Goal: Transaction & Acquisition: Purchase product/service

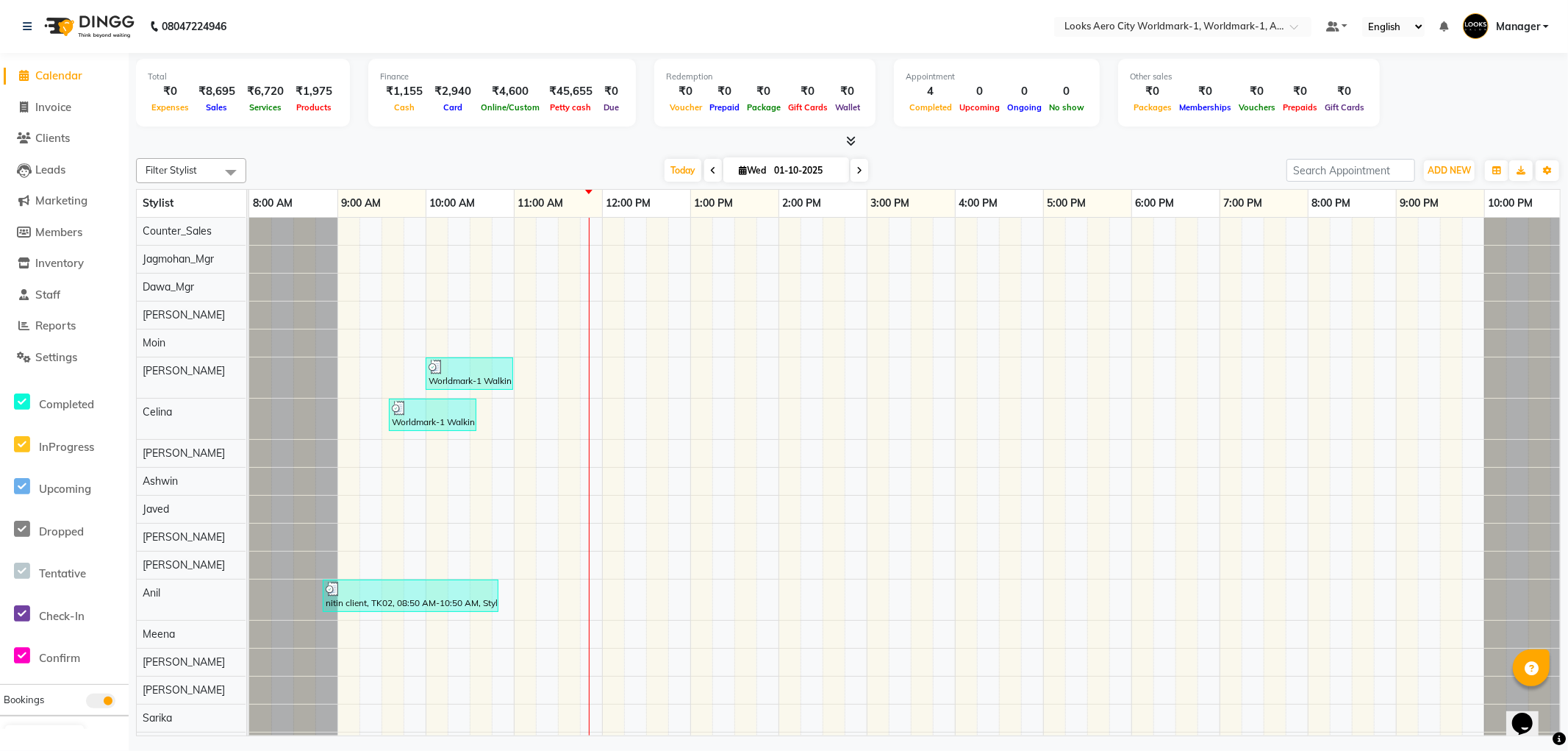
click at [59, 103] on span "Invoice" at bounding box center [53, 107] width 36 height 14
select select "service"
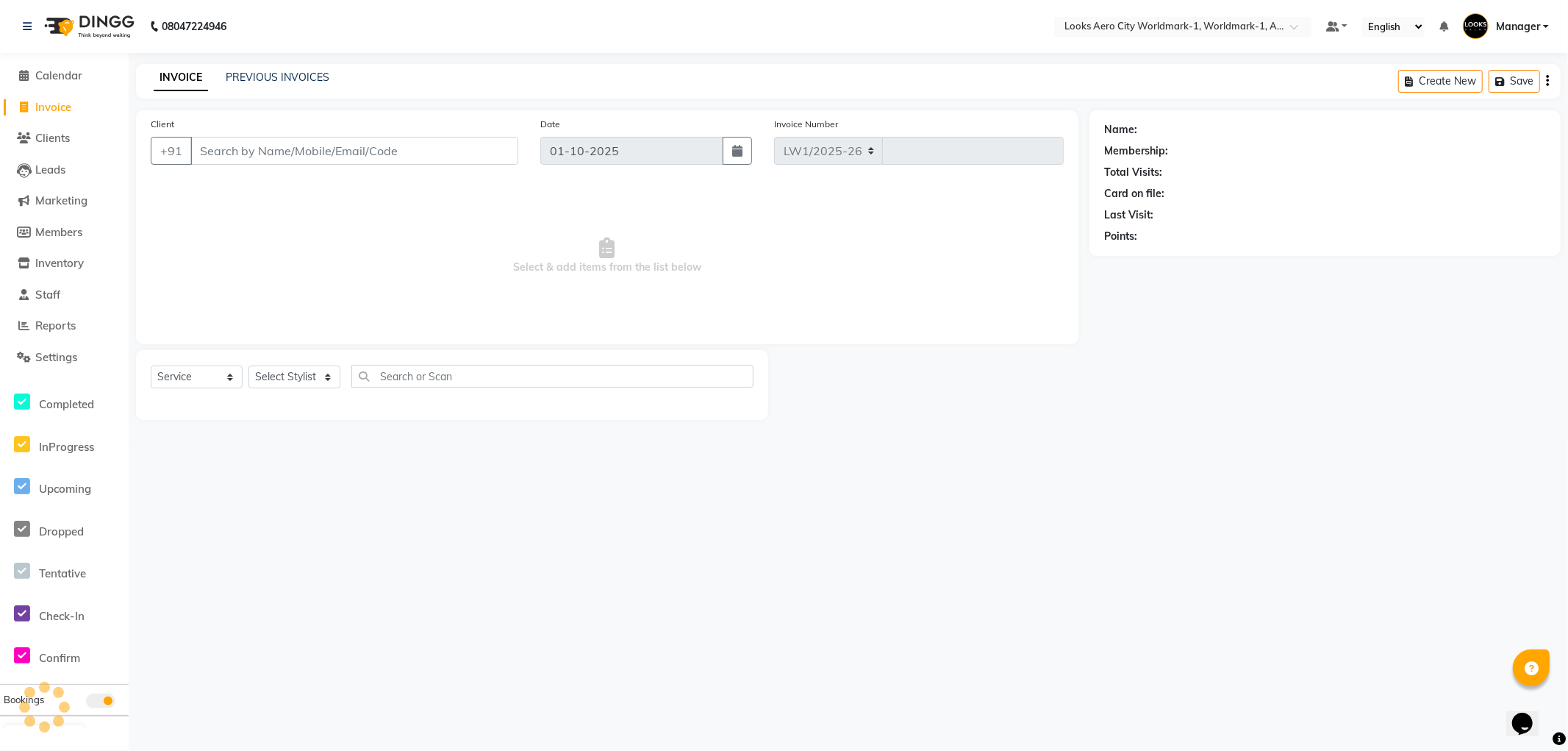
select select "8573"
type input "8335"
click at [253, 154] on input "Client" at bounding box center [354, 151] width 327 height 28
click at [327, 378] on select "Select Stylist [PERSON_NAME] [PERSON_NAME] [PERSON_NAME] [PERSON_NAME] Counter_…" at bounding box center [294, 377] width 92 height 23
select select "84550"
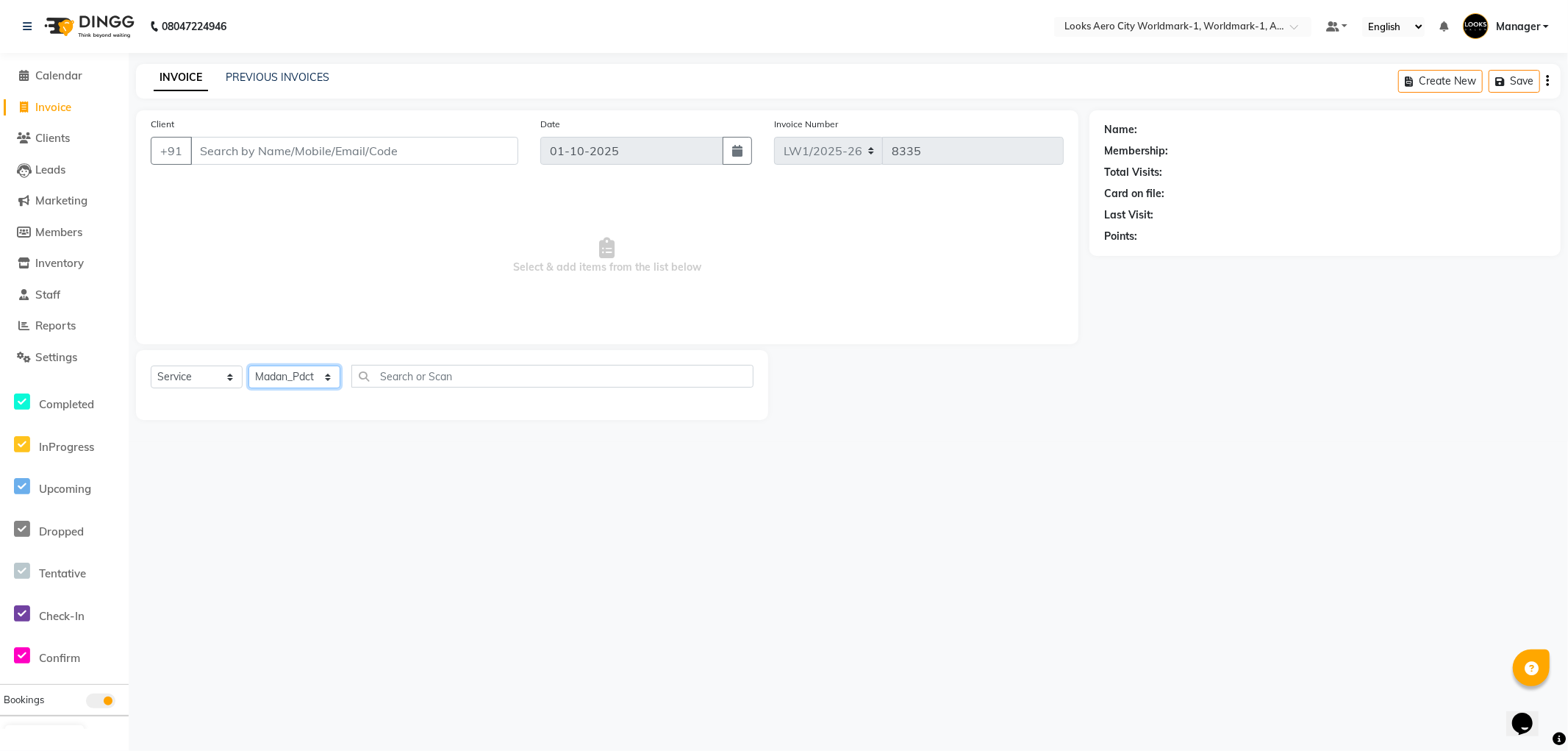
click at [249, 367] on select "Select Stylist [PERSON_NAME] [PERSON_NAME] [PERSON_NAME] [PERSON_NAME] Counter_…" at bounding box center [294, 377] width 92 height 23
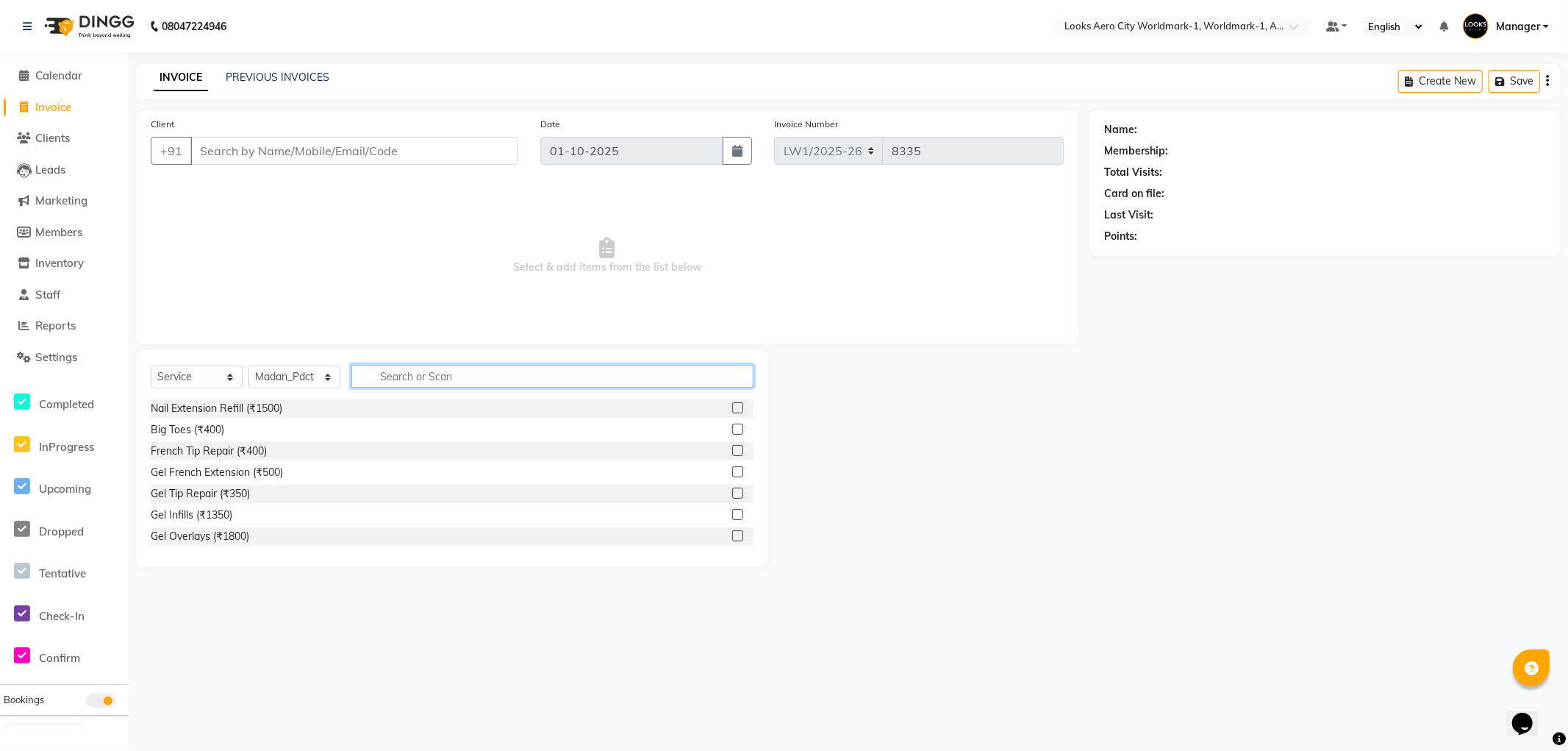
drag, startPoint x: 403, startPoint y: 375, endPoint x: 412, endPoint y: 271, distance: 104.4
click at [403, 373] on input "text" at bounding box center [552, 376] width 402 height 23
type input "was"
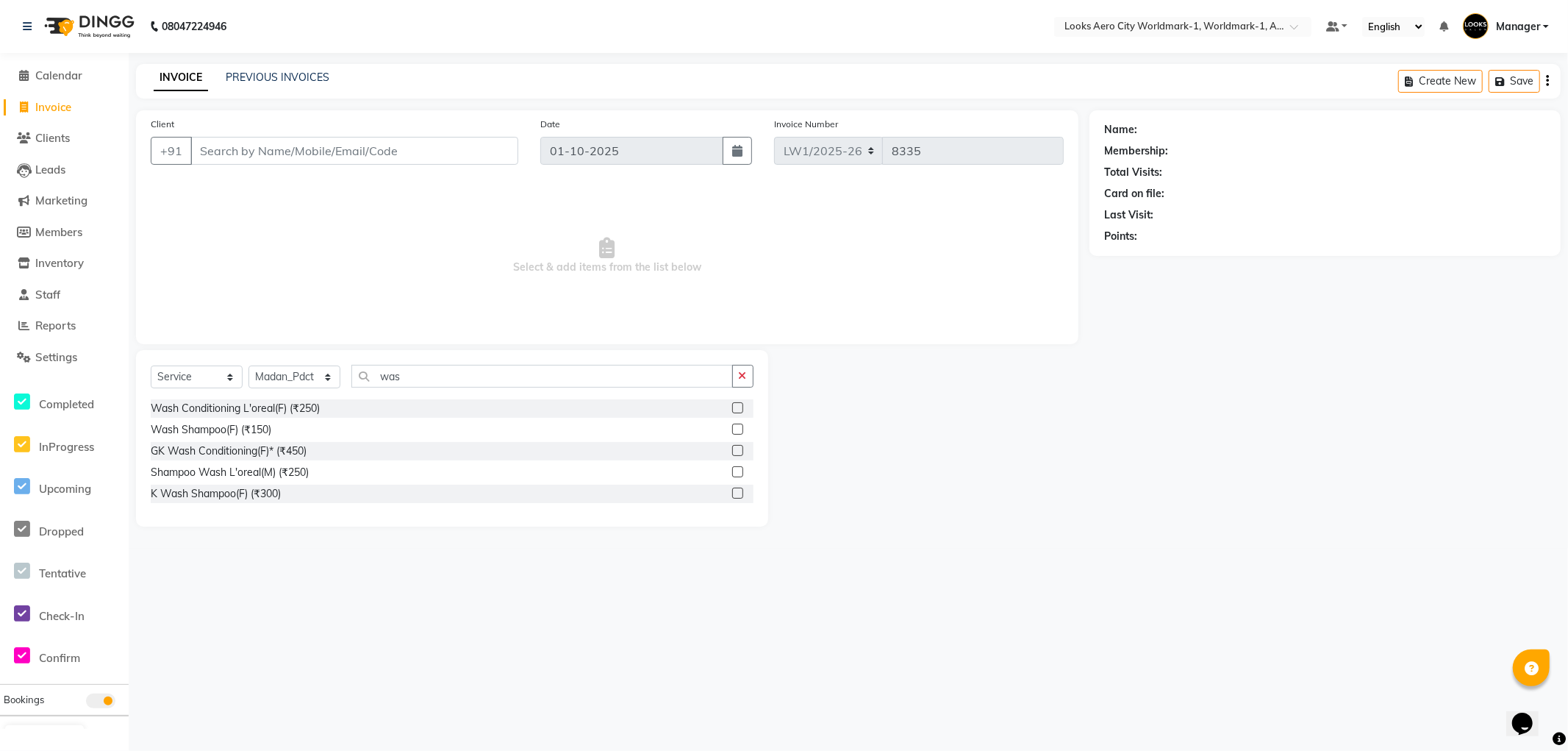
click at [739, 405] on label at bounding box center [737, 407] width 11 height 11
click at [739, 405] on input "checkbox" at bounding box center [736, 408] width 9 height 9
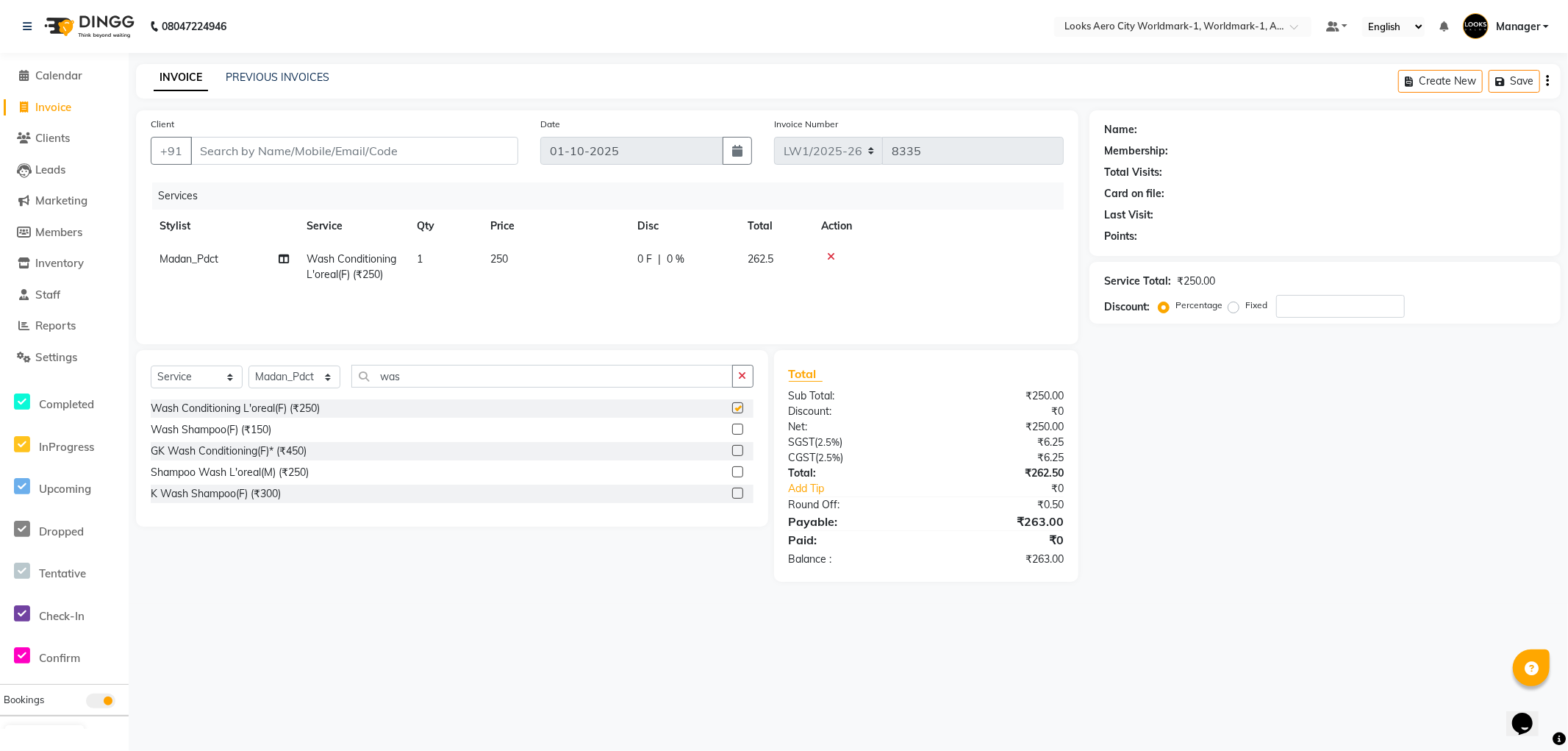
checkbox input "false"
click at [557, 268] on td "250" at bounding box center [555, 267] width 147 height 48
select select "84550"
click at [602, 256] on input "250" at bounding box center [624, 262] width 129 height 23
type input "2"
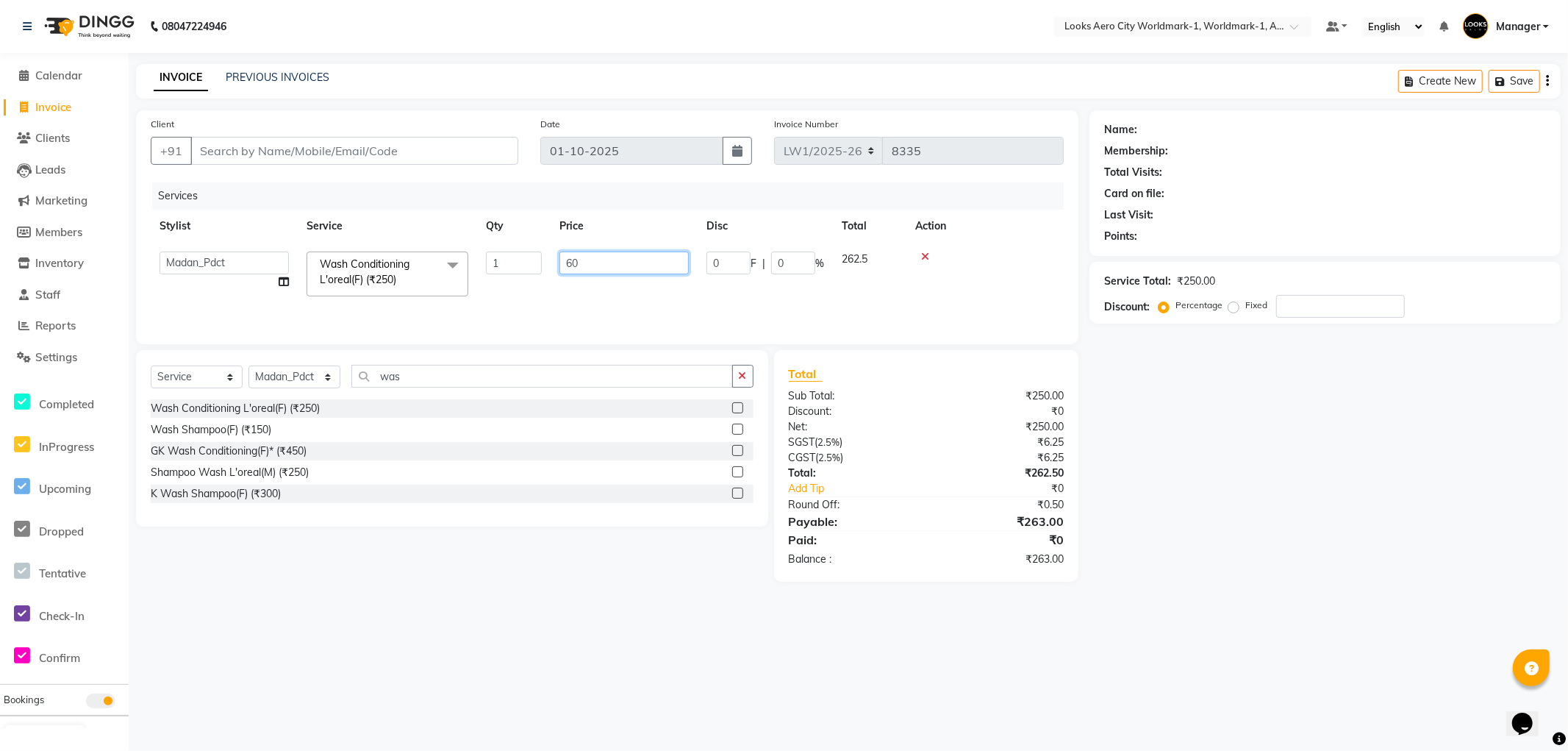
type input "600"
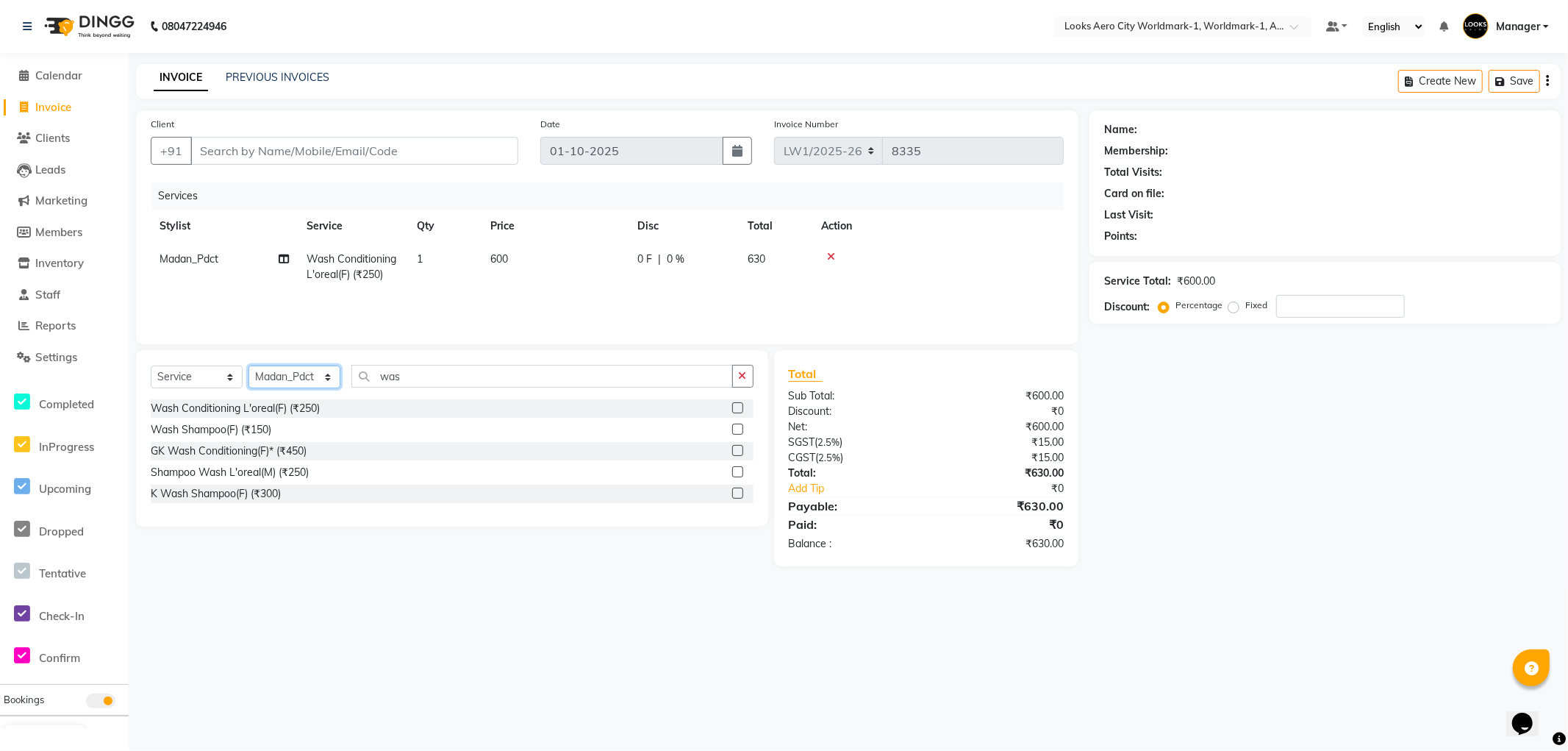
click at [328, 373] on select "Select Stylist [PERSON_NAME] [PERSON_NAME] [PERSON_NAME] [PERSON_NAME] Counter_…" at bounding box center [294, 377] width 92 height 23
select select "84547"
click at [249, 367] on select "Select Stylist [PERSON_NAME] [PERSON_NAME] [PERSON_NAME] [PERSON_NAME] Counter_…" at bounding box center [294, 377] width 92 height 23
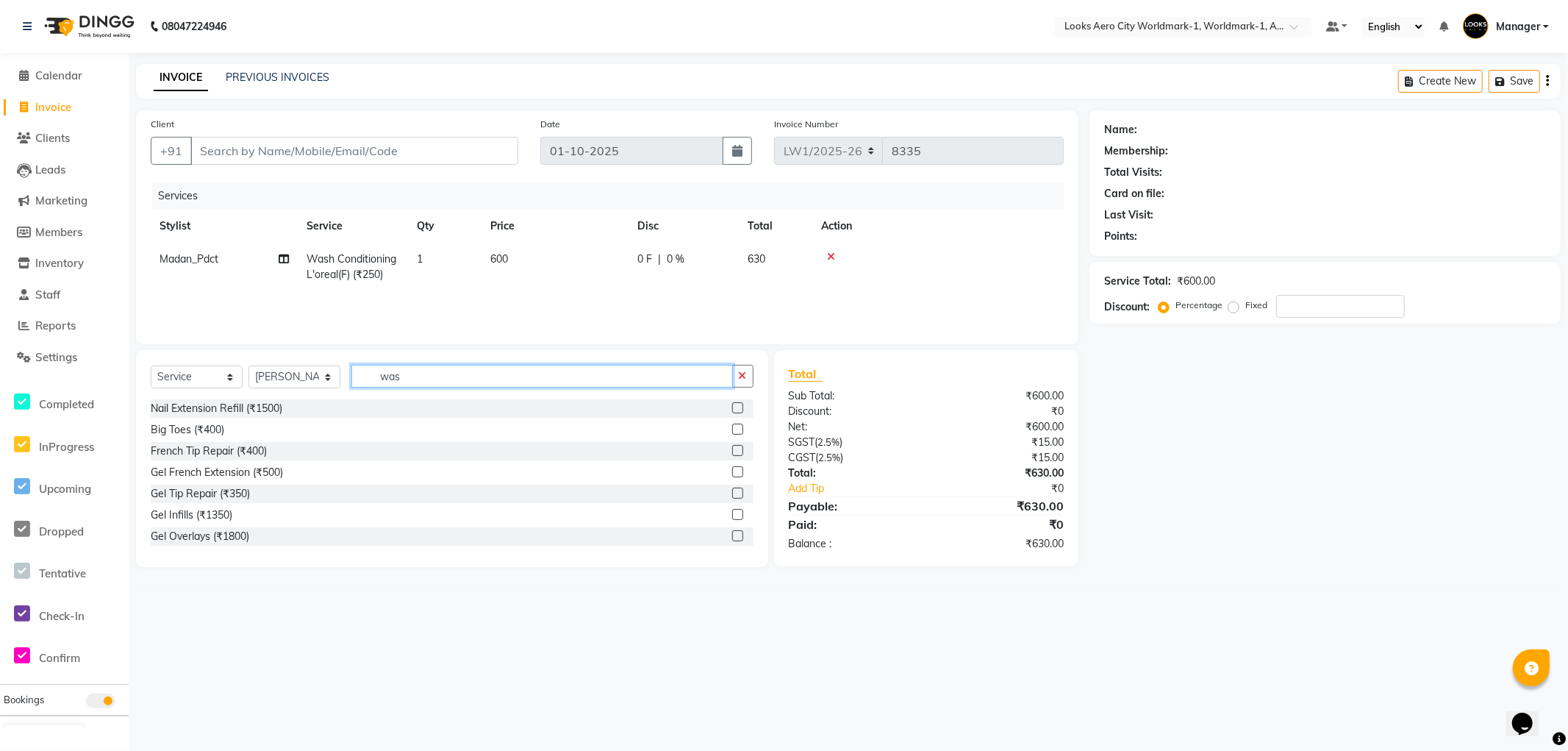
click at [428, 373] on input "was" at bounding box center [542, 376] width 382 height 23
type input "w"
type input "d ta"
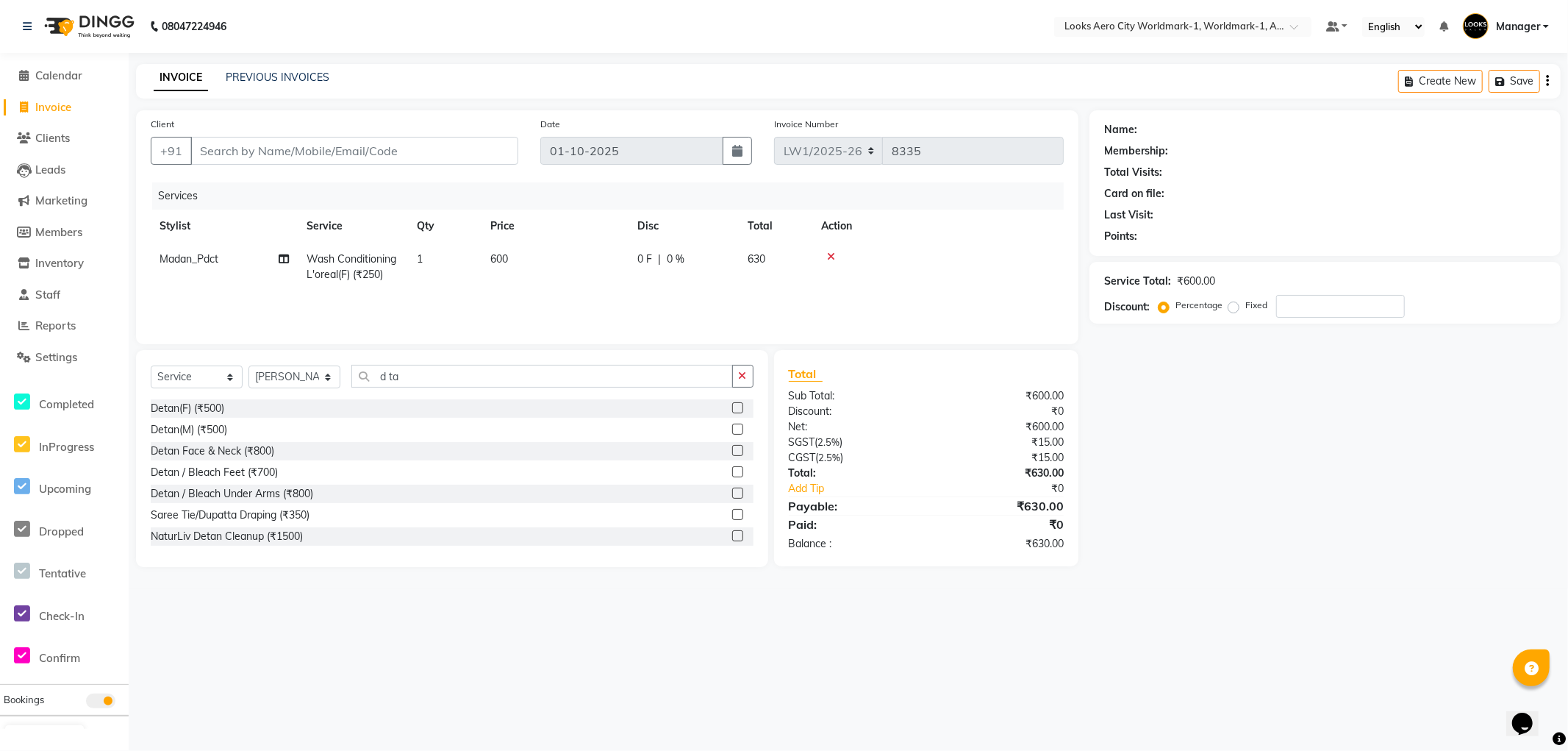
click at [732, 411] on label at bounding box center [737, 407] width 11 height 11
click at [732, 411] on input "checkbox" at bounding box center [736, 408] width 9 height 9
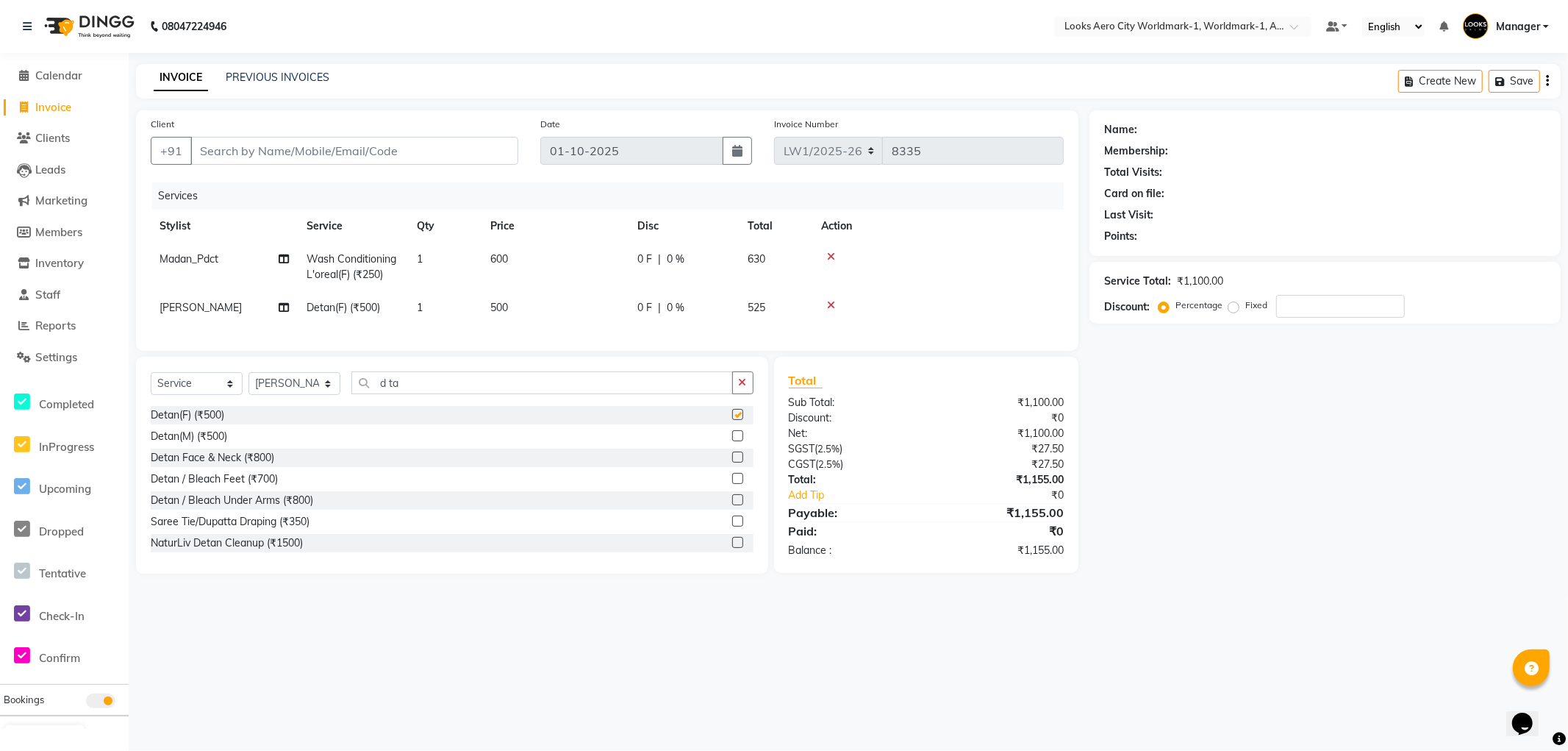
checkbox input "false"
click at [552, 310] on td "500" at bounding box center [555, 307] width 147 height 33
select select "84547"
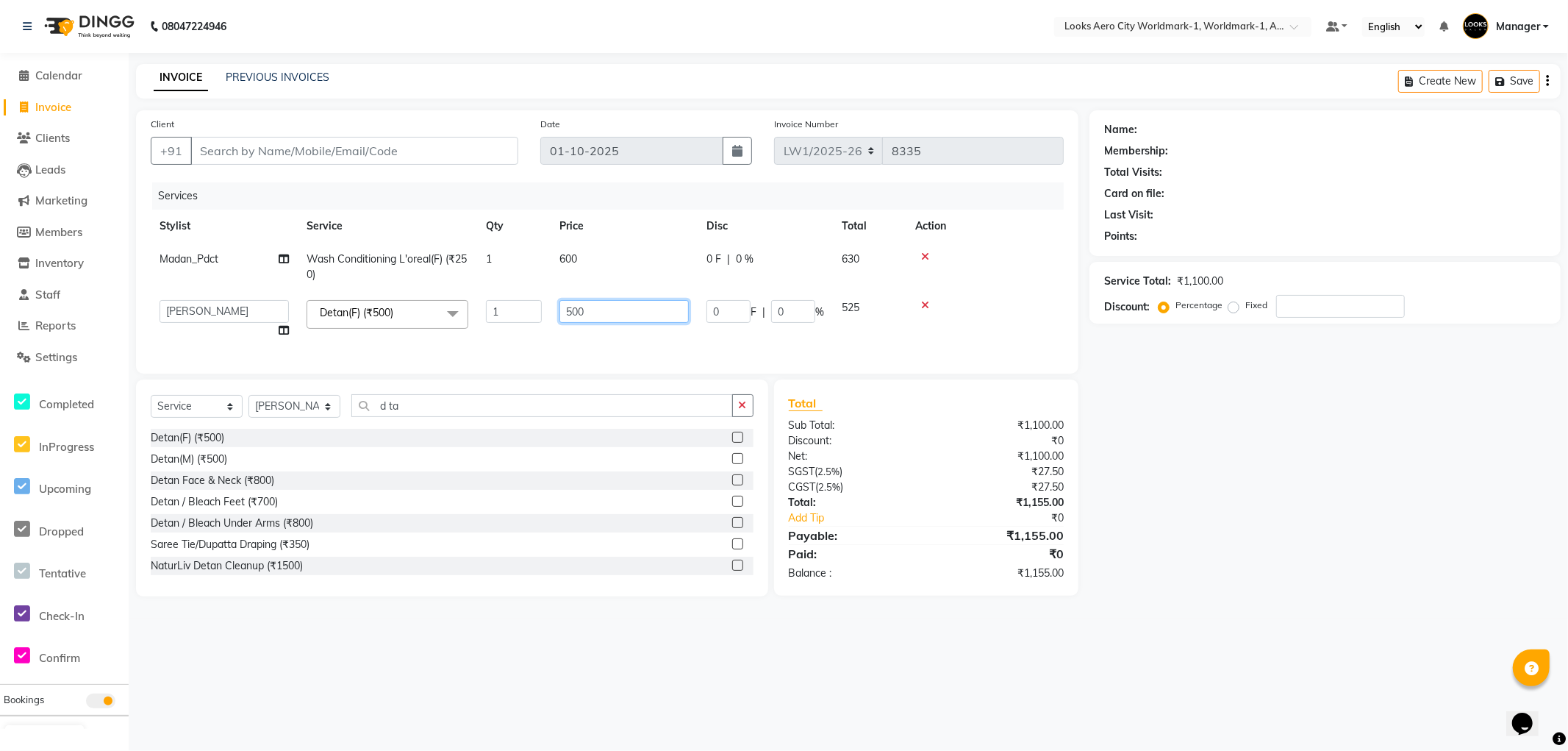
click at [606, 311] on input "500" at bounding box center [624, 311] width 129 height 23
type input "5"
type input "1000"
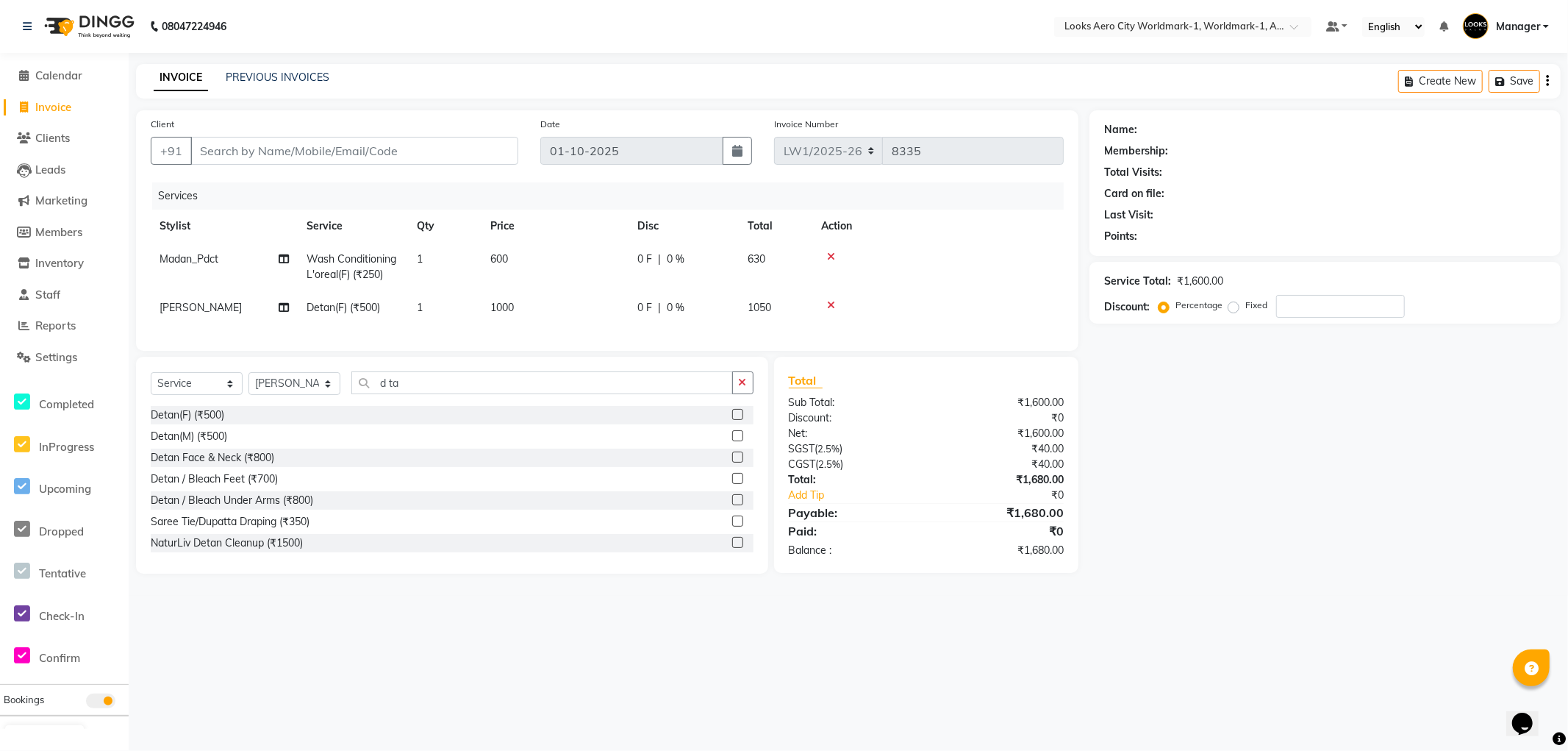
click at [424, 305] on td "1" at bounding box center [444, 307] width 74 height 33
select select "84547"
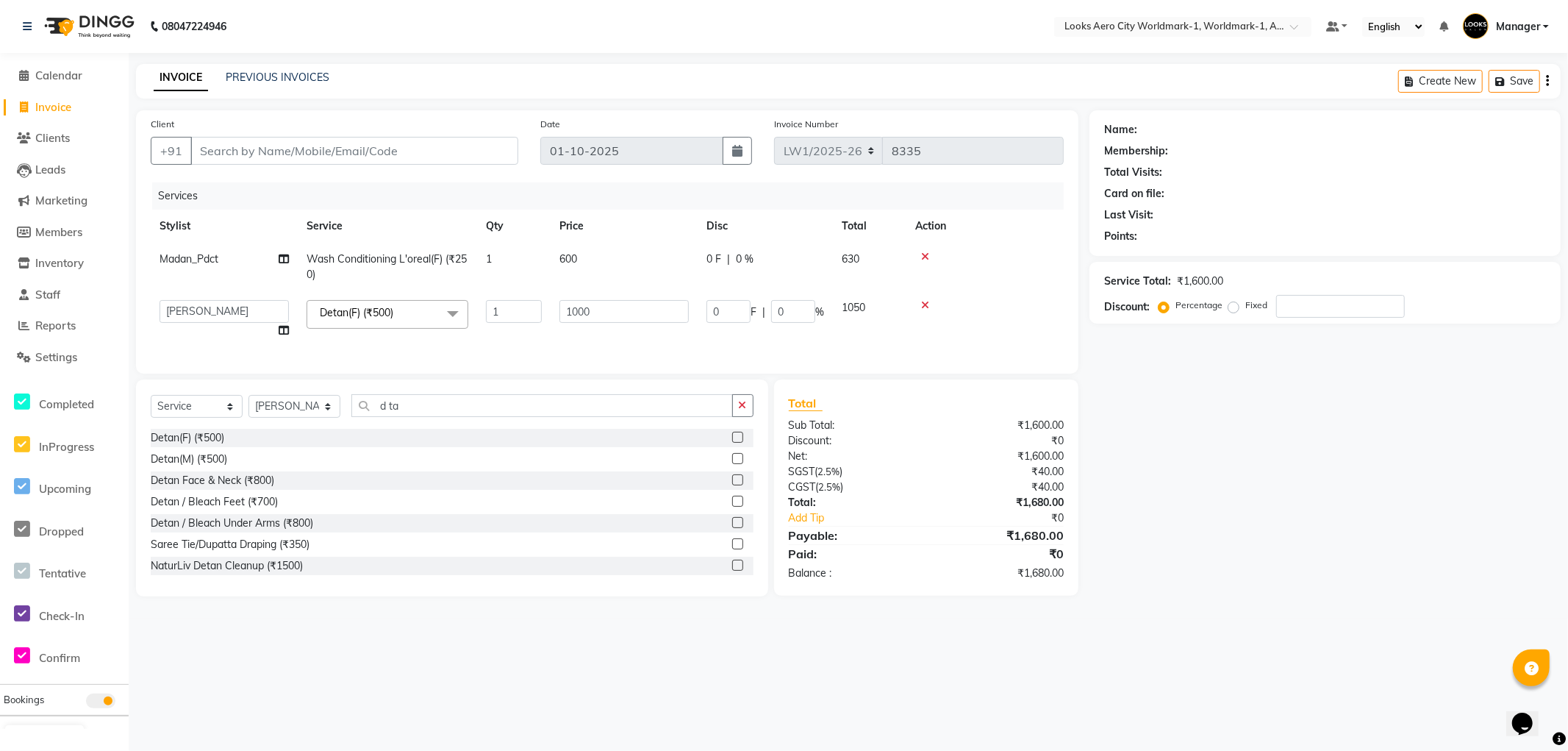
click at [417, 318] on span "Detan(F) (₹500) x" at bounding box center [387, 314] width 162 height 29
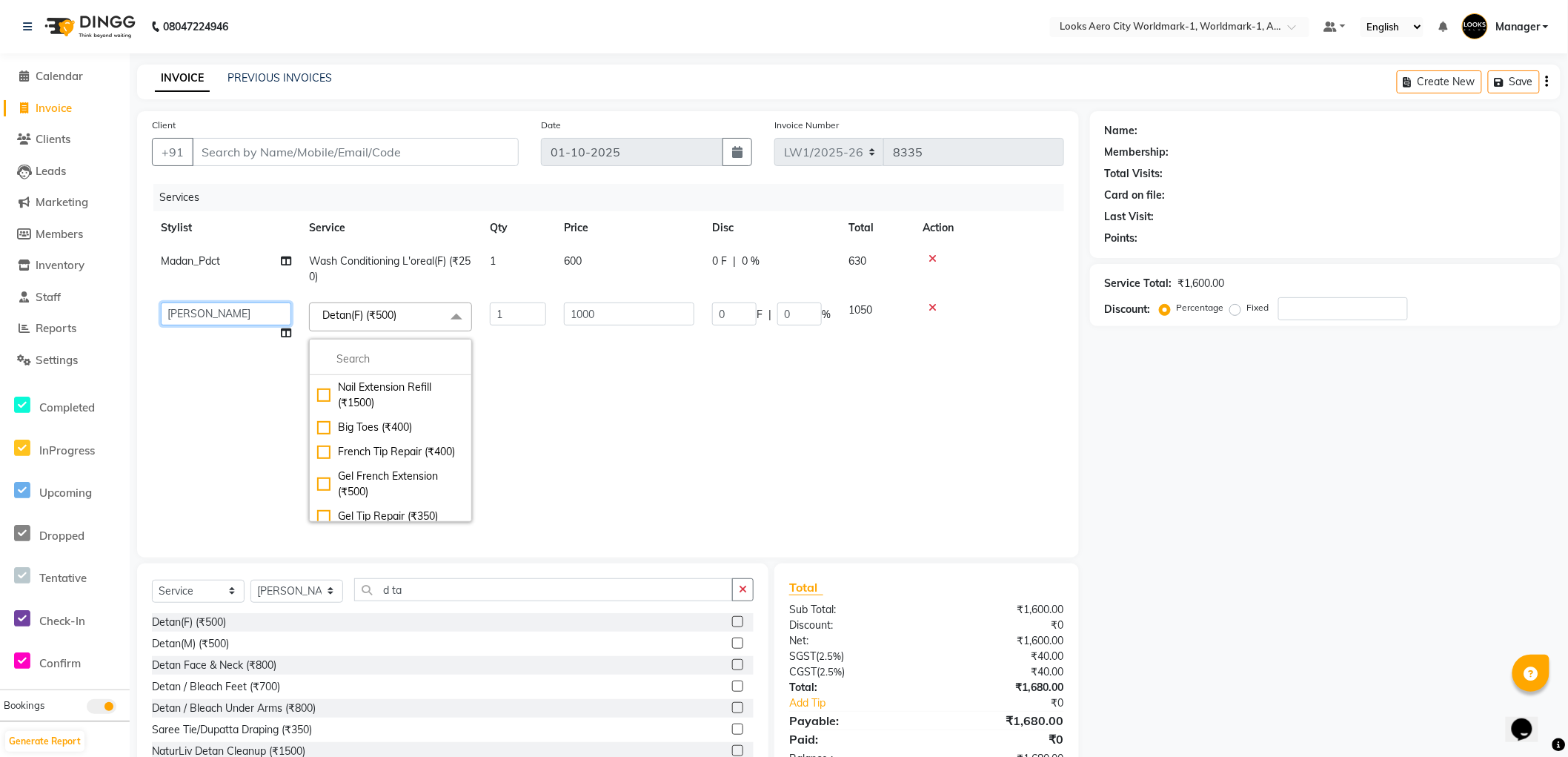
click at [250, 313] on select "[PERSON_NAME] [PERSON_NAME] [PERSON_NAME] [PERSON_NAME] Counter_Sales Dawa_Mgr …" at bounding box center [225, 313] width 131 height 23
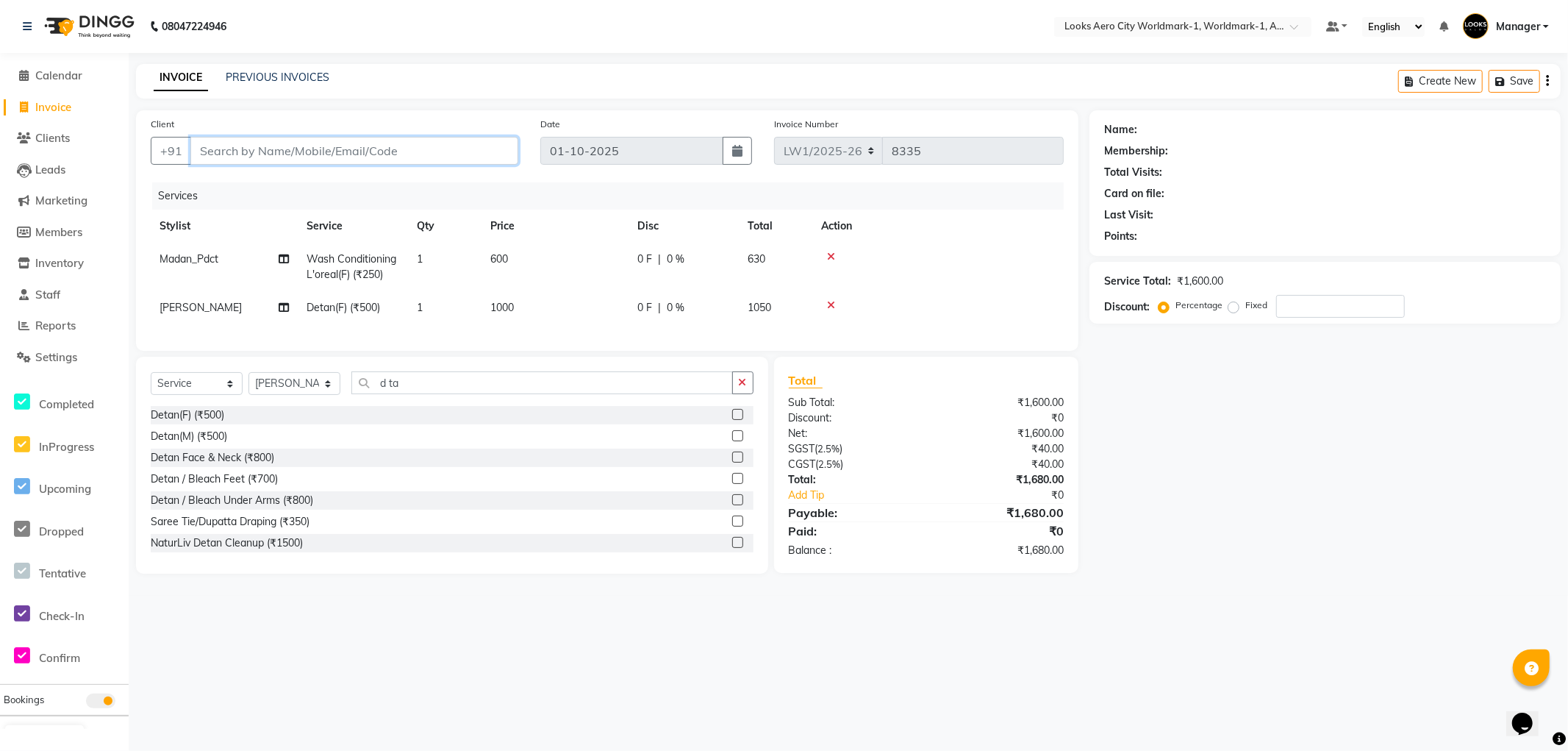
click at [407, 143] on input "Client" at bounding box center [354, 151] width 327 height 28
type input "8"
type input "0"
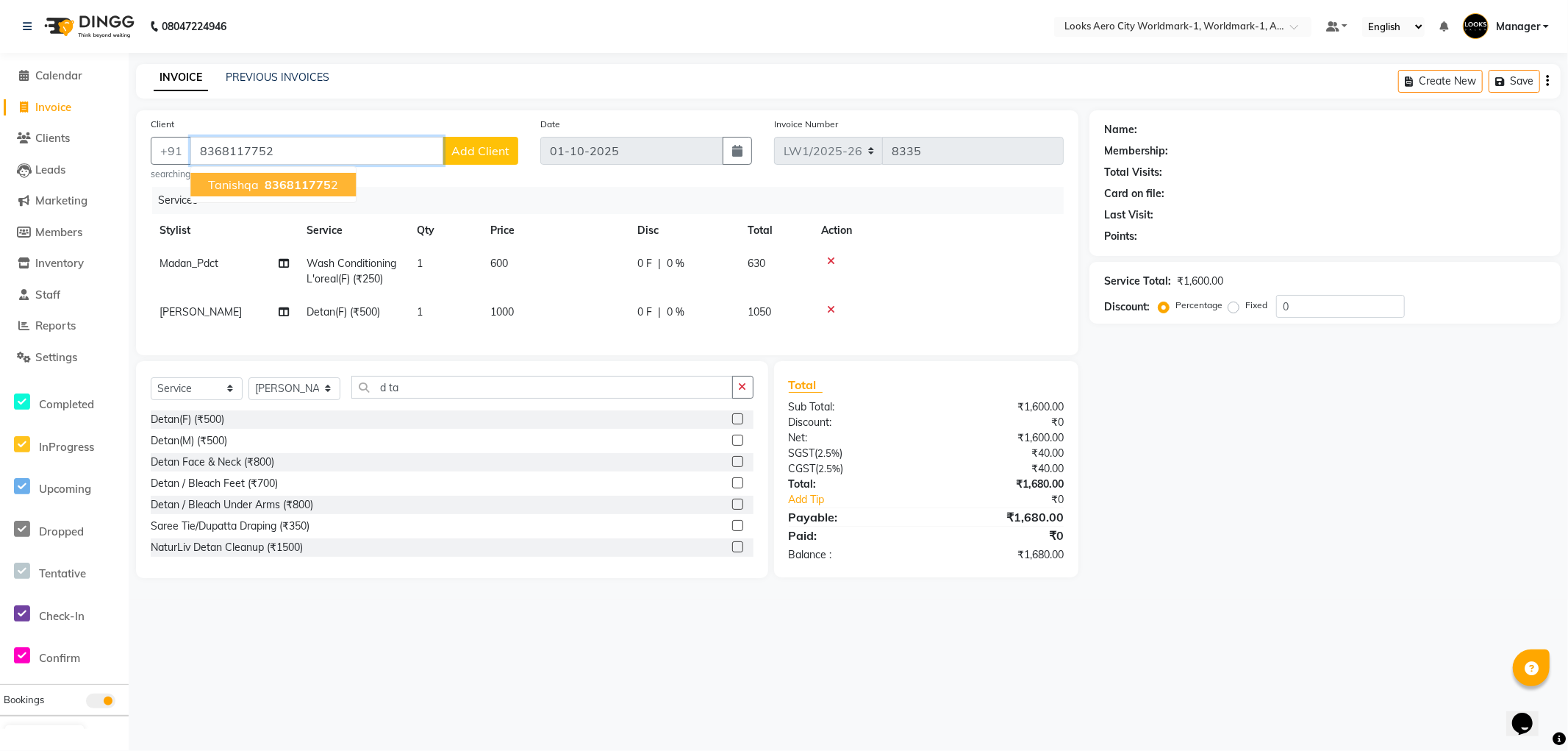
type input "8368117752"
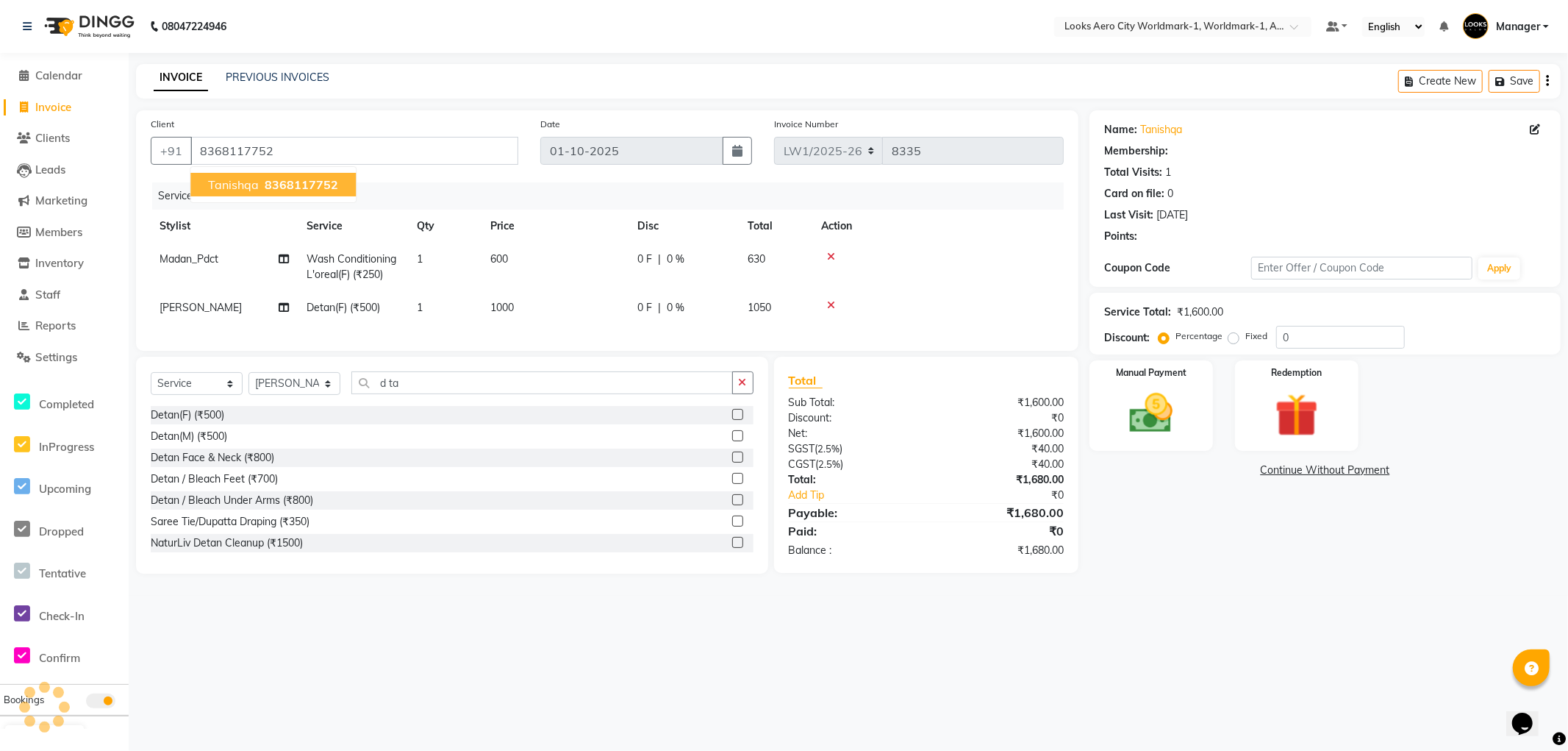
select select "1: Object"
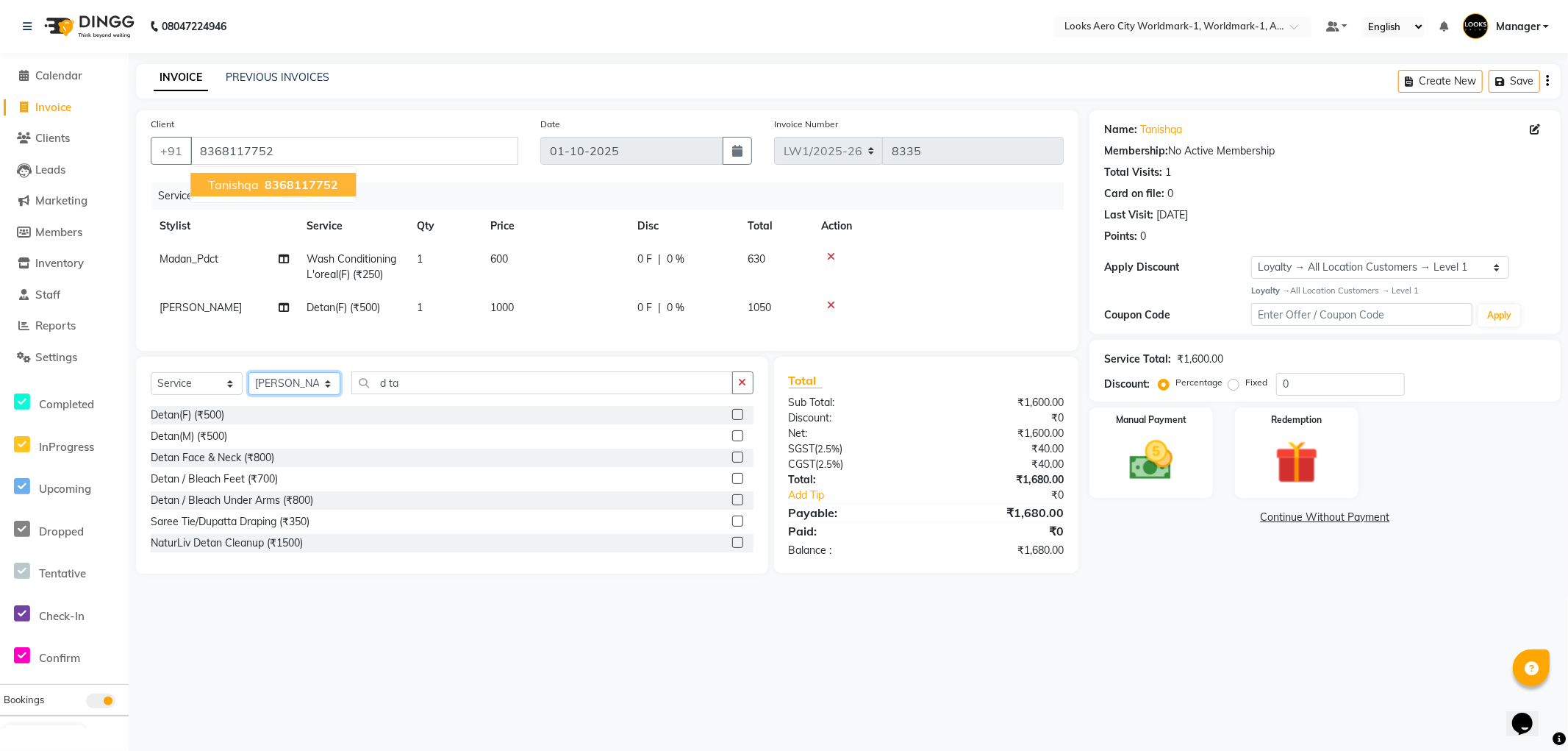
click at [329, 395] on select "Select Stylist [PERSON_NAME] [PERSON_NAME] [PERSON_NAME] [PERSON_NAME] Counter_…" at bounding box center [294, 384] width 92 height 23
select select "84549"
click at [249, 384] on select "Select Stylist [PERSON_NAME] [PERSON_NAME] [PERSON_NAME] [PERSON_NAME] Counter_…" at bounding box center [294, 384] width 92 height 23
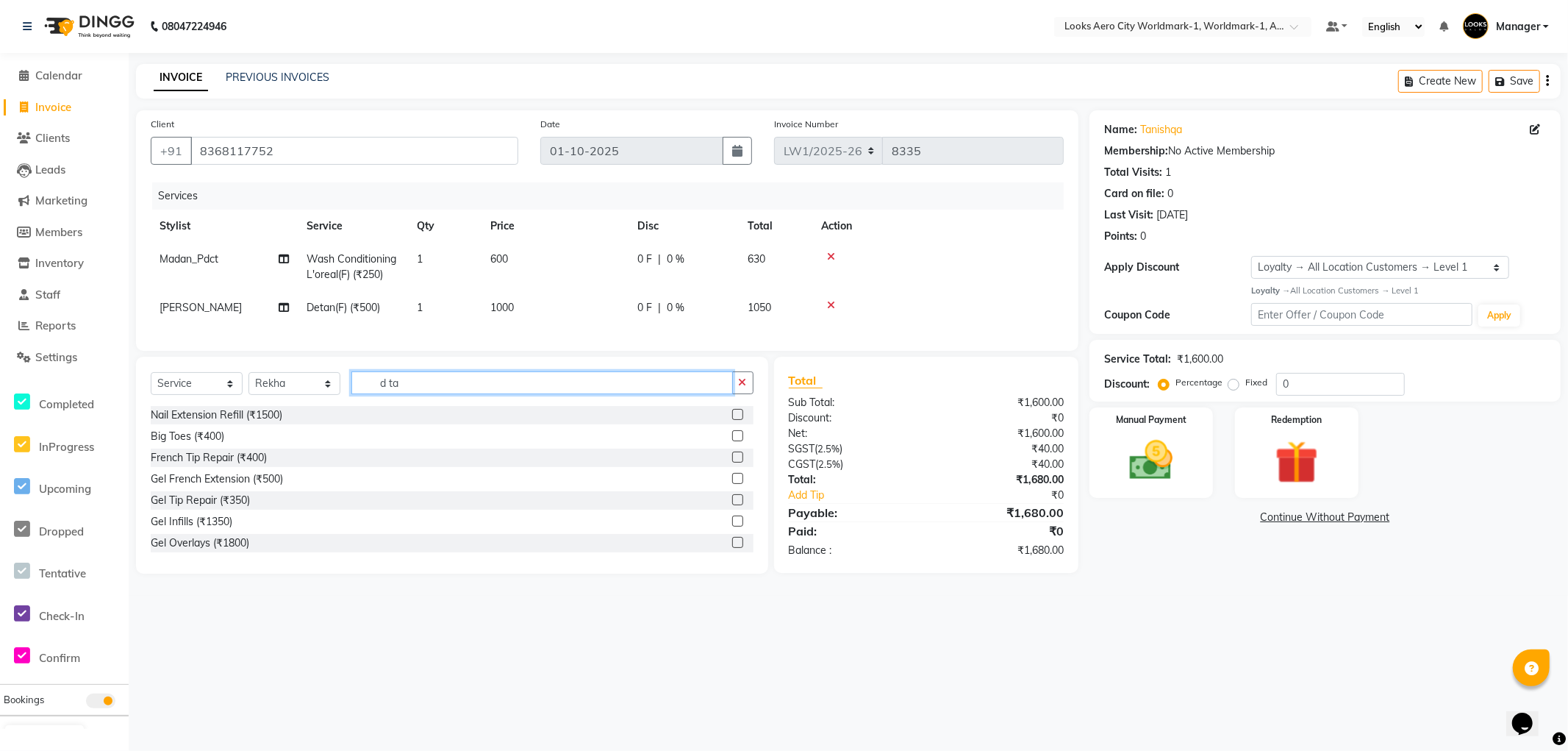
click at [434, 395] on input "d ta" at bounding box center [542, 383] width 382 height 23
click at [831, 300] on icon at bounding box center [831, 305] width 8 height 10
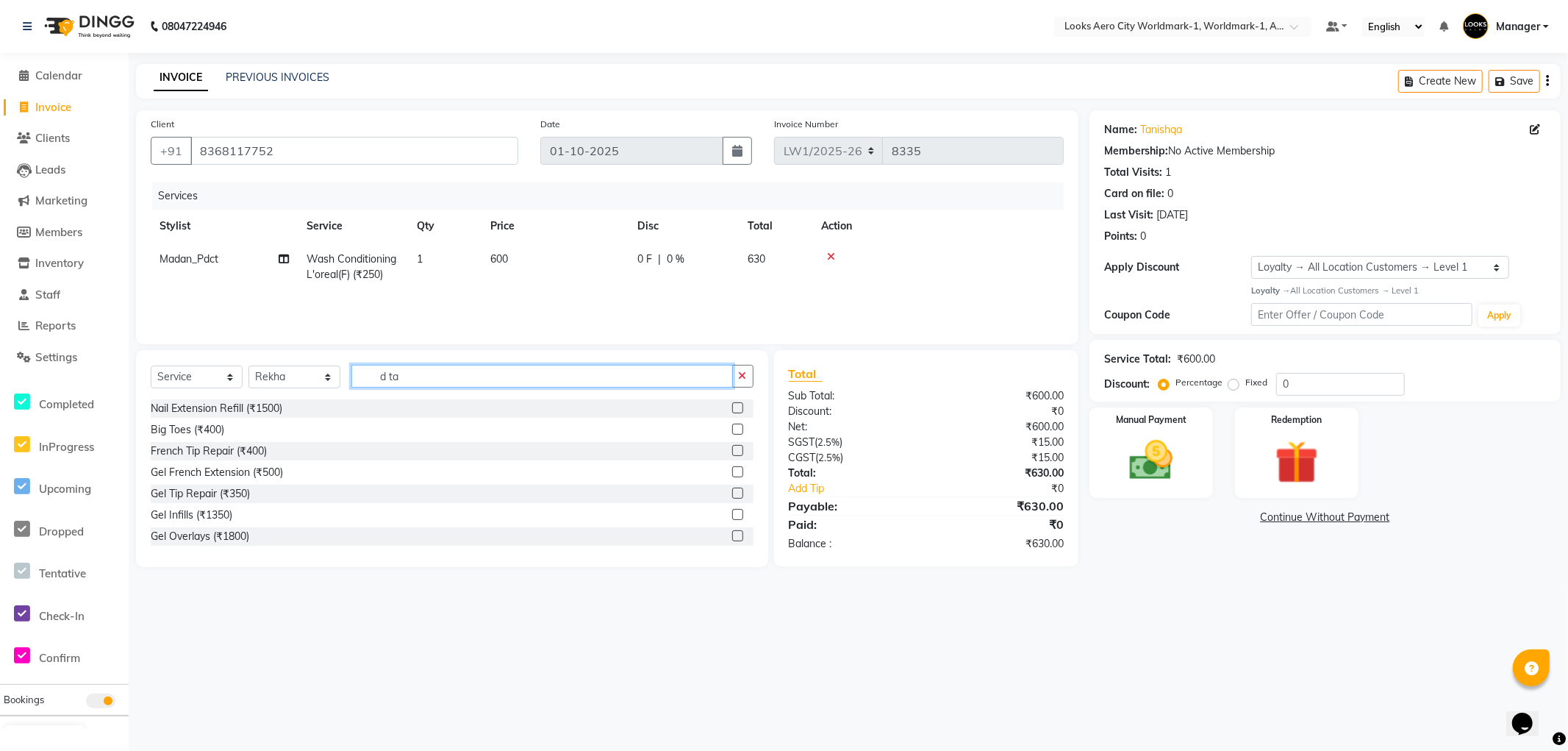
click at [417, 377] on input "d ta" at bounding box center [542, 376] width 382 height 23
type input "d"
type input "d ta"
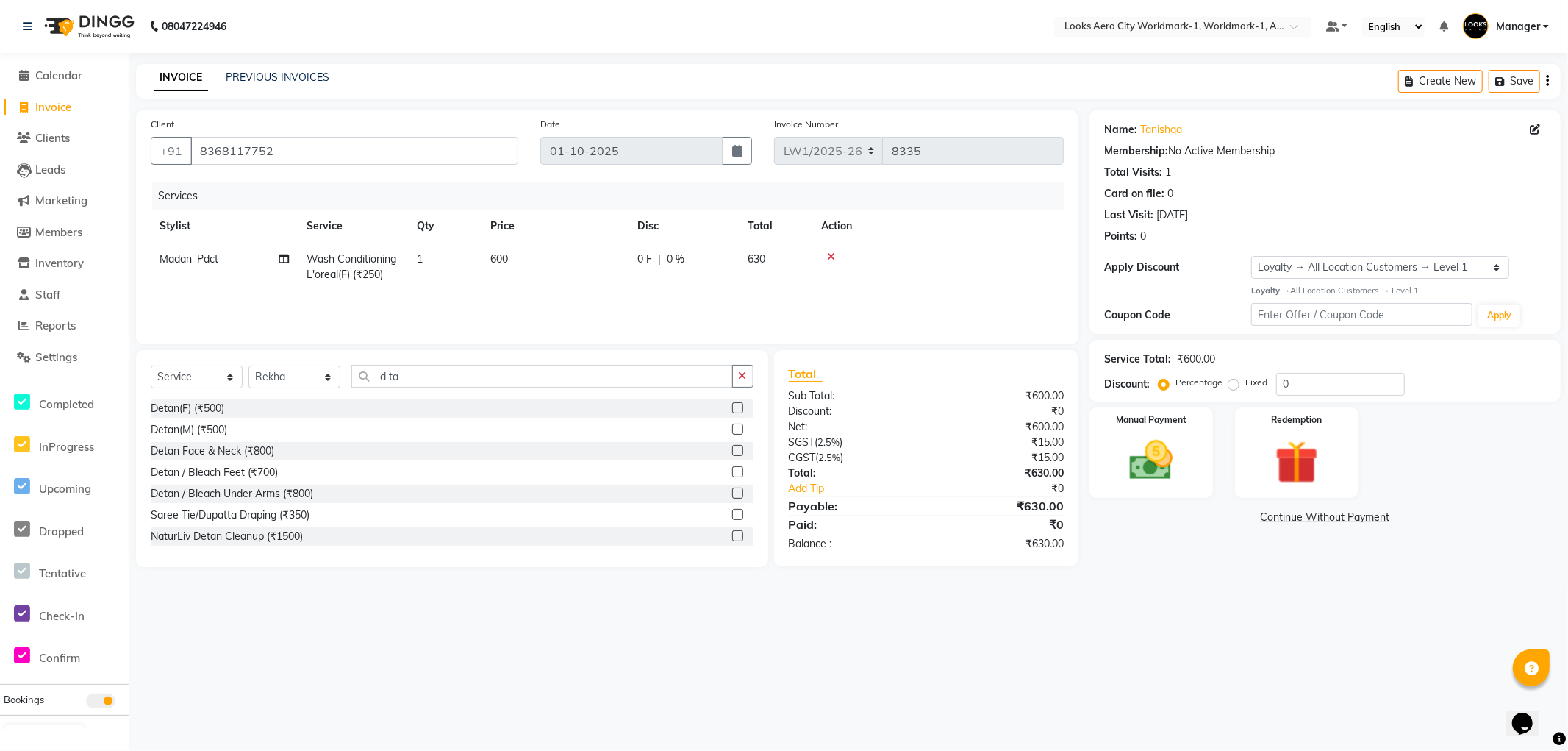
click at [732, 408] on label at bounding box center [737, 407] width 11 height 11
click at [732, 408] on input "checkbox" at bounding box center [736, 408] width 9 height 9
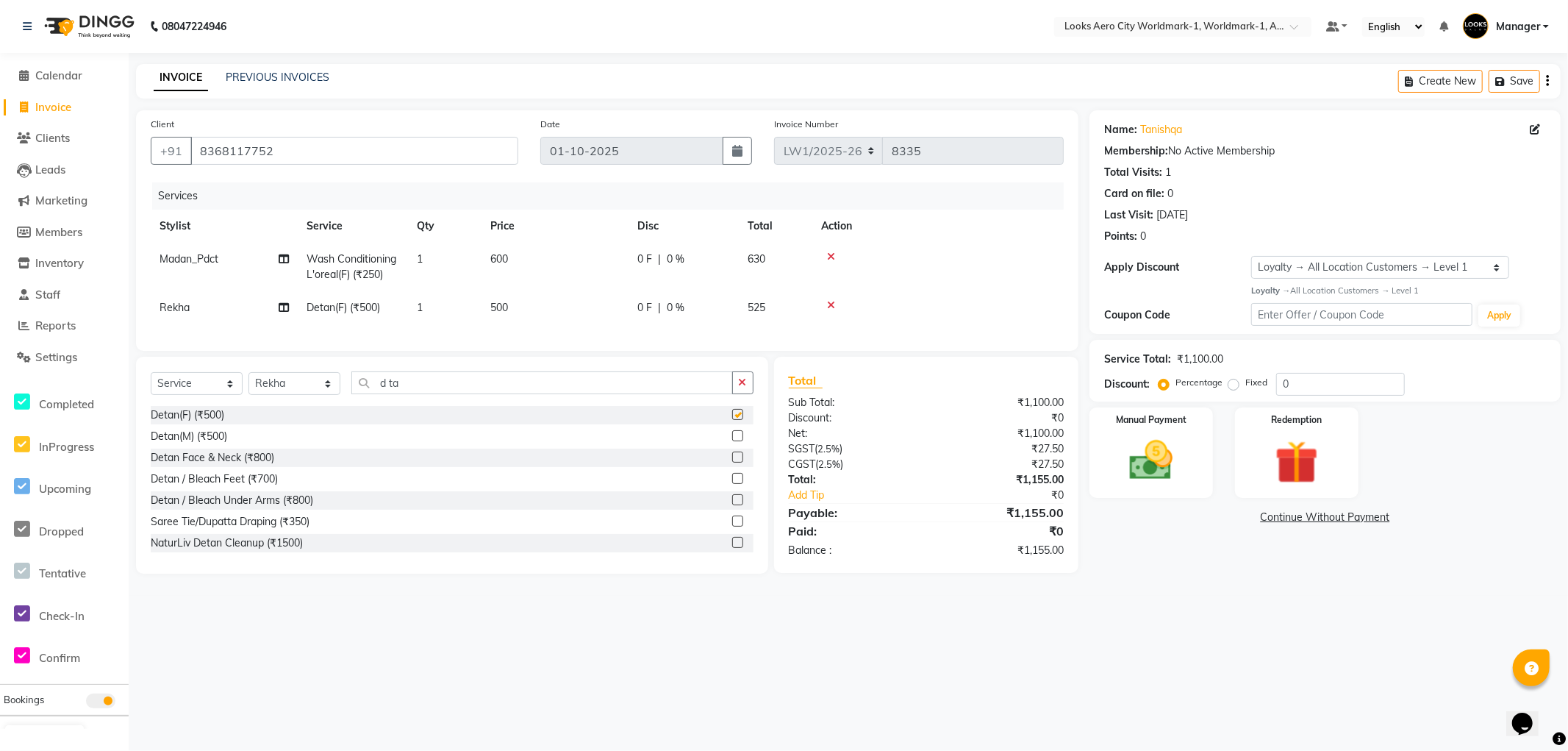
checkbox input "false"
click at [553, 303] on td "500" at bounding box center [555, 307] width 147 height 33
select select "84549"
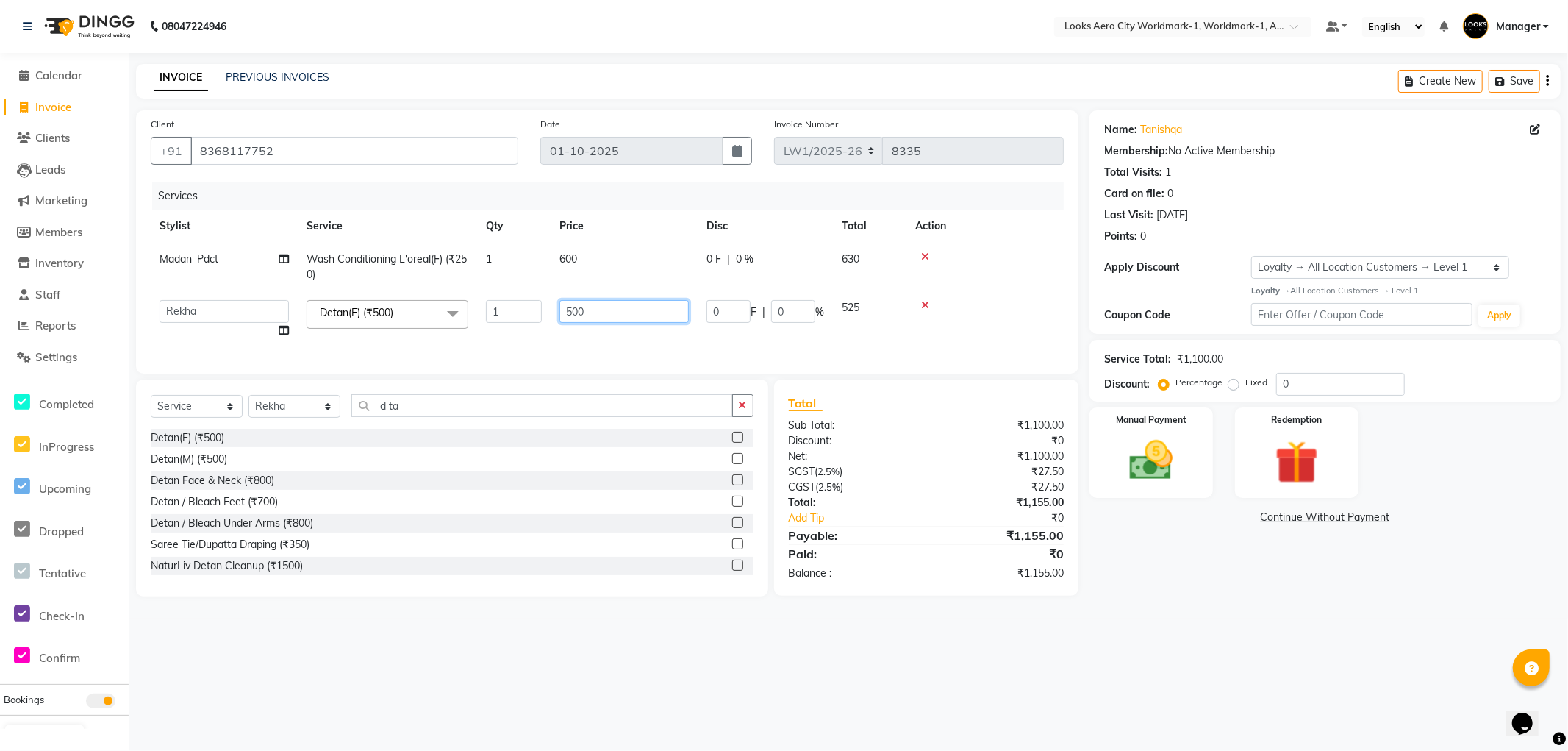
click at [648, 307] on input "500" at bounding box center [624, 311] width 129 height 23
type input "5"
type input "1000"
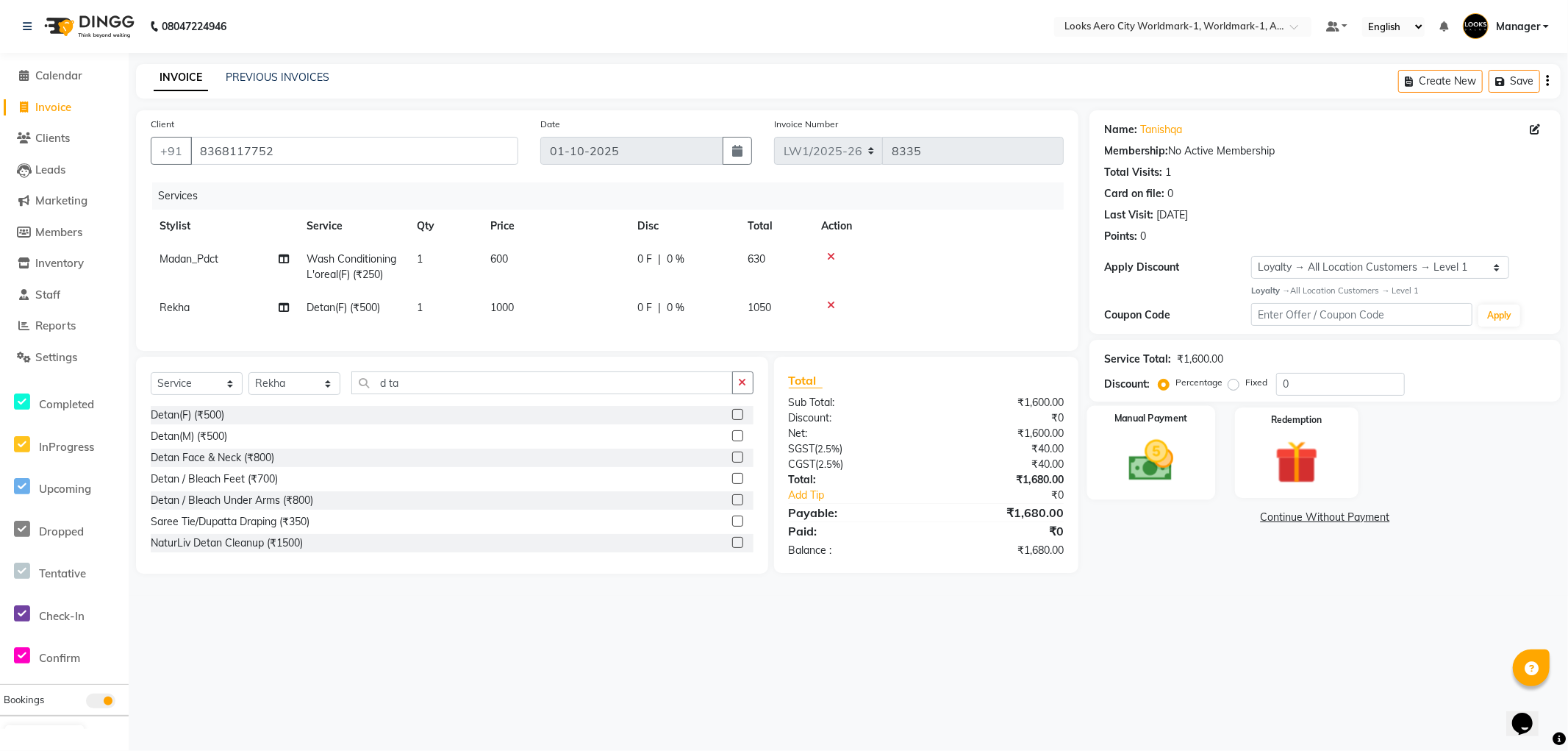
click at [1151, 450] on img at bounding box center [1151, 461] width 74 height 52
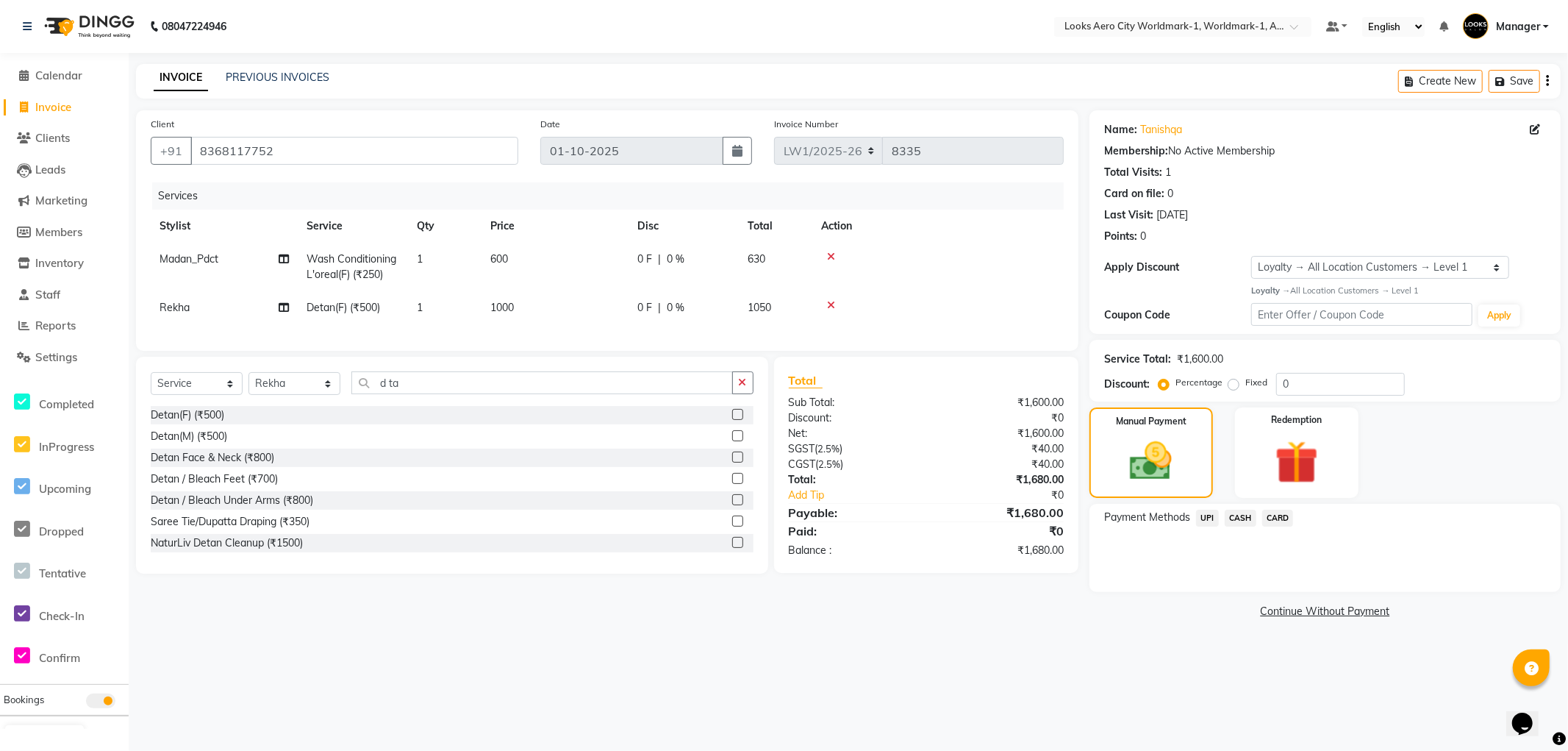
click at [1282, 517] on span "CARD" at bounding box center [1277, 518] width 31 height 17
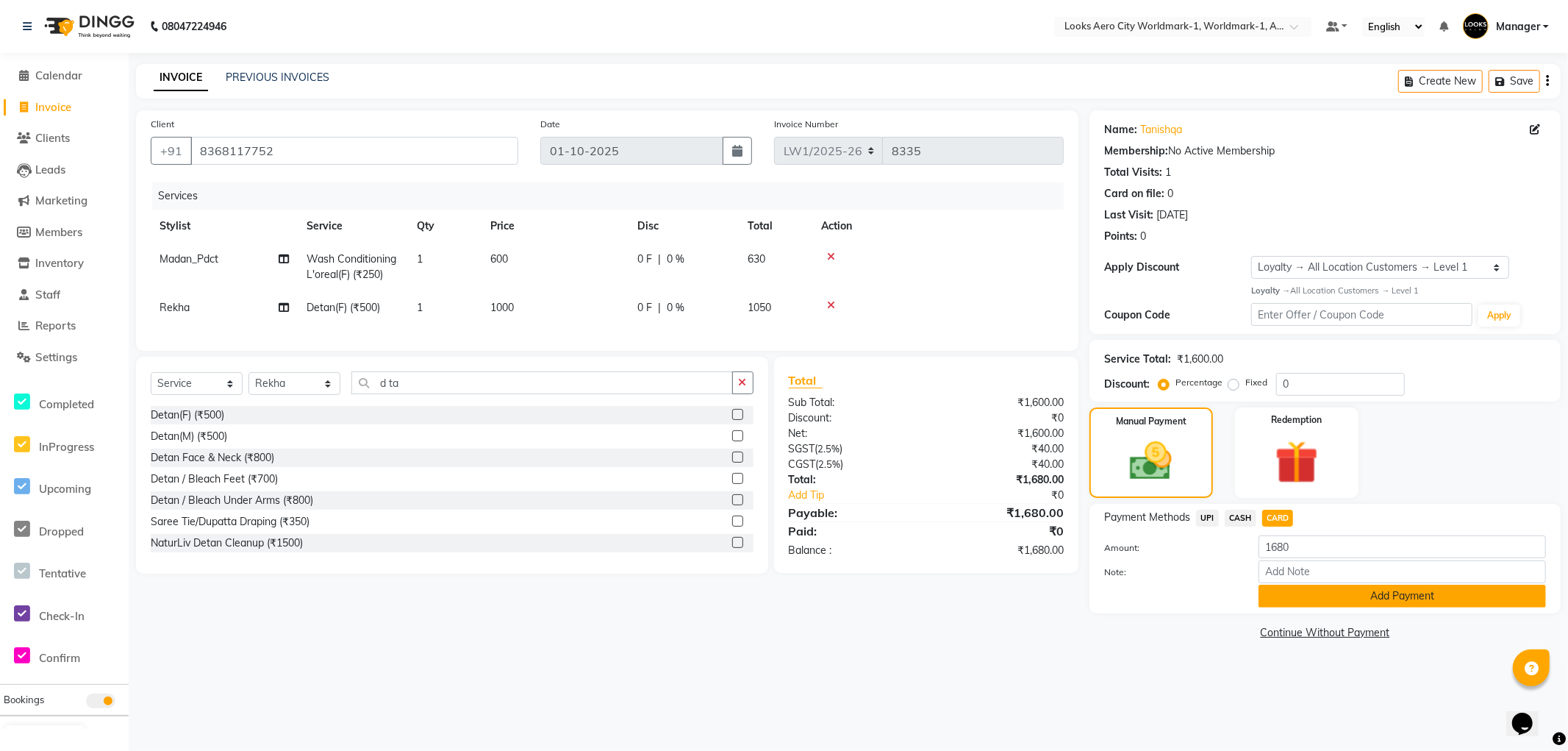
click at [1312, 598] on button "Add Payment" at bounding box center [1402, 596] width 288 height 23
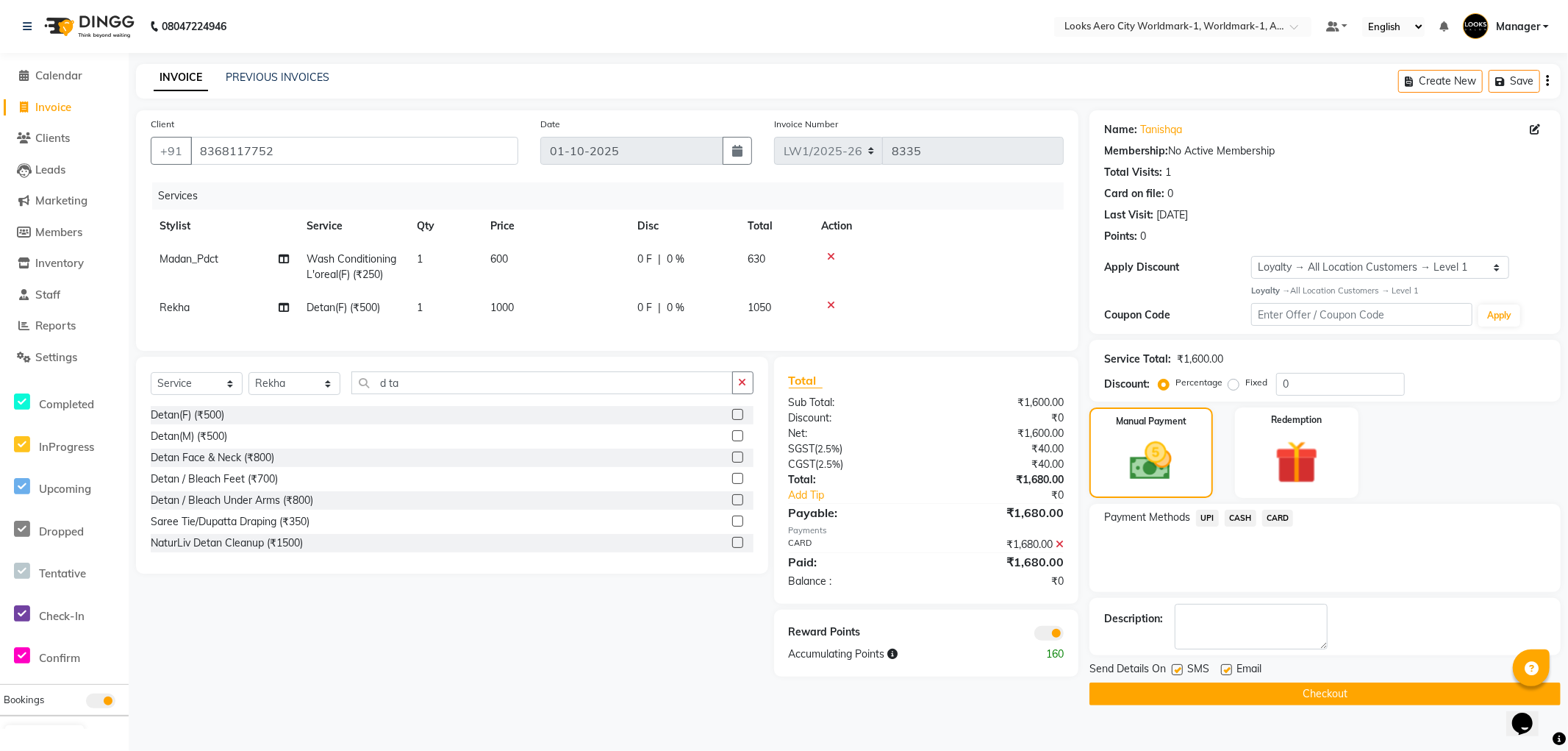
click at [1193, 690] on button "Checkout" at bounding box center [1324, 693] width 471 height 23
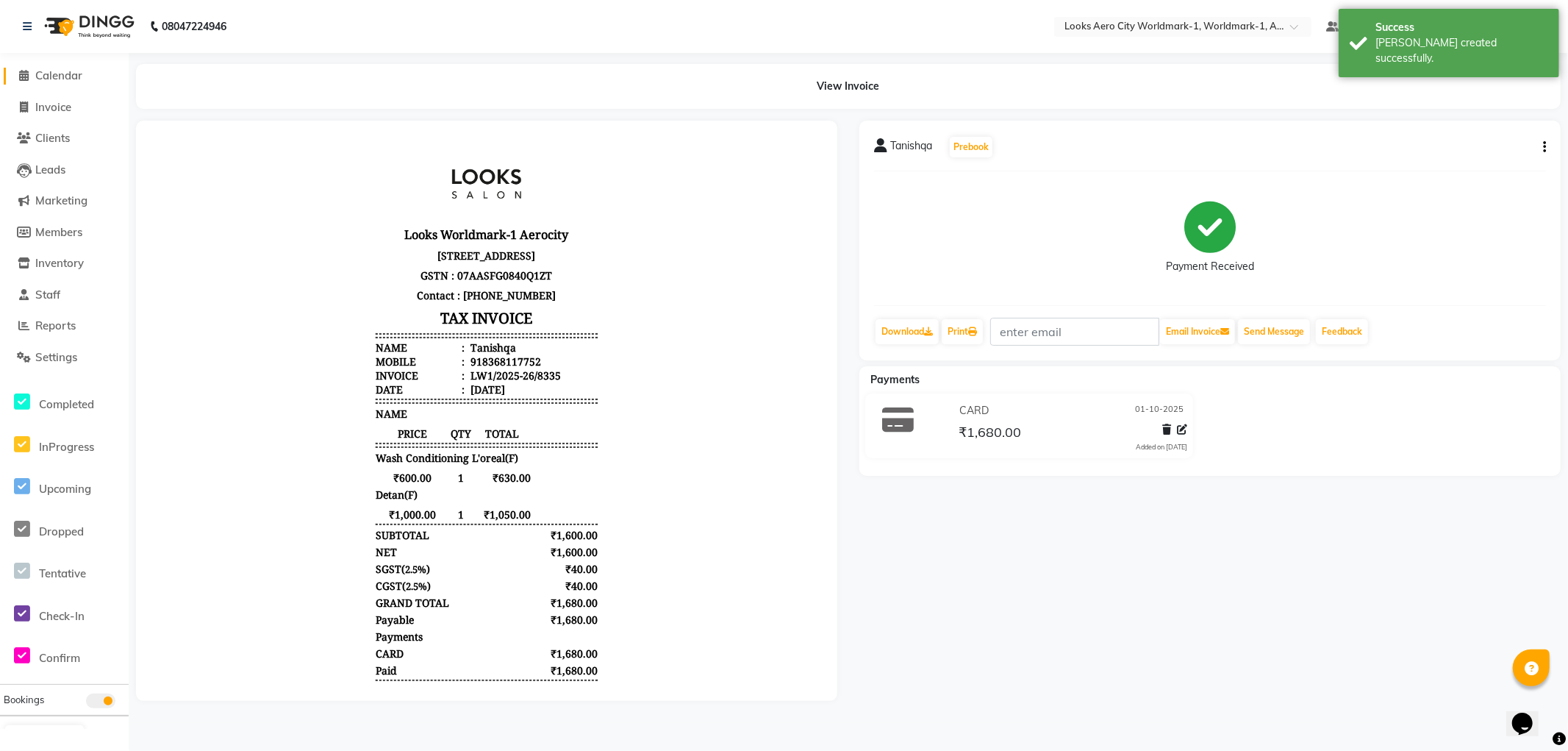
click at [52, 72] on span "Calendar" at bounding box center [59, 75] width 47 height 14
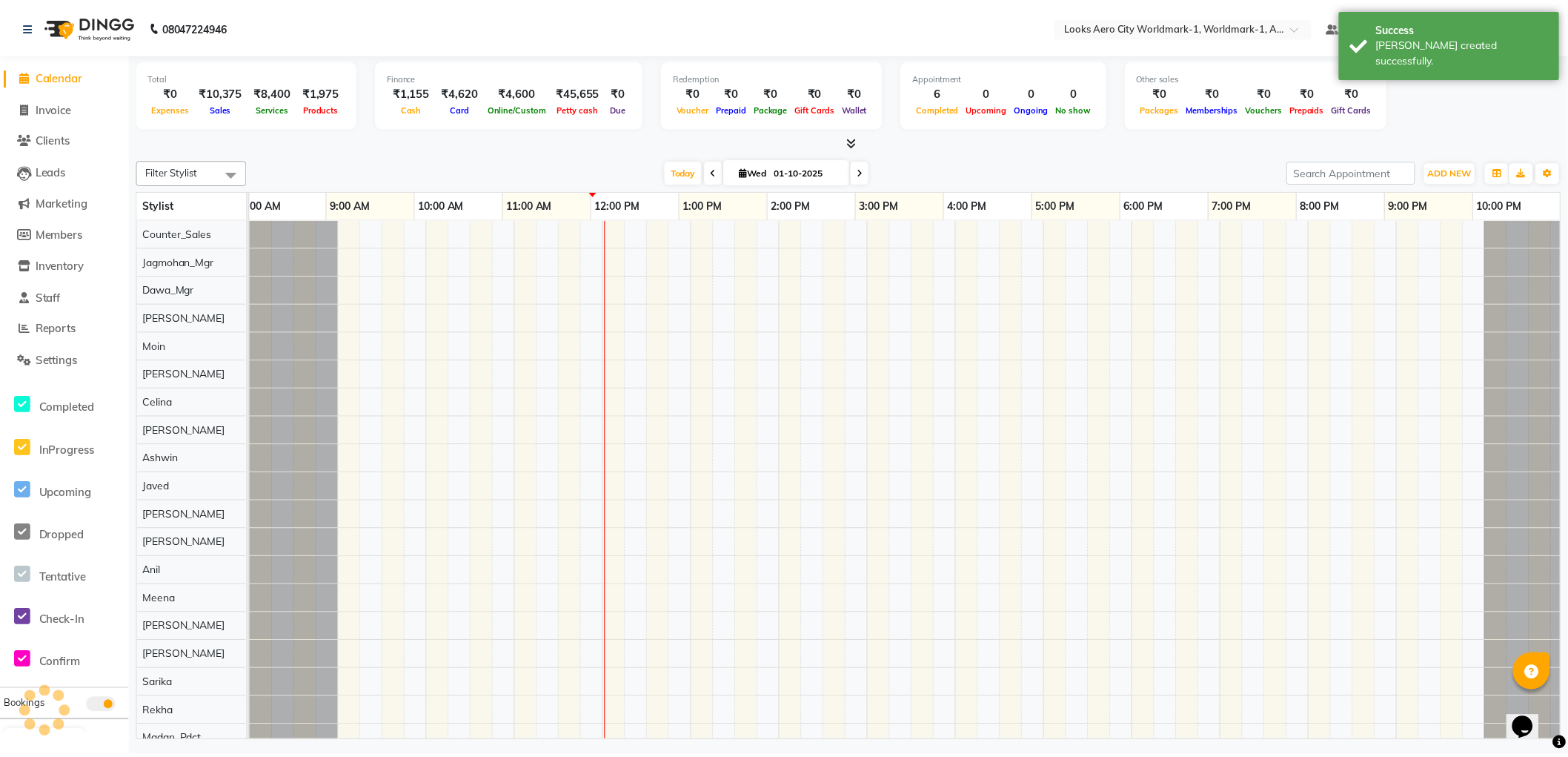
scroll to position [0, 12]
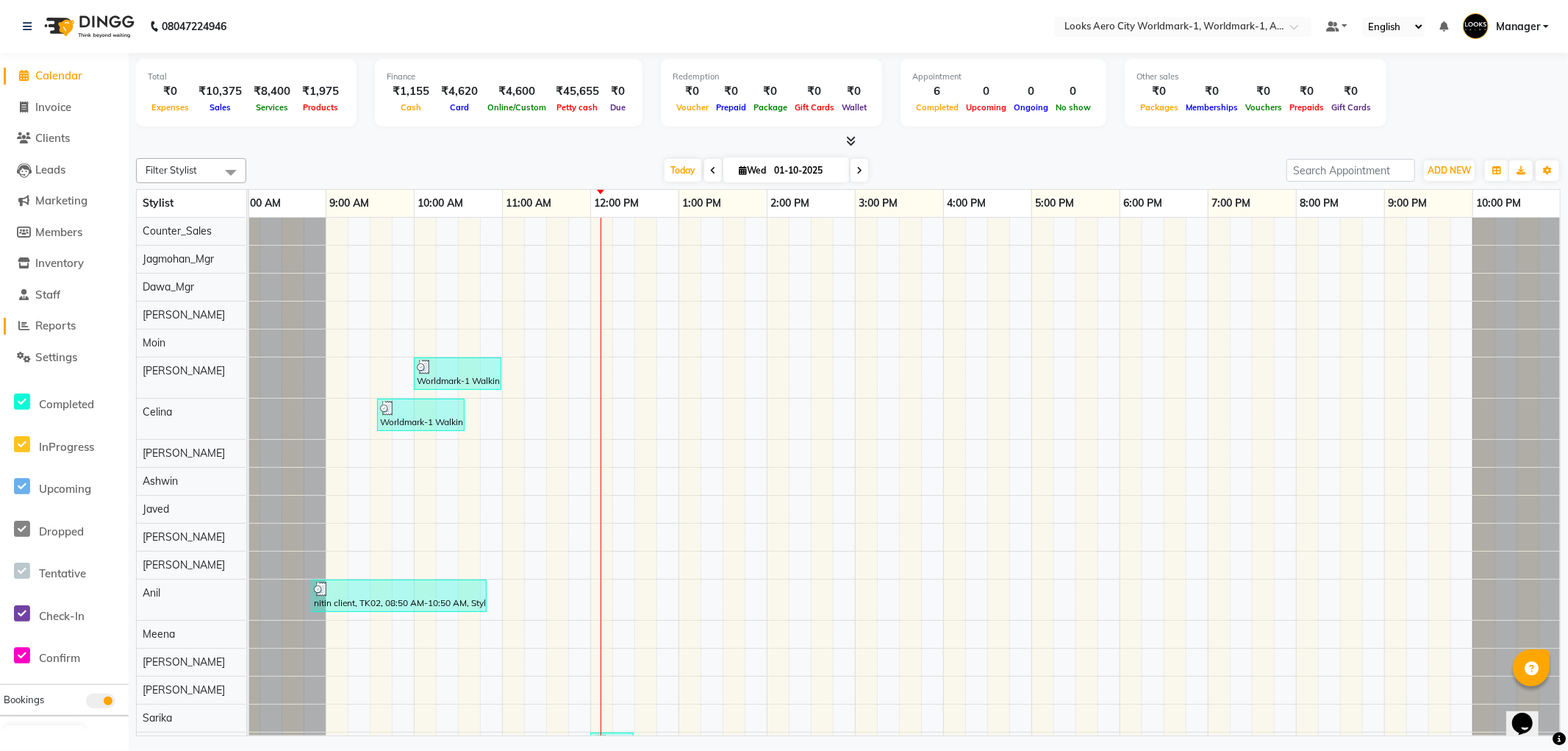
click at [63, 321] on span "Reports" at bounding box center [56, 325] width 41 height 14
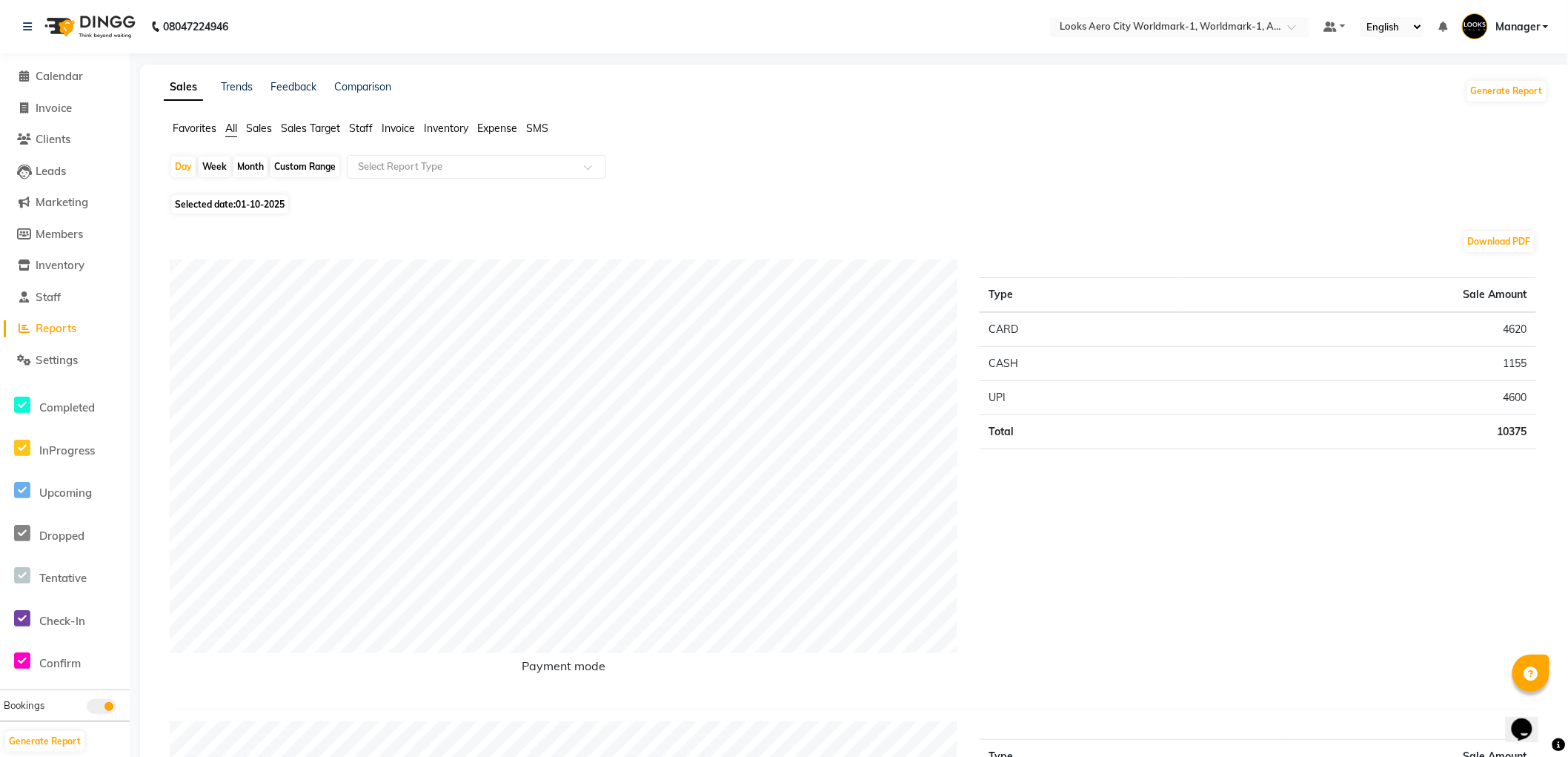
click at [208, 167] on div "Week" at bounding box center [214, 166] width 32 height 20
select select "10"
select select "2025"
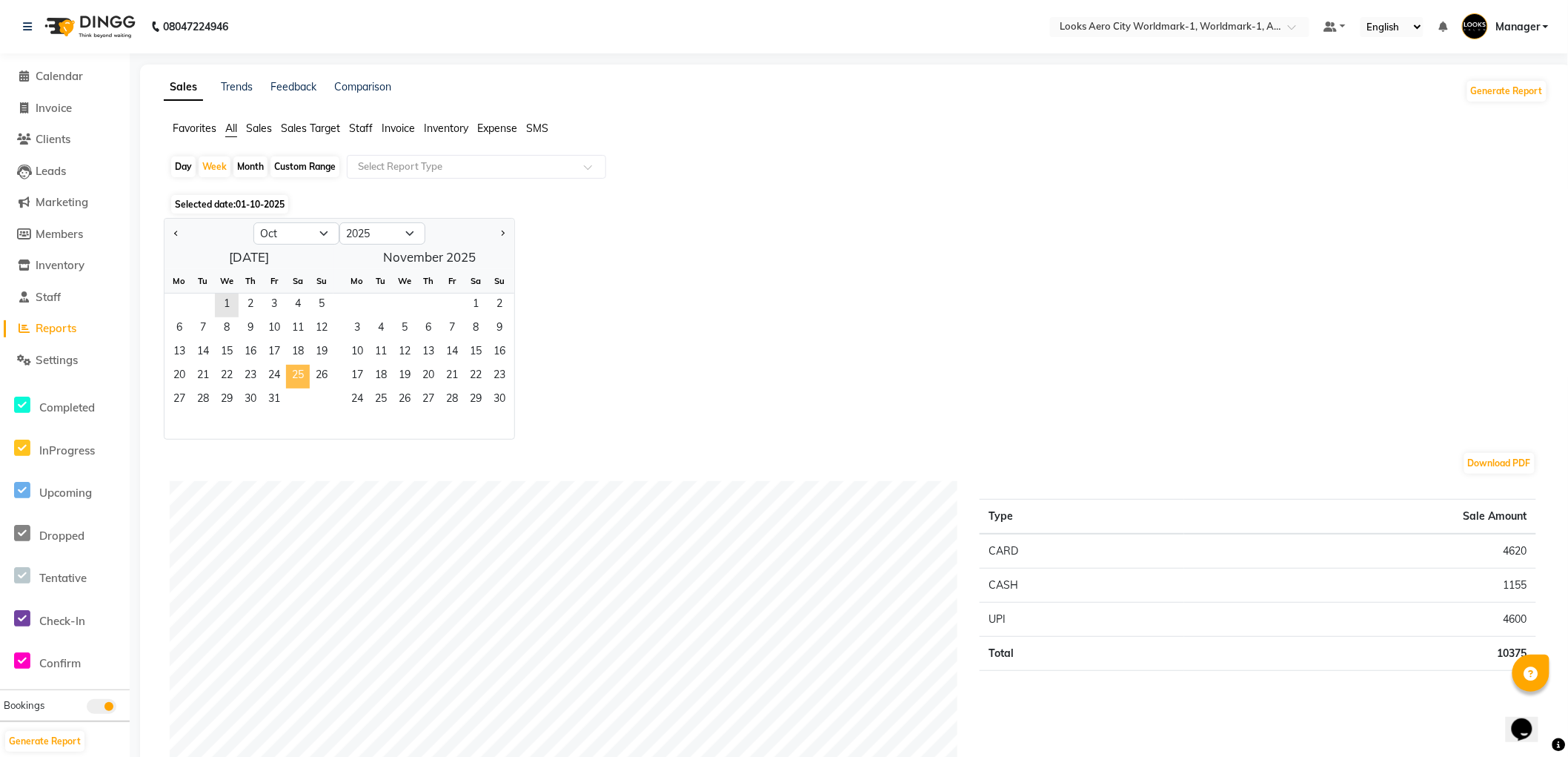
click at [290, 378] on span "25" at bounding box center [298, 376] width 24 height 24
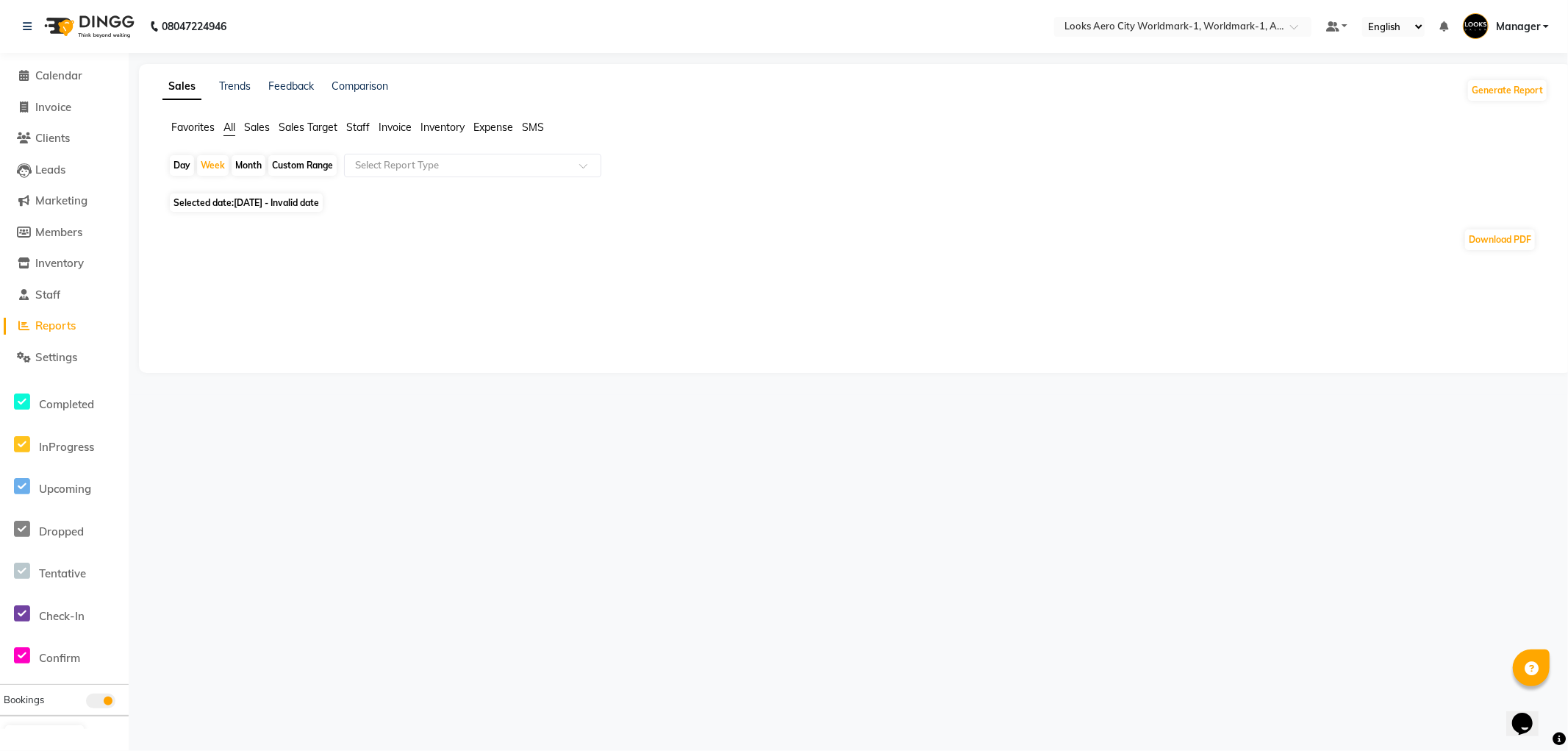
click at [319, 202] on span "[DATE] - Invalid date" at bounding box center [276, 202] width 85 height 11
select select "10"
select select "2025"
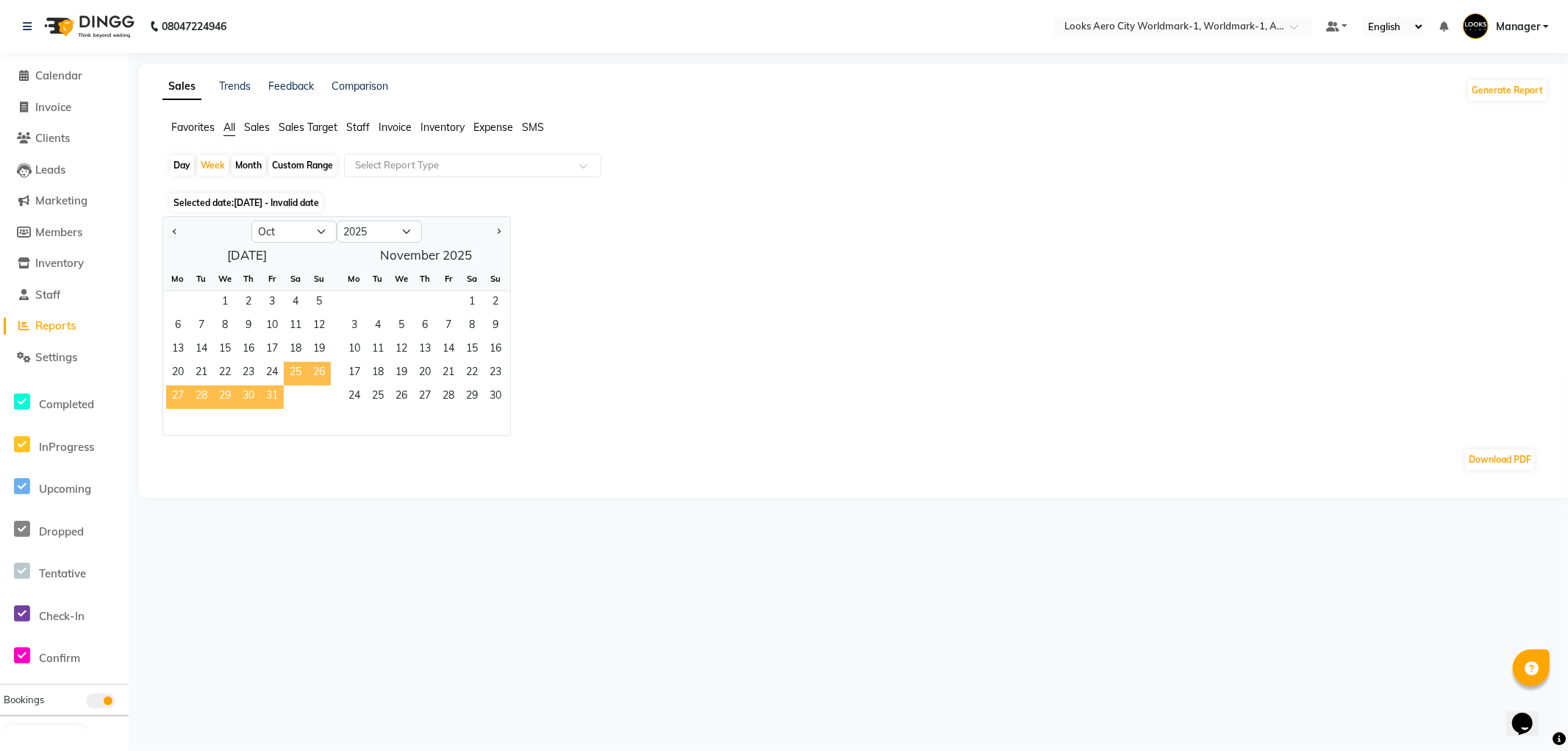
click at [299, 375] on span "25" at bounding box center [295, 373] width 24 height 24
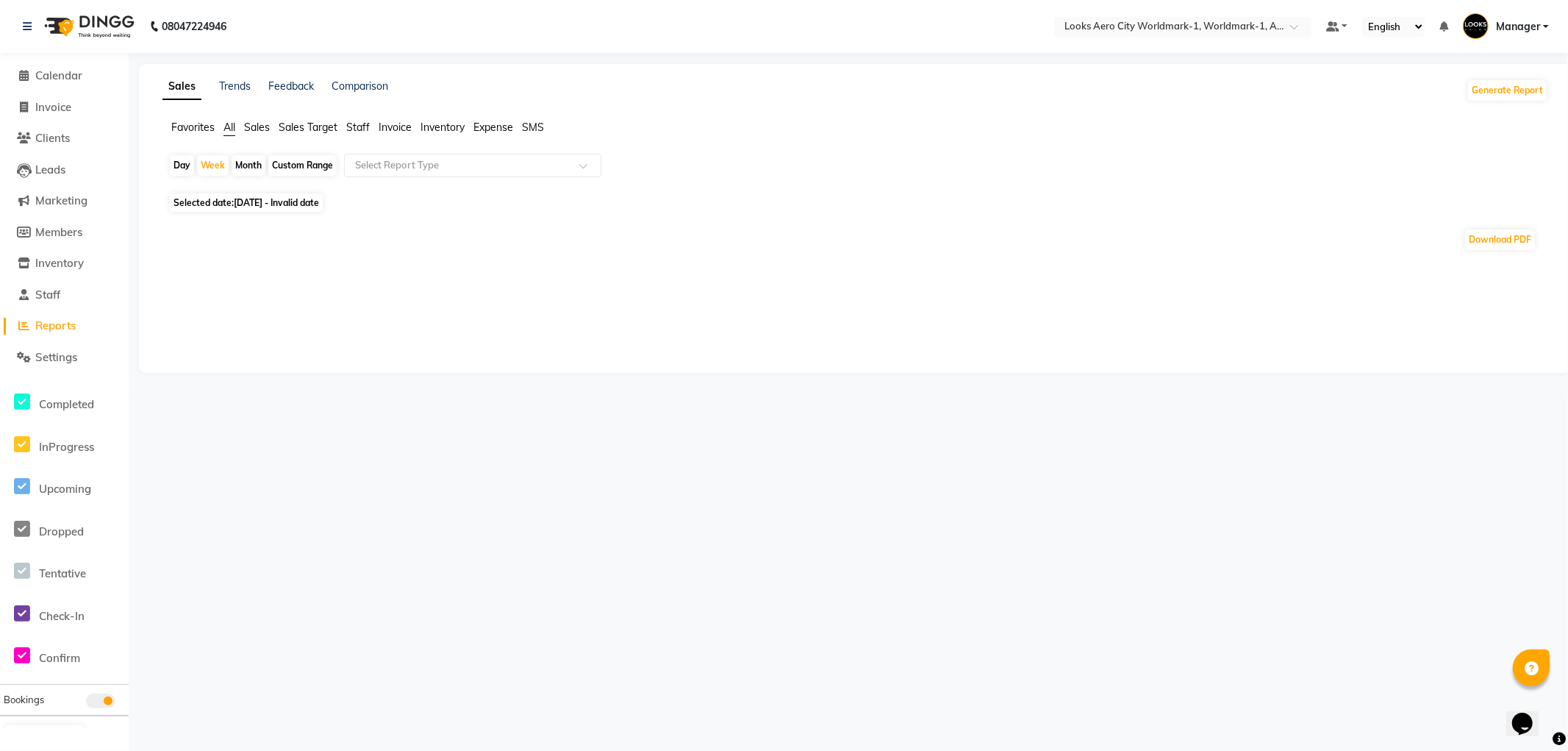
click at [236, 206] on span "[DATE] - Invalid date" at bounding box center [276, 202] width 85 height 11
select select "10"
select select "2025"
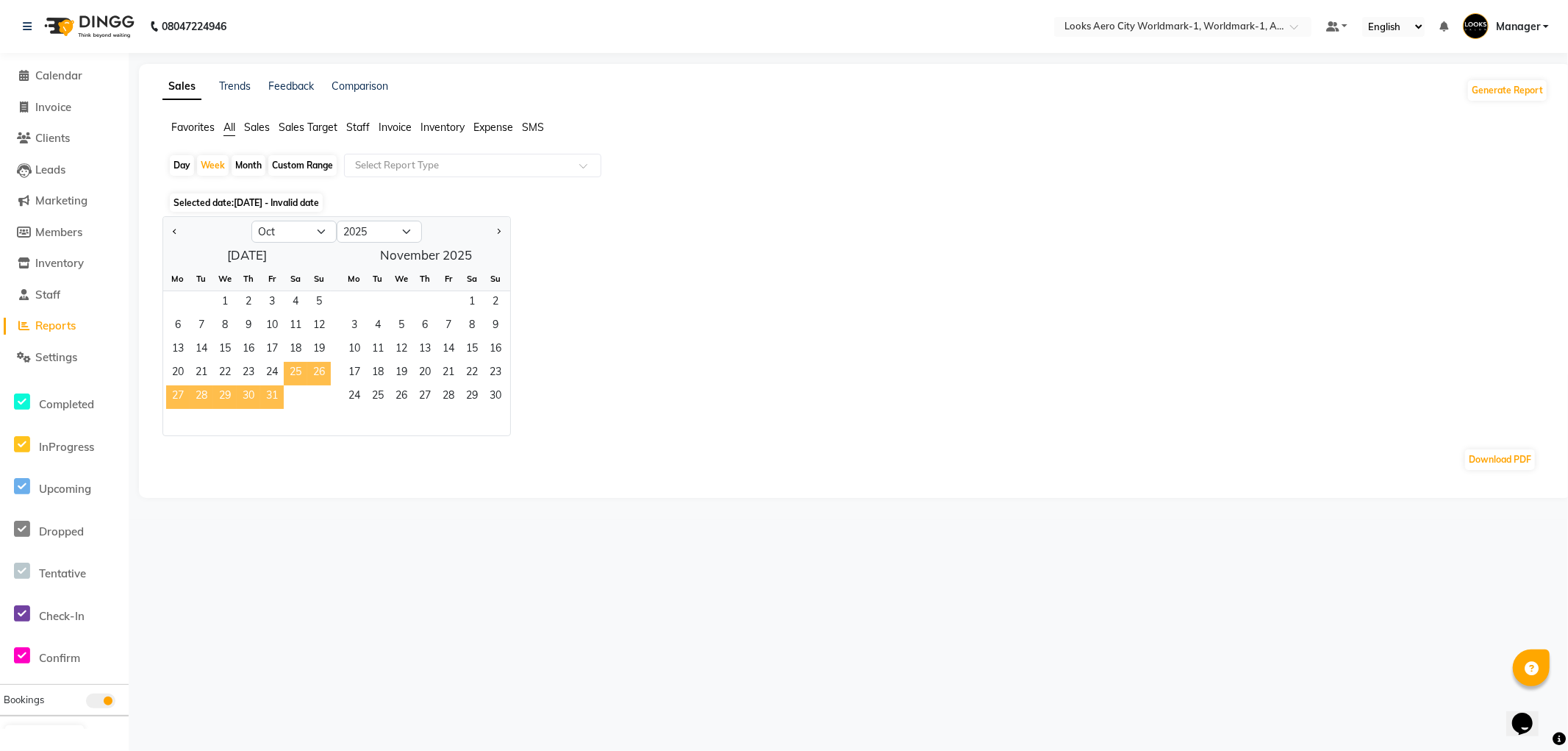
click at [291, 376] on span "25" at bounding box center [295, 373] width 24 height 24
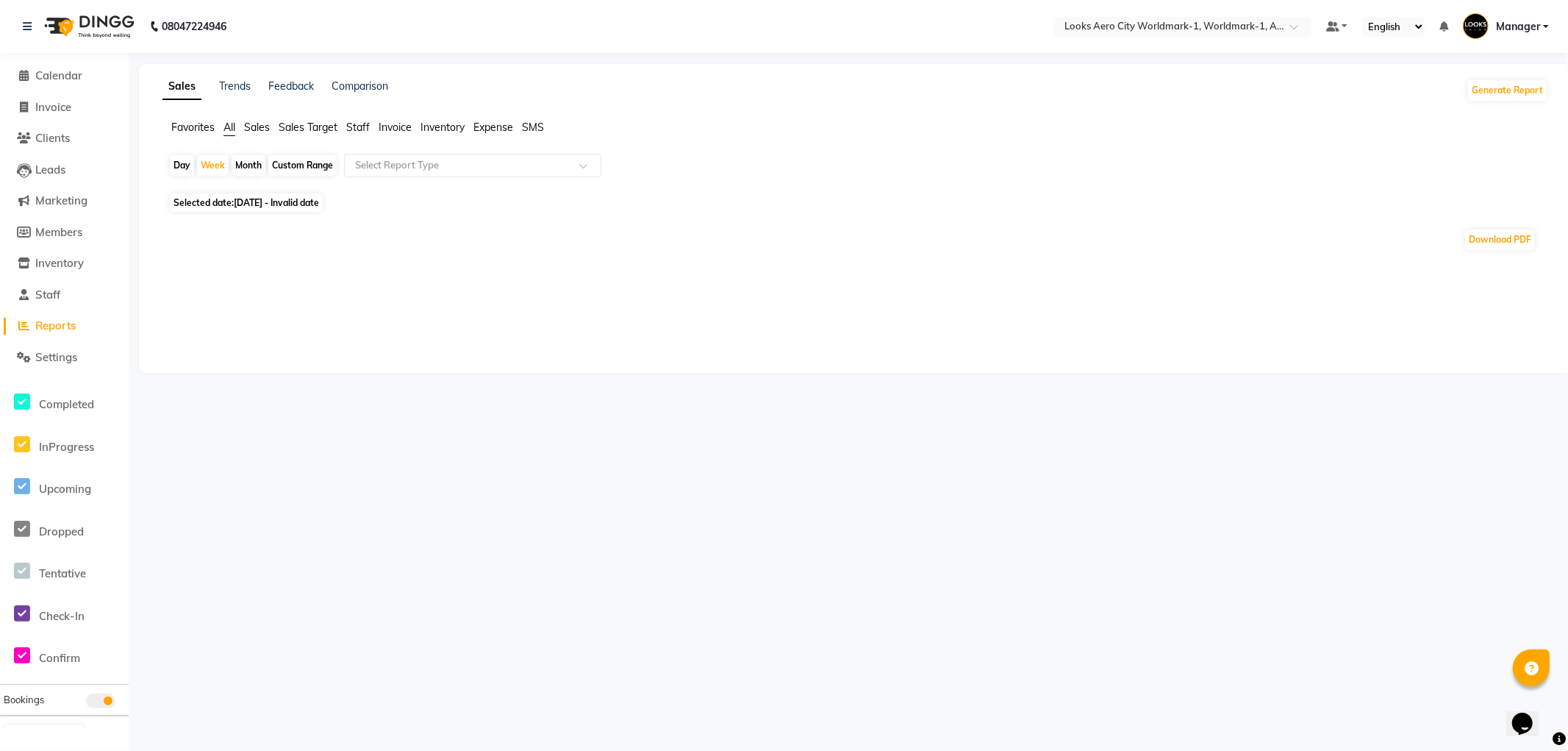
click at [178, 165] on div "Day" at bounding box center [182, 165] width 25 height 20
select select "10"
select select "2025"
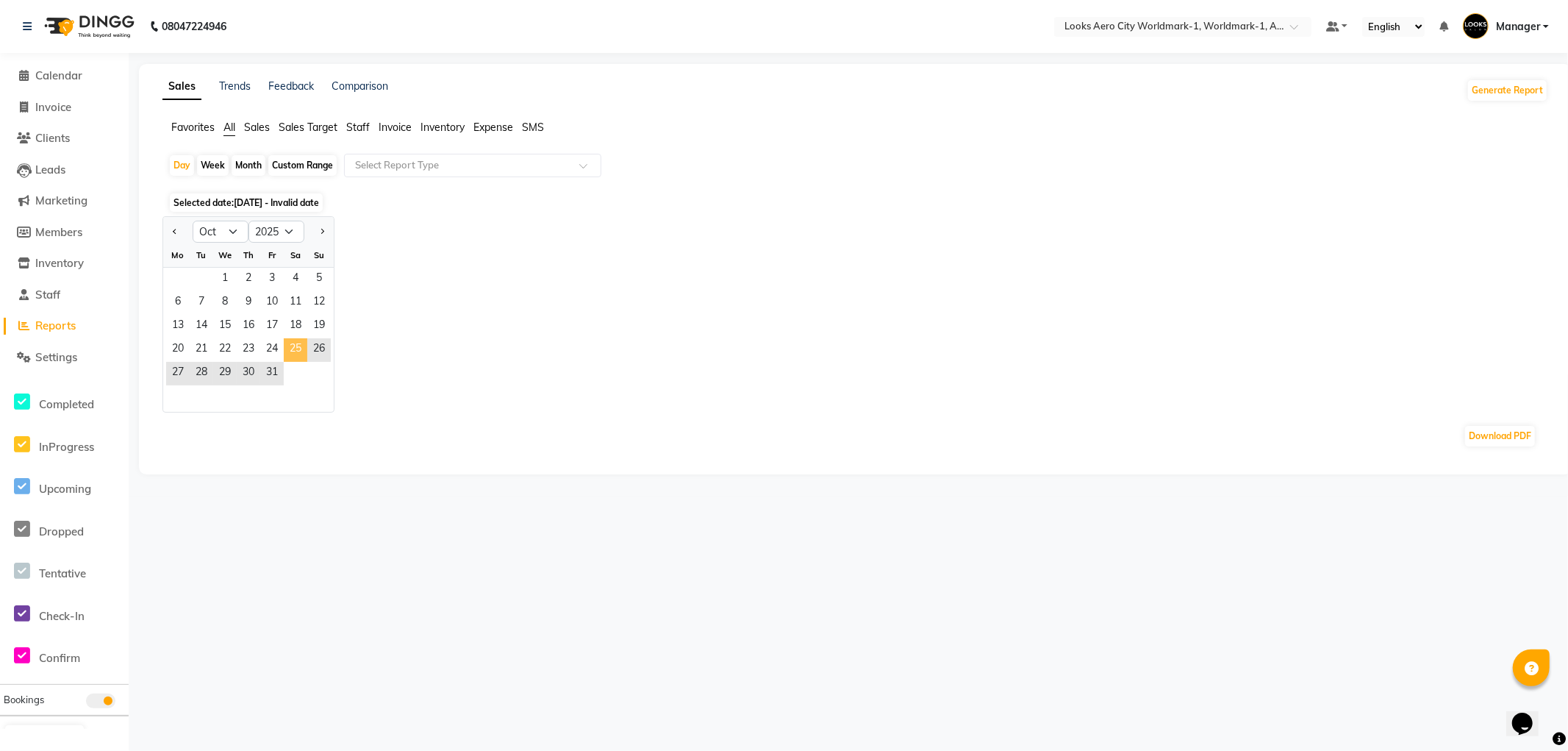
click at [288, 350] on span "25" at bounding box center [295, 351] width 24 height 24
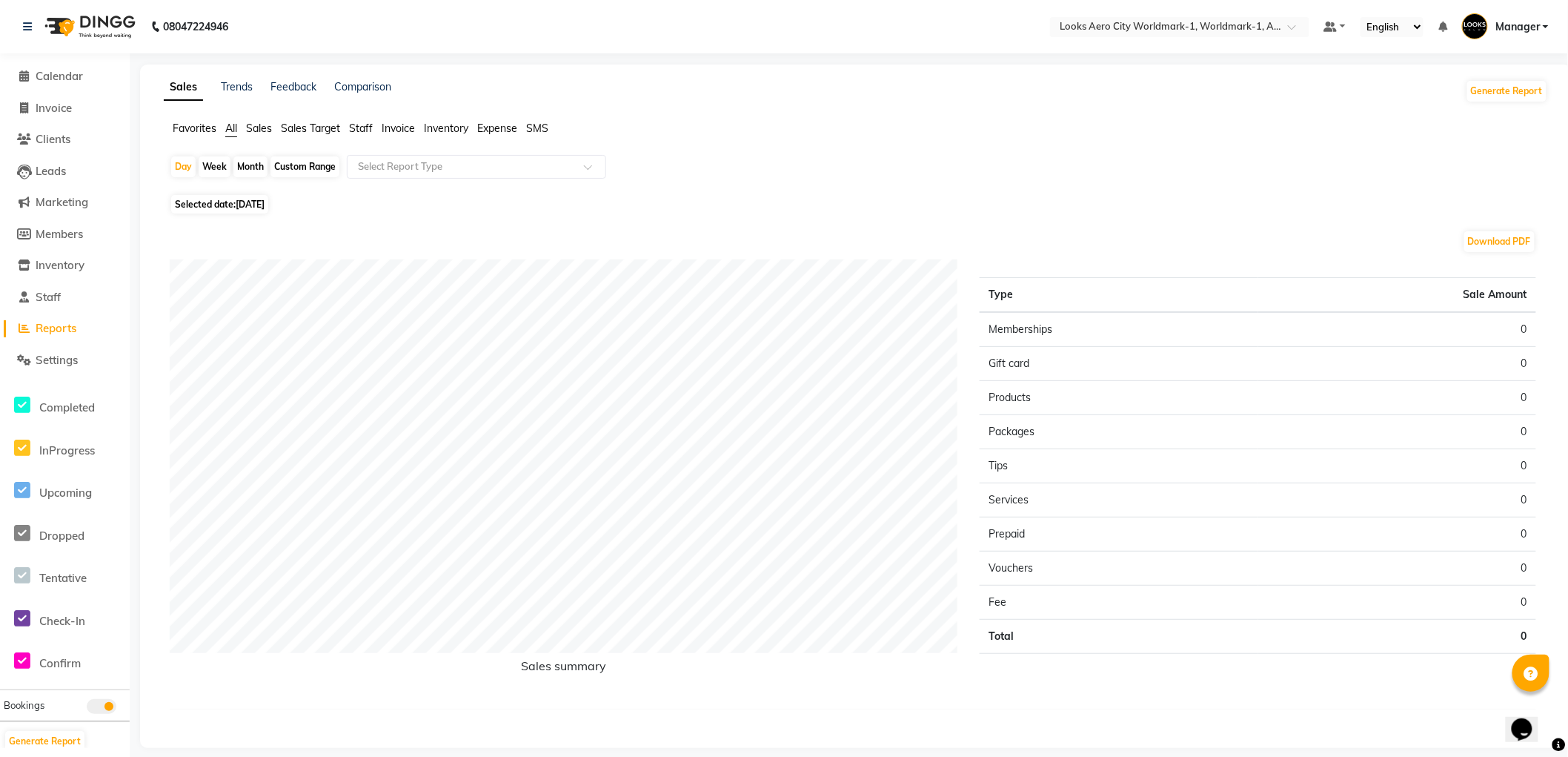
scroll to position [13, 0]
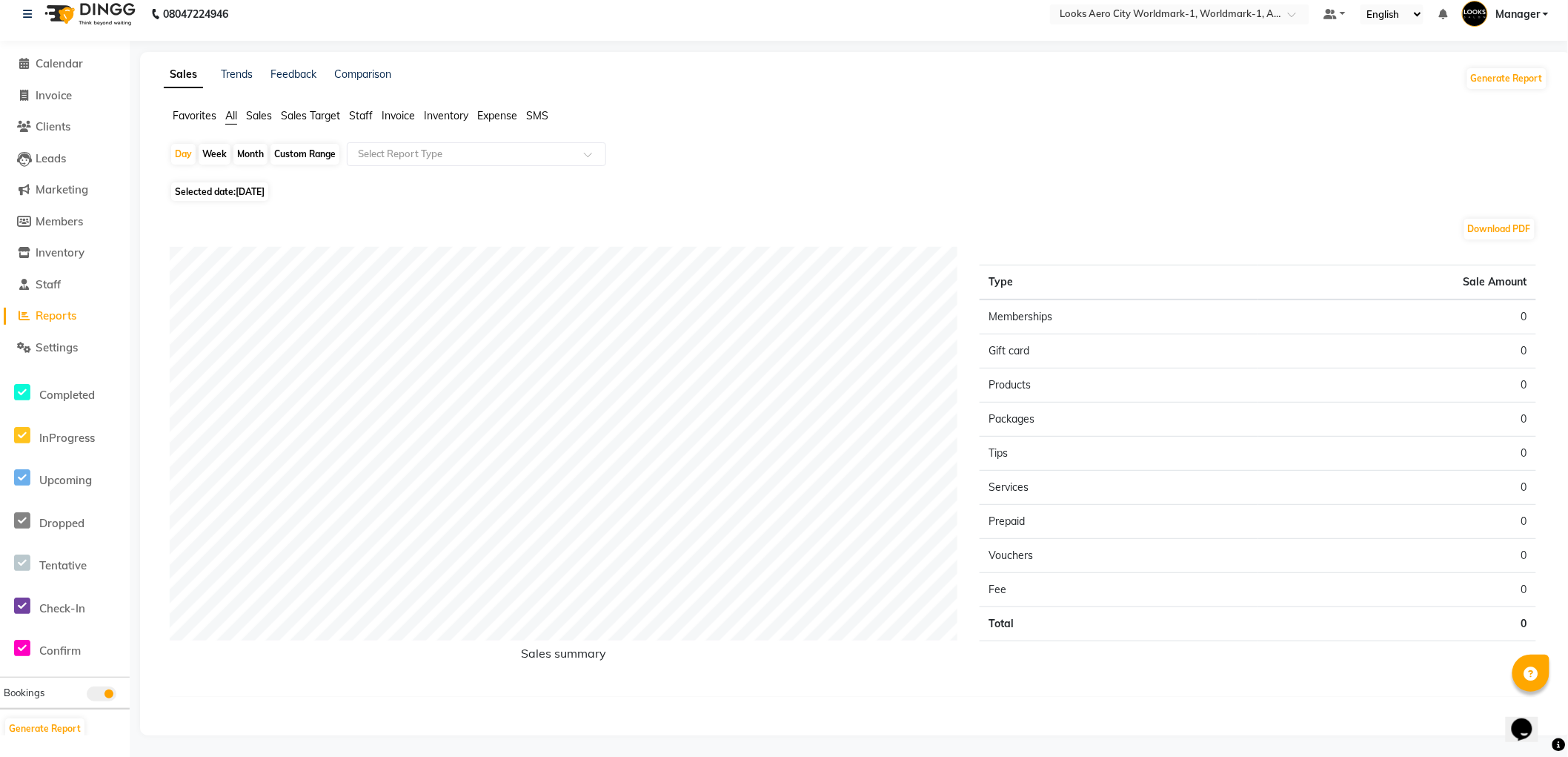
click at [212, 158] on div "Week" at bounding box center [214, 154] width 32 height 20
select select "10"
select select "2025"
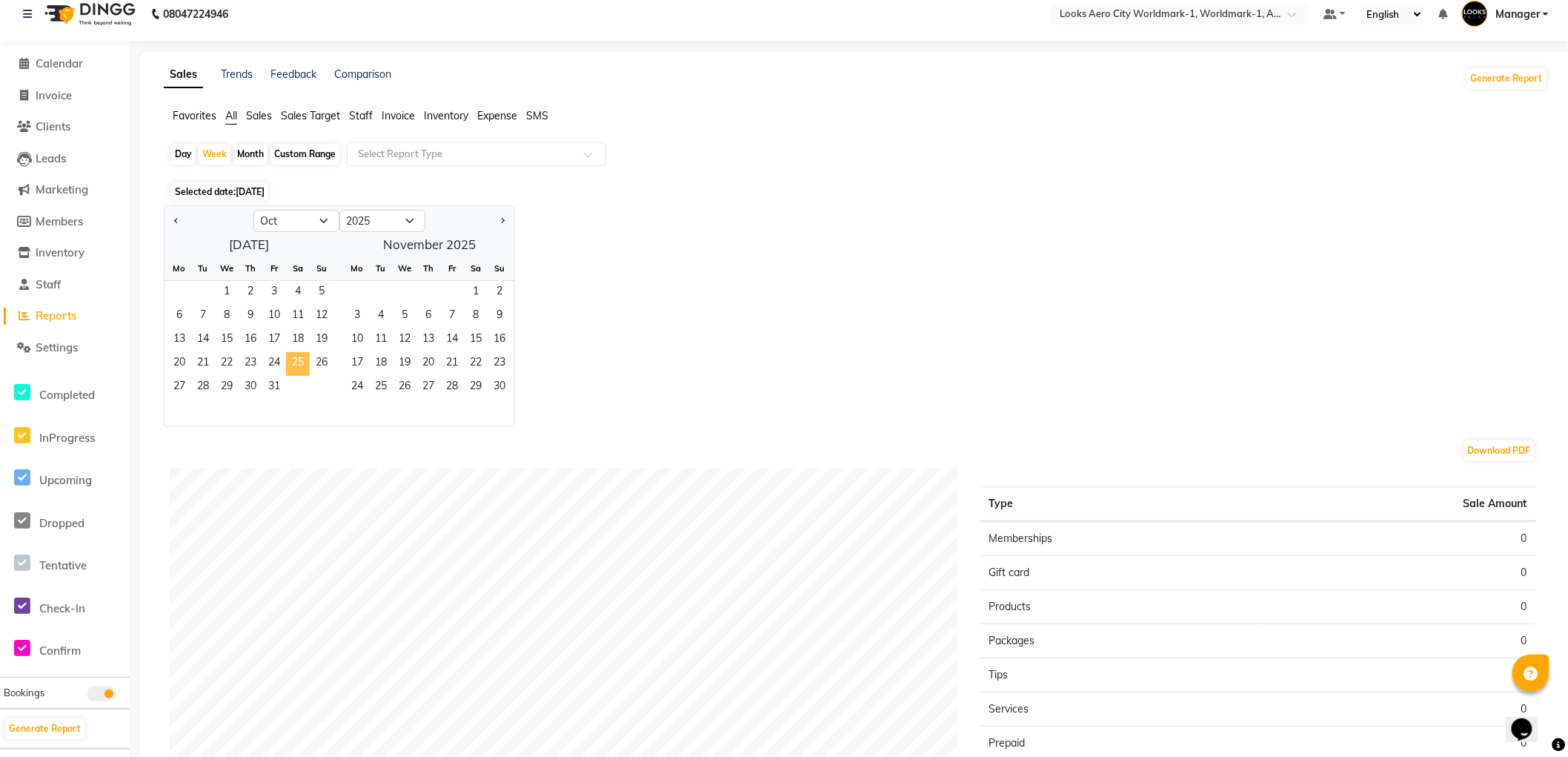
click at [290, 360] on span "25" at bounding box center [298, 364] width 24 height 24
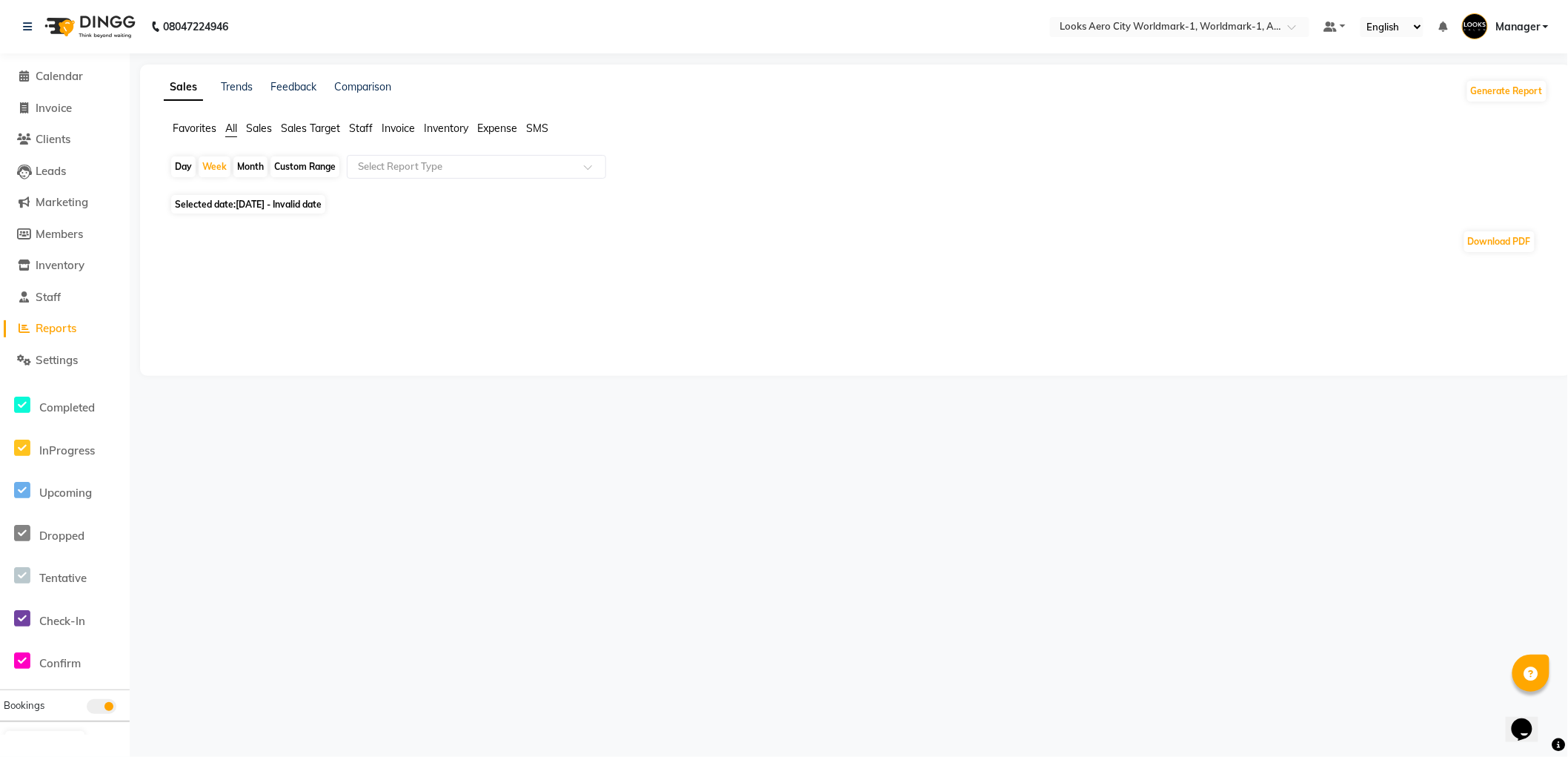
scroll to position [0, 0]
click at [187, 169] on div "Day" at bounding box center [183, 166] width 25 height 20
select select "10"
select select "2025"
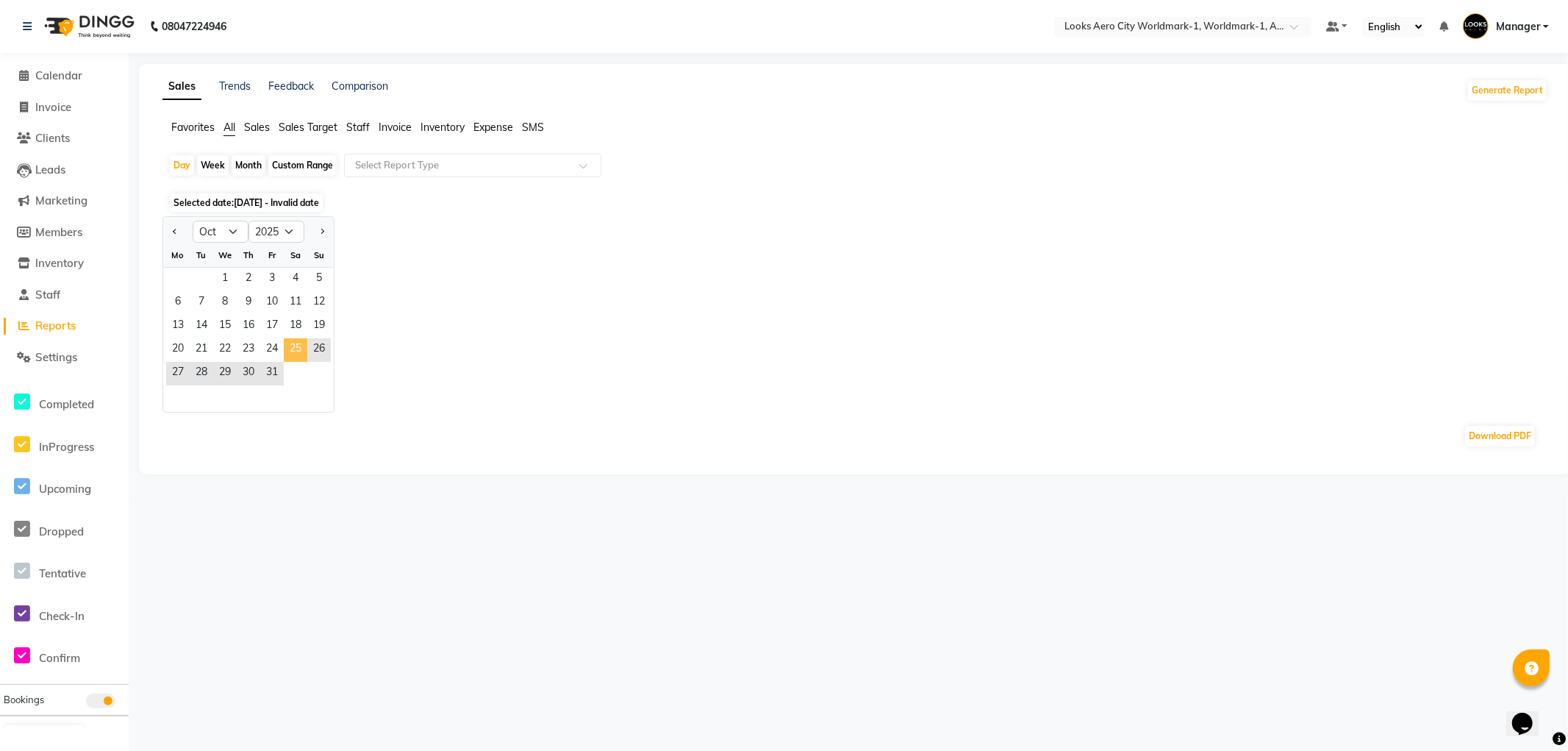
click at [292, 353] on span "25" at bounding box center [295, 351] width 24 height 24
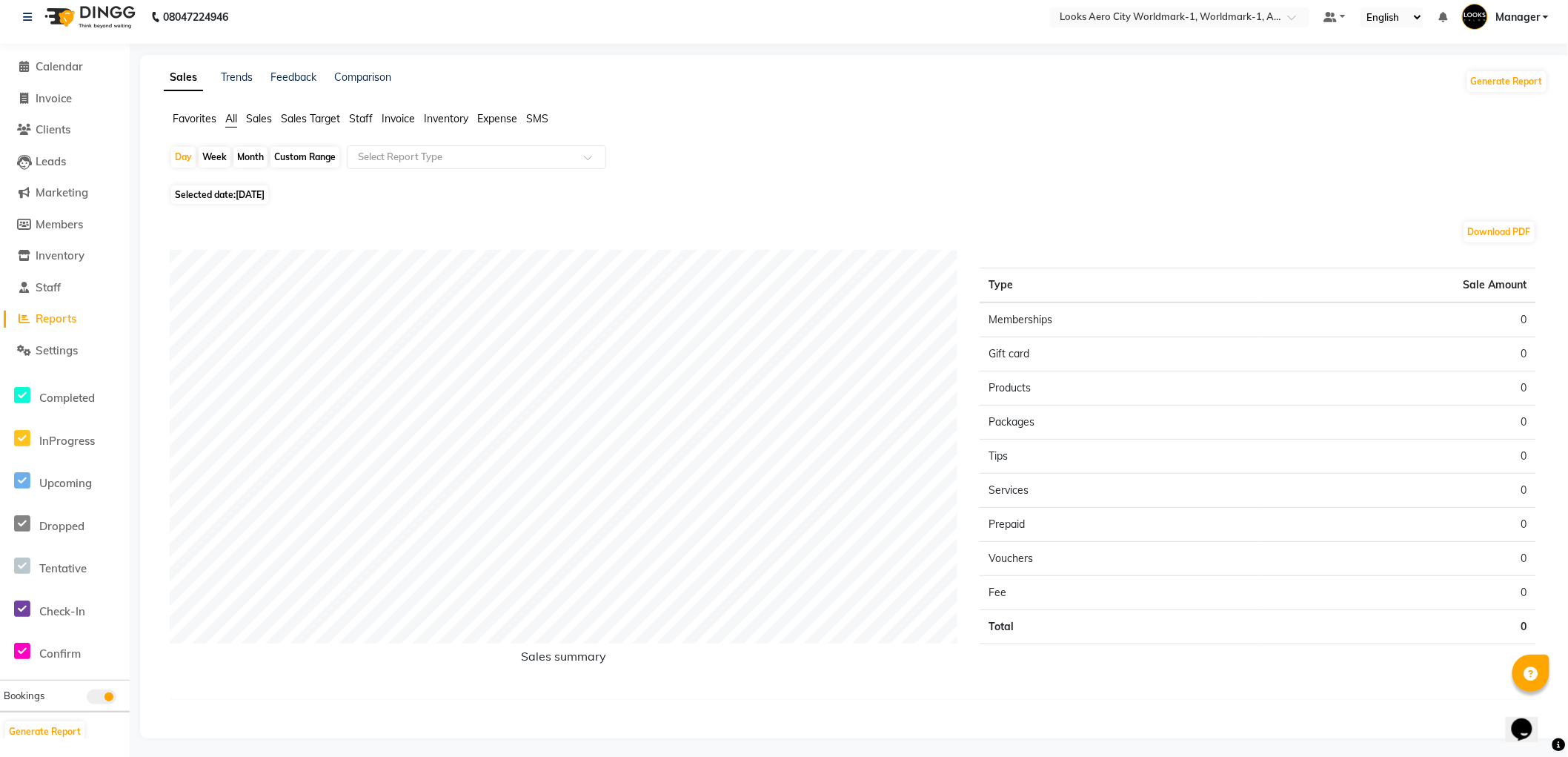
scroll to position [13, 0]
click at [212, 158] on div "Week" at bounding box center [214, 154] width 32 height 20
select select "10"
select select "2025"
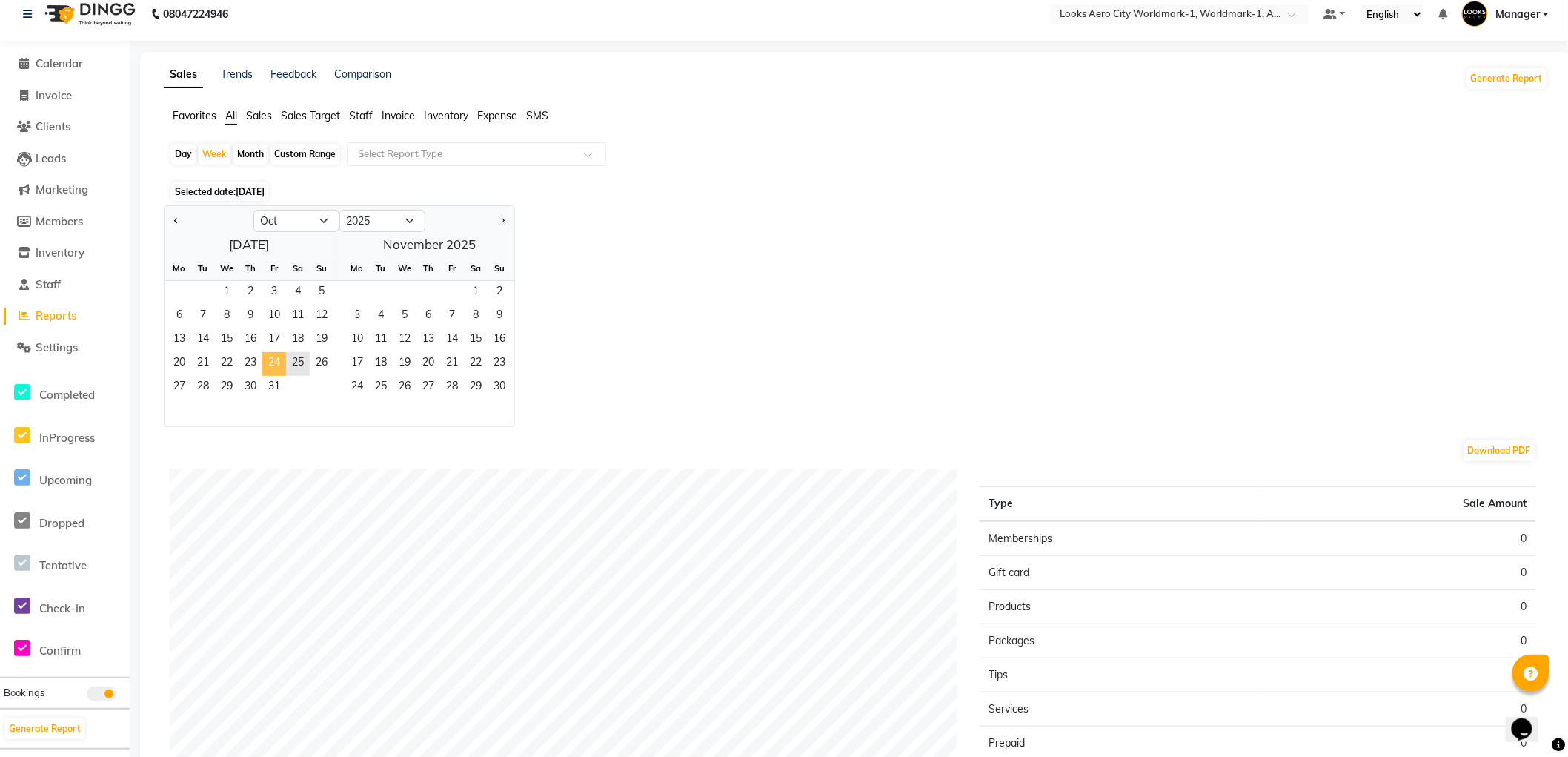
click at [276, 365] on span "24" at bounding box center [274, 364] width 24 height 24
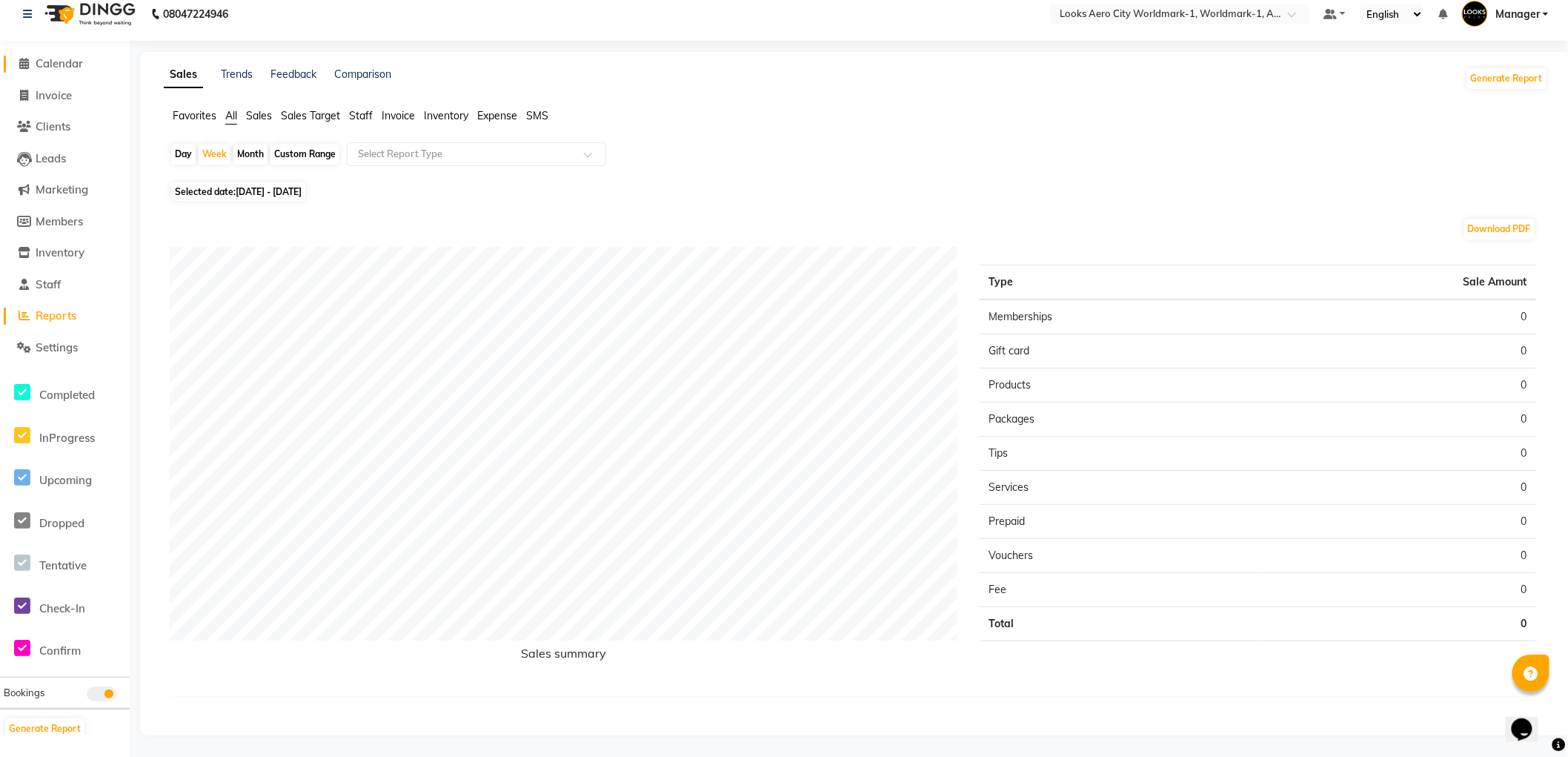
click at [62, 67] on span "Calendar" at bounding box center [60, 63] width 48 height 15
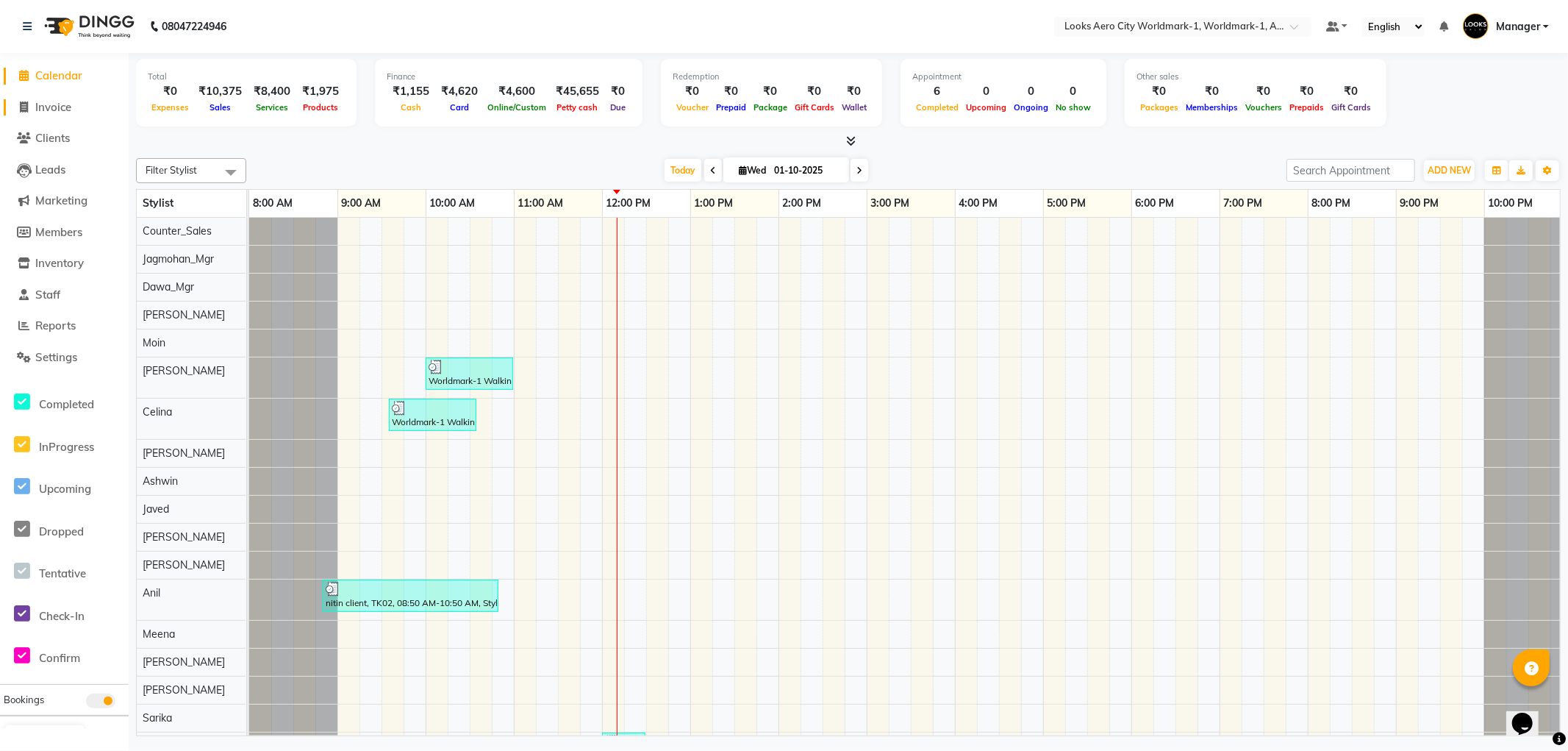
click at [53, 110] on span "Invoice" at bounding box center [53, 107] width 36 height 14
select select "service"
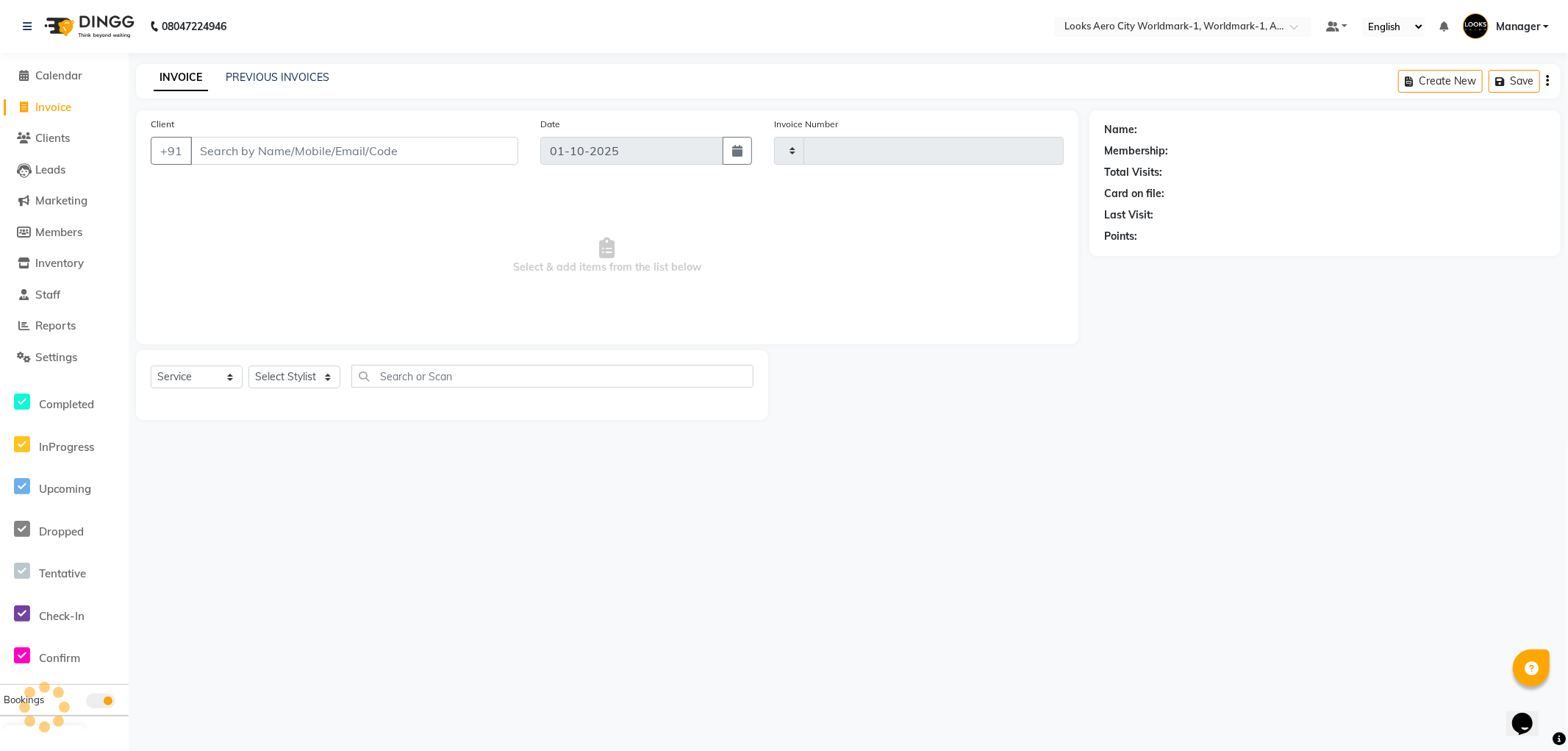
type input "8336"
select select "8573"
drag, startPoint x: 206, startPoint y: 149, endPoint x: 698, endPoint y: 11, distance: 511.0
click at [216, 148] on input "Client" at bounding box center [354, 151] width 327 height 28
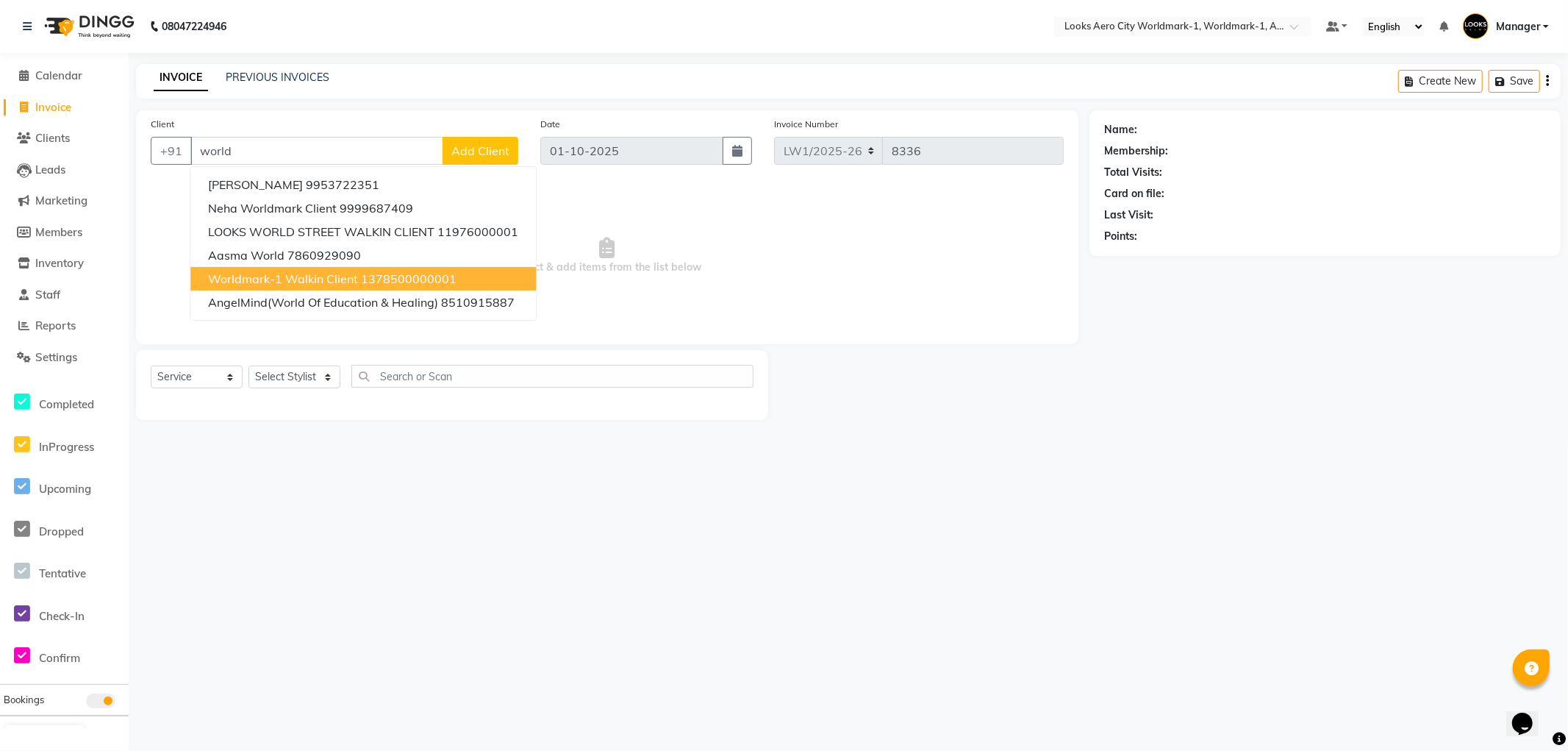
click at [291, 274] on span "Worldmark-1 Walkin Client" at bounding box center [283, 279] width 150 height 14
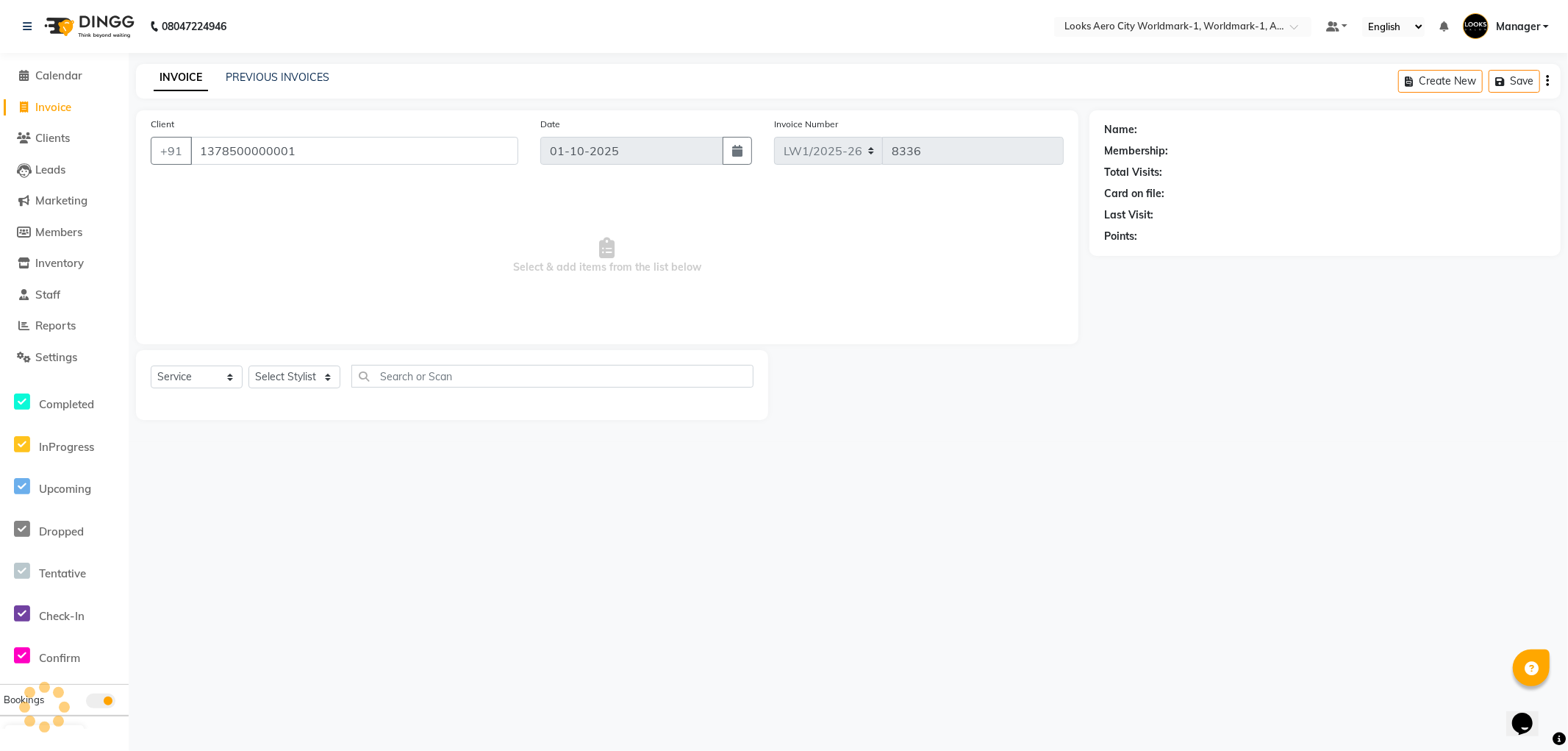
type input "1378500000001"
select select "1: Object"
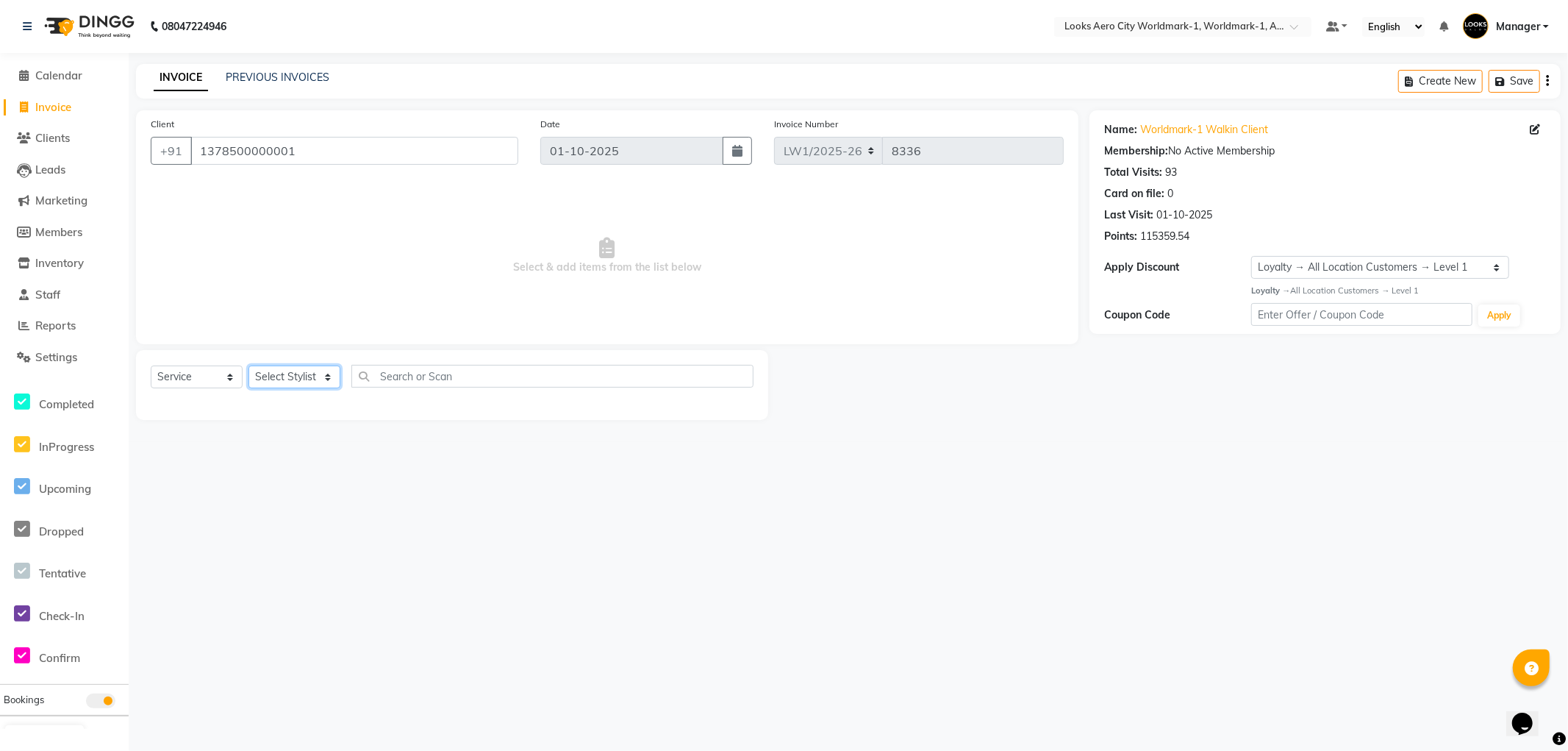
click at [323, 380] on select "Select Stylist [PERSON_NAME] [PERSON_NAME] [PERSON_NAME] [PERSON_NAME] Counter_…" at bounding box center [294, 377] width 92 height 23
select select "84551"
click at [249, 367] on select "Select Stylist [PERSON_NAME] [PERSON_NAME] [PERSON_NAME] [PERSON_NAME] Counter_…" at bounding box center [294, 377] width 92 height 23
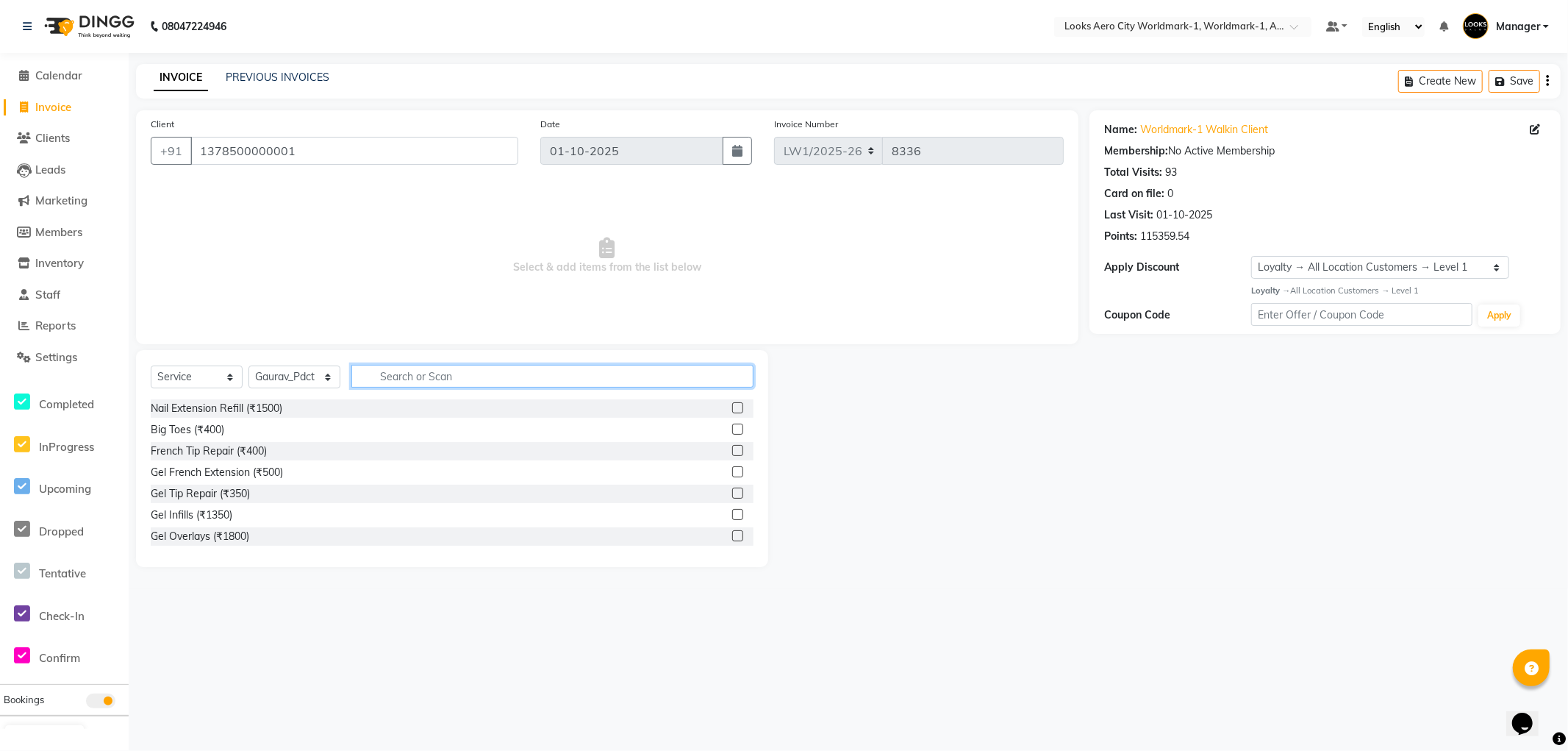
drag, startPoint x: 394, startPoint y: 378, endPoint x: 420, endPoint y: 292, distance: 89.8
click at [397, 378] on input "text" at bounding box center [552, 376] width 402 height 23
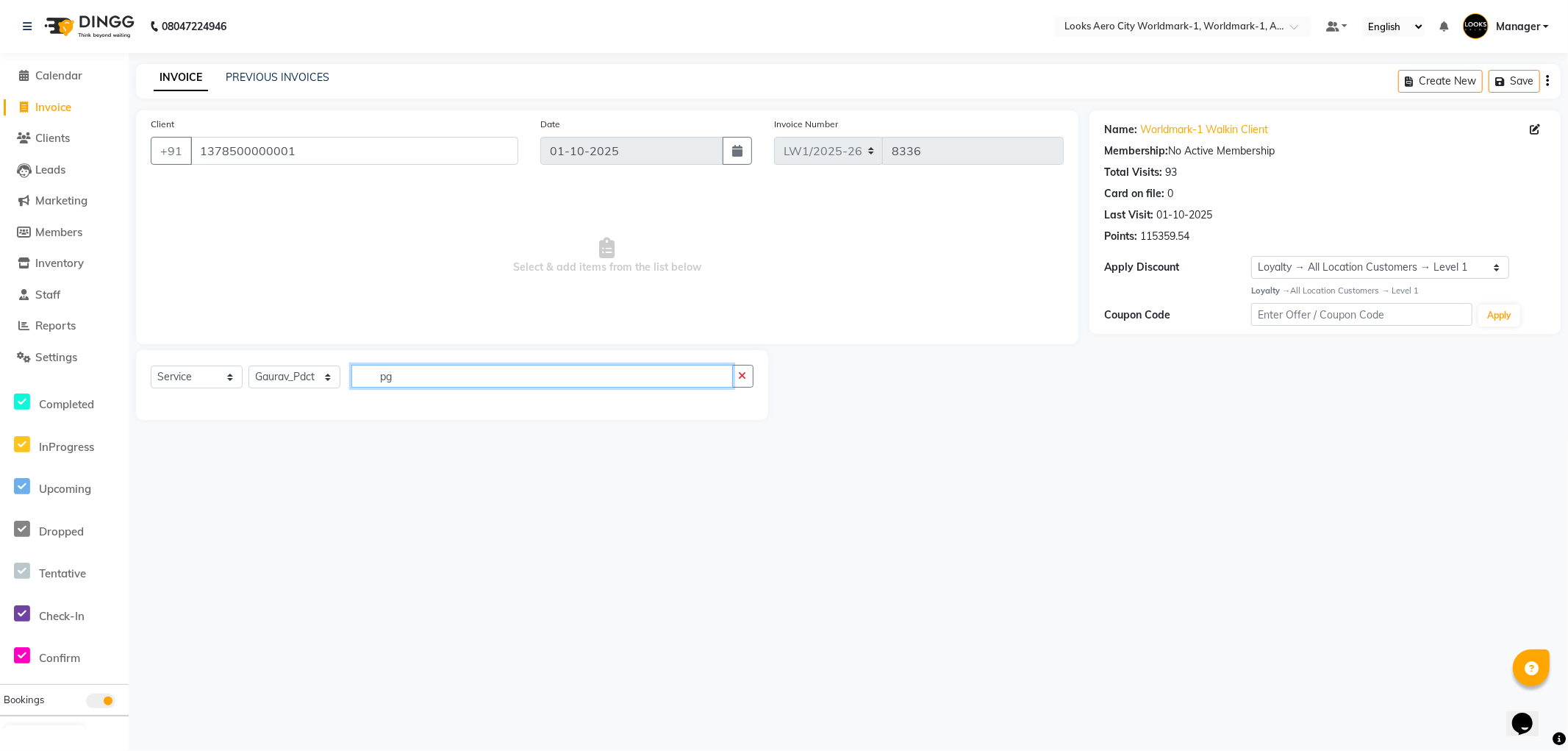
type input "p"
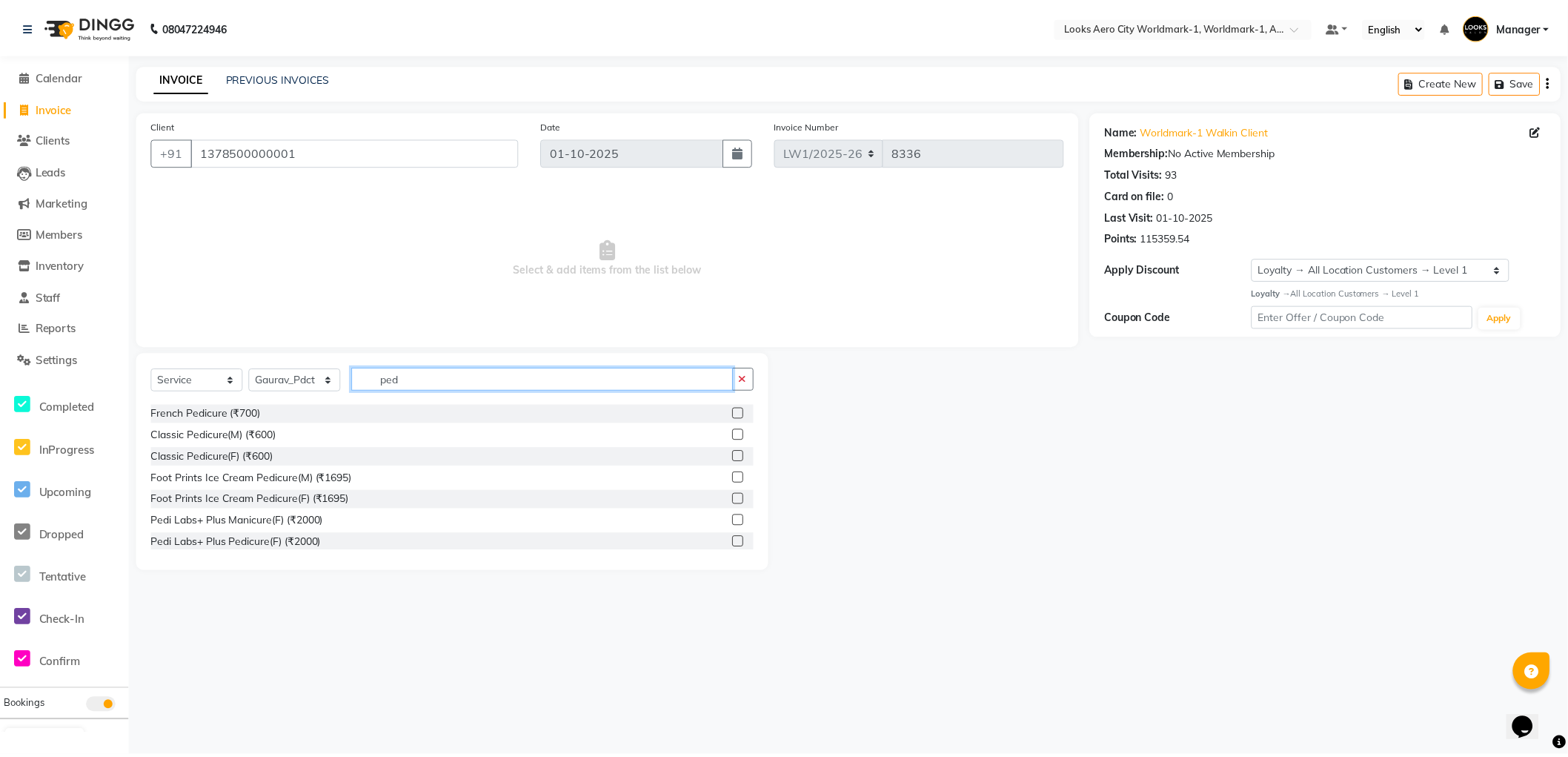
scroll to position [165, 0]
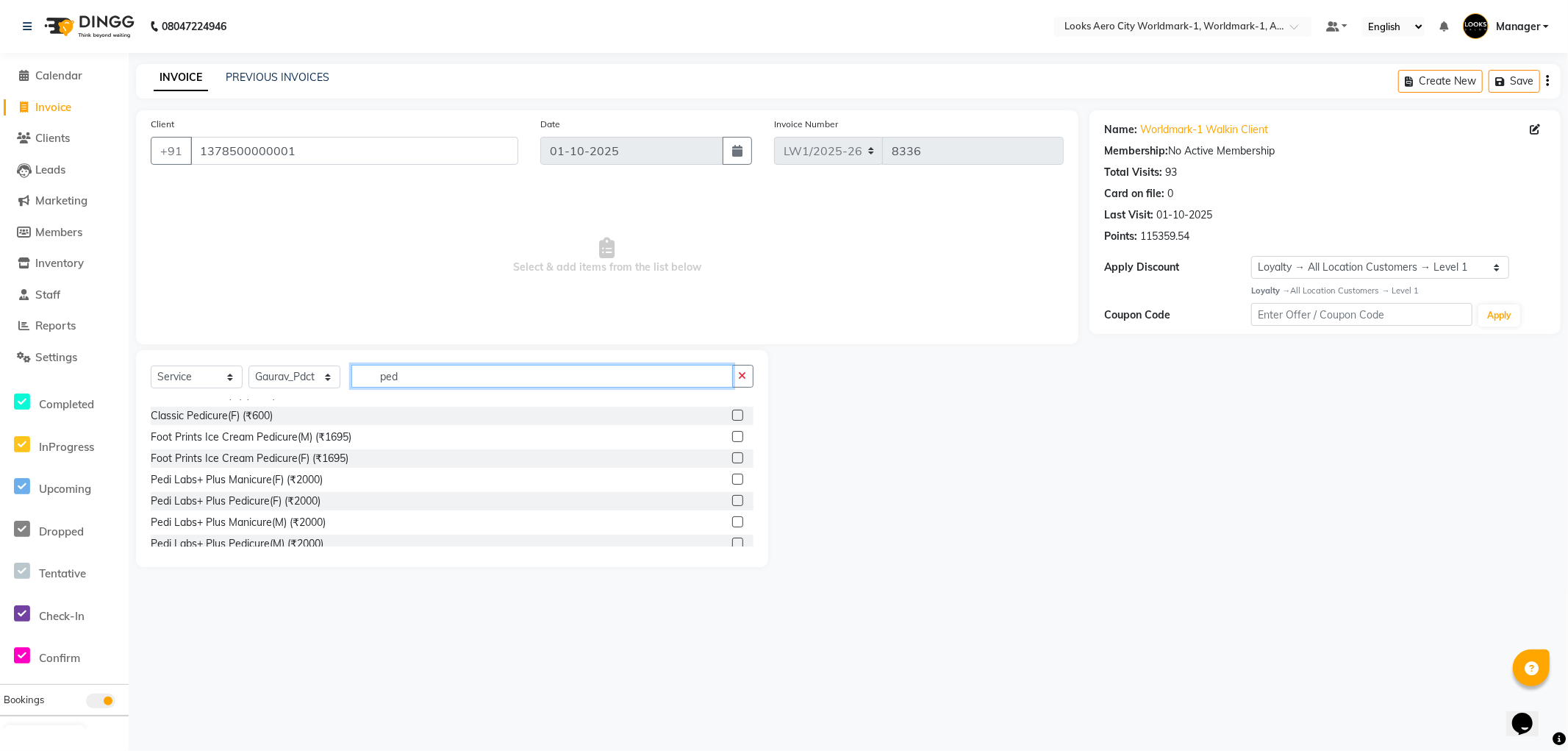
type input "ped"
click at [732, 460] on label at bounding box center [737, 457] width 11 height 11
click at [732, 460] on input "checkbox" at bounding box center [736, 458] width 9 height 9
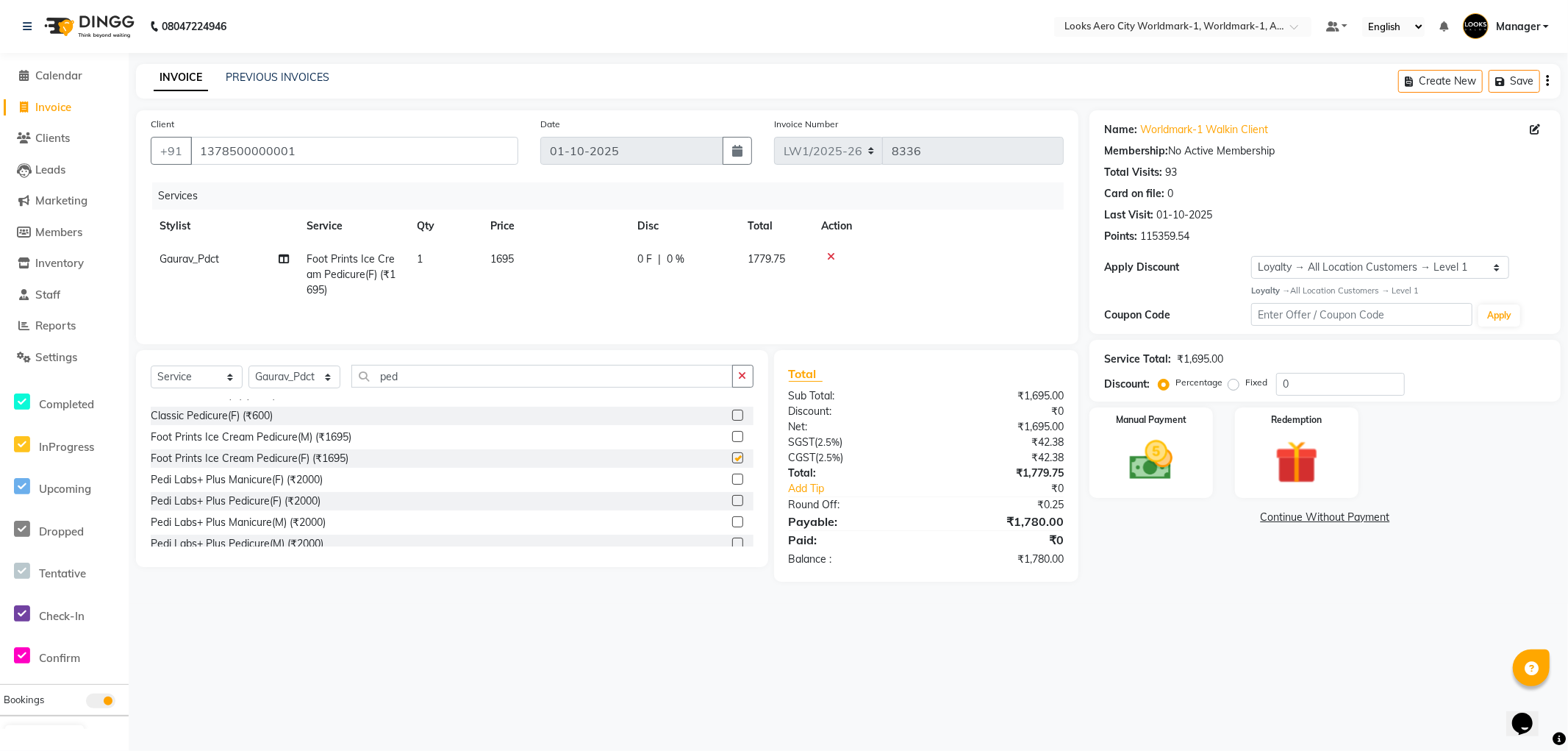
checkbox input "false"
click at [594, 271] on td "1695" at bounding box center [555, 275] width 147 height 64
select select "84551"
click at [651, 268] on input "1695" at bounding box center [624, 262] width 129 height 23
type input "1"
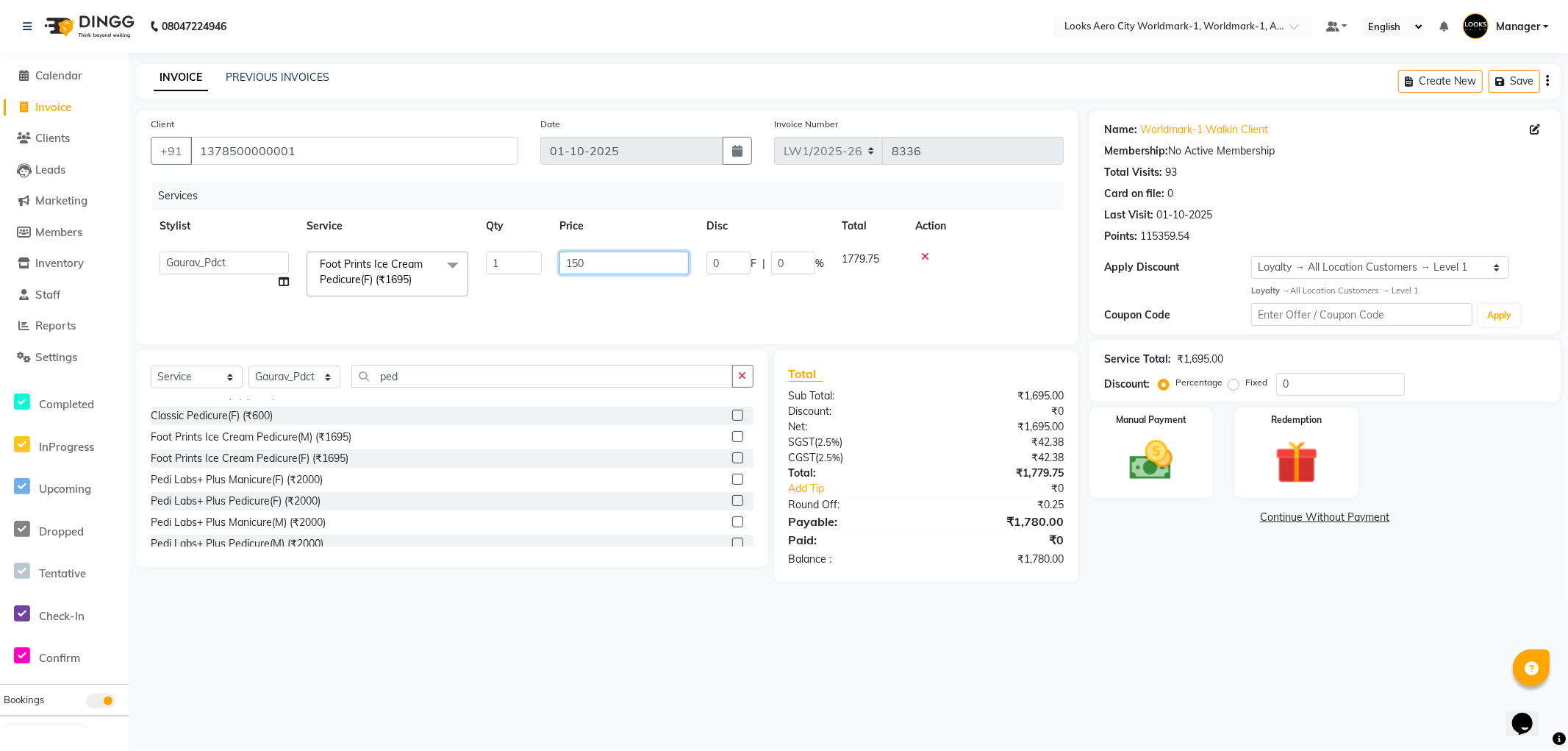
type input "1500"
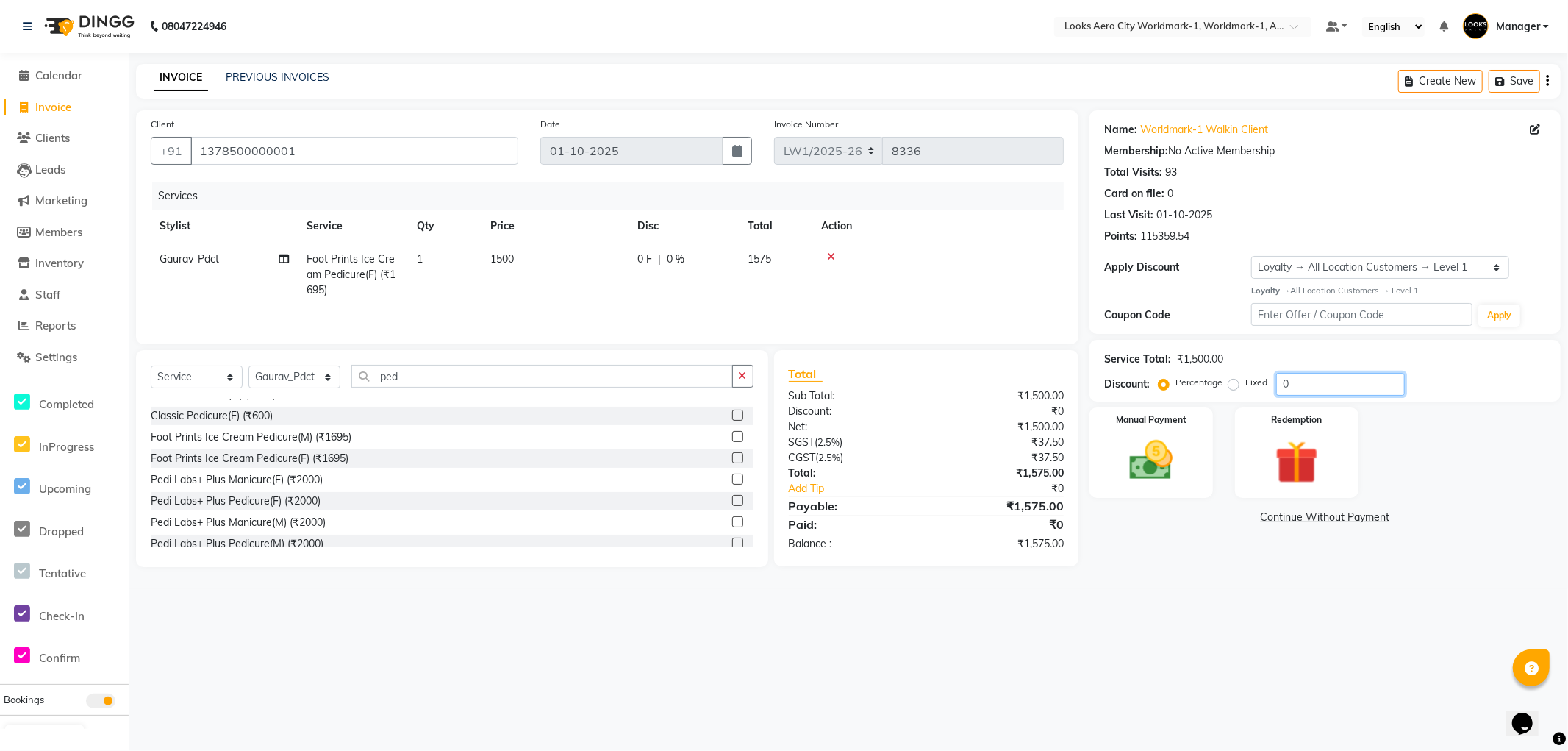
drag, startPoint x: 1313, startPoint y: 385, endPoint x: 1313, endPoint y: 394, distance: 9.0
click at [1313, 388] on input "0" at bounding box center [1340, 384] width 129 height 23
type input "18"
click at [585, 260] on td "1500" at bounding box center [555, 275] width 147 height 64
select select "84551"
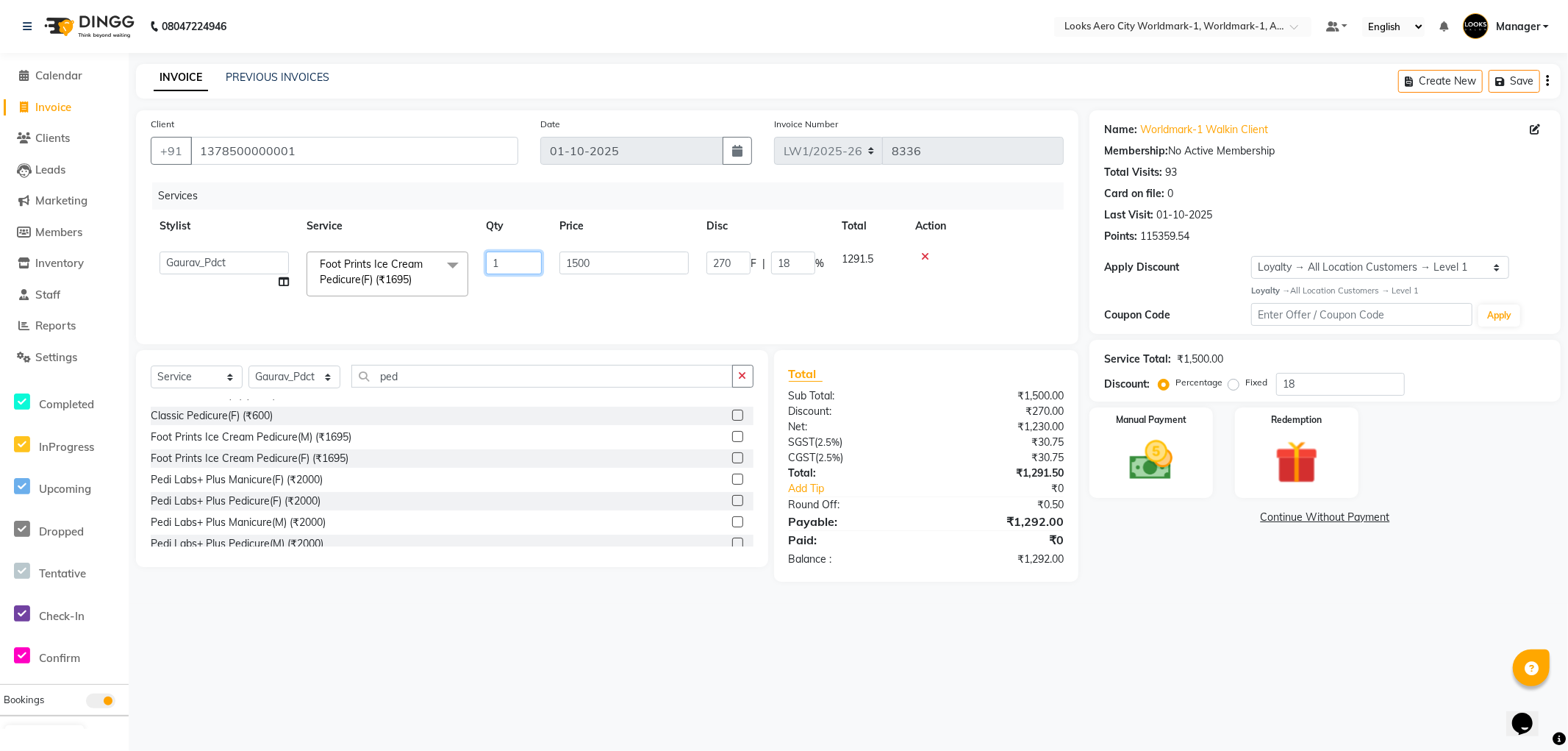
click at [522, 270] on input "1" at bounding box center [514, 262] width 56 height 23
click at [1172, 453] on img at bounding box center [1151, 461] width 74 height 52
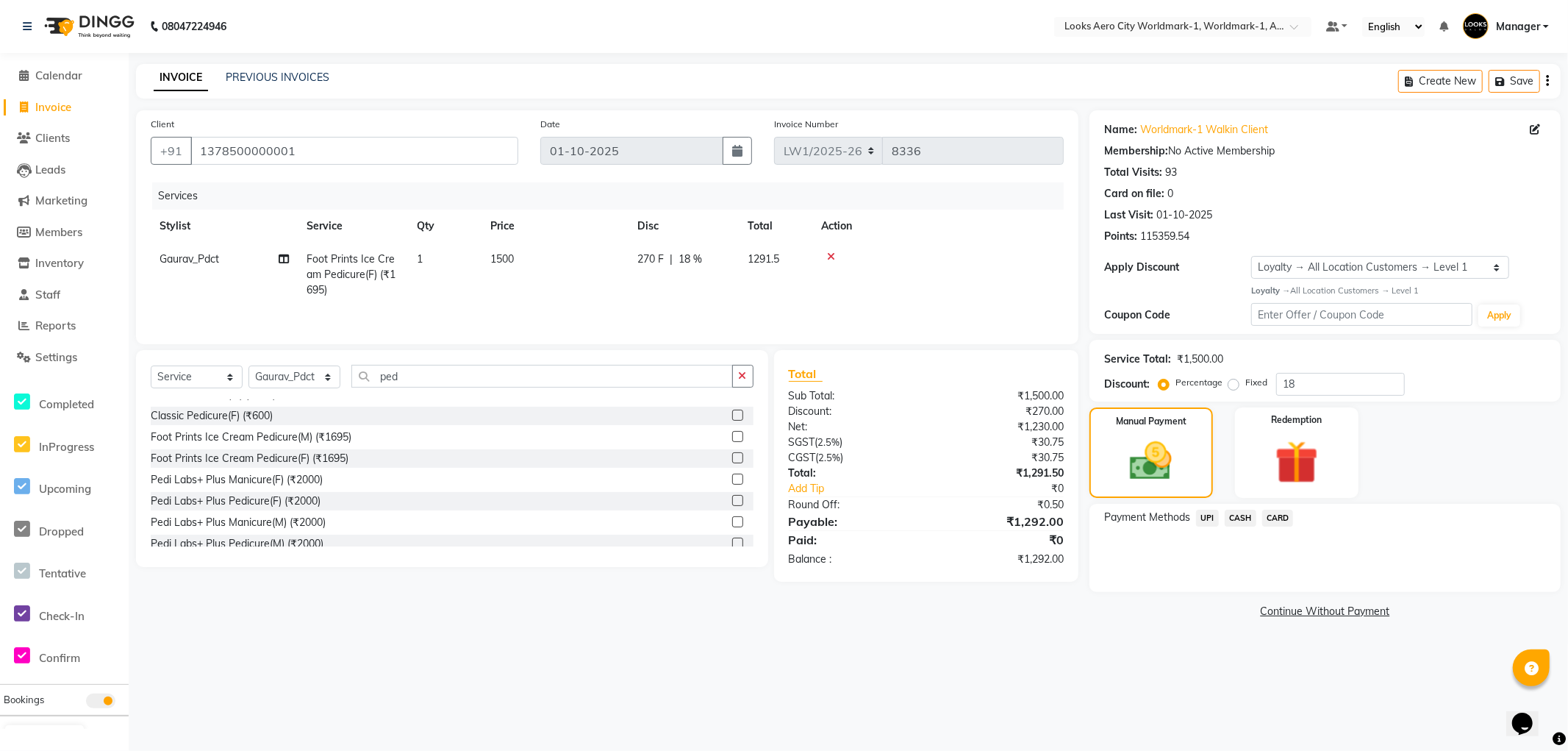
click at [1272, 513] on span "CARD" at bounding box center [1277, 518] width 31 height 17
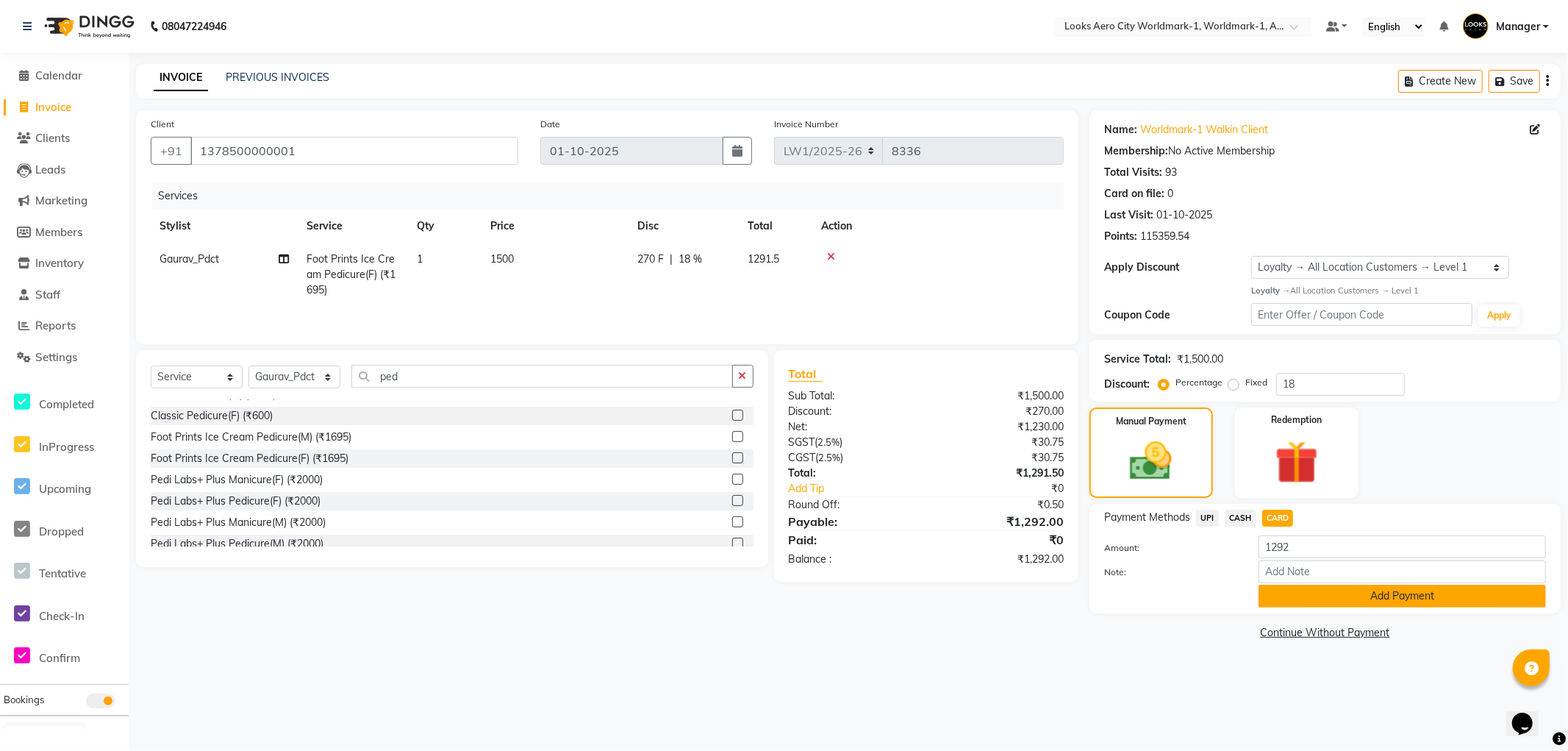
click at [1307, 591] on button "Add Payment" at bounding box center [1402, 596] width 288 height 23
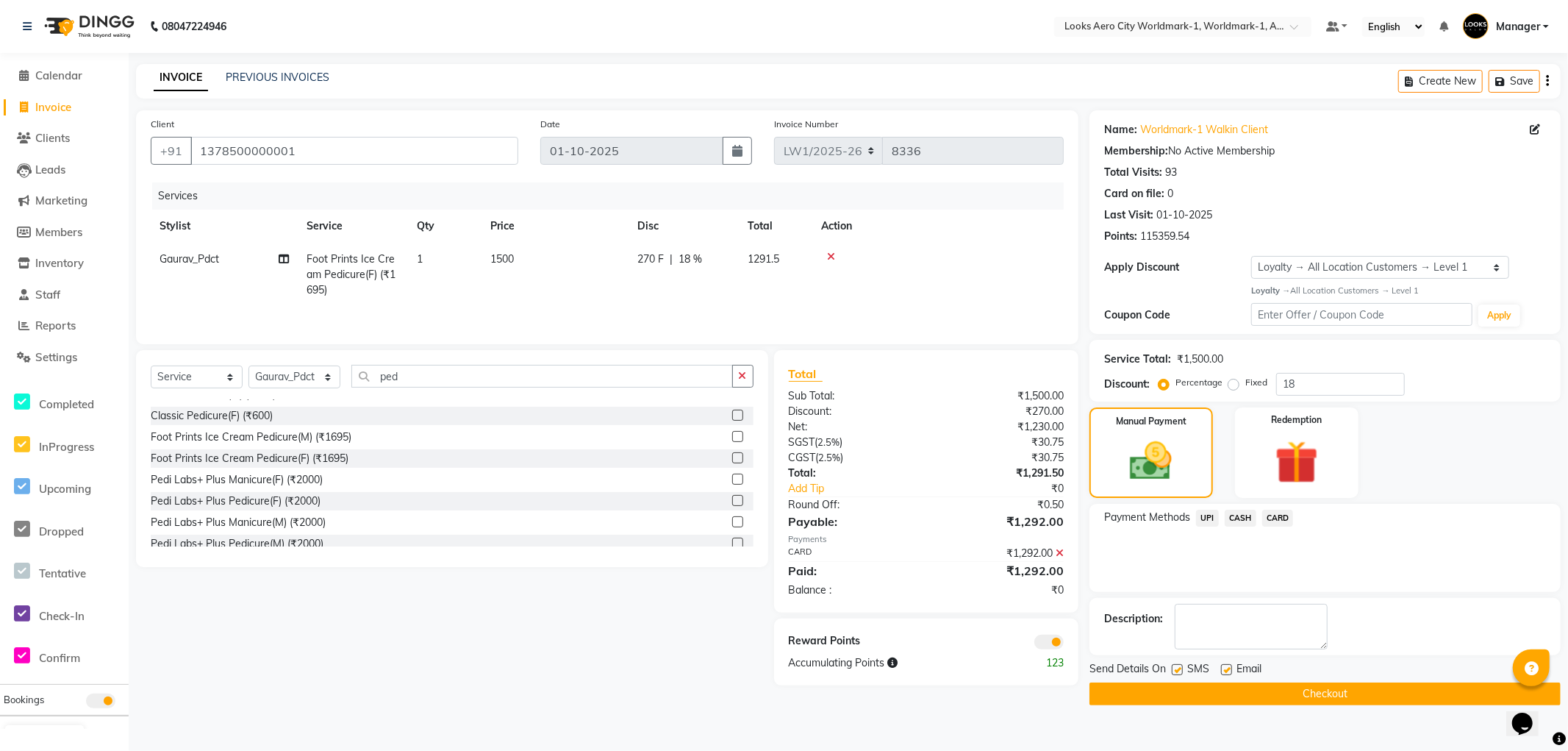
click at [1044, 649] on span at bounding box center [1048, 642] width 30 height 14
click at [1064, 644] on input "checkbox" at bounding box center [1064, 644] width 0 height 0
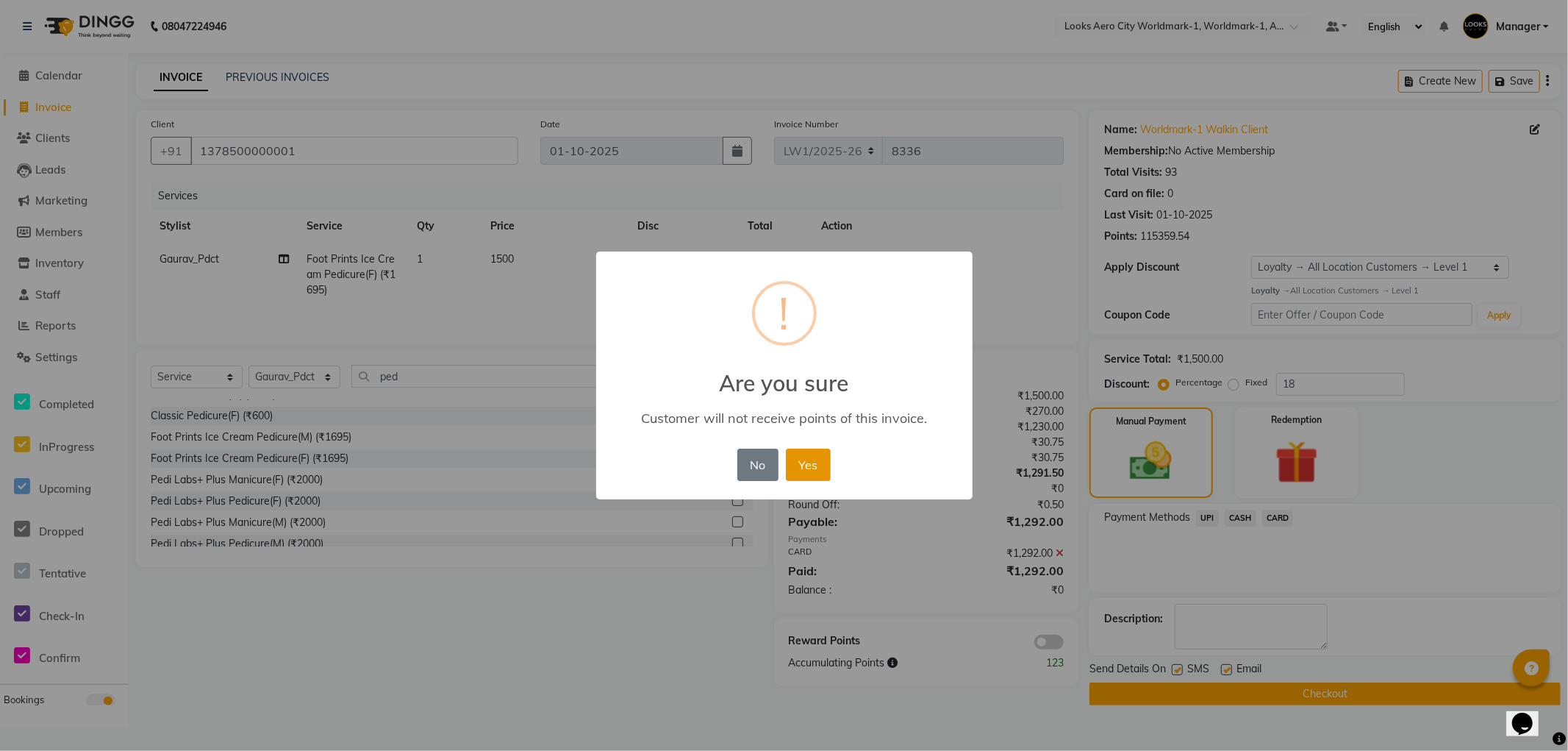
click at [810, 461] on button "Yes" at bounding box center [808, 465] width 45 height 32
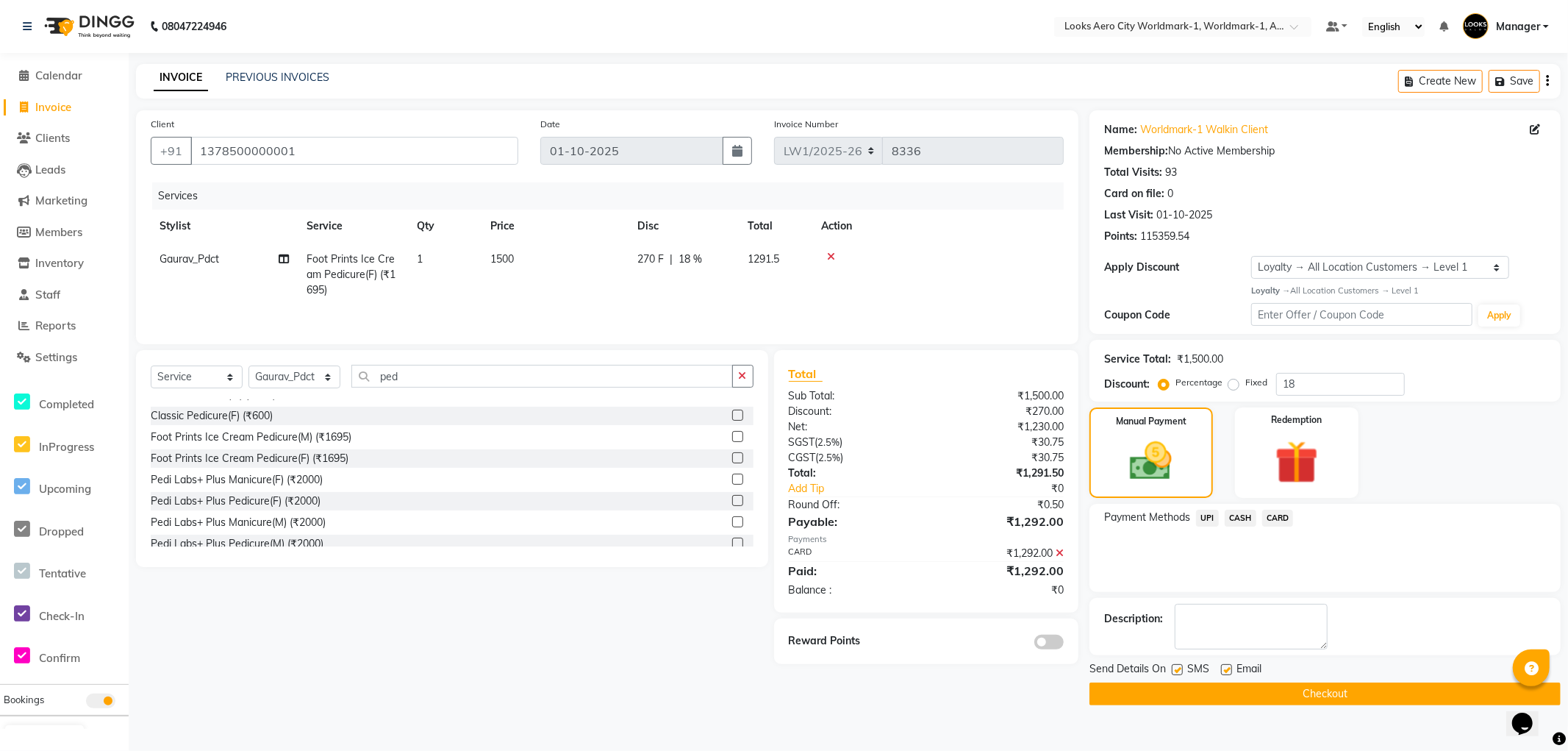
click at [1169, 695] on button "Checkout" at bounding box center [1324, 693] width 471 height 23
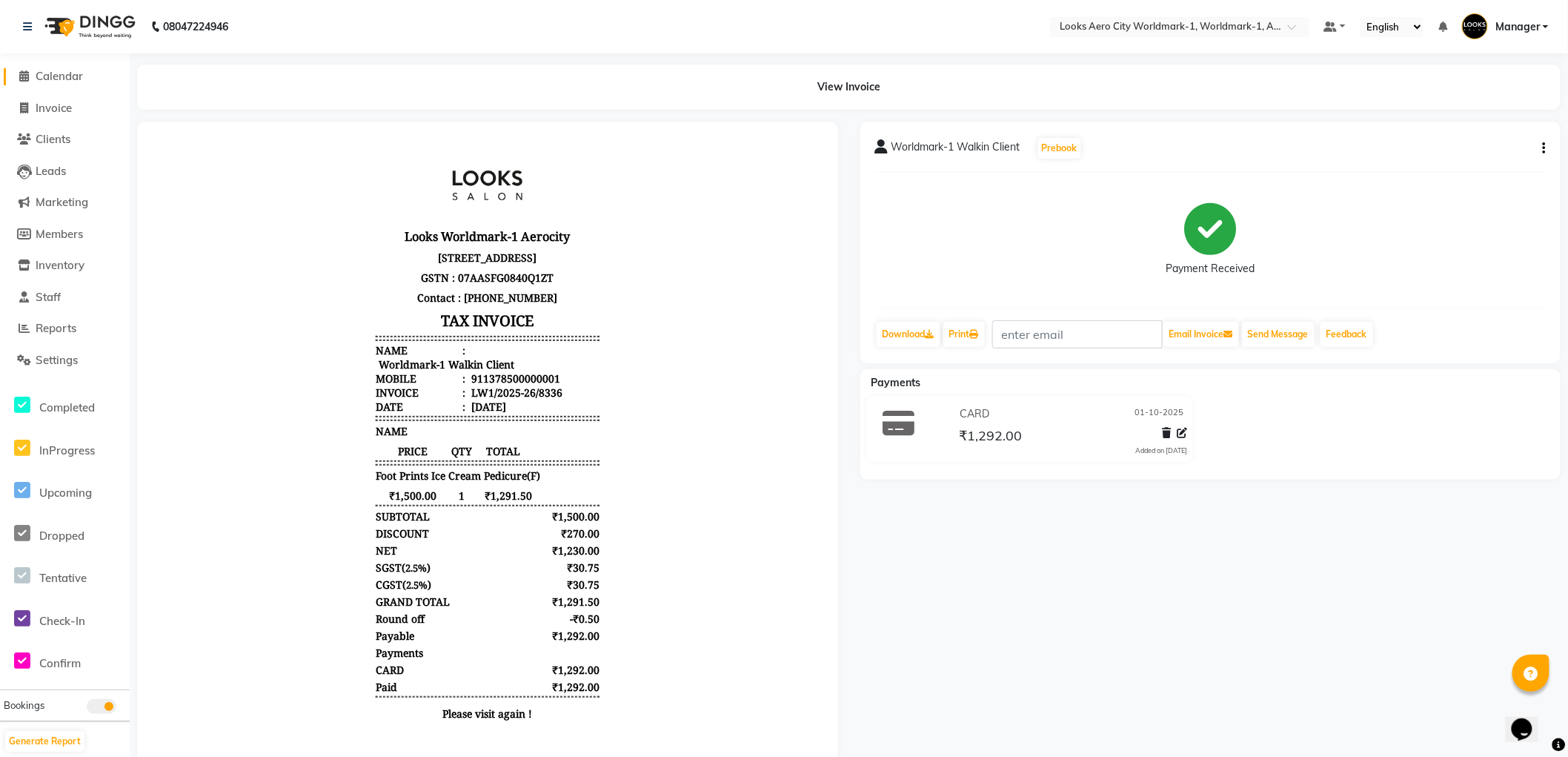
click at [71, 76] on span "Calendar" at bounding box center [60, 76] width 48 height 15
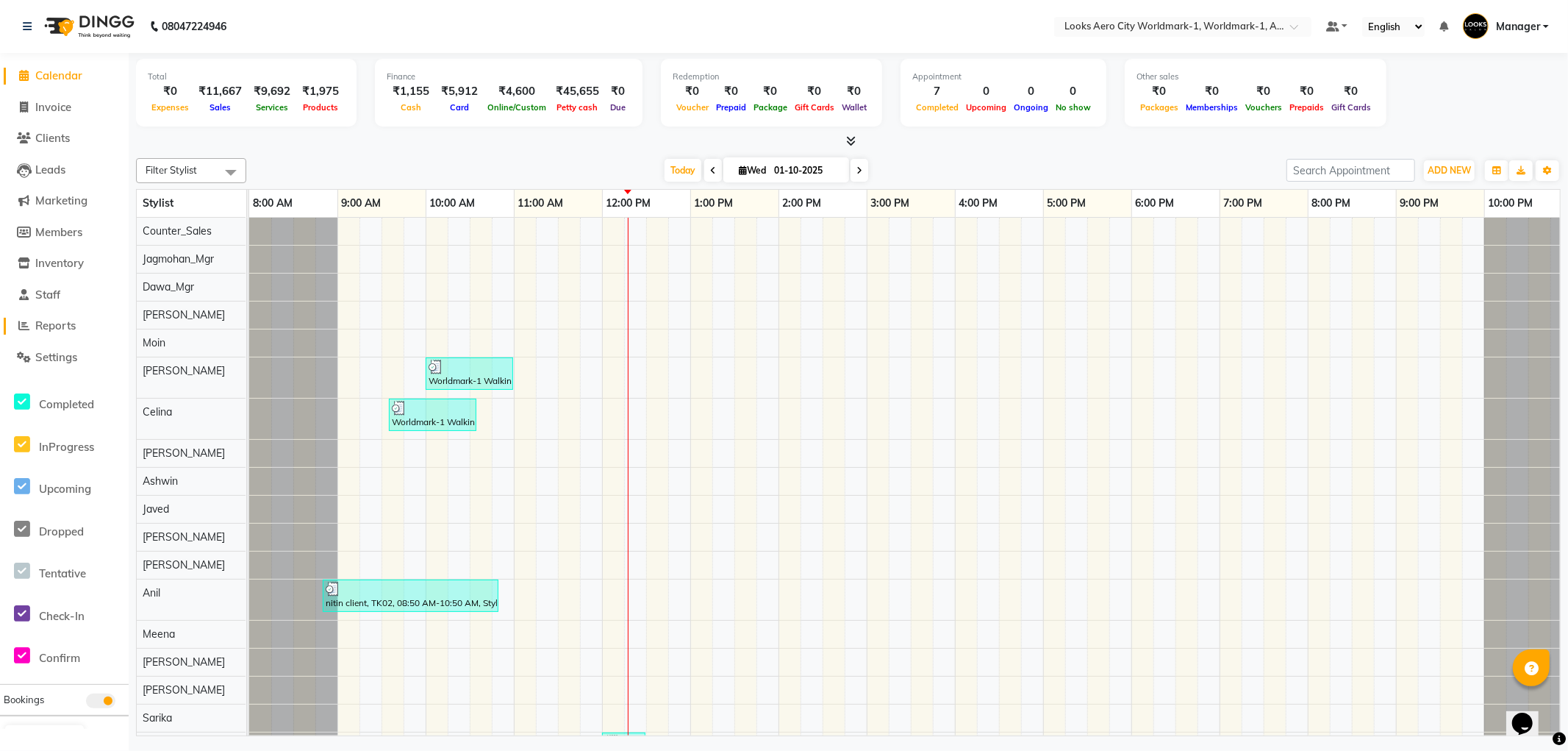
click at [49, 328] on span "Reports" at bounding box center [56, 325] width 41 height 14
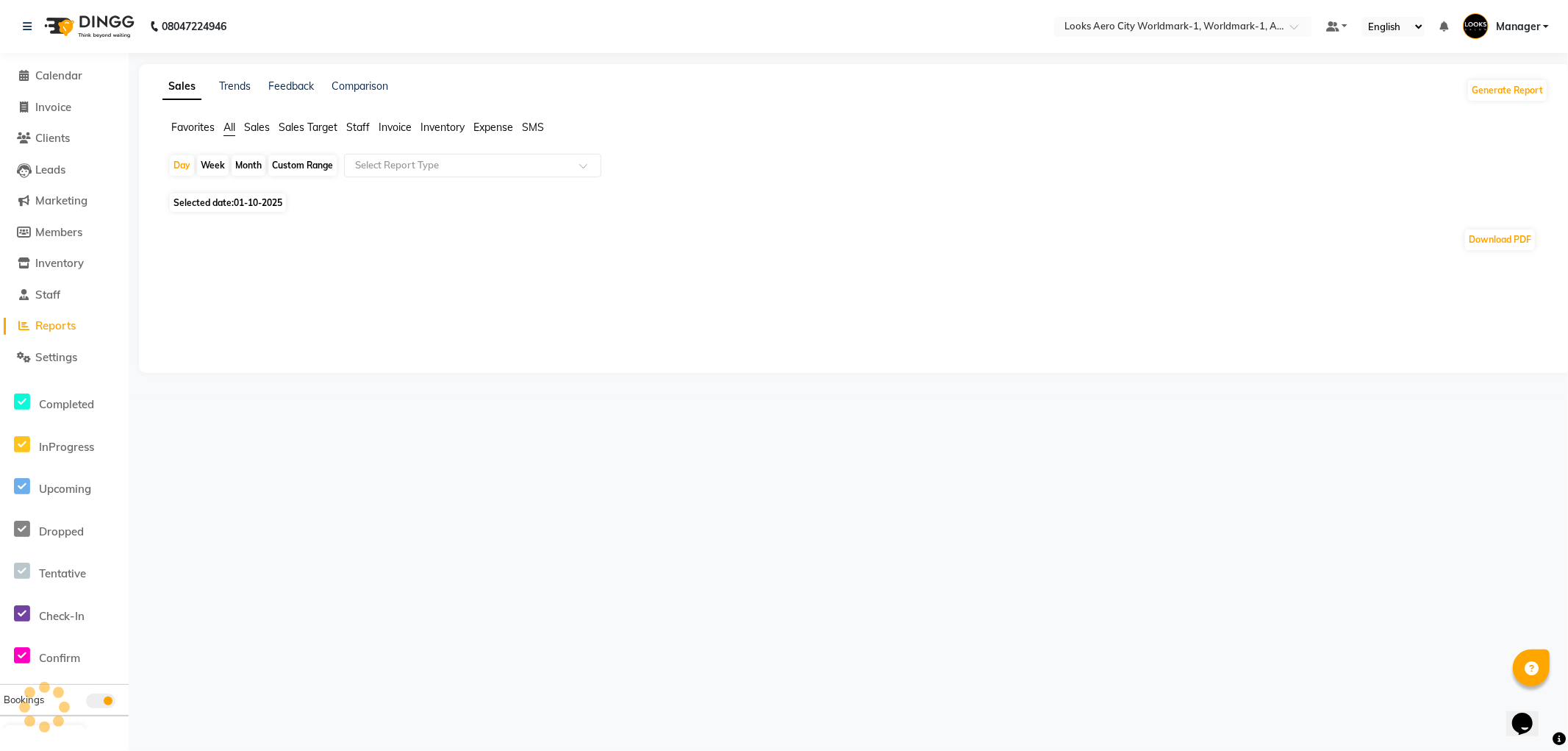
click at [254, 200] on span "01-10-2025" at bounding box center [257, 202] width 48 height 11
select select "10"
select select "2025"
click at [217, 163] on div "Week" at bounding box center [212, 165] width 31 height 20
select select "10"
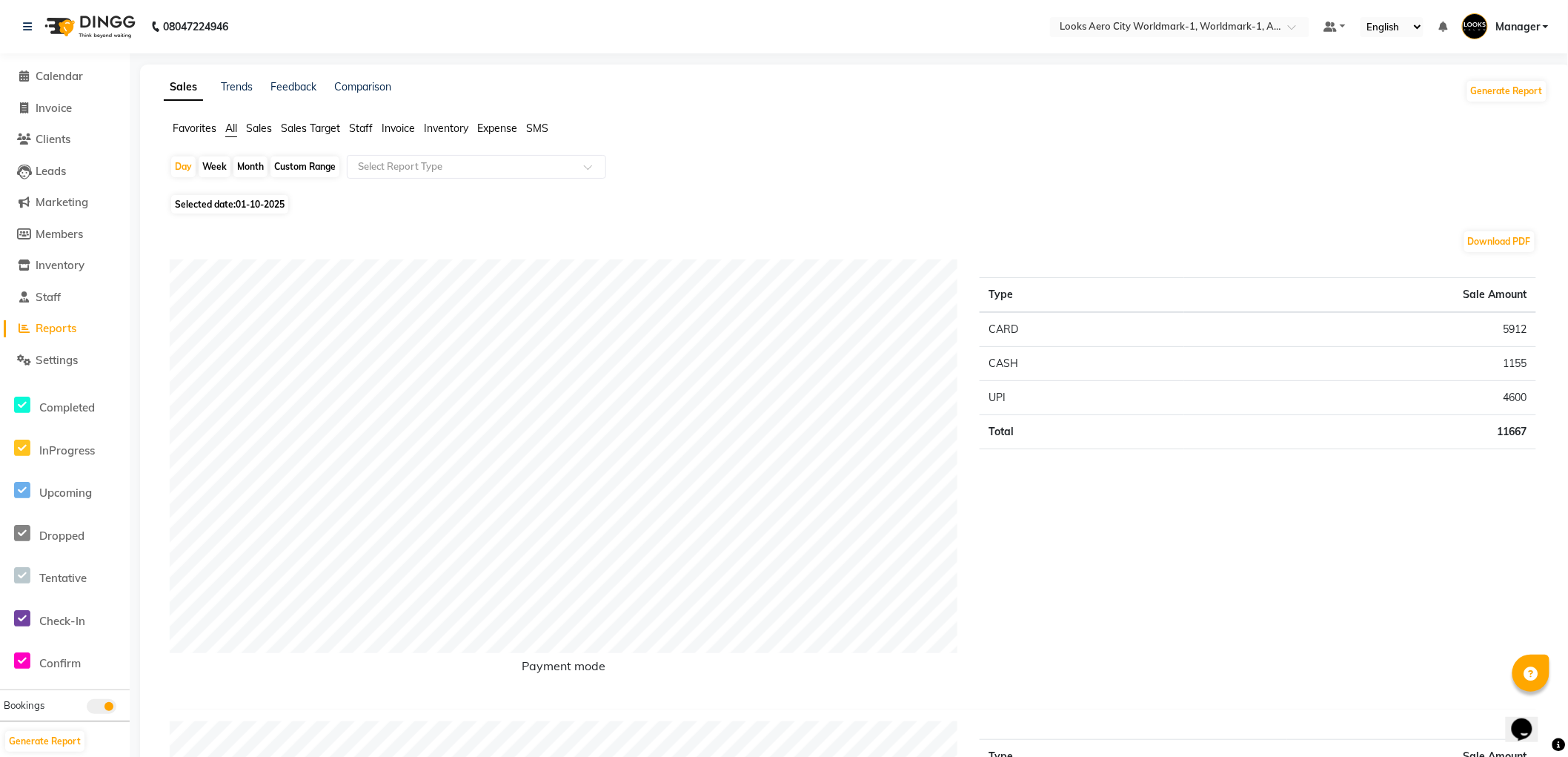
select select "2025"
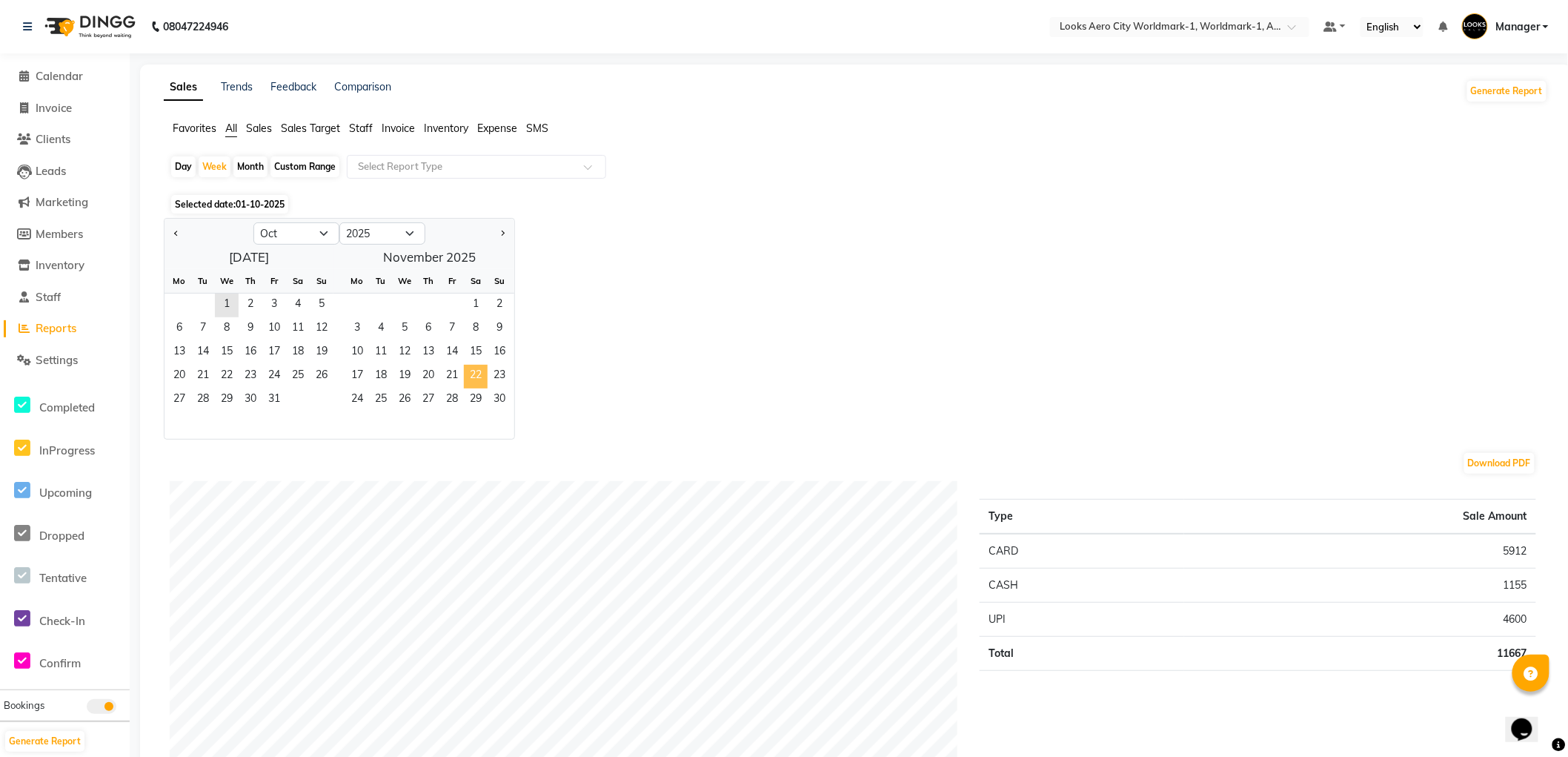
click at [475, 376] on span "22" at bounding box center [476, 376] width 24 height 24
select select "11"
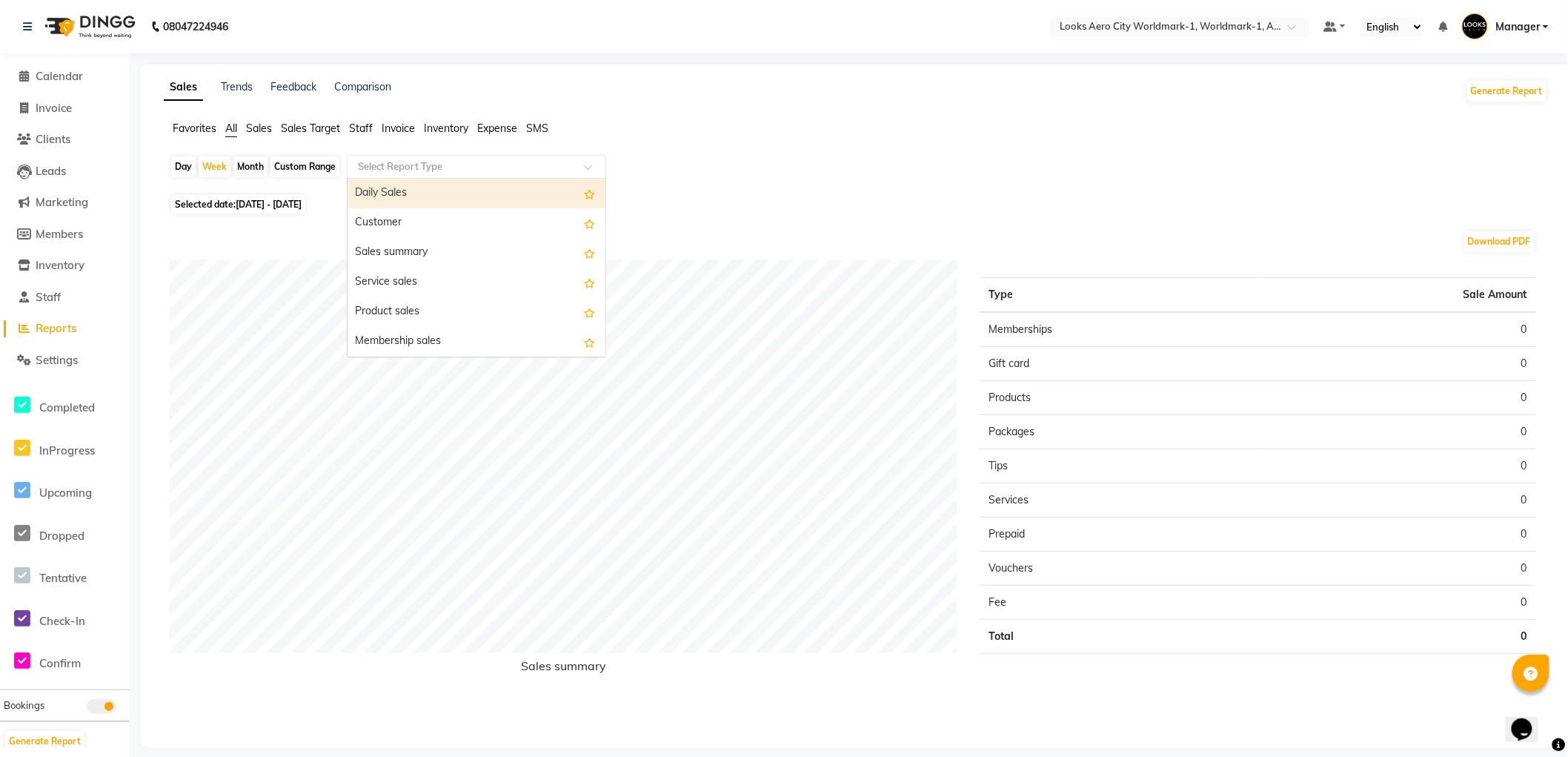
click at [590, 171] on span at bounding box center [593, 171] width 19 height 15
click at [482, 286] on div "Service sales" at bounding box center [476, 282] width 258 height 30
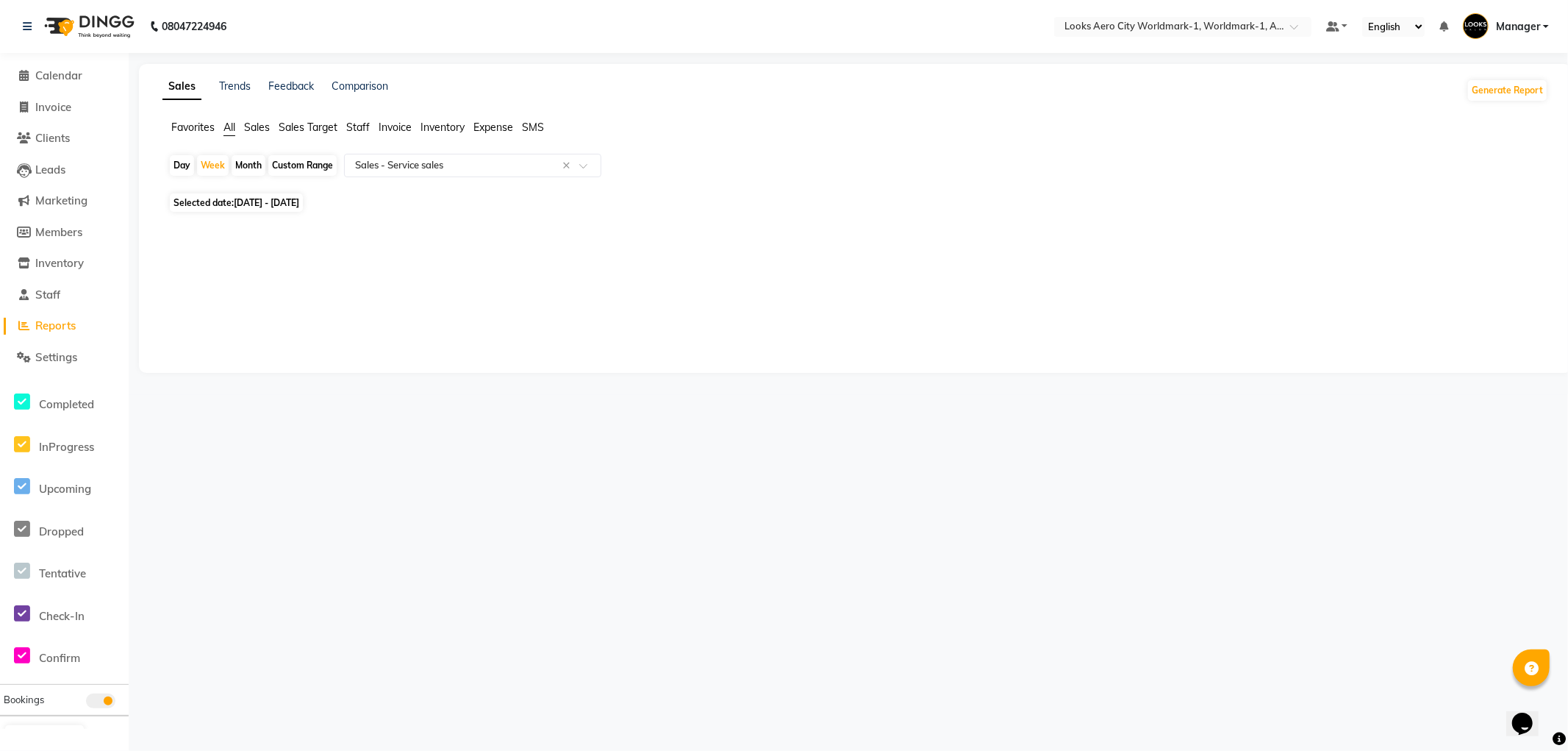
click at [236, 196] on span "Selected date: [DATE] - [DATE]" at bounding box center [236, 202] width 133 height 19
select select "11"
select select "2025"
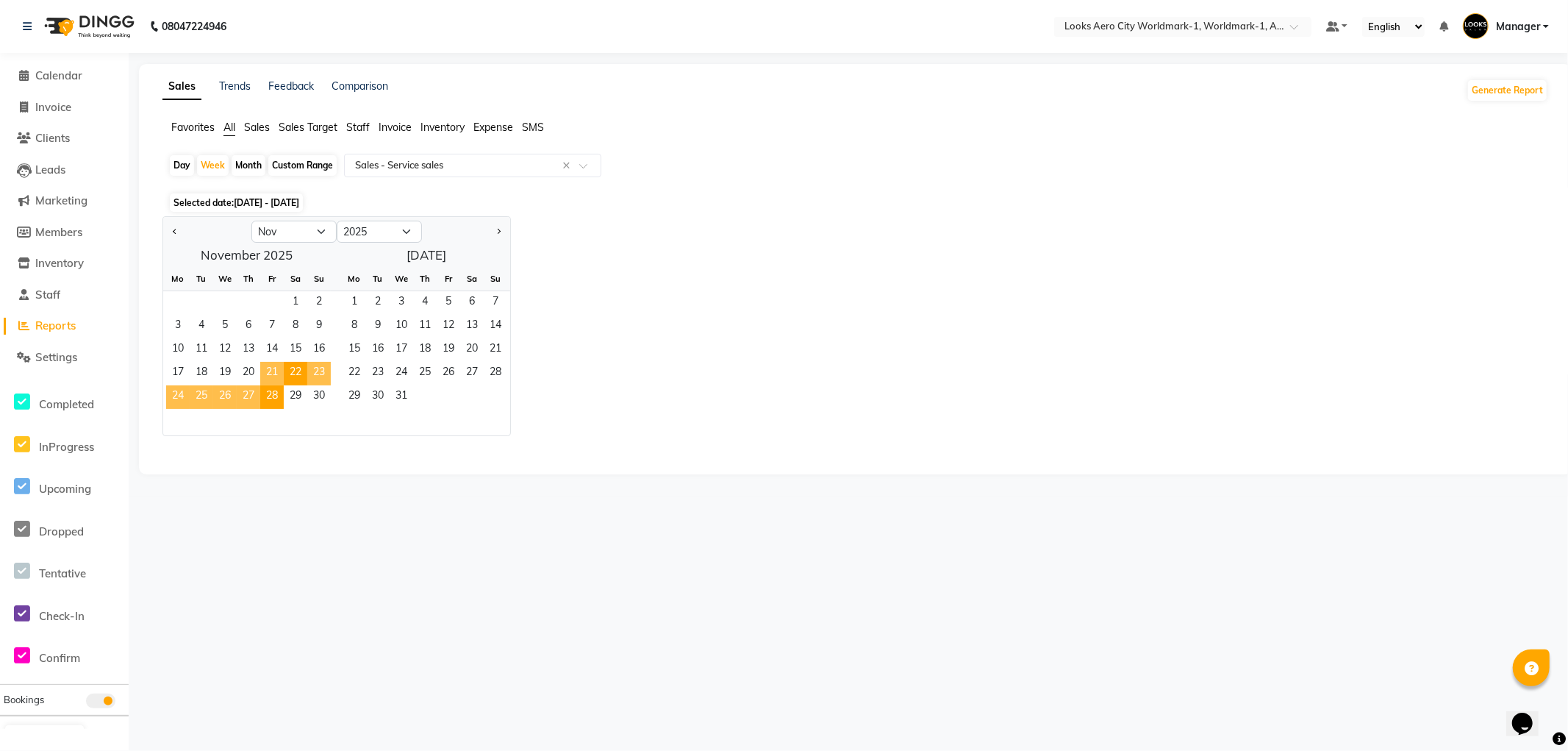
click at [268, 372] on span "21" at bounding box center [272, 373] width 24 height 24
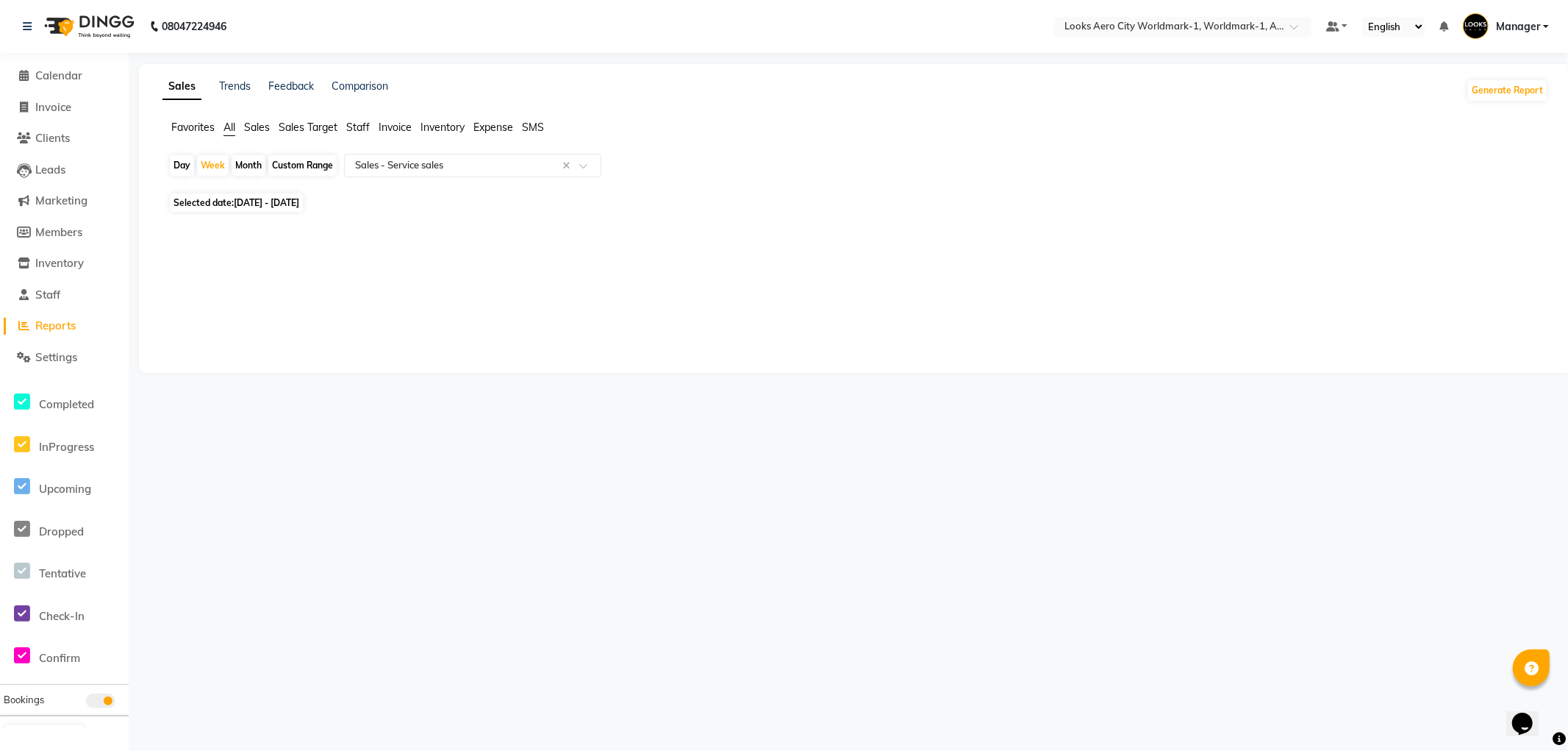
click at [186, 171] on div "Day" at bounding box center [182, 165] width 25 height 20
select select "11"
select select "2025"
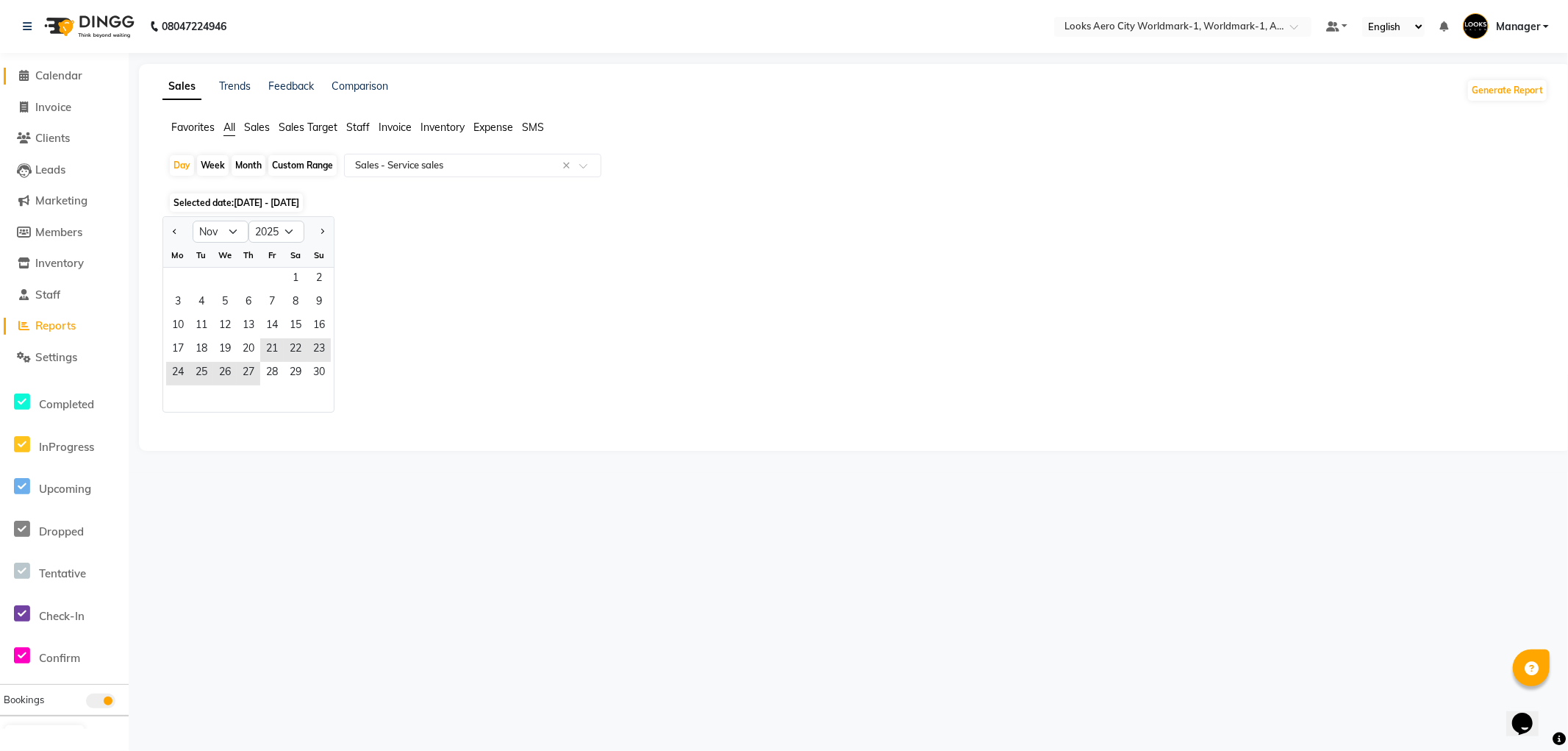
click at [45, 75] on span "Calendar" at bounding box center [59, 75] width 47 height 14
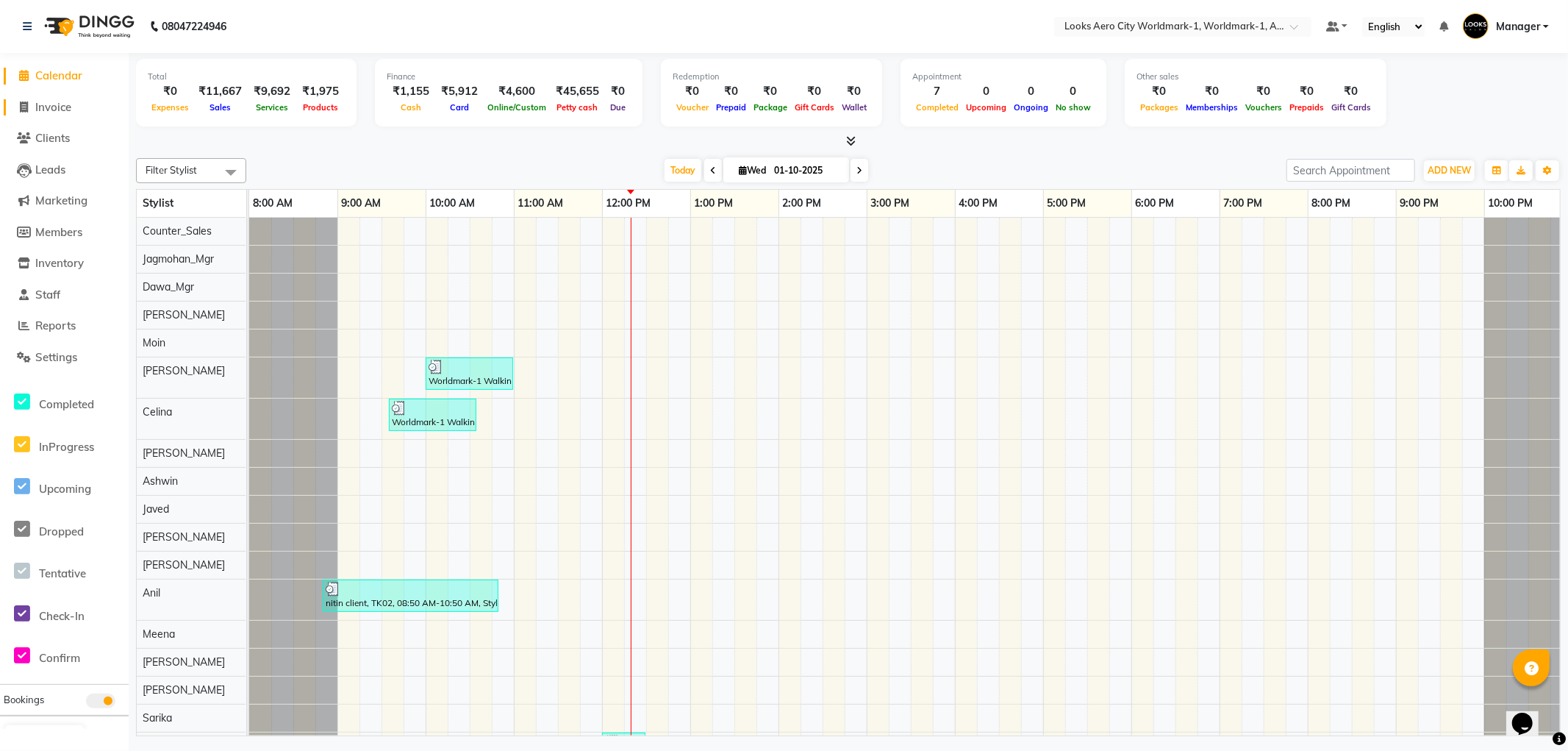
click at [58, 106] on span "Invoice" at bounding box center [53, 107] width 36 height 14
select select "service"
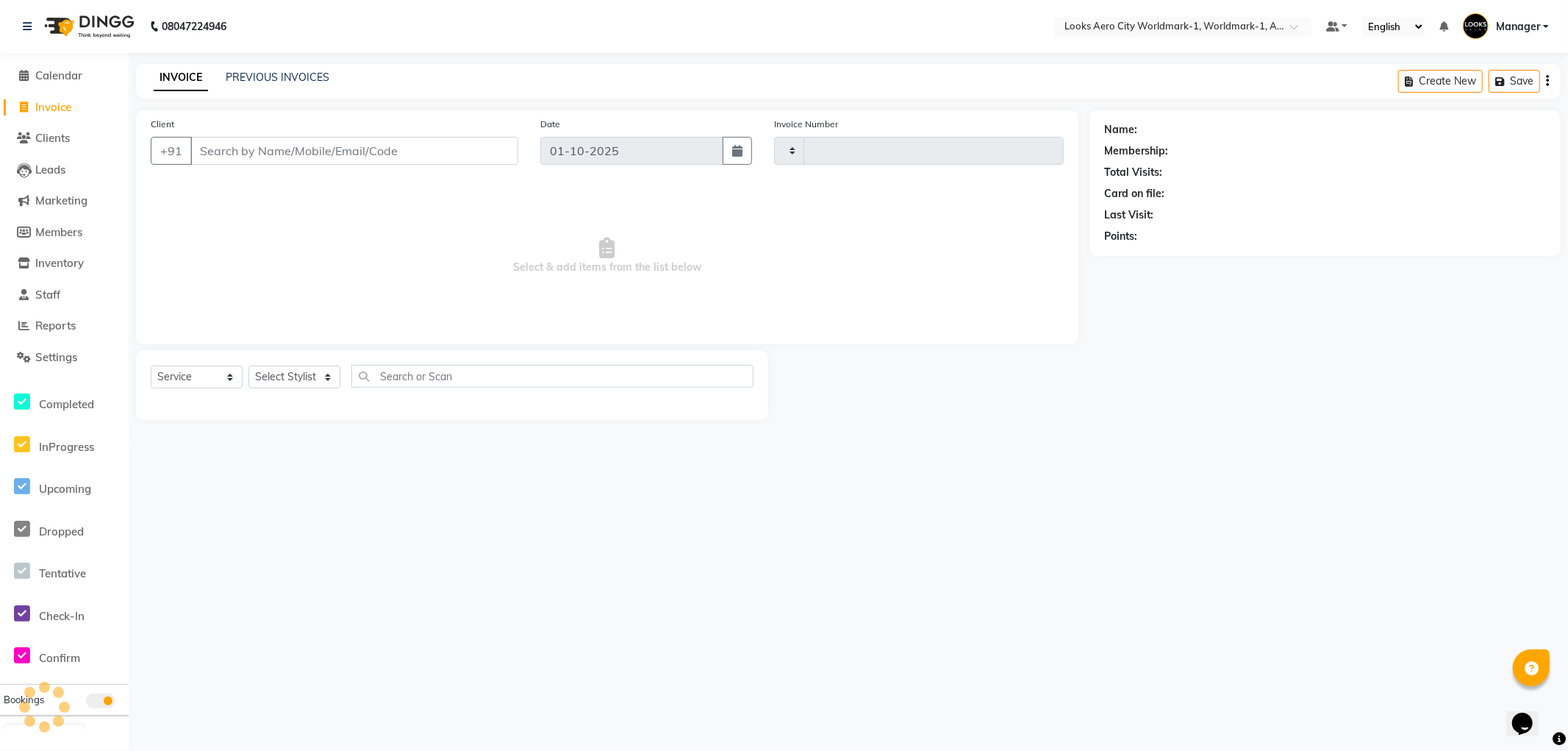
type input "8337"
select select "8573"
click at [71, 76] on span "Calendar" at bounding box center [59, 75] width 47 height 14
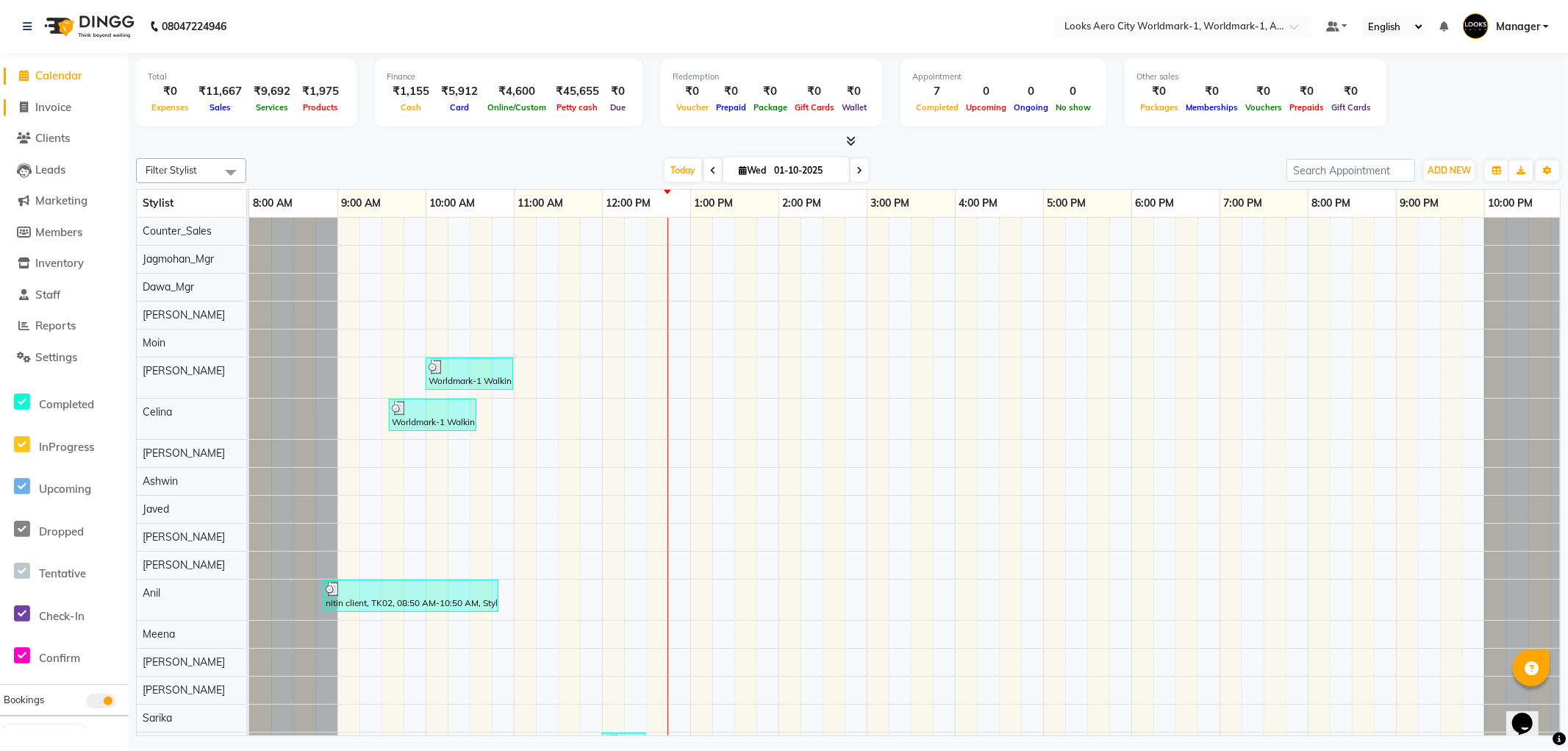
click at [50, 108] on span "Invoice" at bounding box center [53, 107] width 36 height 14
select select "service"
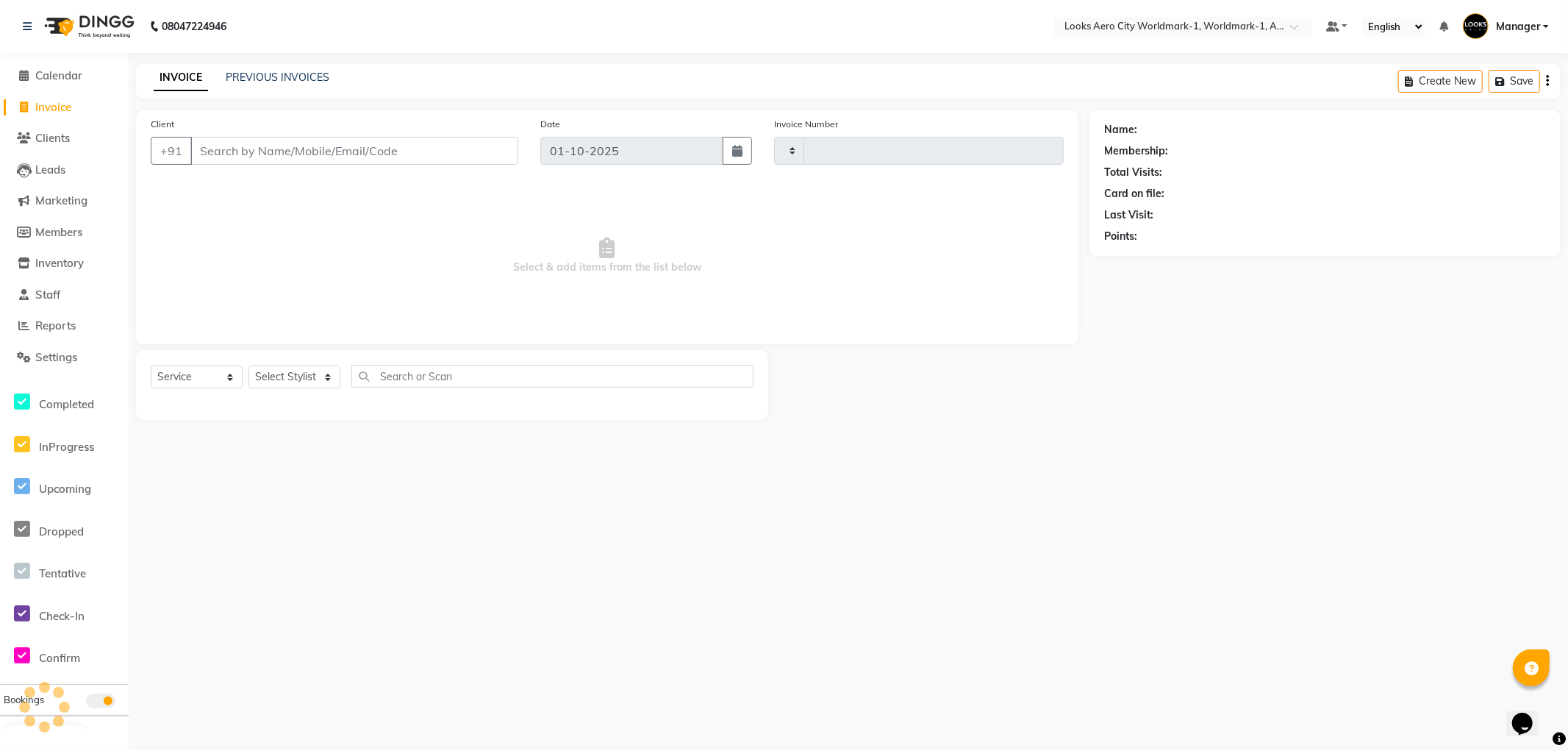
type input "8337"
select select "8573"
click at [333, 163] on input "Client" at bounding box center [354, 151] width 327 height 28
type input "9818684215"
click at [479, 141] on button "Add Client" at bounding box center [480, 151] width 75 height 28
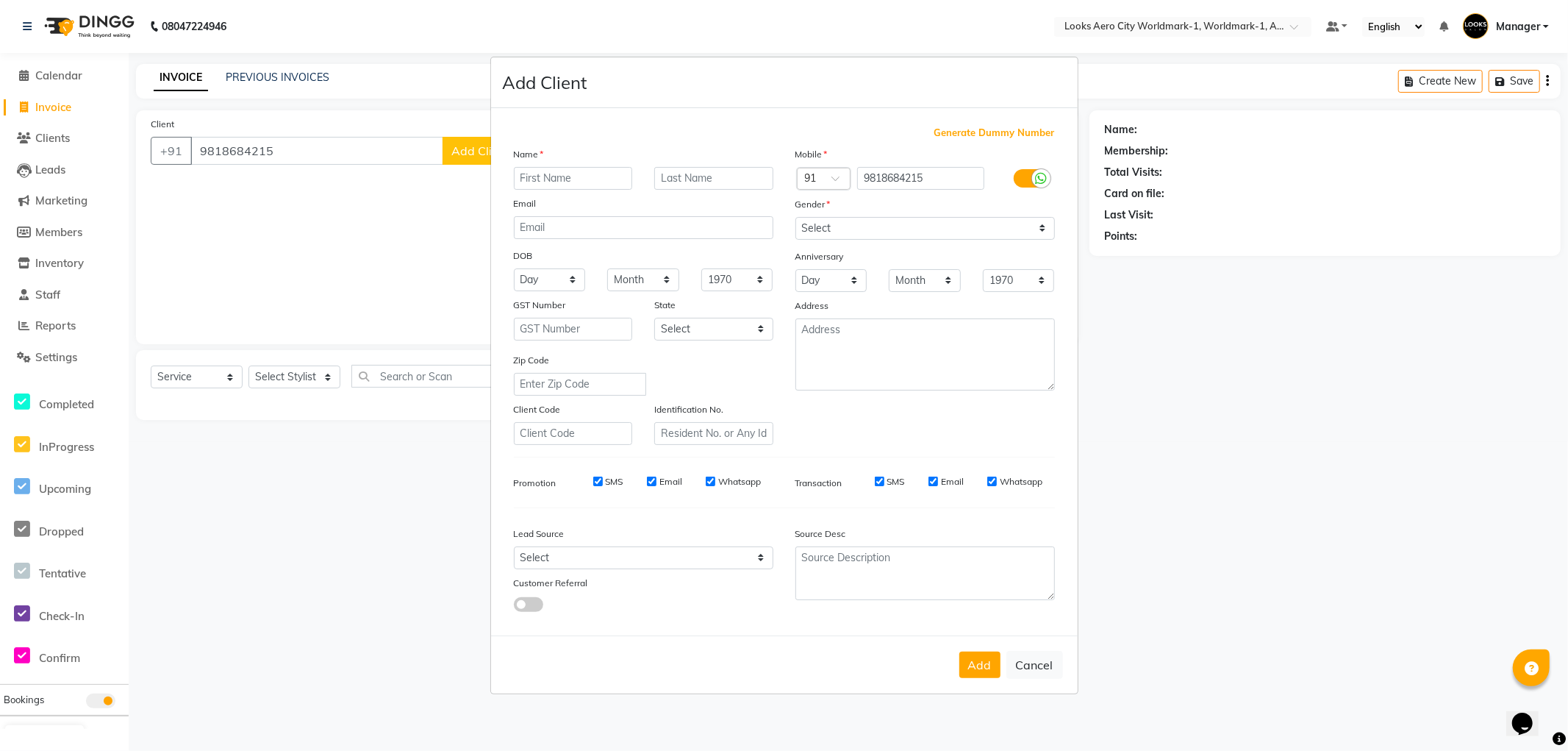
drag, startPoint x: 554, startPoint y: 173, endPoint x: 603, endPoint y: 115, distance: 75.9
click at [556, 173] on input "text" at bounding box center [573, 178] width 119 height 23
type input "[PERSON_NAME]"
click at [674, 185] on input "text" at bounding box center [713, 178] width 119 height 23
type input "CLIENT"
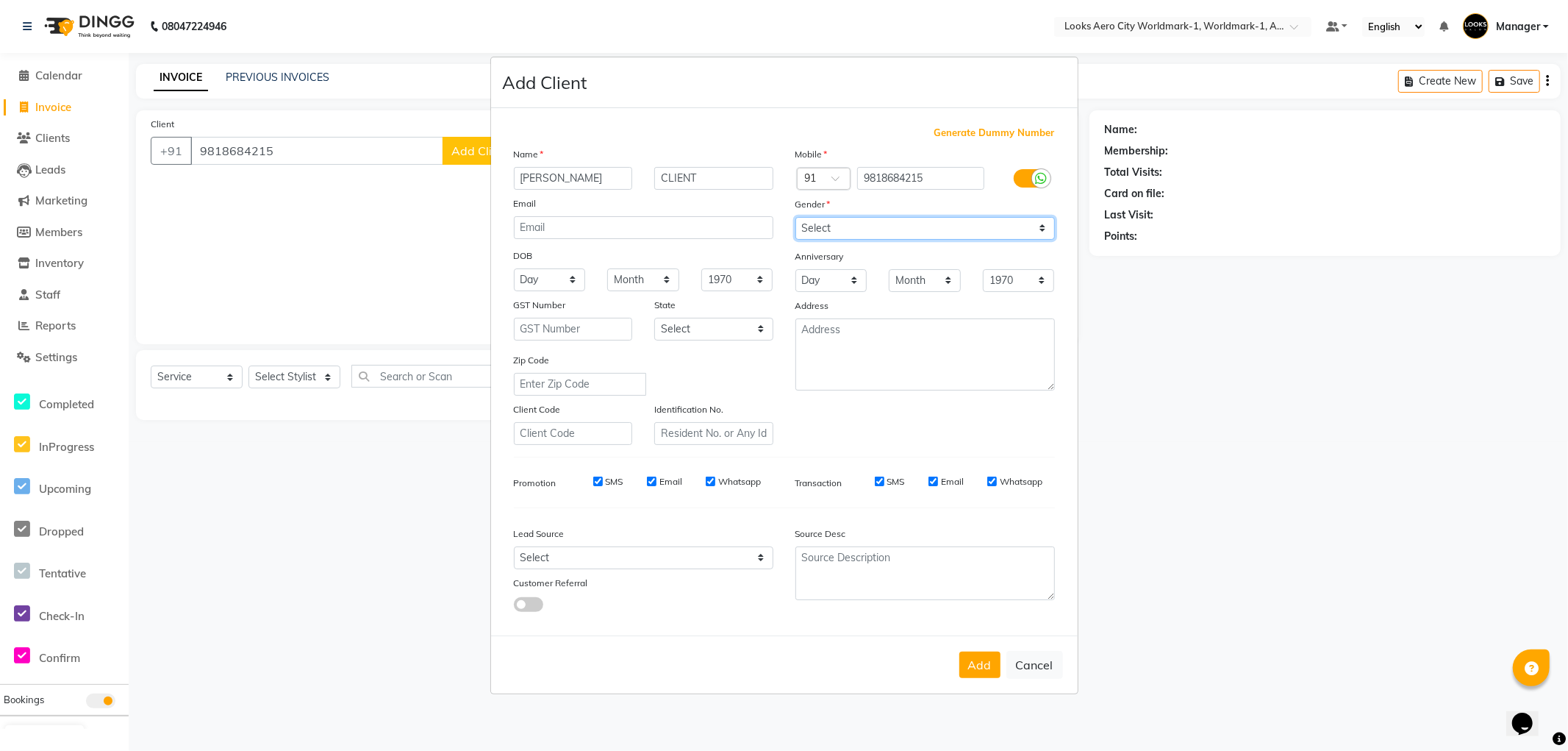
click at [822, 225] on select "Select [DEMOGRAPHIC_DATA] [DEMOGRAPHIC_DATA] Other Prefer Not To Say" at bounding box center [925, 228] width 260 height 23
select select "[DEMOGRAPHIC_DATA]"
click at [795, 217] on select "Select [DEMOGRAPHIC_DATA] [DEMOGRAPHIC_DATA] Other Prefer Not To Say" at bounding box center [925, 228] width 260 height 23
click at [850, 348] on textarea at bounding box center [925, 354] width 260 height 72
type textarea "AEROCITY"
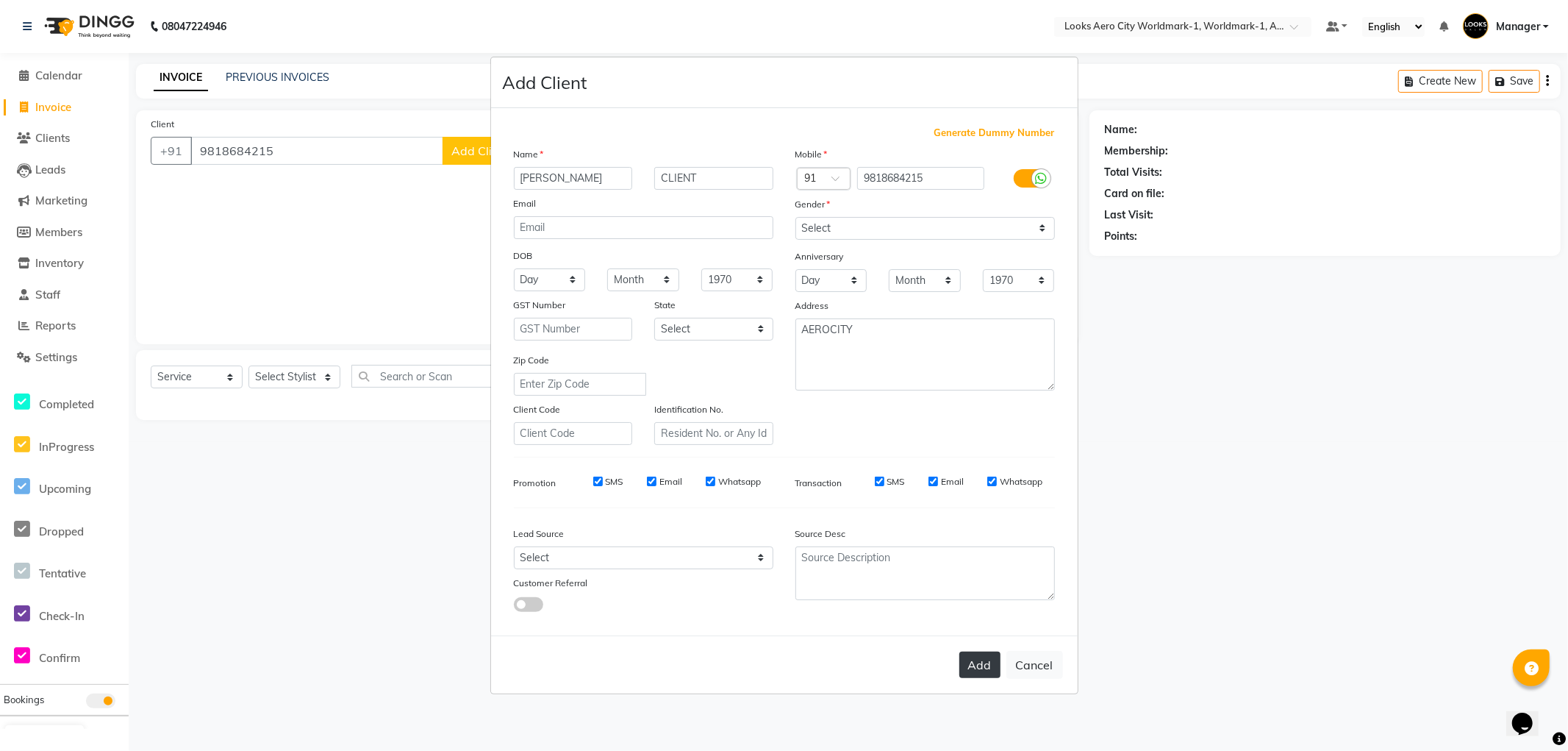
click at [971, 670] on button "Add" at bounding box center [980, 665] width 41 height 26
select select
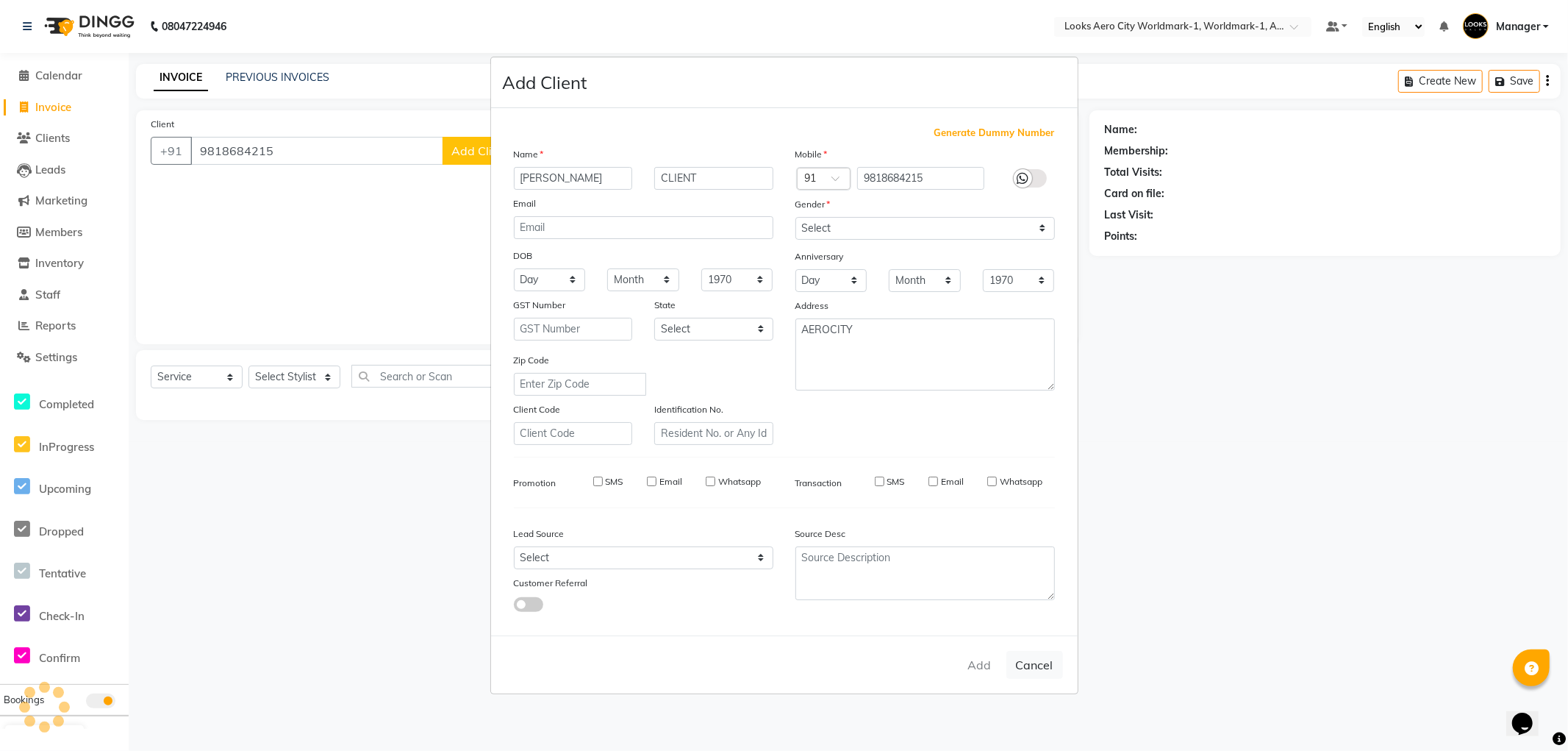
select select
checkbox input "false"
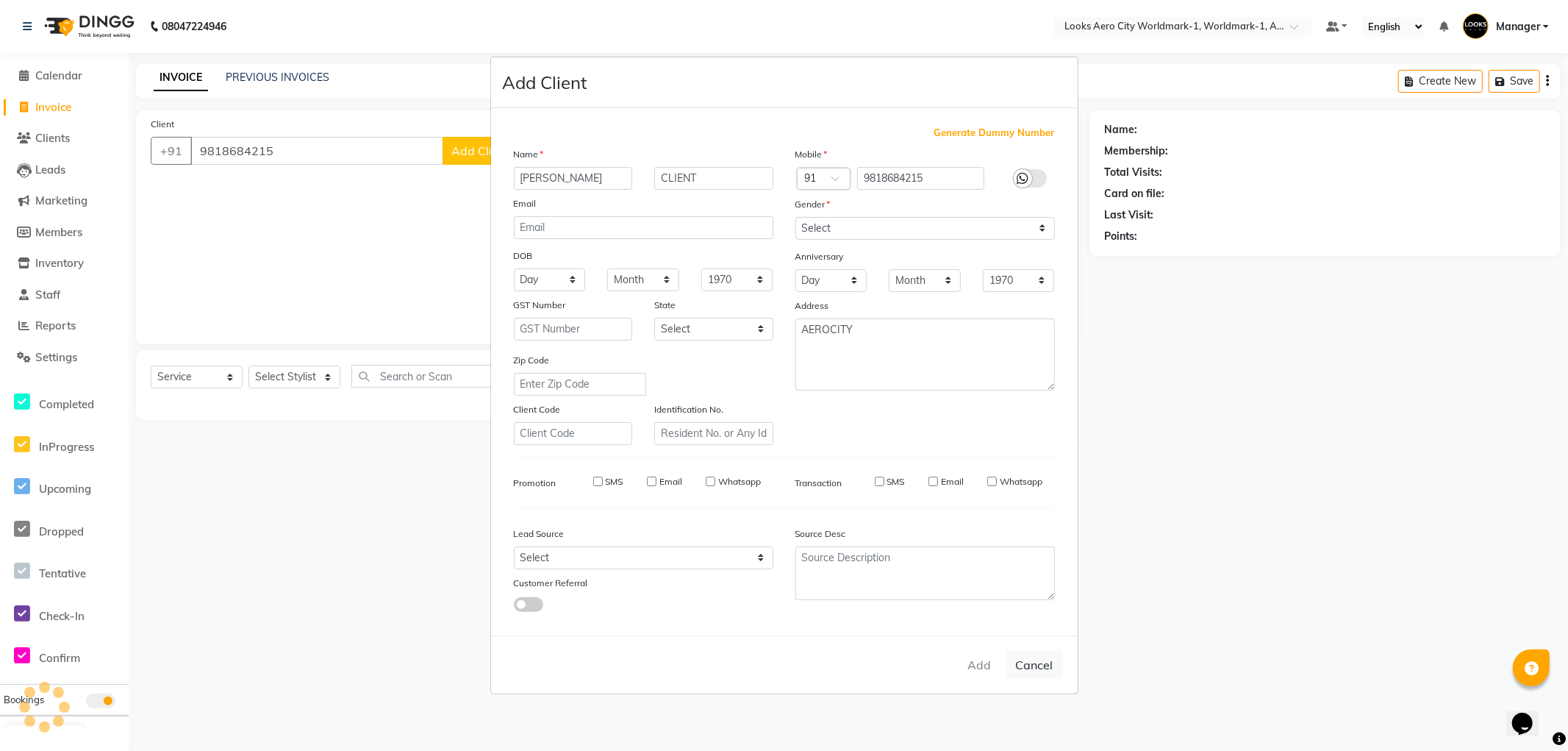
checkbox input "false"
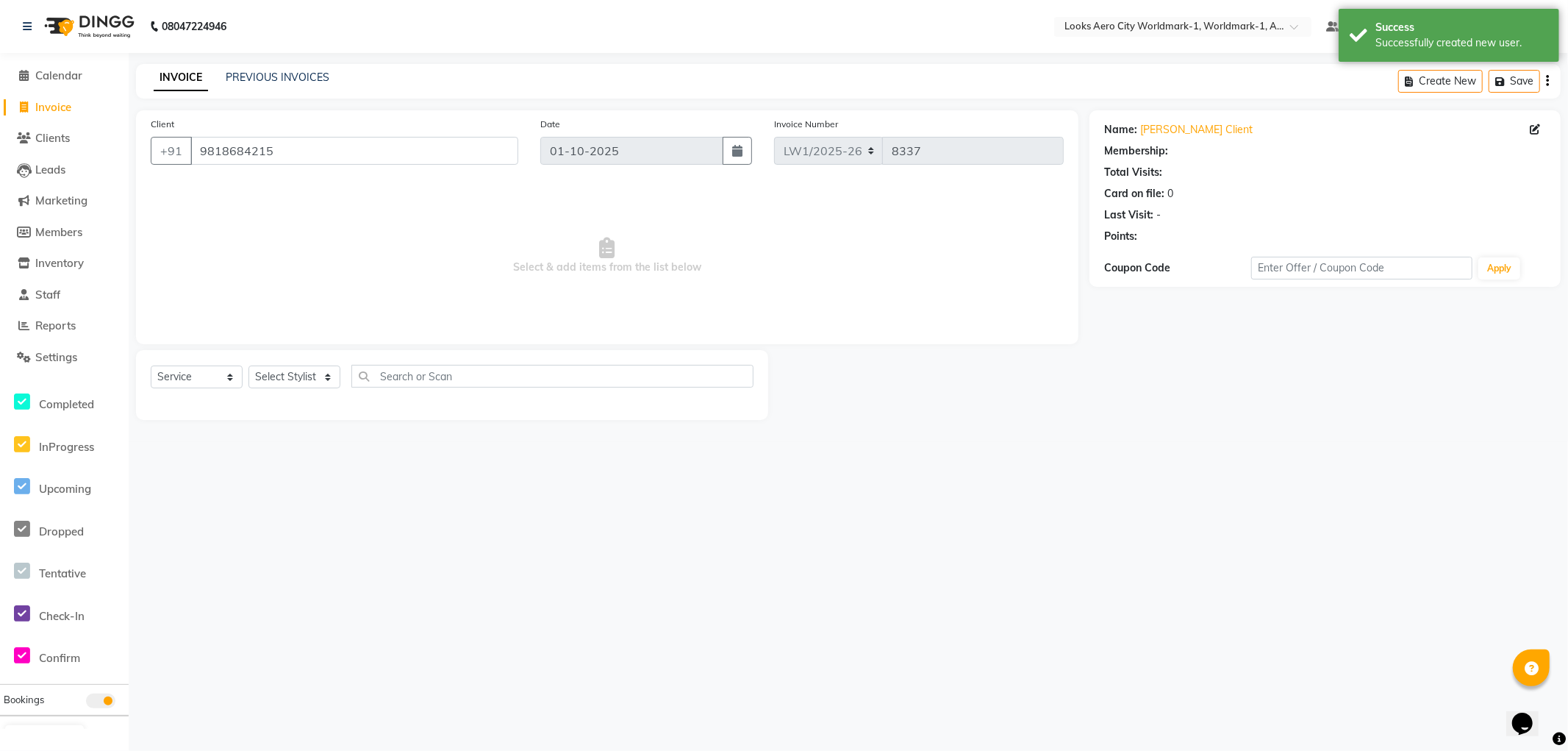
select select "1: Object"
click at [326, 376] on select "Select Stylist [PERSON_NAME] [PERSON_NAME] [PERSON_NAME] [PERSON_NAME] Counter_…" at bounding box center [294, 377] width 92 height 23
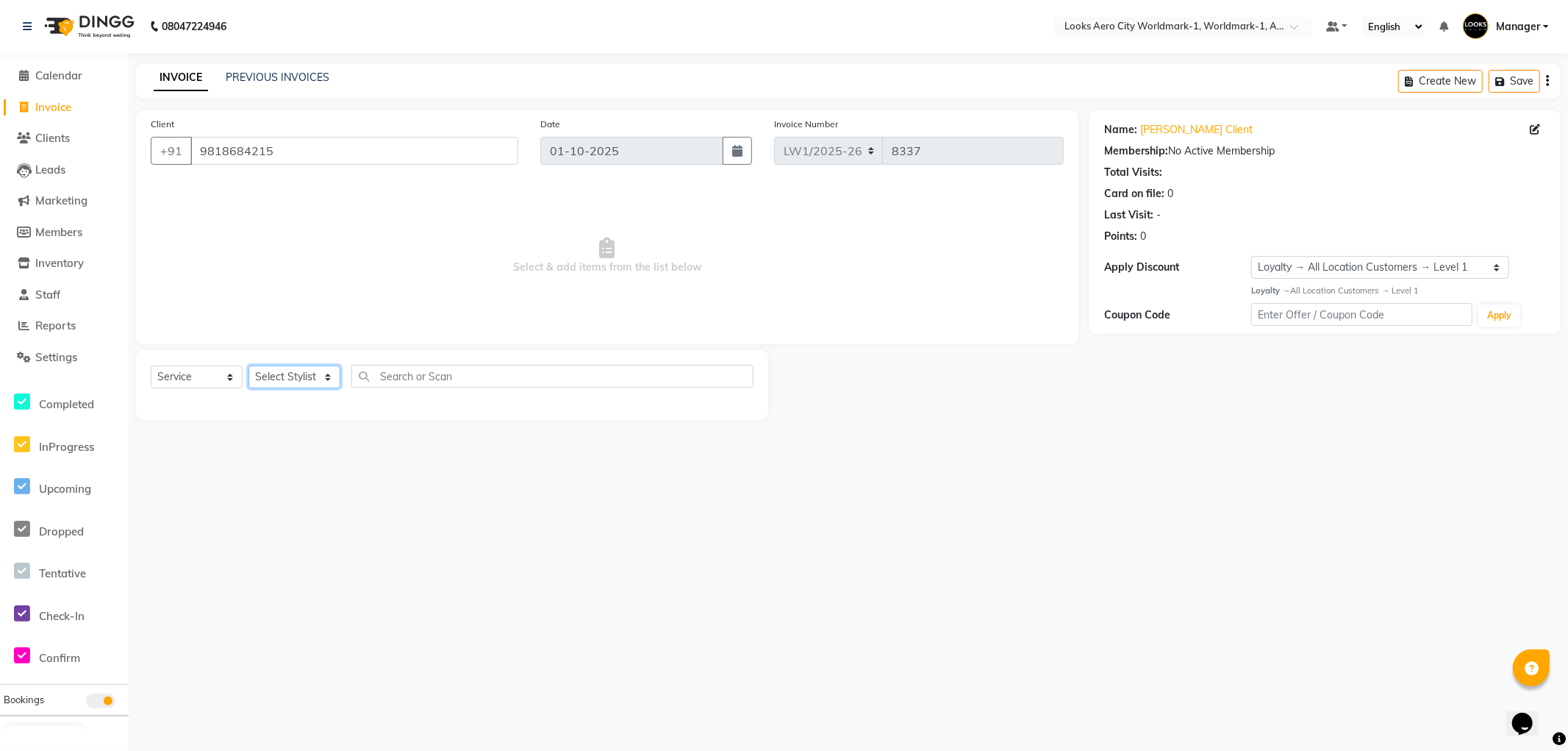
select select "84536"
click at [249, 367] on select "Select Stylist [PERSON_NAME] [PERSON_NAME] [PERSON_NAME] [PERSON_NAME] Counter_…" at bounding box center [294, 377] width 92 height 23
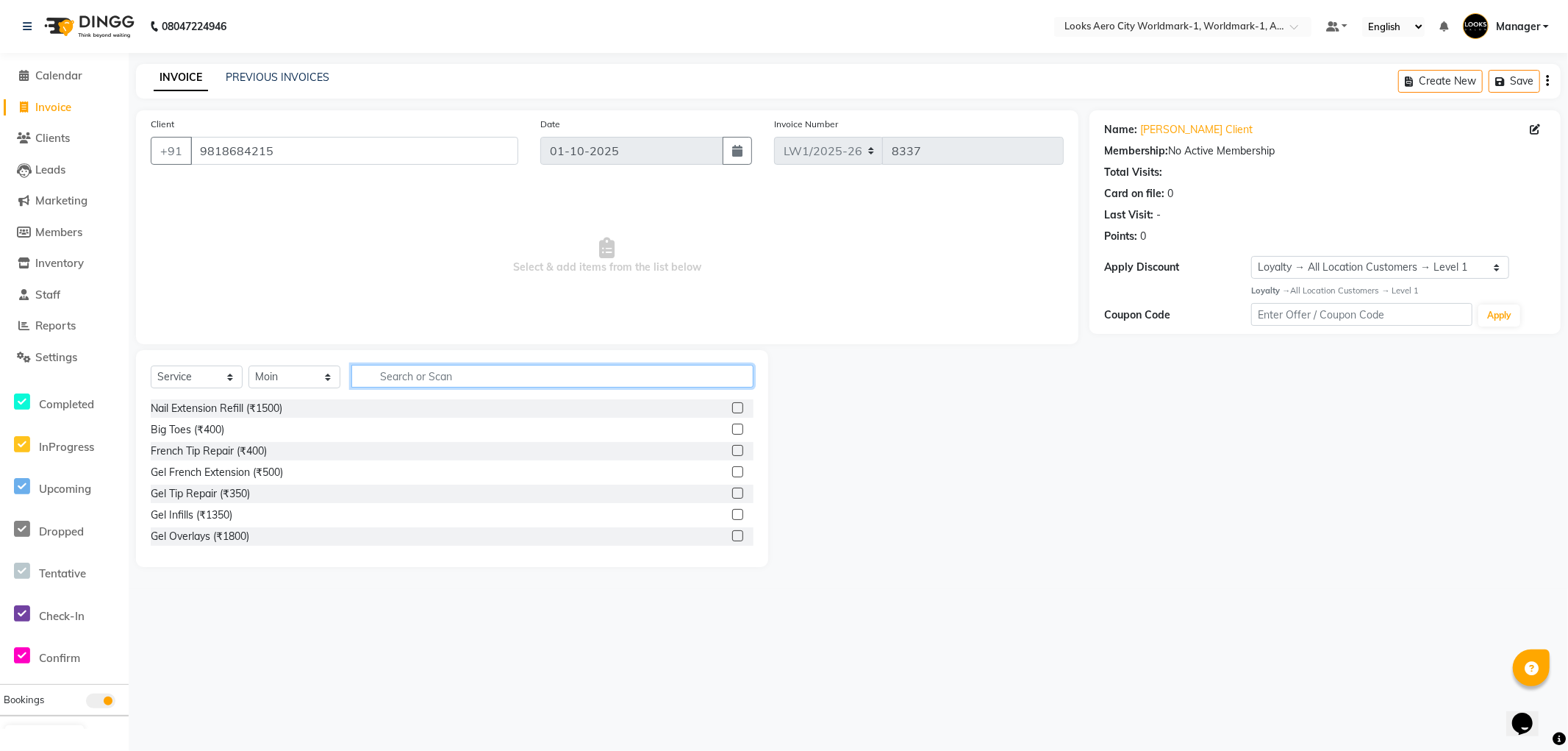
click at [389, 384] on input "text" at bounding box center [552, 376] width 402 height 23
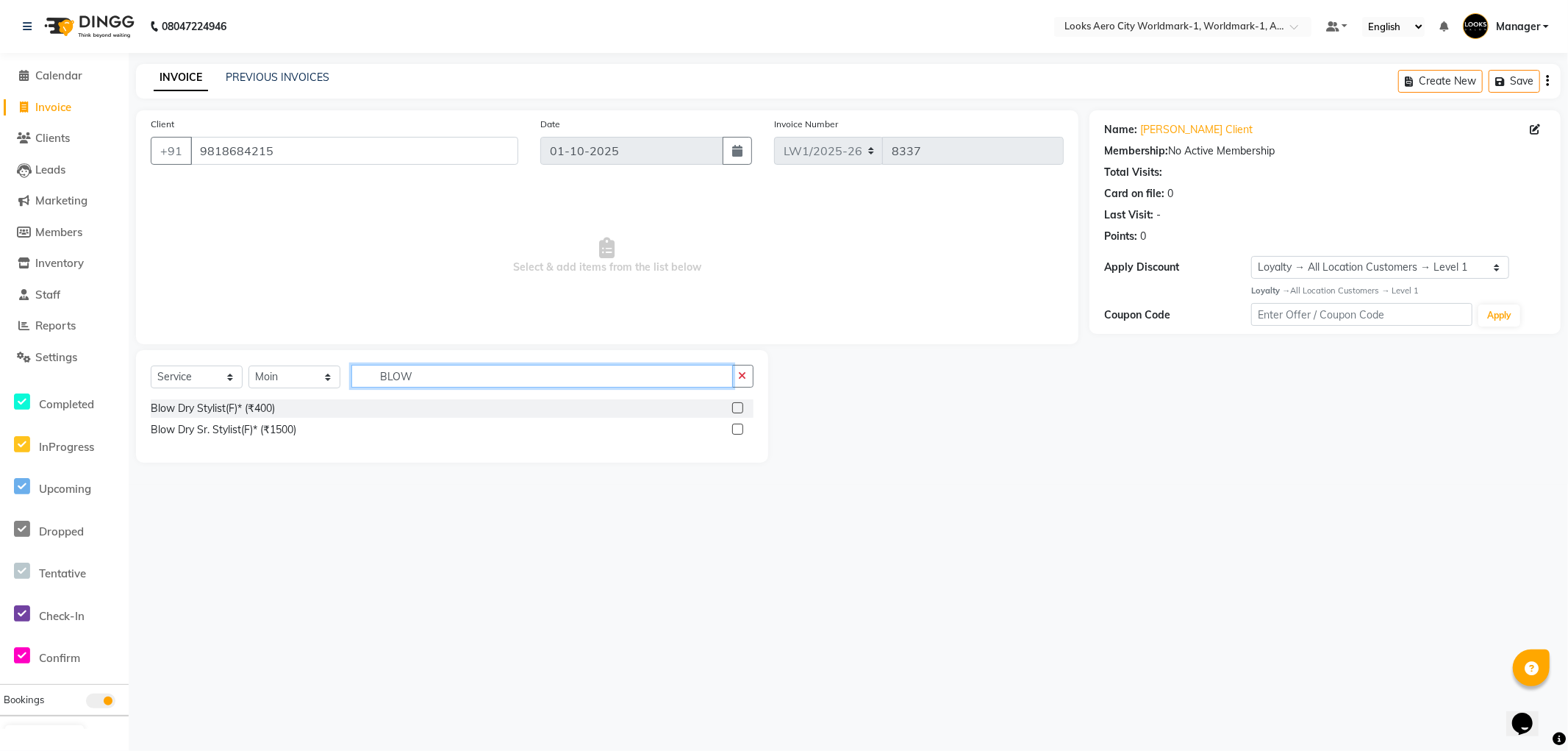
type input "BLOW"
click at [740, 405] on label at bounding box center [737, 407] width 11 height 11
click at [740, 405] on input "checkbox" at bounding box center [736, 408] width 9 height 9
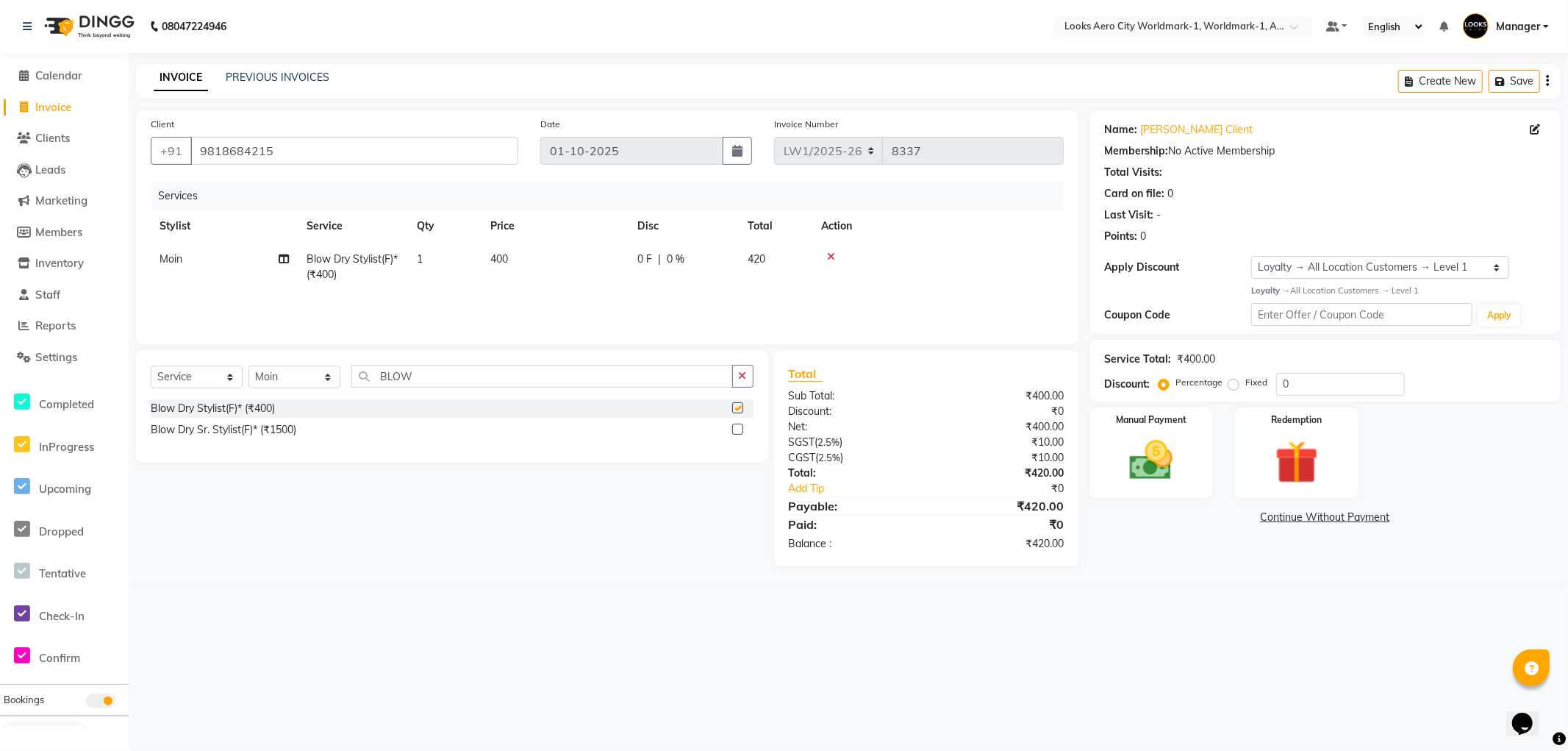
checkbox input "false"
drag, startPoint x: 564, startPoint y: 240, endPoint x: 612, endPoint y: 294, distance: 72.2
click at [579, 253] on table "Stylist Service Qty Price Disc Total Action Moin Blow Dry Stylist(F)* (₹400) 1 …" at bounding box center [607, 251] width 913 height 81
click at [474, 368] on input "BLOW" at bounding box center [542, 376] width 382 height 23
click at [549, 263] on td "400" at bounding box center [555, 267] width 147 height 48
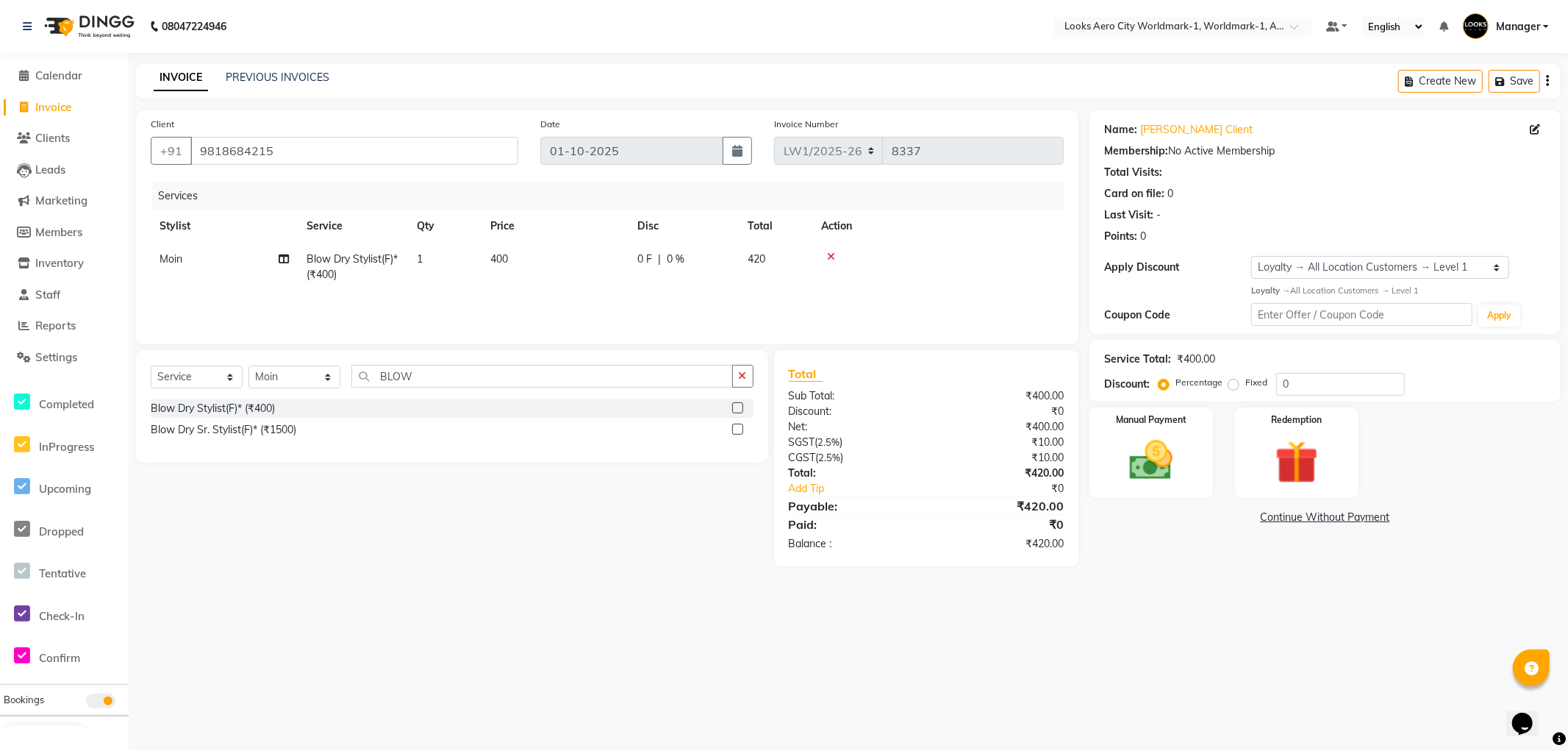
select select "84536"
click at [600, 260] on input "400" at bounding box center [624, 262] width 129 height 23
type input "4"
type input "700"
click at [1145, 444] on img at bounding box center [1151, 461] width 74 height 52
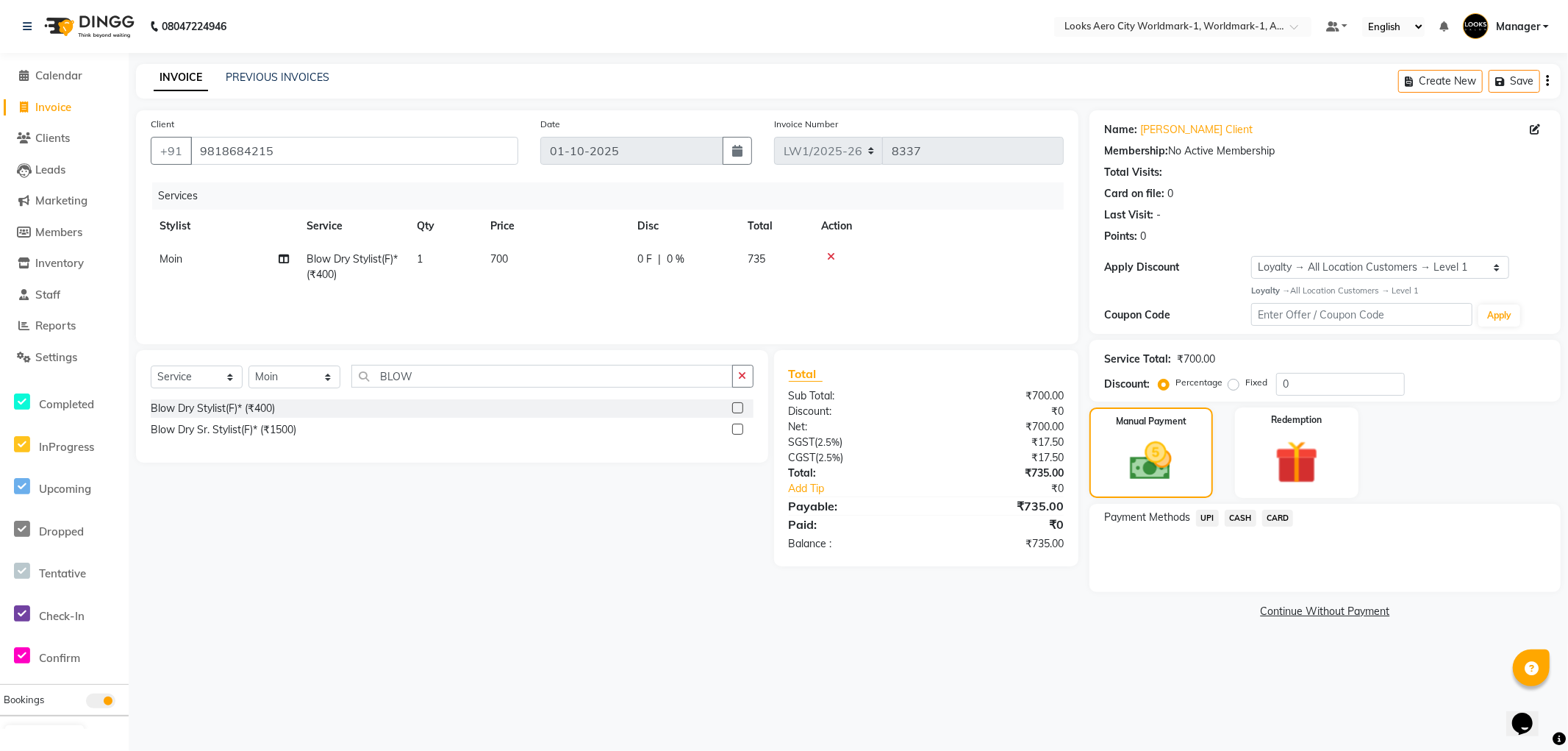
click at [1241, 519] on span "CASH" at bounding box center [1240, 518] width 31 height 17
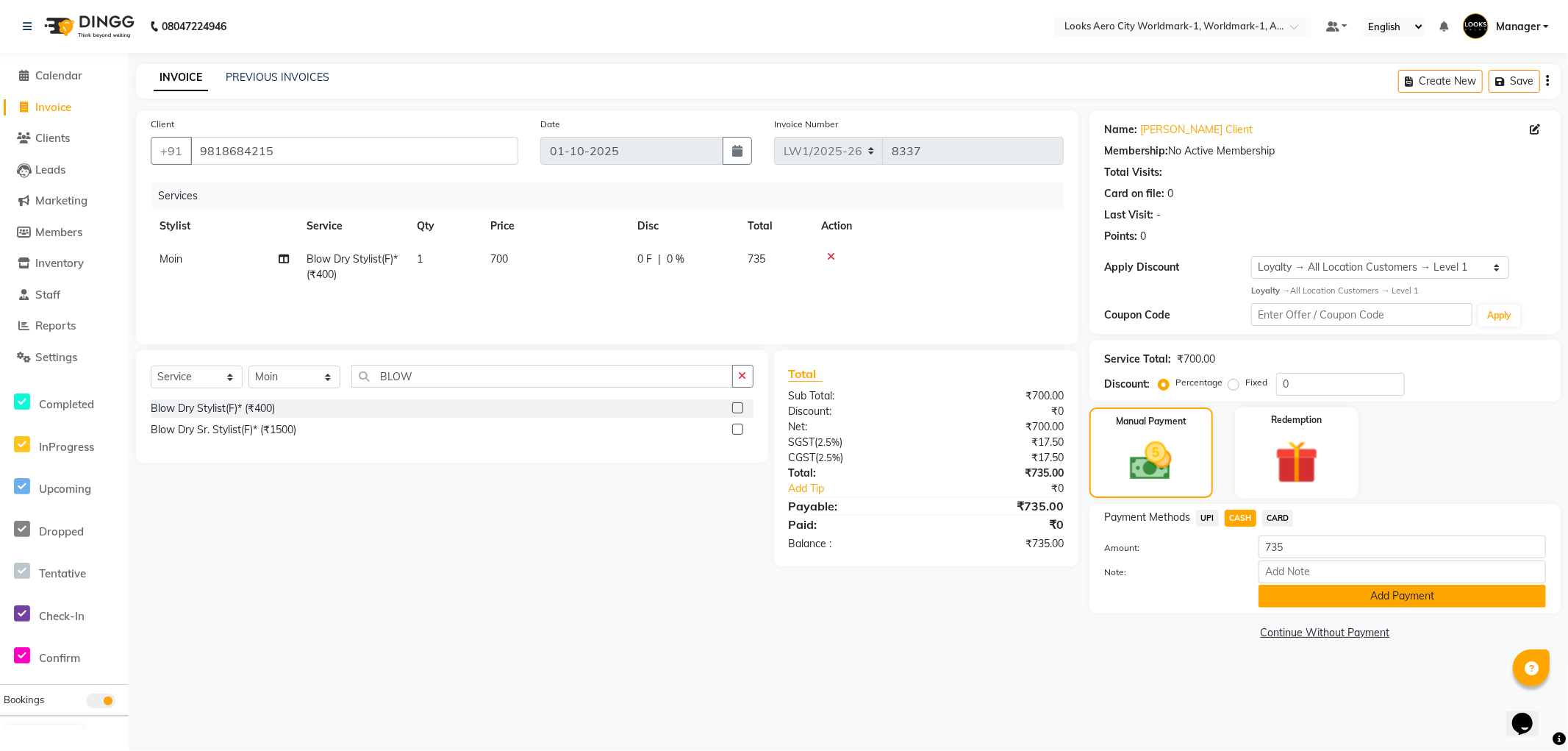
click at [1269, 591] on button "Add Payment" at bounding box center [1402, 596] width 288 height 23
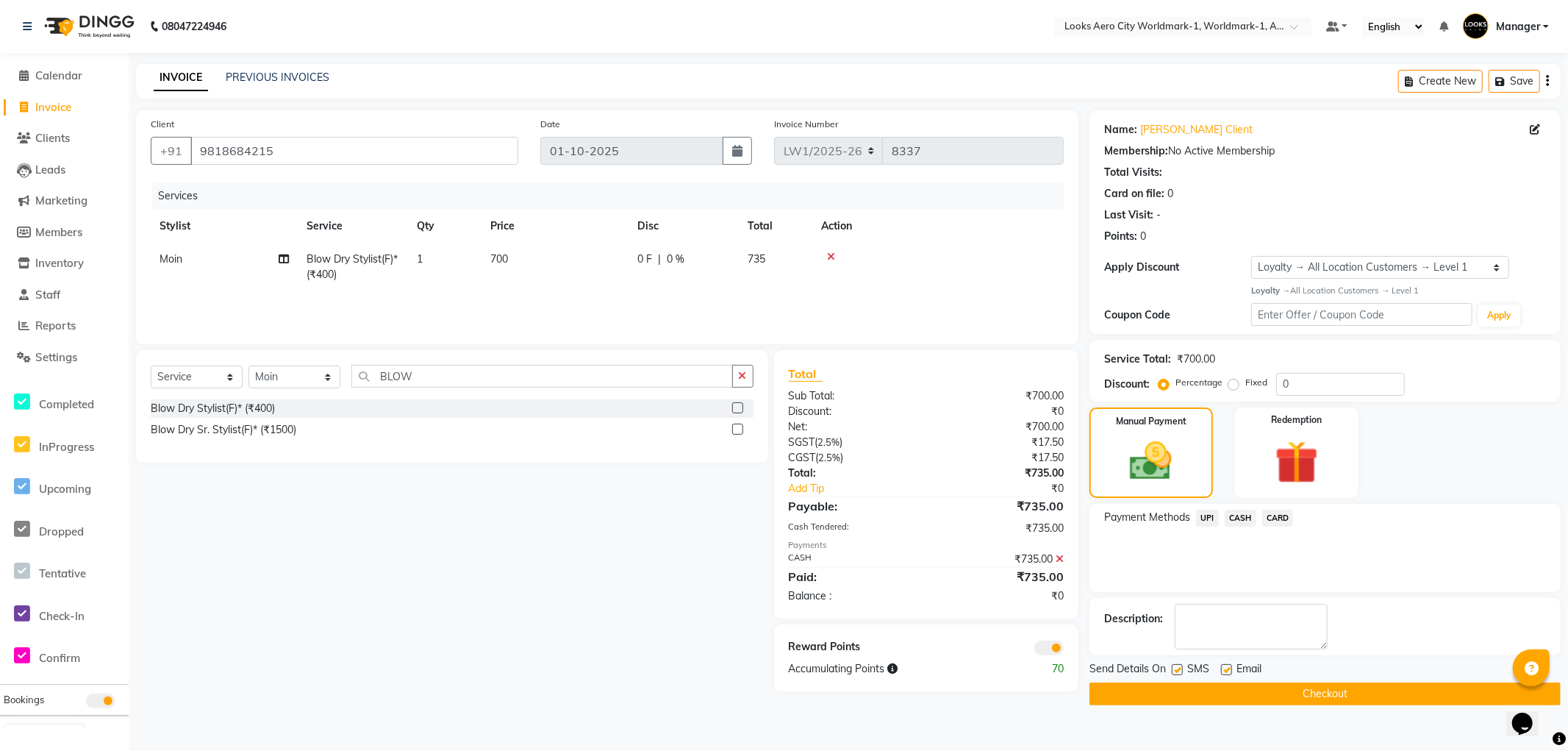
click at [1279, 694] on button "Checkout" at bounding box center [1324, 693] width 471 height 23
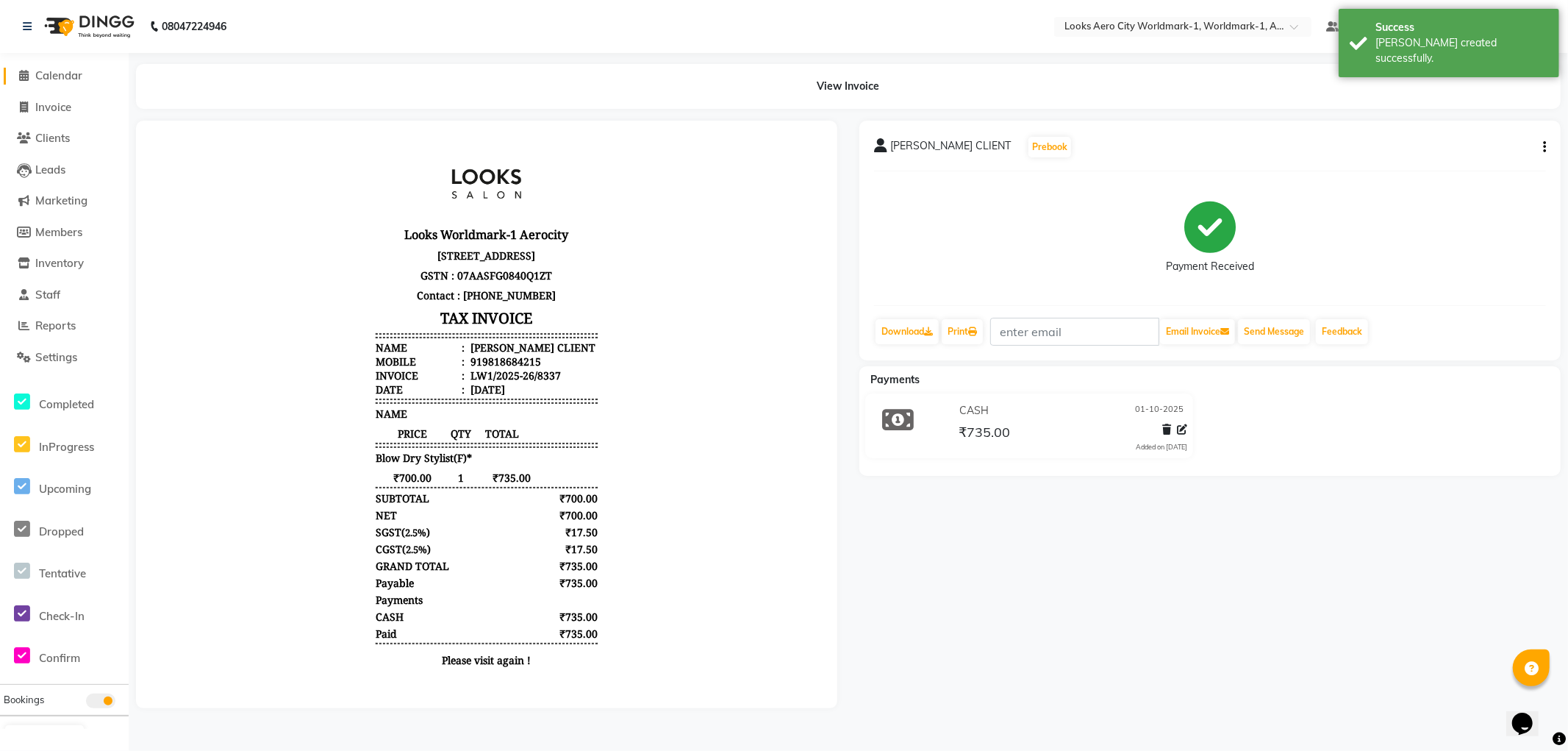
click at [58, 80] on span "Calendar" at bounding box center [59, 75] width 47 height 14
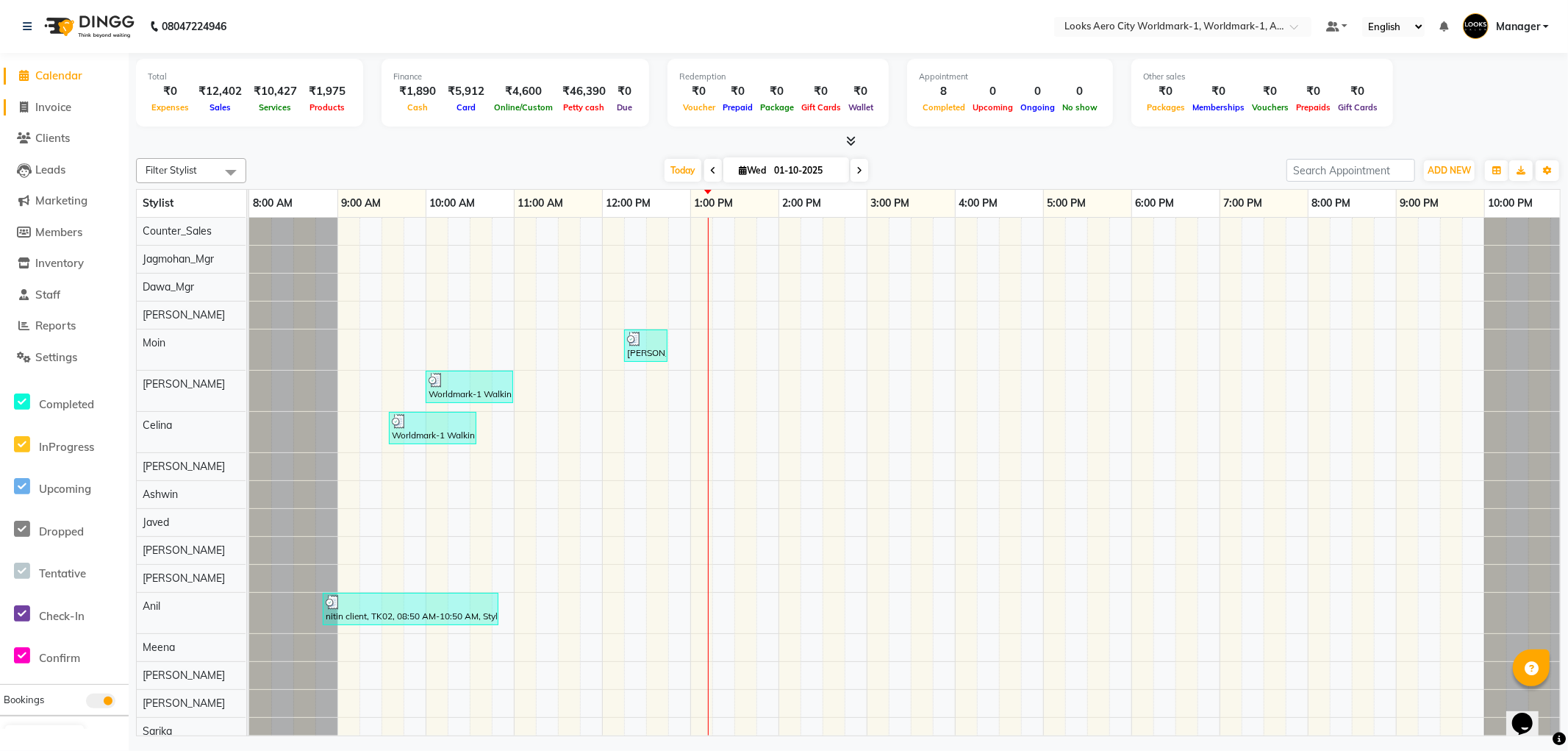
click at [53, 102] on span "Invoice" at bounding box center [53, 107] width 36 height 14
select select "service"
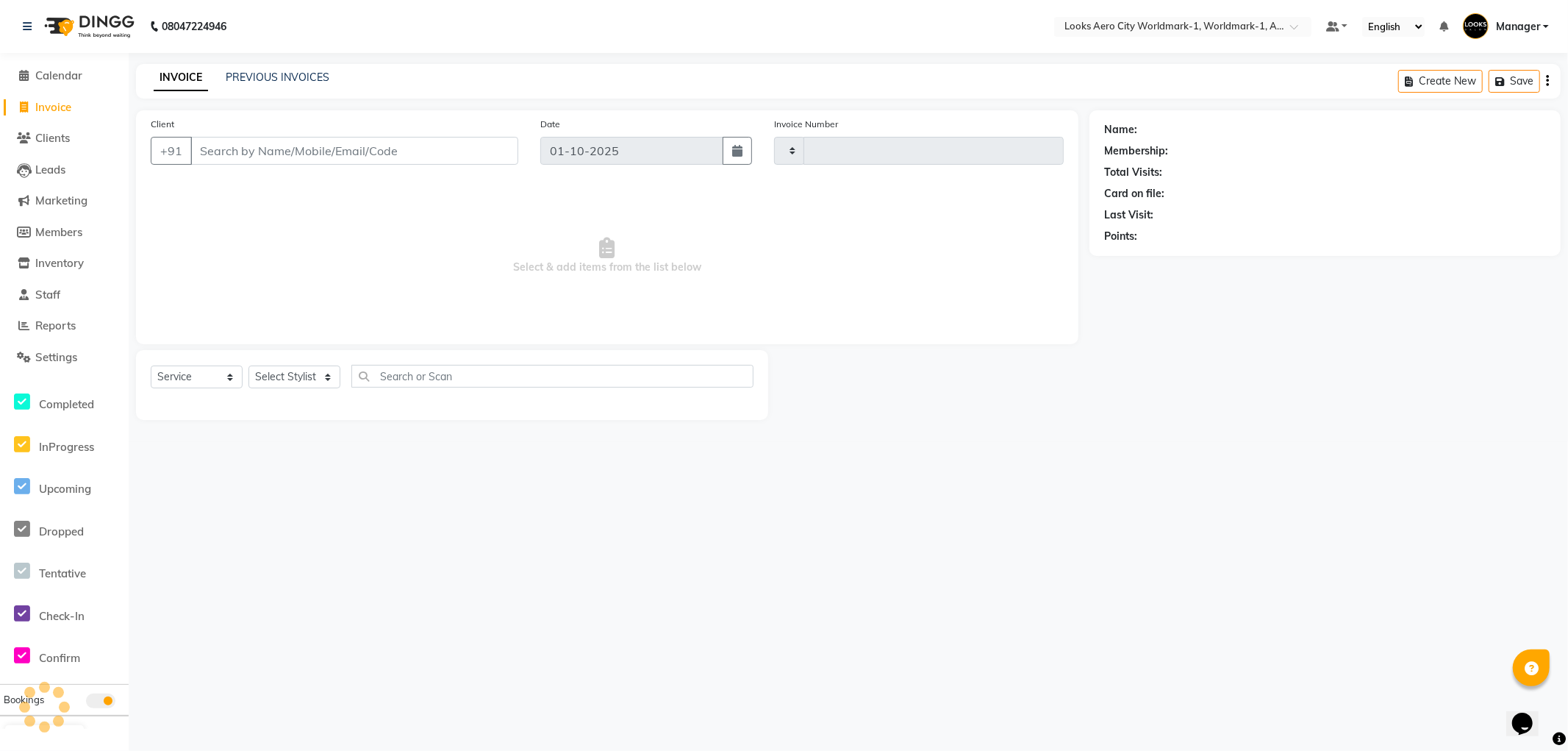
type input "8338"
select select "8573"
click at [227, 146] on input "Client" at bounding box center [354, 151] width 327 height 28
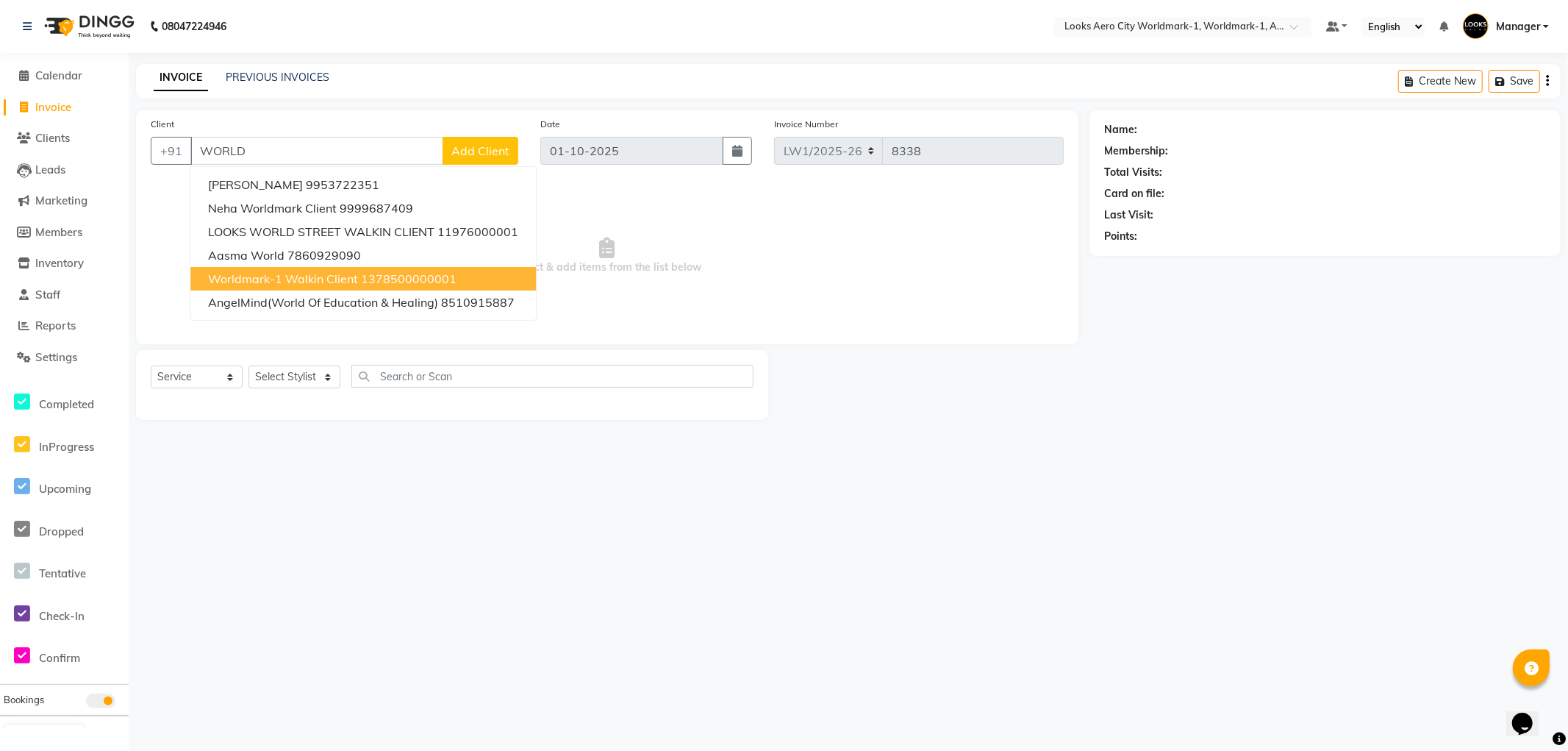
click at [338, 277] on span "Worldmark-1 Walkin Client" at bounding box center [283, 279] width 150 height 14
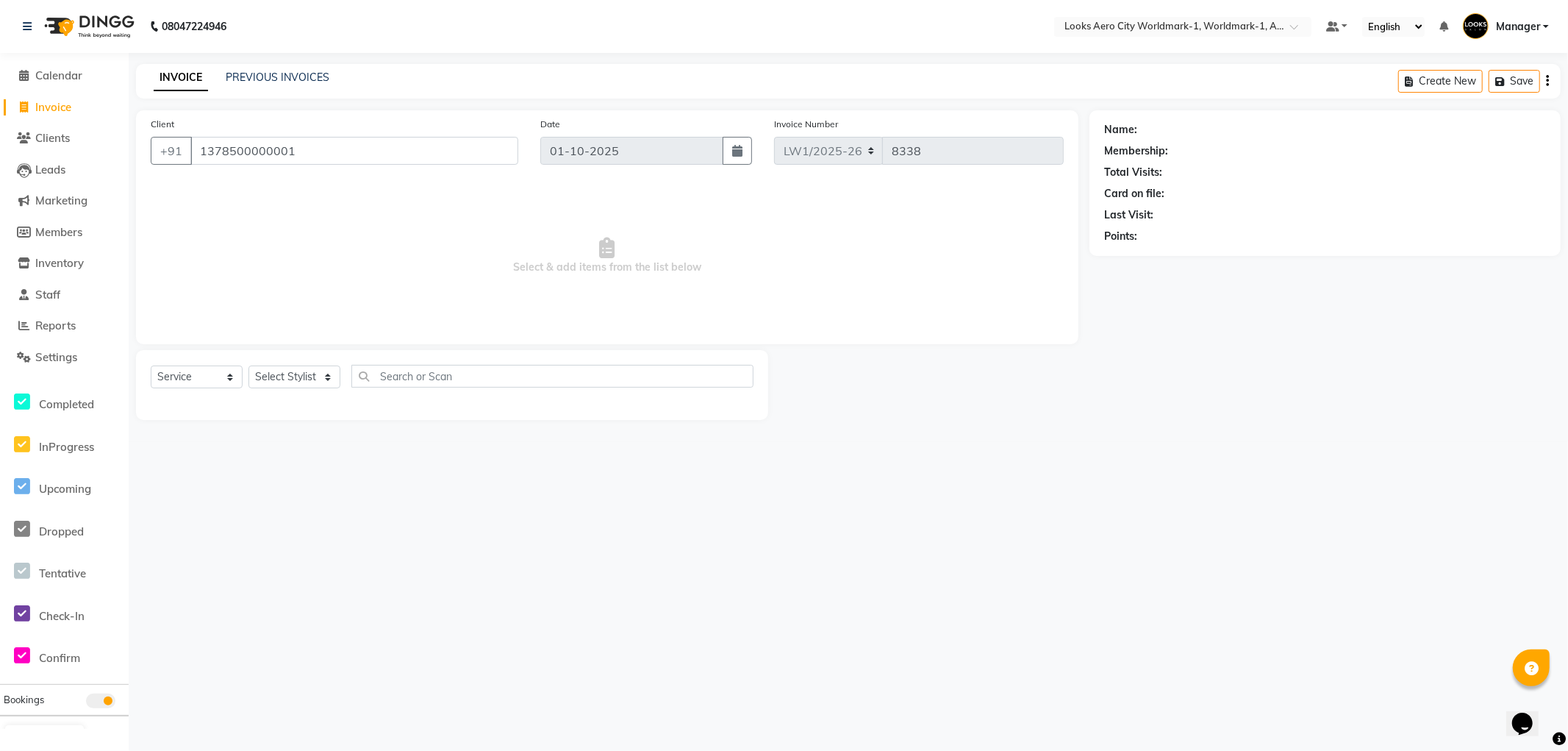
type input "1378500000001"
select select "1: Object"
click at [307, 378] on select "Select Stylist [PERSON_NAME] [PERSON_NAME] [PERSON_NAME] [PERSON_NAME] Counter_…" at bounding box center [294, 377] width 92 height 23
select select "84550"
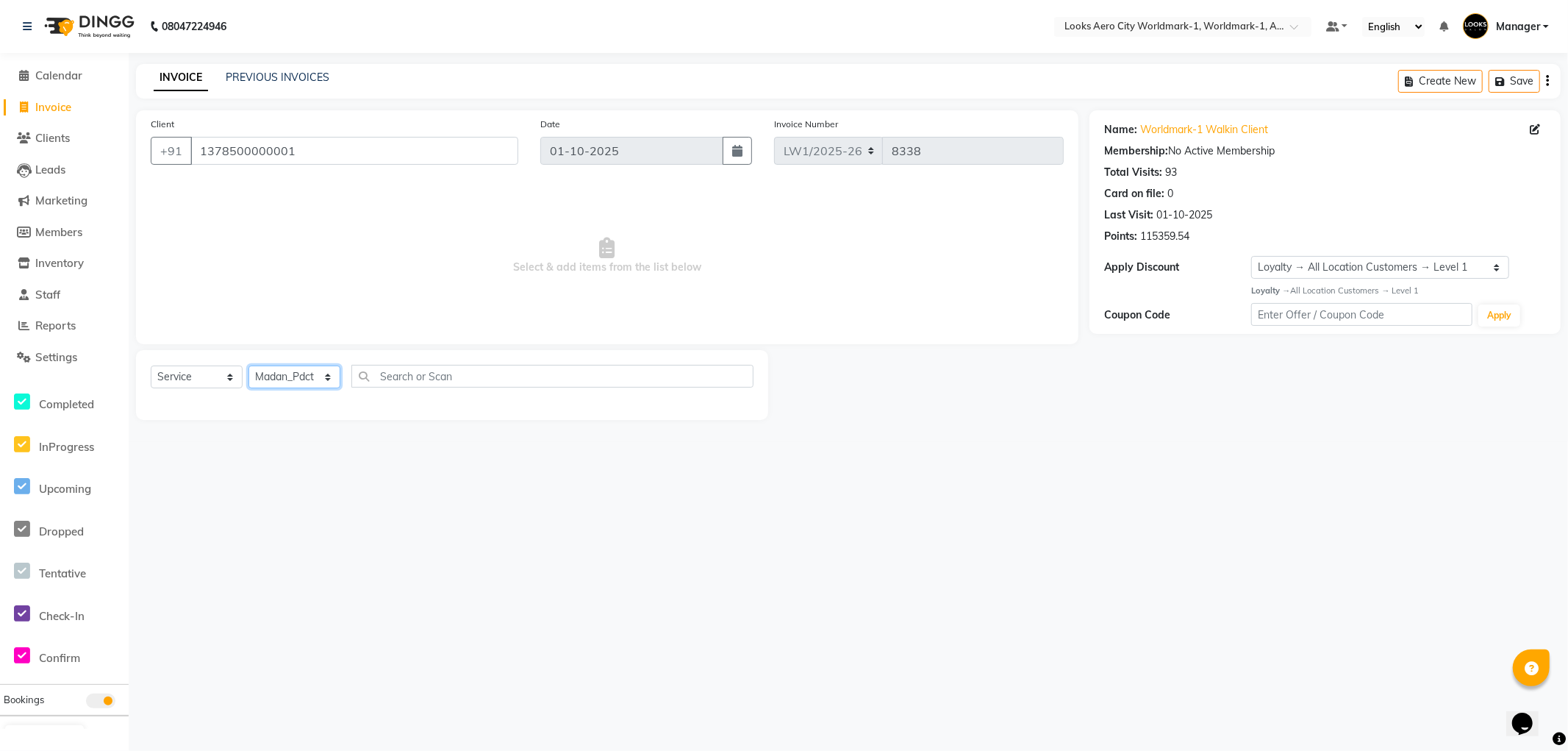
click at [249, 367] on select "Select Stylist [PERSON_NAME] [PERSON_NAME] [PERSON_NAME] [PERSON_NAME] Counter_…" at bounding box center [294, 377] width 92 height 23
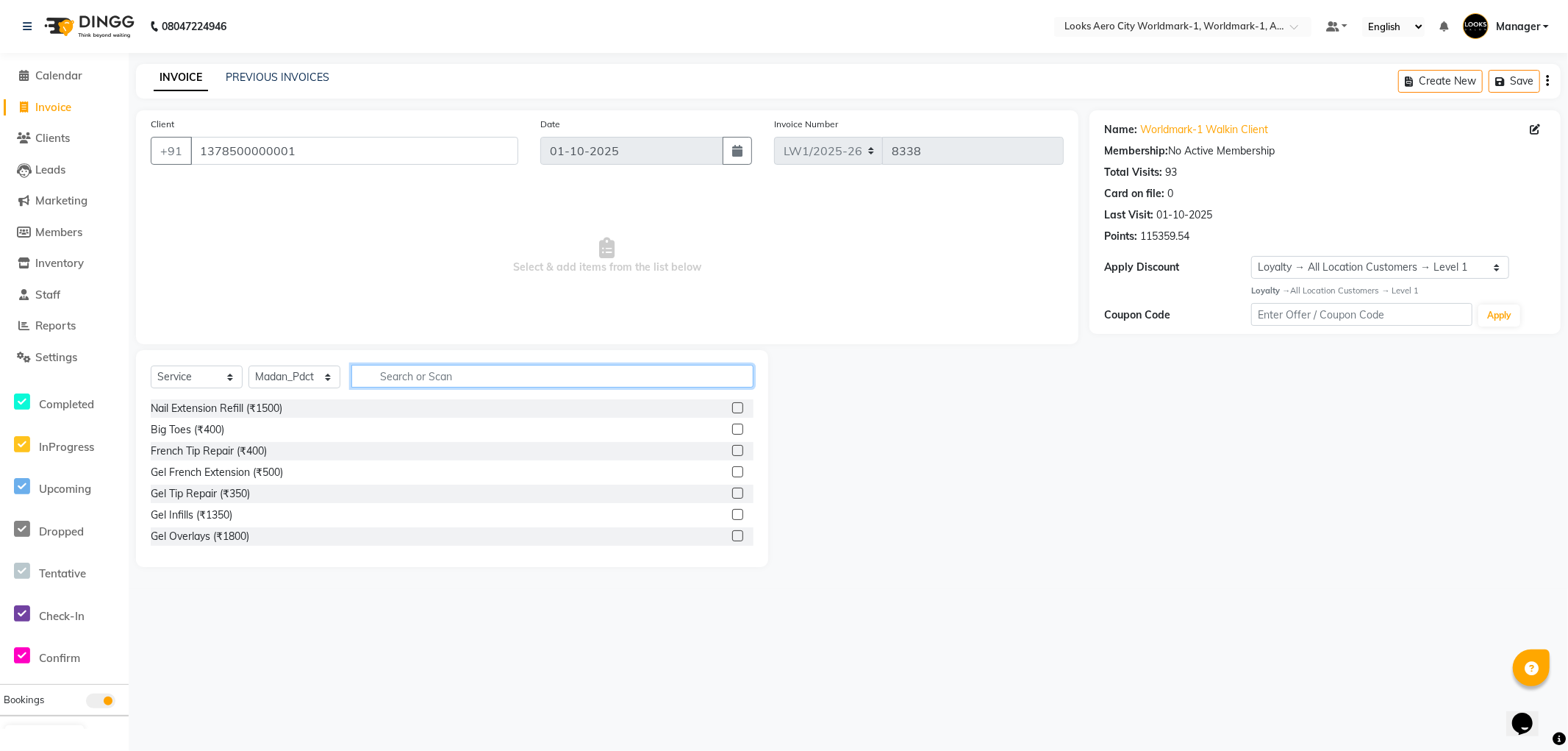
click at [465, 378] on input "text" at bounding box center [552, 376] width 402 height 23
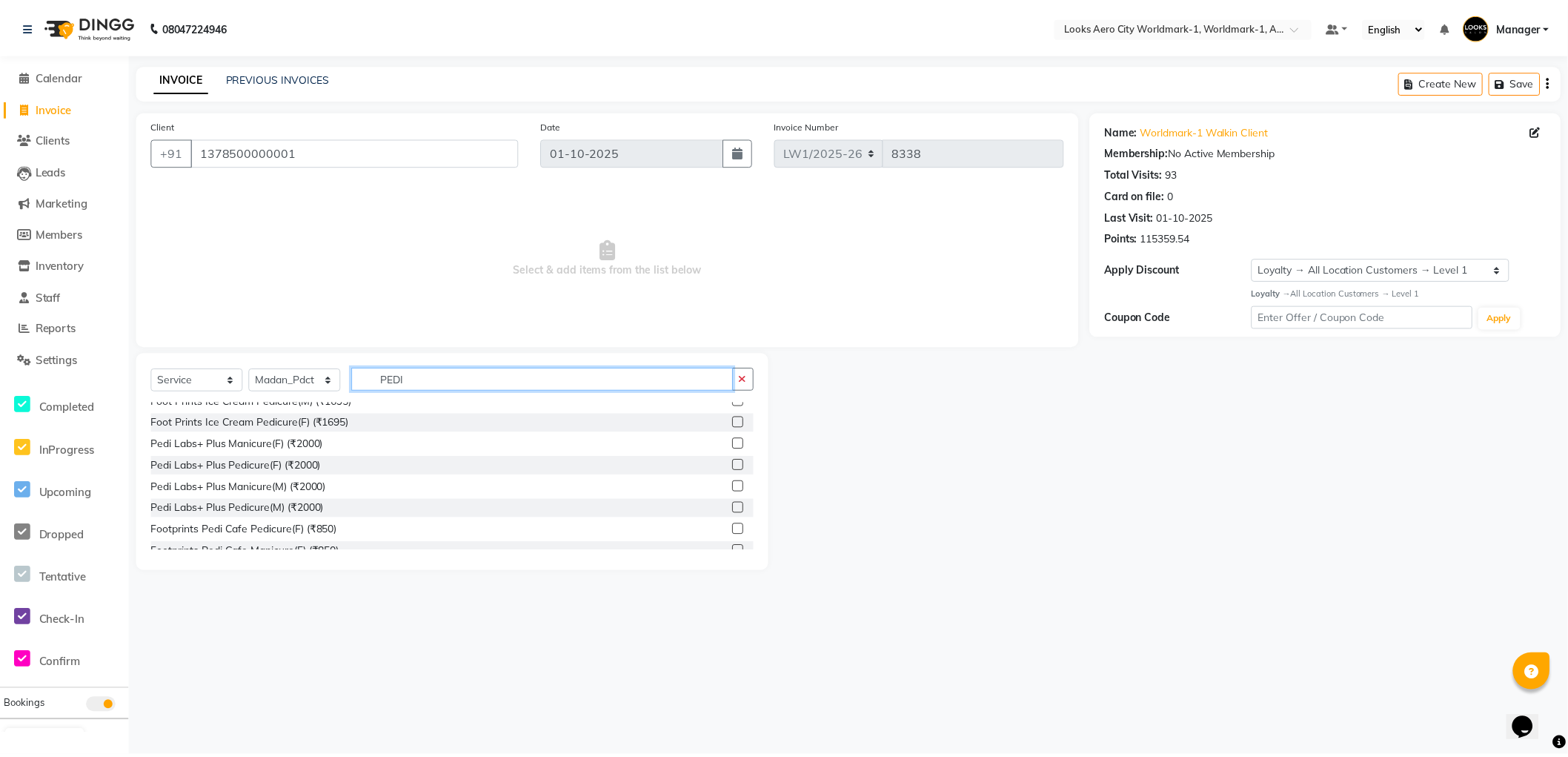
scroll to position [217, 0]
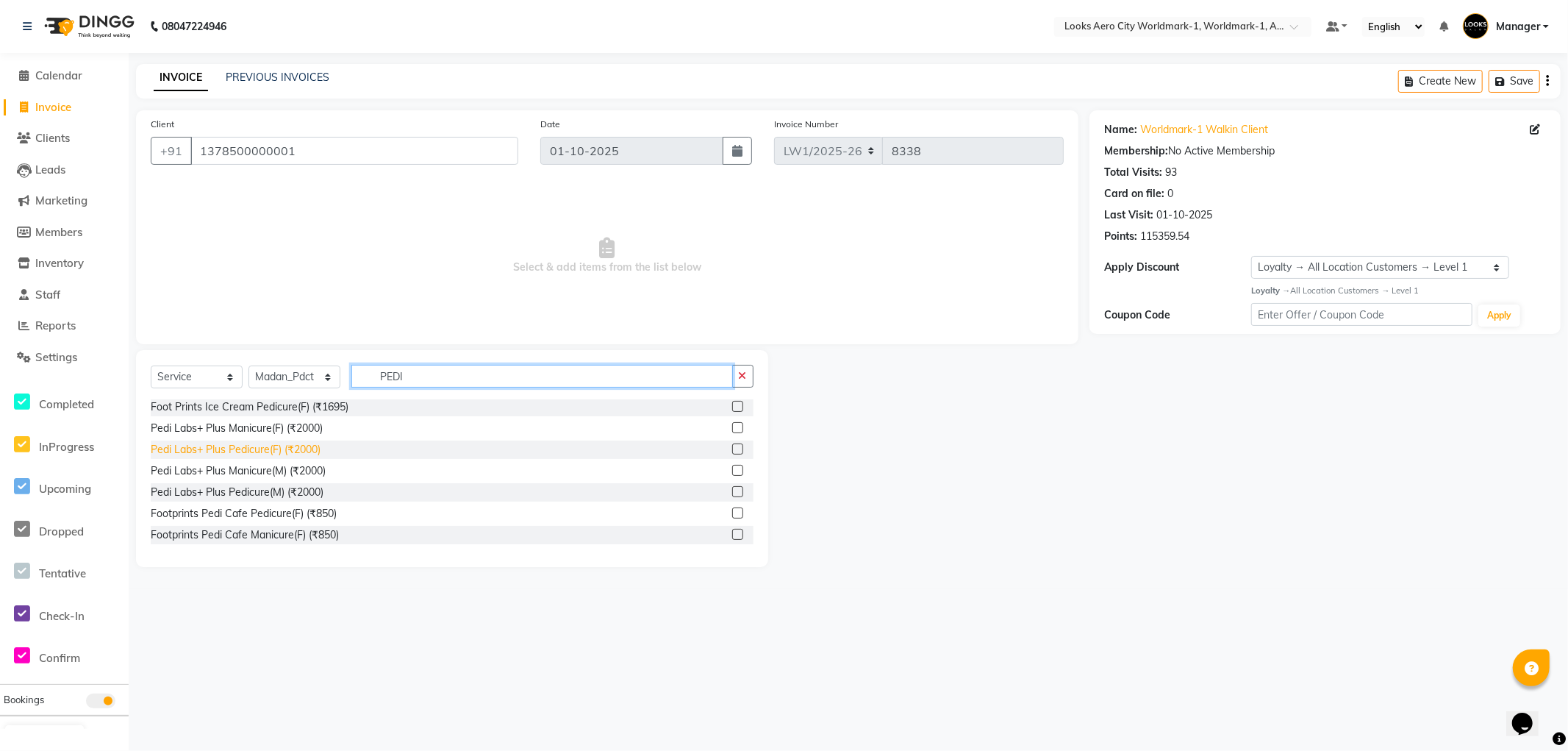
type input "PEDI"
drag, startPoint x: 300, startPoint y: 449, endPoint x: 520, endPoint y: 309, distance: 260.8
click at [300, 449] on div "Pedi Labs+ Plus Pedicure(F) (₹2000)" at bounding box center [235, 450] width 170 height 15
checkbox input "false"
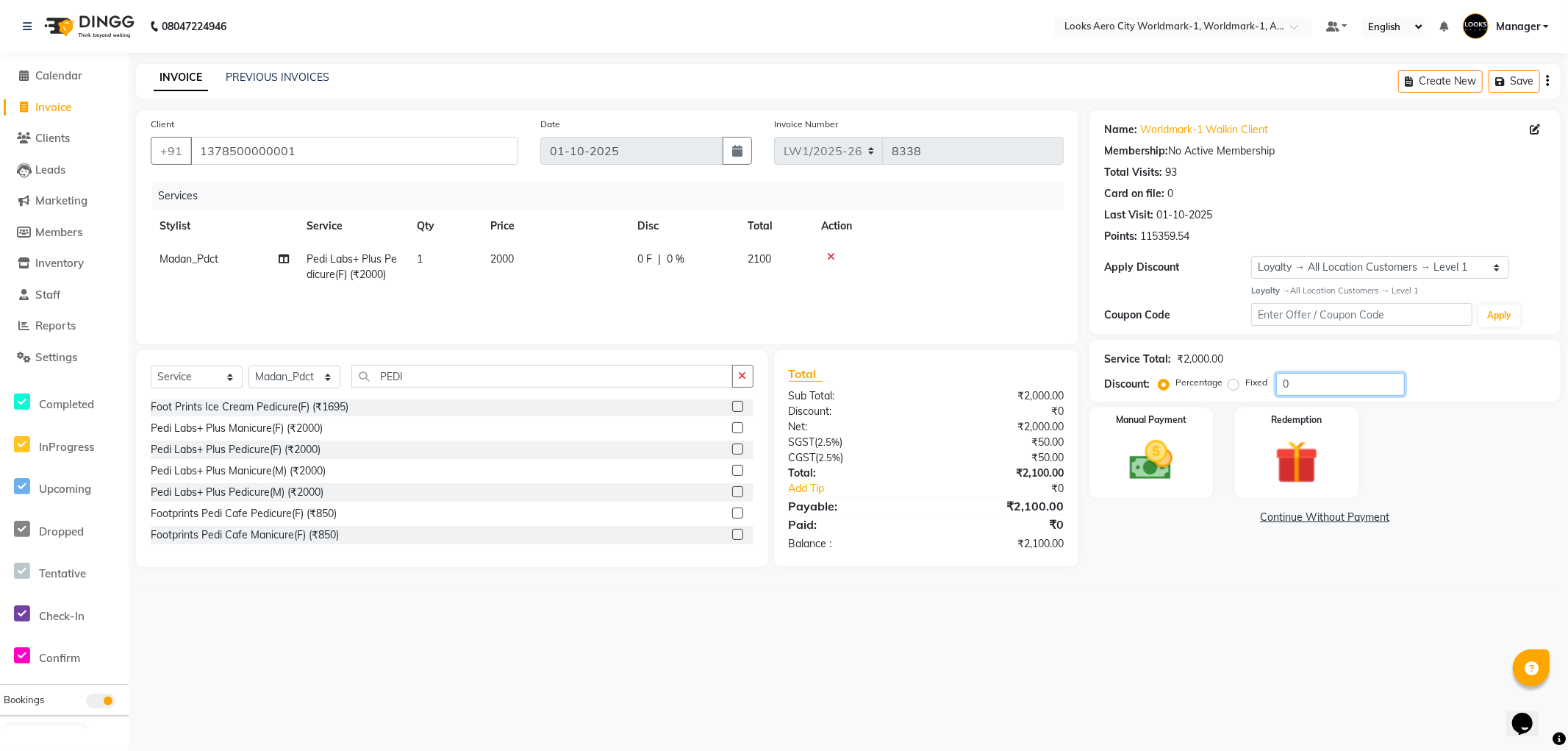
drag, startPoint x: 1328, startPoint y: 384, endPoint x: 1245, endPoint y: 388, distance: 83.1
click at [1245, 387] on div "Percentage Fixed 0" at bounding box center [1283, 384] width 244 height 23
type input "18"
click at [1092, 650] on div "08047224946 Select Location × Looks Aero City Worldmark-1, Worldmark-1, Aerocit…" at bounding box center [784, 375] width 1568 height 751
drag, startPoint x: 1175, startPoint y: 489, endPoint x: 1183, endPoint y: 489, distance: 8.0
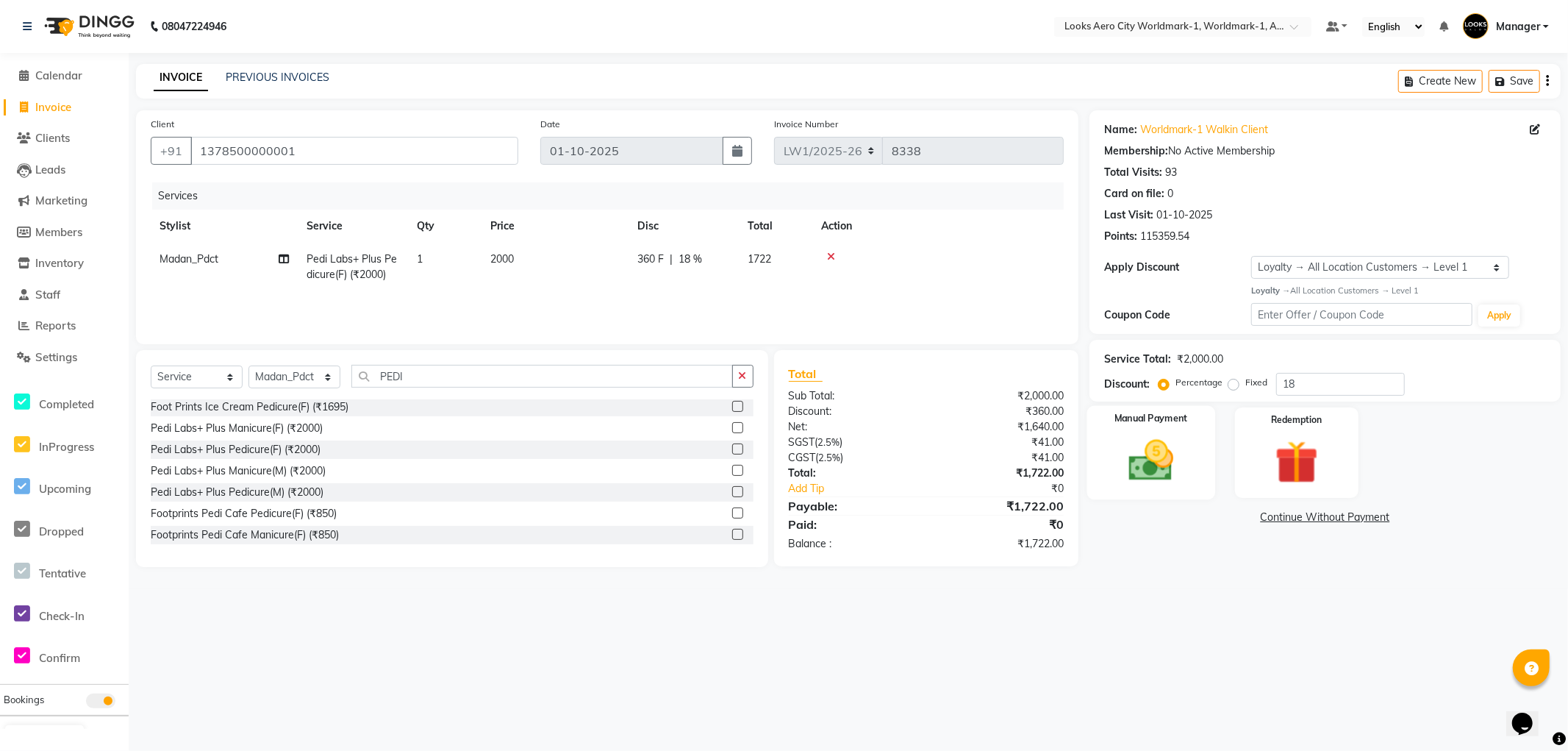
click at [1178, 489] on div "Manual Payment" at bounding box center [1151, 452] width 128 height 94
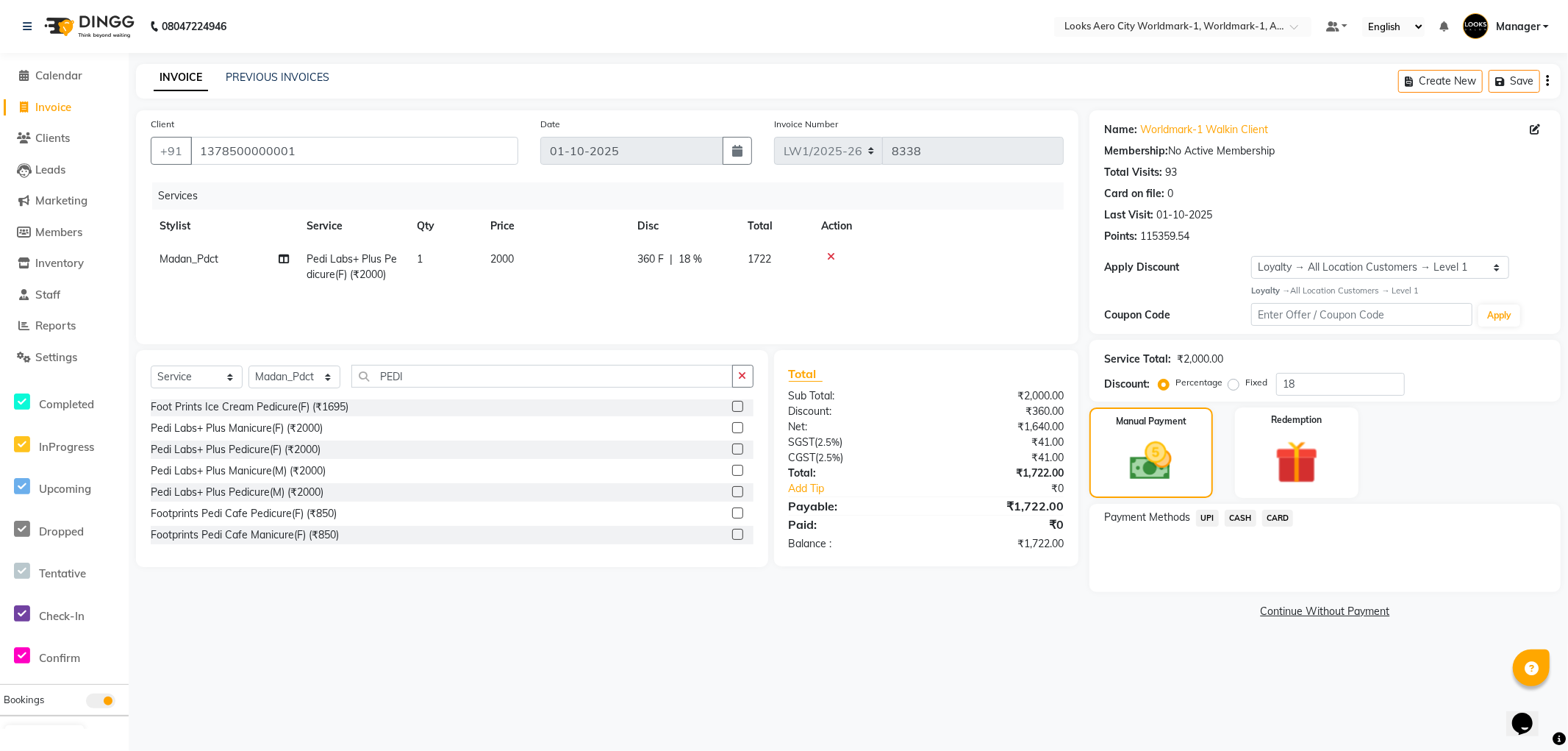
click at [1278, 519] on span "CARD" at bounding box center [1277, 518] width 31 height 17
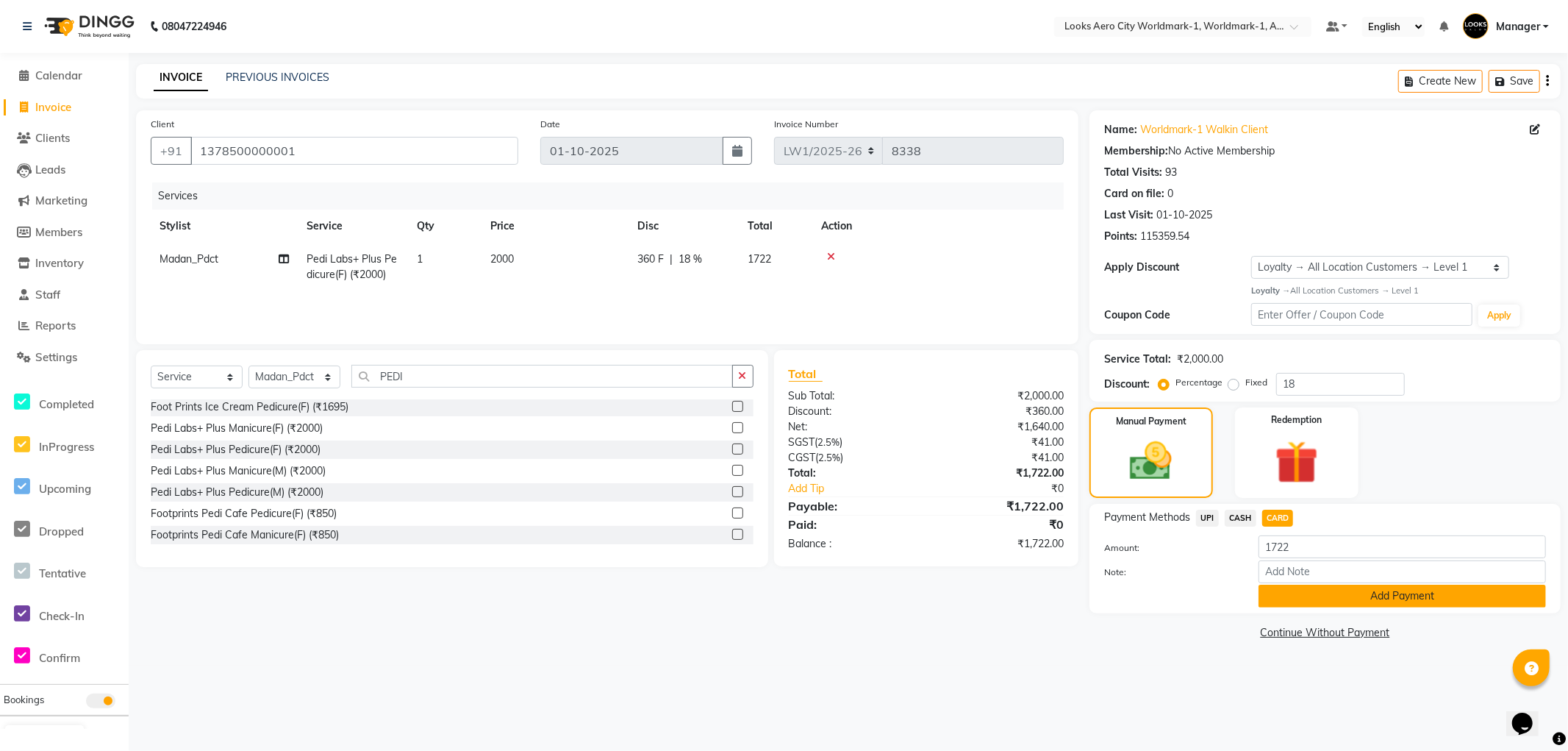
click at [1285, 590] on button "Add Payment" at bounding box center [1402, 596] width 288 height 23
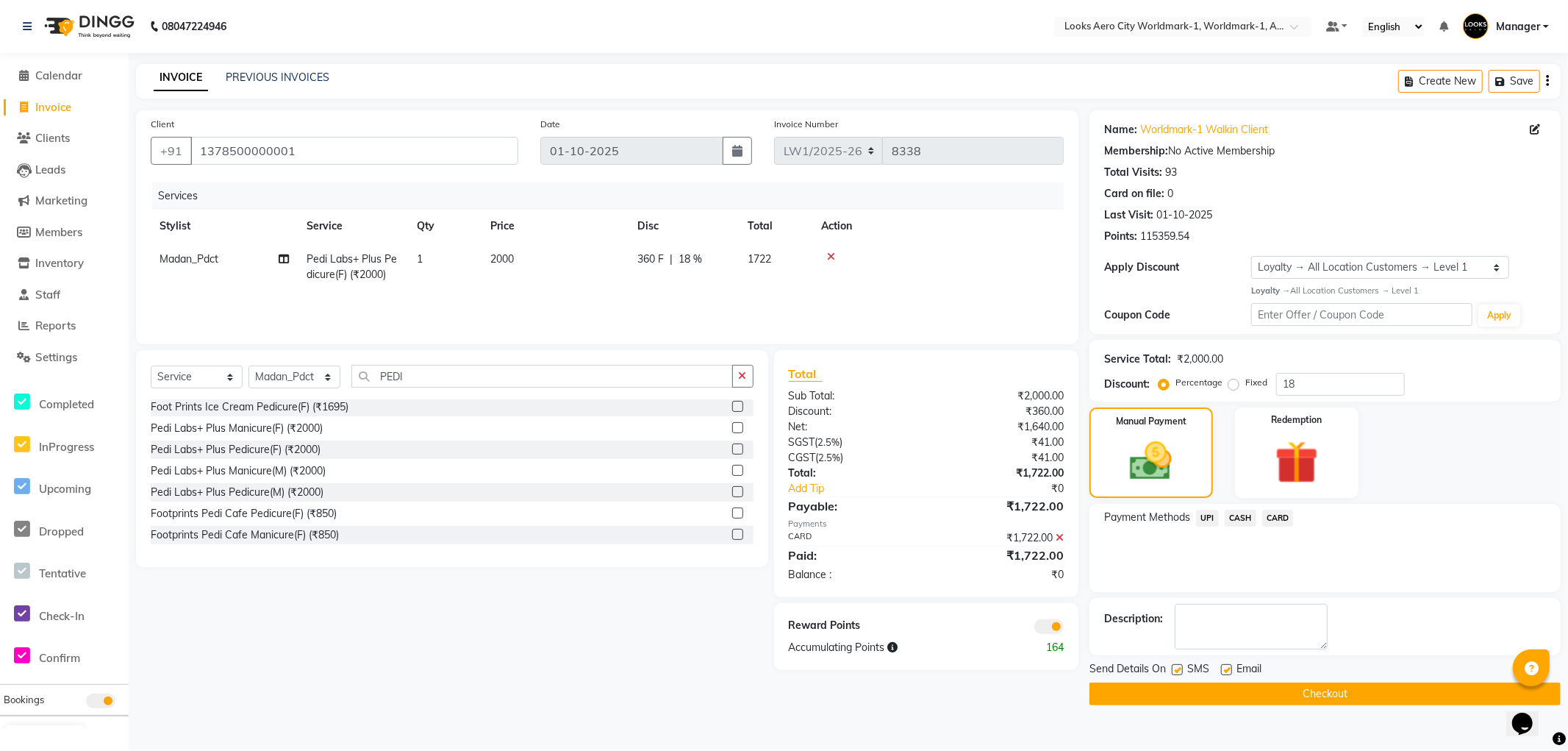
click at [1045, 626] on span at bounding box center [1048, 626] width 30 height 14
click at [1064, 629] on input "checkbox" at bounding box center [1064, 629] width 0 height 0
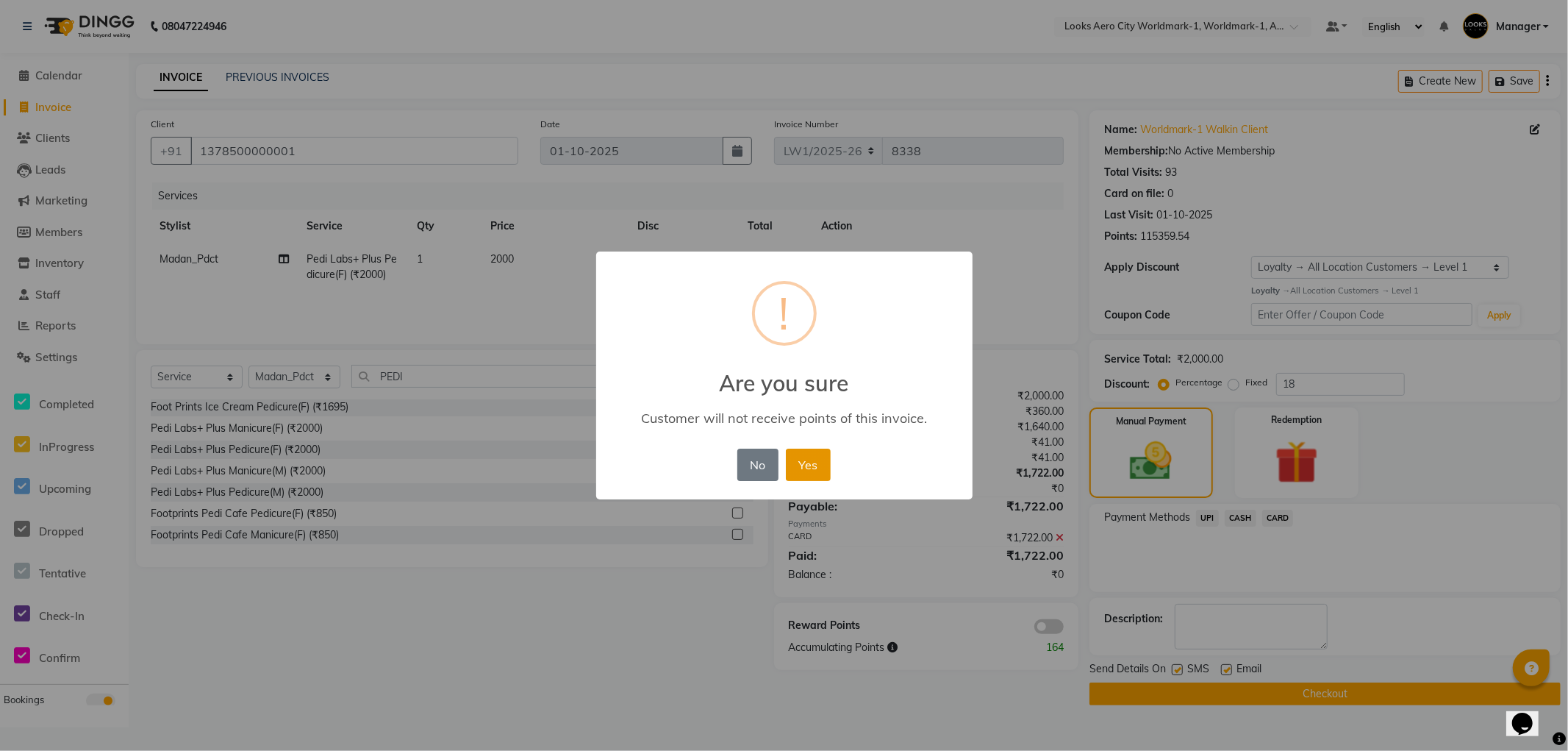
click at [825, 474] on button "Yes" at bounding box center [808, 465] width 45 height 32
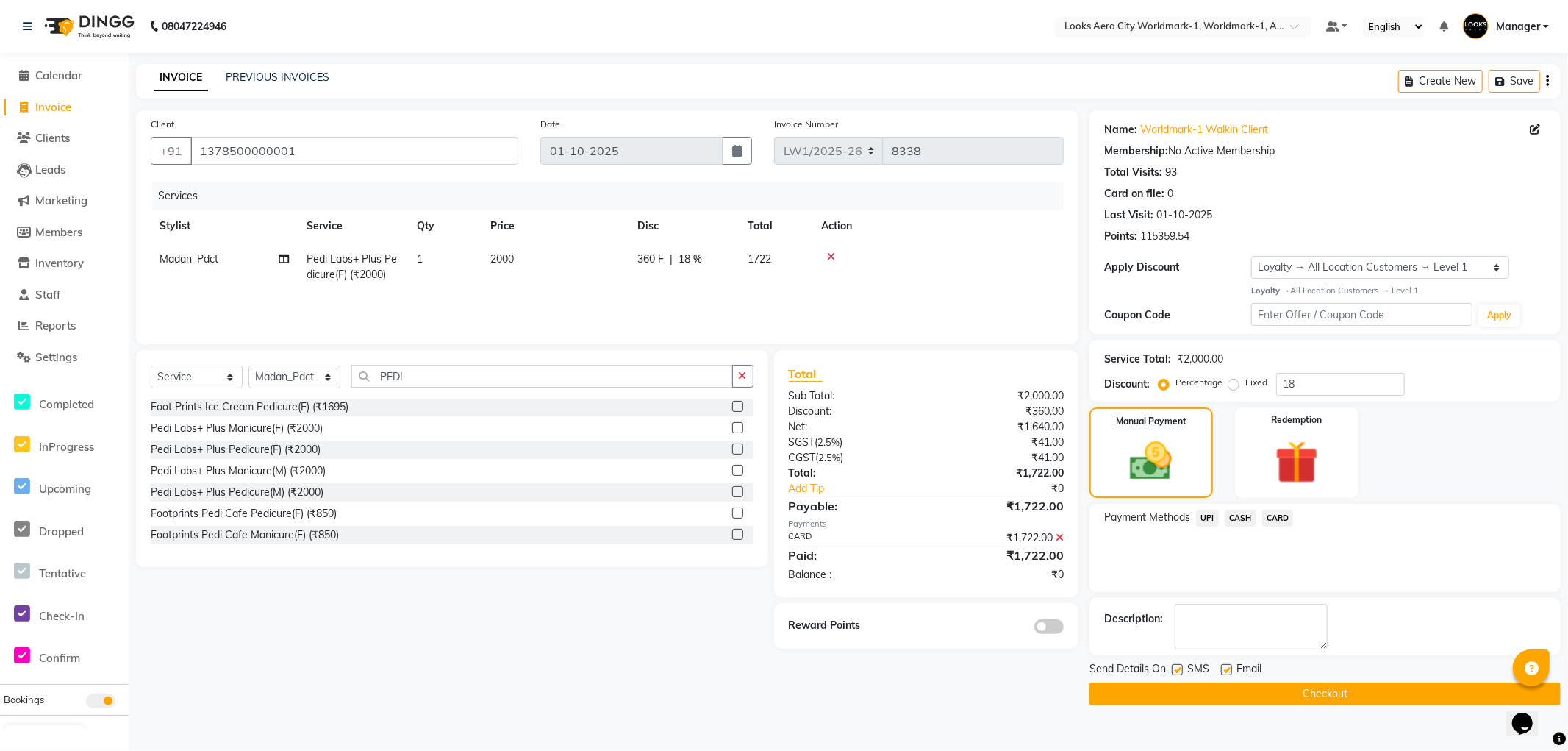
click at [1131, 692] on button "Checkout" at bounding box center [1324, 693] width 471 height 23
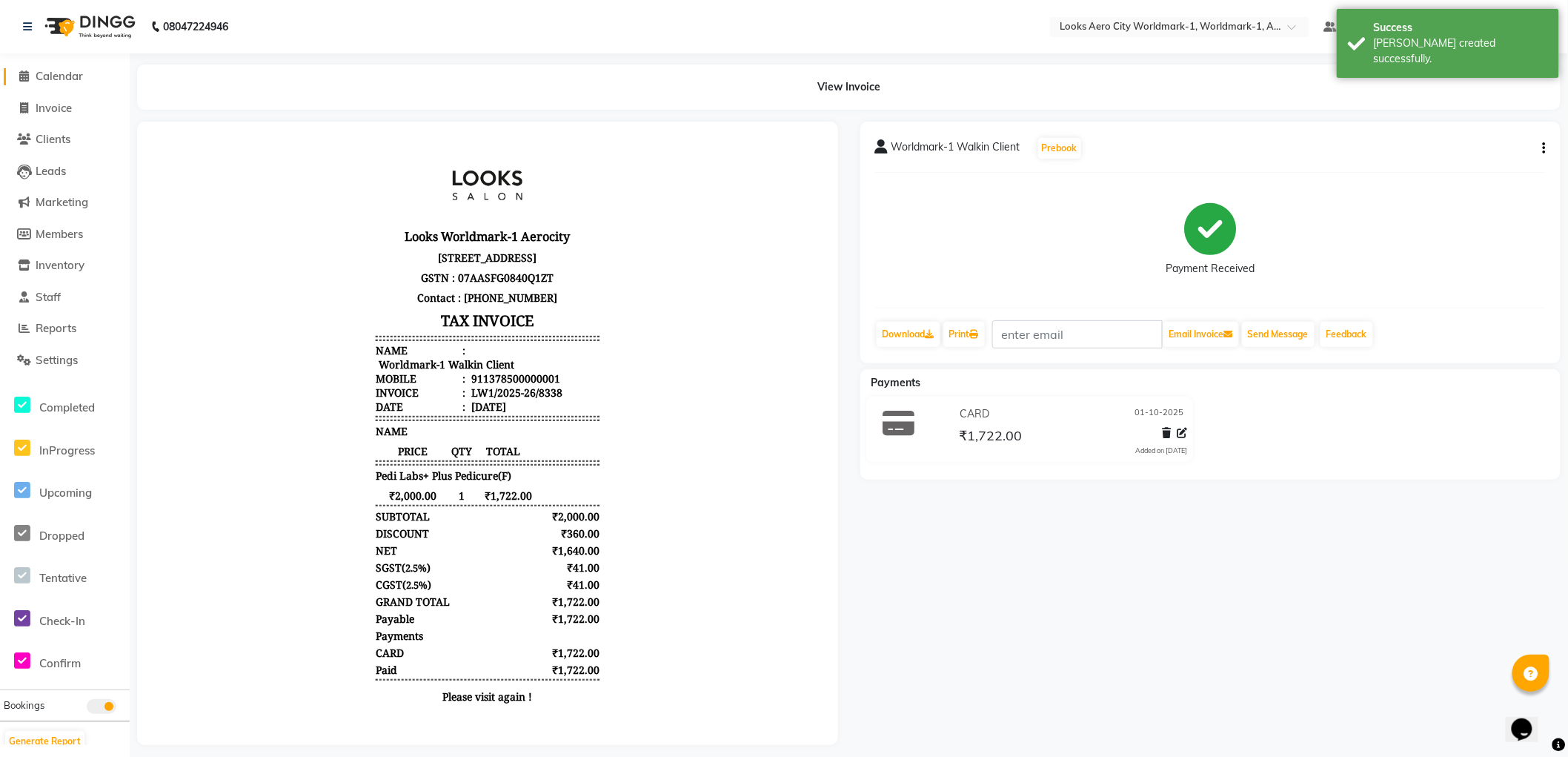
click at [72, 78] on span "Calendar" at bounding box center [60, 76] width 48 height 15
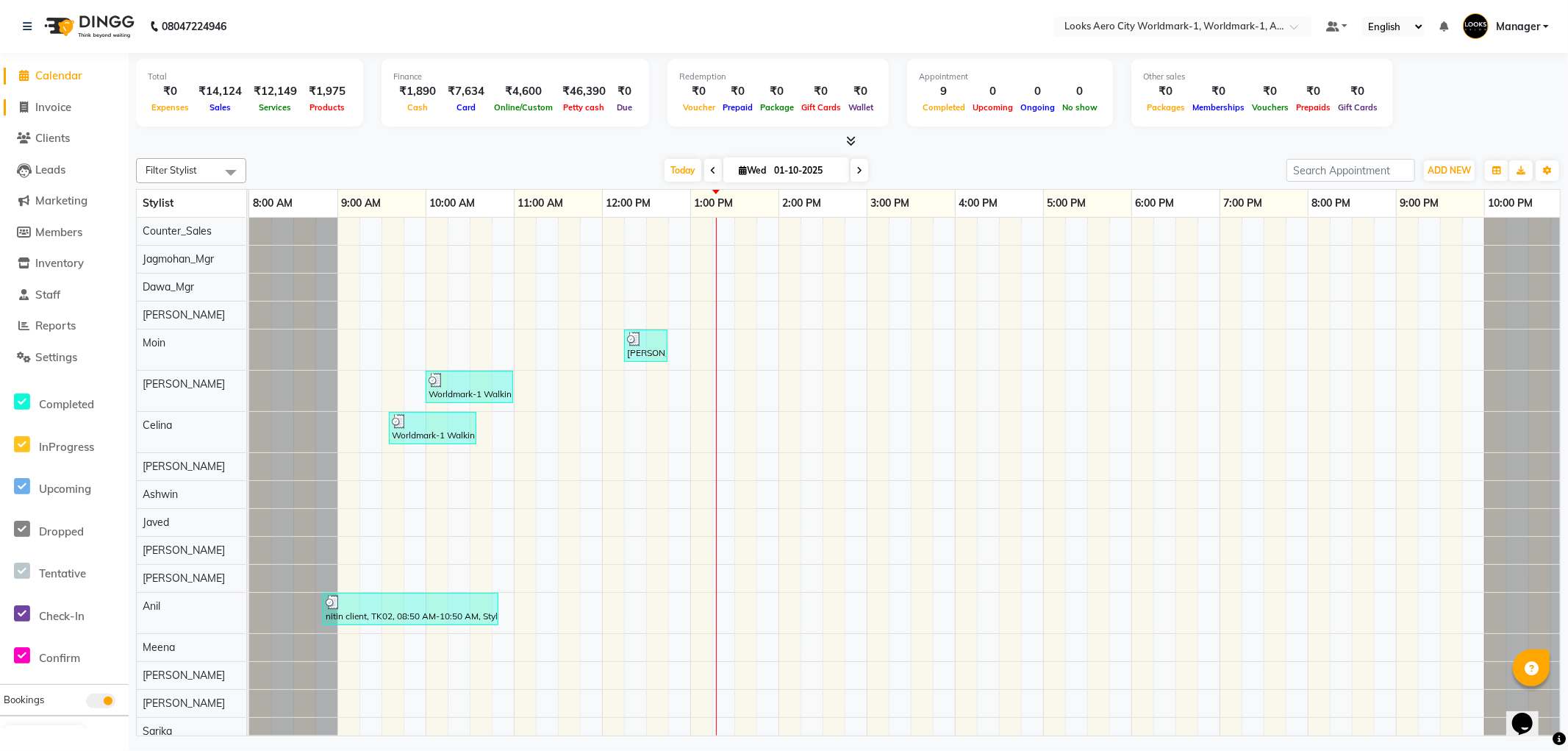
click at [56, 108] on span "Invoice" at bounding box center [53, 107] width 36 height 14
select select "service"
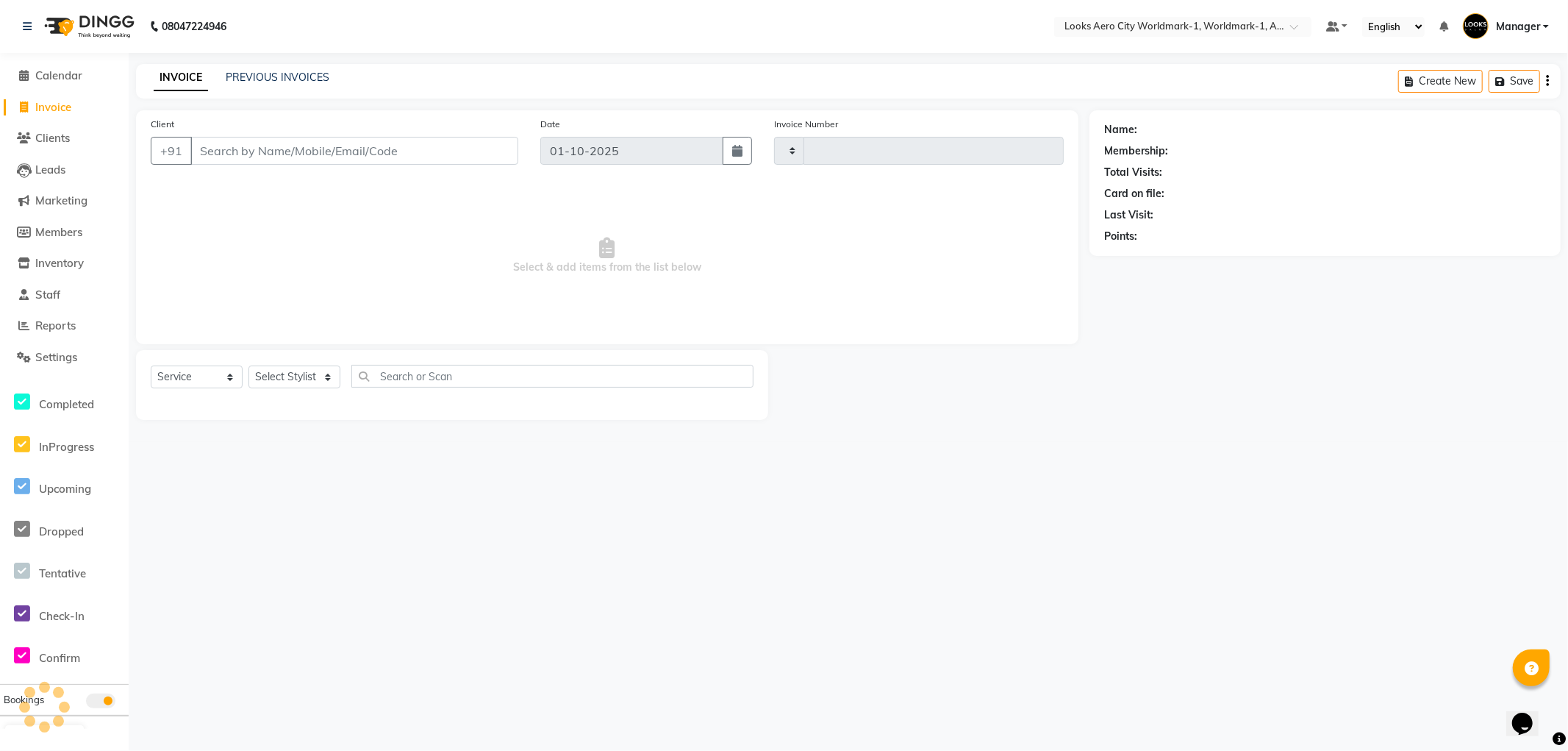
type input "8339"
select select "8573"
click at [254, 149] on input "Client" at bounding box center [354, 151] width 327 height 28
type input "9971357608"
select select "1: Object"
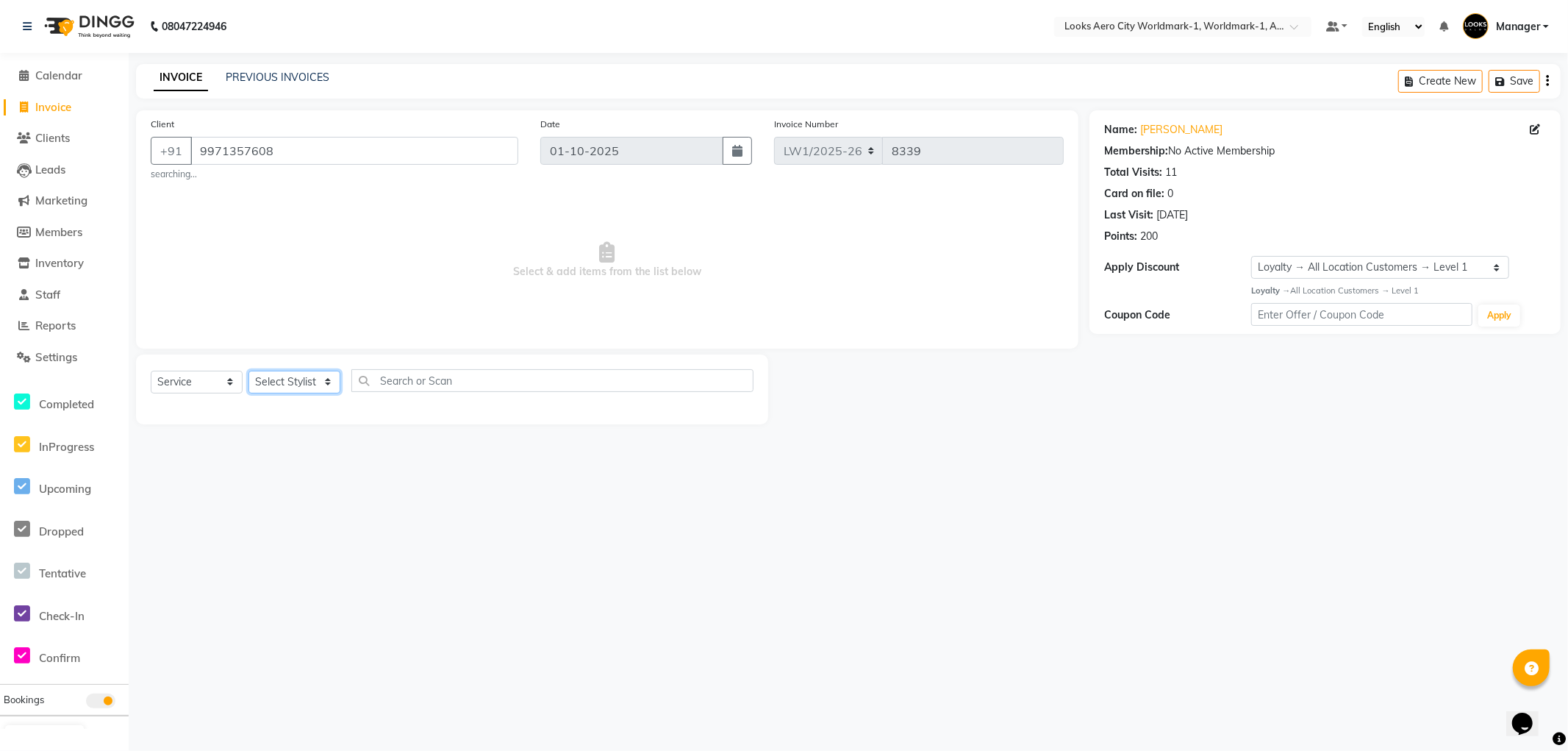
click at [302, 378] on select "Select Stylist [PERSON_NAME] [PERSON_NAME] [PERSON_NAME] [PERSON_NAME] Counter_…" at bounding box center [294, 382] width 92 height 23
select select "84547"
click at [249, 371] on select "Select Stylist [PERSON_NAME] [PERSON_NAME] [PERSON_NAME] [PERSON_NAME] Counter_…" at bounding box center [294, 382] width 92 height 23
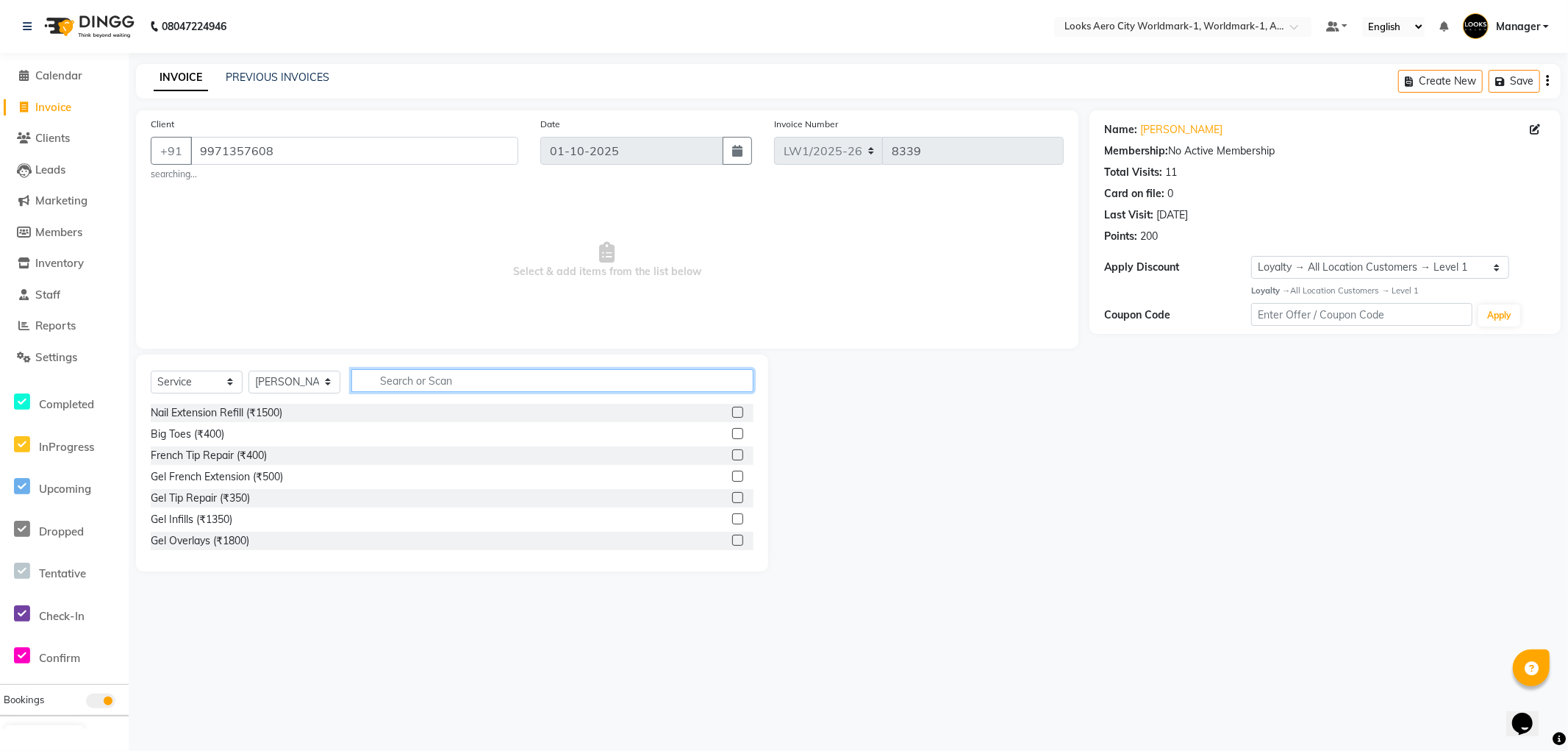
click at [469, 384] on input "text" at bounding box center [552, 380] width 402 height 23
type input "unde"
click at [238, 438] on div "Underarms Waxing (₹150)" at bounding box center [212, 434] width 124 height 15
checkbox input "false"
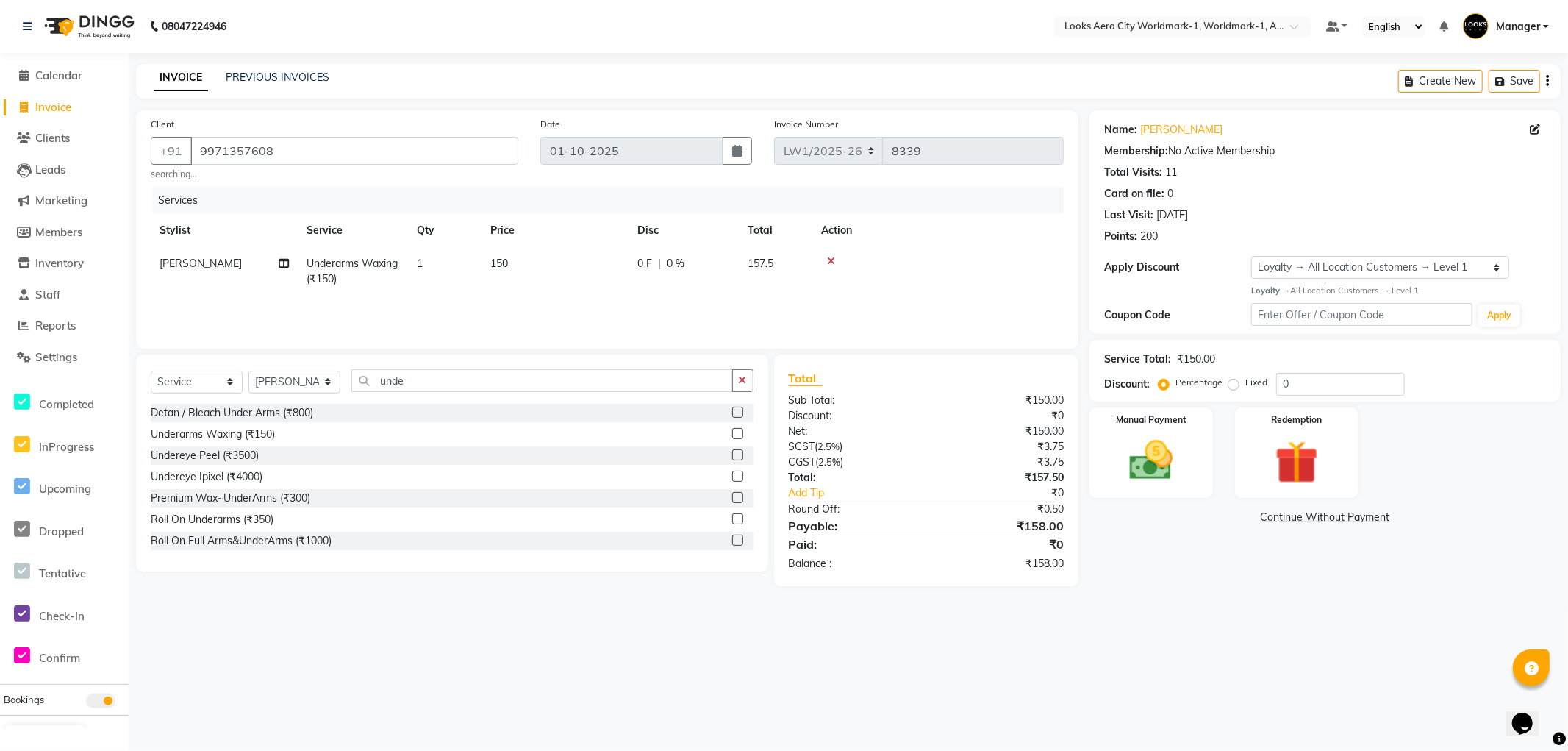
click at [536, 266] on td "150" at bounding box center [555, 271] width 147 height 48
select select "84547"
drag, startPoint x: 624, startPoint y: 265, endPoint x: 517, endPoint y: 260, distance: 107.1
click at [517, 260] on tr "Abhishek_Nails [PERSON_NAME] [PERSON_NAME] [PERSON_NAME] [PERSON_NAME] Counter_…" at bounding box center [607, 279] width 913 height 63
type input "300"
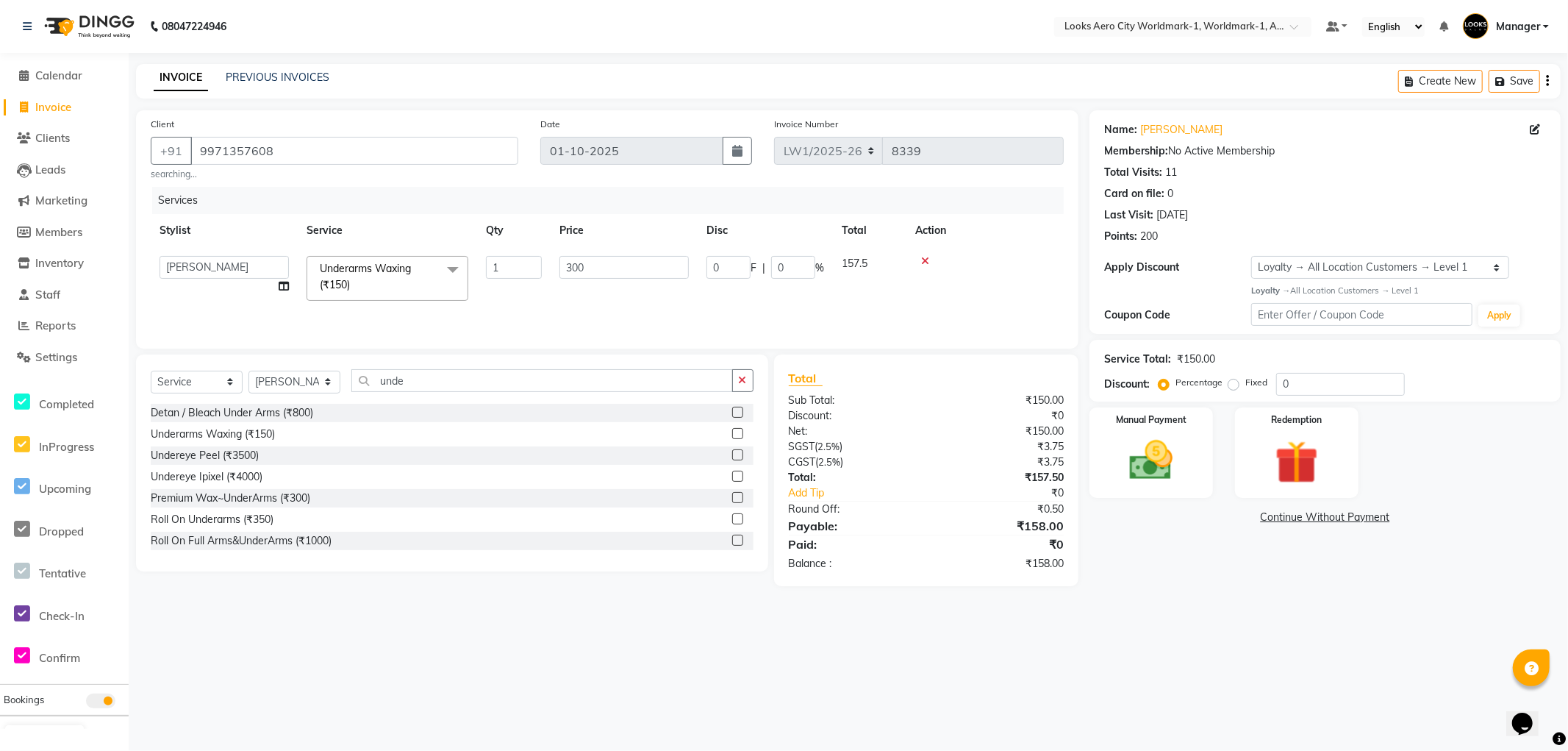
click at [1172, 604] on div "08047224946 Select Location × Looks Aero City Worldmark-1, Worldmark-1, Aerocit…" at bounding box center [784, 375] width 1568 height 751
click at [1183, 494] on div "Manual Payment" at bounding box center [1151, 452] width 128 height 94
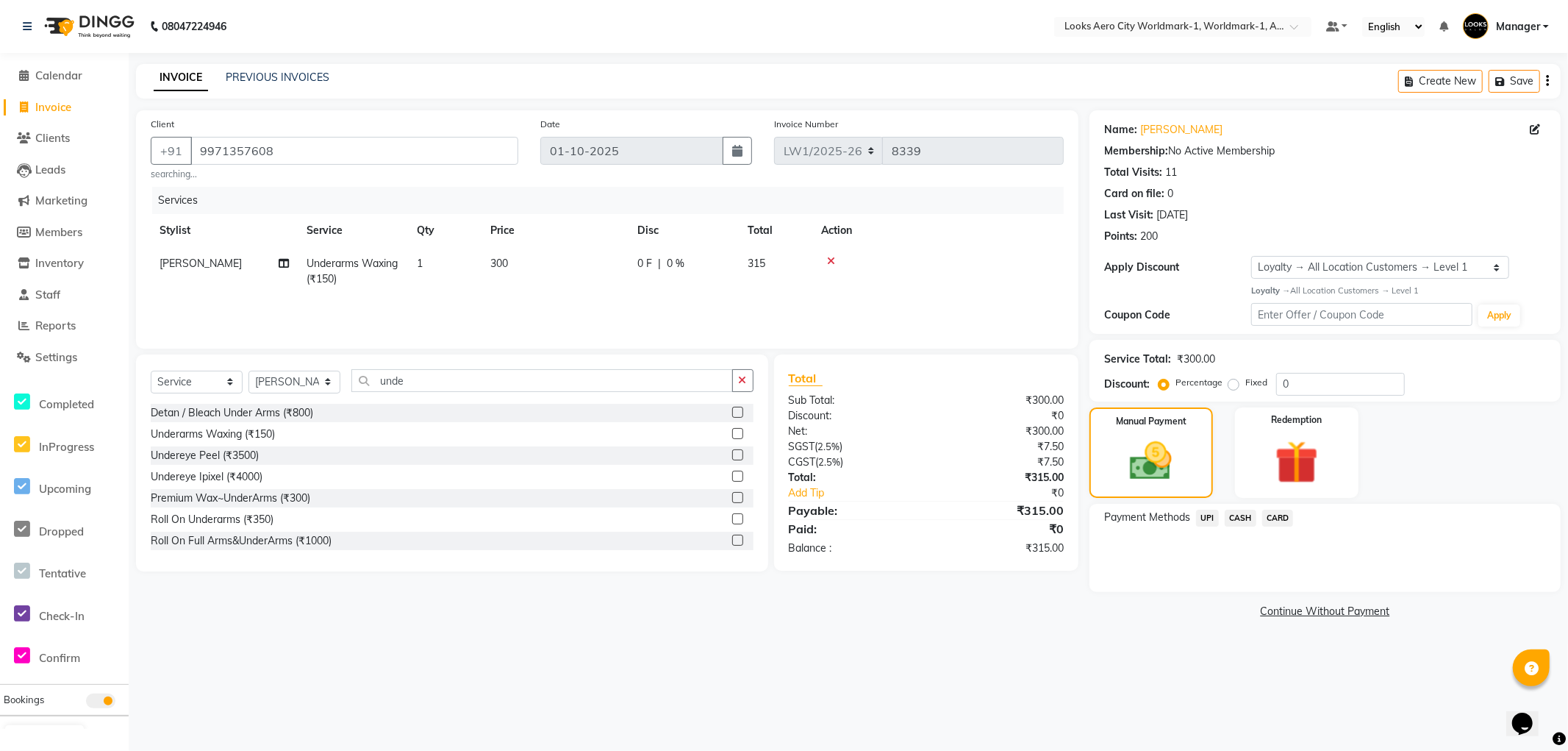
click at [1274, 517] on span "CARD" at bounding box center [1277, 518] width 31 height 17
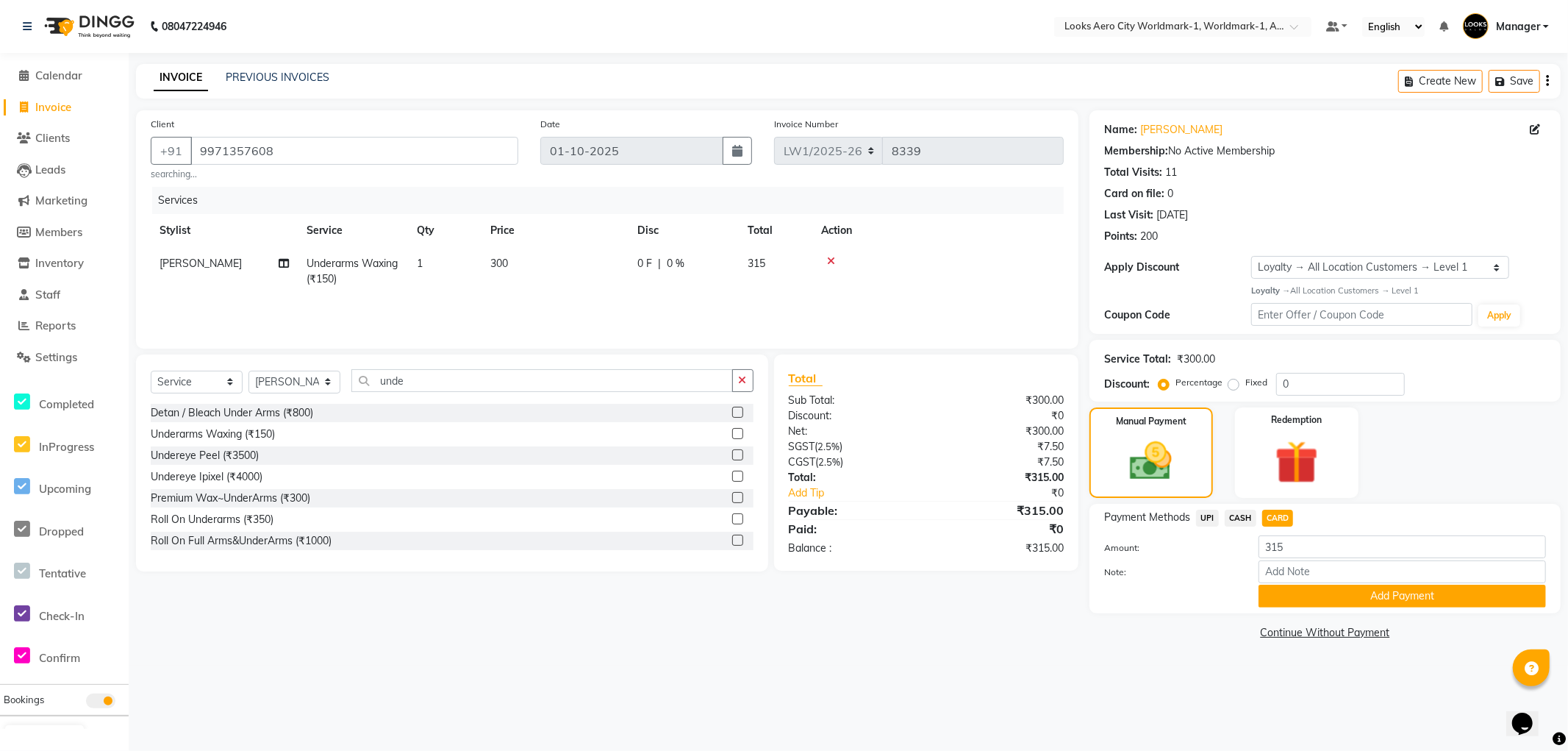
click at [1207, 517] on span "UPI" at bounding box center [1207, 518] width 23 height 17
click at [1284, 607] on button "Add Payment" at bounding box center [1402, 596] width 288 height 23
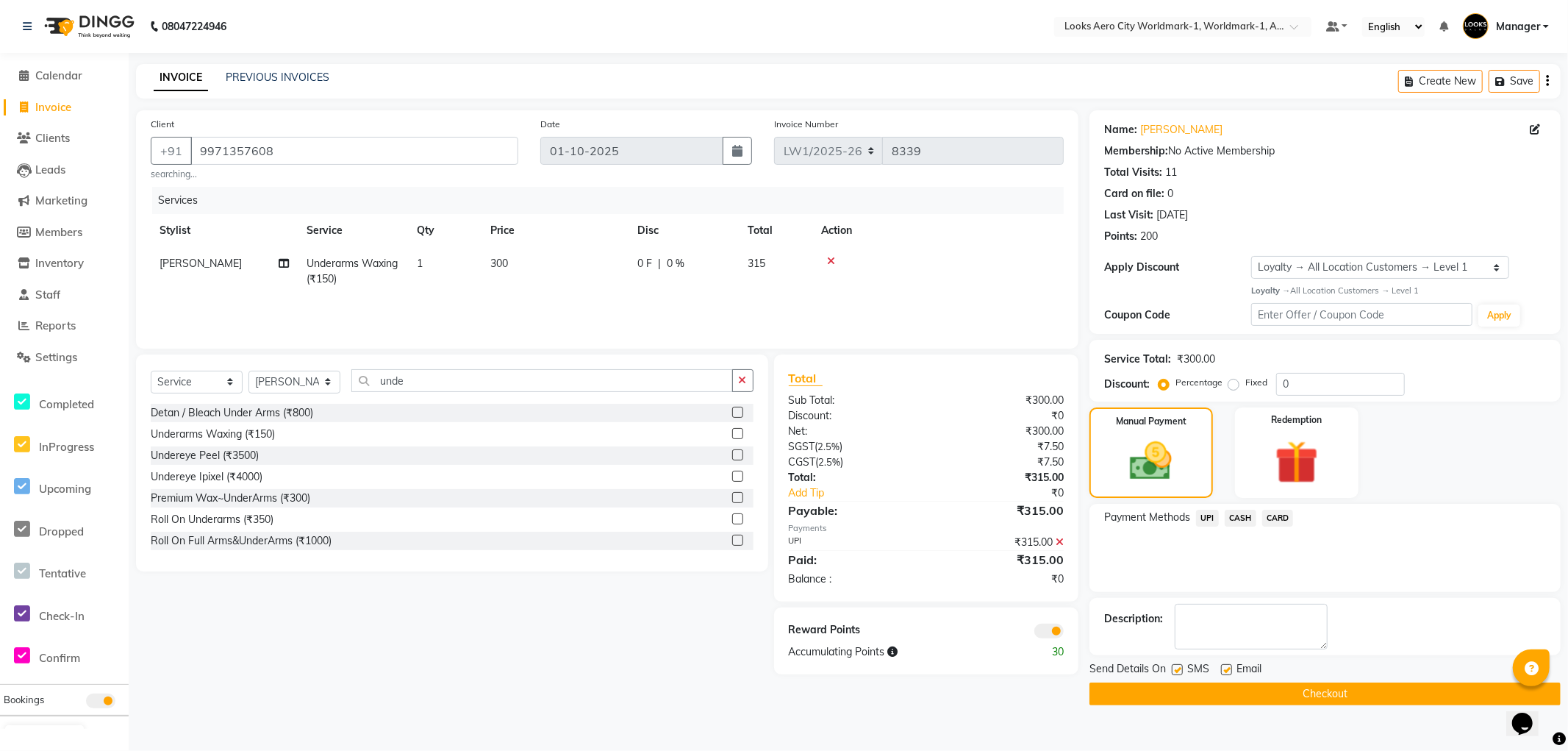
click at [1127, 693] on button "Checkout" at bounding box center [1324, 693] width 471 height 23
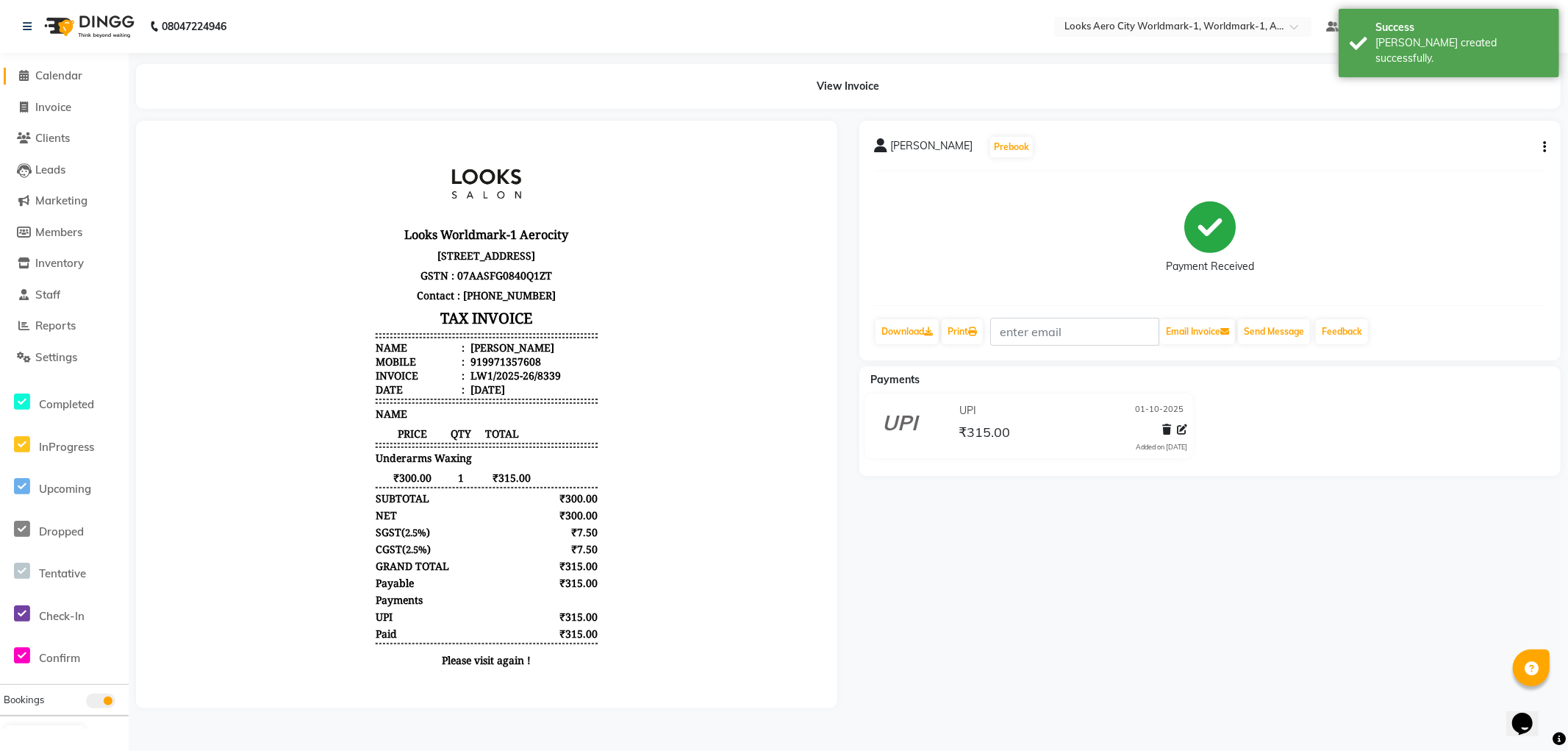
click at [64, 75] on span "Calendar" at bounding box center [59, 75] width 47 height 14
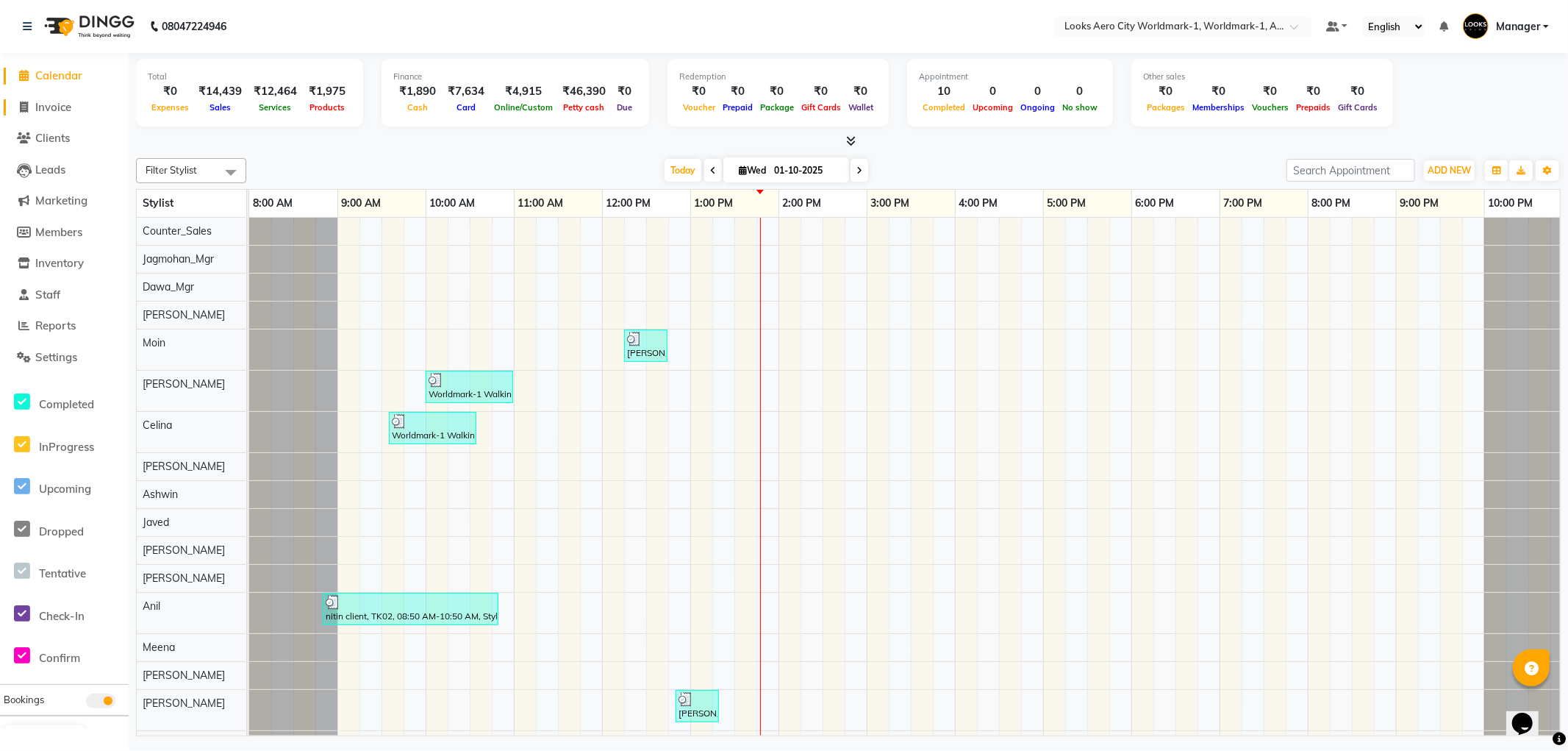
click at [47, 104] on span "Invoice" at bounding box center [53, 107] width 36 height 14
select select "service"
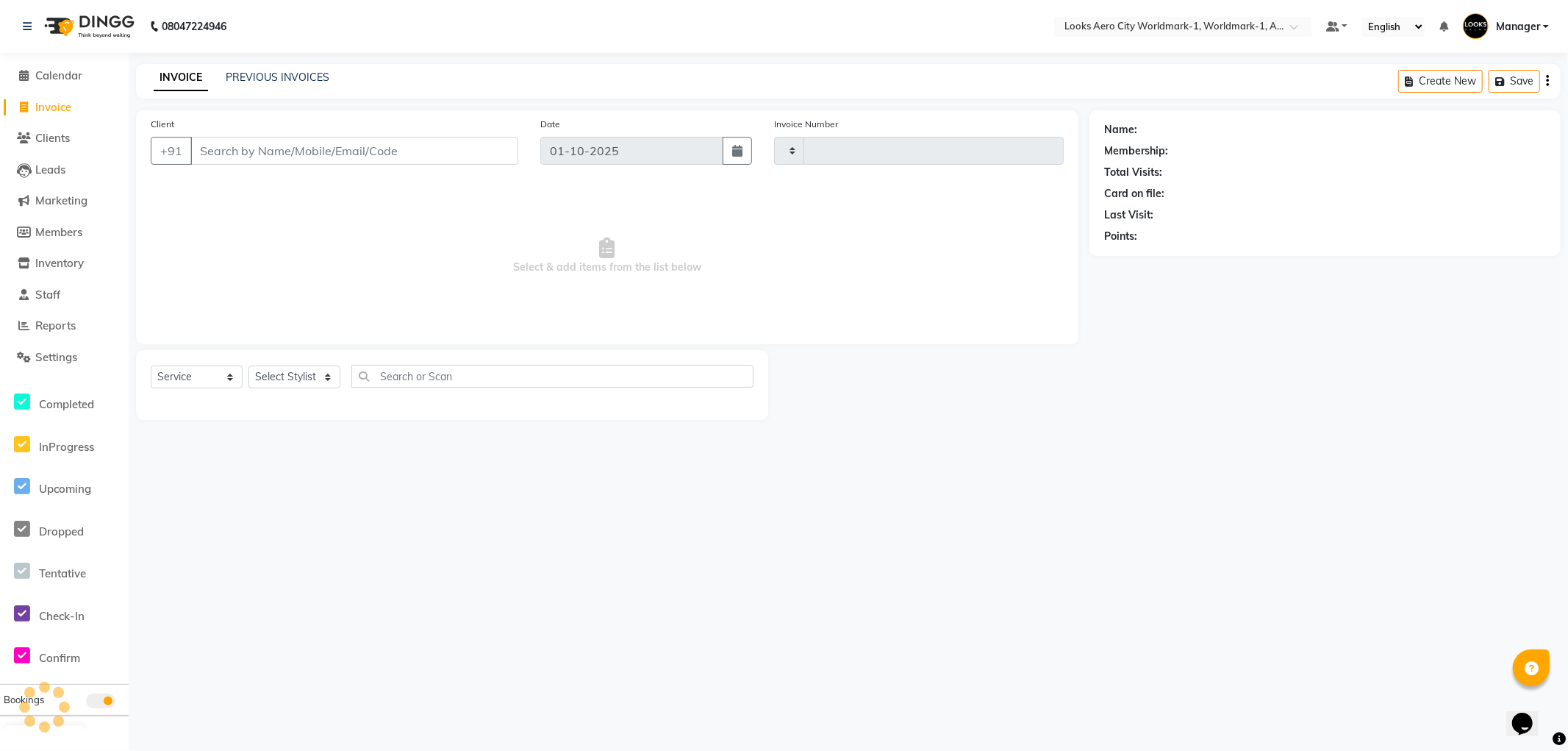
type input "8340"
select select "8573"
click at [254, 152] on input "Client" at bounding box center [354, 151] width 327 height 28
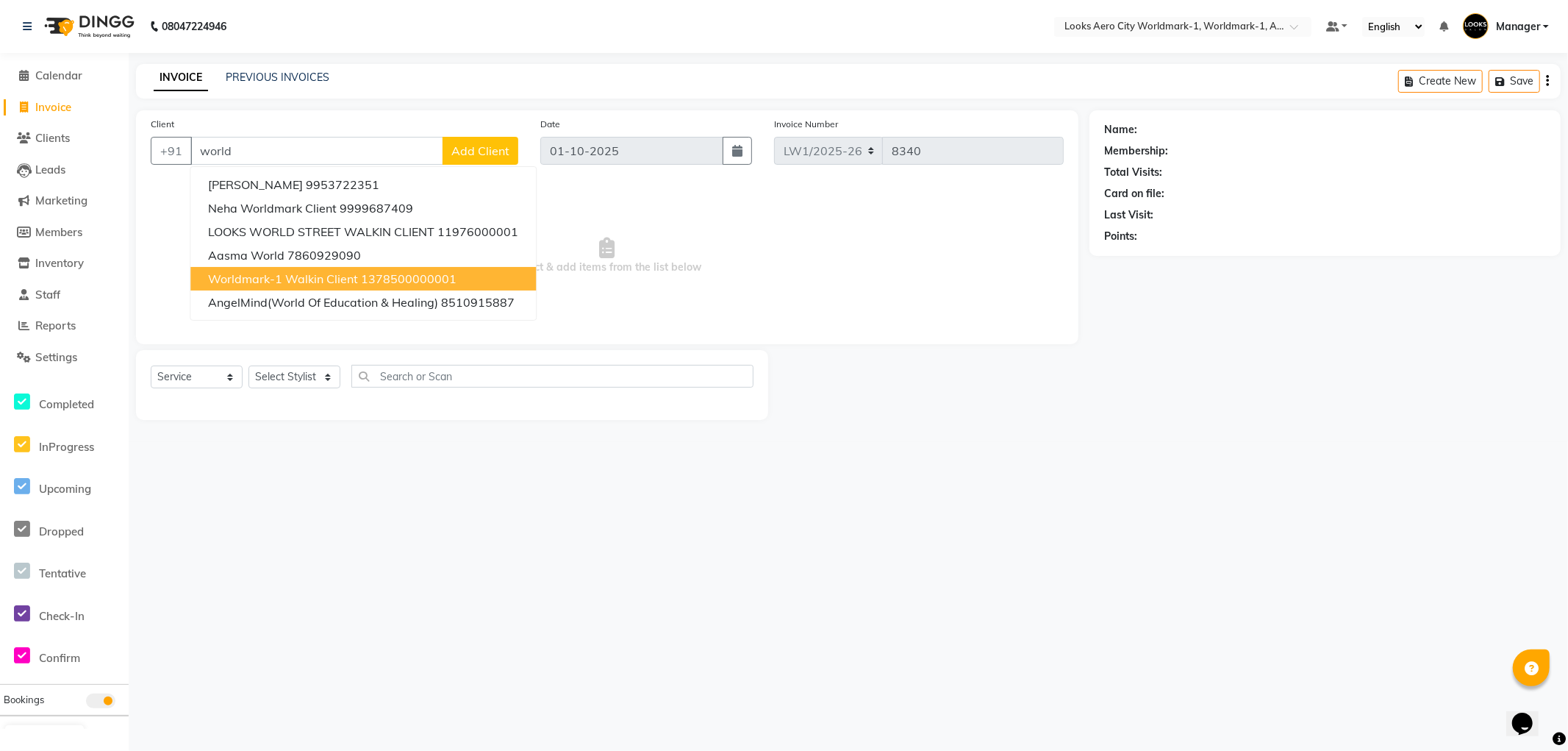
drag, startPoint x: 303, startPoint y: 277, endPoint x: 306, endPoint y: 310, distance: 33.1
click at [303, 278] on span "Worldmark-1 Walkin Client" at bounding box center [283, 279] width 150 height 14
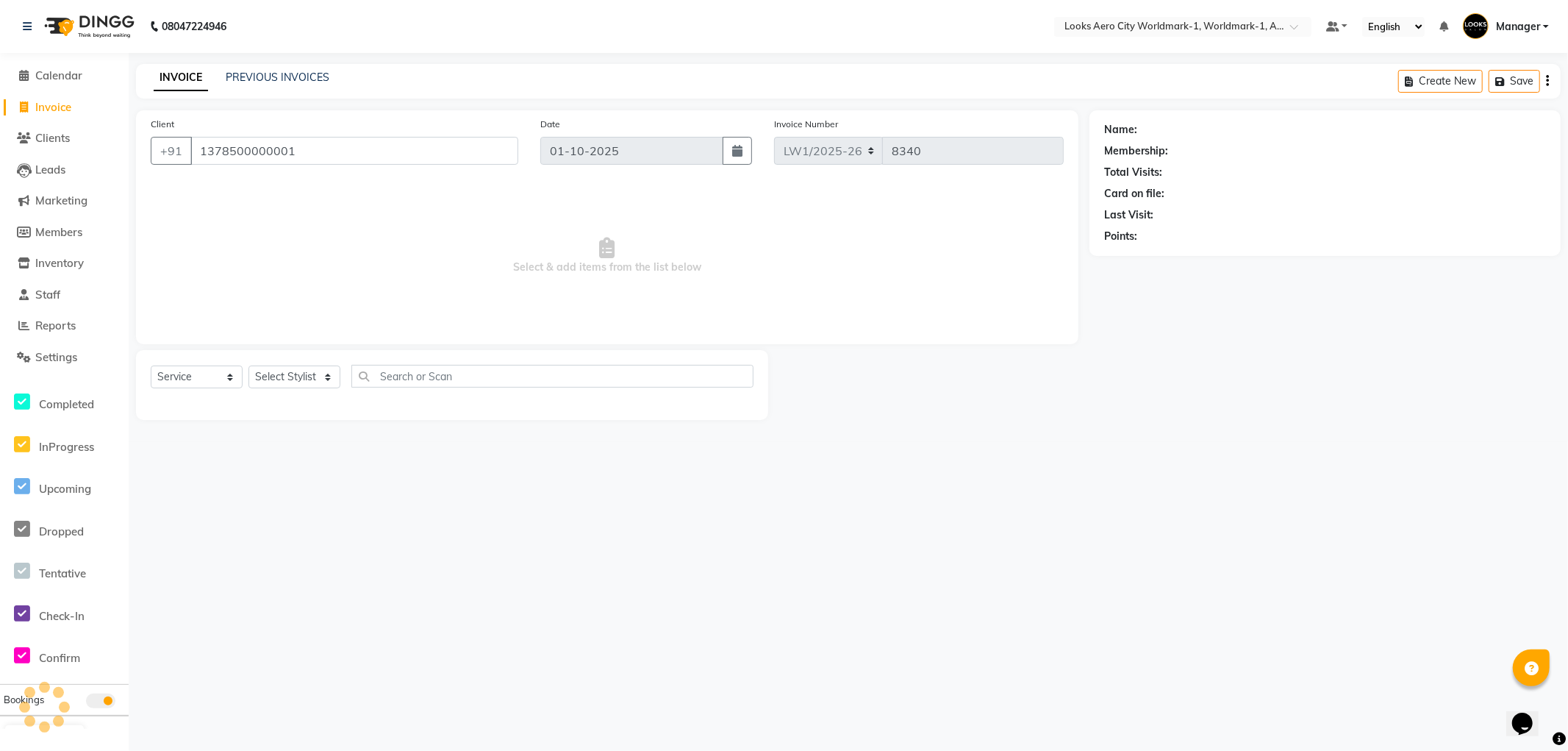
type input "1378500000001"
select select "1: Object"
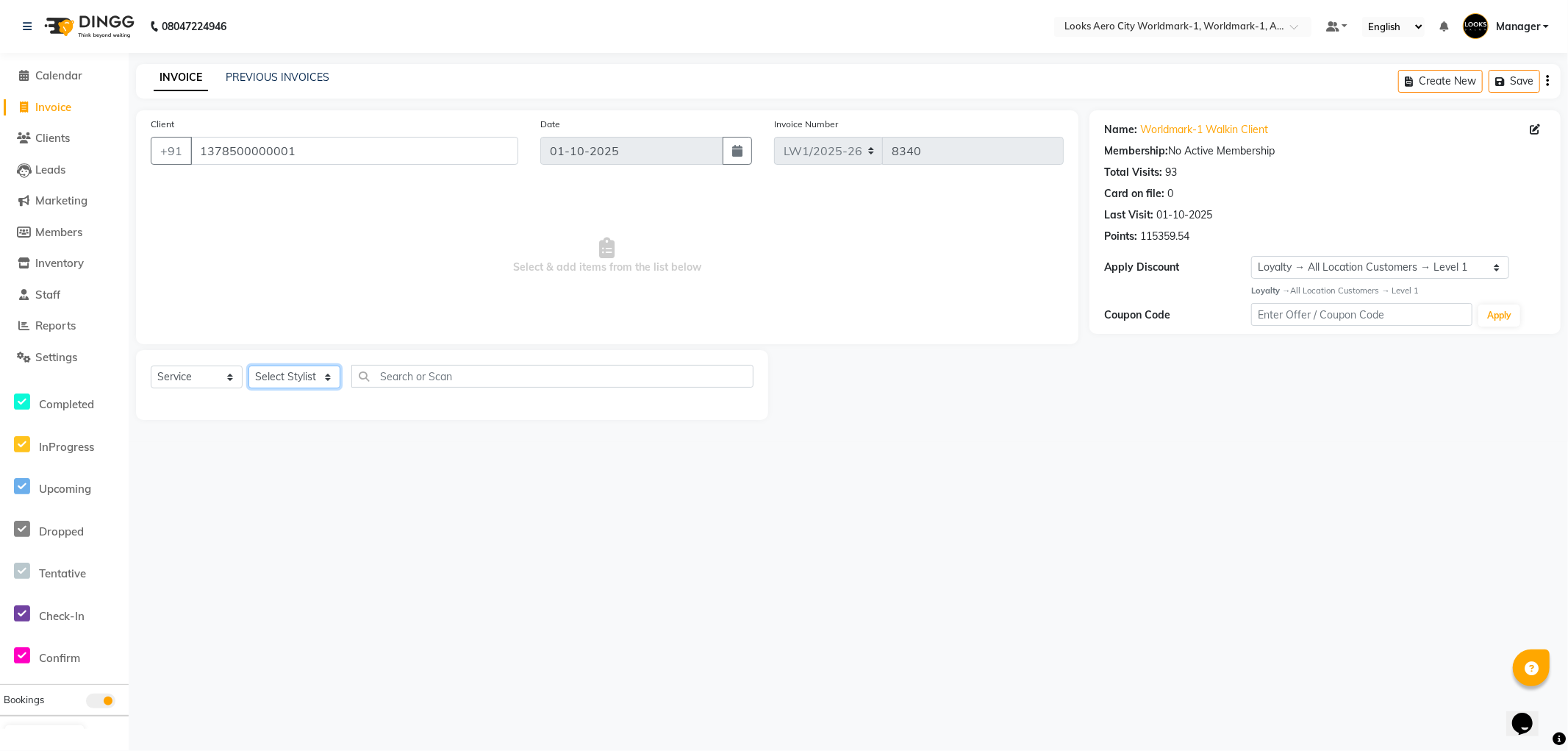
click at [294, 380] on select "Select Stylist [PERSON_NAME] [PERSON_NAME] [PERSON_NAME] [PERSON_NAME] Counter_…" at bounding box center [294, 377] width 92 height 23
select select "84551"
click at [249, 367] on select "Select Stylist [PERSON_NAME] [PERSON_NAME] [PERSON_NAME] [PERSON_NAME] Counter_…" at bounding box center [294, 377] width 92 height 23
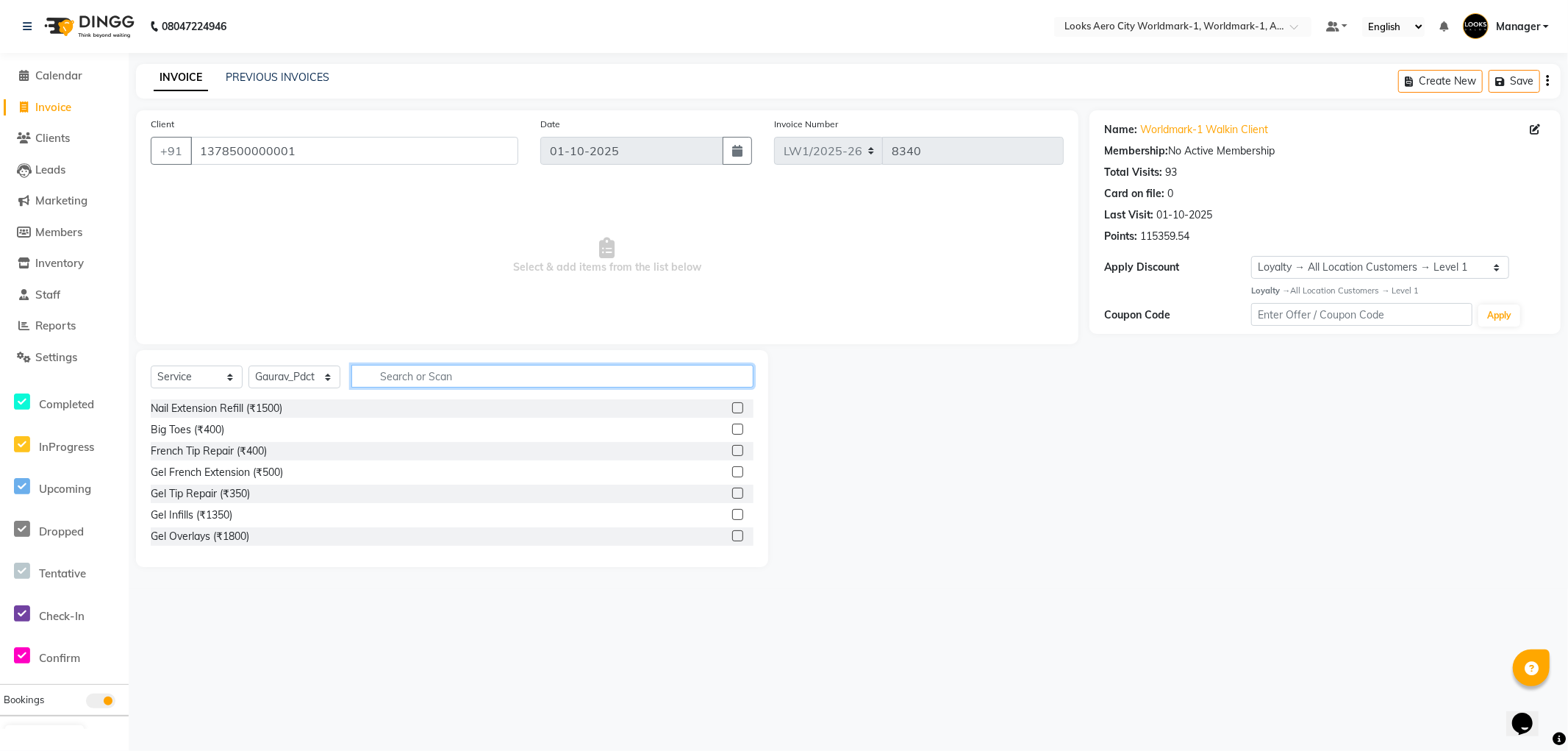
click at [434, 378] on input "text" at bounding box center [552, 376] width 402 height 23
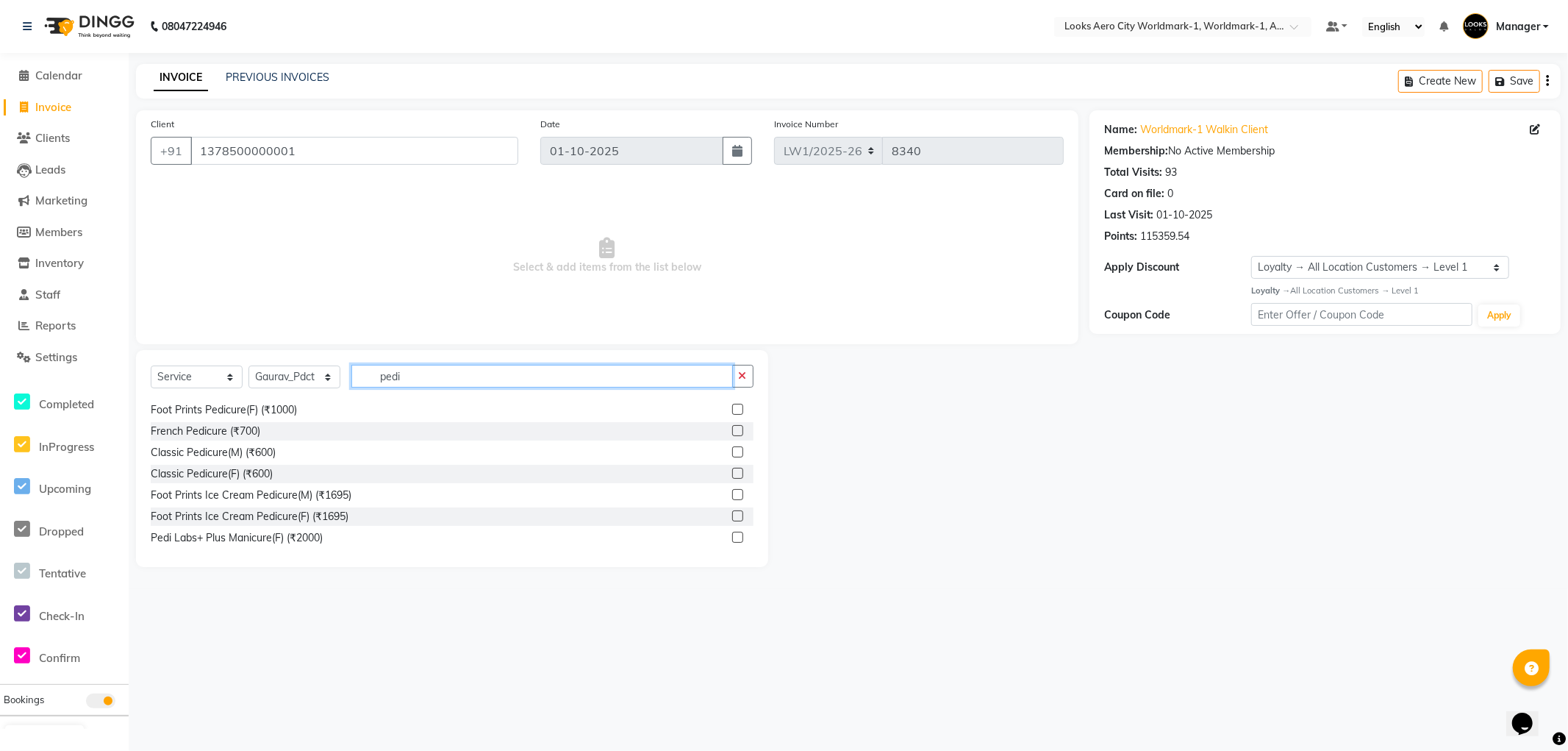
scroll to position [215, 0]
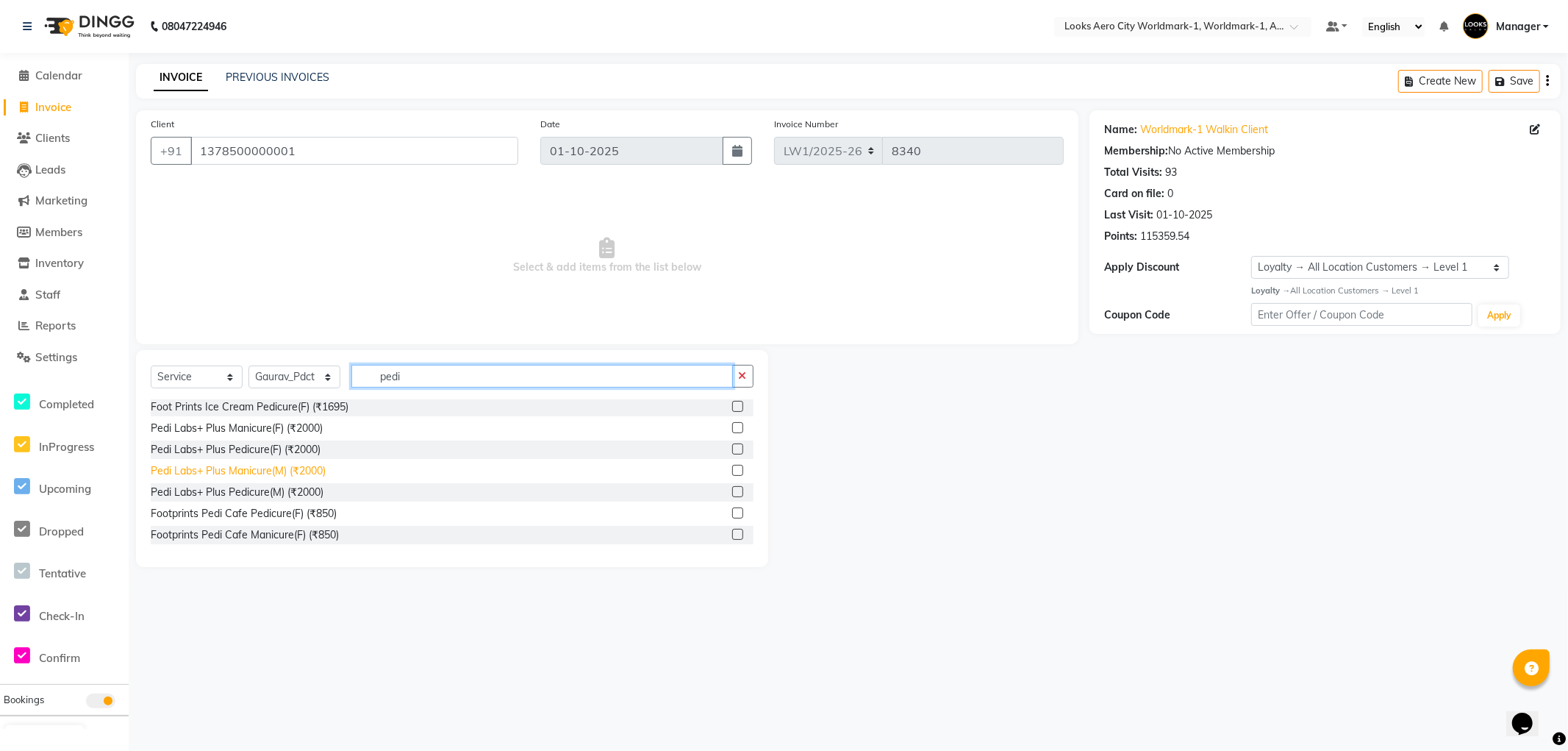
type input "pedi"
click at [283, 469] on div "Pedi Labs+ Plus Manicure(M) (₹2000)" at bounding box center [238, 471] width 175 height 15
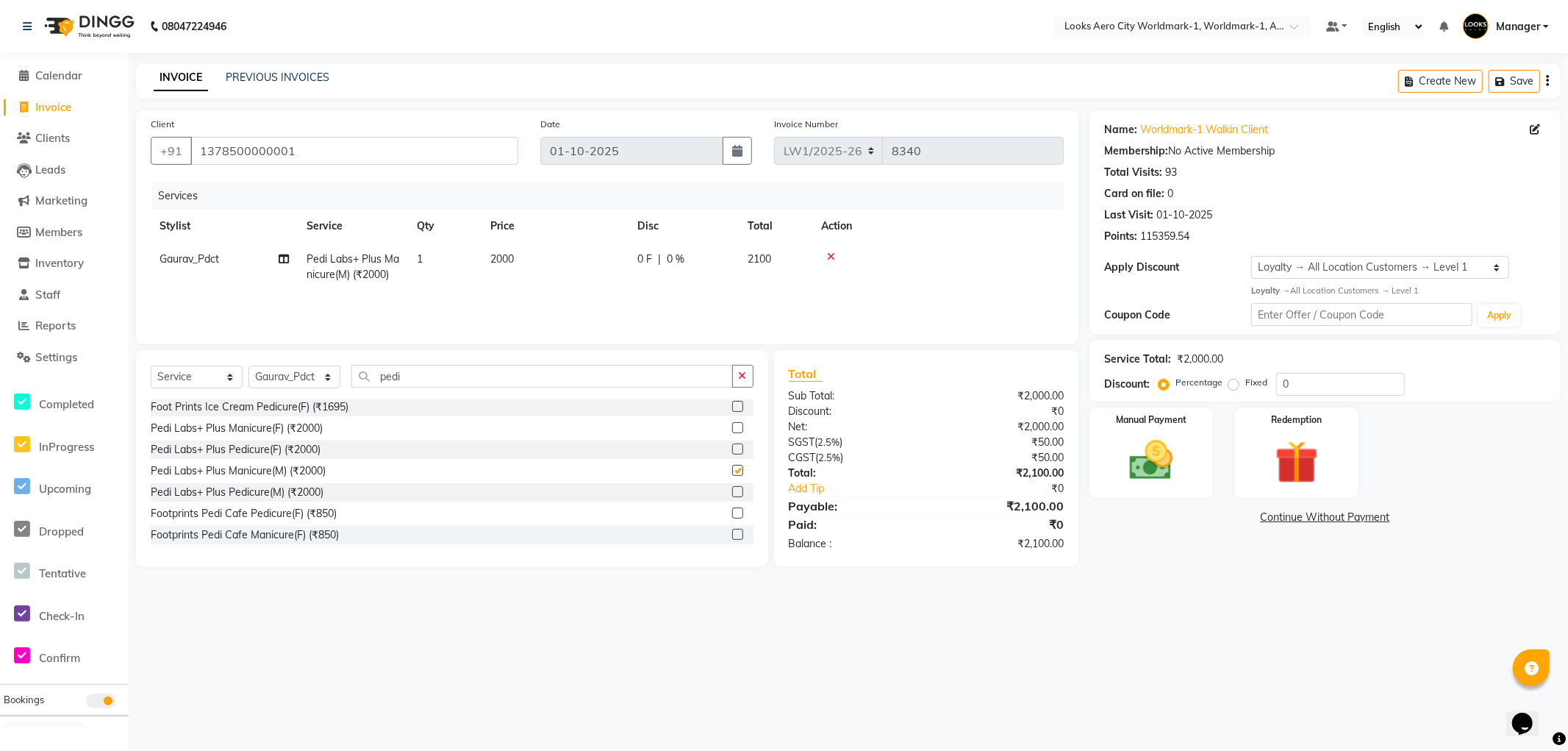
checkbox input "false"
click at [289, 389] on select "Select Stylist [PERSON_NAME] [PERSON_NAME] [PERSON_NAME] [PERSON_NAME] Counter_…" at bounding box center [294, 377] width 92 height 23
select select "84544"
click at [249, 367] on select "Select Stylist [PERSON_NAME] [PERSON_NAME] [PERSON_NAME] [PERSON_NAME] Counter_…" at bounding box center [294, 377] width 92 height 23
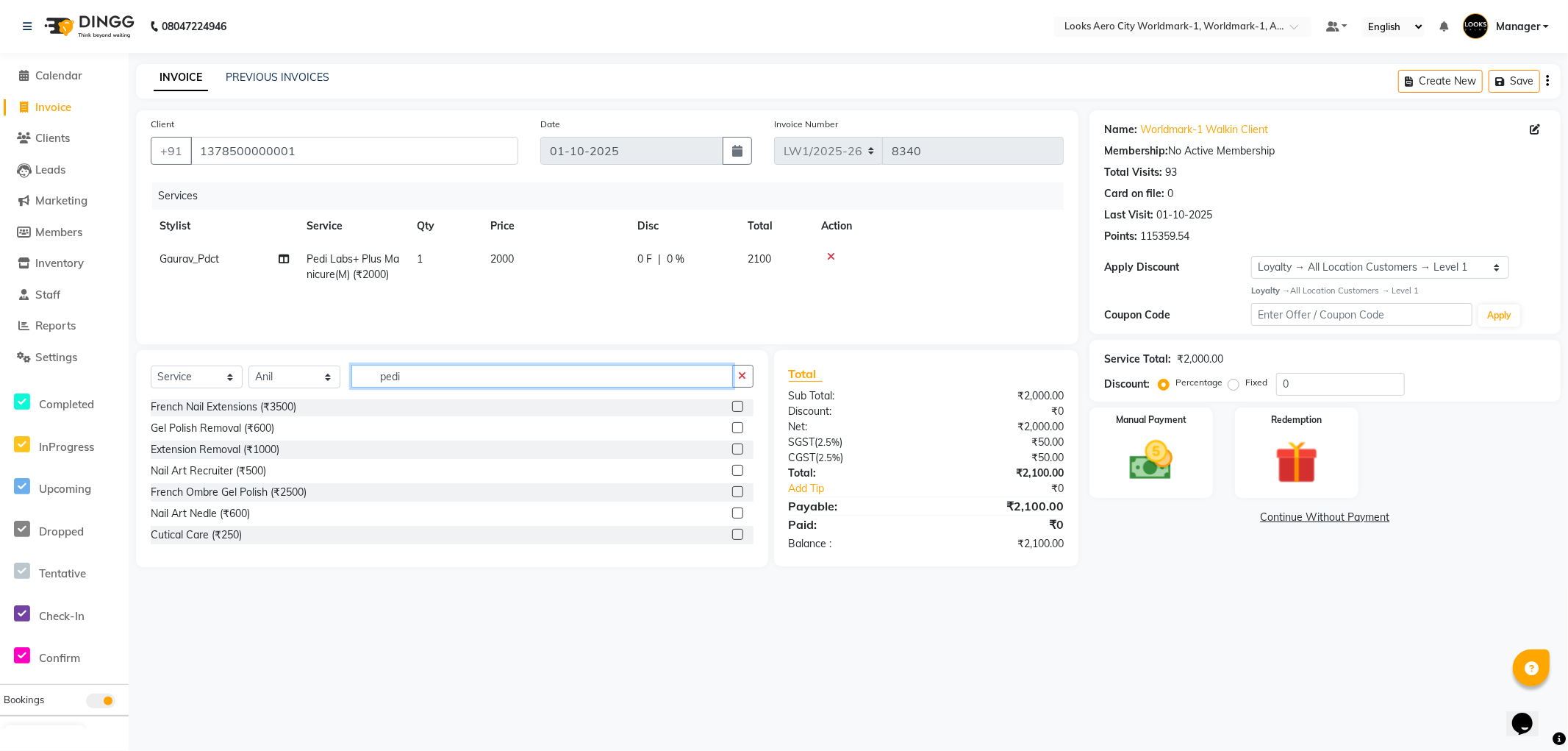
drag, startPoint x: 425, startPoint y: 379, endPoint x: 0, endPoint y: 251, distance: 443.9
click at [0, 251] on app-home "08047224946 Select Location × Looks Aero City Worldmark-1, Worldmark-1, Aerocit…" at bounding box center [784, 295] width 1568 height 589
type input "d ta"
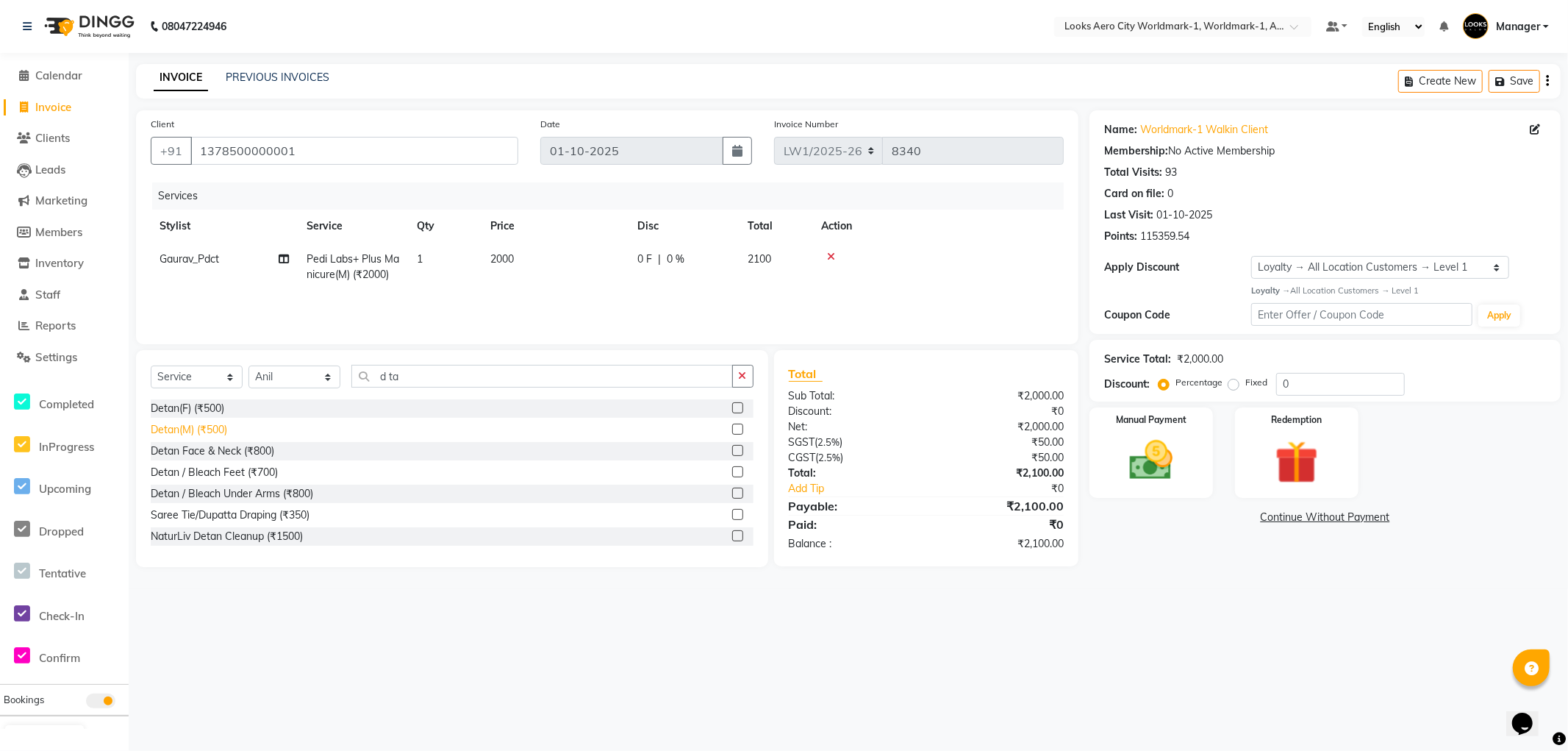
click at [211, 429] on div "Detan(M) (₹500)" at bounding box center [189, 430] width 76 height 15
checkbox input "false"
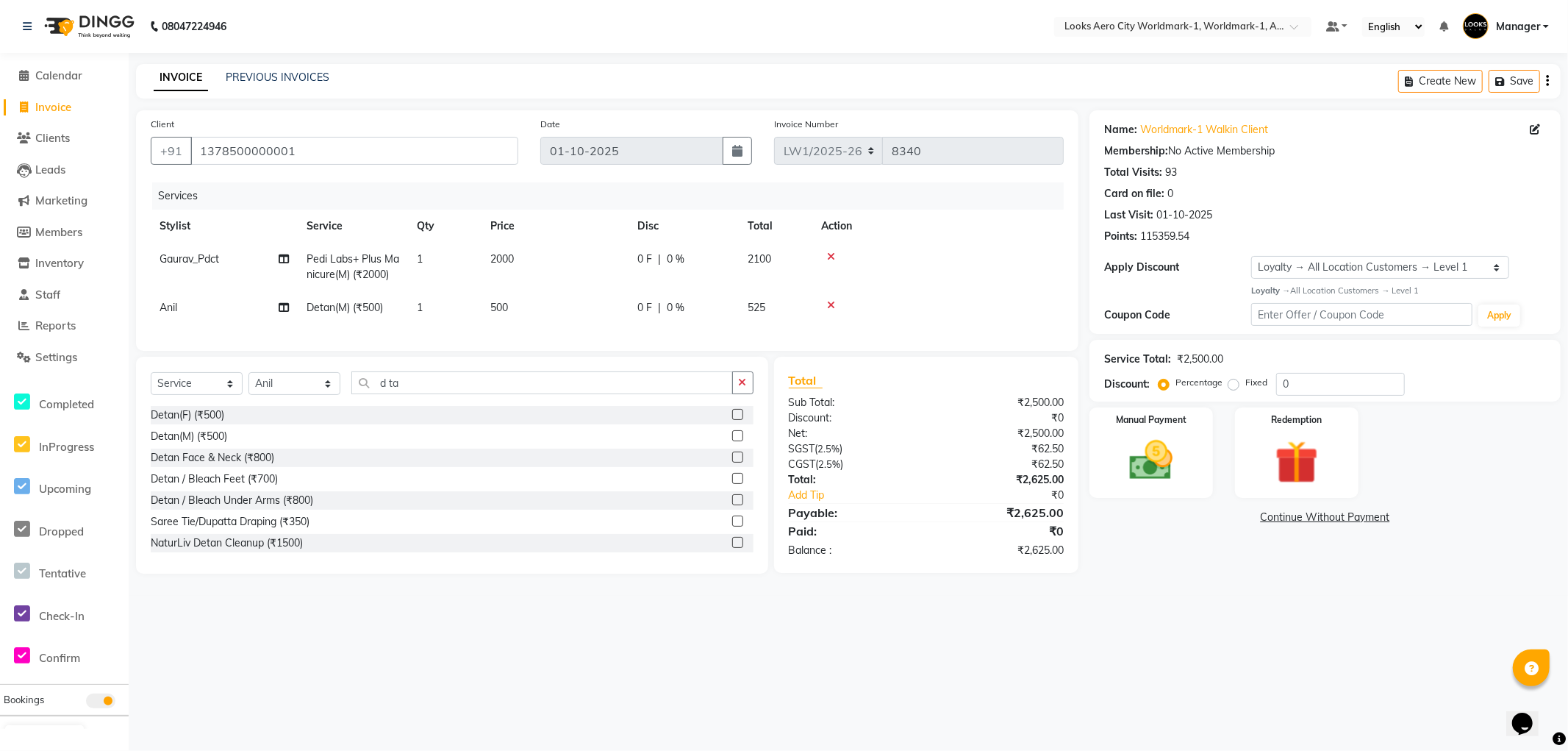
click at [531, 300] on td "500" at bounding box center [555, 307] width 147 height 33
select select "84544"
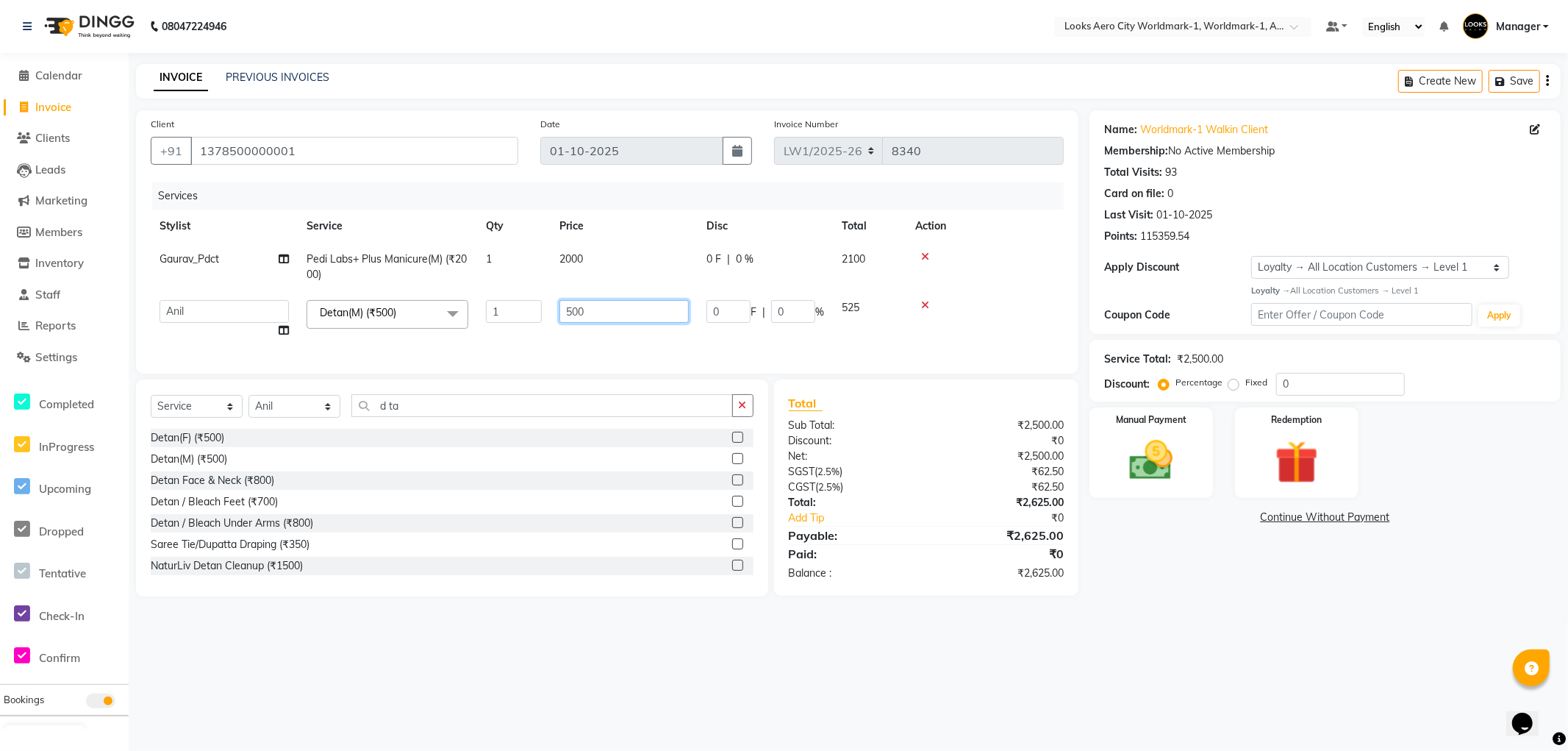
drag, startPoint x: 604, startPoint y: 300, endPoint x: 490, endPoint y: 311, distance: 114.5
click at [490, 311] on tr "Abhishek_Nails [PERSON_NAME] [PERSON_NAME] [PERSON_NAME] [PERSON_NAME] Counter_…" at bounding box center [607, 319] width 913 height 56
type input "800"
click at [1197, 587] on main "INVOICE PREVIOUS INVOICES Create New Save Client [PHONE_NUMBER] Date [DATE] Inv…" at bounding box center [848, 341] width 1439 height 555
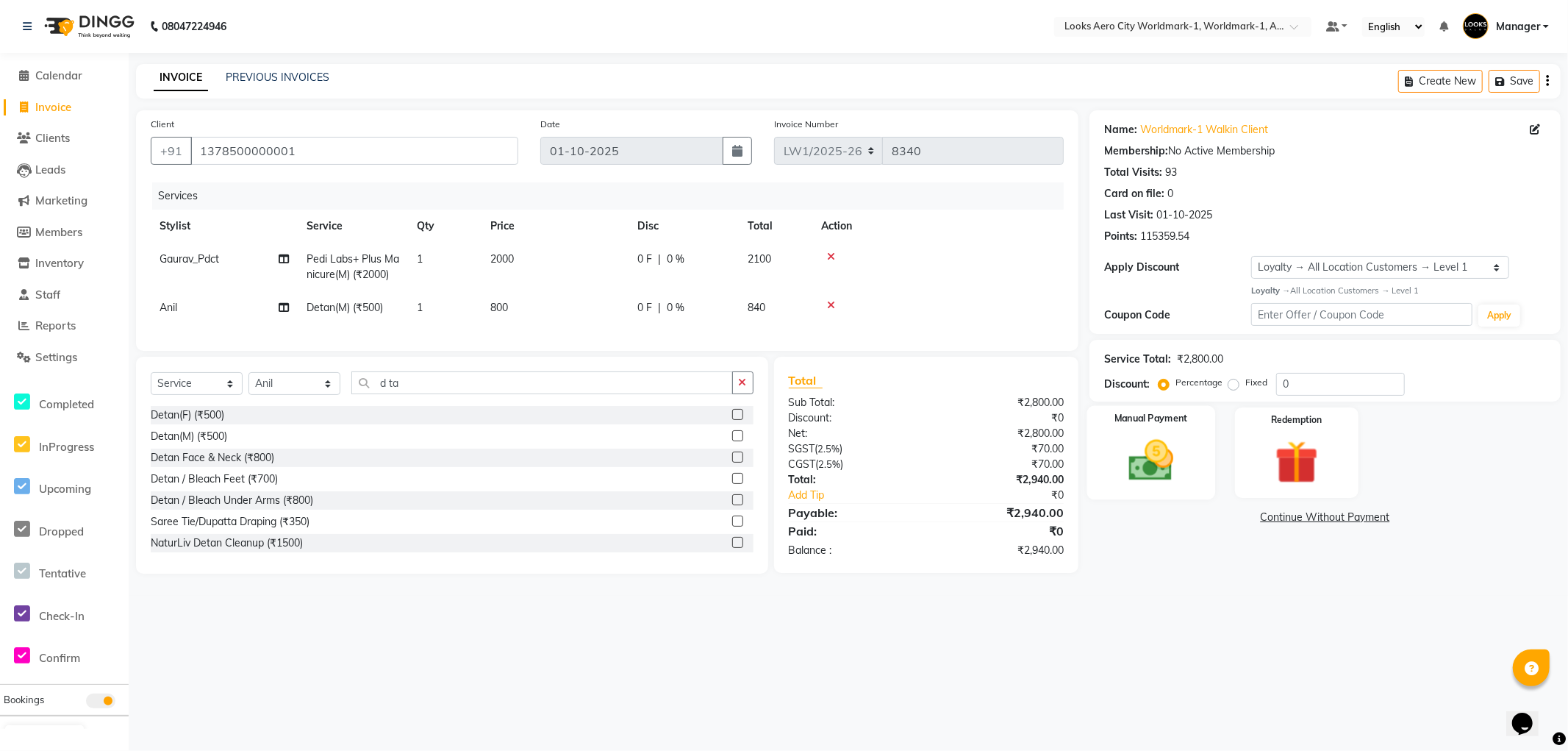
click at [1183, 491] on div "Manual Payment" at bounding box center [1151, 452] width 128 height 94
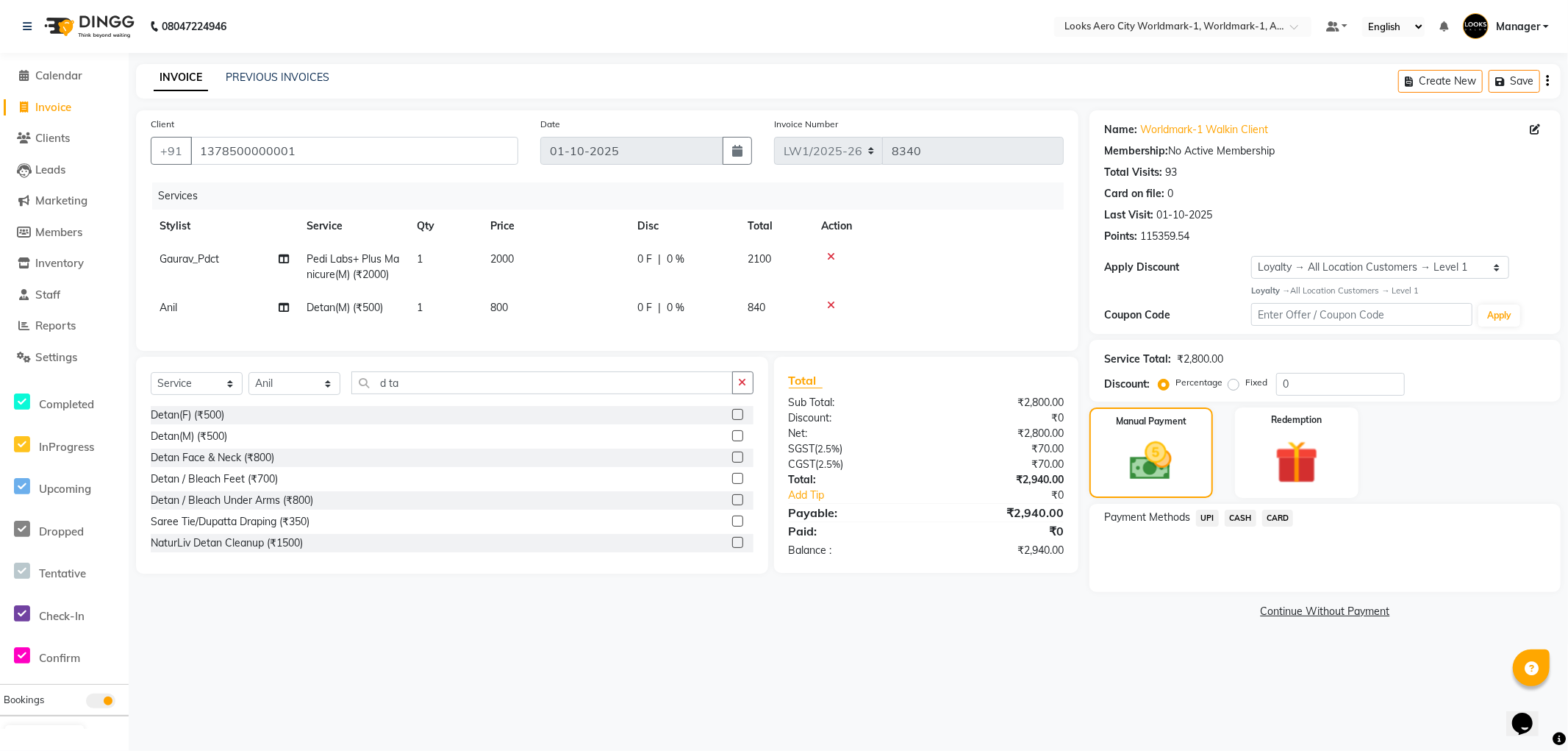
click at [1235, 521] on span "CASH" at bounding box center [1240, 518] width 31 height 17
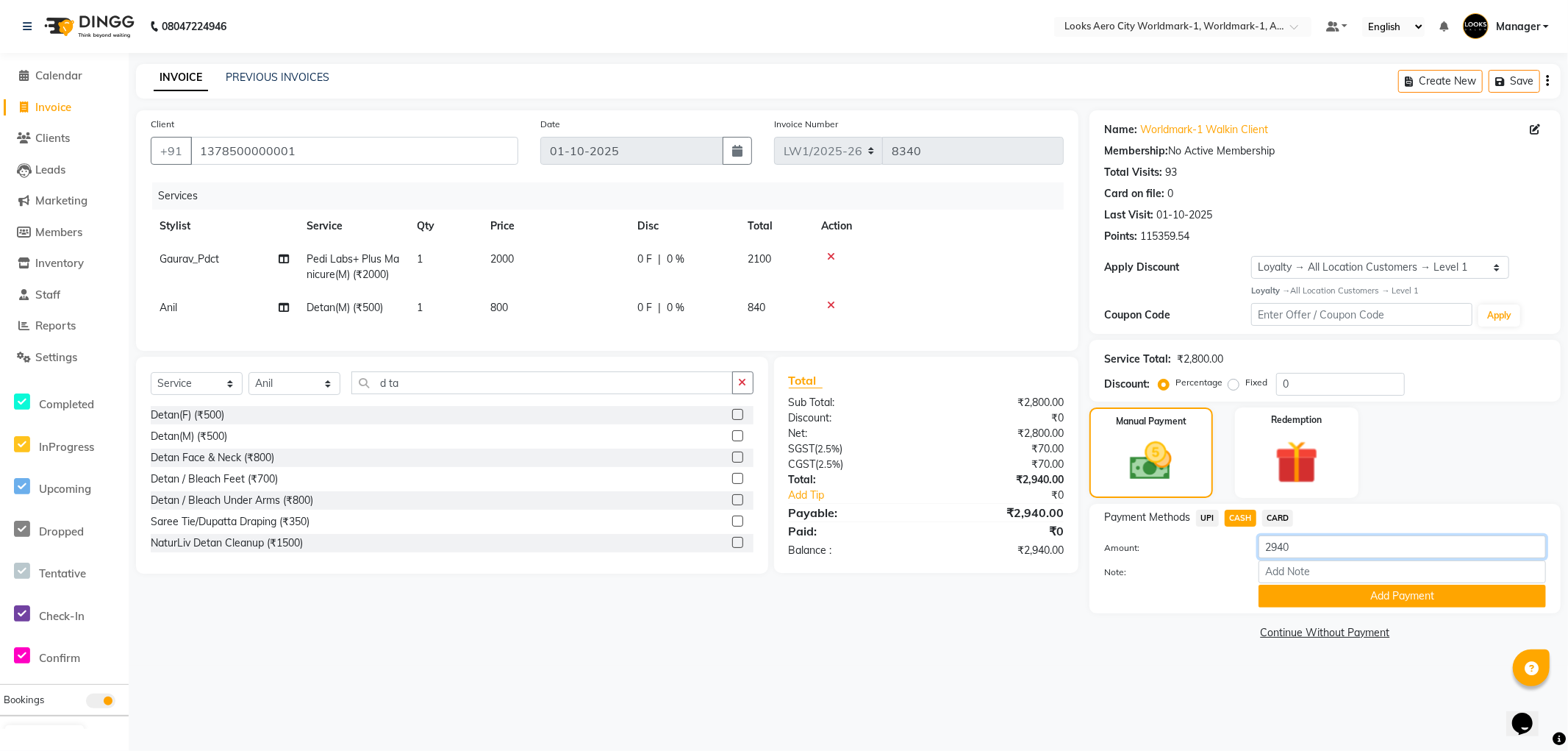
drag, startPoint x: 1300, startPoint y: 540, endPoint x: 1210, endPoint y: 549, distance: 90.4
click at [1210, 549] on div "Amount: 2940" at bounding box center [1325, 548] width 464 height 25
type input "3000"
click at [1292, 594] on button "Add Payment" at bounding box center [1402, 596] width 288 height 23
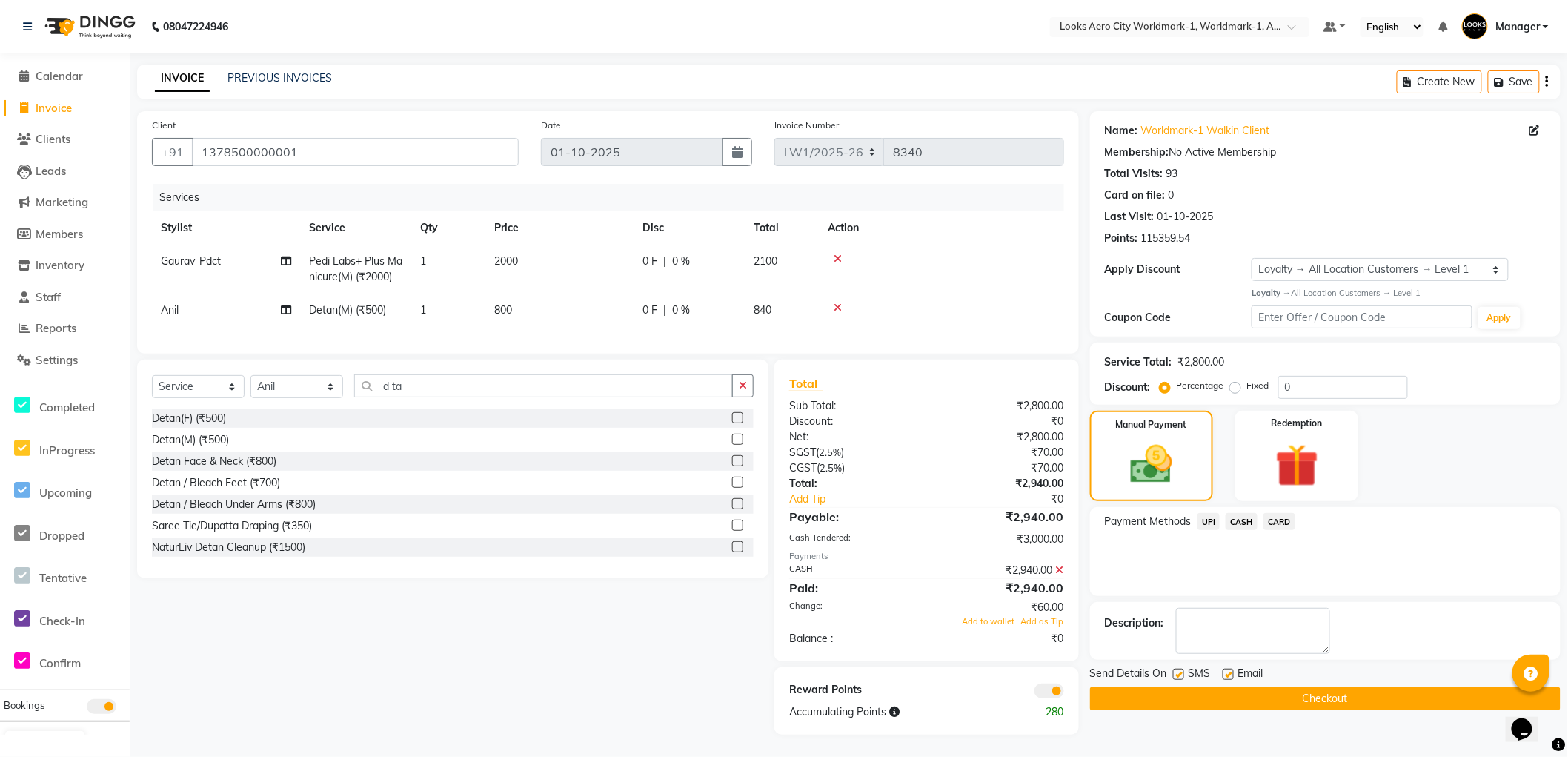
click at [1051, 698] on span at bounding box center [1049, 690] width 30 height 15
click at [1064, 693] on input "checkbox" at bounding box center [1064, 693] width 0 height 0
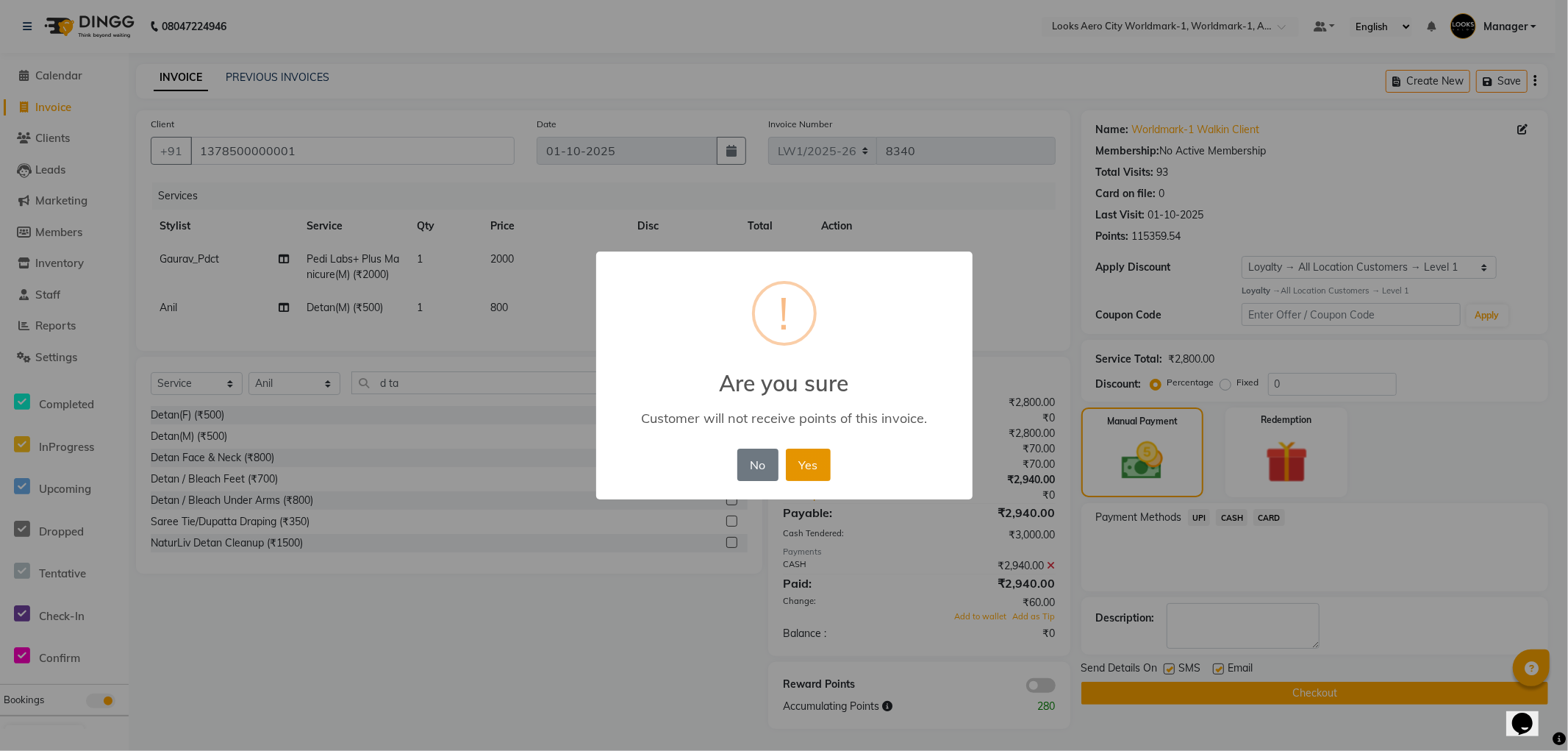
click at [814, 465] on button "Yes" at bounding box center [808, 465] width 45 height 32
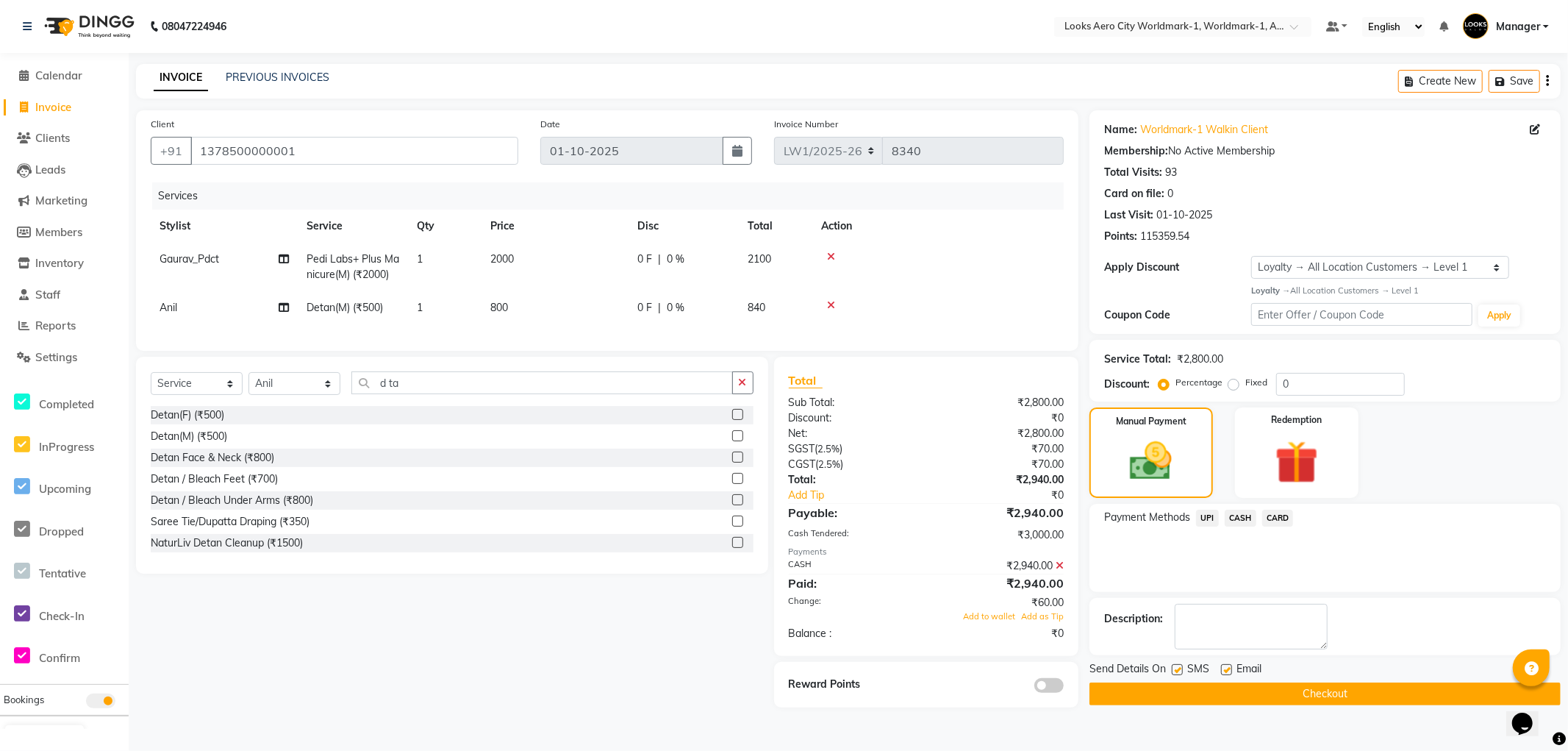
click at [1170, 686] on button "Checkout" at bounding box center [1324, 693] width 471 height 23
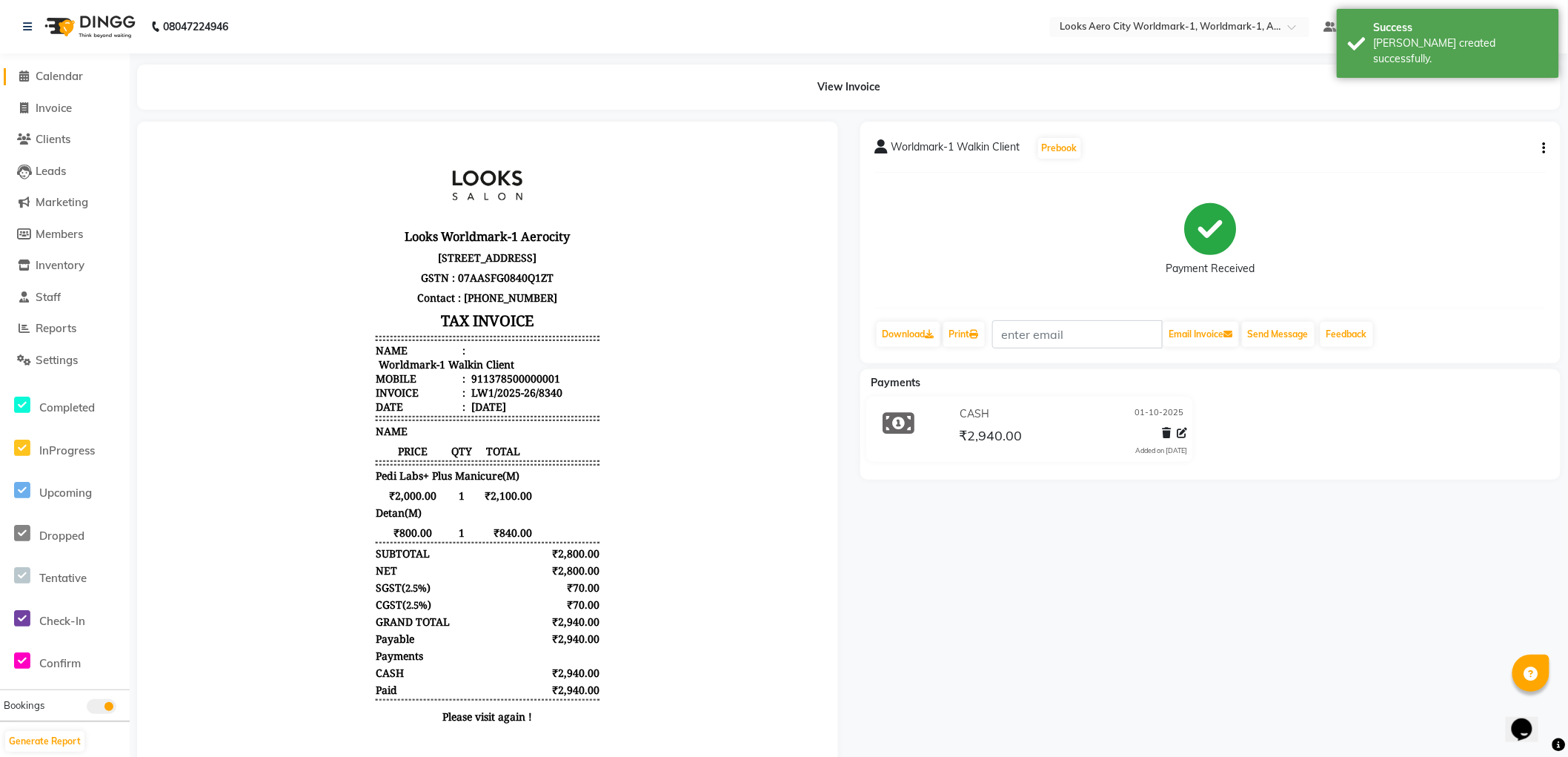
click at [60, 76] on span "Calendar" at bounding box center [60, 76] width 48 height 15
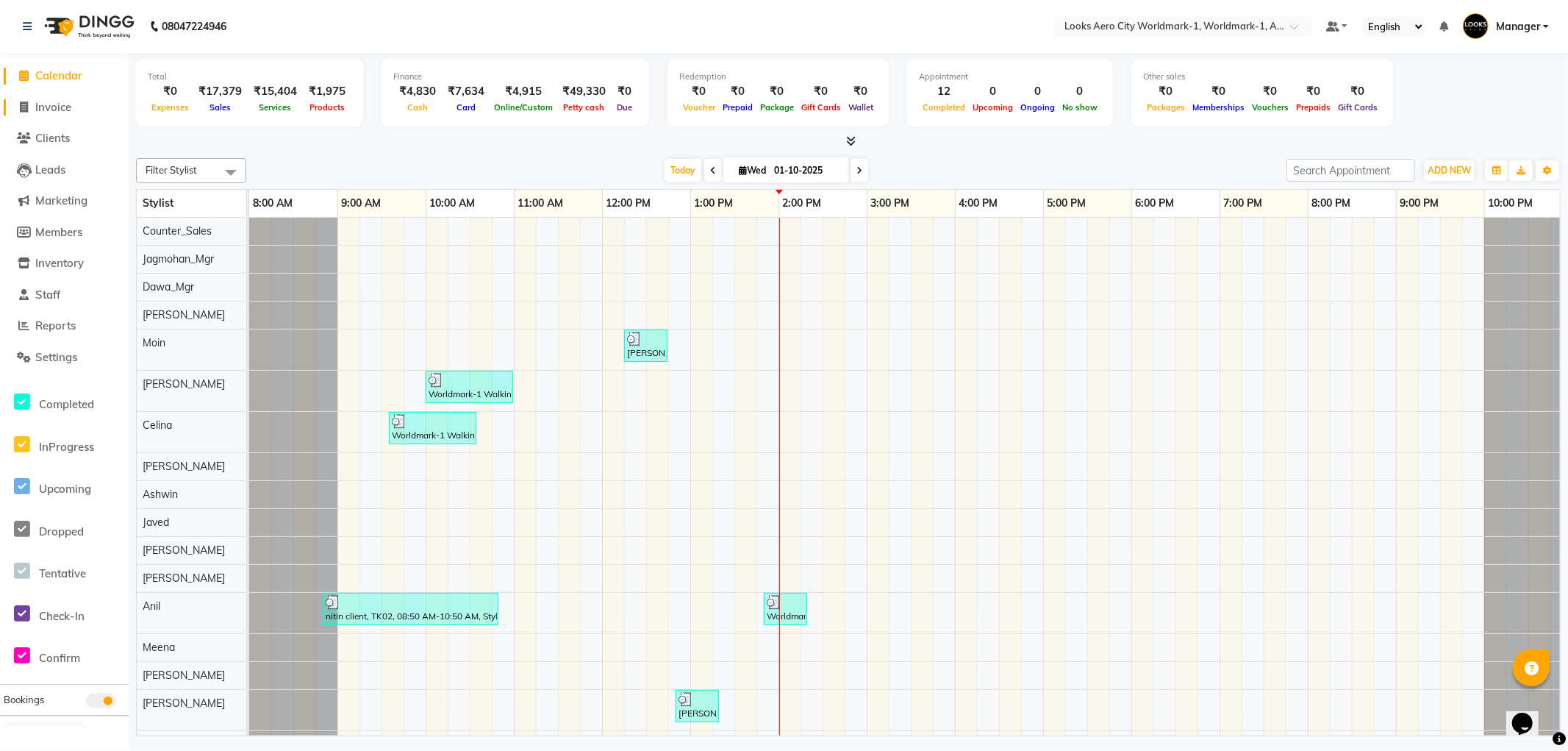
click at [48, 106] on span "Invoice" at bounding box center [53, 107] width 36 height 14
select select "service"
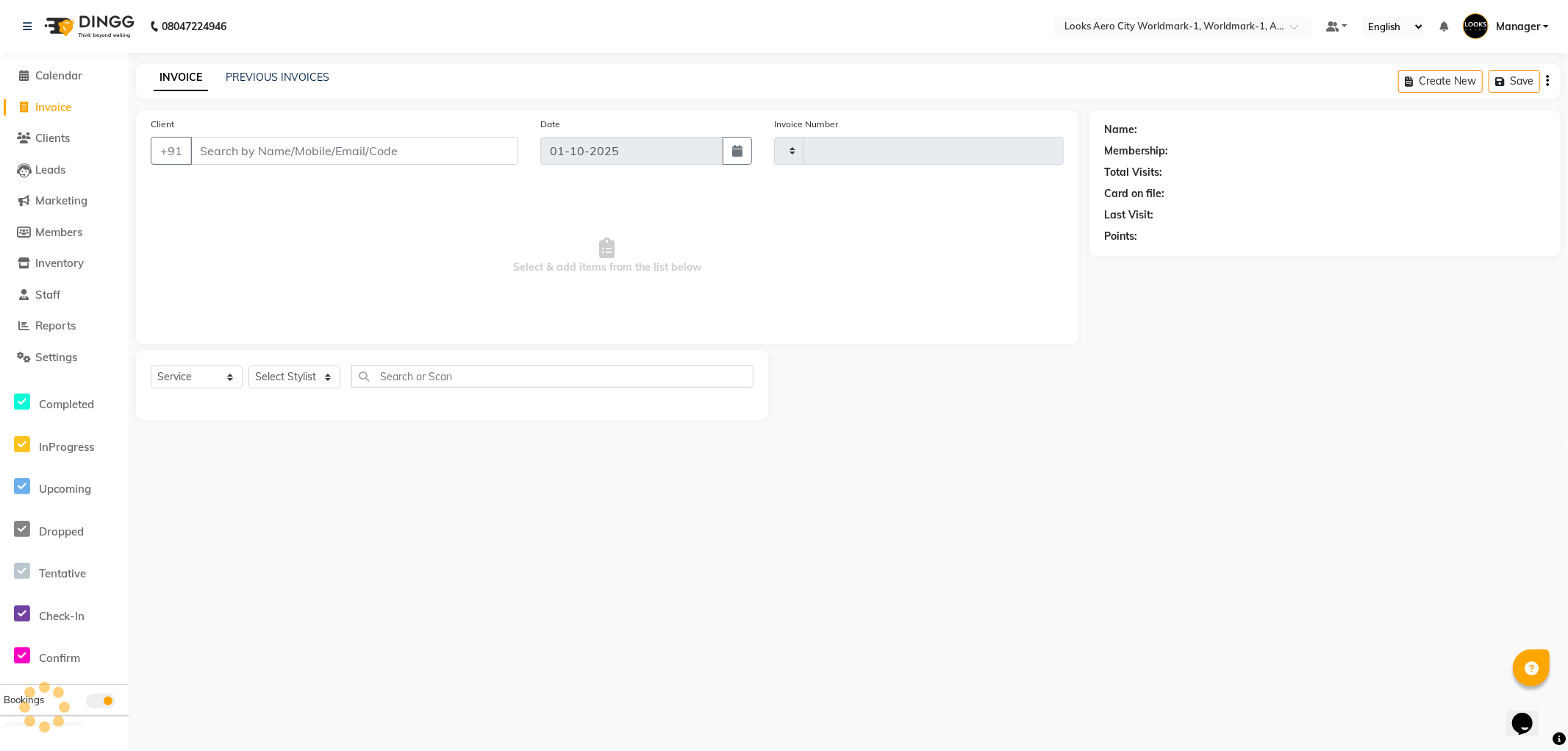
type input "8341"
select select "8573"
click at [259, 154] on input "Client" at bounding box center [354, 151] width 327 height 28
type input "9999309099"
click at [487, 150] on span "Add Client" at bounding box center [480, 150] width 58 height 14
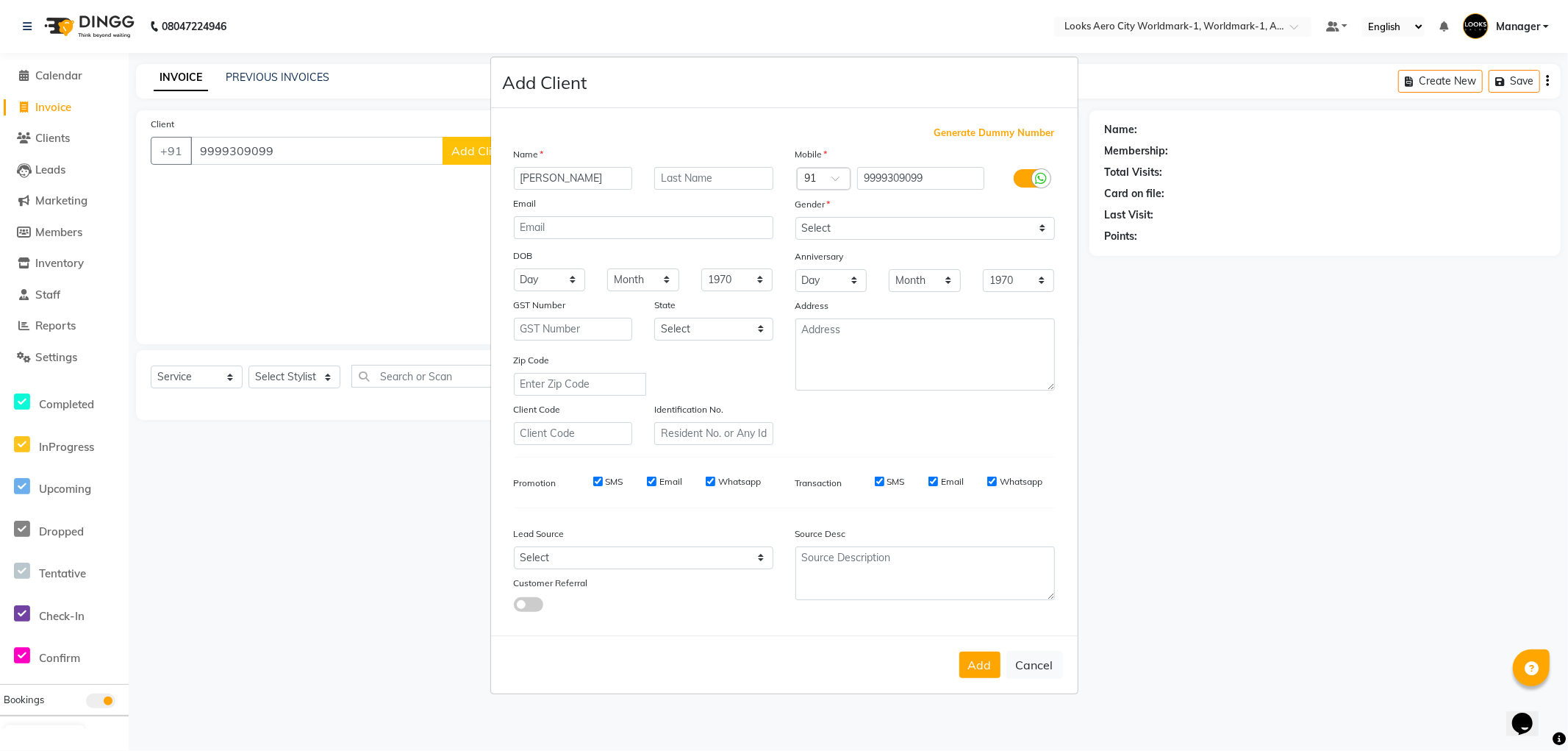
type input "[PERSON_NAME]"
click at [694, 176] on input "text" at bounding box center [713, 178] width 119 height 23
type input "Client"
click at [847, 231] on select "Select [DEMOGRAPHIC_DATA] [DEMOGRAPHIC_DATA] Other Prefer Not To Say" at bounding box center [925, 228] width 260 height 23
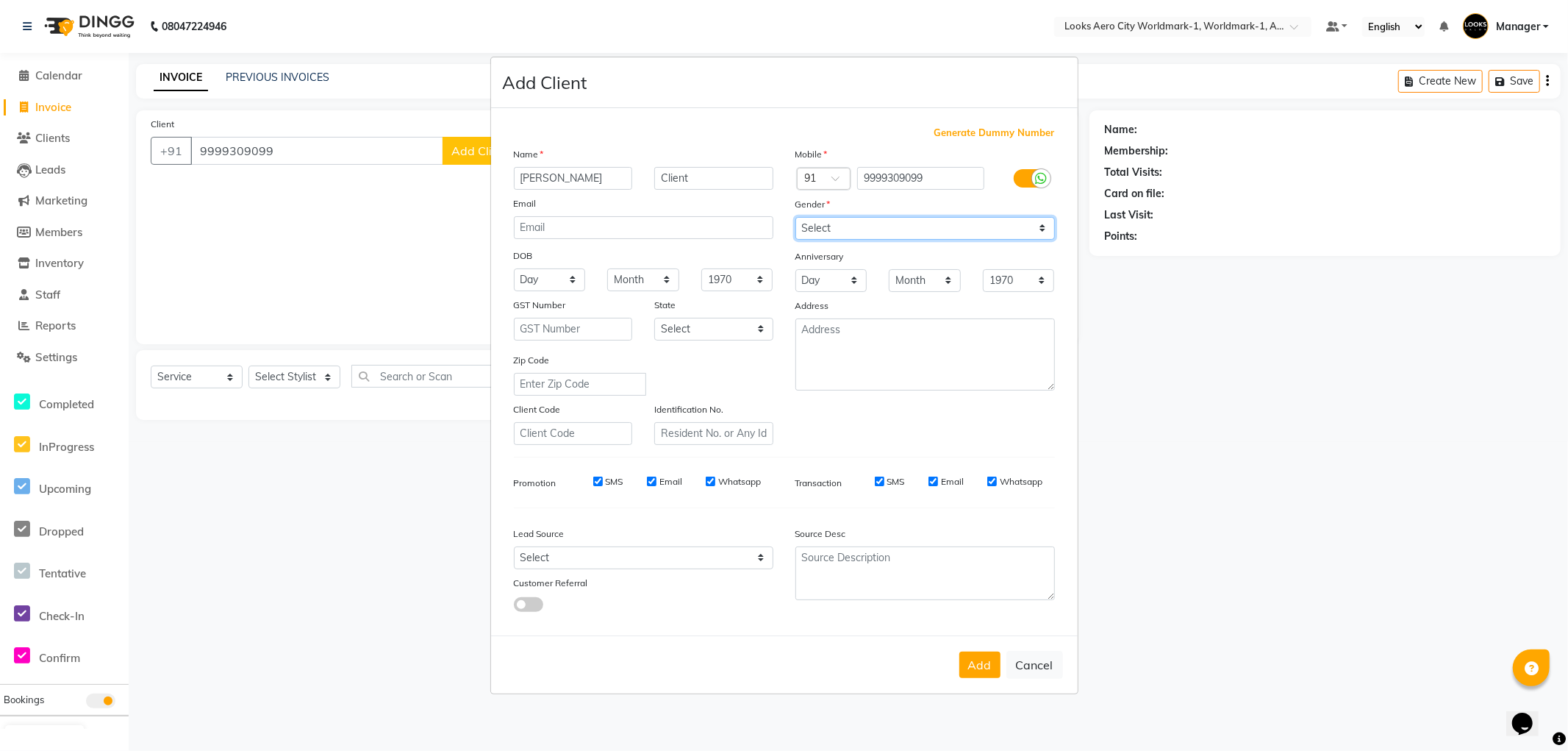
select select "[DEMOGRAPHIC_DATA]"
click at [795, 217] on select "Select [DEMOGRAPHIC_DATA] [DEMOGRAPHIC_DATA] Other Prefer Not To Say" at bounding box center [925, 228] width 260 height 23
click at [692, 334] on select "Select [GEOGRAPHIC_DATA] [GEOGRAPHIC_DATA] [GEOGRAPHIC_DATA] [GEOGRAPHIC_DATA] …" at bounding box center [713, 329] width 119 height 23
select select "10"
click at [654, 318] on select "Select [GEOGRAPHIC_DATA] [GEOGRAPHIC_DATA] [GEOGRAPHIC_DATA] [GEOGRAPHIC_DATA] …" at bounding box center [713, 329] width 119 height 23
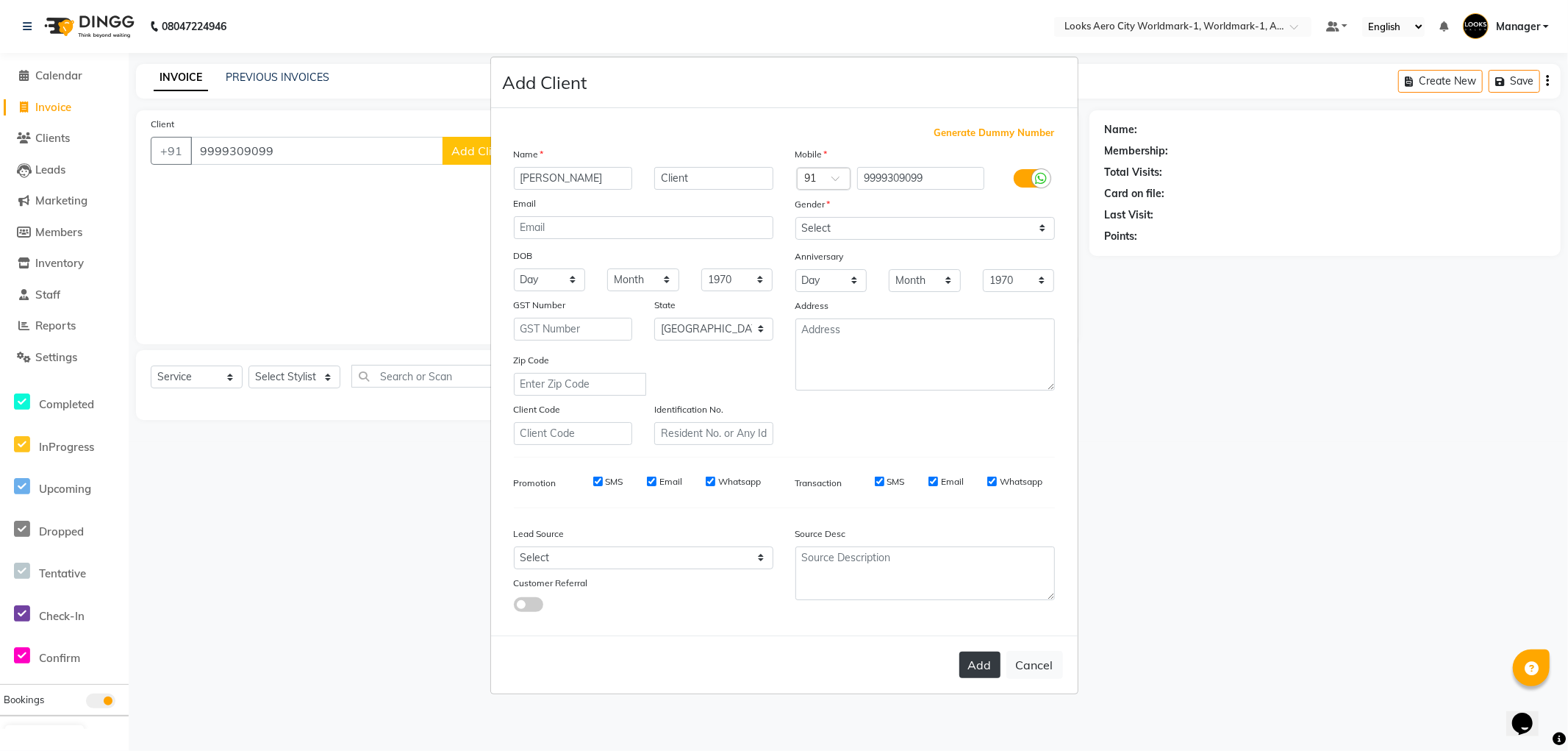
click at [966, 659] on button "Add" at bounding box center [980, 665] width 41 height 26
select select
select select "null"
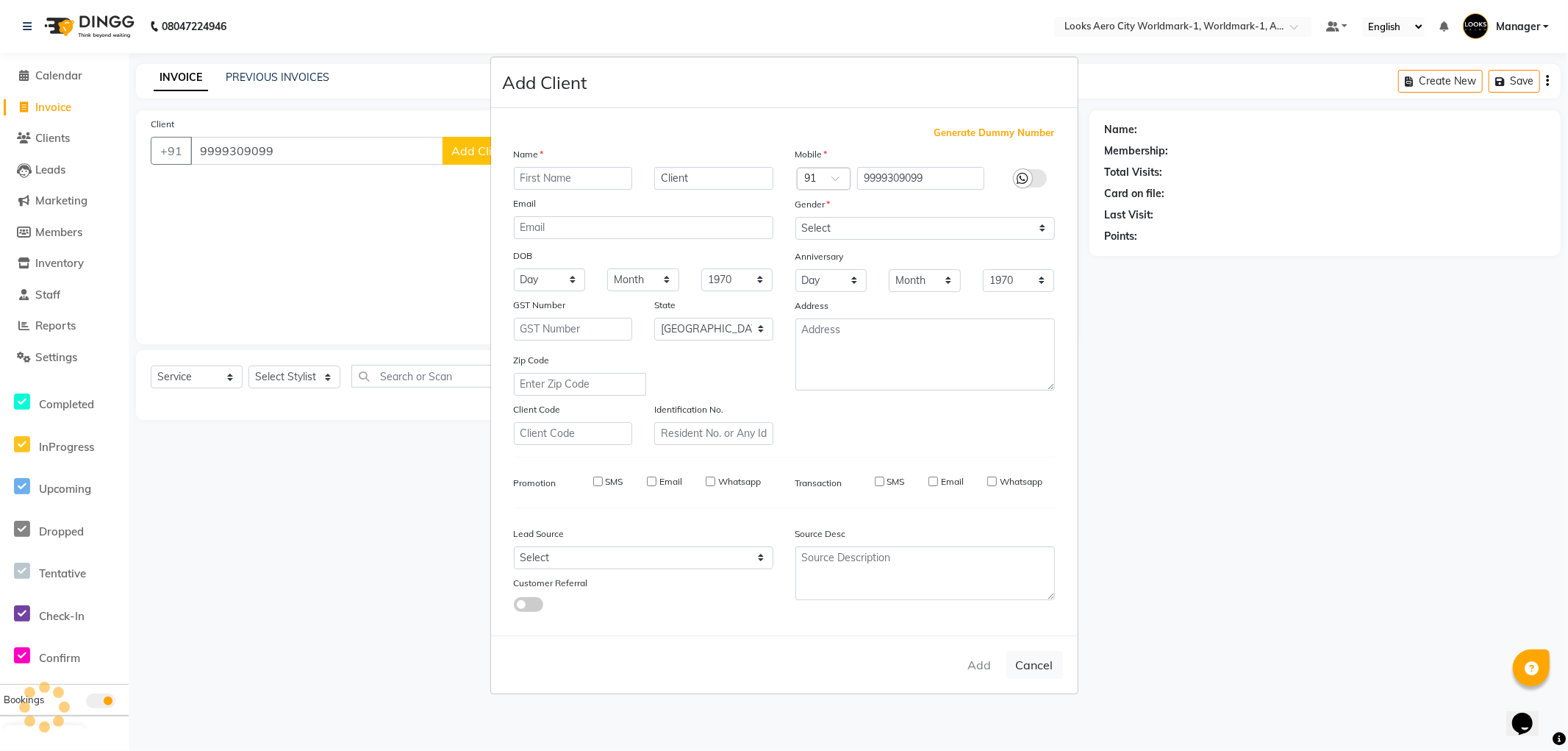
select select
checkbox input "false"
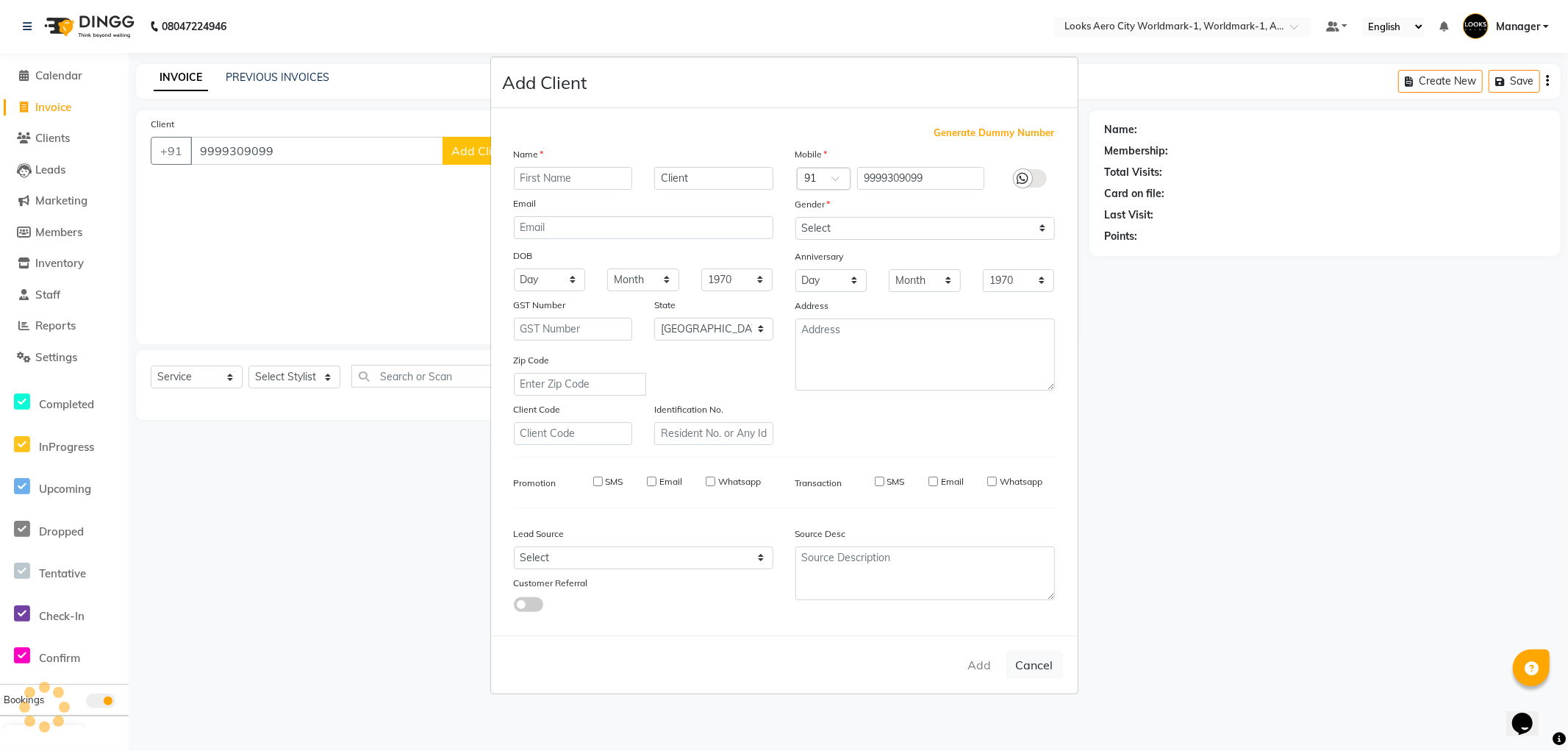
checkbox input "false"
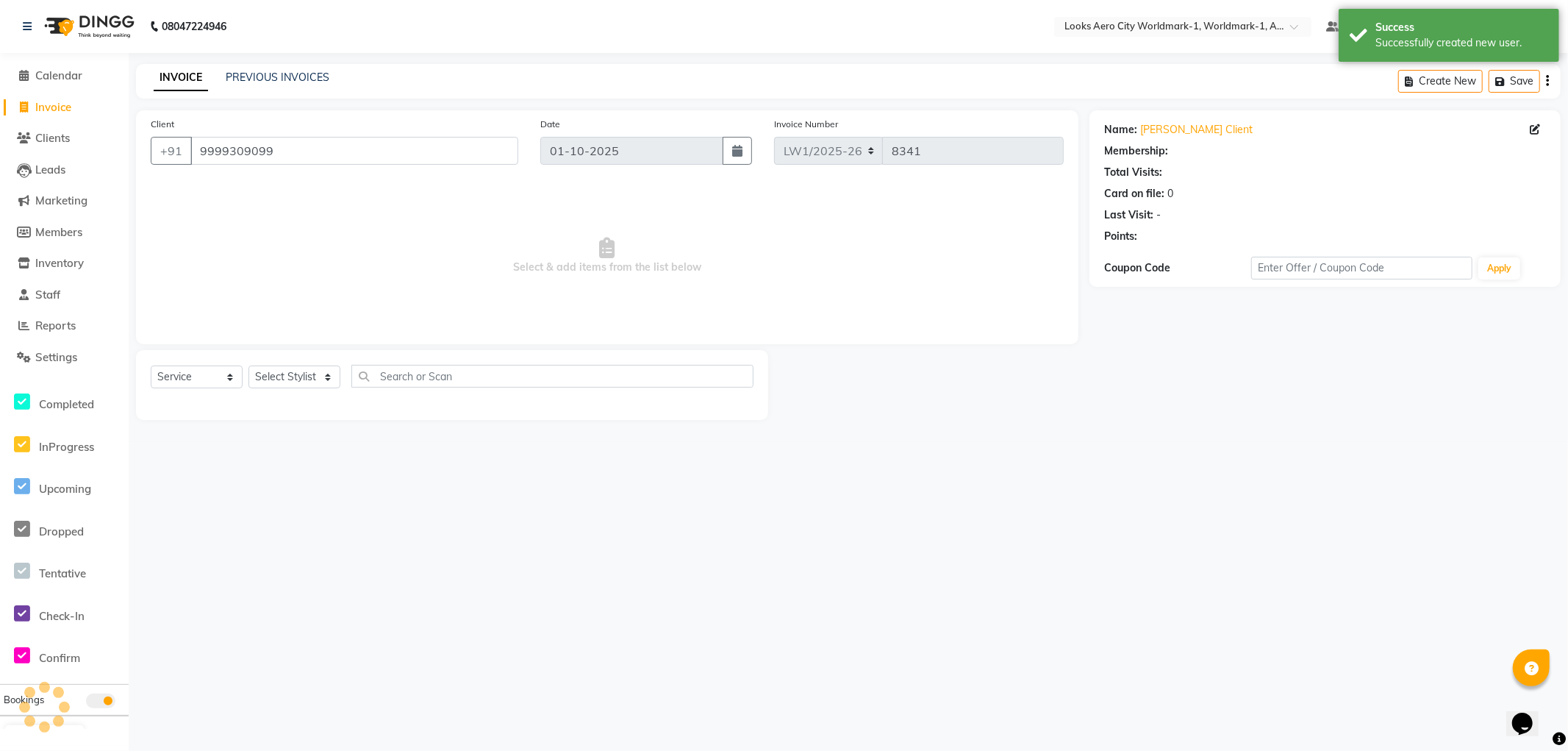
select select "1: Object"
click at [302, 376] on select "Select Stylist [PERSON_NAME] [PERSON_NAME] [PERSON_NAME] [PERSON_NAME] Counter_…" at bounding box center [294, 377] width 92 height 23
select select "84548"
click at [249, 367] on select "Select Stylist [PERSON_NAME] [PERSON_NAME] [PERSON_NAME] [PERSON_NAME] Counter_…" at bounding box center [294, 377] width 92 height 23
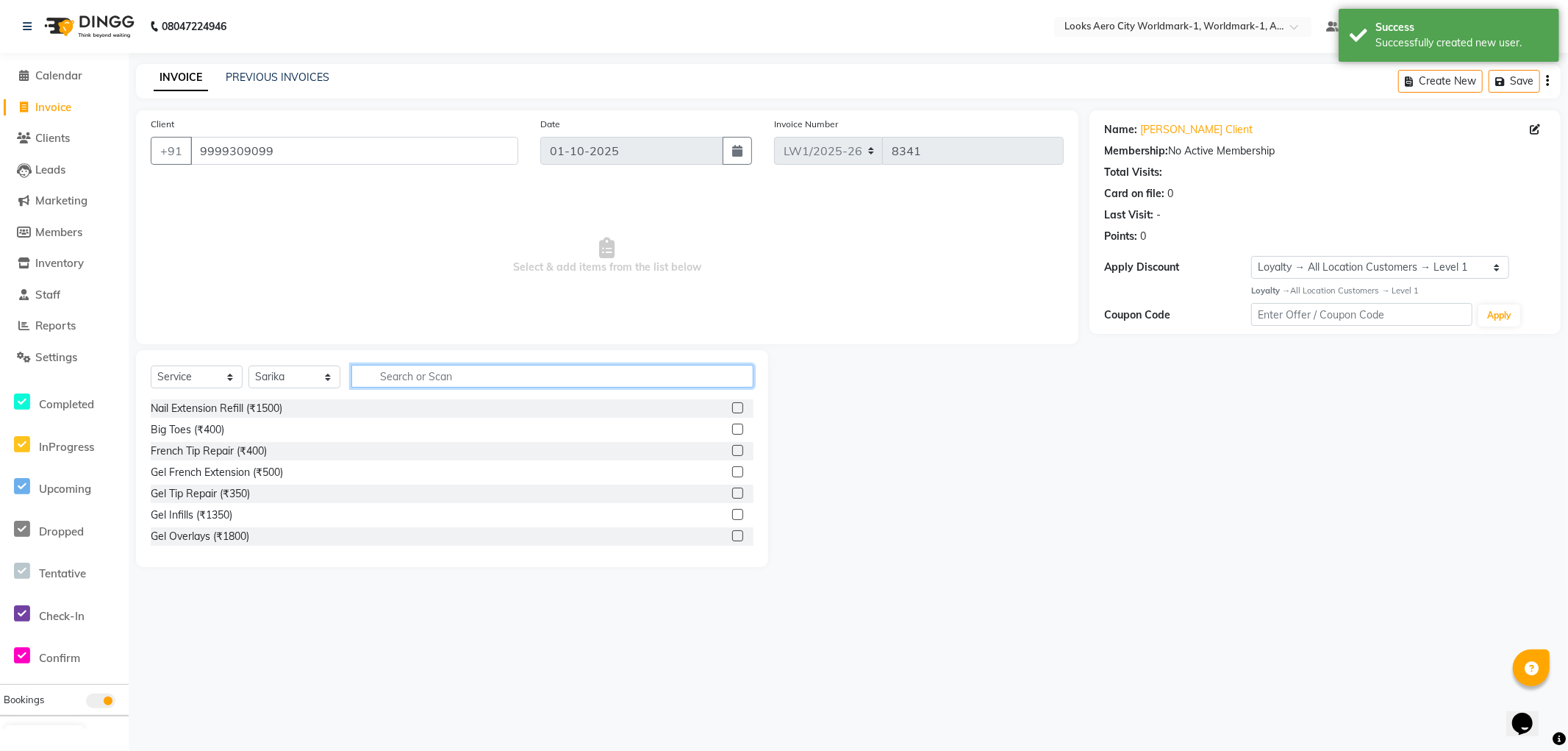
click at [443, 373] on input "text" at bounding box center [552, 376] width 402 height 23
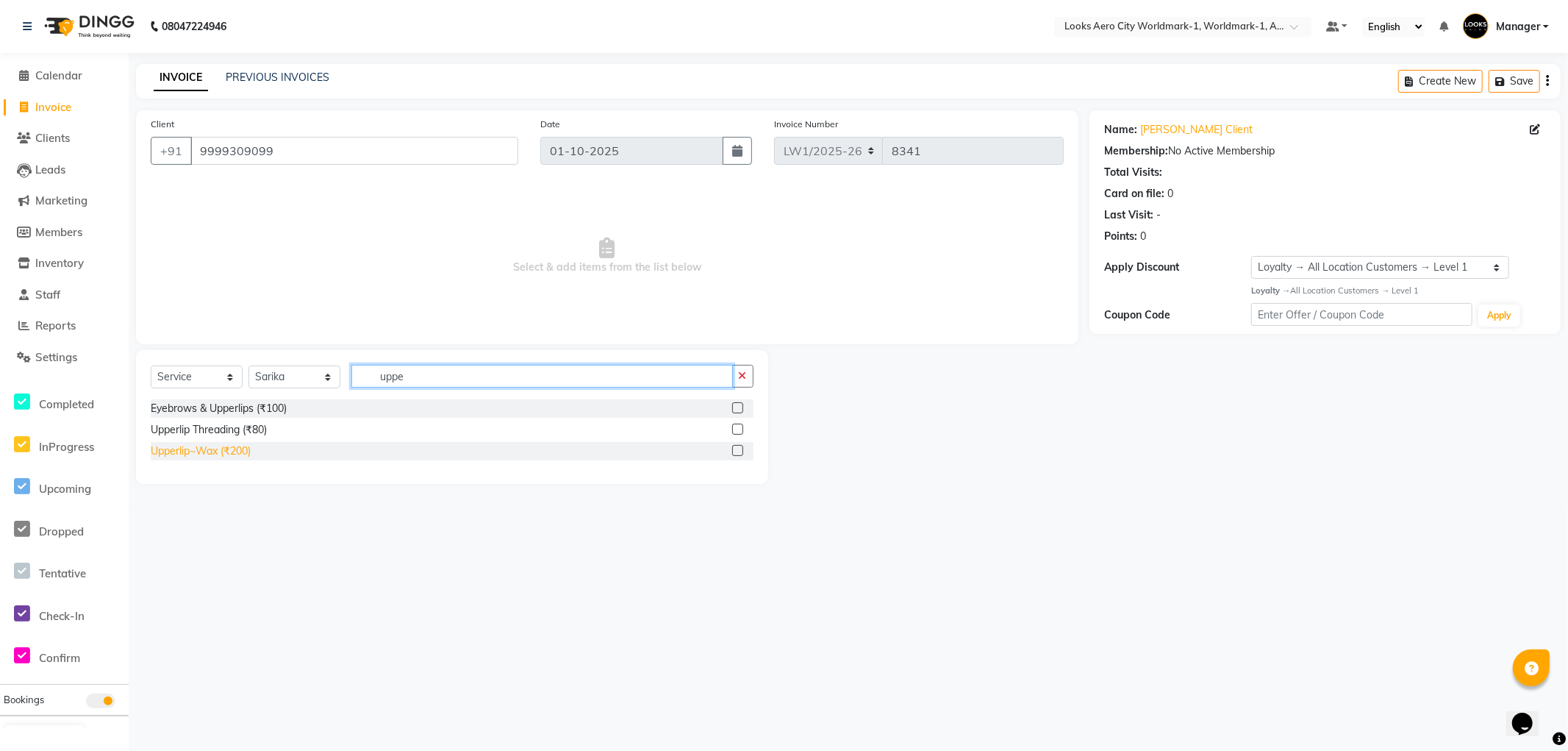
type input "uppe"
drag, startPoint x: 231, startPoint y: 450, endPoint x: 284, endPoint y: 395, distance: 76.4
click at [230, 450] on div "Upperlip~Wax (₹200)" at bounding box center [201, 451] width 100 height 15
checkbox input "false"
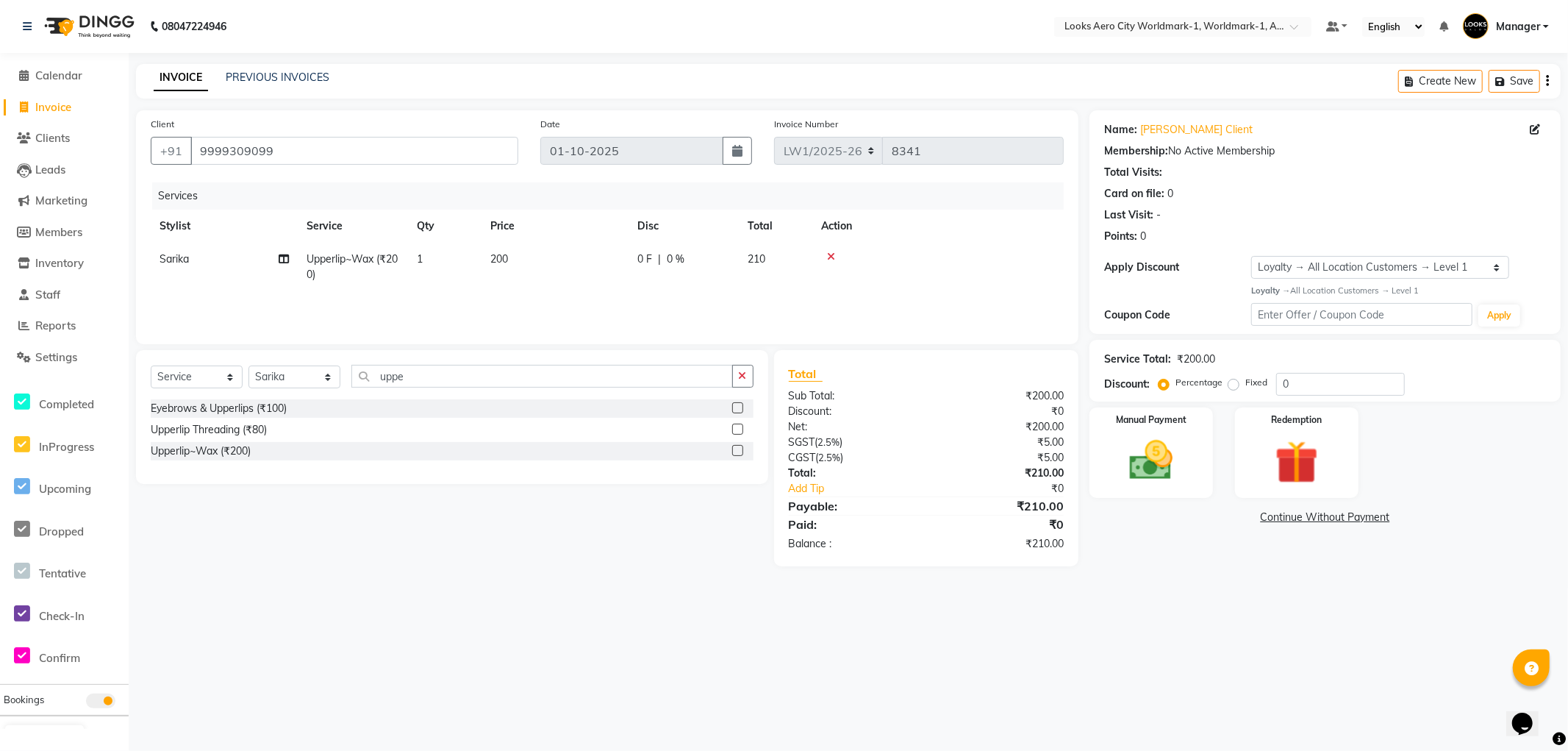
click at [539, 265] on td "200" at bounding box center [555, 267] width 147 height 48
select select "84548"
drag, startPoint x: 622, startPoint y: 255, endPoint x: 534, endPoint y: 256, distance: 88.0
click at [534, 256] on tr "Abhishek_Nails [PERSON_NAME] [PERSON_NAME] [PERSON_NAME] [PERSON_NAME] Counter_…" at bounding box center [607, 271] width 913 height 56
type input "300"
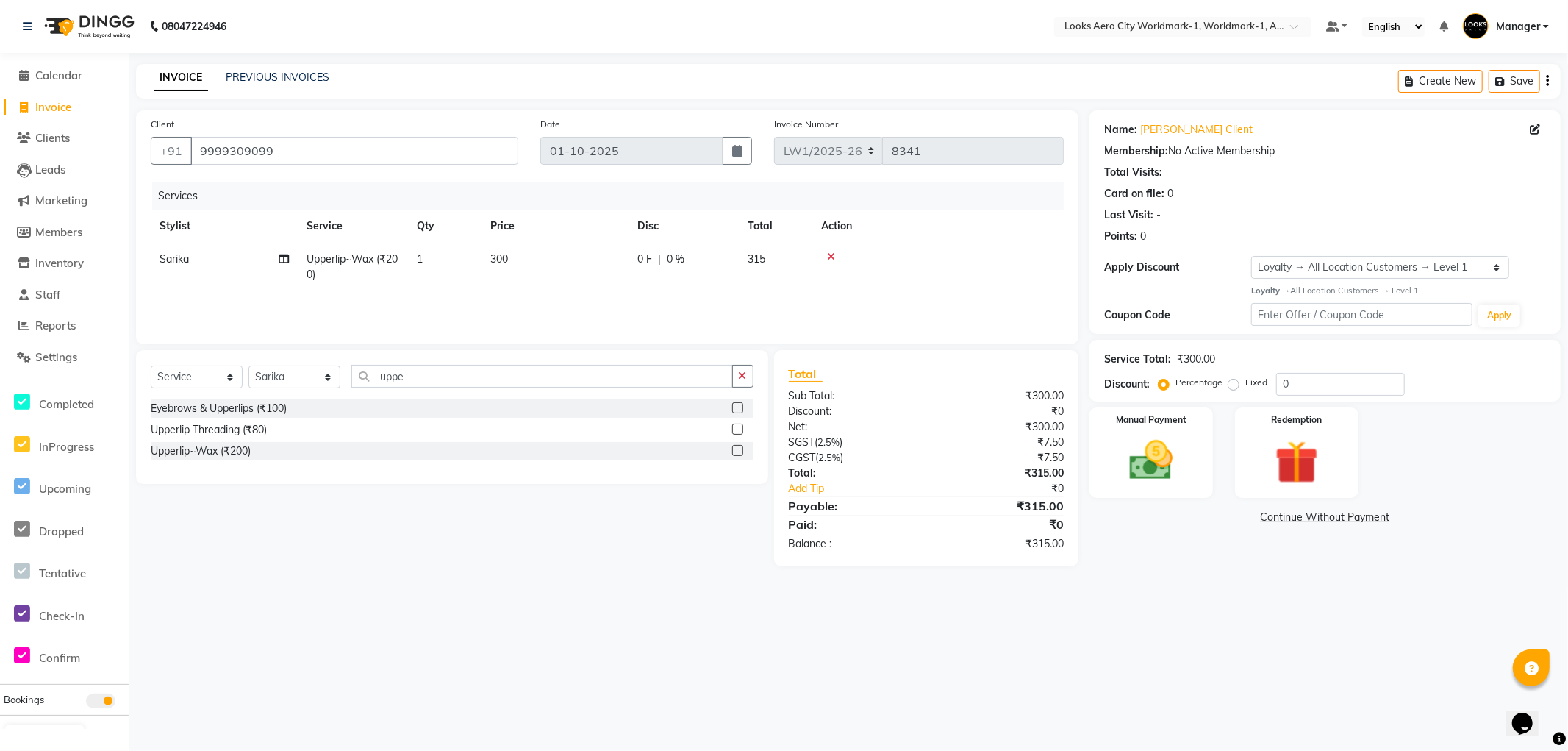
click at [1128, 650] on div "08047224946 Select Location × Looks Aero City Worldmark-1, Worldmark-1, Aerocit…" at bounding box center [784, 375] width 1568 height 751
click at [1189, 489] on div "Manual Payment" at bounding box center [1151, 452] width 128 height 94
click at [1211, 515] on span "UPI" at bounding box center [1207, 518] width 23 height 17
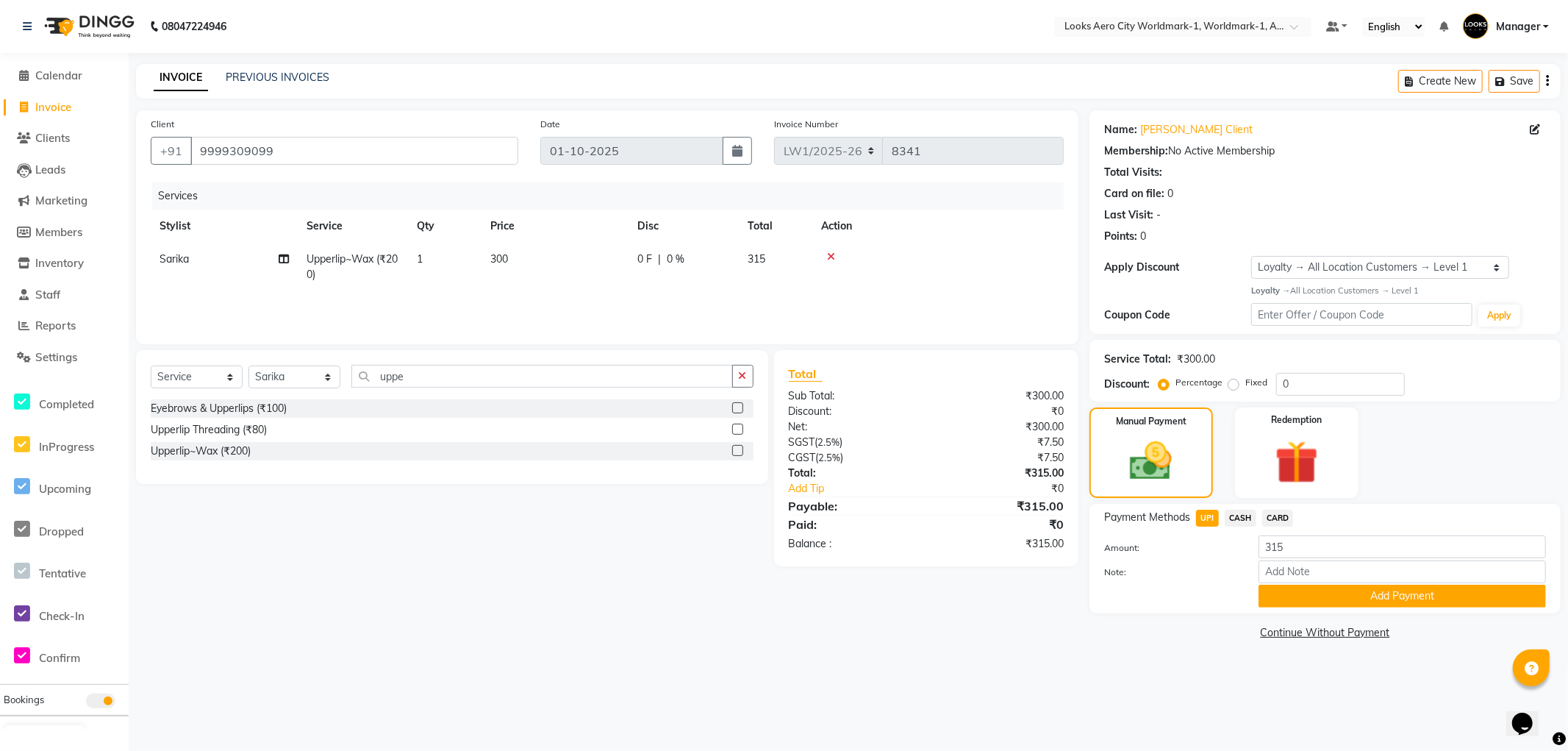
click at [1298, 594] on button "Add Payment" at bounding box center [1402, 596] width 288 height 23
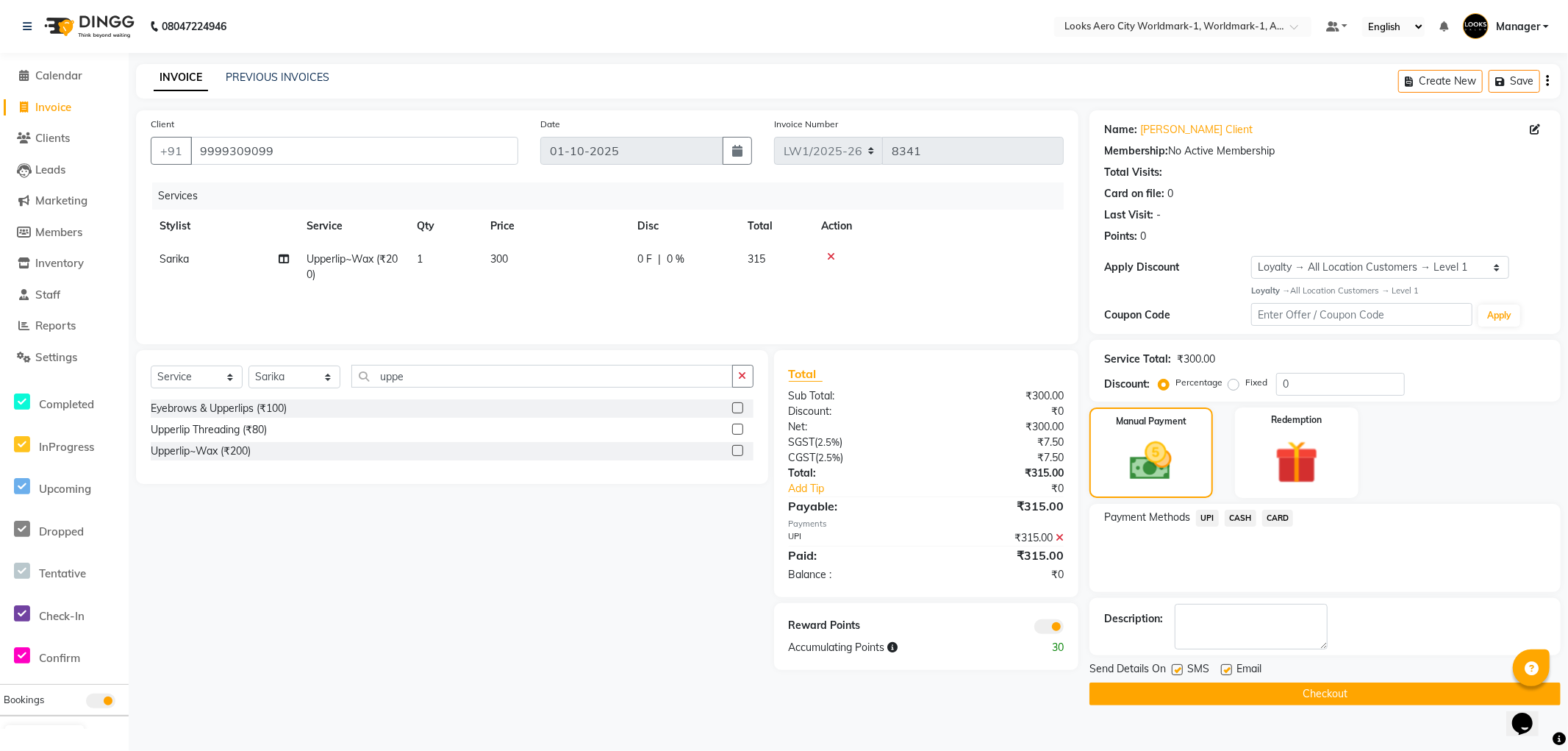
click at [1134, 687] on button "Checkout" at bounding box center [1324, 693] width 471 height 23
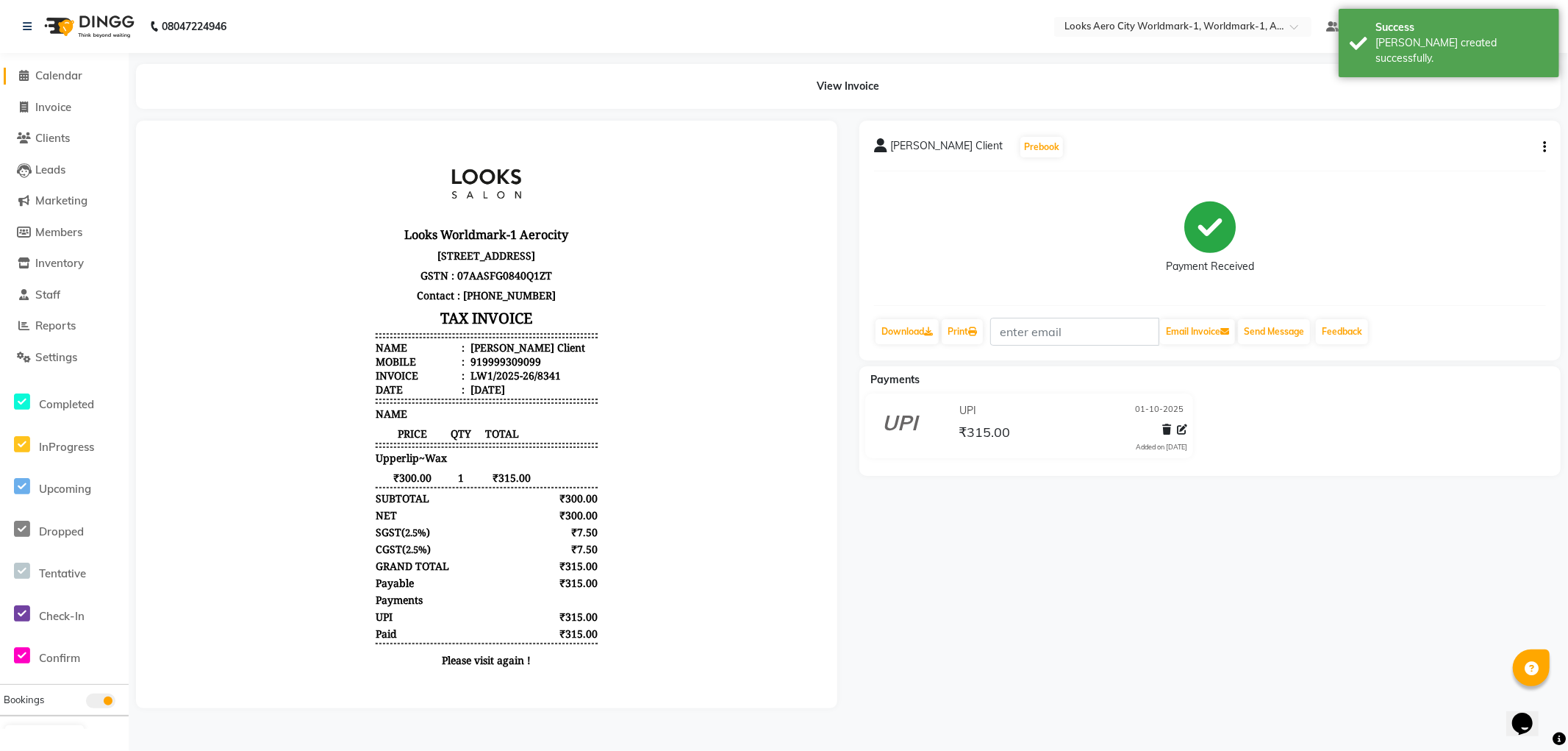
click at [55, 76] on span "Calendar" at bounding box center [59, 75] width 47 height 14
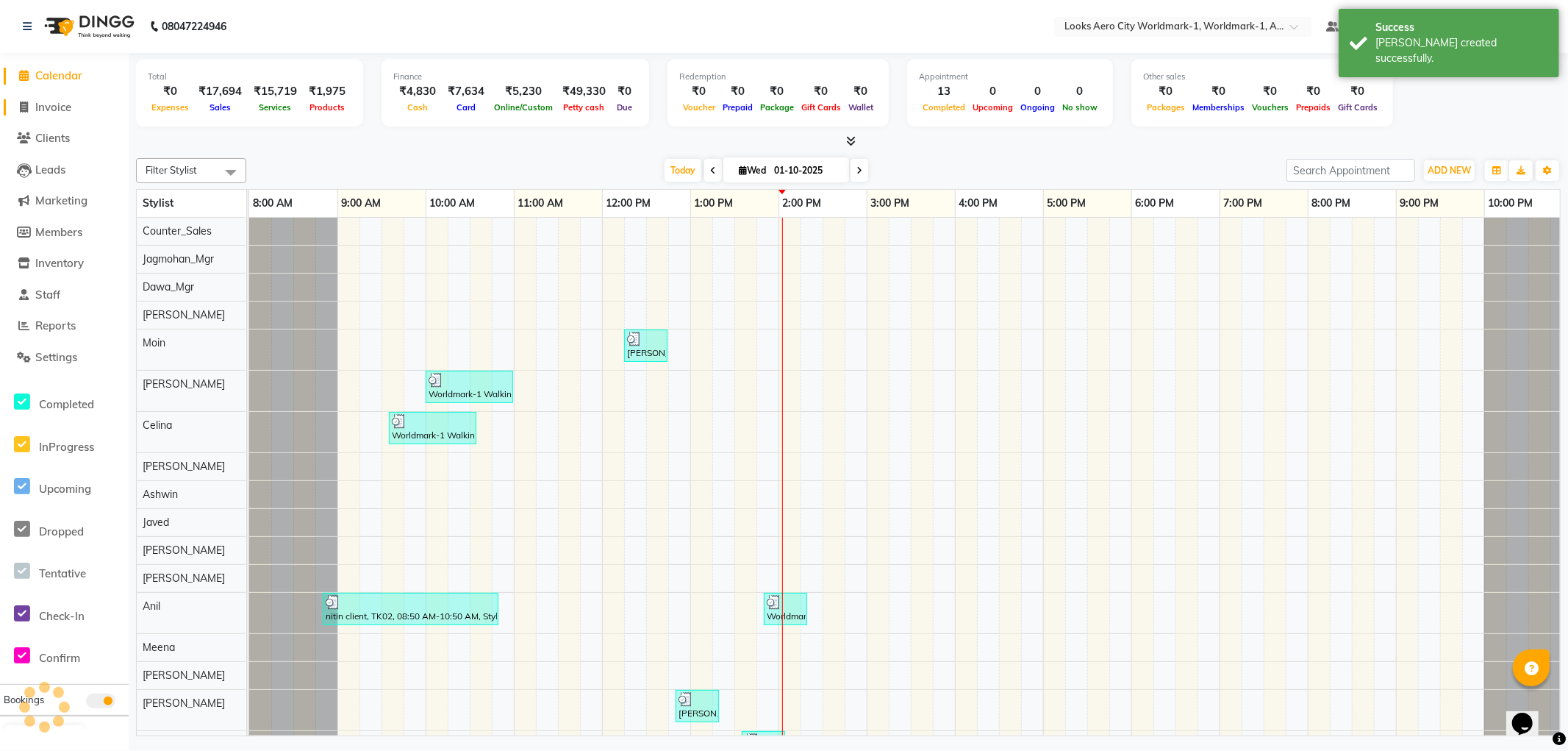
click at [50, 106] on span "Invoice" at bounding box center [53, 107] width 36 height 14
select select "service"
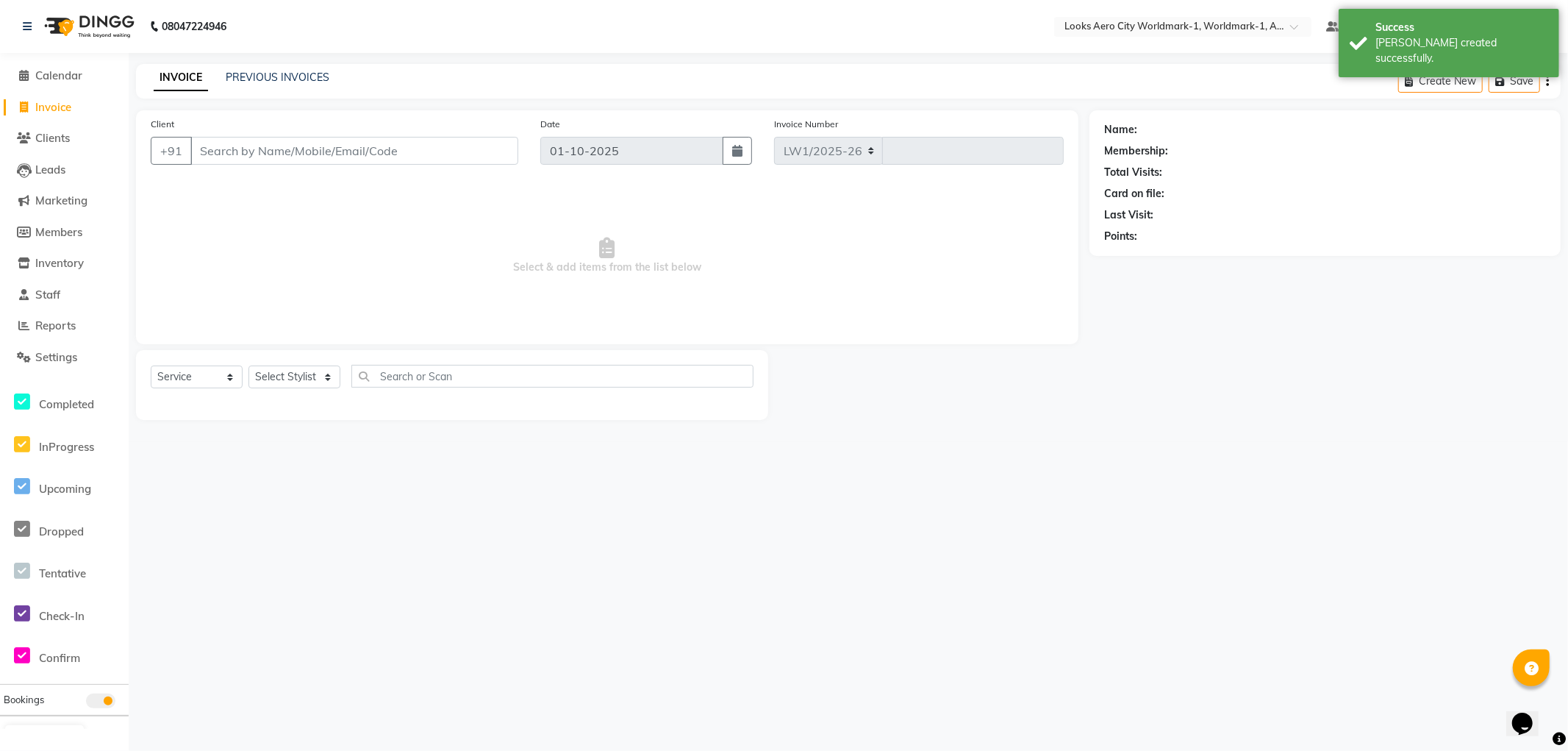
select select "8573"
type input "8342"
click at [294, 149] on input "Client" at bounding box center [354, 151] width 327 height 28
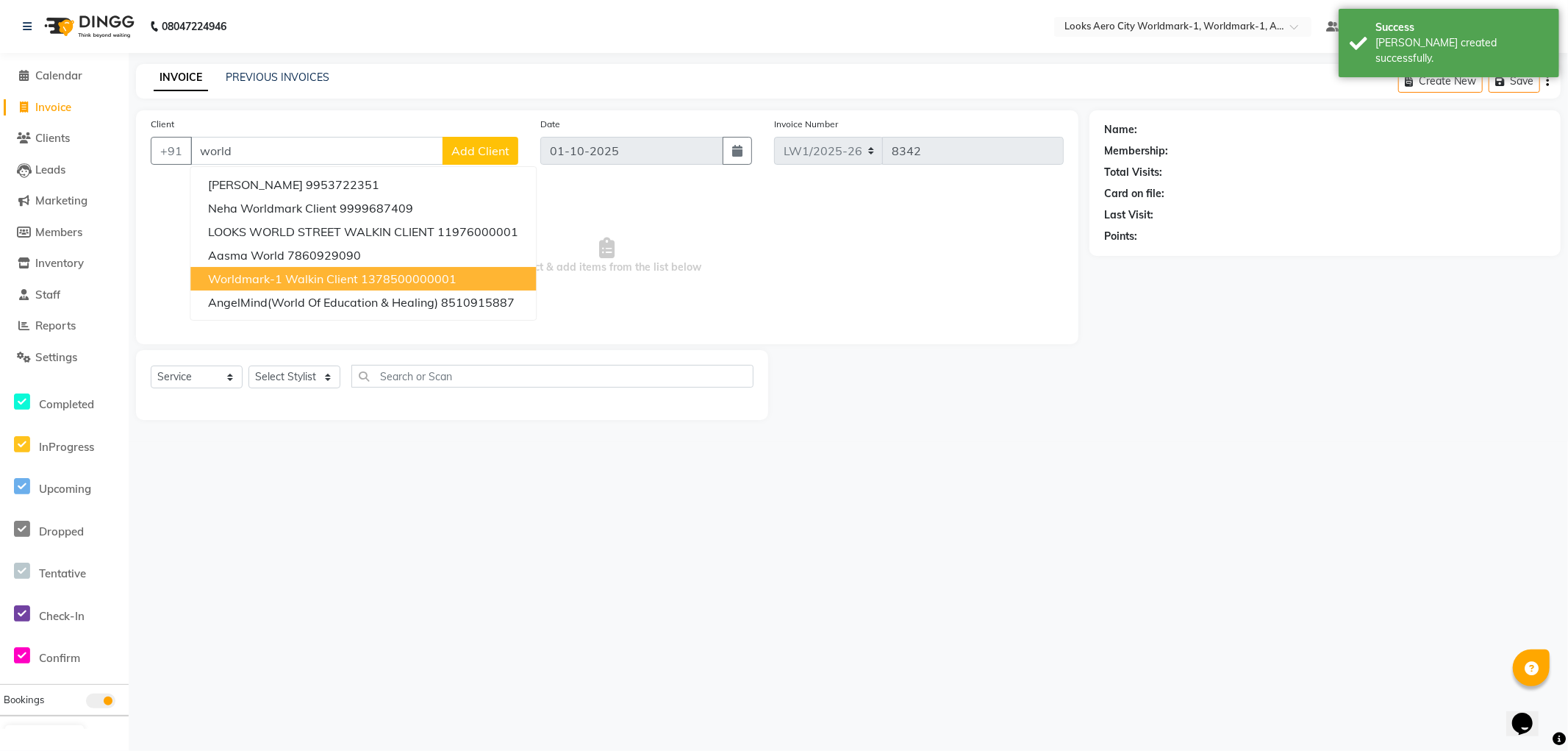
click at [307, 274] on span "Worldmark-1 Walkin Client" at bounding box center [283, 279] width 150 height 14
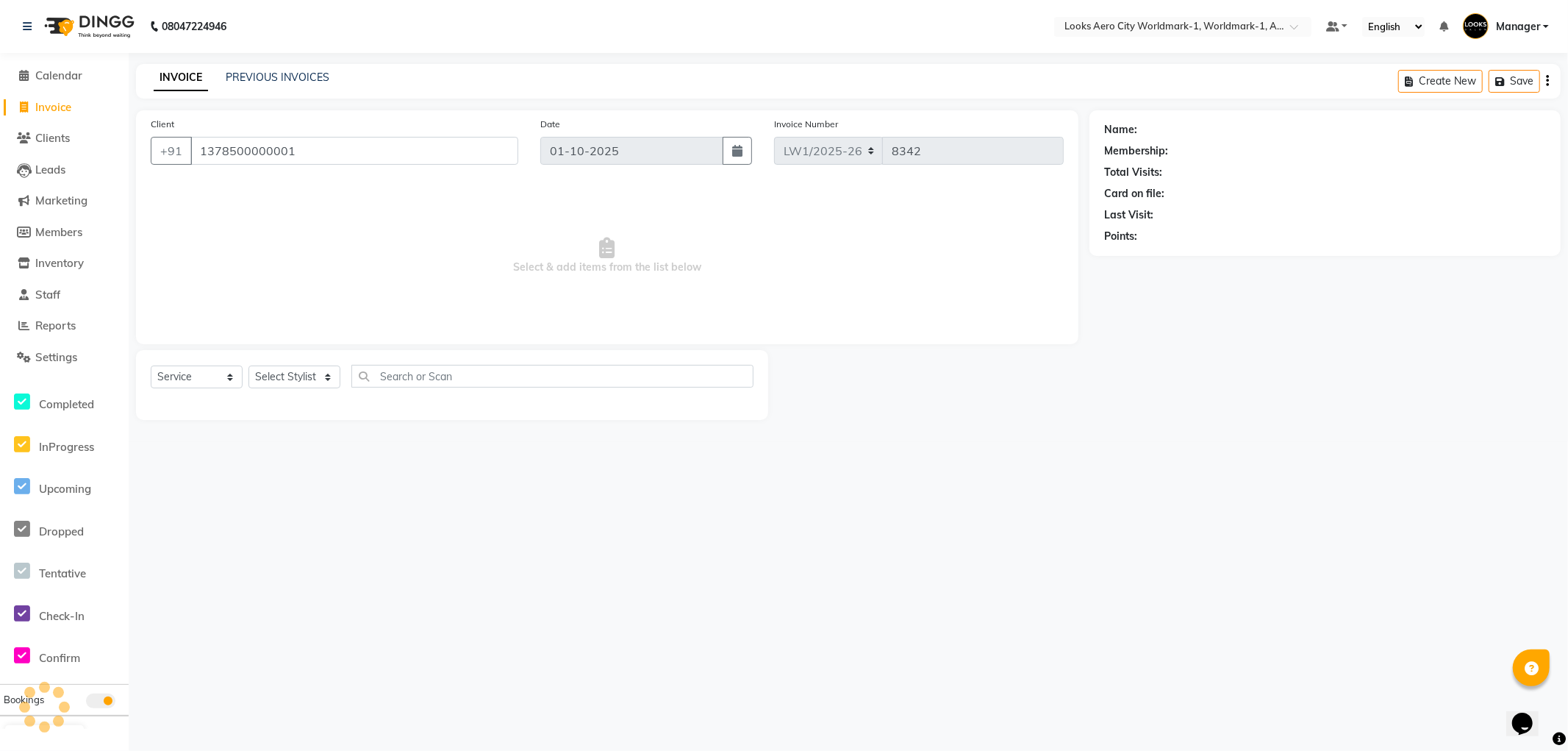
type input "1378500000001"
click at [304, 381] on select "Select Stylist [PERSON_NAME] [PERSON_NAME] [PERSON_NAME] [PERSON_NAME] Counter_…" at bounding box center [294, 377] width 92 height 23
select select "1: Object"
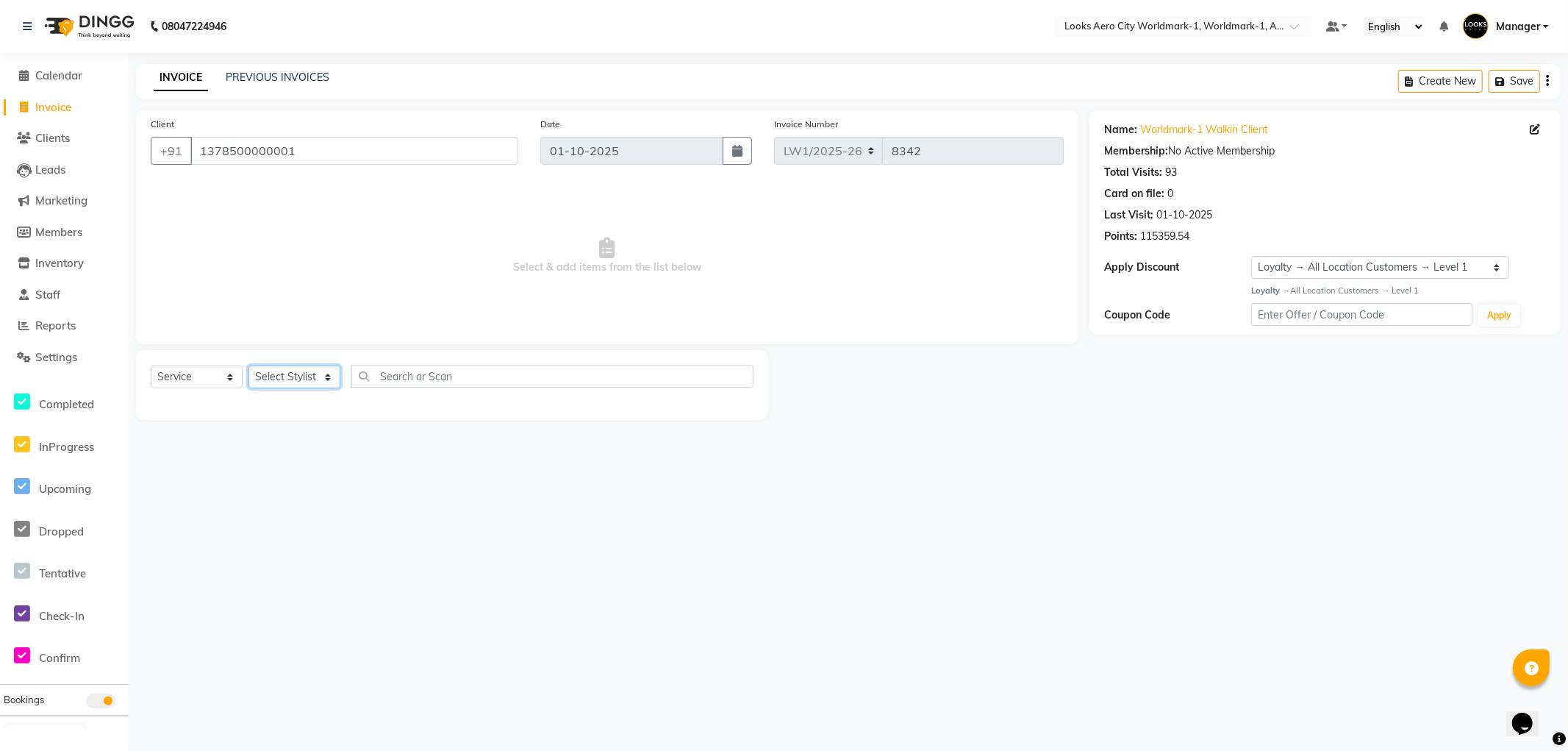
select select "84540"
click at [249, 367] on select "Select Stylist [PERSON_NAME] [PERSON_NAME] [PERSON_NAME] [PERSON_NAME] Counter_…" at bounding box center [294, 377] width 92 height 23
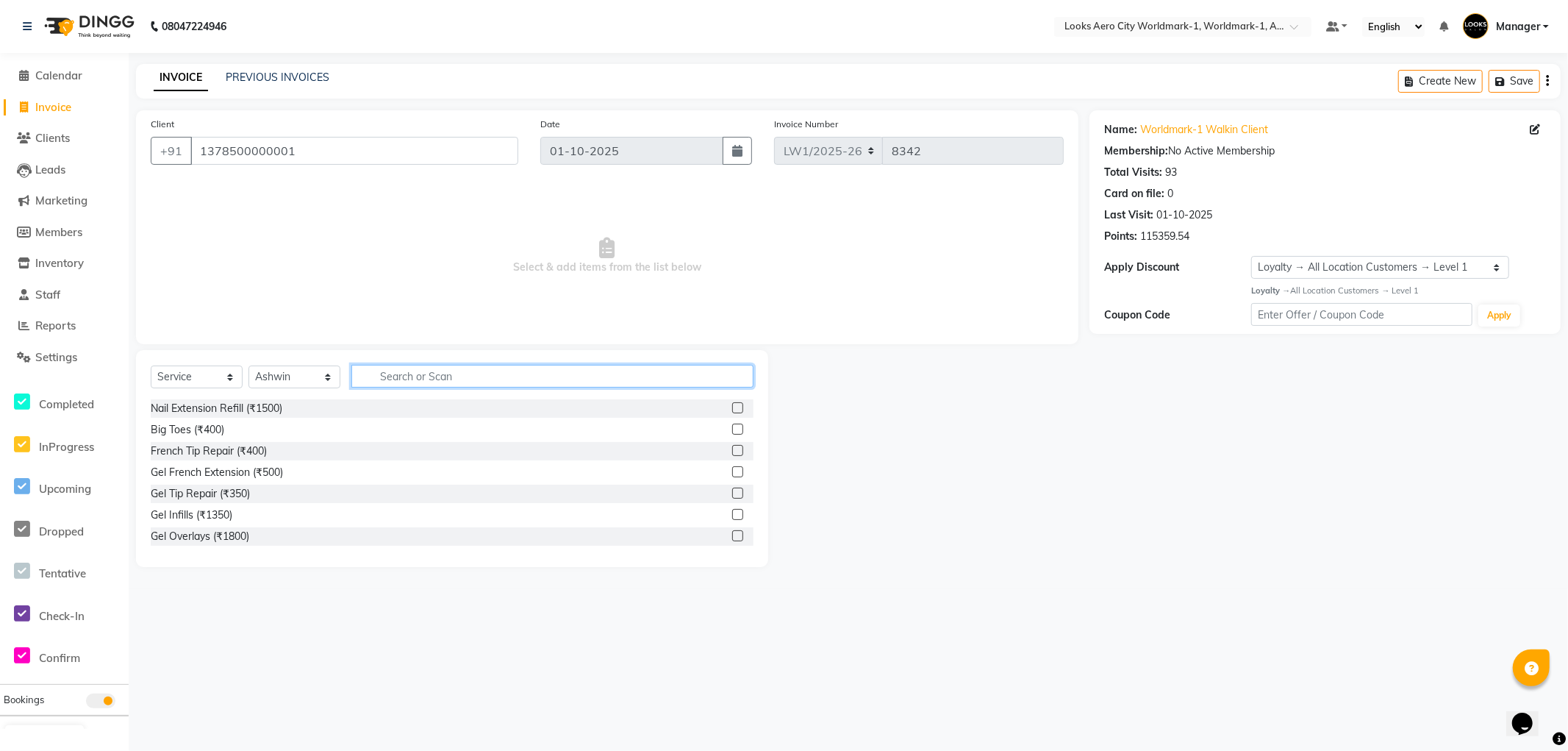
click at [443, 378] on input "text" at bounding box center [552, 376] width 402 height 23
type input "cut"
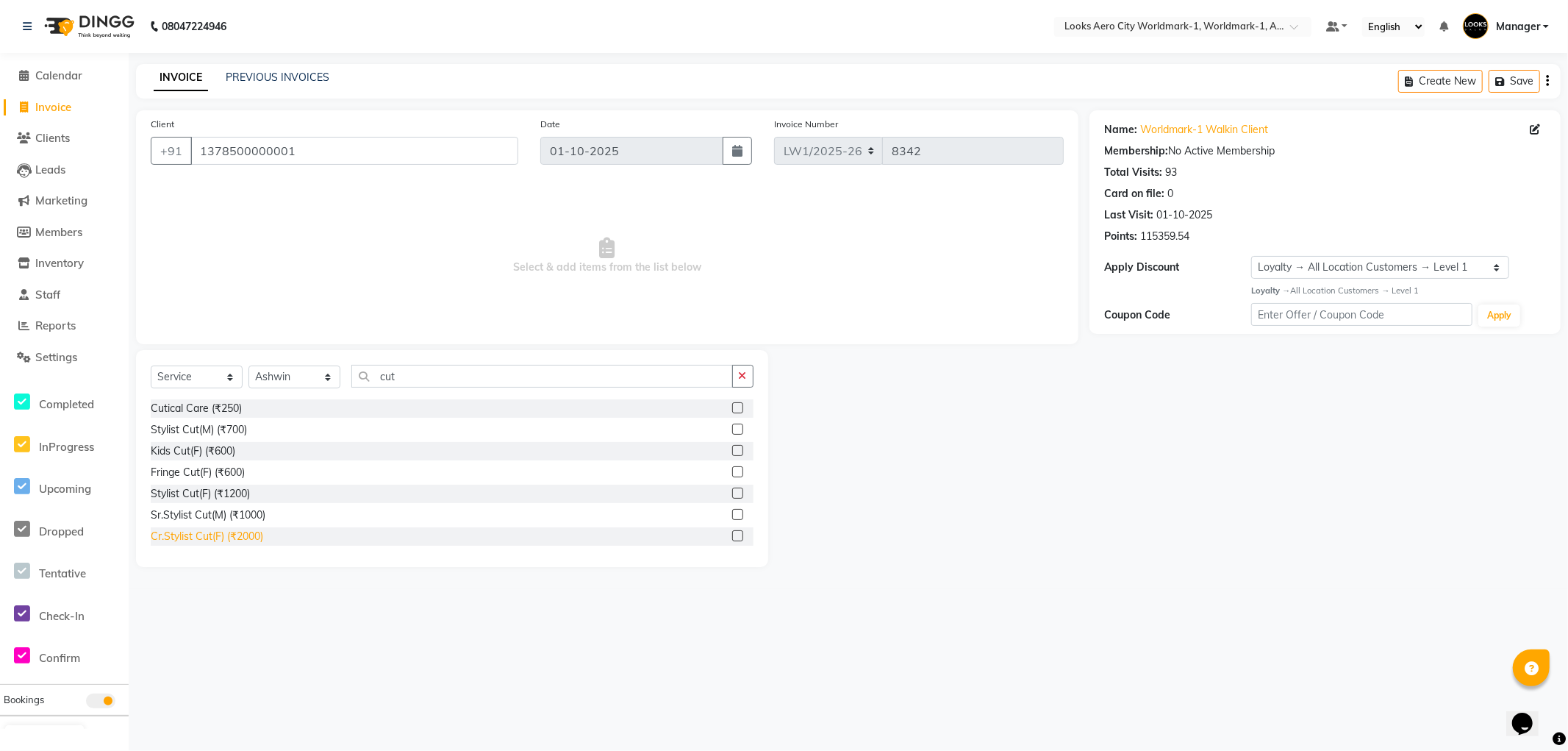
click at [244, 538] on div "Cr.Stylist Cut(F) (₹2000)" at bounding box center [206, 537] width 113 height 15
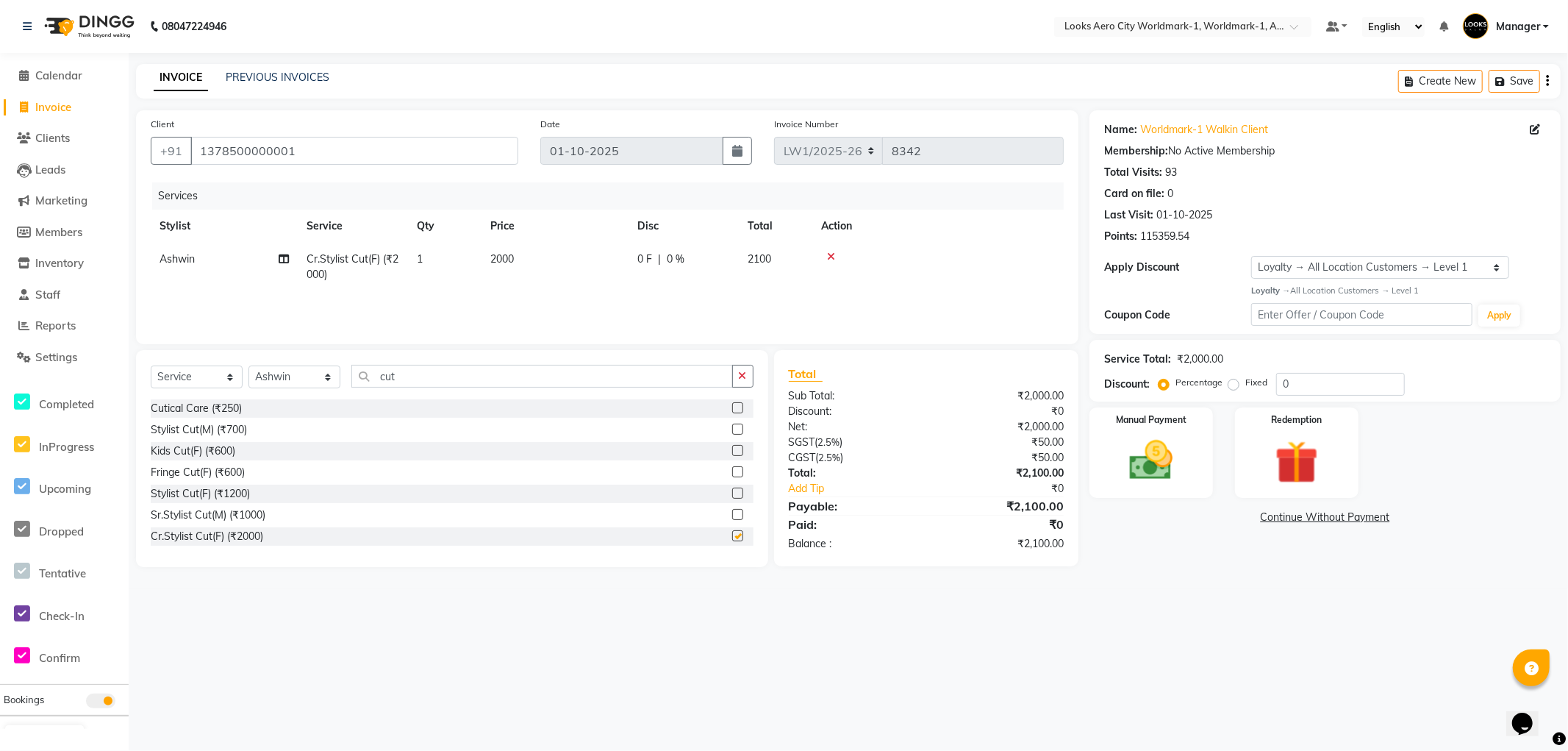
checkbox input "false"
drag, startPoint x: 535, startPoint y: 273, endPoint x: 553, endPoint y: 268, distance: 18.7
click at [540, 272] on td "2000" at bounding box center [555, 267] width 147 height 48
select select "84540"
drag, startPoint x: 628, startPoint y: 258, endPoint x: 527, endPoint y: 270, distance: 101.7
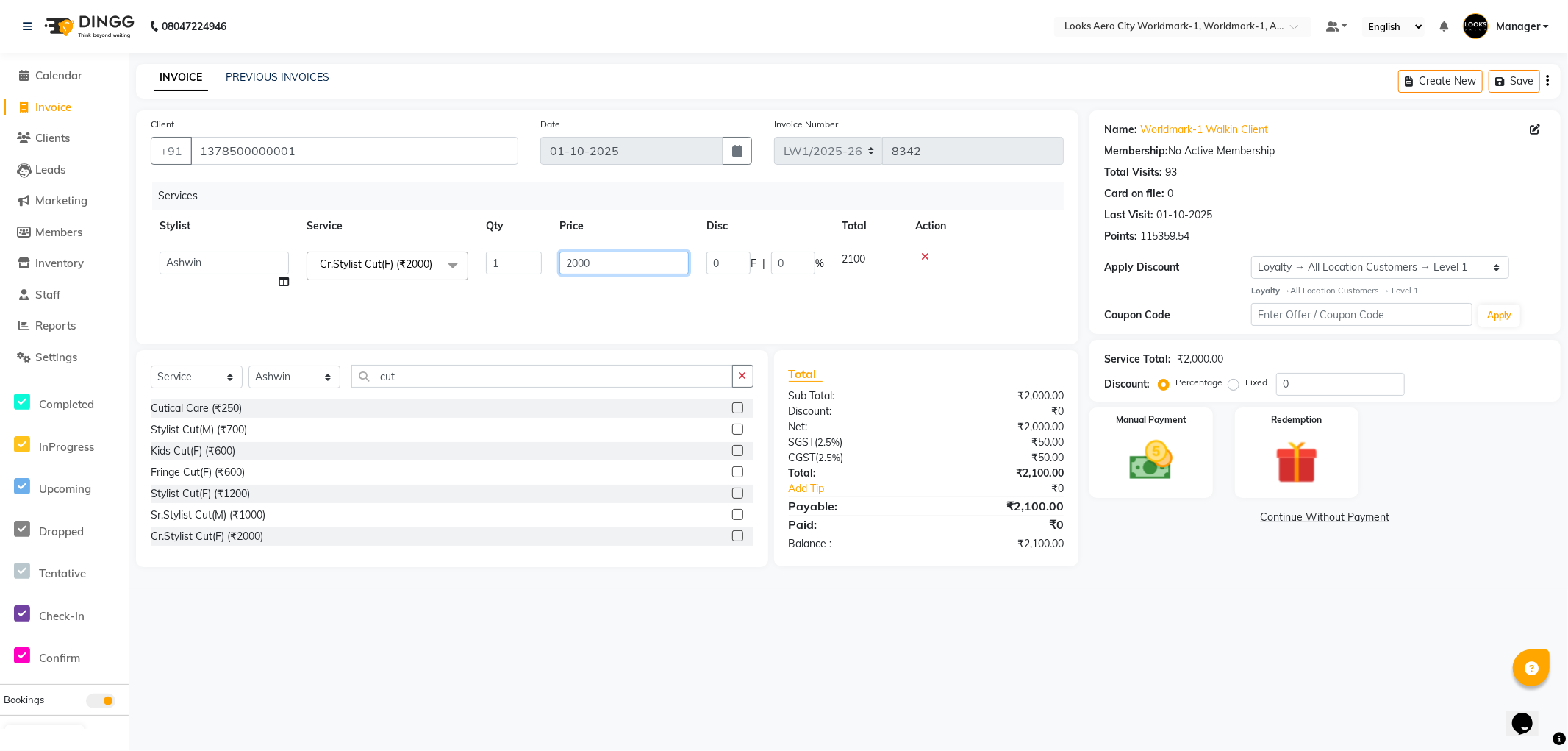
click at [542, 260] on tr "[PERSON_NAME] [PERSON_NAME] [PERSON_NAME] [PERSON_NAME] Counter_Sales Dawa_Mgr …" at bounding box center [607, 271] width 913 height 56
type input "1500"
click at [1098, 593] on div "08047224946 Select Location × Looks Aero City Worldmark-1, Worldmark-1, Aerocit…" at bounding box center [784, 375] width 1568 height 751
click at [1197, 494] on div "Manual Payment" at bounding box center [1151, 452] width 128 height 94
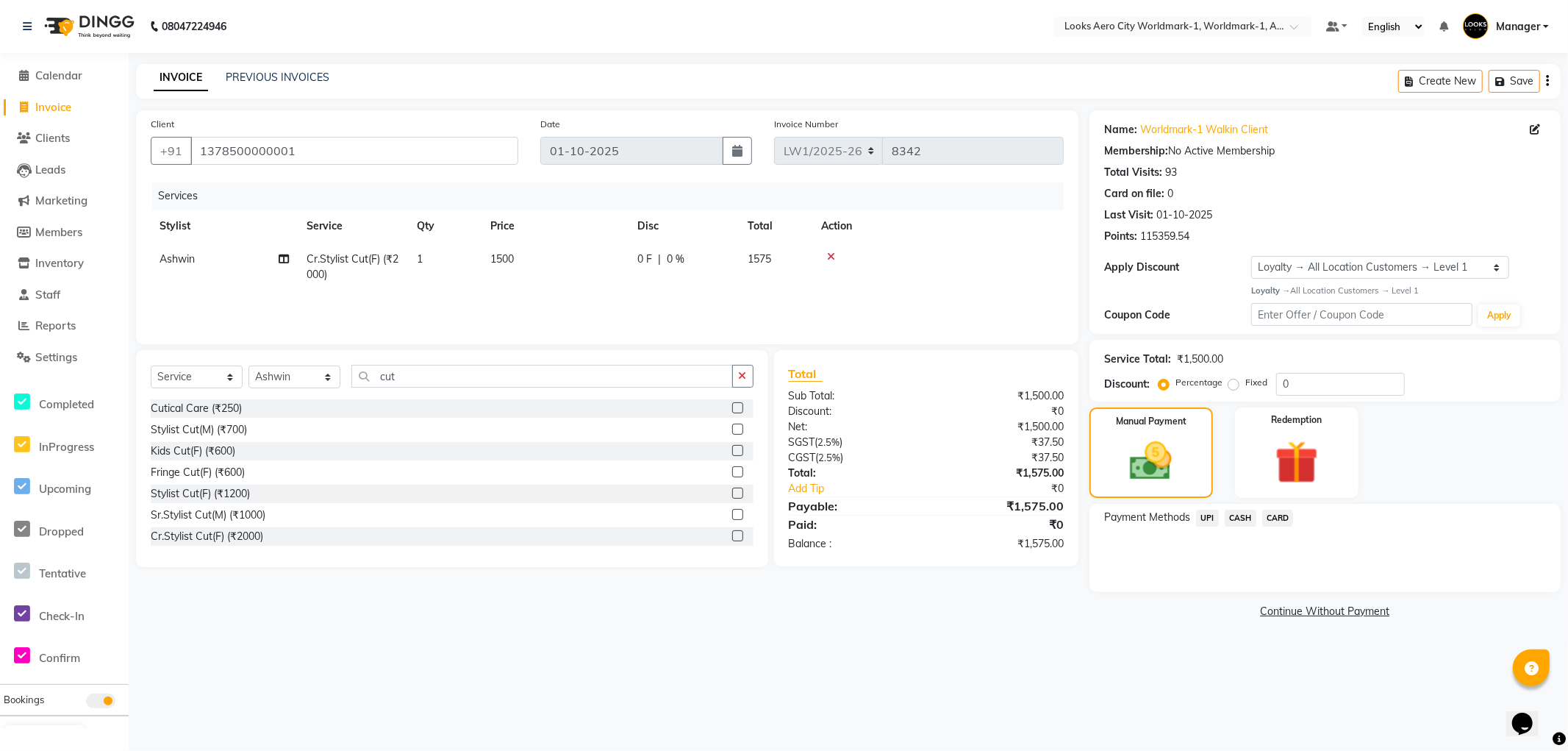
click at [1240, 517] on span "CASH" at bounding box center [1240, 518] width 31 height 17
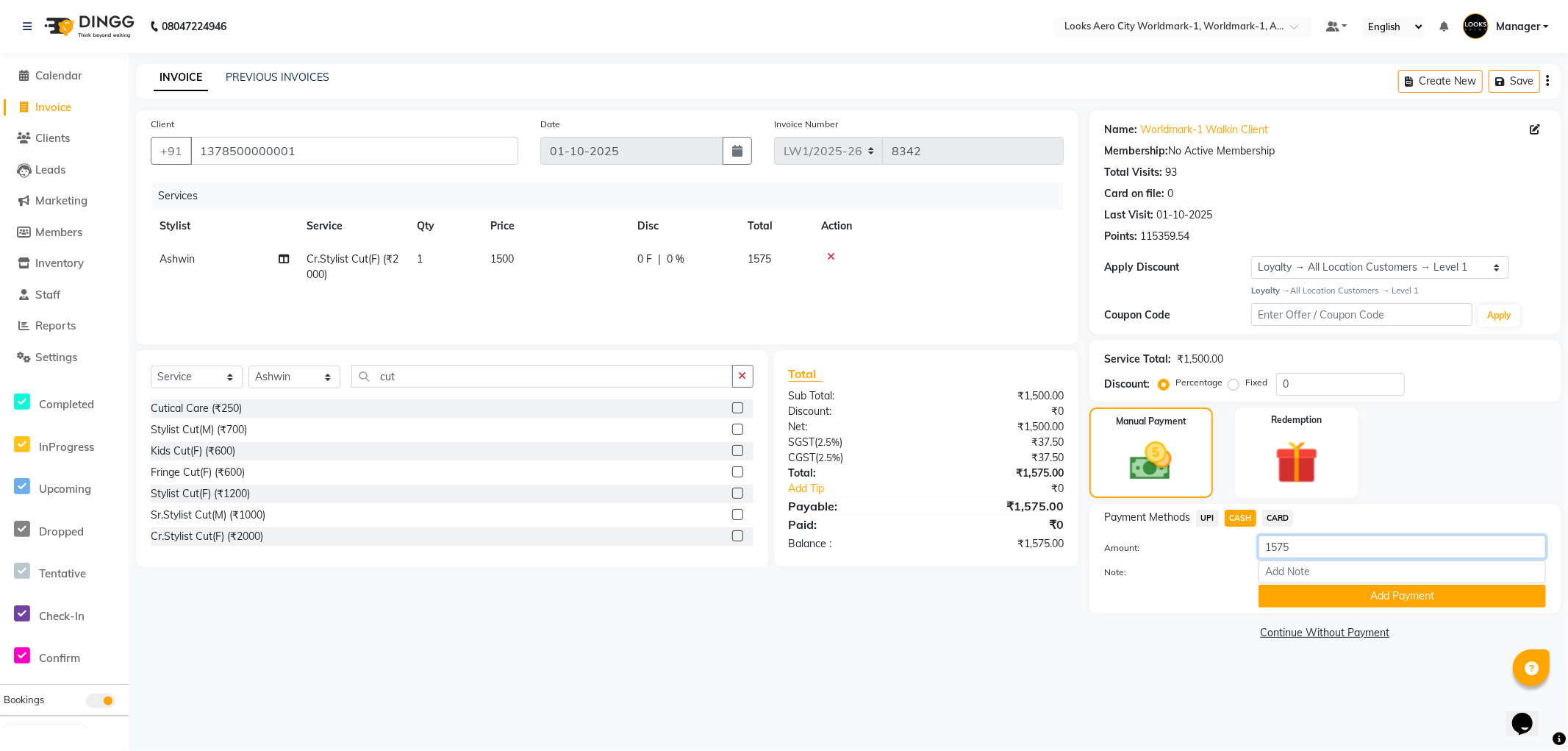
drag, startPoint x: 1304, startPoint y: 543, endPoint x: 1239, endPoint y: 552, distance: 65.6
click at [1235, 552] on div "Amount: 1575" at bounding box center [1325, 548] width 464 height 25
type input "1500"
click at [1299, 594] on button "Add Payment" at bounding box center [1402, 596] width 288 height 23
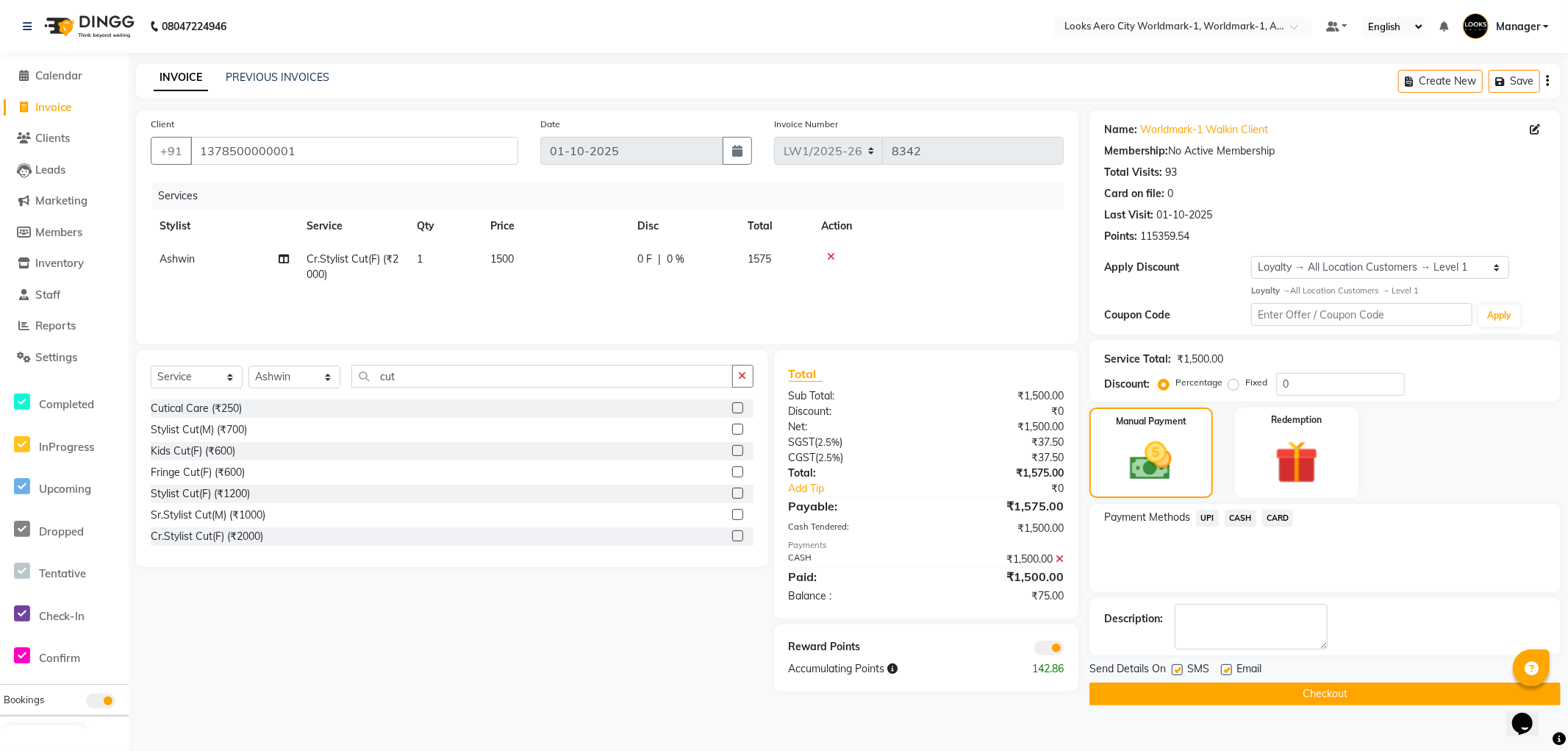
click at [1206, 515] on span "UPI" at bounding box center [1207, 518] width 23 height 17
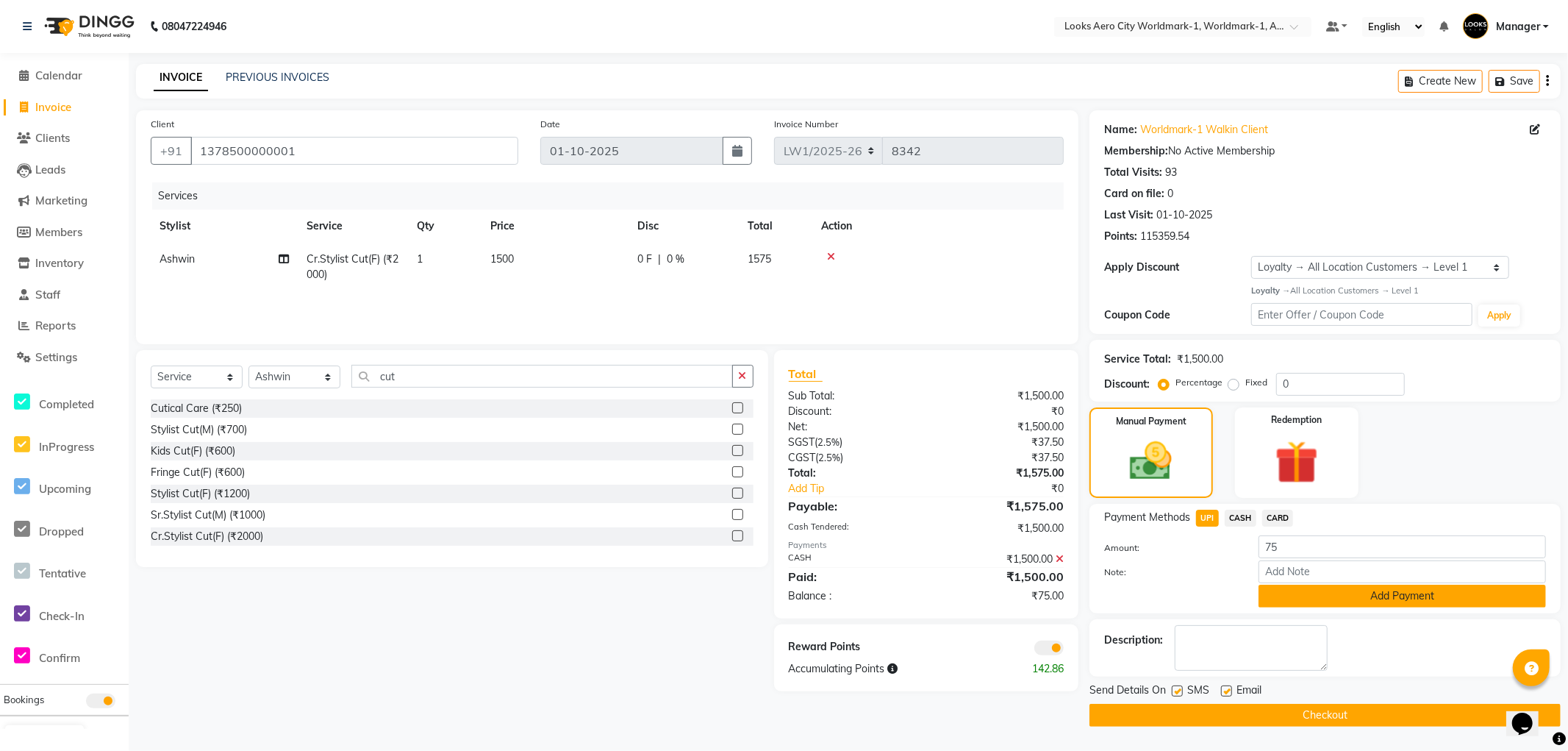
click at [1290, 593] on button "Add Payment" at bounding box center [1402, 596] width 288 height 23
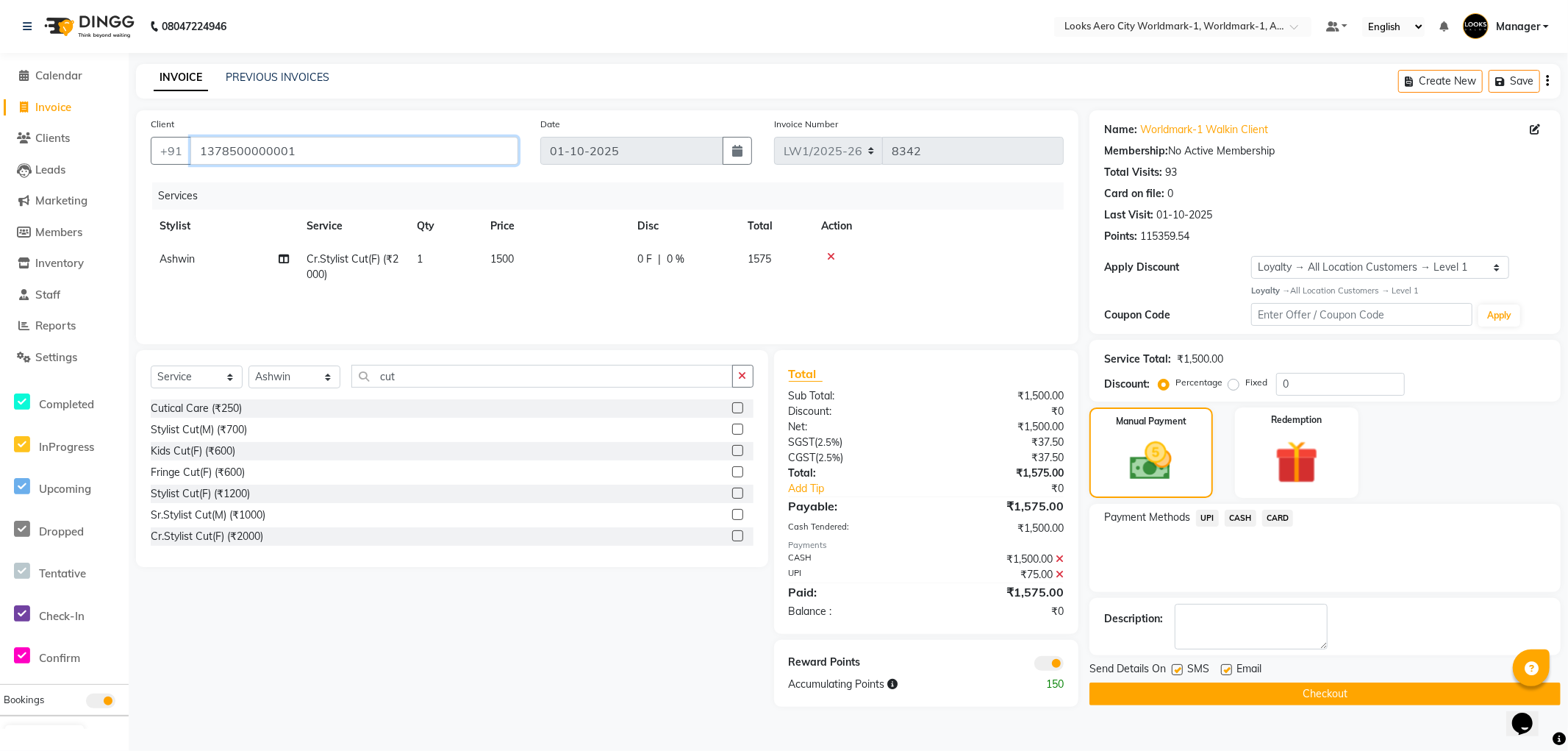
drag, startPoint x: 309, startPoint y: 149, endPoint x: 140, endPoint y: 149, distance: 169.0
click at [140, 149] on div "Client [PHONE_NUMBER]" at bounding box center [334, 146] width 389 height 60
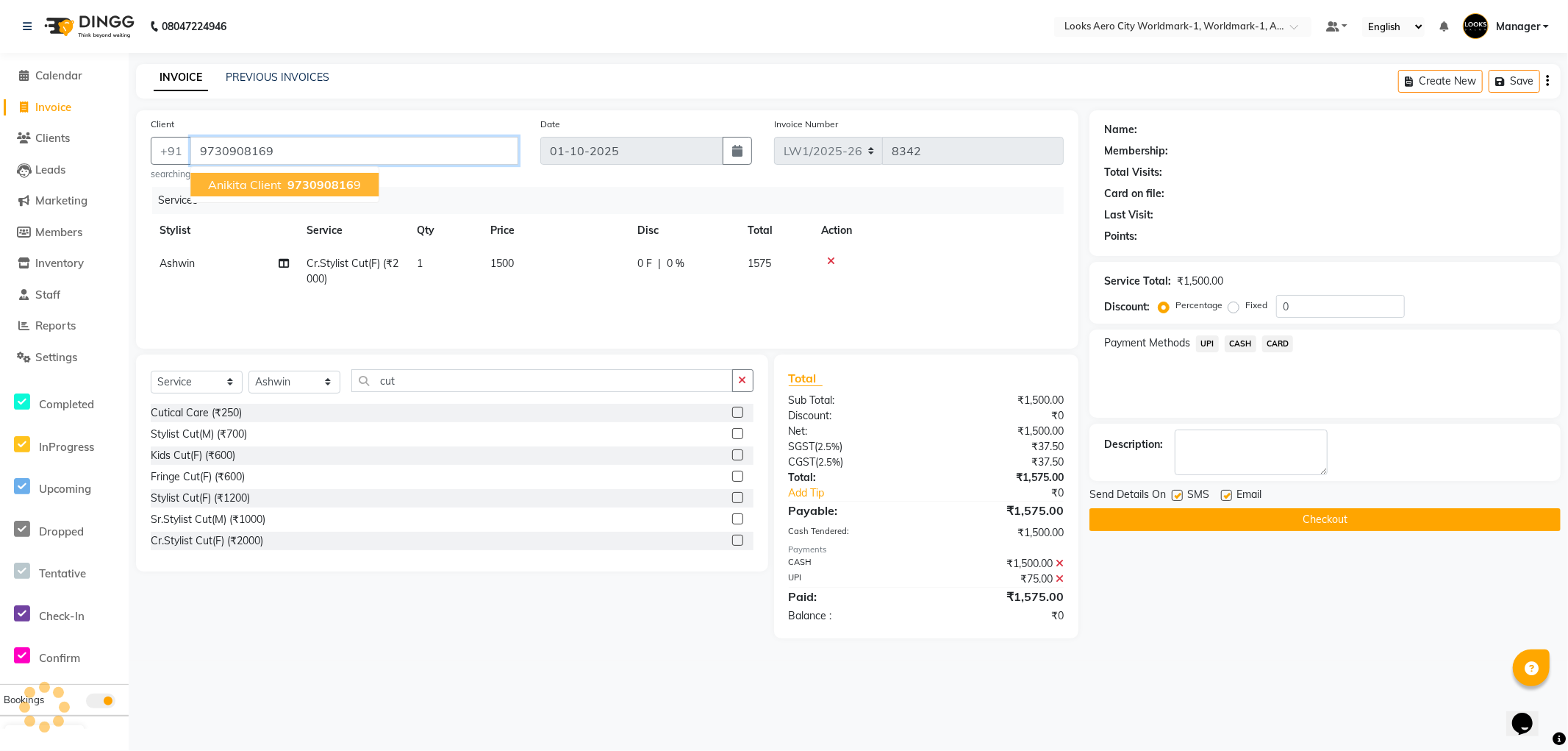
type input "9730908169"
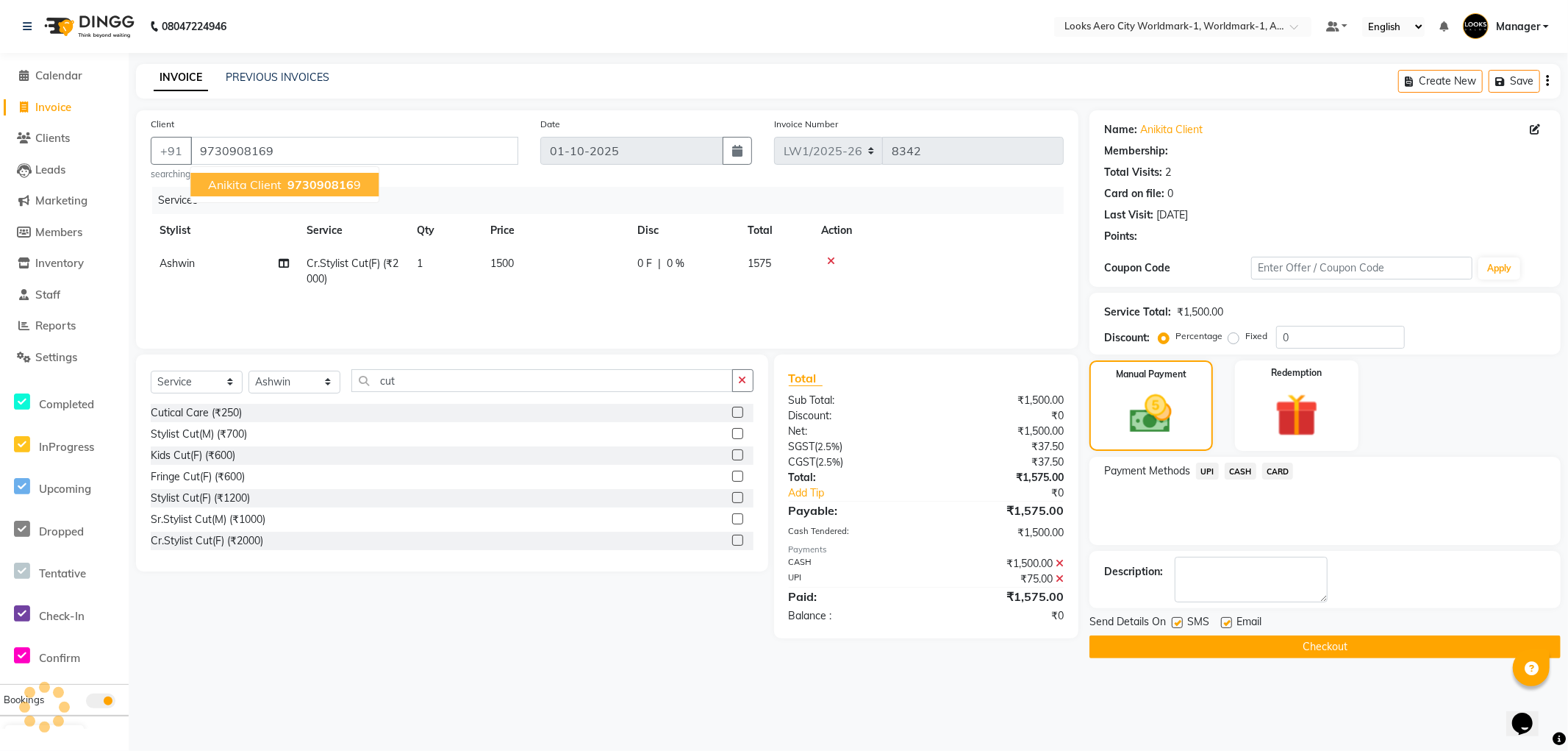
select select "1: Object"
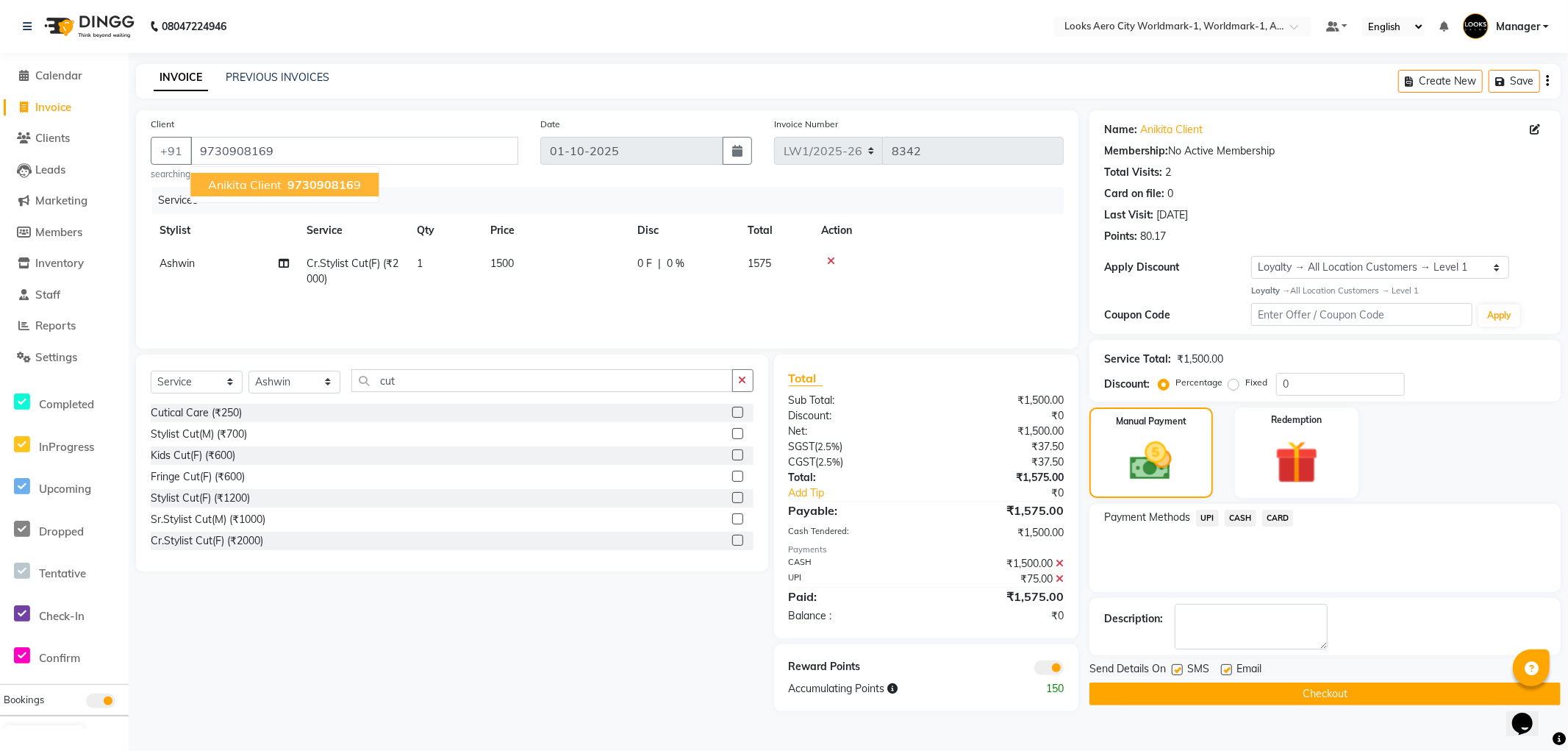
click at [1127, 687] on button "Checkout" at bounding box center [1324, 693] width 471 height 23
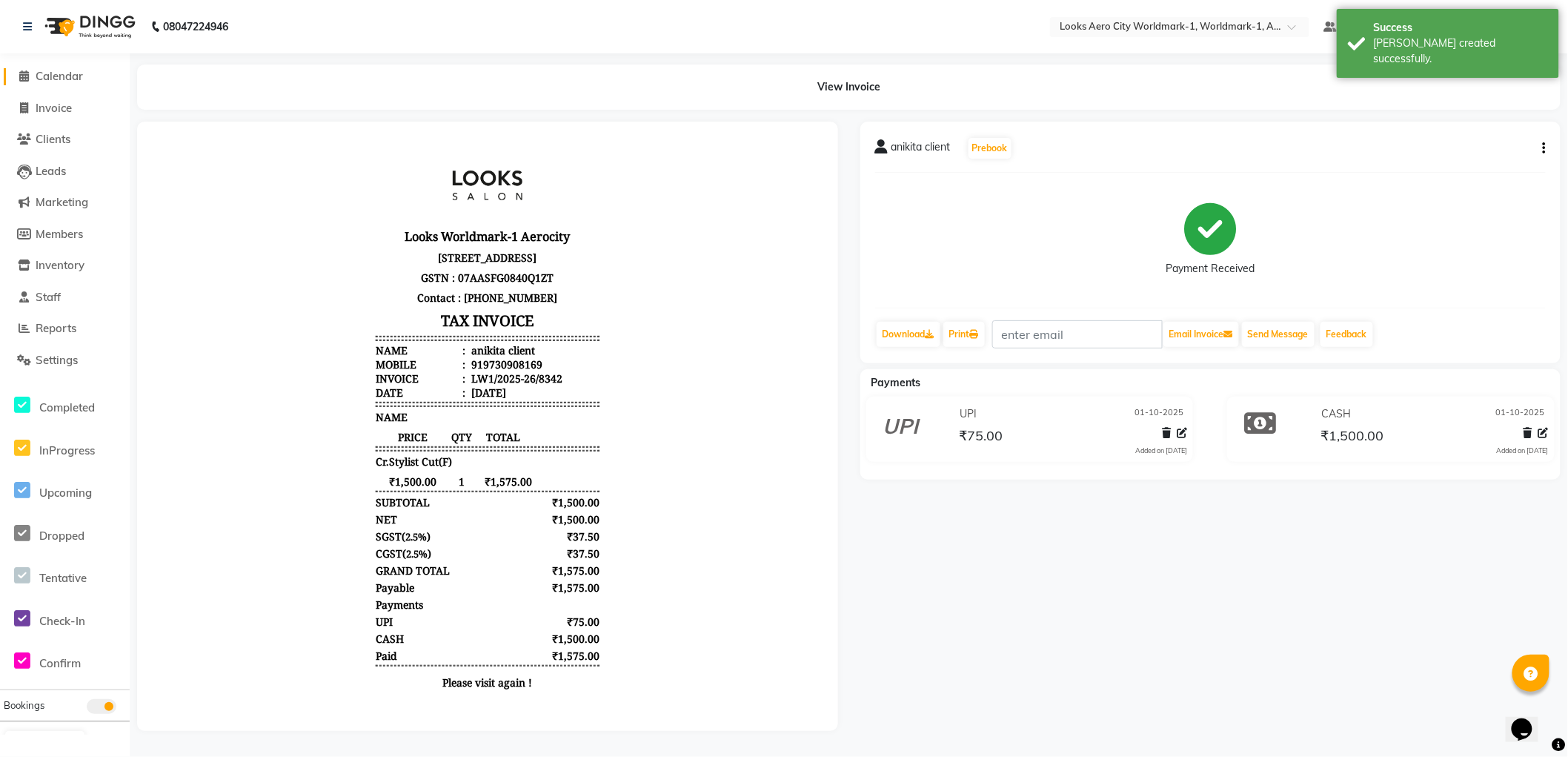
click at [68, 74] on span "Calendar" at bounding box center [60, 76] width 48 height 15
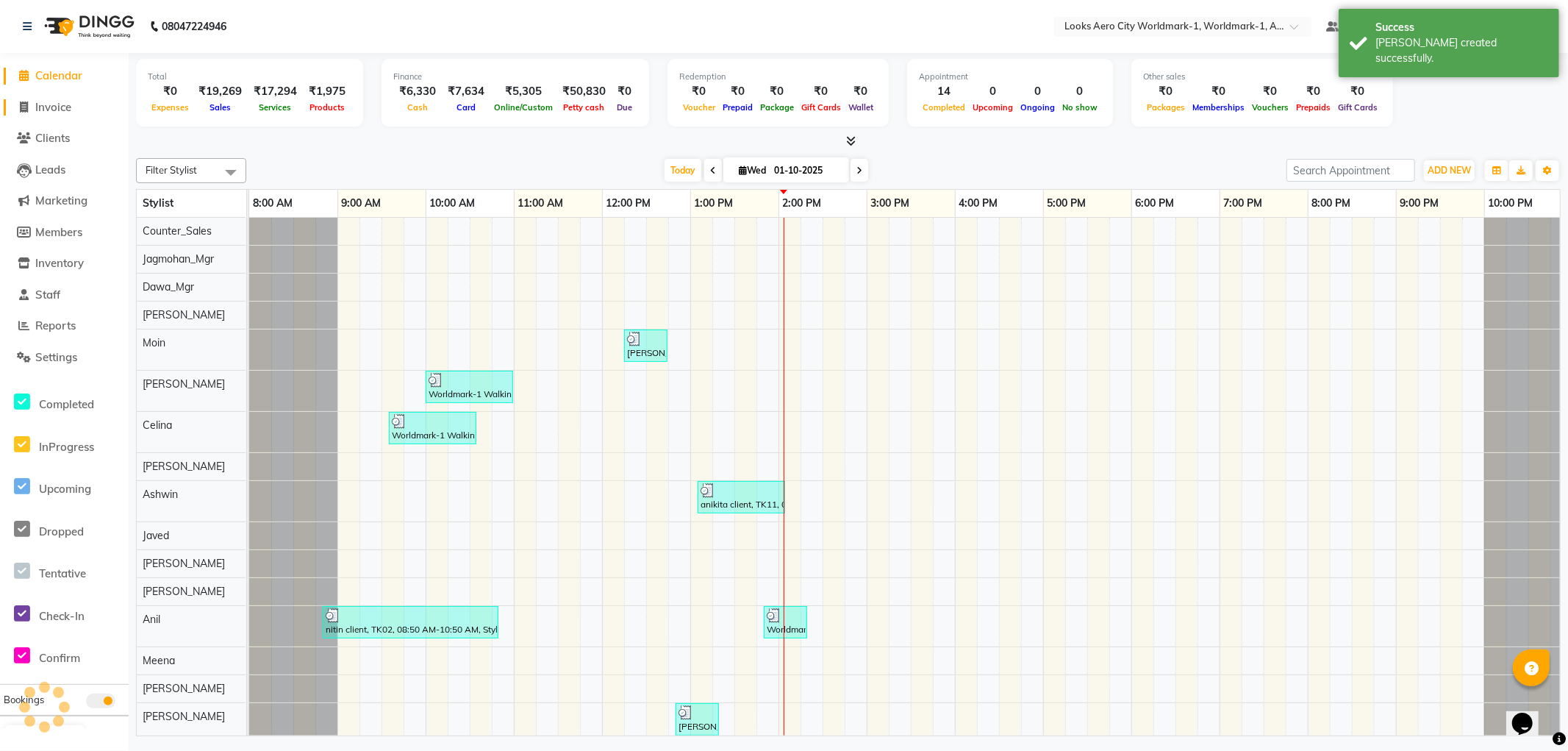
click at [49, 103] on span "Invoice" at bounding box center [53, 107] width 36 height 14
select select "service"
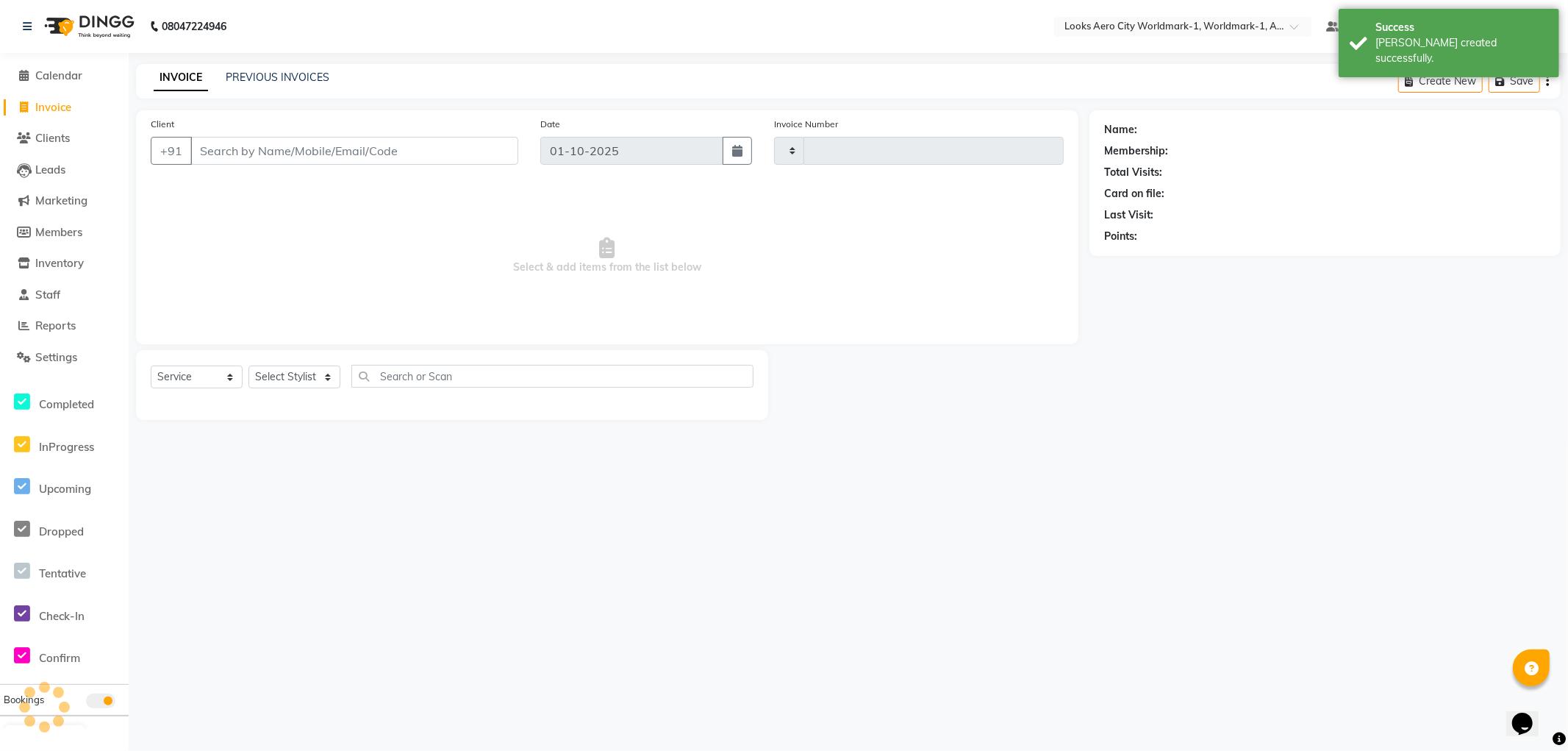
type input "8343"
select select "8573"
click at [313, 151] on input "Client" at bounding box center [354, 151] width 327 height 28
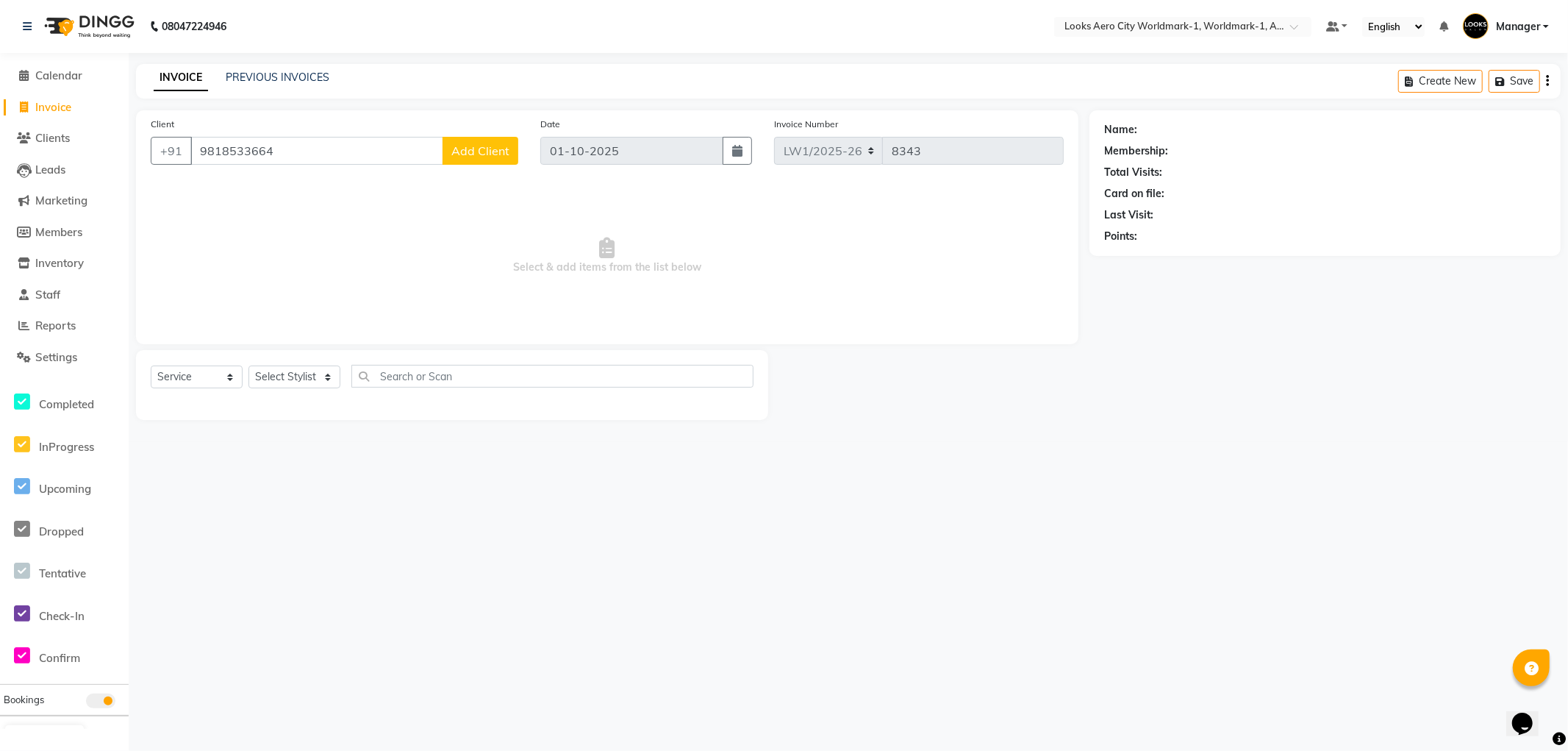
type input "9818533664"
click at [474, 155] on span "Add Client" at bounding box center [480, 150] width 58 height 14
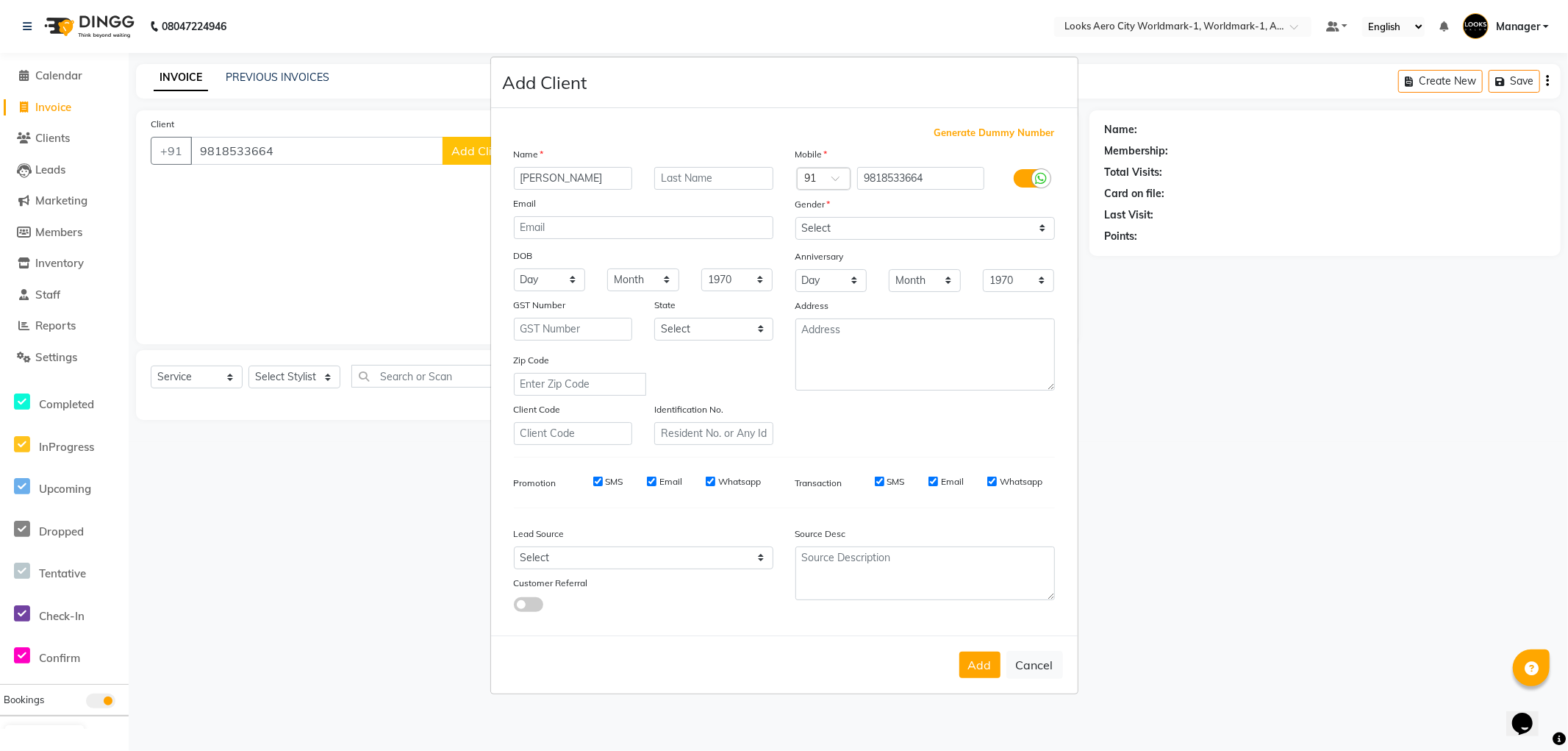
type input "[PERSON_NAME]"
type input "Client"
click at [689, 331] on select "Select [GEOGRAPHIC_DATA] [GEOGRAPHIC_DATA] [GEOGRAPHIC_DATA] [GEOGRAPHIC_DATA] …" at bounding box center [713, 329] width 119 height 23
select select "10"
click at [654, 318] on select "Select [GEOGRAPHIC_DATA] [GEOGRAPHIC_DATA] [GEOGRAPHIC_DATA] [GEOGRAPHIC_DATA] …" at bounding box center [713, 329] width 119 height 23
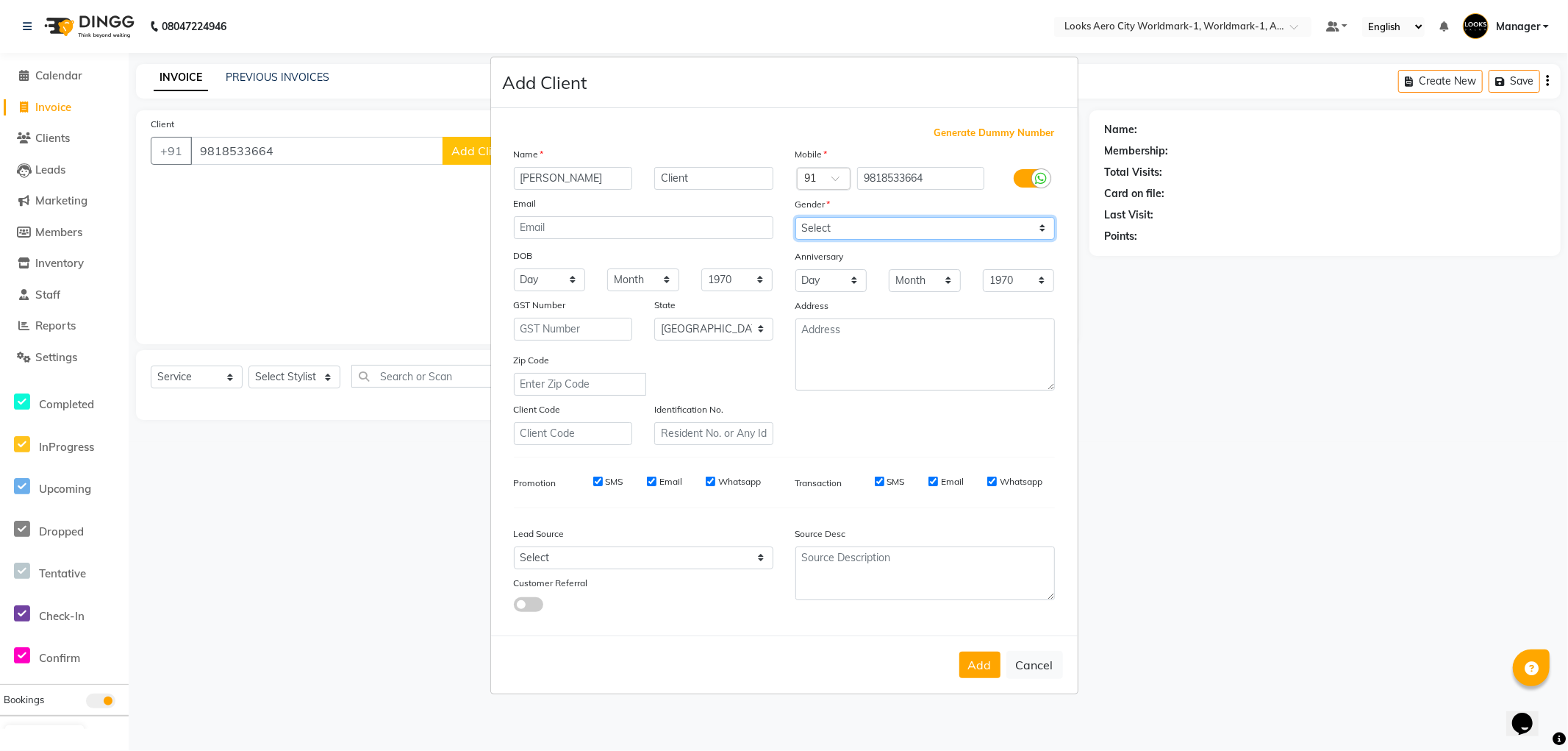
click at [856, 230] on select "Select [DEMOGRAPHIC_DATA] [DEMOGRAPHIC_DATA] Other Prefer Not To Say" at bounding box center [925, 228] width 260 height 23
select select "[DEMOGRAPHIC_DATA]"
click at [795, 217] on select "Select [DEMOGRAPHIC_DATA] [DEMOGRAPHIC_DATA] Other Prefer Not To Say" at bounding box center [925, 228] width 260 height 23
click at [985, 666] on button "Add" at bounding box center [980, 665] width 41 height 26
select select
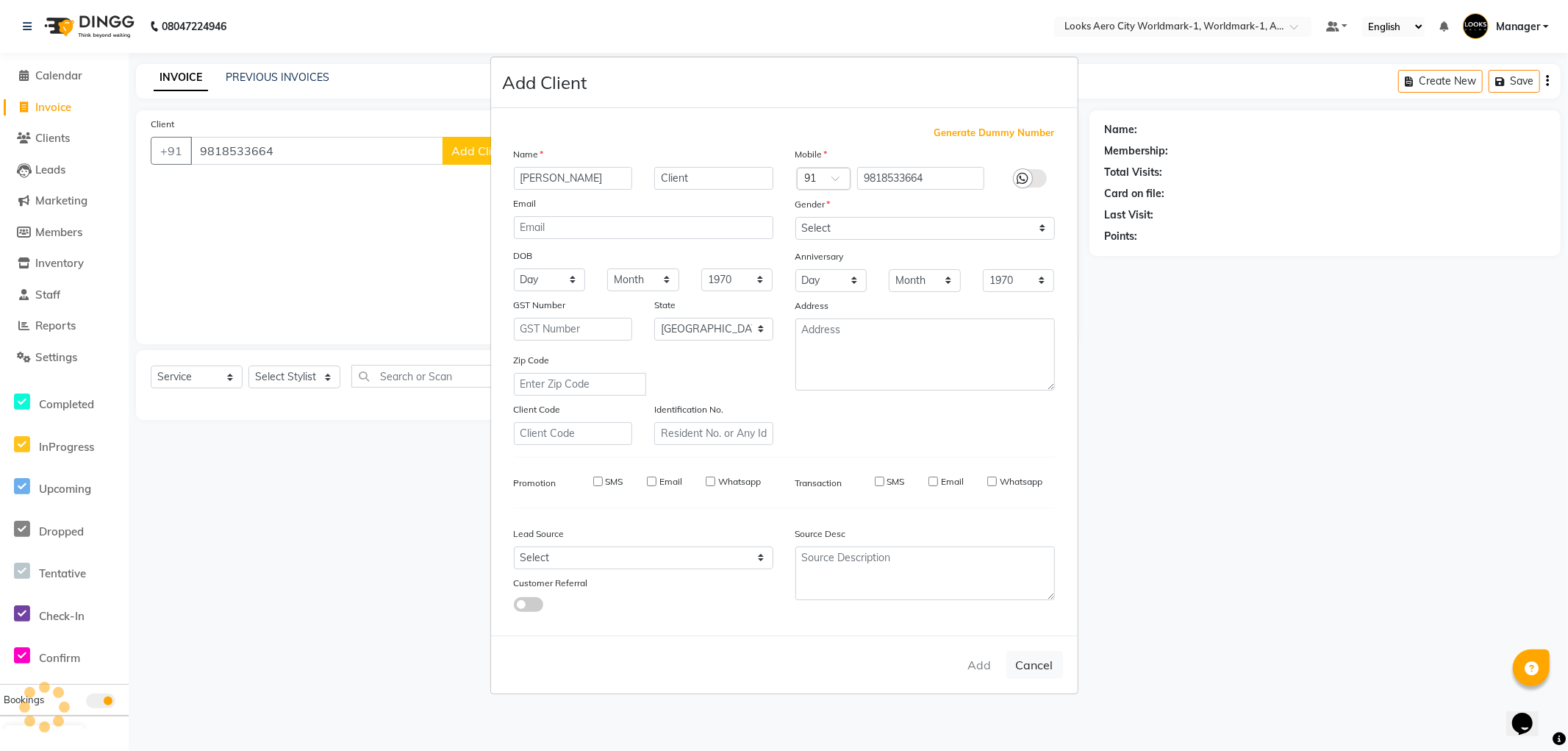
select select
select select "null"
select select
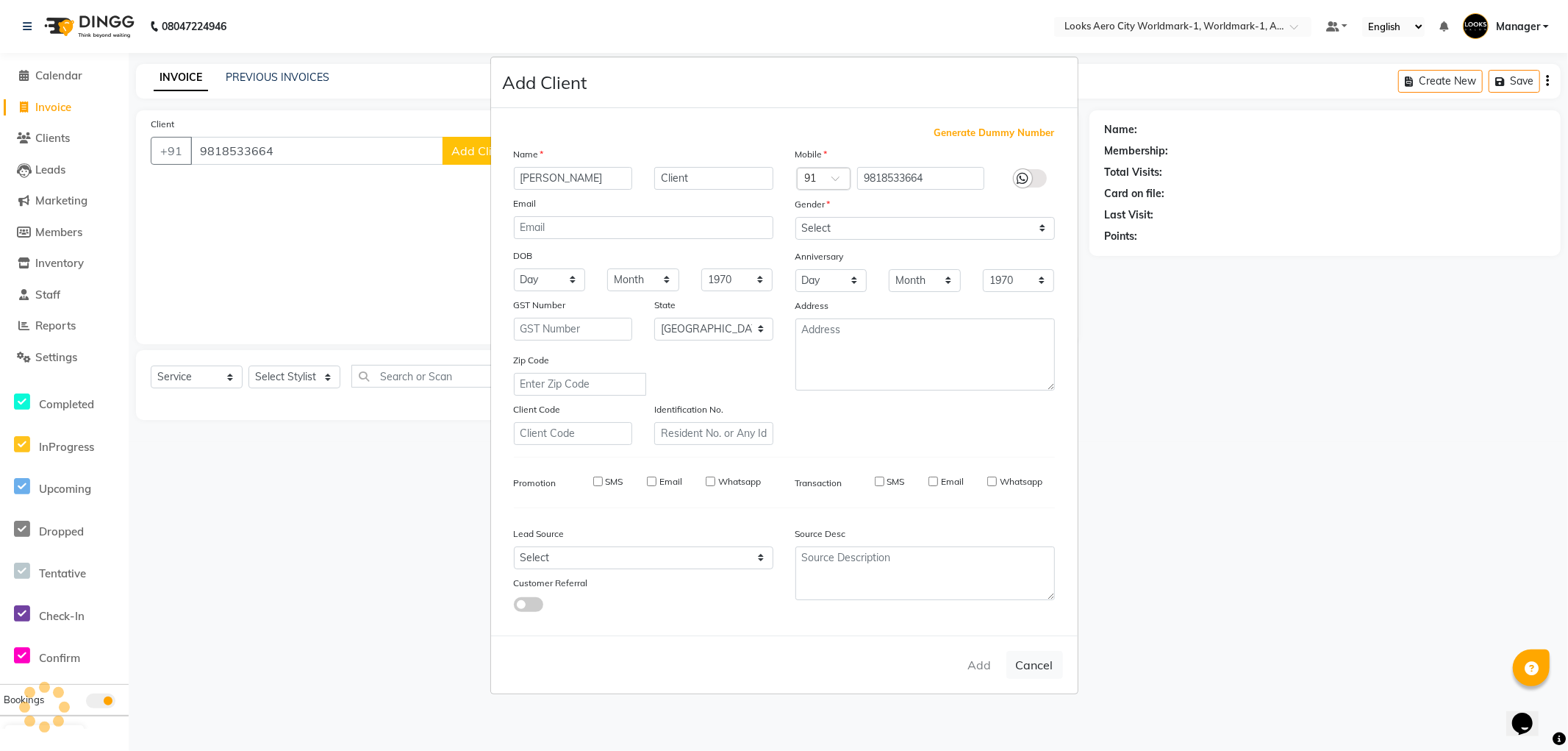
select select
checkbox input "false"
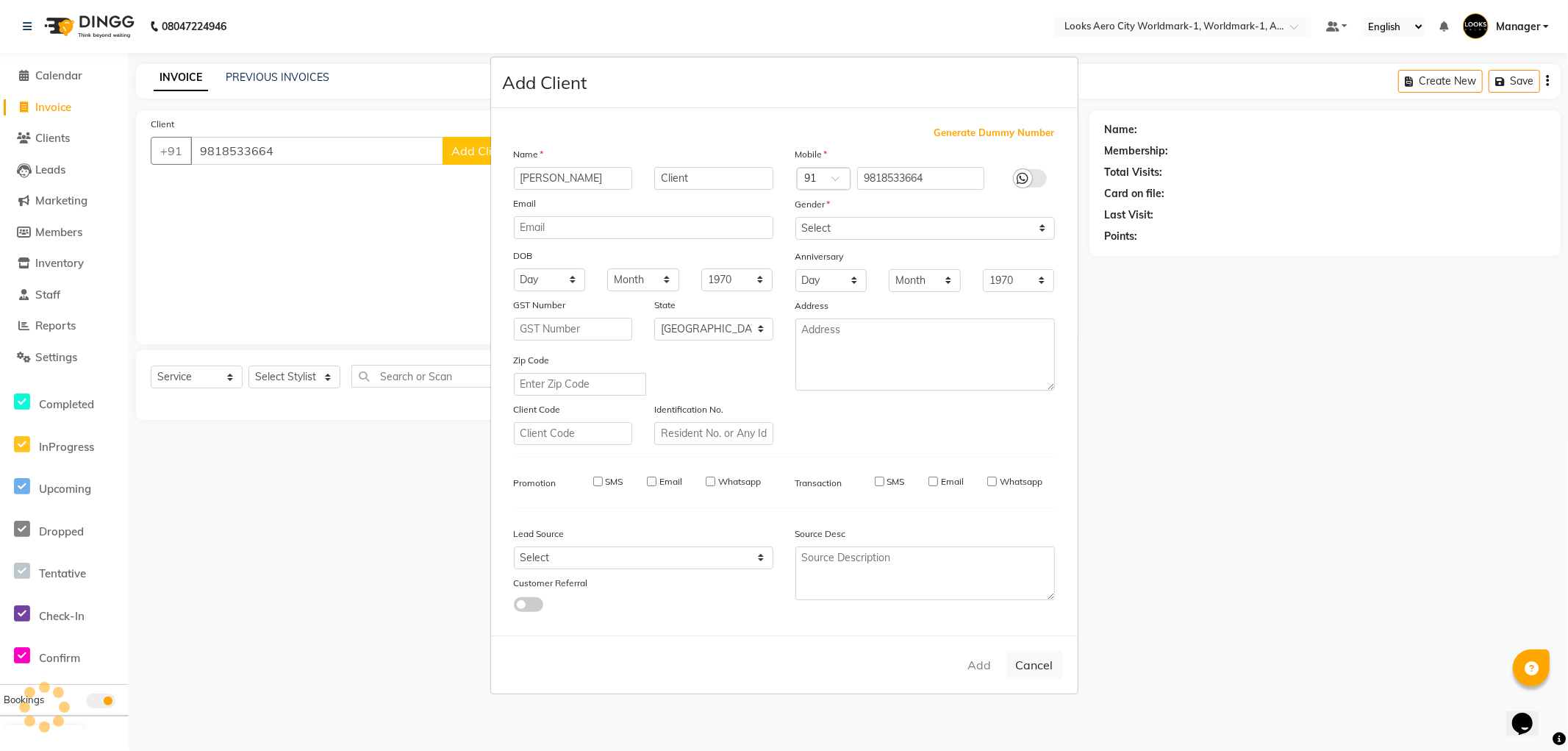
checkbox input "false"
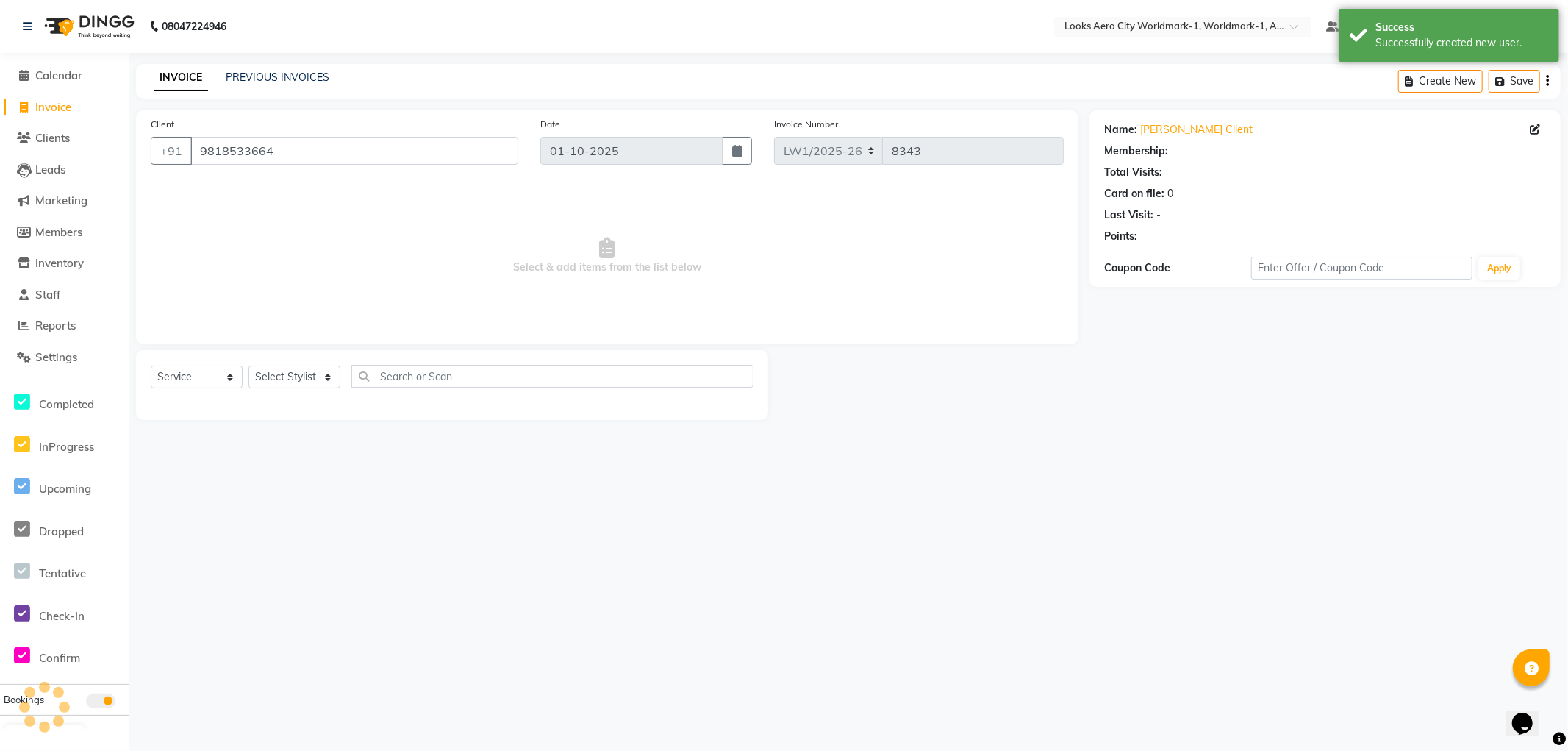
select select "1: Object"
click at [291, 373] on select "Select Stylist [PERSON_NAME] [PERSON_NAME] [PERSON_NAME] [PERSON_NAME] Counter_…" at bounding box center [294, 377] width 92 height 23
select select "84537"
click at [249, 367] on select "Select Stylist [PERSON_NAME] [PERSON_NAME] [PERSON_NAME] [PERSON_NAME] Counter_…" at bounding box center [294, 377] width 92 height 23
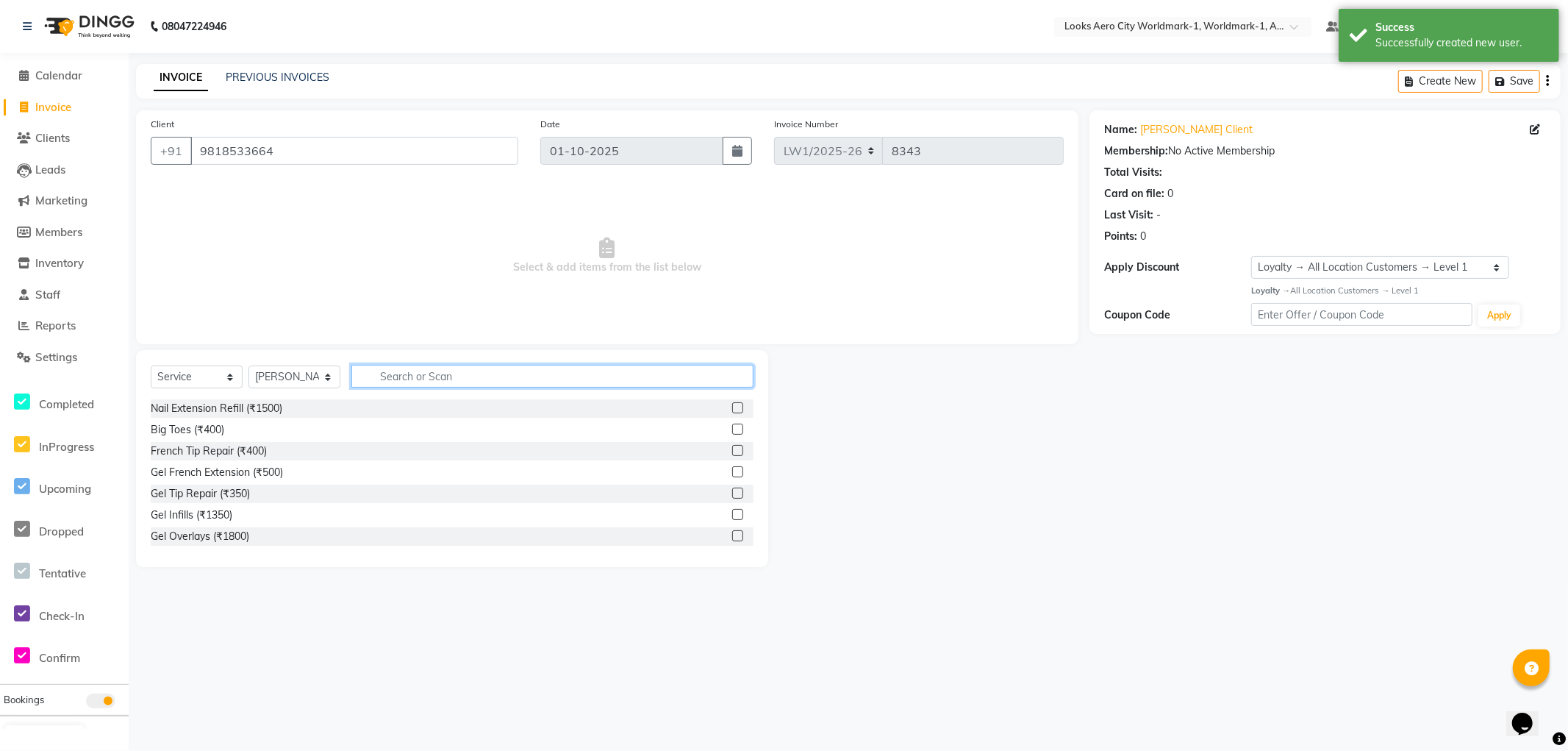
click at [450, 375] on input "text" at bounding box center [552, 376] width 402 height 23
type input "cut"
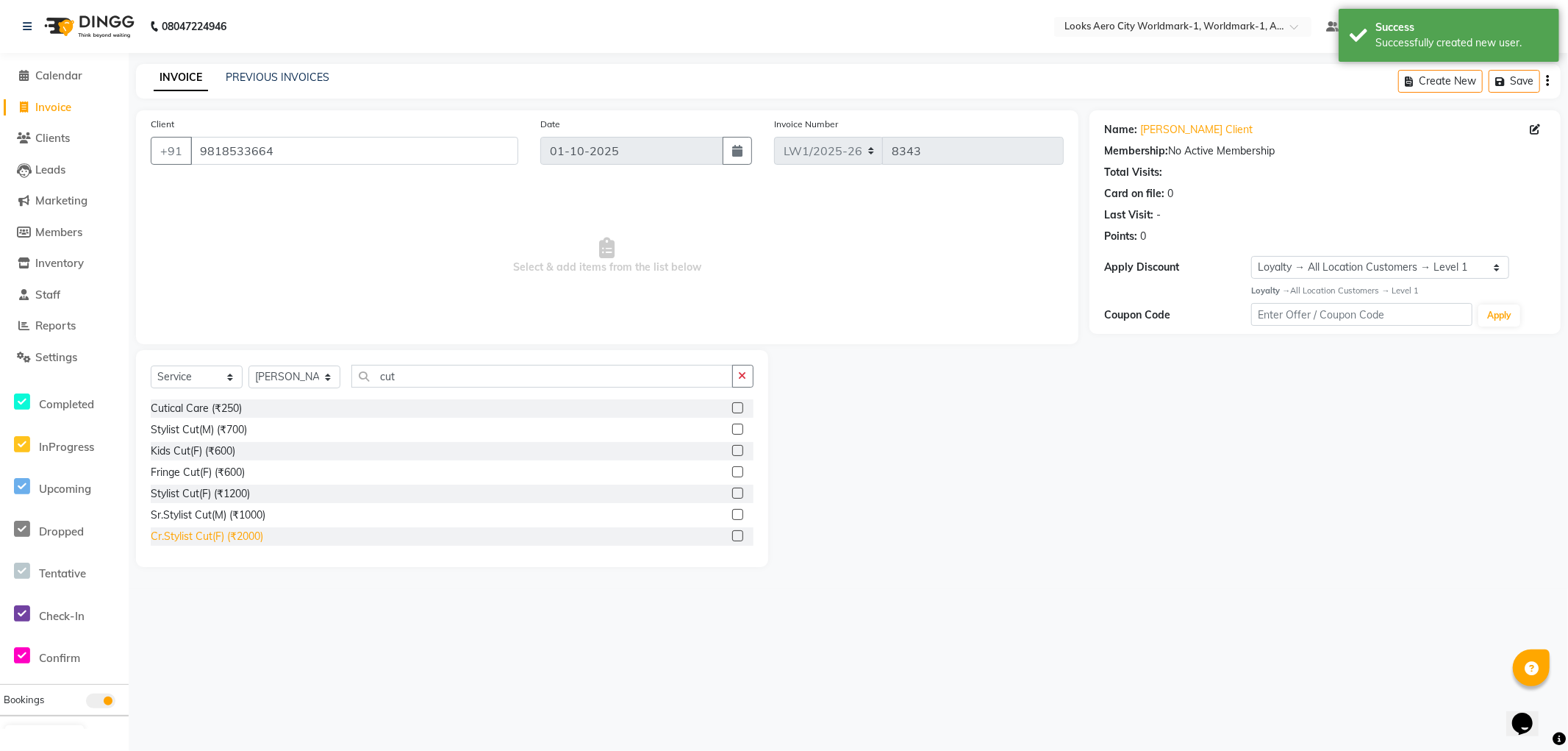
click at [217, 530] on div "Cr.Stylist Cut(F) (₹2000)" at bounding box center [206, 537] width 113 height 15
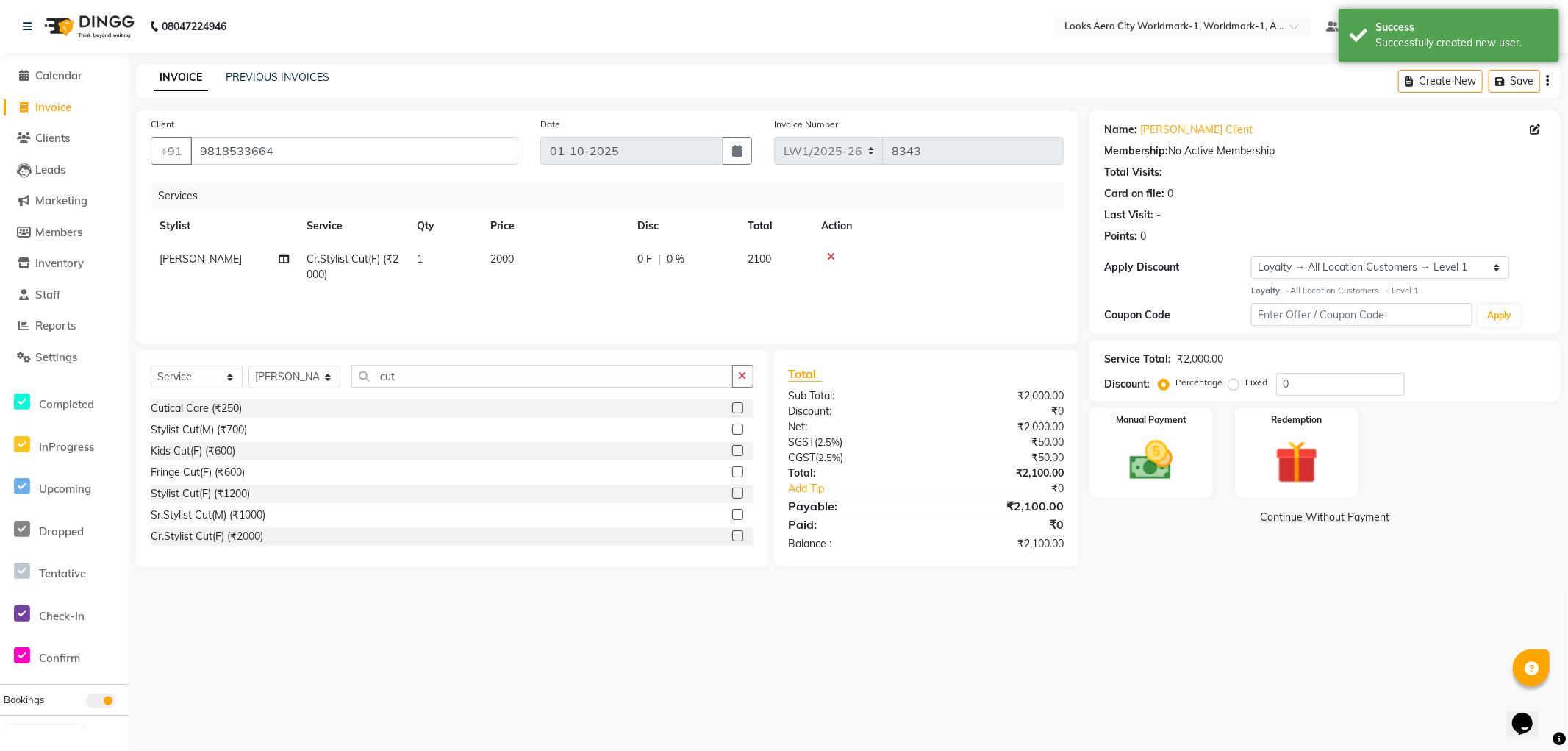
click at [538, 248] on td "2000" at bounding box center [555, 267] width 147 height 48
drag, startPoint x: 628, startPoint y: 262, endPoint x: 514, endPoint y: 262, distance: 114.0
click at [514, 262] on tr "[PERSON_NAME] [PERSON_NAME] [PERSON_NAME] [PERSON_NAME] Counter_Sales Dawa_Mgr …" at bounding box center [607, 271] width 913 height 56
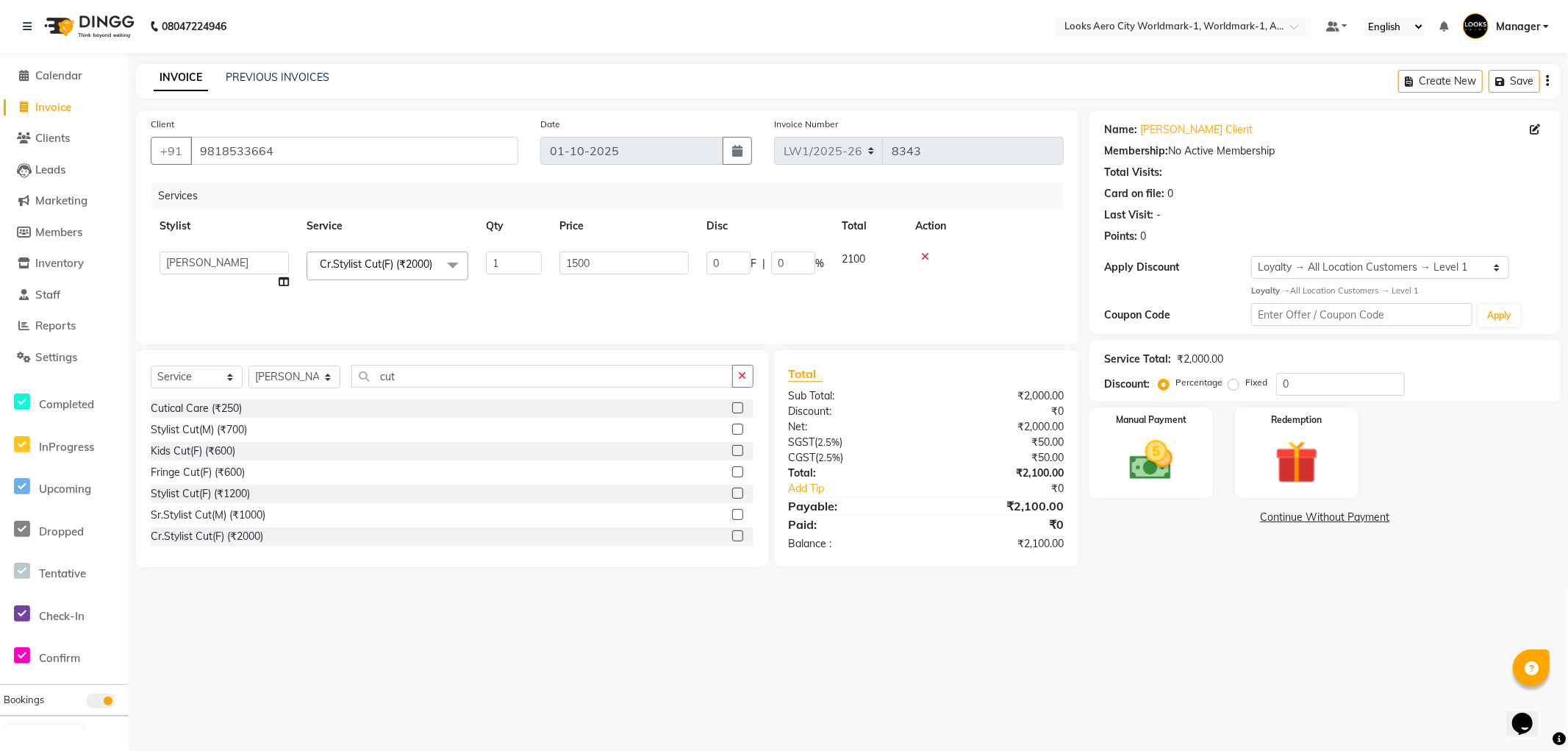
click at [1158, 570] on main "INVOICE PREVIOUS INVOICES Create New Save Client [PHONE_NUMBER] Date [DATE] Inv…" at bounding box center [848, 327] width 1439 height 525
click at [1167, 493] on div "Manual Payment" at bounding box center [1151, 452] width 128 height 94
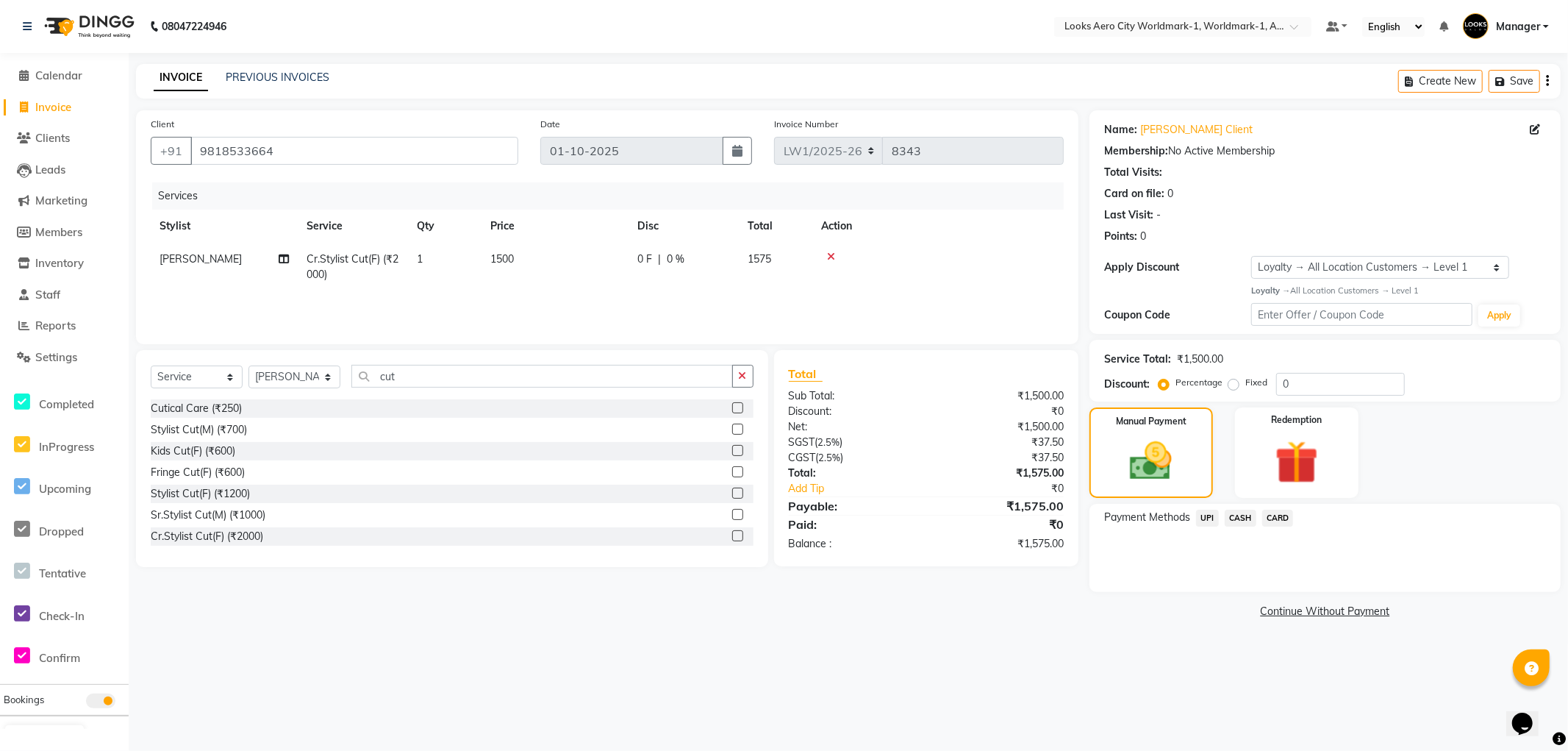
click at [1207, 520] on span "UPI" at bounding box center [1207, 518] width 23 height 17
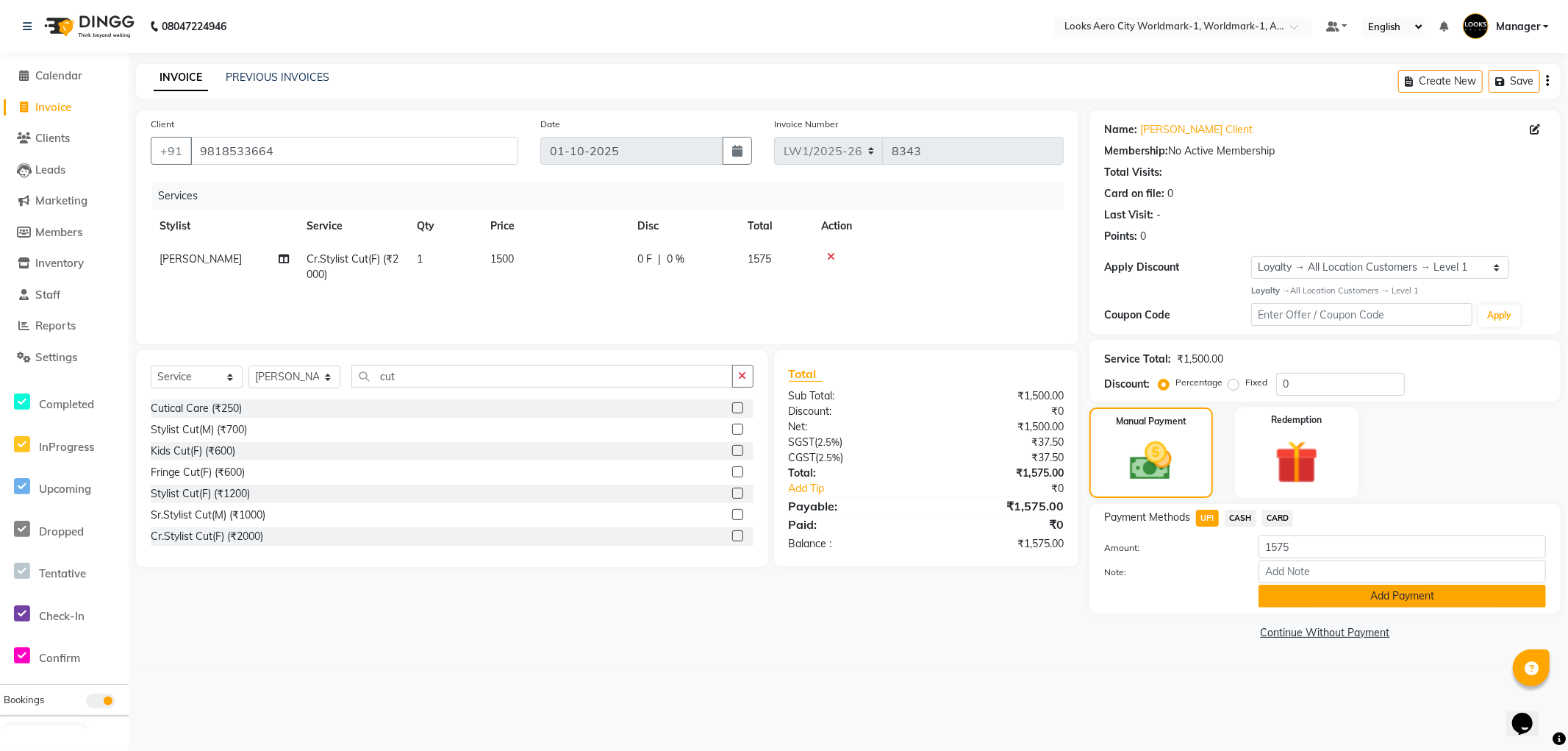
click at [1279, 600] on button "Add Payment" at bounding box center [1402, 596] width 288 height 23
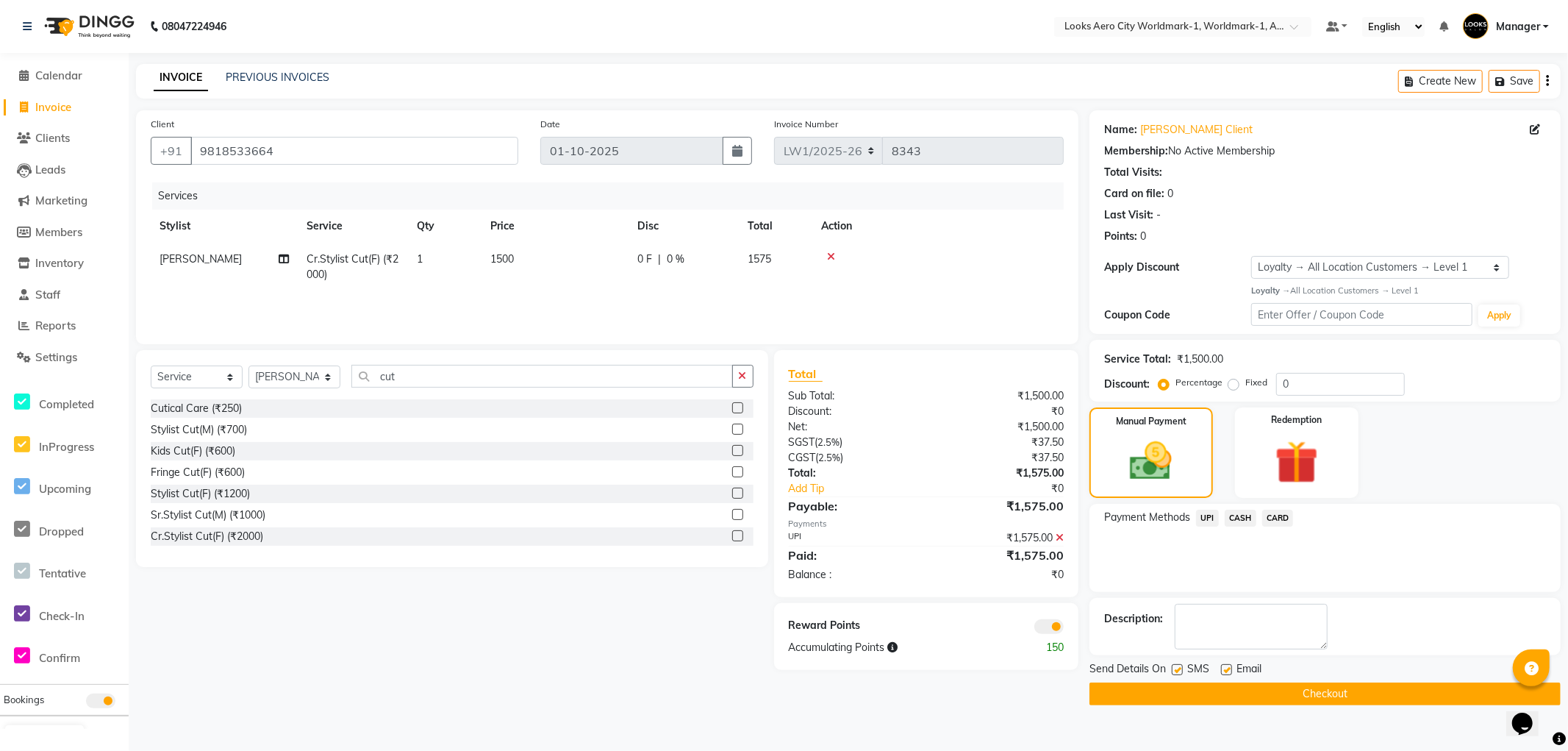
click at [1133, 690] on button "Checkout" at bounding box center [1324, 693] width 471 height 23
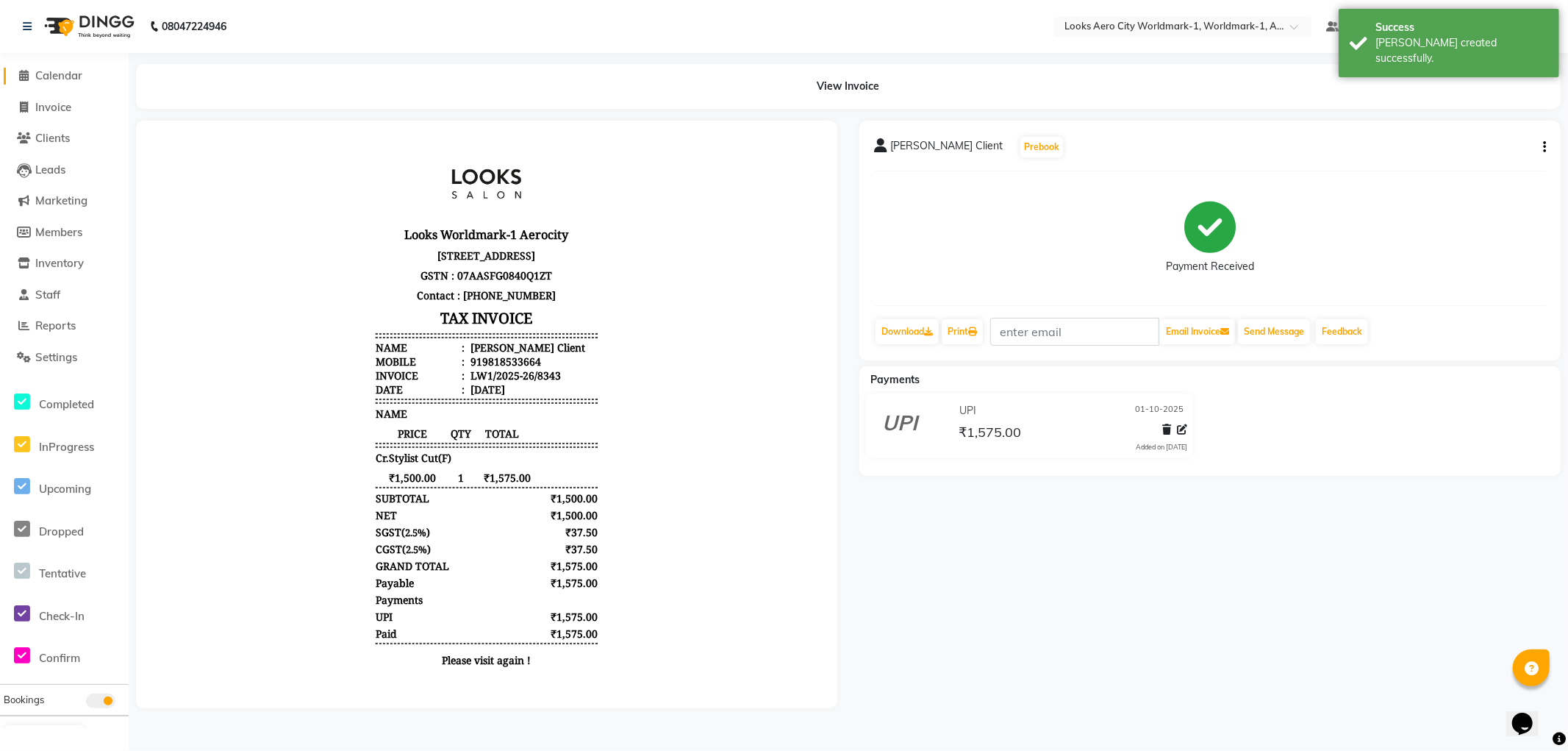
click at [64, 74] on span "Calendar" at bounding box center [59, 75] width 47 height 14
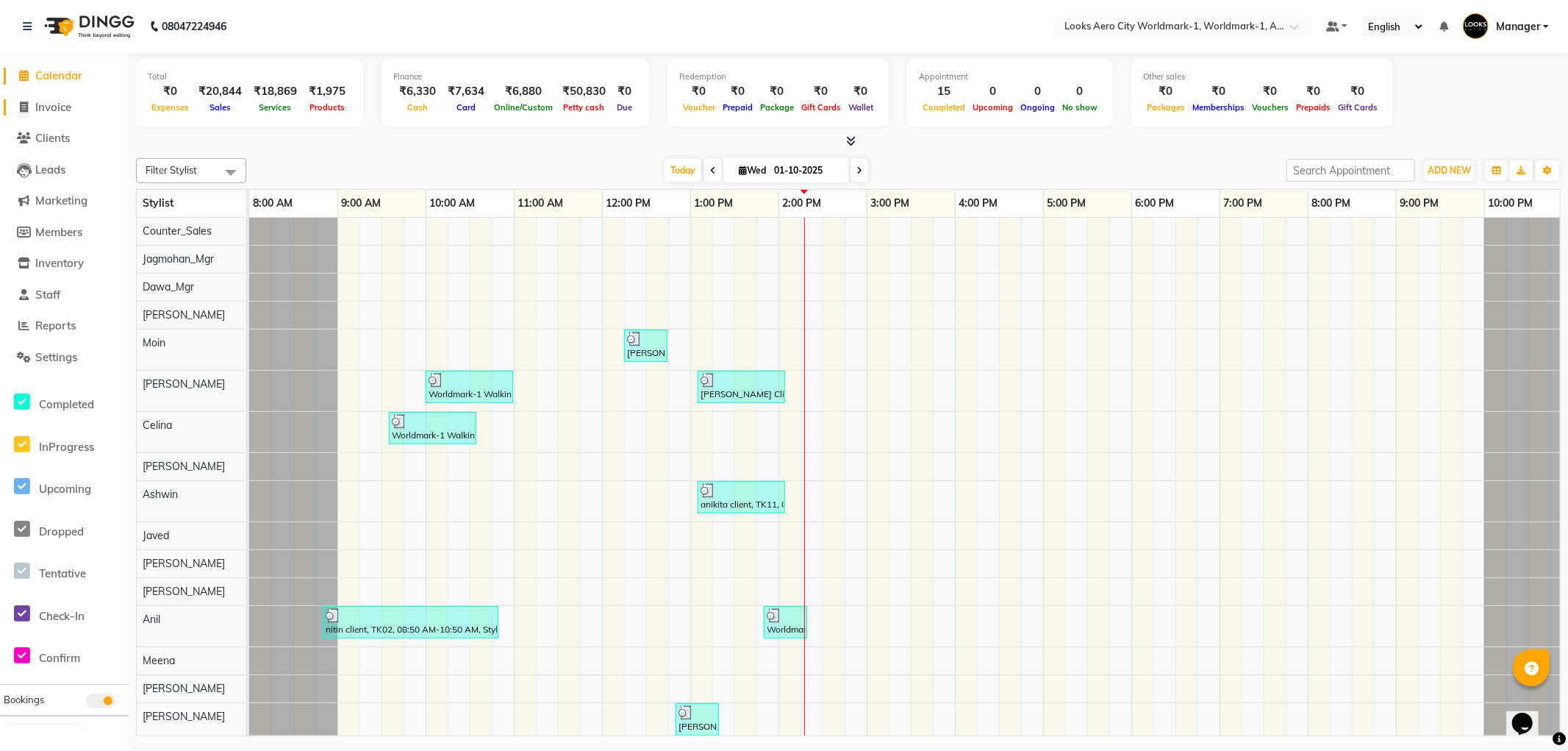
click at [41, 107] on span "Invoice" at bounding box center [53, 107] width 36 height 14
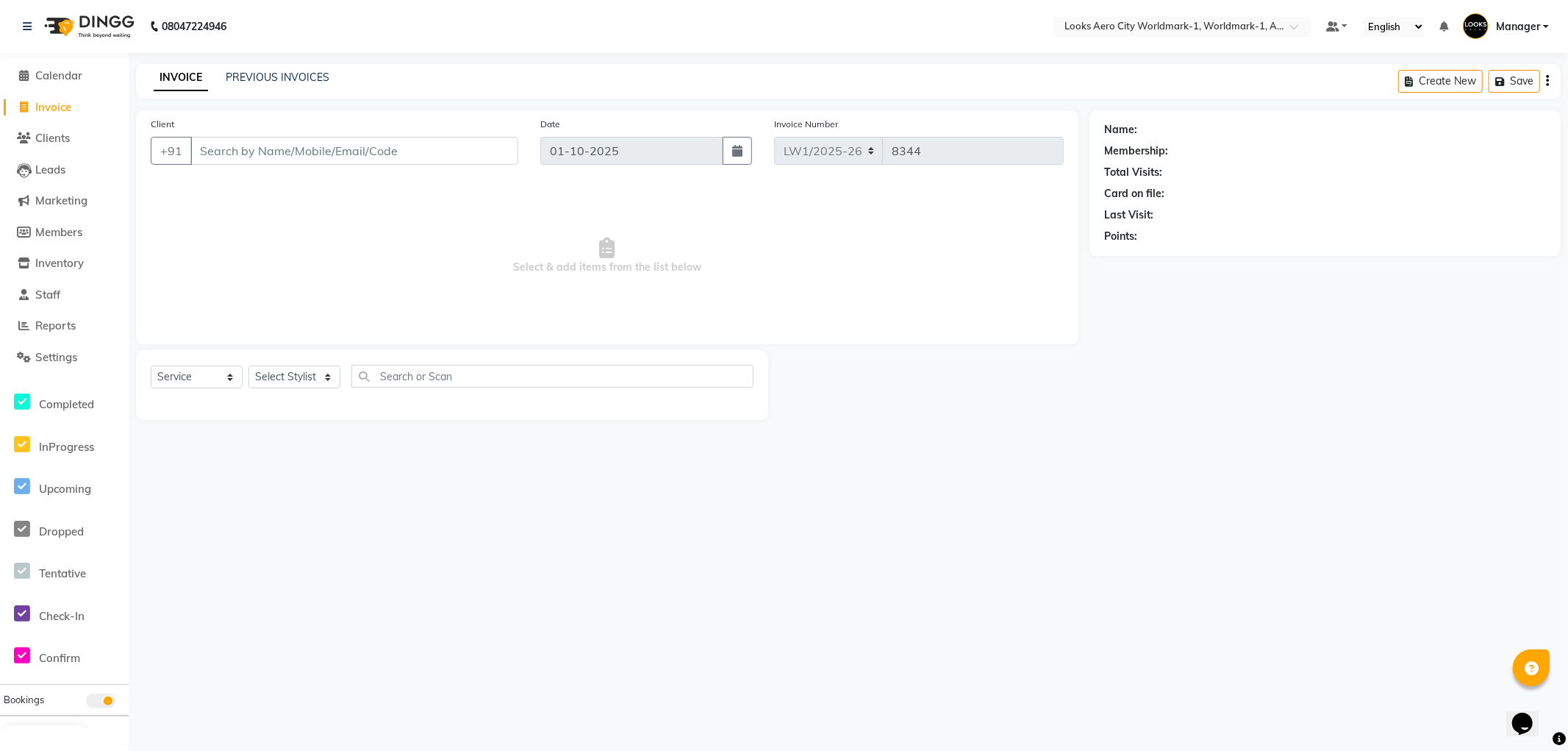
click at [249, 150] on input "Client" at bounding box center [354, 151] width 327 height 28
click at [470, 143] on span "Add Client" at bounding box center [480, 150] width 58 height 14
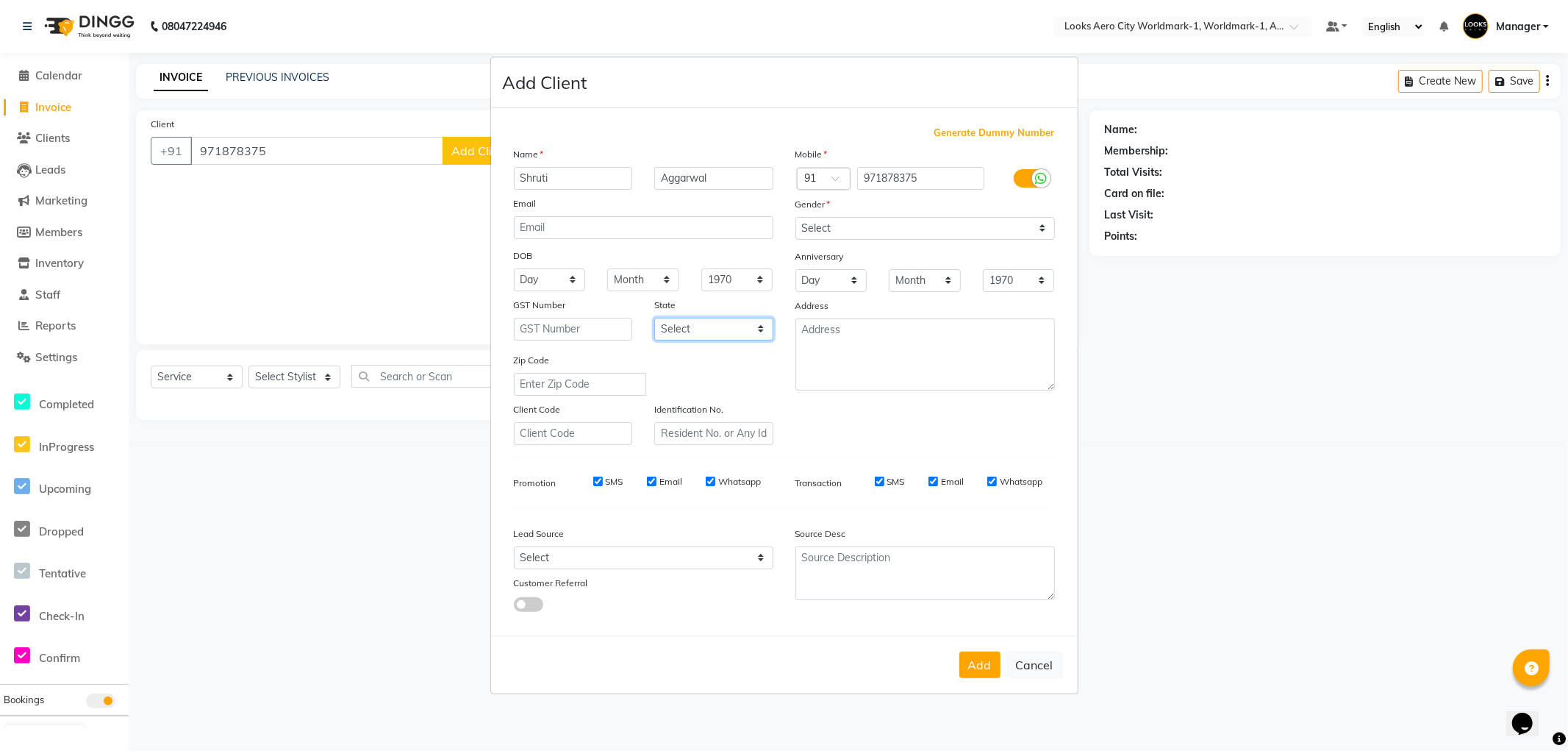
click at [667, 326] on select "Select [GEOGRAPHIC_DATA] [GEOGRAPHIC_DATA] [GEOGRAPHIC_DATA] [GEOGRAPHIC_DATA] …" at bounding box center [713, 329] width 119 height 23
click at [654, 318] on select "Select [GEOGRAPHIC_DATA] [GEOGRAPHIC_DATA] [GEOGRAPHIC_DATA] [GEOGRAPHIC_DATA] …" at bounding box center [713, 329] width 119 height 23
click at [851, 229] on select "Select [DEMOGRAPHIC_DATA] [DEMOGRAPHIC_DATA] Other Prefer Not To Say" at bounding box center [925, 228] width 260 height 23
click at [795, 217] on select "Select [DEMOGRAPHIC_DATA] [DEMOGRAPHIC_DATA] Other Prefer Not To Say" at bounding box center [925, 228] width 260 height 23
click at [971, 666] on button "Add" at bounding box center [980, 665] width 41 height 26
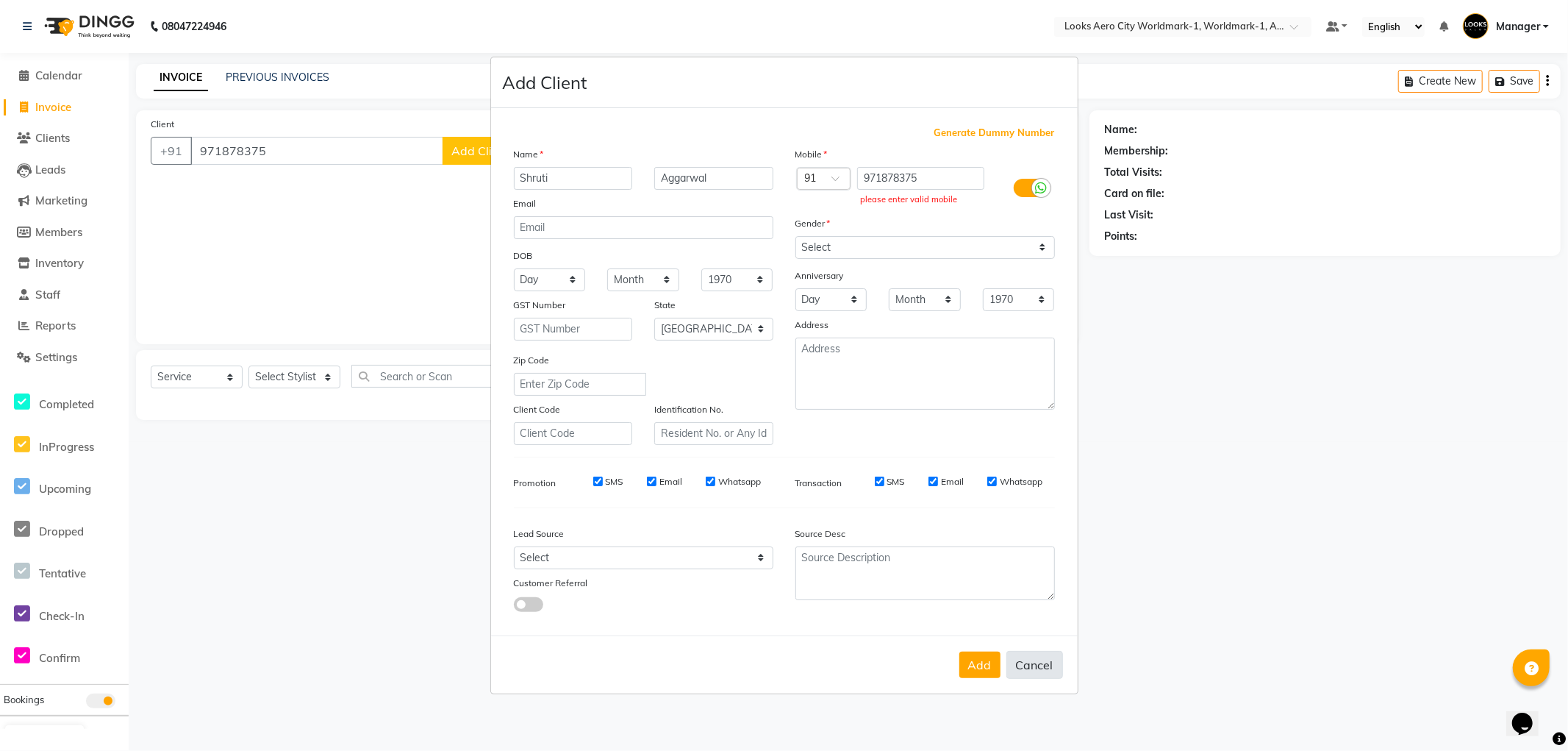
click at [1042, 671] on button "Cancel" at bounding box center [1034, 665] width 57 height 28
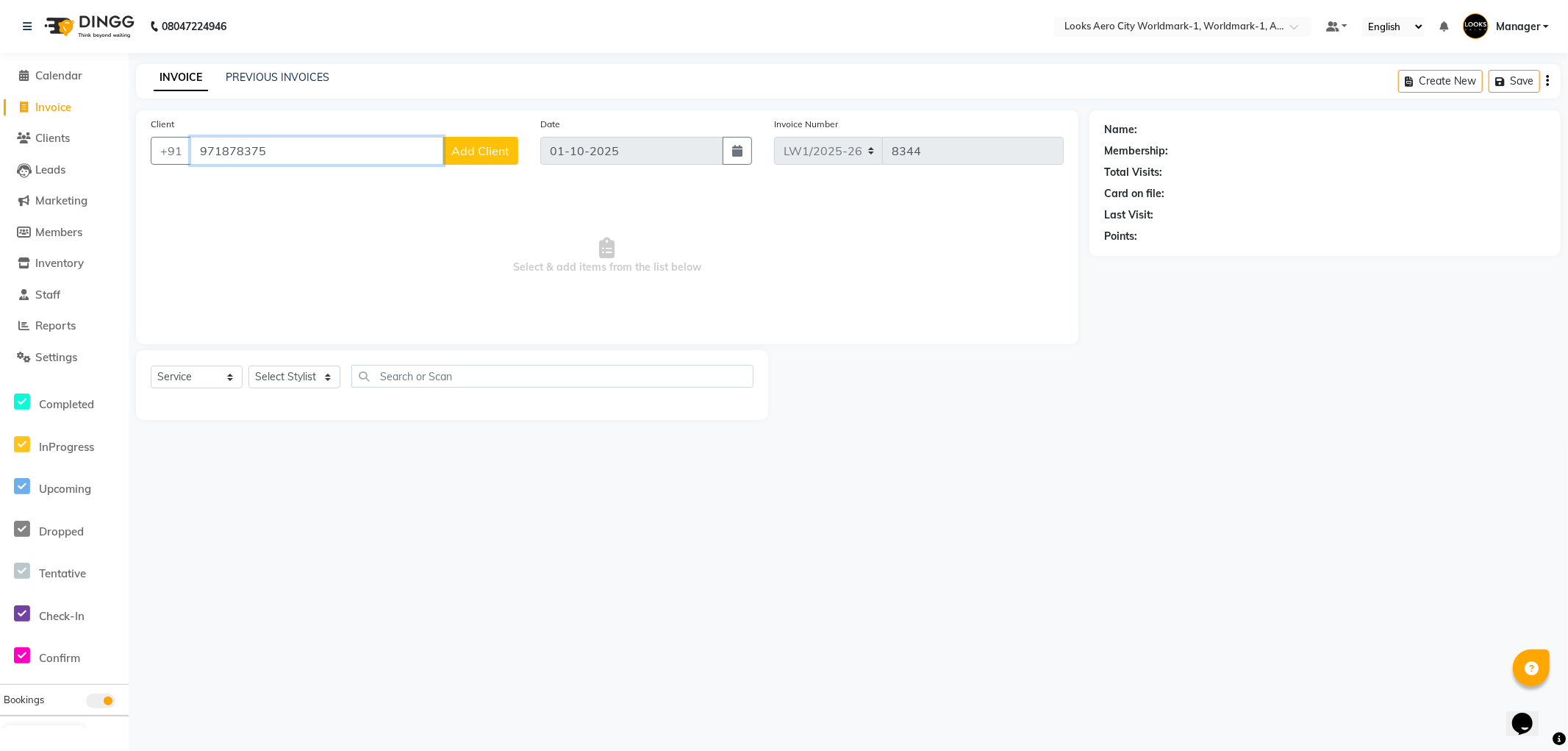
drag, startPoint x: 324, startPoint y: 156, endPoint x: 162, endPoint y: 126, distance: 164.8
click at [133, 140] on div "Client [PHONE_NUMBER] Add Client Date [DATE] Invoice Number LW1/2025-26 V/2025 …" at bounding box center [608, 265] width 965 height 310
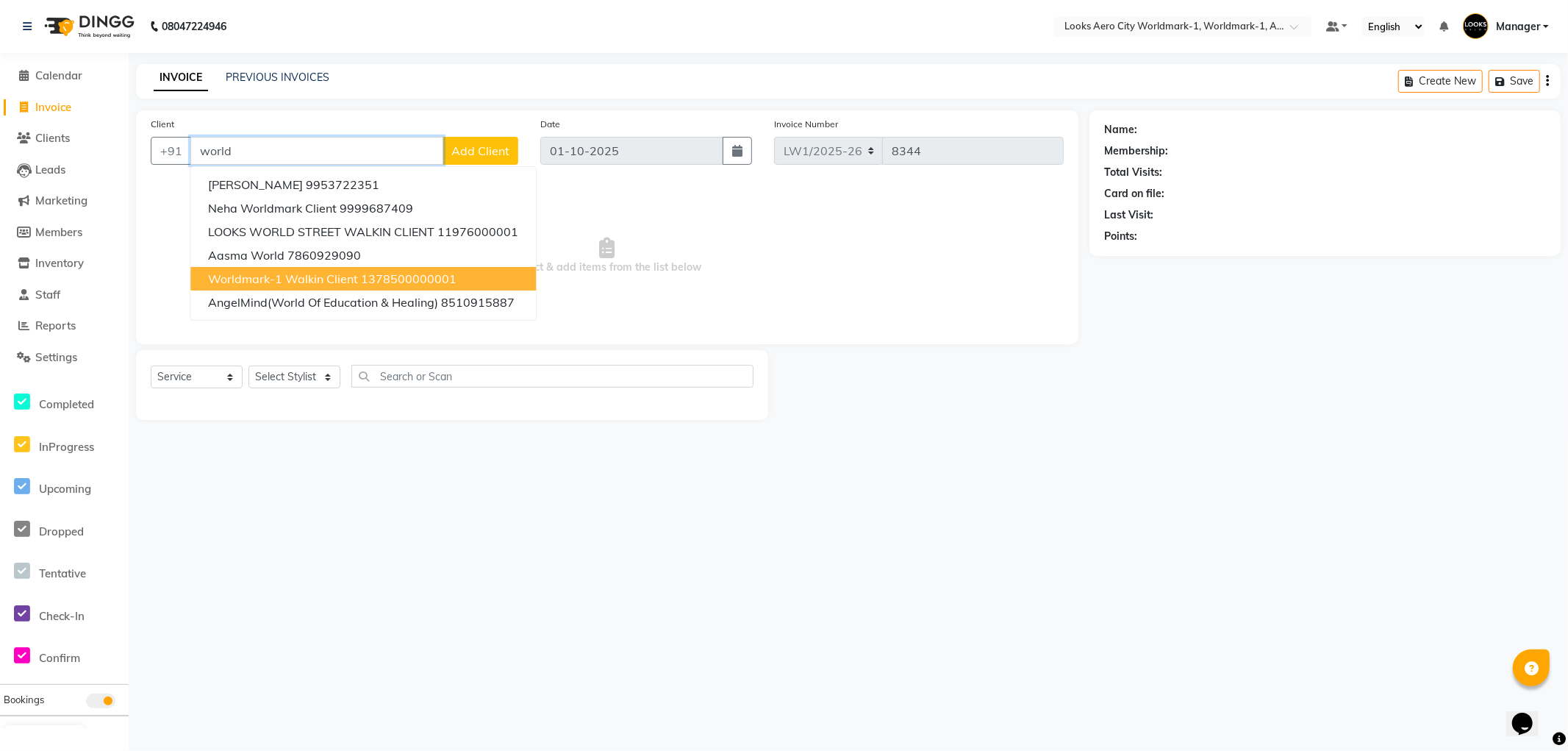
drag, startPoint x: 333, startPoint y: 280, endPoint x: 362, endPoint y: 283, distance: 29.2
click at [336, 280] on span "Worldmark-1 Walkin Client" at bounding box center [283, 279] width 150 height 14
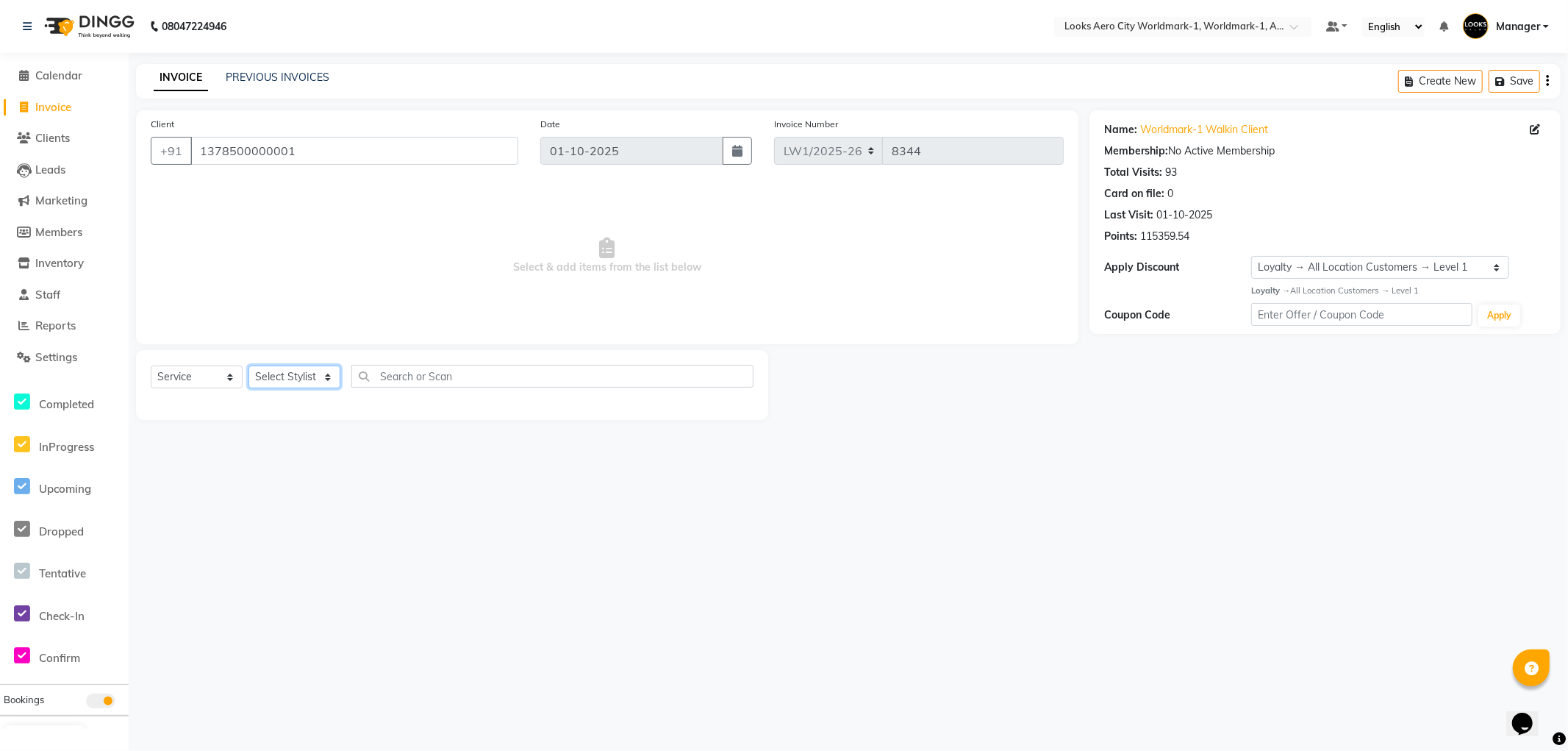
drag, startPoint x: 282, startPoint y: 378, endPoint x: 285, endPoint y: 372, distance: 6.7
click at [284, 378] on select "Select Stylist [PERSON_NAME] [PERSON_NAME] [PERSON_NAME] [PERSON_NAME] Counter_…" at bounding box center [294, 377] width 92 height 23
click at [249, 367] on select "Select Stylist [PERSON_NAME] [PERSON_NAME] [PERSON_NAME] [PERSON_NAME] Counter_…" at bounding box center [294, 377] width 92 height 23
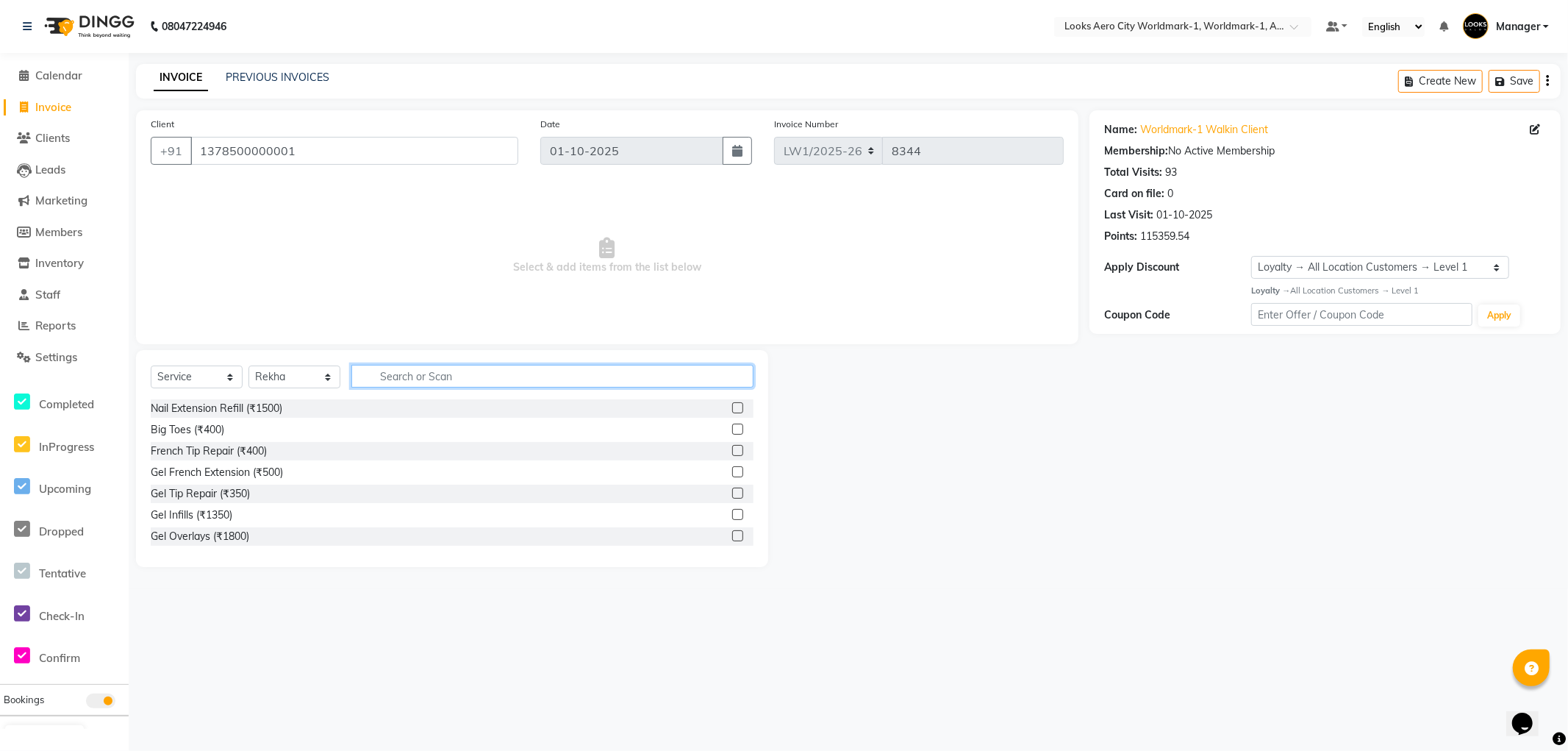
click at [435, 380] on input "text" at bounding box center [552, 376] width 402 height 23
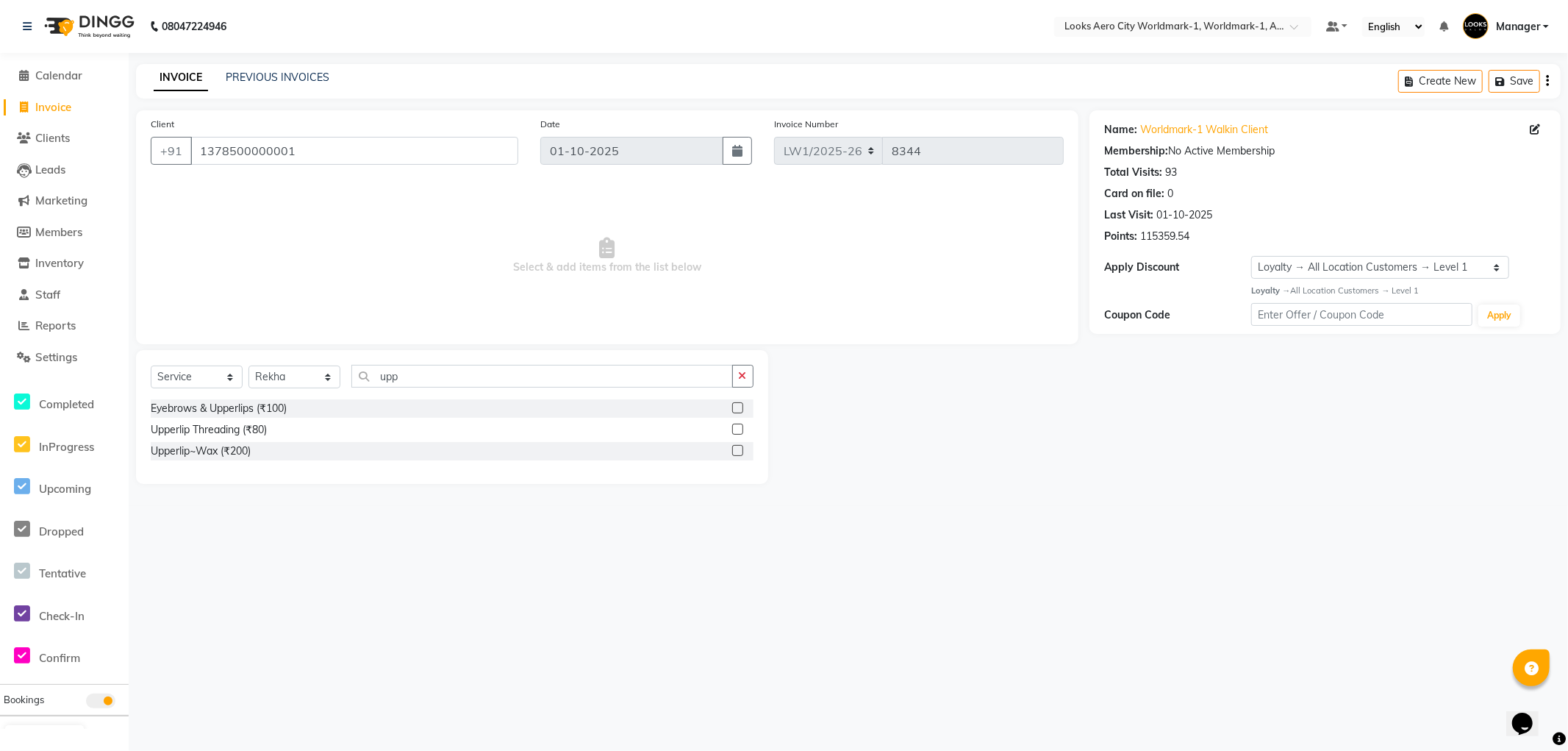
drag, startPoint x: 244, startPoint y: 446, endPoint x: 255, endPoint y: 449, distance: 11.4
click at [244, 452] on div "Upperlip~Wax (₹200)" at bounding box center [201, 451] width 100 height 15
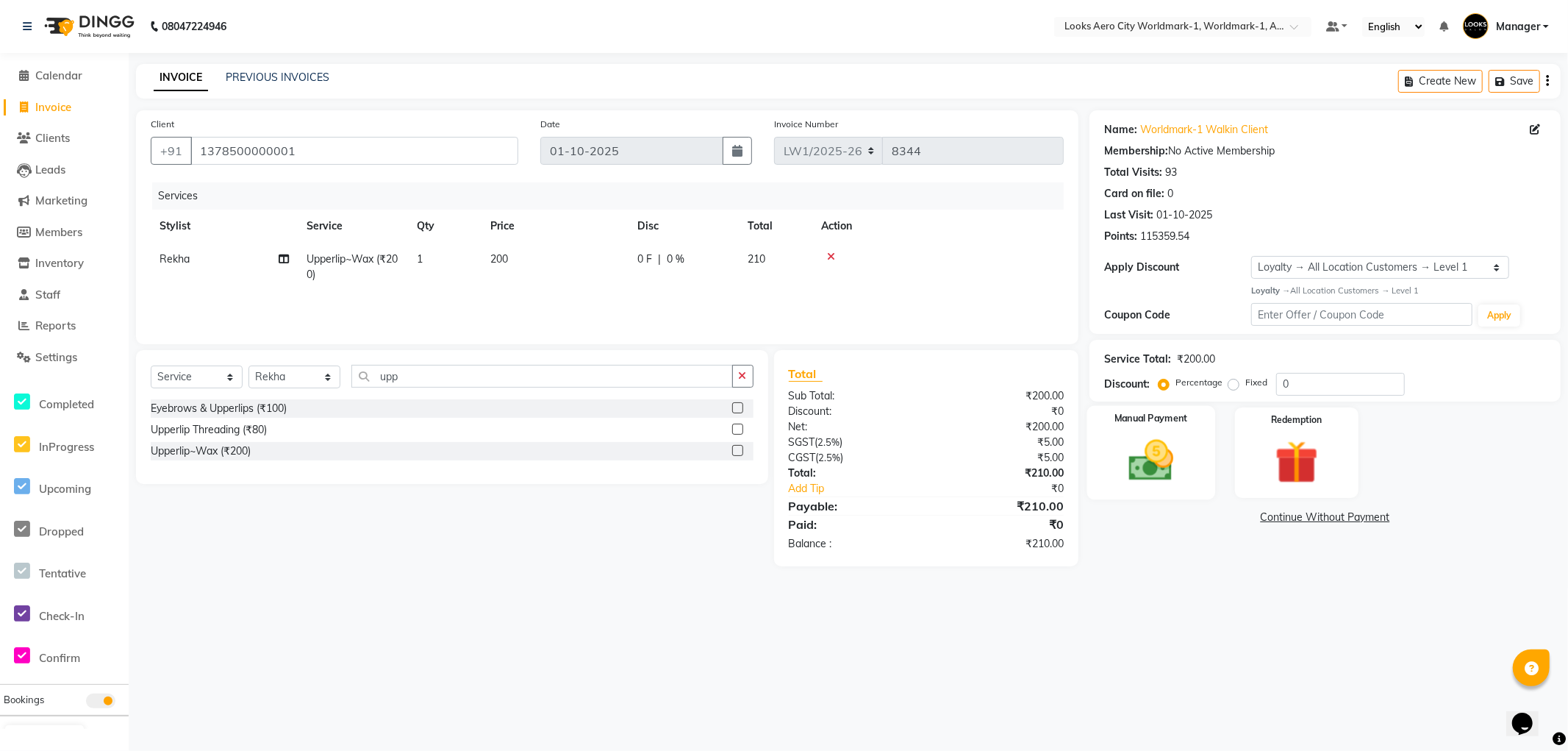
click at [1178, 494] on div "Manual Payment" at bounding box center [1151, 452] width 128 height 94
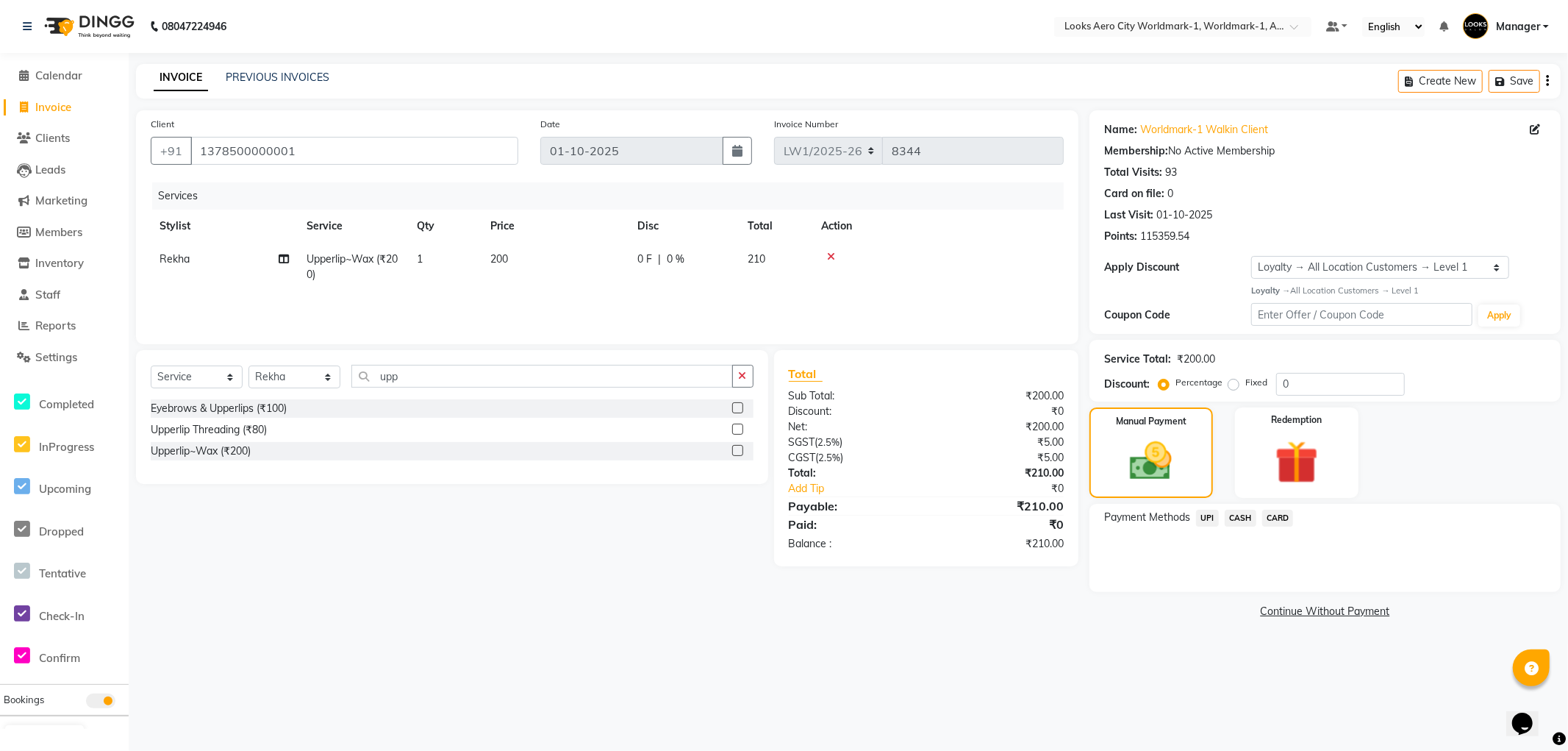
click at [1203, 517] on span "UPI" at bounding box center [1207, 518] width 23 height 17
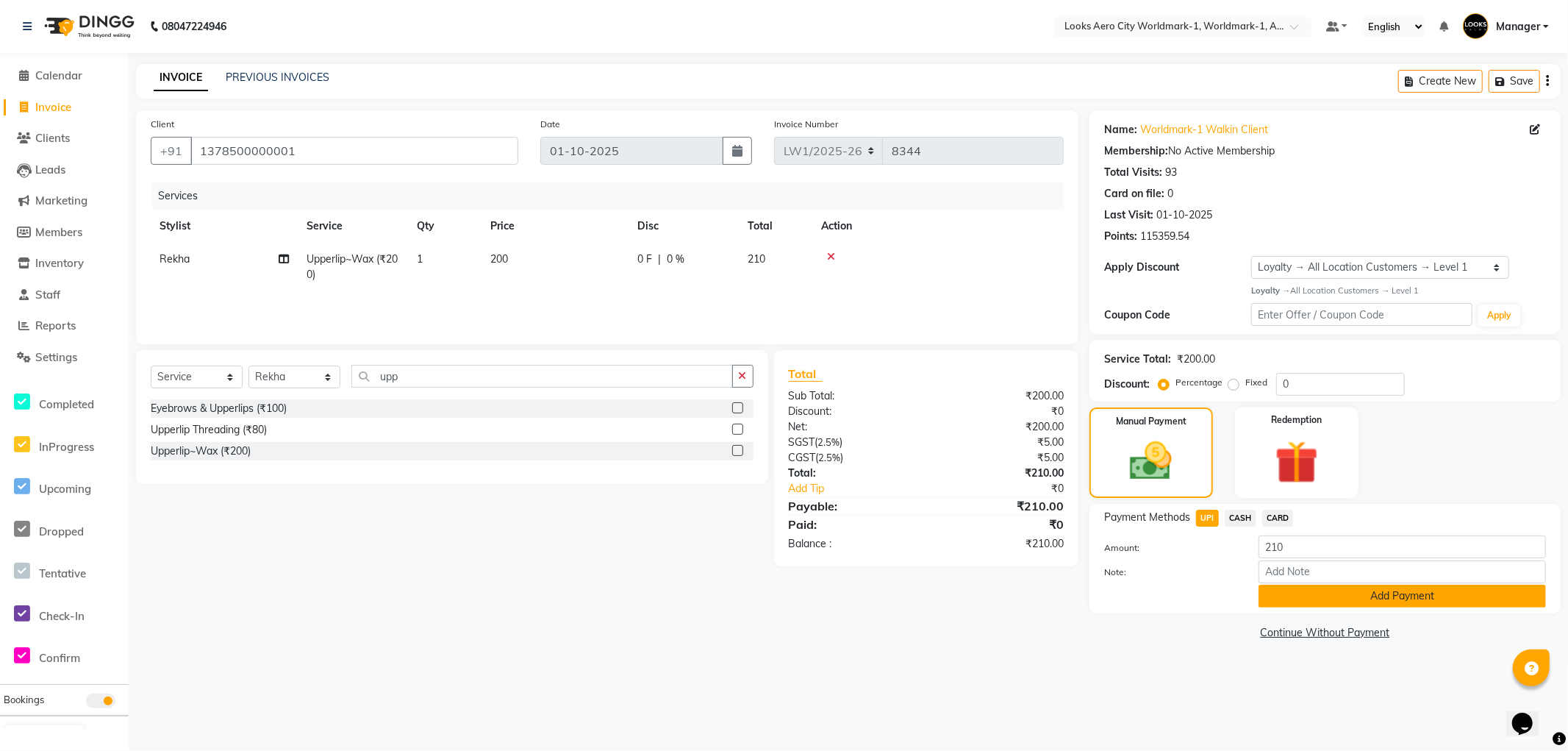
click at [1268, 601] on button "Add Payment" at bounding box center [1402, 596] width 288 height 23
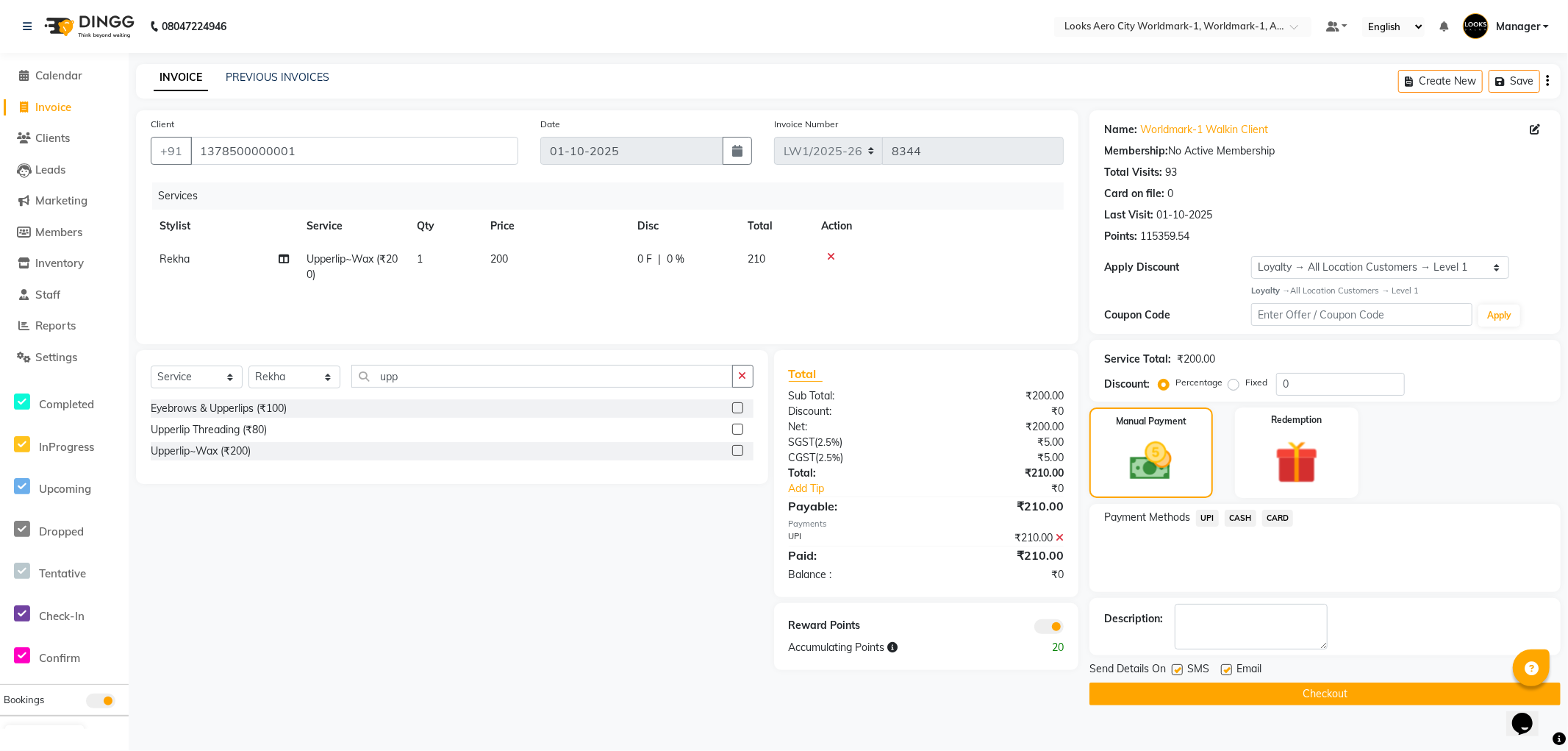
click at [1106, 690] on button "Checkout" at bounding box center [1324, 693] width 471 height 23
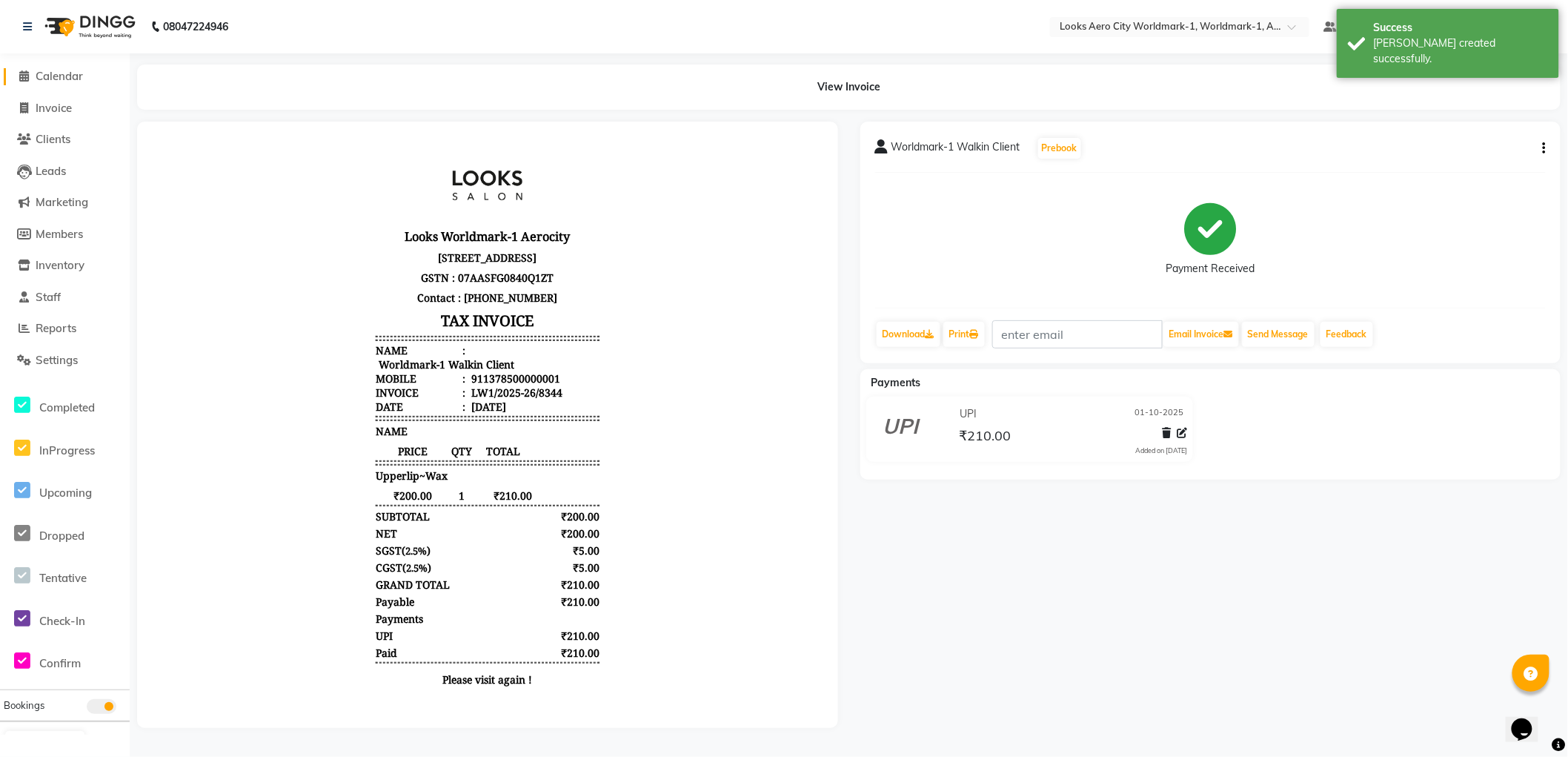
click at [60, 78] on span "Calendar" at bounding box center [60, 76] width 48 height 15
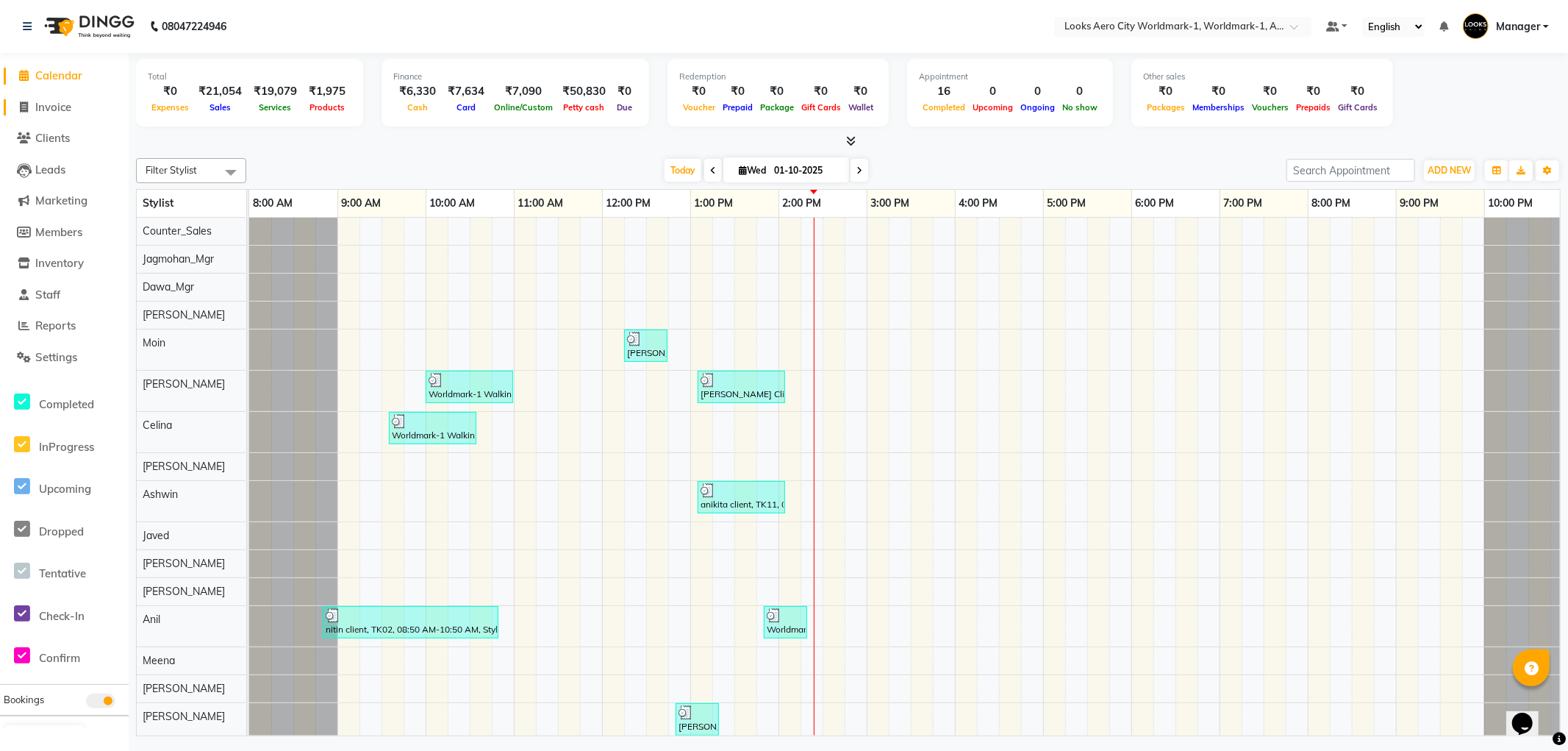
click at [57, 109] on span "Invoice" at bounding box center [53, 107] width 36 height 14
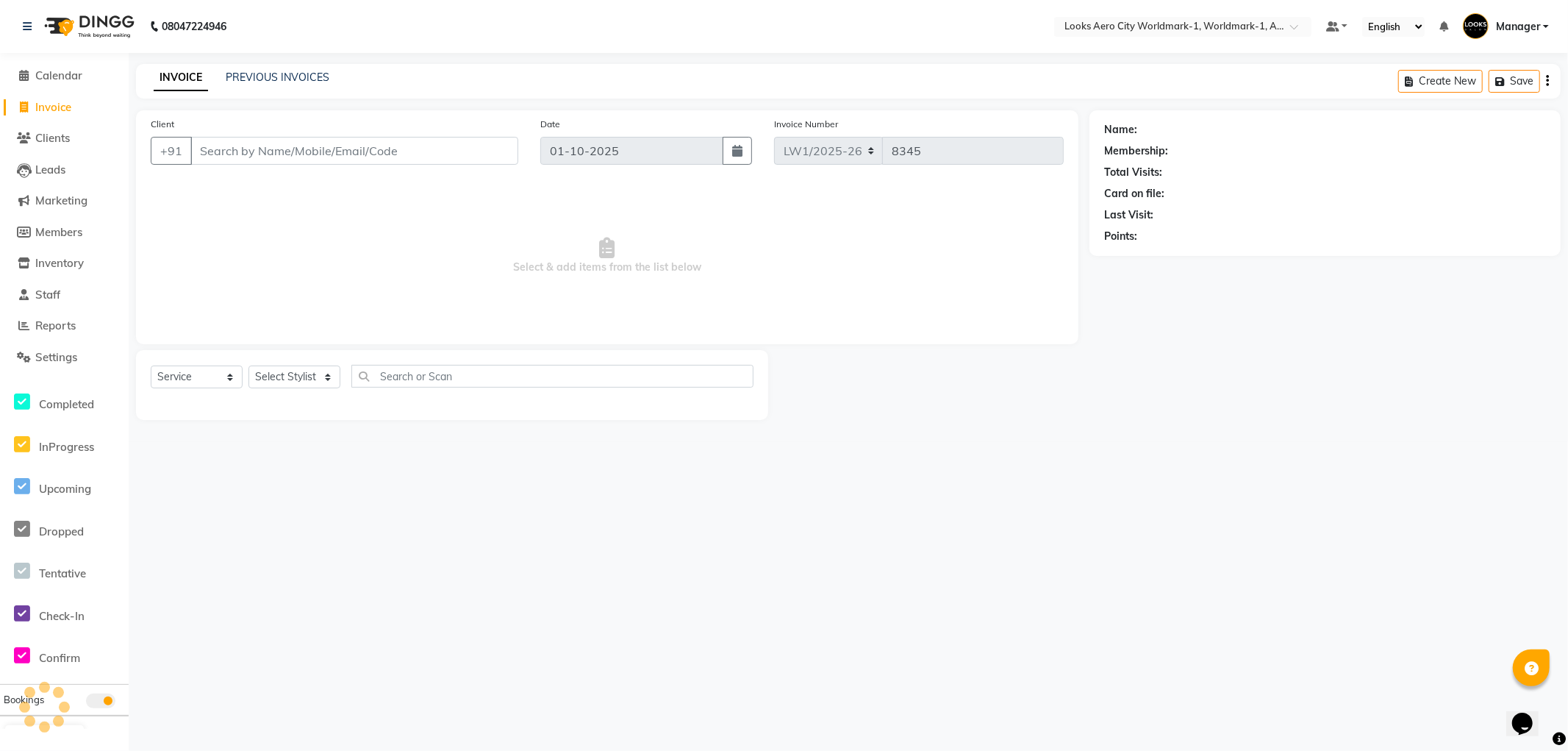
click at [355, 149] on input "Client" at bounding box center [354, 151] width 327 height 28
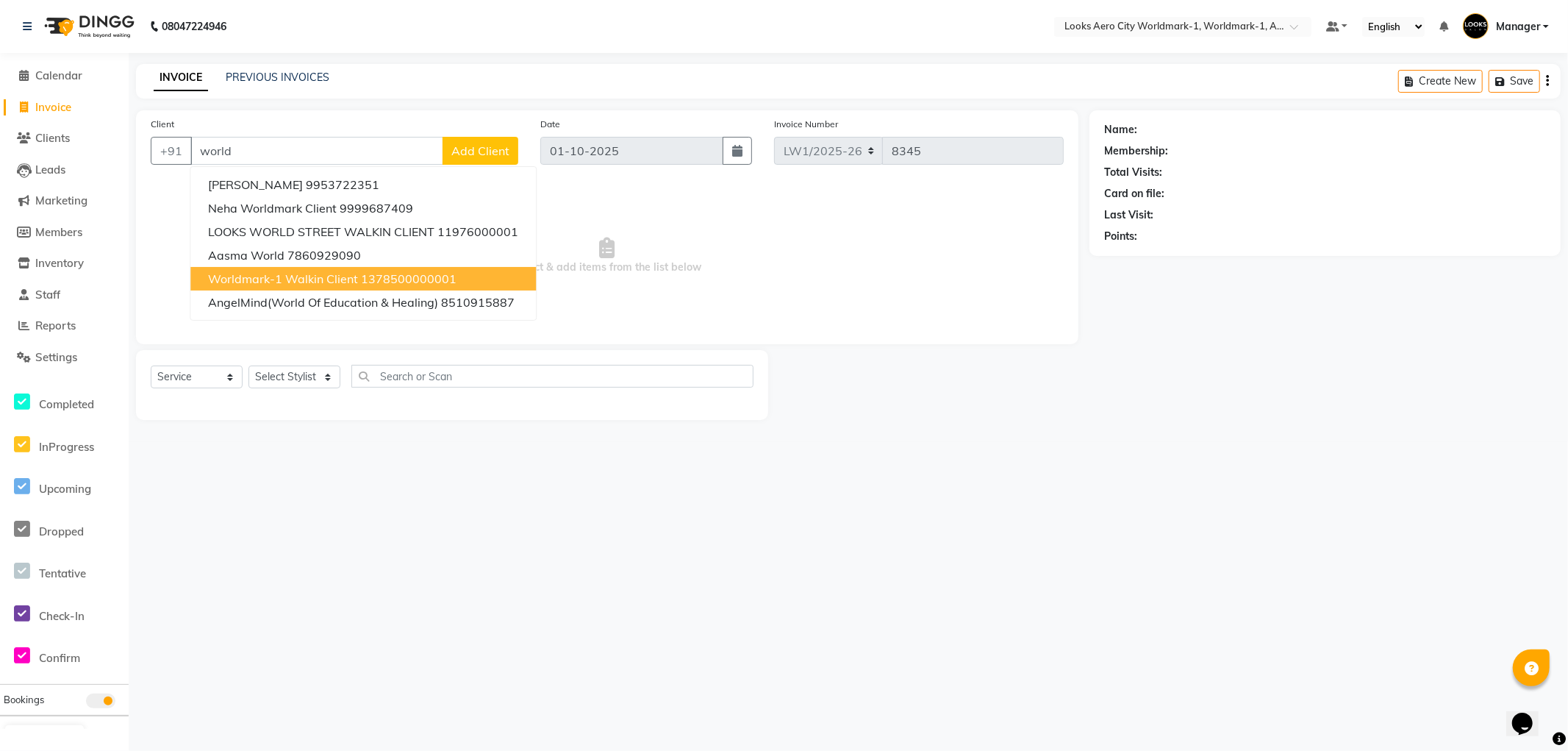
click at [388, 276] on ngb-highlight "1378500000001" at bounding box center [408, 279] width 96 height 14
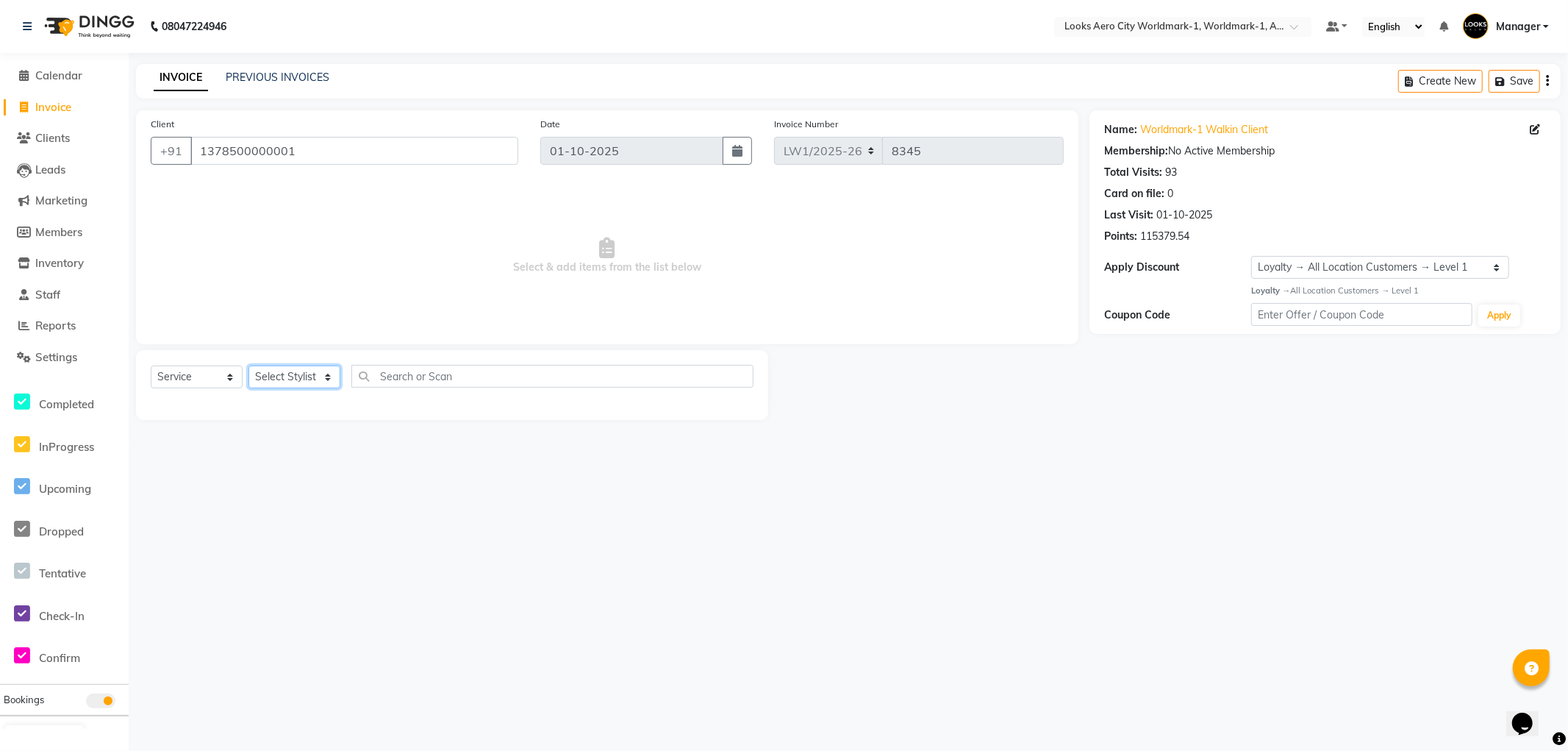
drag, startPoint x: 316, startPoint y: 376, endPoint x: 319, endPoint y: 366, distance: 10.4
click at [316, 376] on select "Select Stylist [PERSON_NAME] [PERSON_NAME] [PERSON_NAME] [PERSON_NAME] Counter_…" at bounding box center [294, 377] width 92 height 23
click at [249, 367] on select "Select Stylist [PERSON_NAME] [PERSON_NAME] [PERSON_NAME] [PERSON_NAME] Counter_…" at bounding box center [294, 377] width 92 height 23
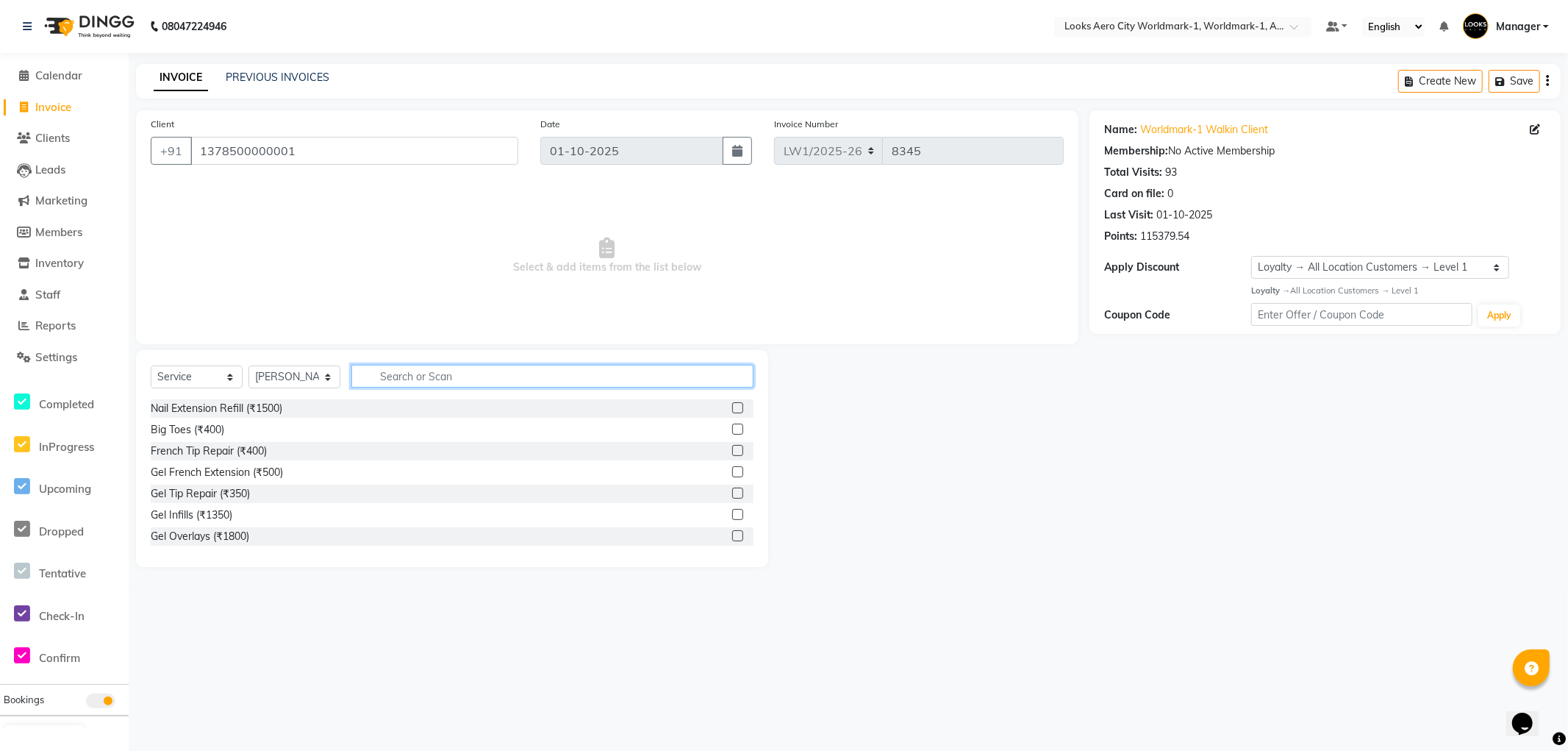
click at [433, 377] on input "text" at bounding box center [552, 376] width 402 height 23
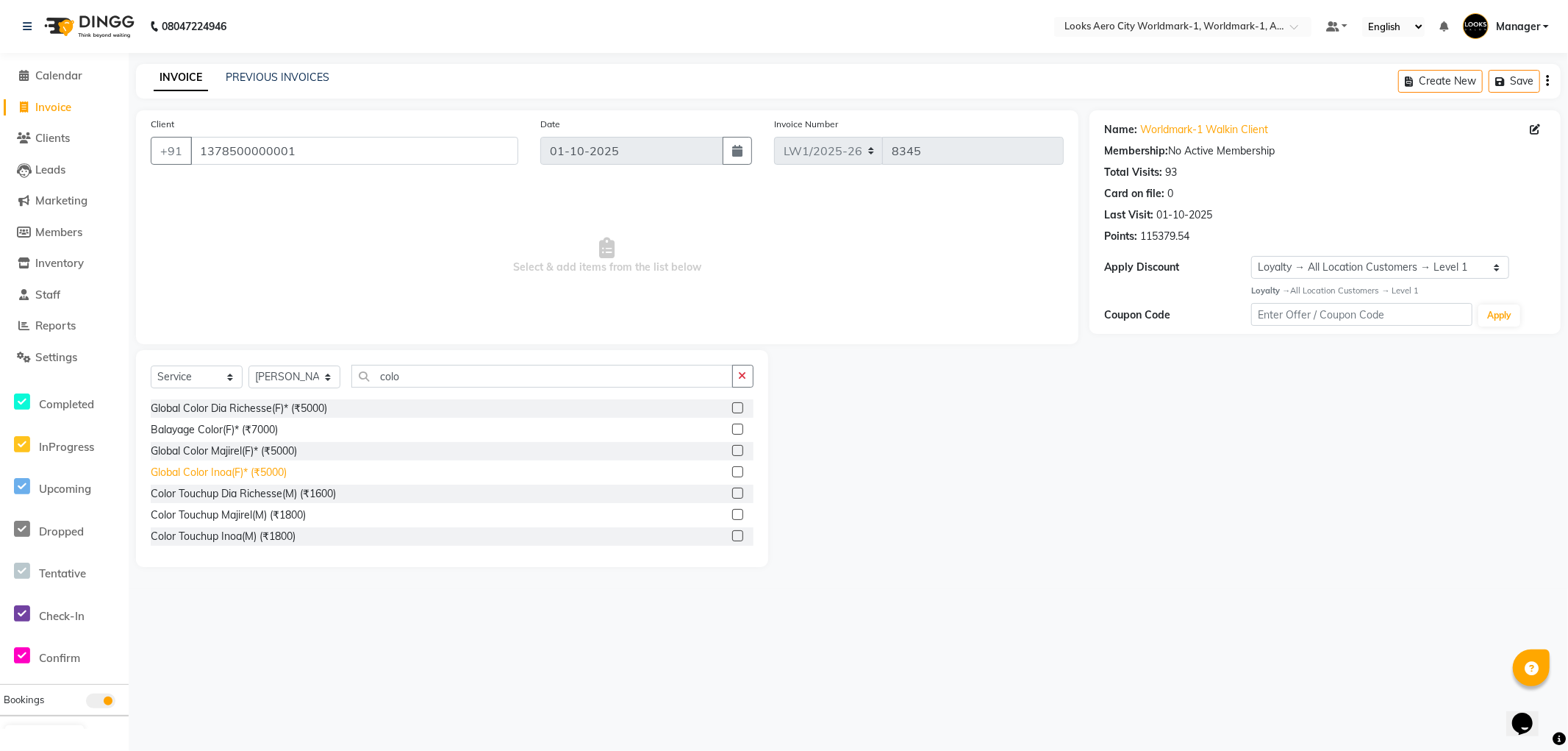
click at [260, 471] on div "Global Color Inoa(F)* (₹5000)" at bounding box center [218, 472] width 136 height 15
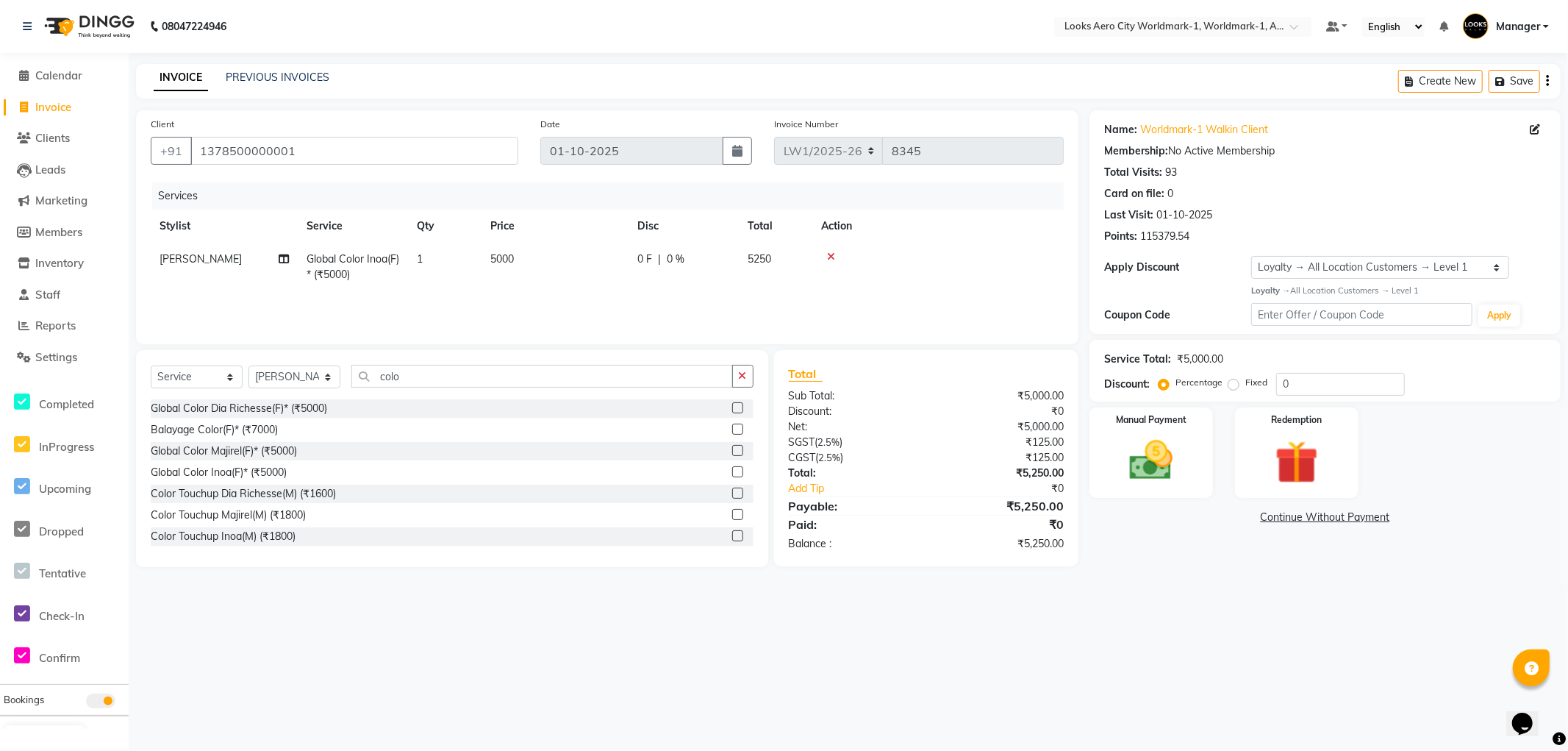
click at [553, 257] on td "5000" at bounding box center [555, 267] width 147 height 48
drag, startPoint x: 613, startPoint y: 265, endPoint x: 504, endPoint y: 259, distance: 109.2
click at [504, 259] on tr "Abhishek_Nails [PERSON_NAME] [PERSON_NAME] [PERSON_NAME] [PERSON_NAME] Counter_…" at bounding box center [607, 274] width 913 height 63
click at [1136, 599] on div "08047224946 Select Location × Looks Aero City Worldmark-1, Worldmark-1, Aerocit…" at bounding box center [784, 375] width 1568 height 751
drag, startPoint x: 298, startPoint y: 377, endPoint x: 298, endPoint y: 366, distance: 11.0
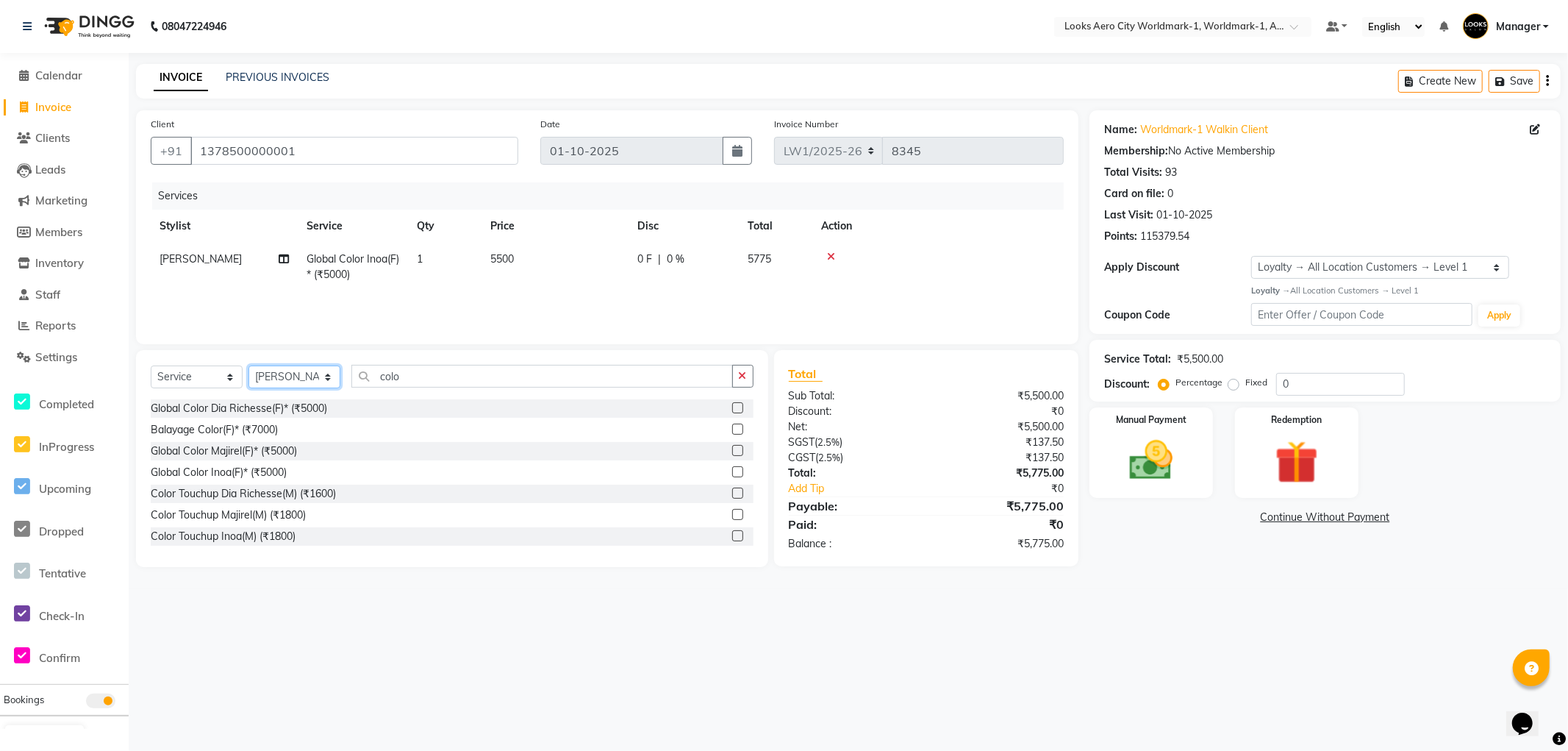
click at [298, 376] on select "Select Stylist [PERSON_NAME] [PERSON_NAME] [PERSON_NAME] [PERSON_NAME] Counter_…" at bounding box center [294, 377] width 92 height 23
click at [249, 367] on select "Select Stylist [PERSON_NAME] [PERSON_NAME] [PERSON_NAME] [PERSON_NAME] Counter_…" at bounding box center [294, 377] width 92 height 23
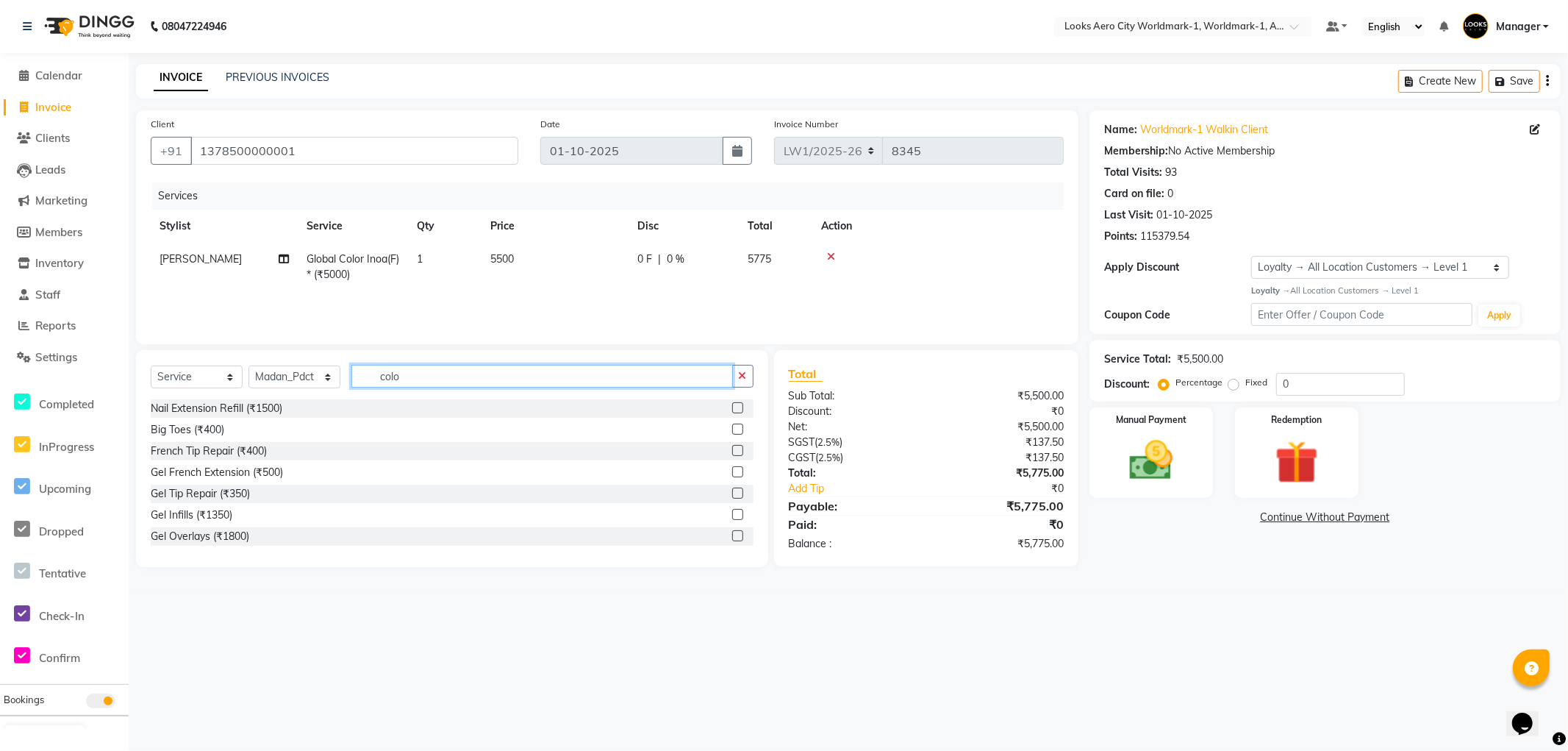
drag, startPoint x: 467, startPoint y: 380, endPoint x: 278, endPoint y: 380, distance: 189.0
click at [278, 380] on div "Select Service Product Membership Package Voucher Prepaid Gift Card Select Styl…" at bounding box center [452, 382] width 602 height 35
drag, startPoint x: 426, startPoint y: 376, endPoint x: 0, endPoint y: 237, distance: 448.1
click at [0, 237] on app-home "08047224946 Select Location × Looks Aero City Worldmark-1, Worldmark-1, Aerocit…" at bounding box center [784, 295] width 1568 height 589
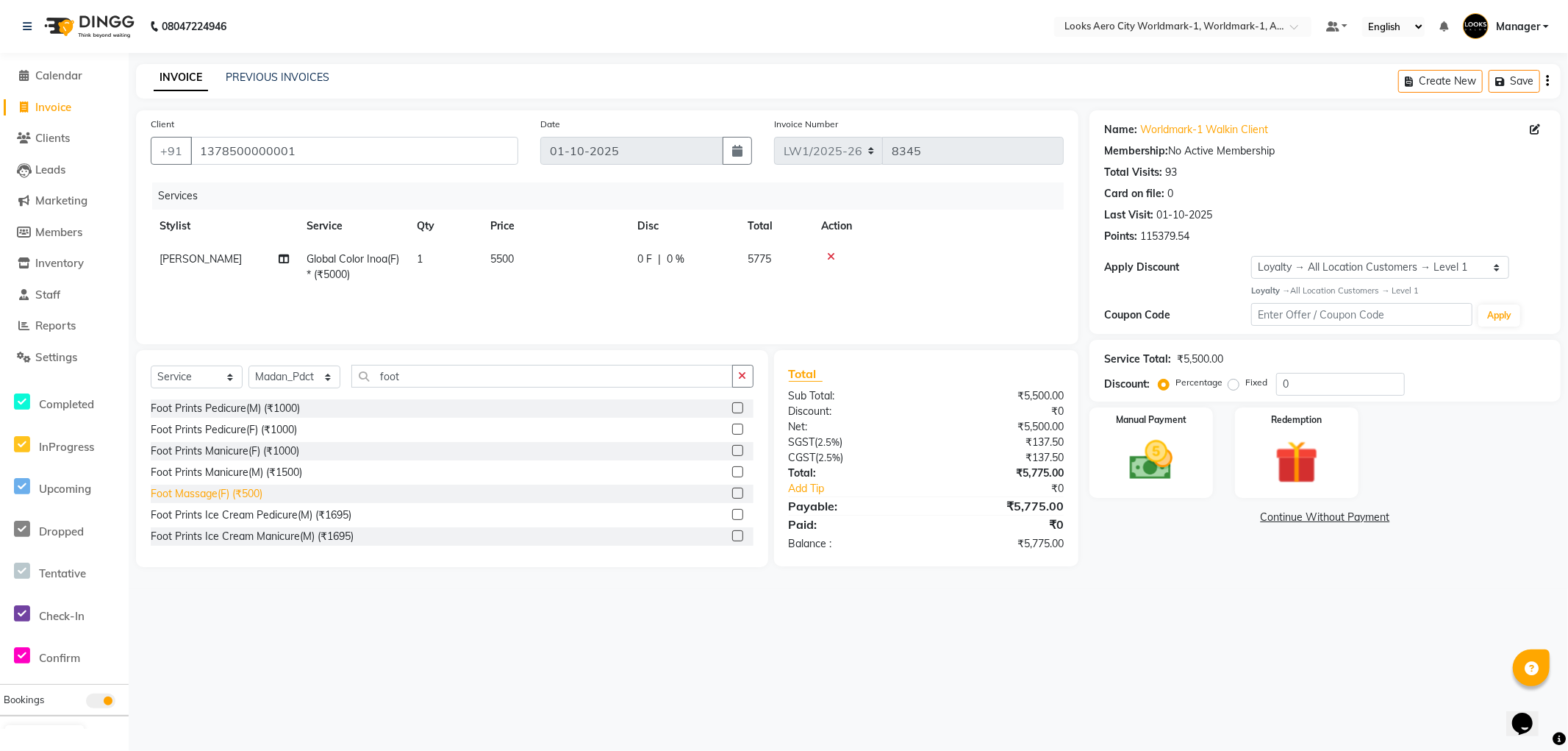
click at [236, 496] on div "Foot Massage(F) (₹500)" at bounding box center [206, 494] width 112 height 15
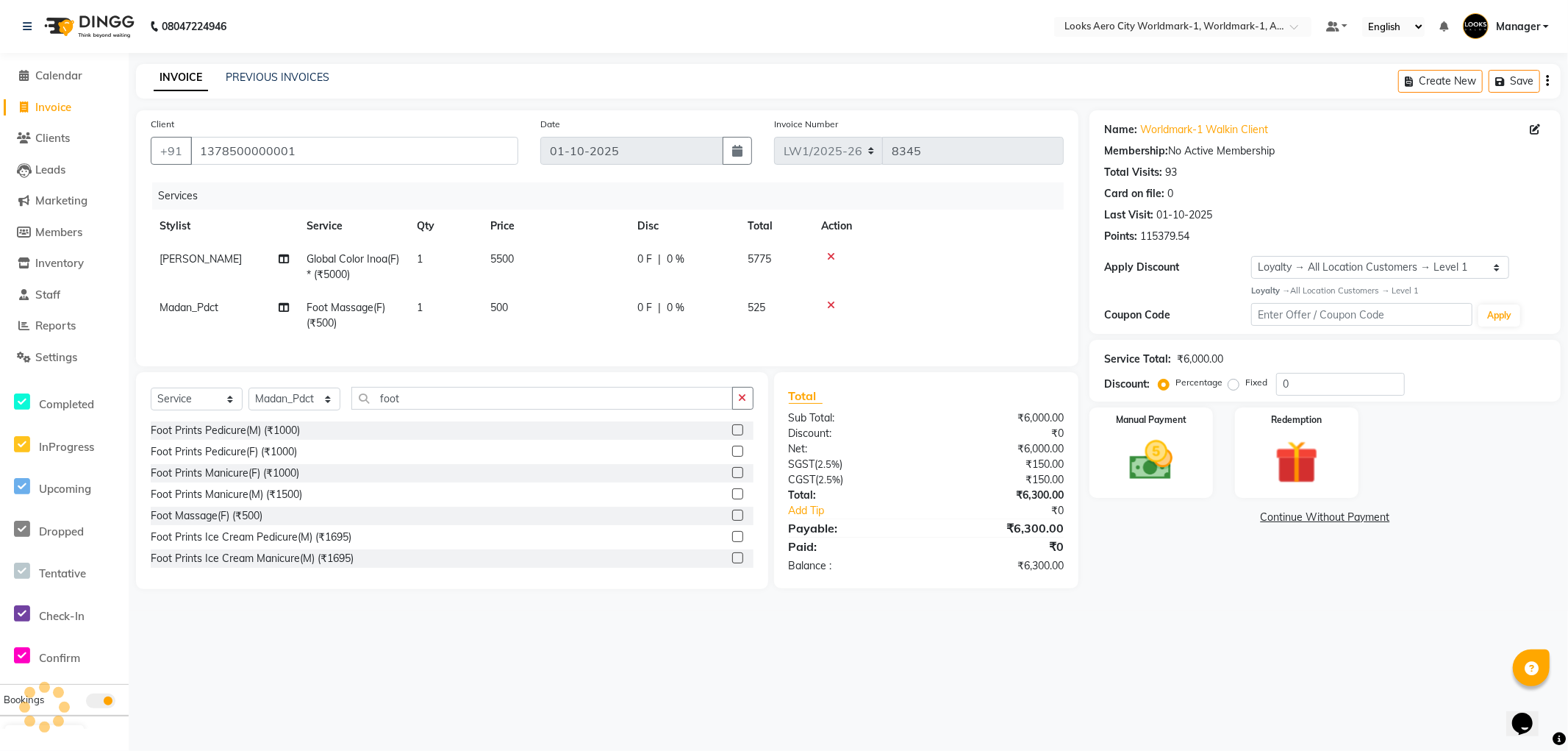
click at [536, 306] on td "500" at bounding box center [555, 315] width 147 height 48
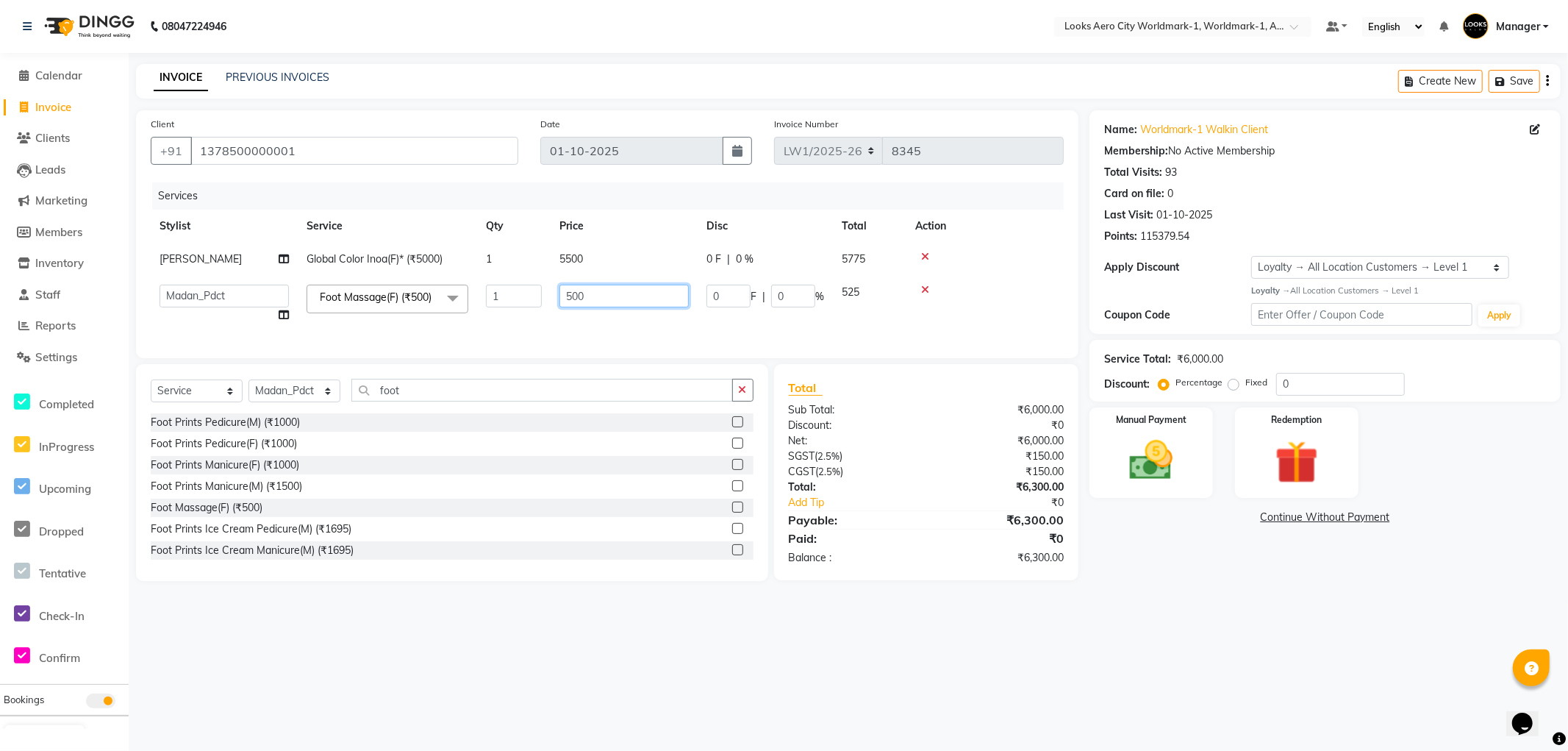
drag, startPoint x: 634, startPoint y: 300, endPoint x: 467, endPoint y: 295, distance: 167.1
click at [467, 295] on tr "Abhishek_Nails [PERSON_NAME] [PERSON_NAME] [PERSON_NAME] [PERSON_NAME] Counter_…" at bounding box center [607, 304] width 913 height 56
click at [1235, 627] on div "08047224946 Select Location × Looks Aero City Worldmark-1, Worldmark-1, Aerocit…" at bounding box center [784, 375] width 1568 height 751
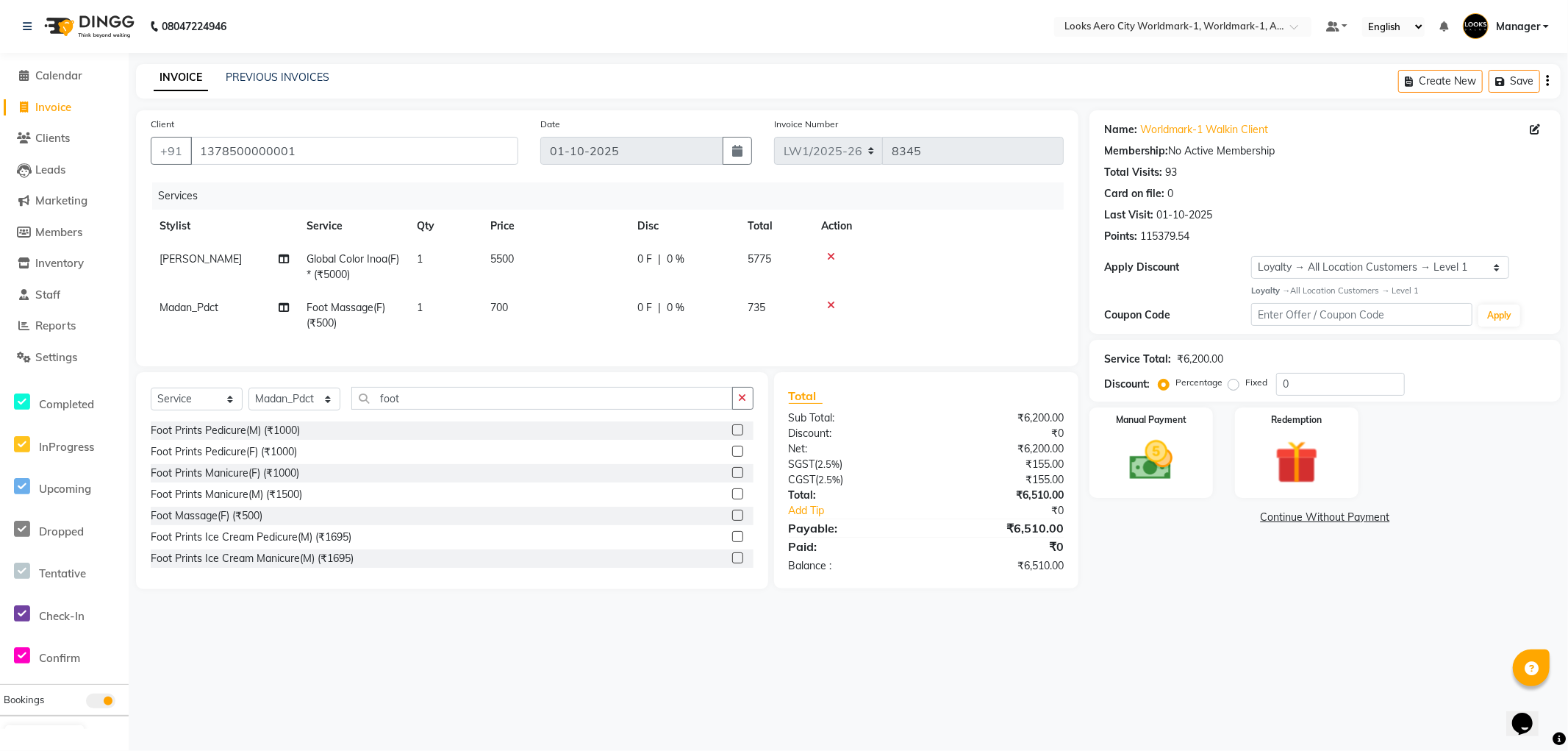
click at [1219, 657] on div "08047224946 Select Location × Looks Aero City Worldmark-1, Worldmark-1, Aerocit…" at bounding box center [784, 375] width 1568 height 751
drag, startPoint x: 1323, startPoint y: 379, endPoint x: 1211, endPoint y: 388, distance: 112.4
click at [1211, 388] on div "Percentage Fixed 0" at bounding box center [1283, 384] width 244 height 23
click at [1215, 566] on div "Name: Worldmark-1 Walkin Client Membership: No Active Membership Total Visits: …" at bounding box center [1330, 356] width 482 height 494
click at [1192, 494] on div "Manual Payment" at bounding box center [1151, 452] width 128 height 94
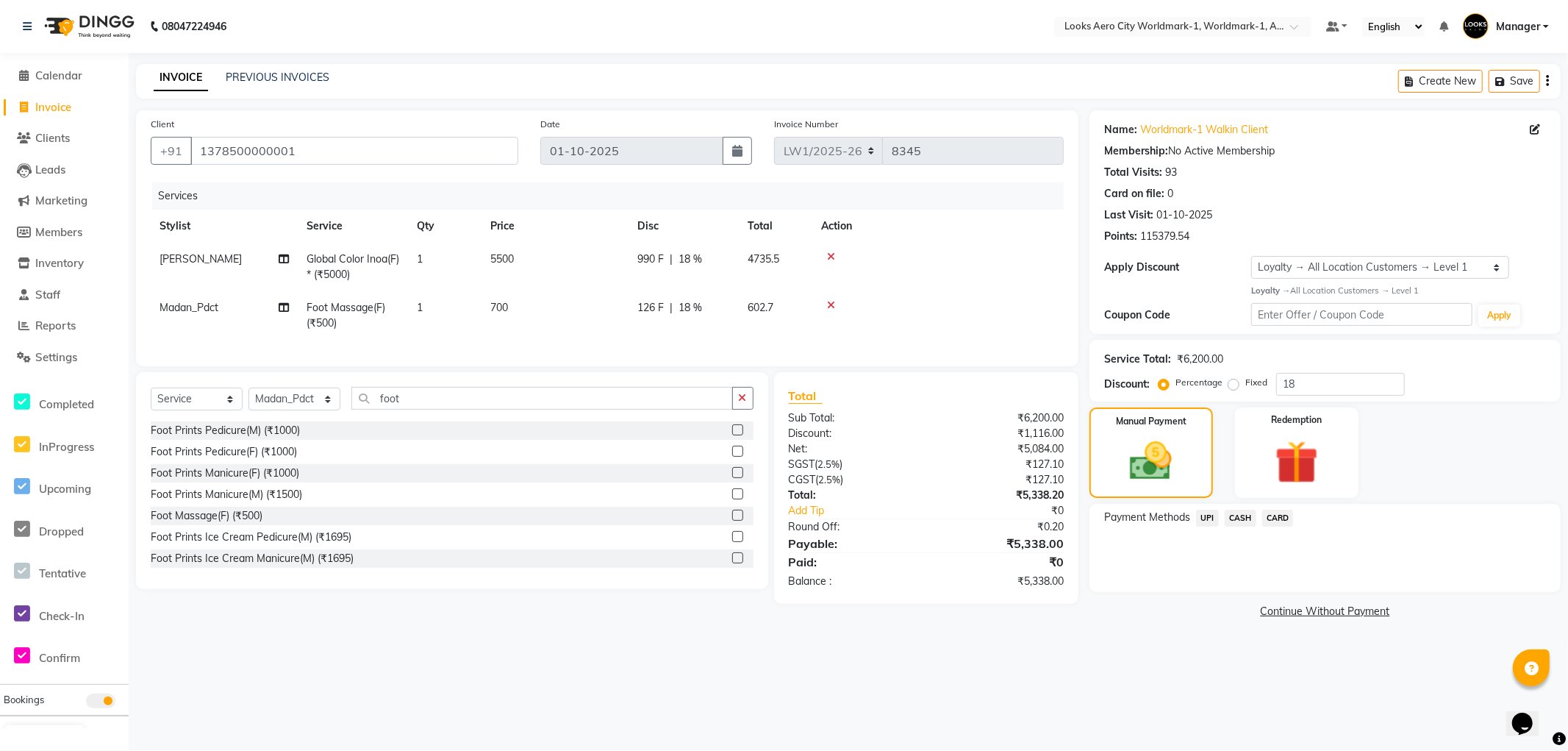
click at [1268, 518] on span "CARD" at bounding box center [1277, 518] width 31 height 17
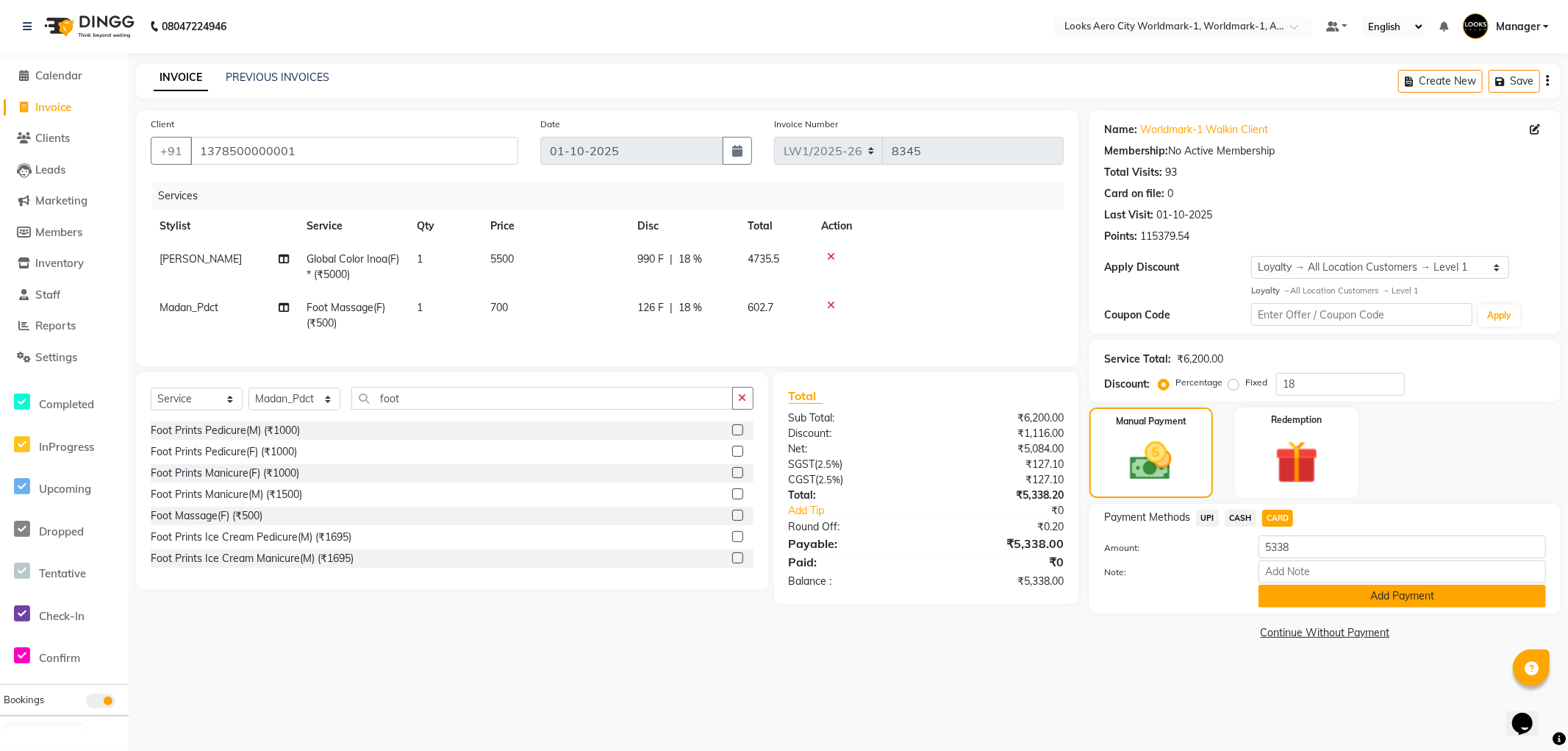
click at [1277, 592] on button "Add Payment" at bounding box center [1402, 596] width 288 height 23
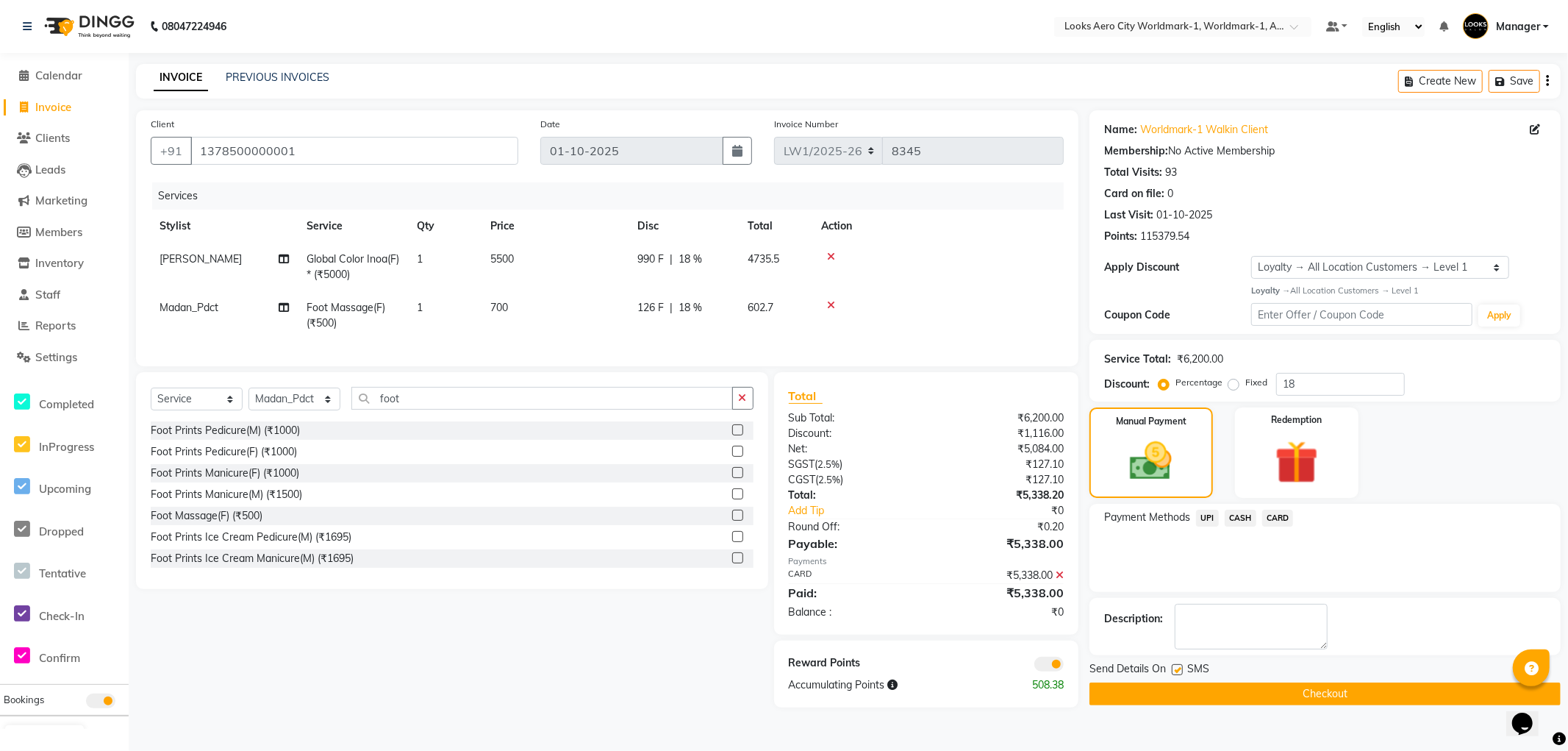
click at [1048, 671] on span at bounding box center [1048, 664] width 30 height 14
click at [1064, 666] on input "checkbox" at bounding box center [1064, 666] width 0 height 0
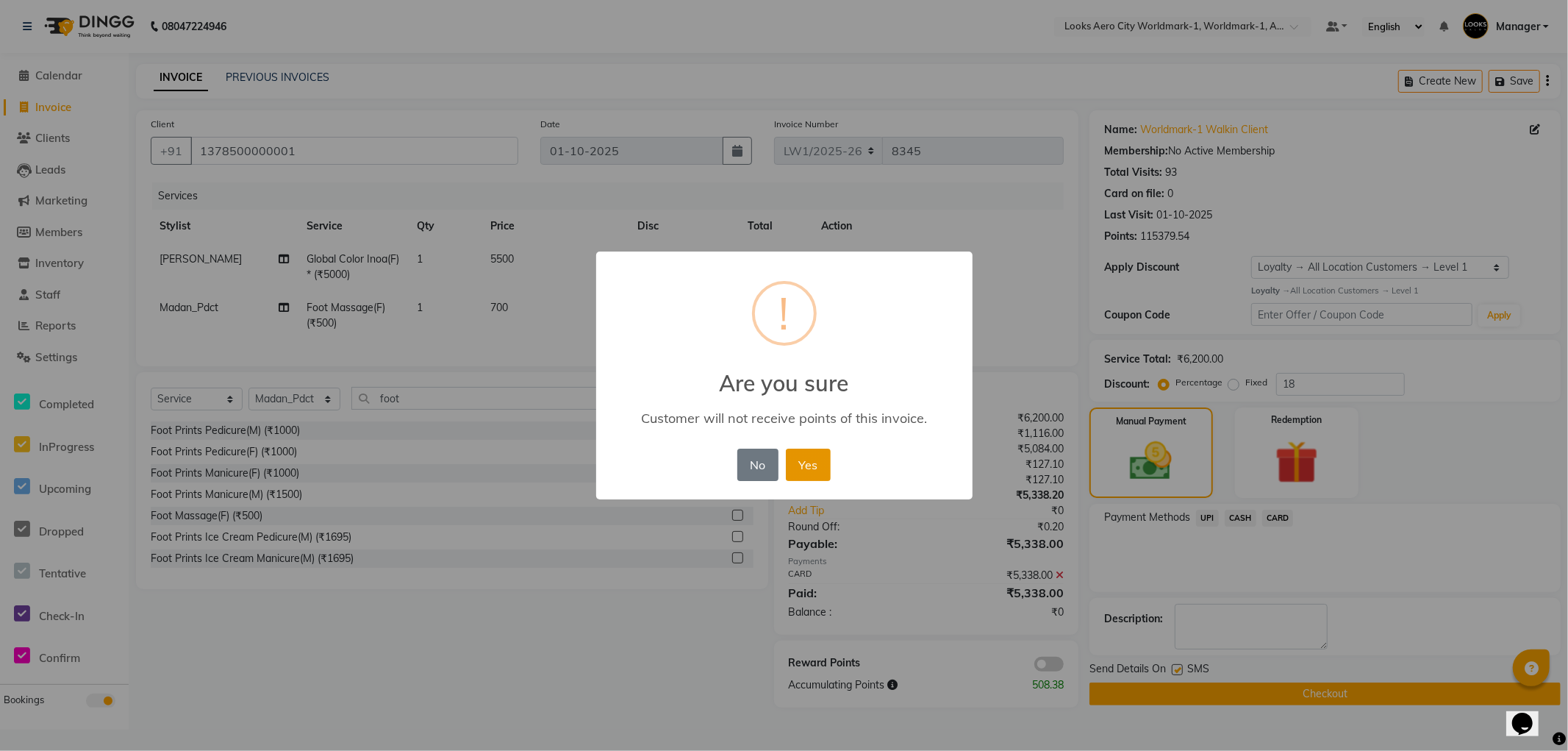
click at [817, 469] on button "Yes" at bounding box center [808, 465] width 45 height 32
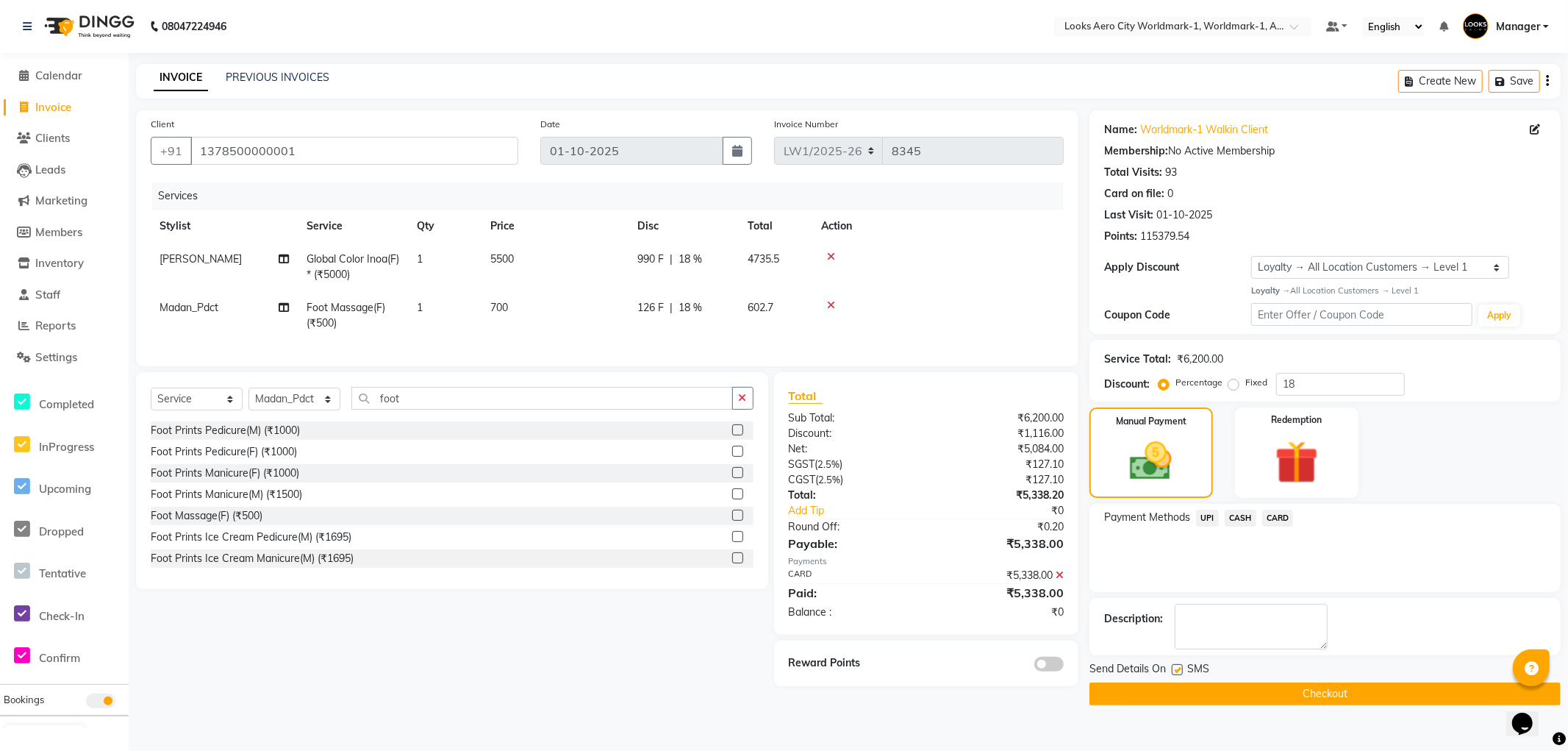
drag, startPoint x: 1109, startPoint y: 696, endPoint x: 1116, endPoint y: 693, distance: 7.6
click at [1108, 696] on button "Checkout" at bounding box center [1324, 693] width 471 height 23
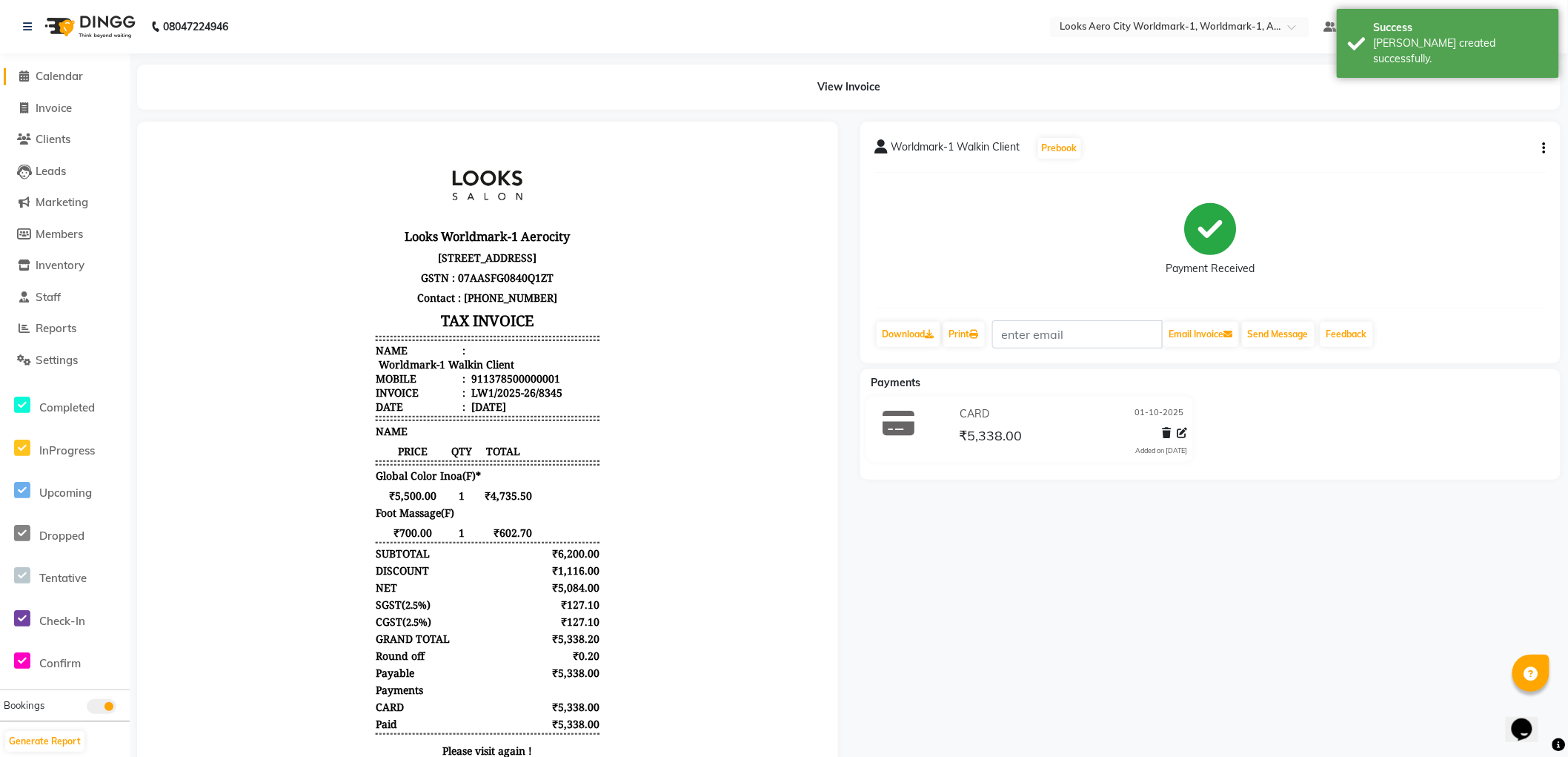
click at [59, 77] on span "Calendar" at bounding box center [60, 76] width 48 height 15
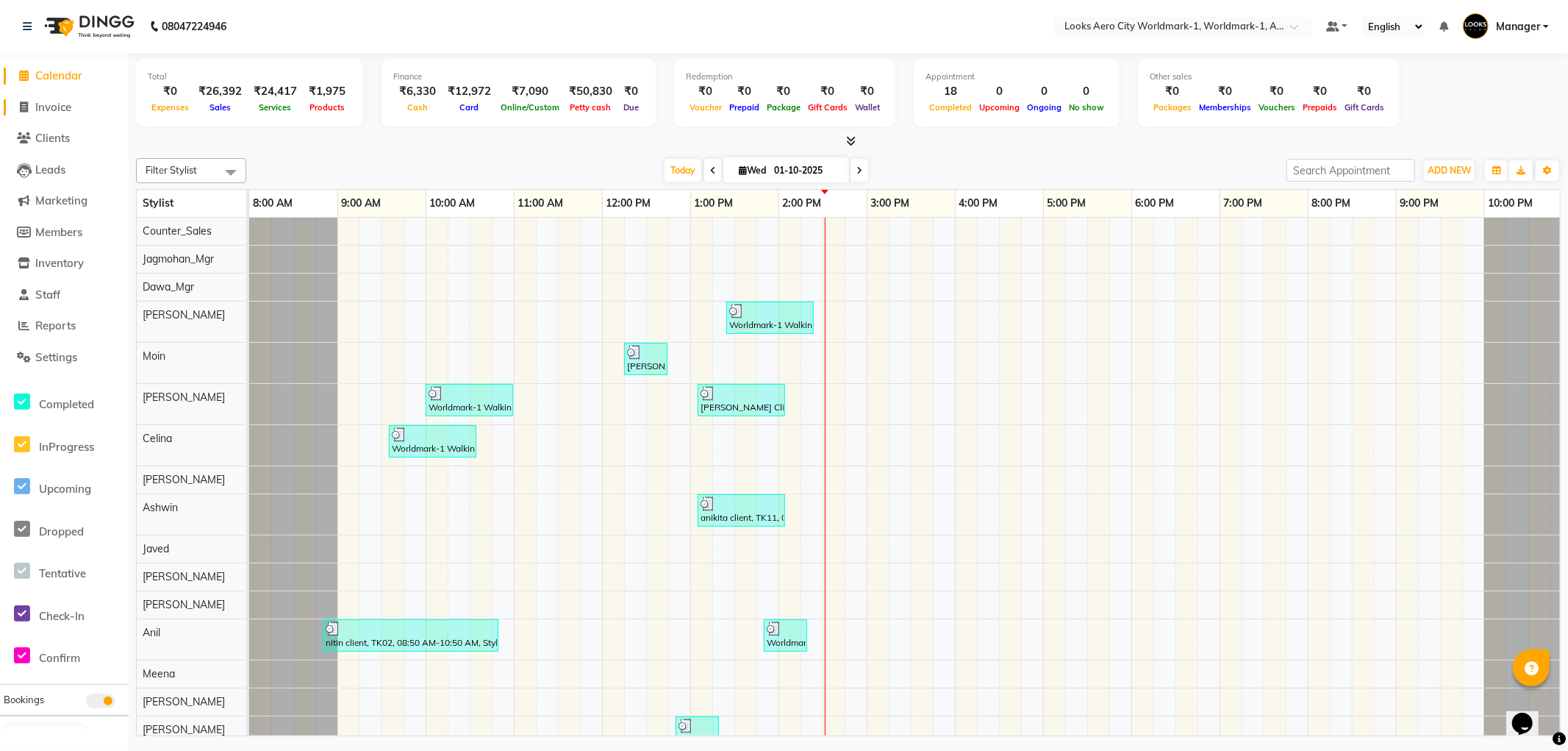
click at [67, 110] on span "Invoice" at bounding box center [53, 107] width 36 height 14
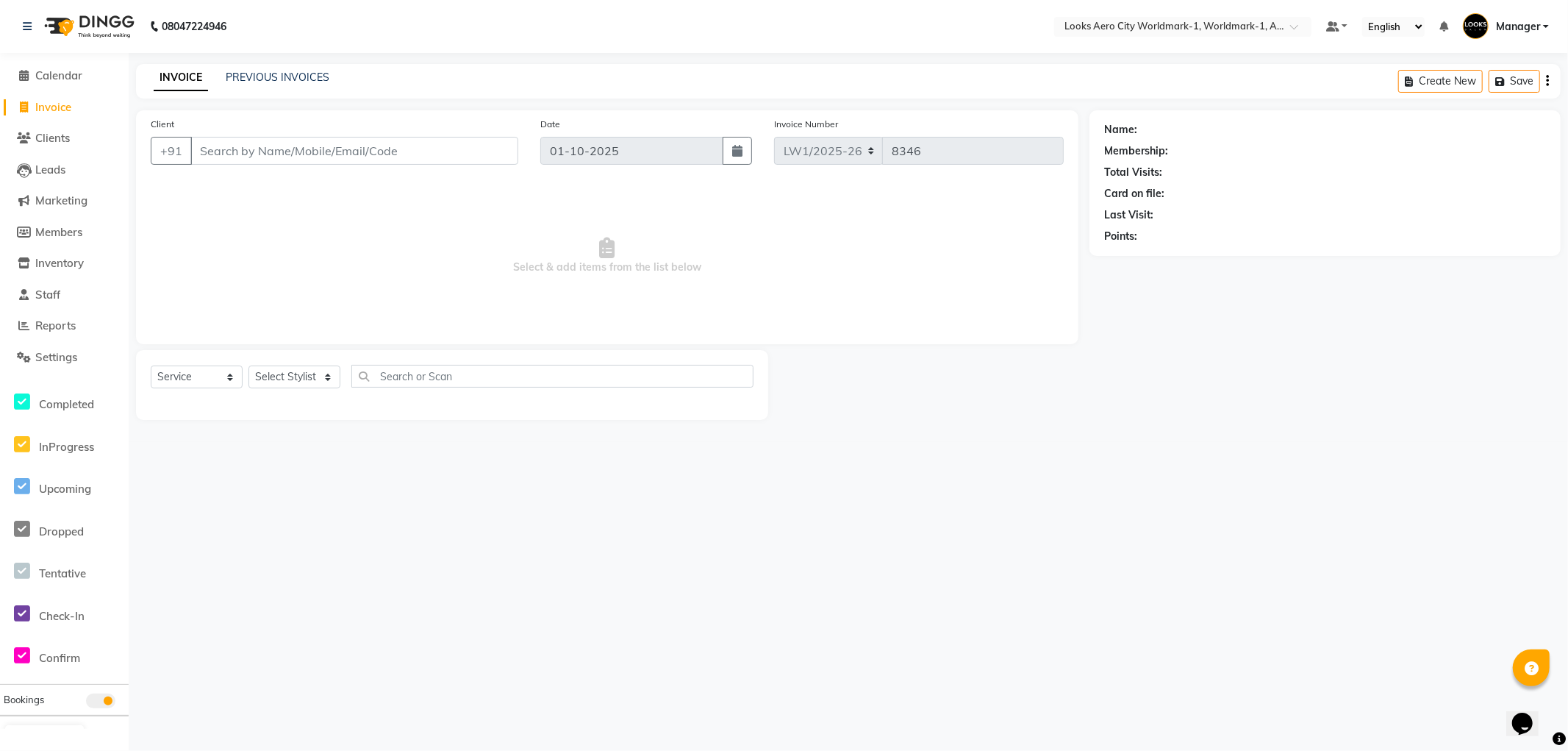
click at [279, 150] on input "Client" at bounding box center [354, 151] width 327 height 28
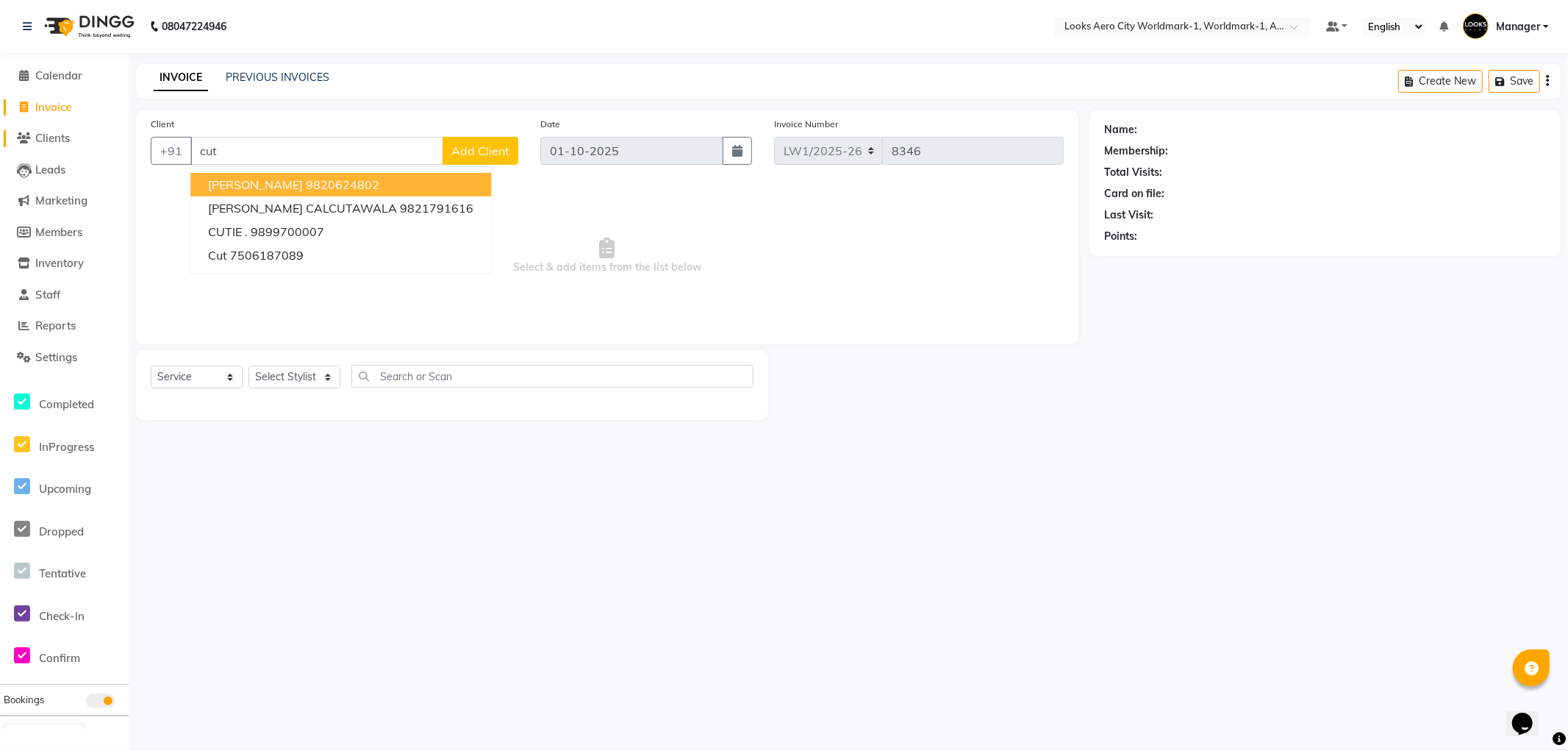
drag, startPoint x: 275, startPoint y: 148, endPoint x: 80, endPoint y: 137, distance: 195.3
click at [80, 137] on app-home "08047224946 Select Location × Looks Aero City Worldmark-1, Worldmark-1, Aerocit…" at bounding box center [784, 221] width 1568 height 442
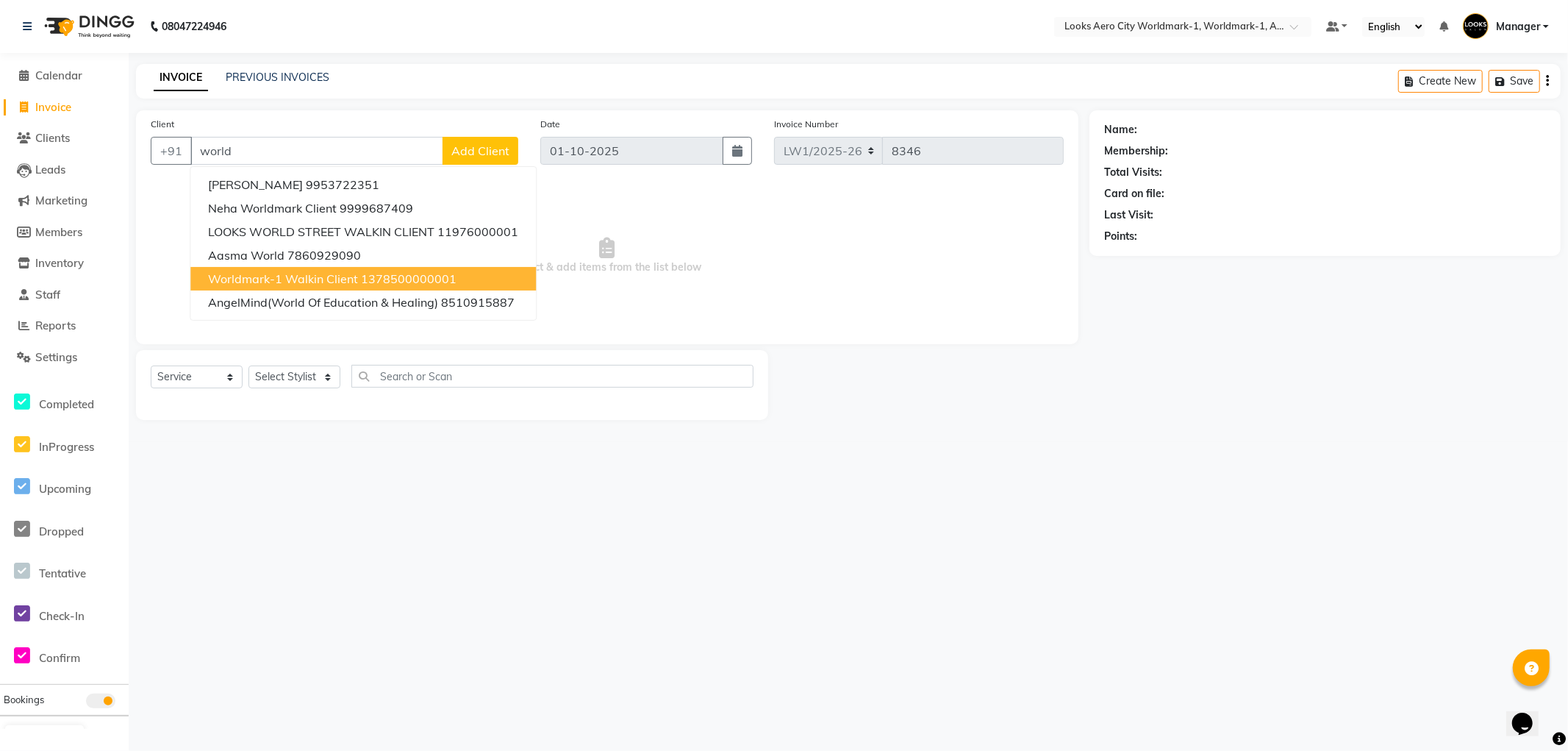
drag, startPoint x: 321, startPoint y: 273, endPoint x: 319, endPoint y: 295, distance: 22.1
click at [321, 273] on span "Worldmark-1 Walkin Client" at bounding box center [283, 279] width 150 height 14
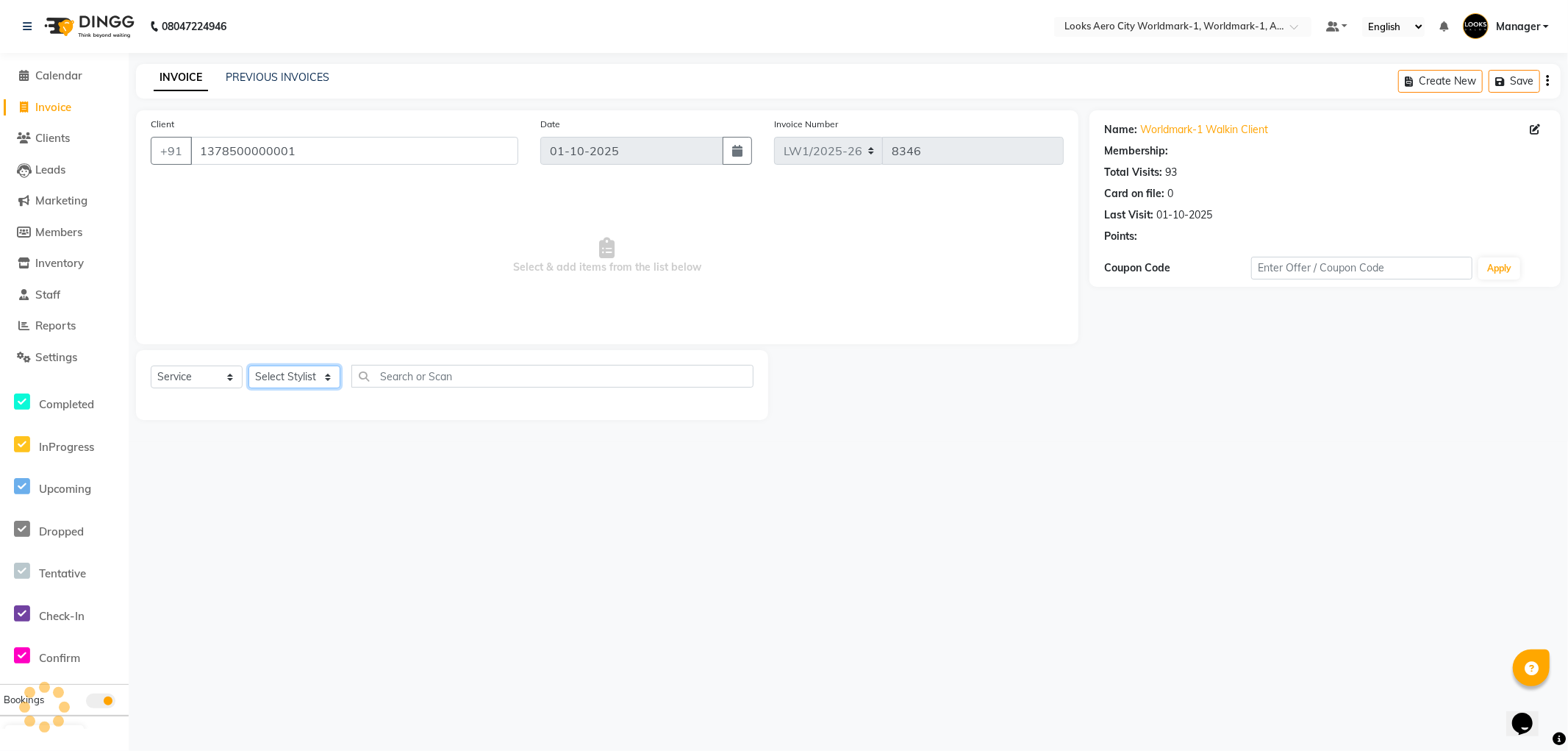
drag, startPoint x: 306, startPoint y: 376, endPoint x: 304, endPoint y: 367, distance: 9.2
click at [306, 376] on select "Select Stylist [PERSON_NAME] [PERSON_NAME] [PERSON_NAME] [PERSON_NAME] Counter_…" at bounding box center [294, 377] width 92 height 23
click at [249, 367] on select "Select Stylist [PERSON_NAME] [PERSON_NAME] [PERSON_NAME] [PERSON_NAME] Counter_…" at bounding box center [294, 377] width 92 height 23
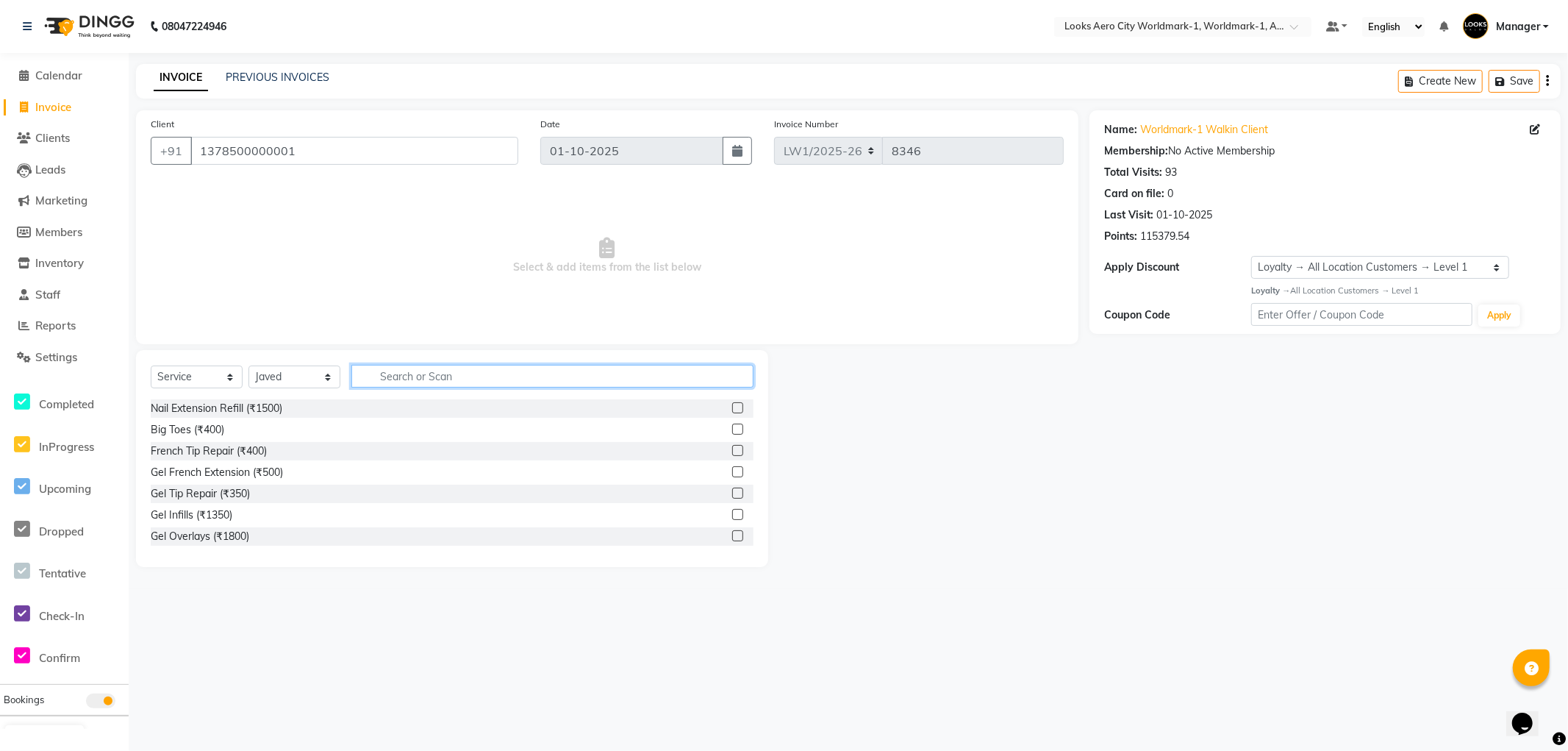
click at [437, 378] on input "text" at bounding box center [552, 376] width 402 height 23
click at [224, 423] on div "Stylist Cut(M) (₹700)" at bounding box center [199, 430] width 96 height 15
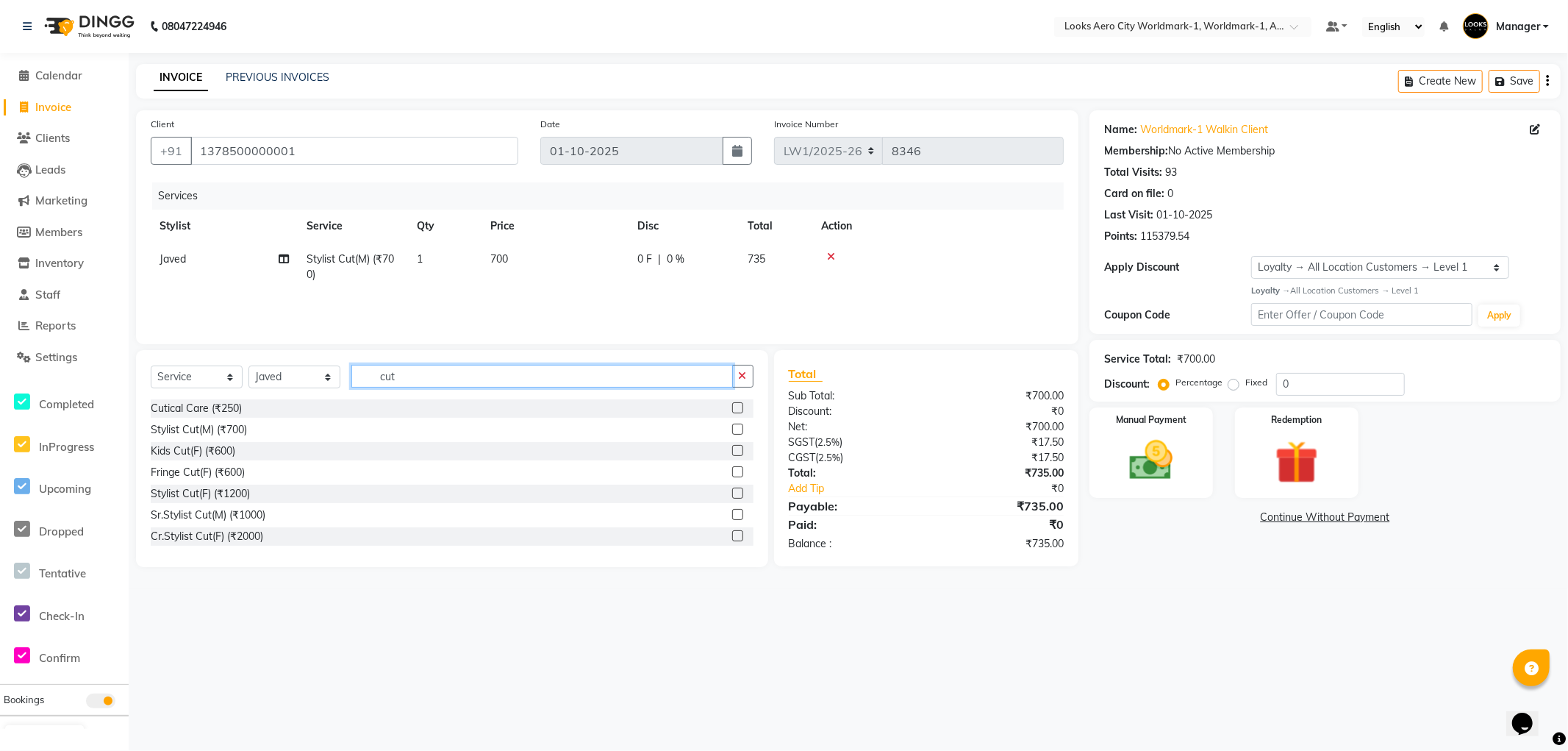
drag, startPoint x: 428, startPoint y: 376, endPoint x: 89, endPoint y: 306, distance: 346.2
click at [89, 306] on app-home "08047224946 Select Location × Looks Aero City Worldmark-1, Worldmark-1, Aerocit…" at bounding box center [784, 295] width 1568 height 589
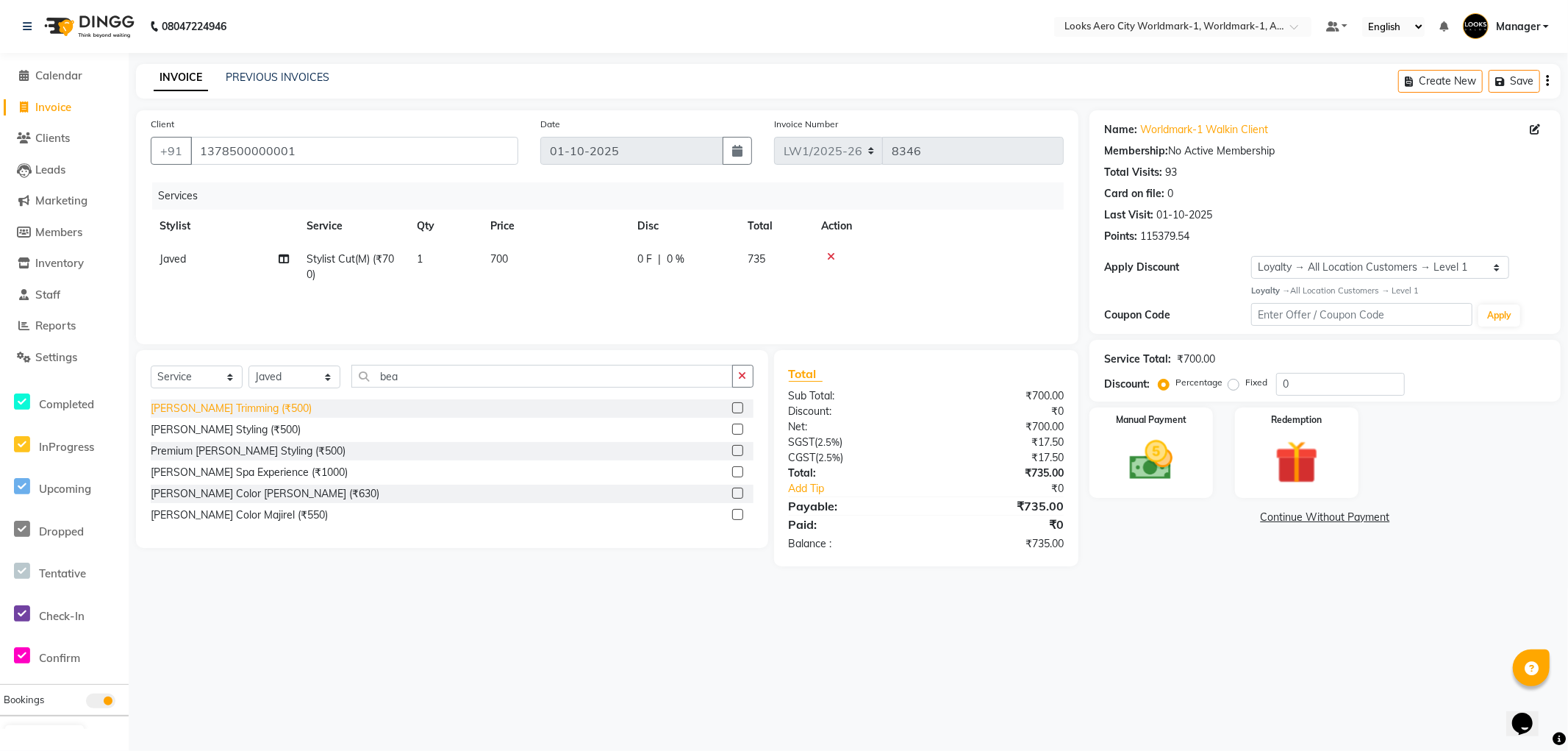
click at [230, 409] on div "[PERSON_NAME] Trimming (₹500)" at bounding box center [231, 408] width 161 height 15
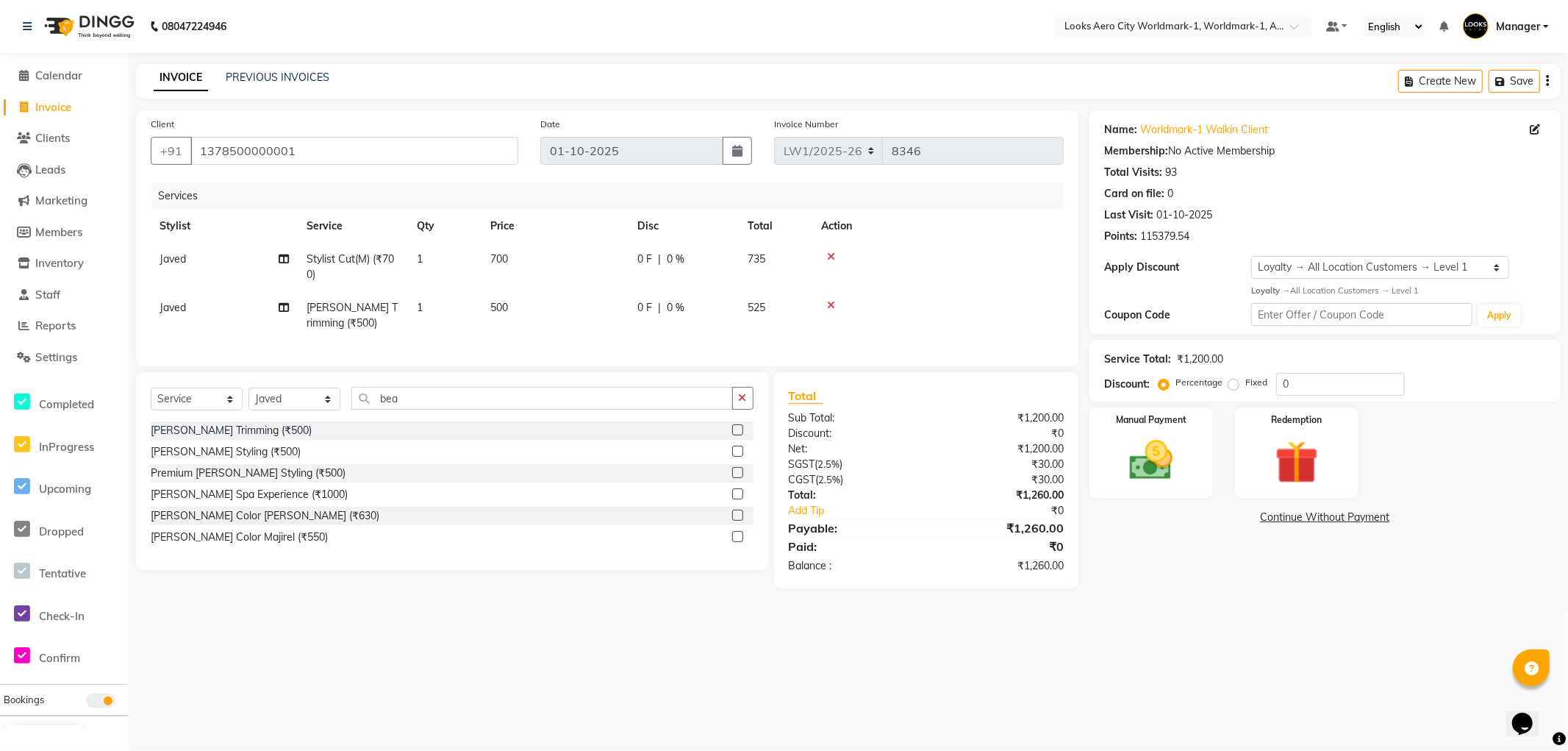
drag, startPoint x: 531, startPoint y: 255, endPoint x: 553, endPoint y: 258, distance: 22.2
click at [531, 254] on td "700" at bounding box center [555, 267] width 147 height 48
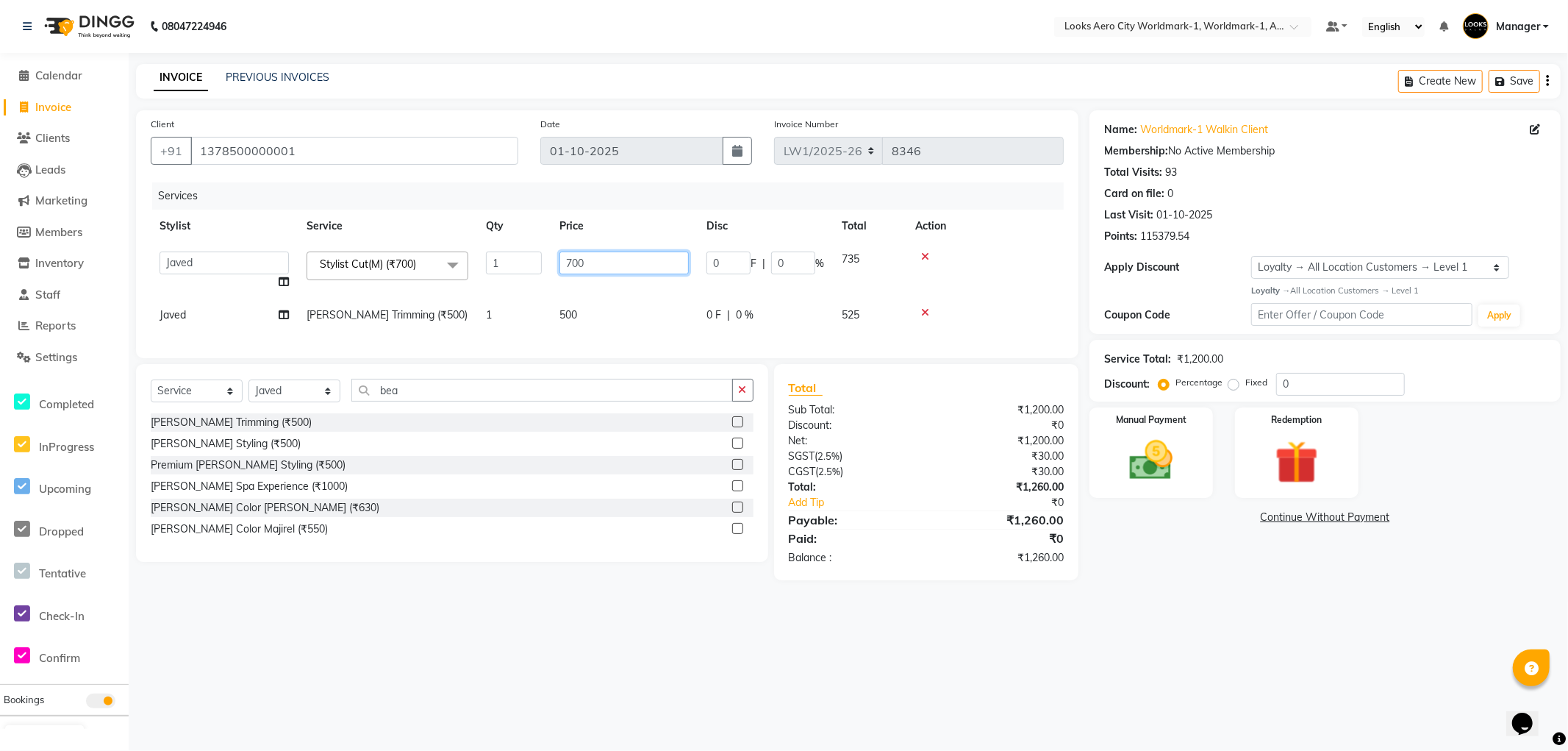
drag, startPoint x: 540, startPoint y: 254, endPoint x: 487, endPoint y: 258, distance: 53.2
click at [487, 258] on tr "Abhishek_Nails [PERSON_NAME] [PERSON_NAME] [PERSON_NAME] [PERSON_NAME] Counter_…" at bounding box center [607, 271] width 913 height 56
click at [597, 312] on td "500" at bounding box center [624, 315] width 147 height 33
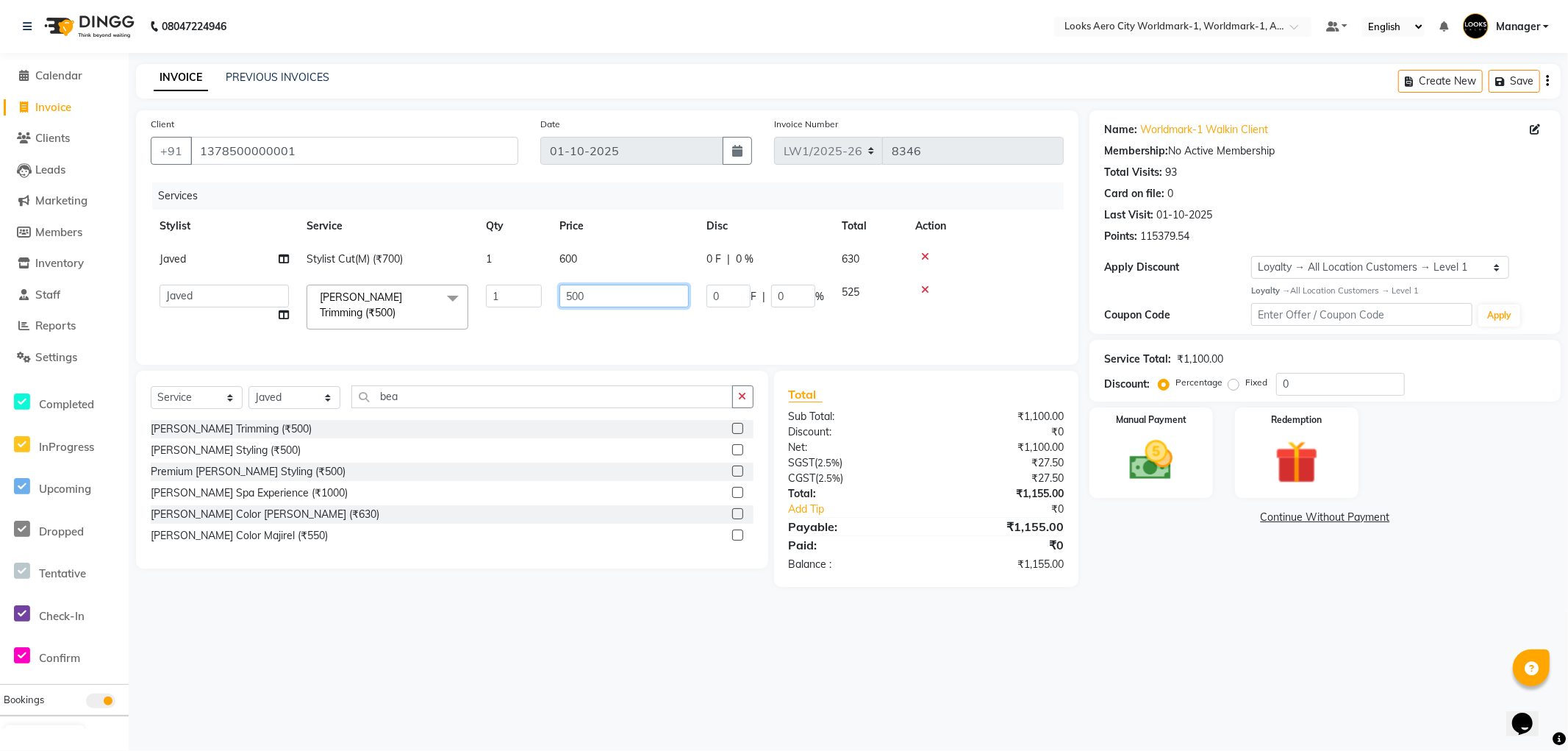
drag, startPoint x: 608, startPoint y: 295, endPoint x: 328, endPoint y: 249, distance: 283.8
click at [316, 255] on tbody "Javed Stylist Cut(M) (₹700) 1 600 0 F | 0 % 630 Abhishek_Nails [PERSON_NAME] [P…" at bounding box center [607, 290] width 913 height 96
click at [1208, 619] on div "08047224946 Select Location × Looks Aero City Worldmark-1, Worldmark-1, Aerocit…" at bounding box center [784, 375] width 1568 height 751
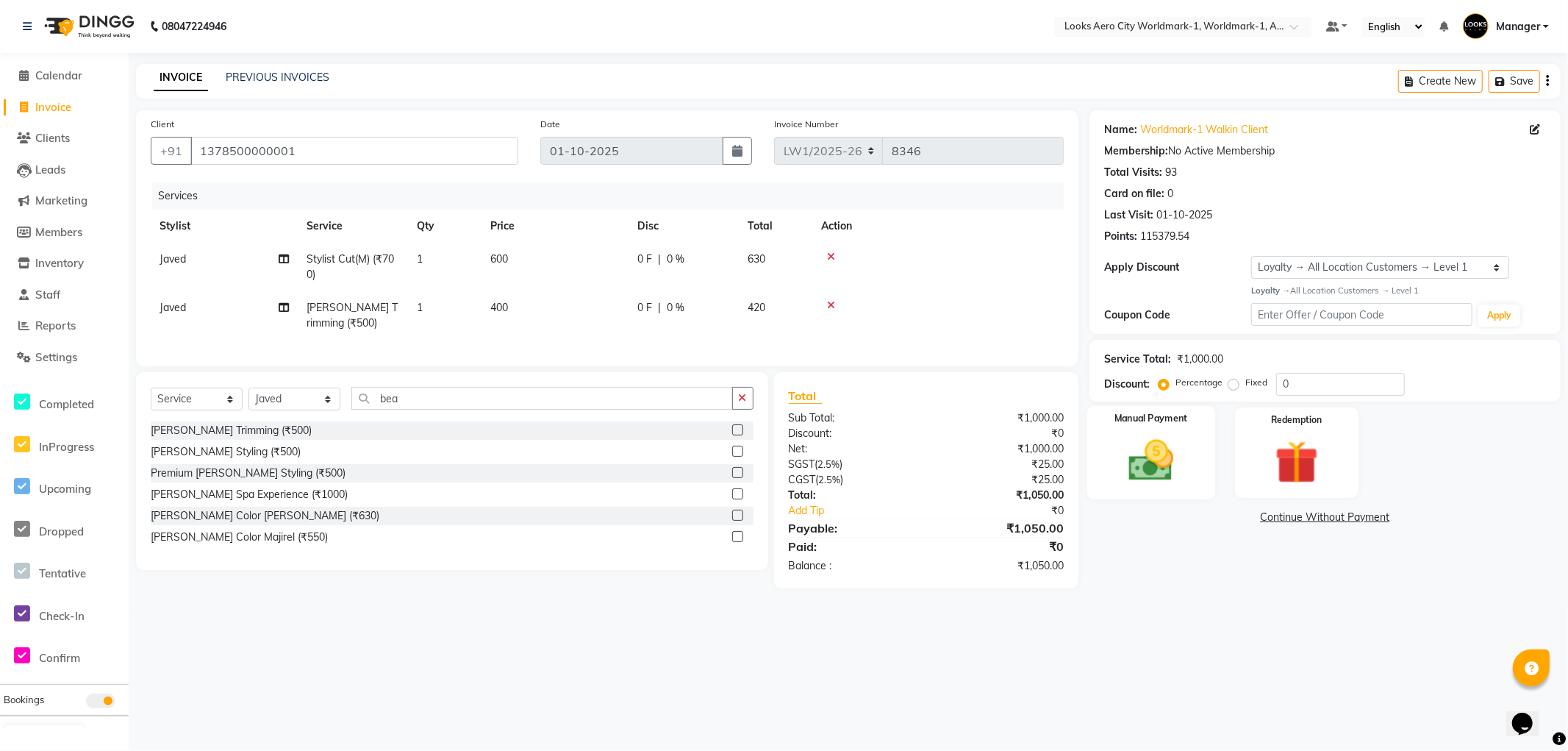
click at [1188, 487] on div "Manual Payment" at bounding box center [1151, 452] width 128 height 94
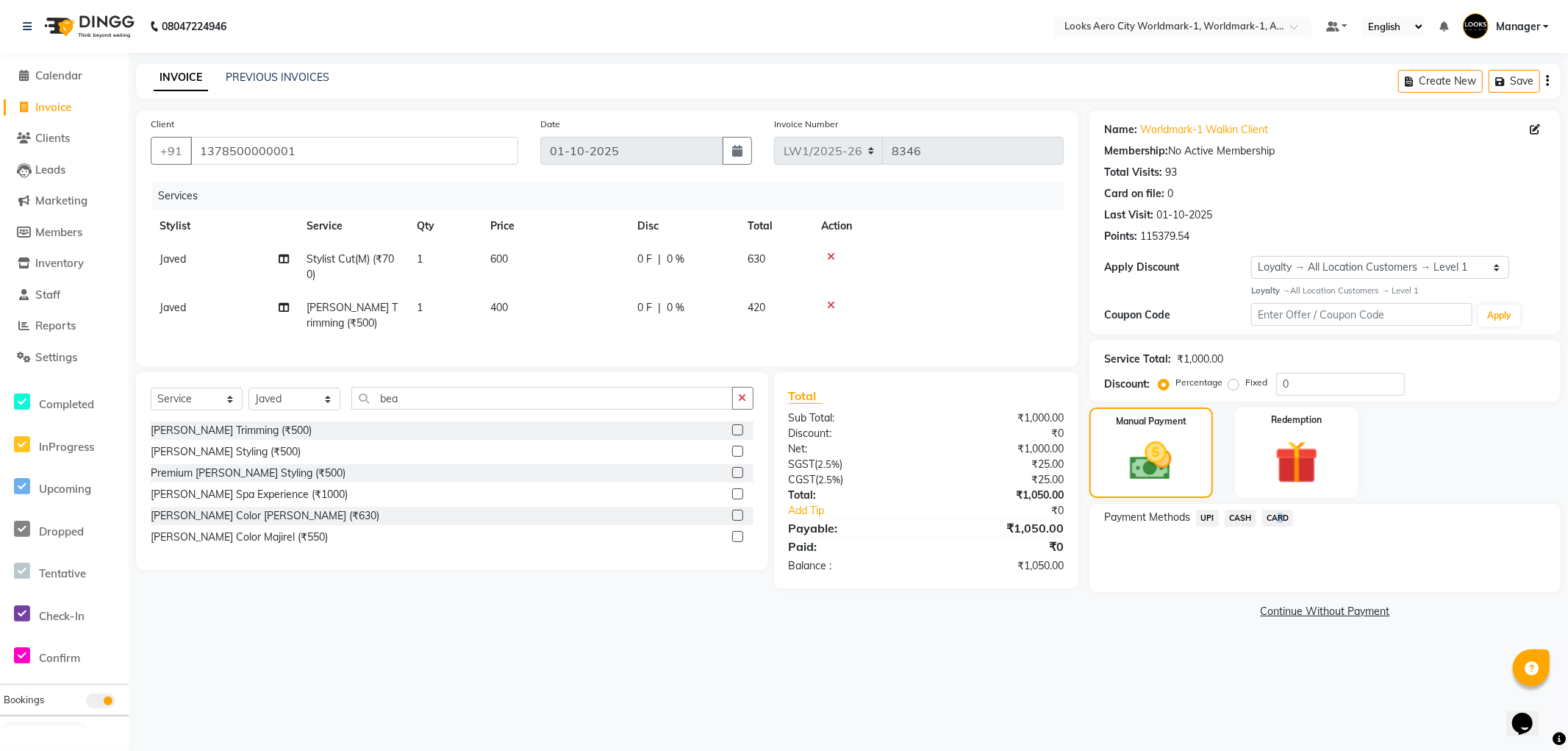
click at [1274, 515] on span "CARD" at bounding box center [1277, 518] width 31 height 17
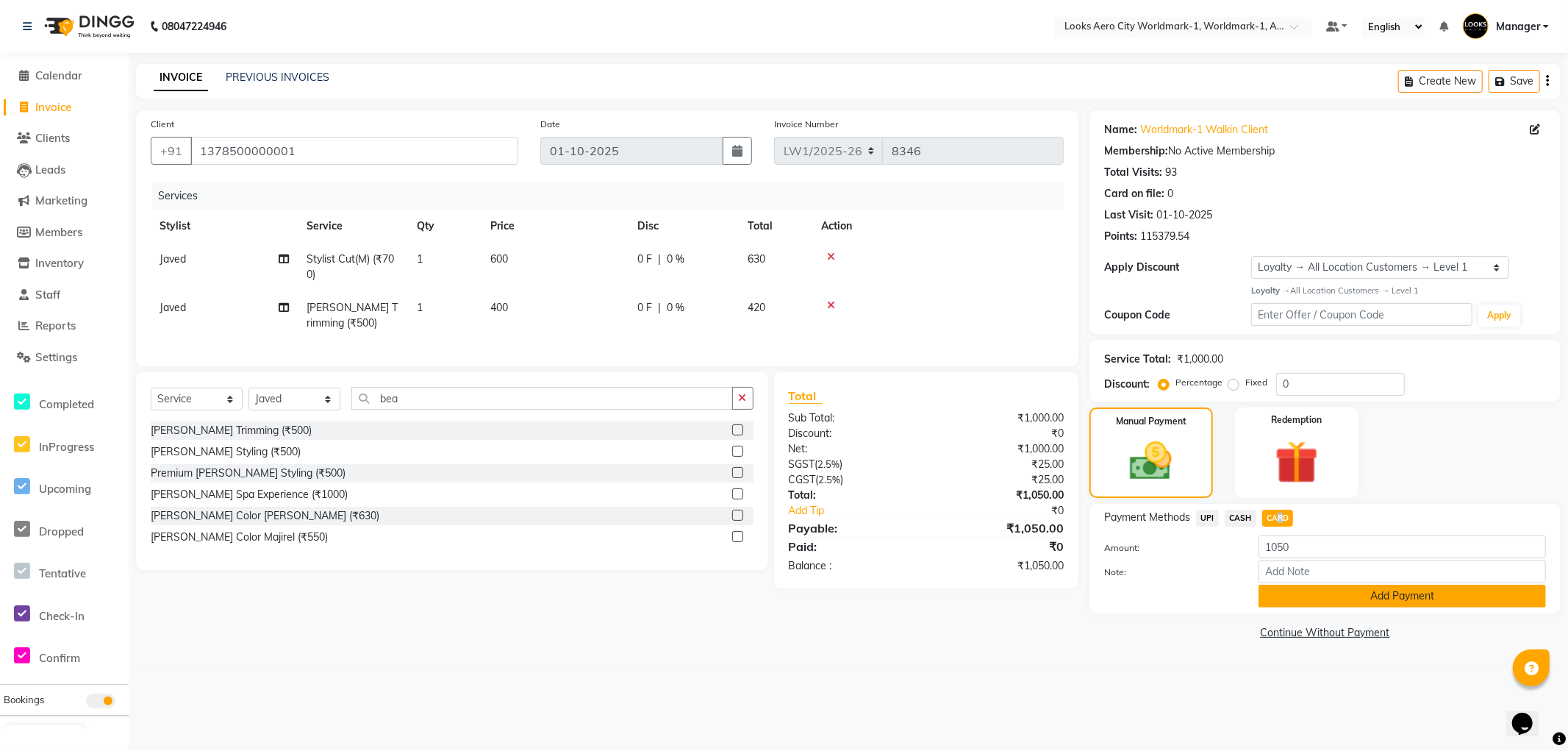
click at [1289, 594] on button "Add Payment" at bounding box center [1402, 596] width 288 height 23
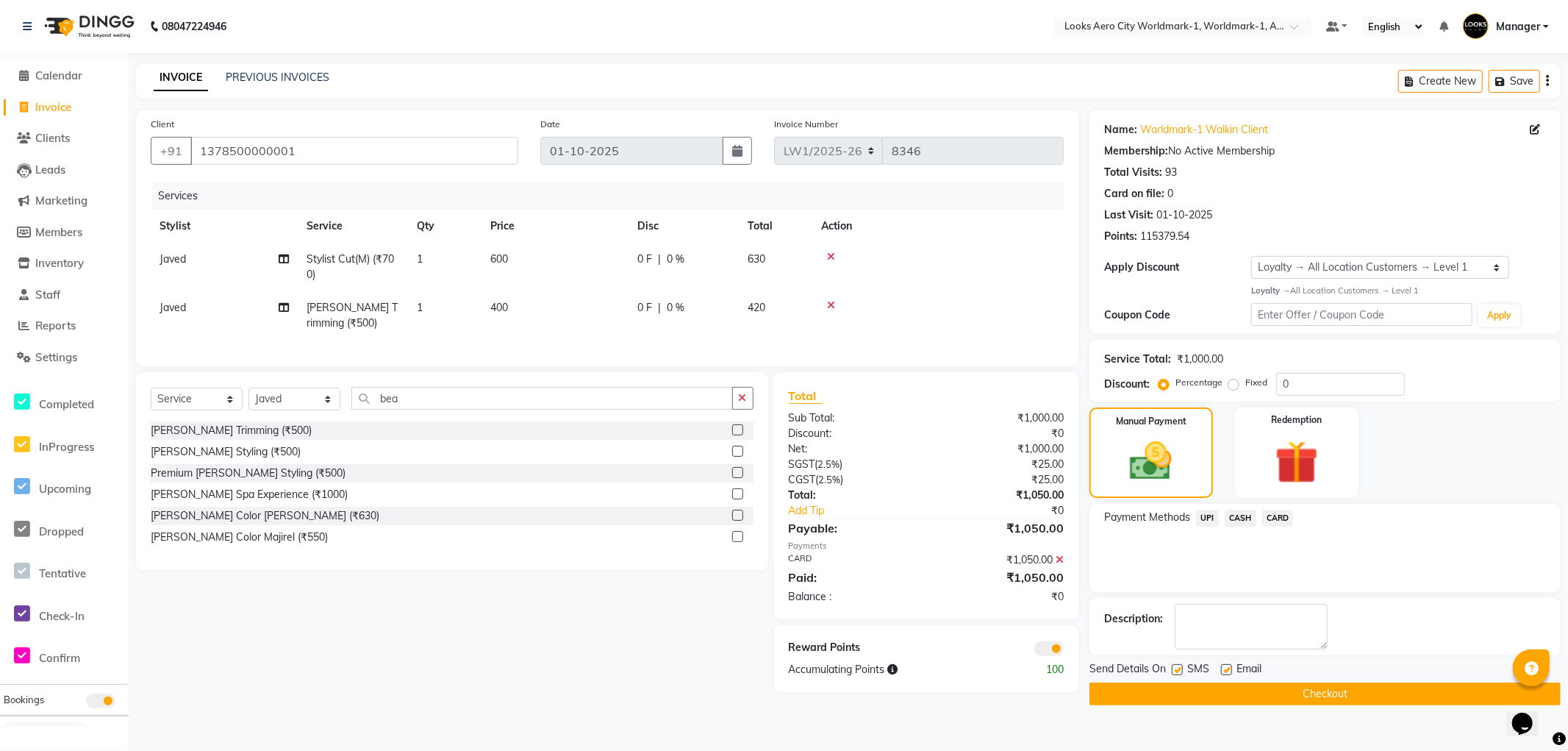
click at [1043, 656] on span at bounding box center [1048, 648] width 30 height 14
click at [1064, 651] on input "checkbox" at bounding box center [1064, 651] width 0 height 0
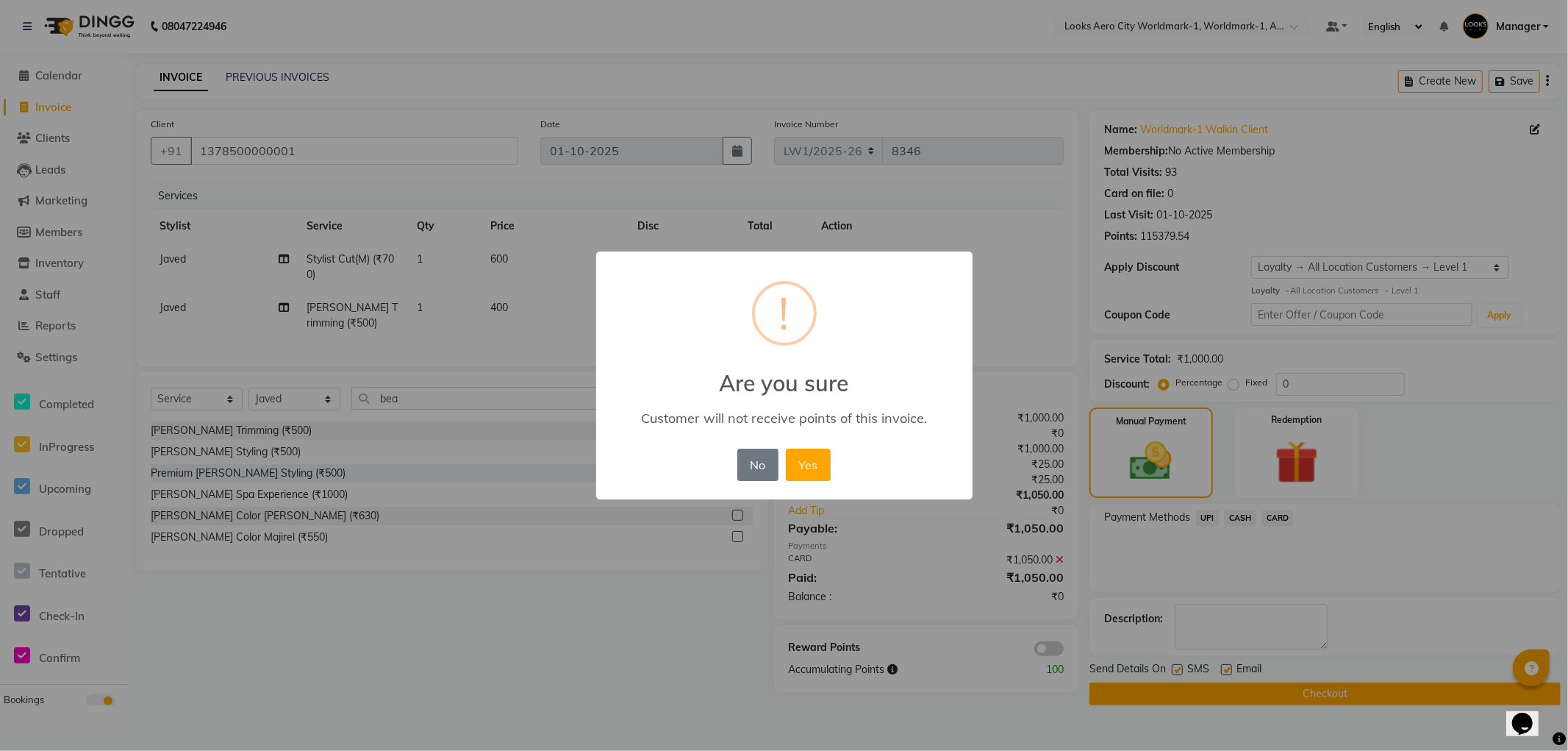
drag, startPoint x: 791, startPoint y: 461, endPoint x: 898, endPoint y: 523, distance: 123.7
click at [791, 461] on button "Yes" at bounding box center [808, 465] width 45 height 32
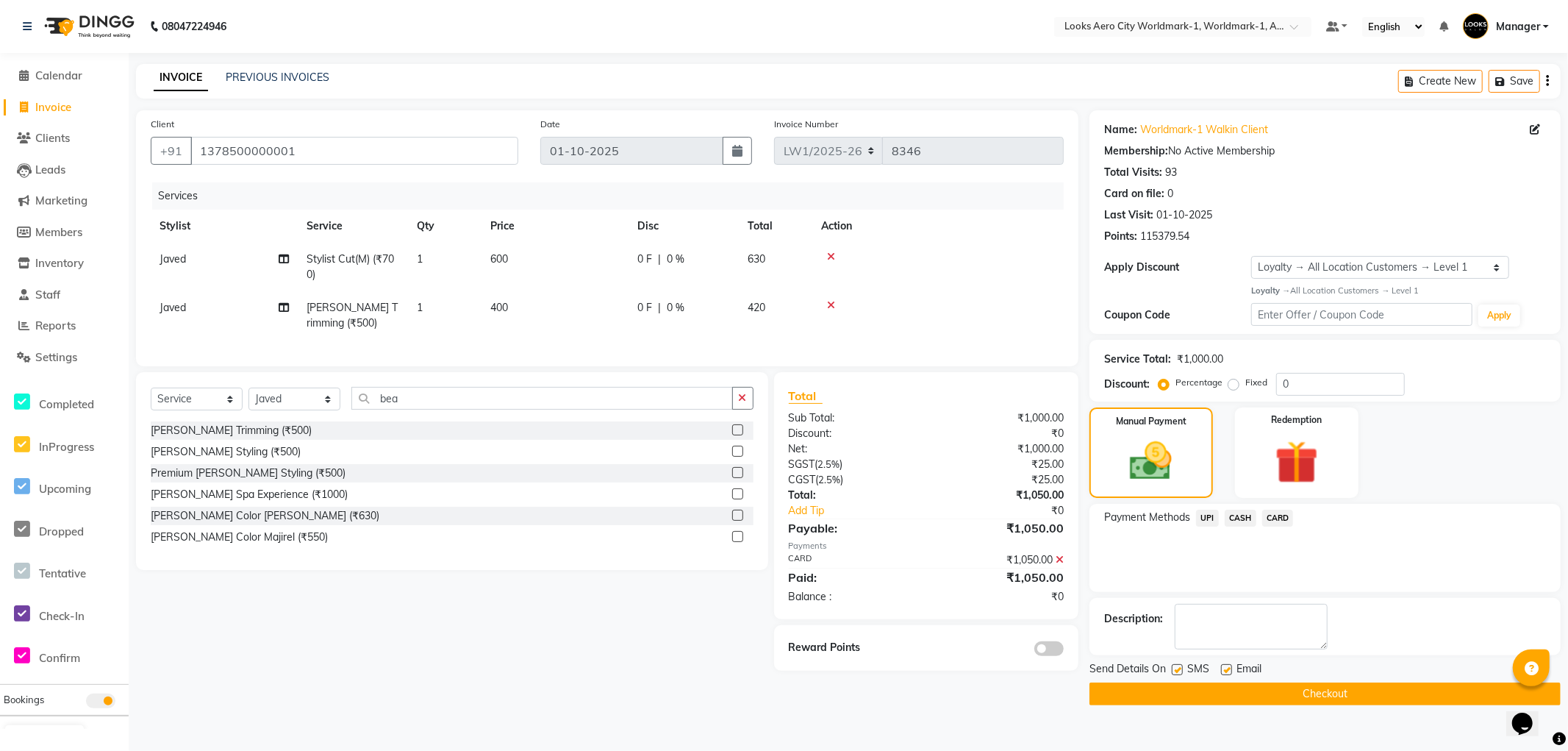
click at [1117, 693] on button "Checkout" at bounding box center [1324, 693] width 471 height 23
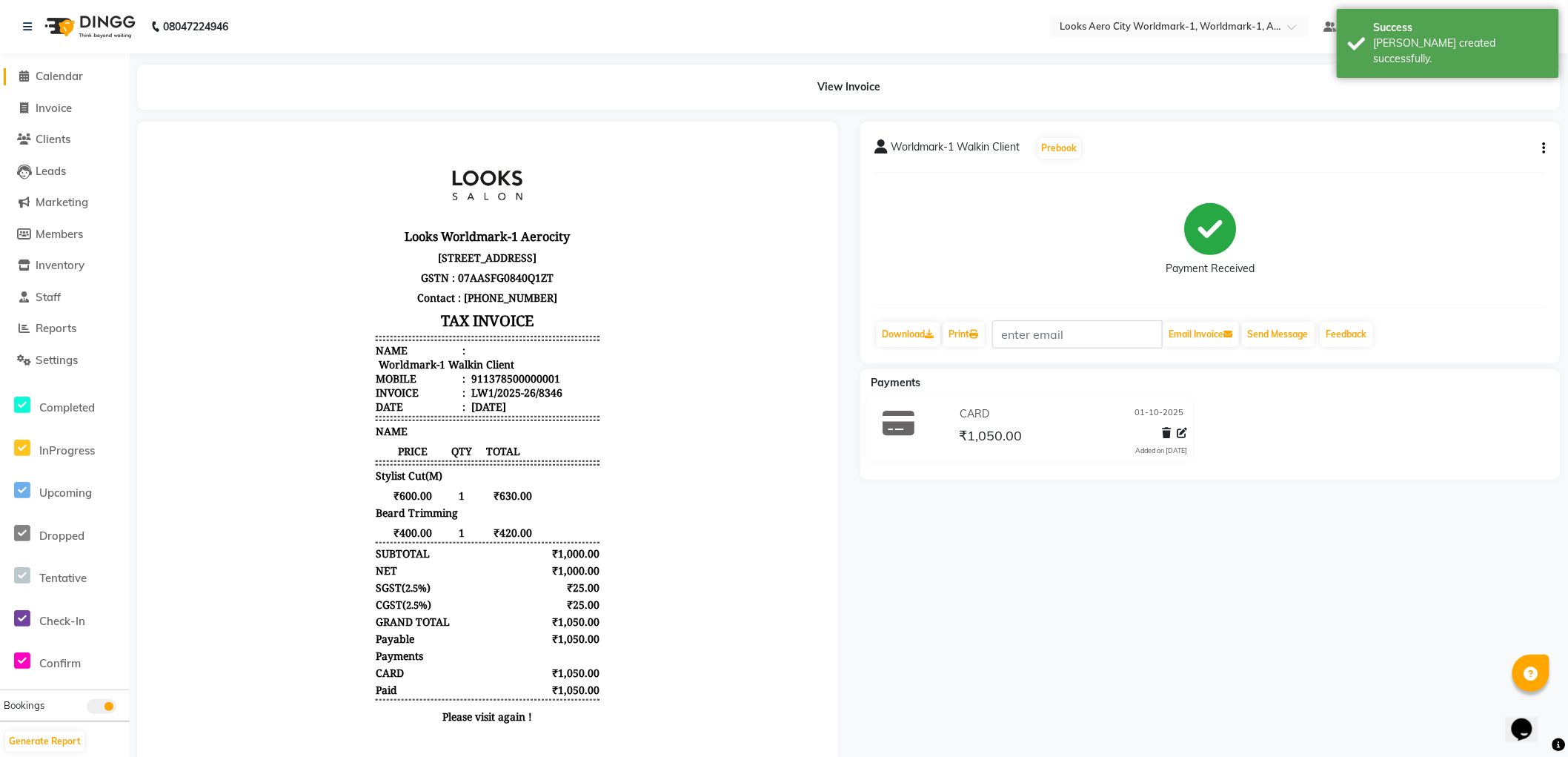
click at [65, 71] on span "Calendar" at bounding box center [60, 76] width 48 height 15
